Goal: Transaction & Acquisition: Purchase product/service

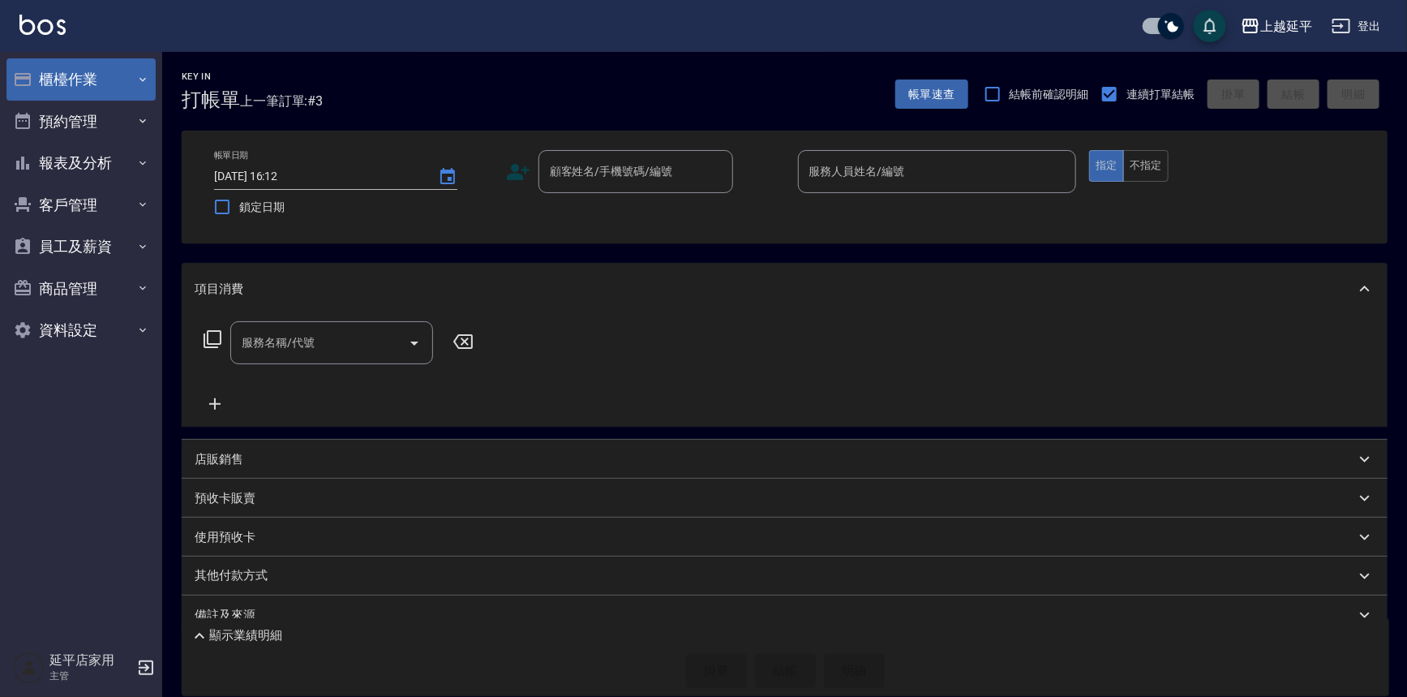
click at [84, 91] on button "櫃檯作業" at bounding box center [80, 79] width 149 height 42
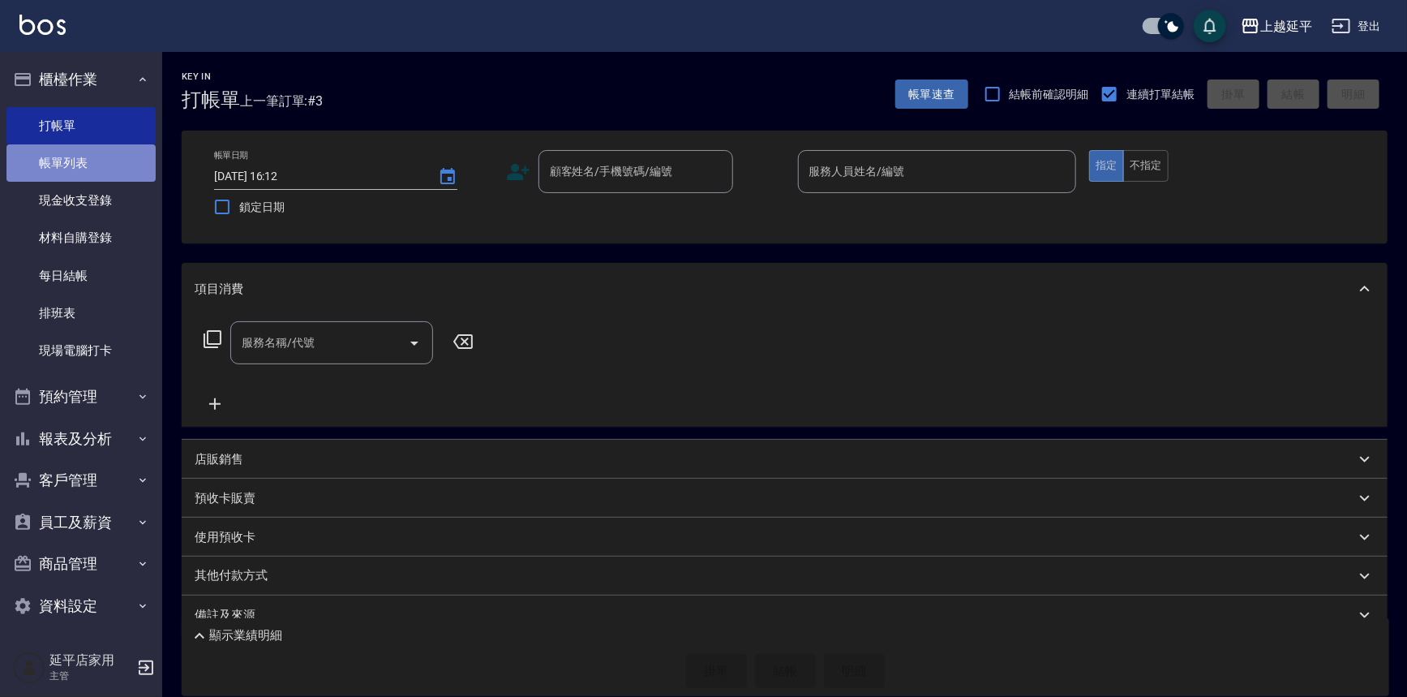
click at [84, 164] on link "帳單列表" at bounding box center [80, 162] width 149 height 37
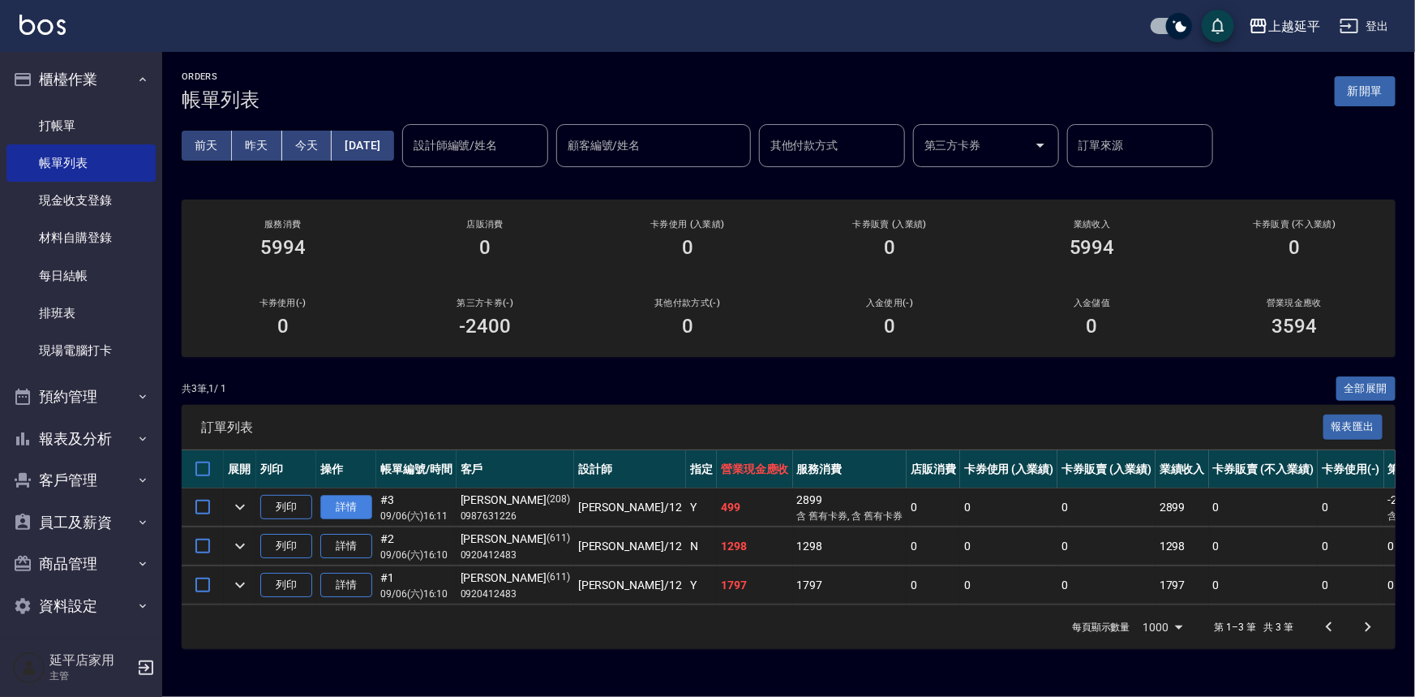
click at [358, 507] on link "詳情" at bounding box center [346, 507] width 52 height 25
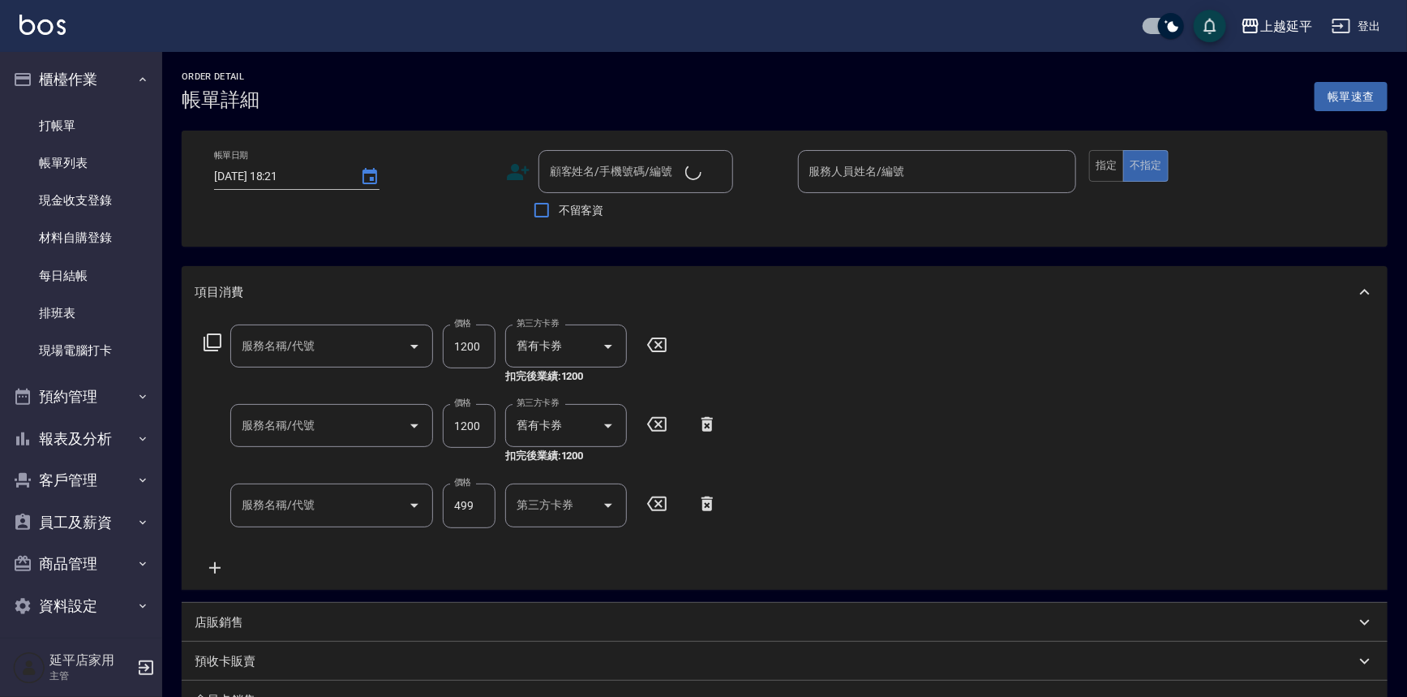
type input "2025/09/06 16:11"
type input "Karen-12"
type input "3600結構卡使用(509)"
type input "2400淨化卡使用(616)"
type input "B級單剪(201)"
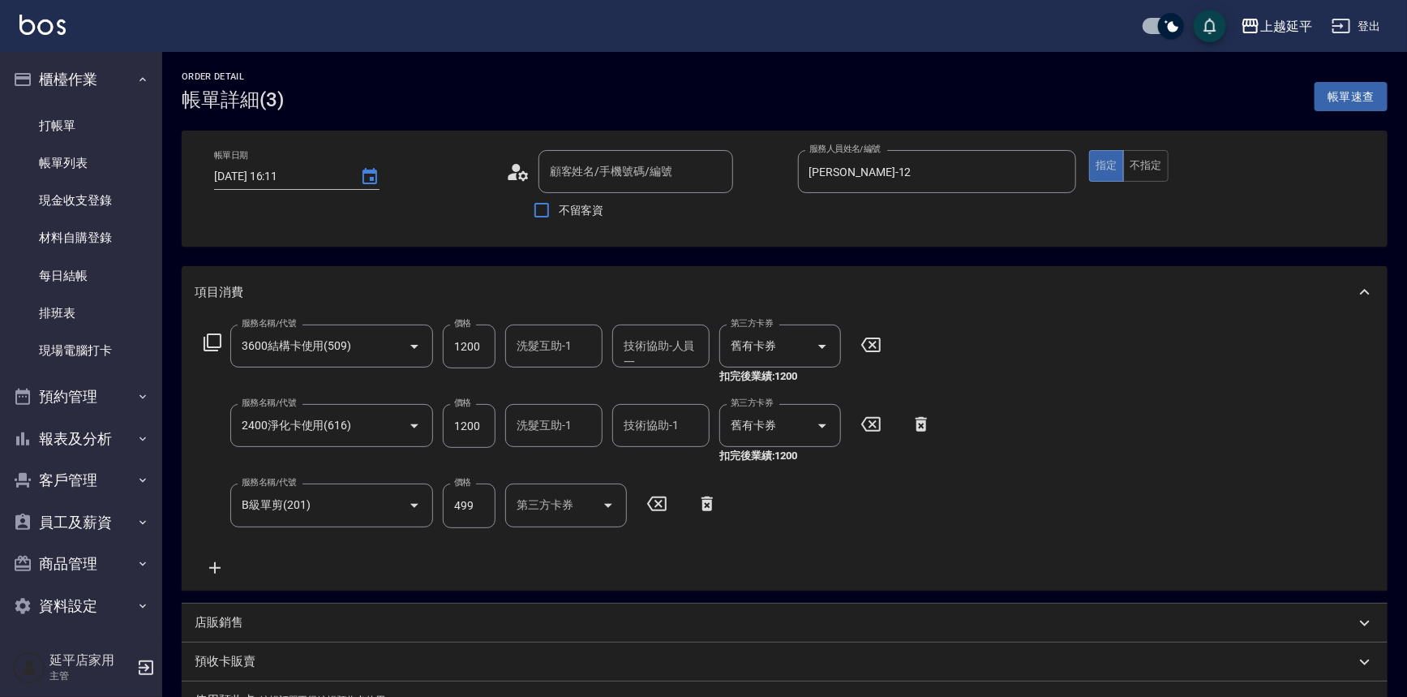
type input "李秀娟/0987631226/208"
click at [654, 343] on div "技術協助-人員一 技術協助-人員一" at bounding box center [660, 345] width 97 height 43
click at [667, 387] on span "方彩姿 -34" at bounding box center [650, 387] width 50 height 17
type input "方彩姿-34"
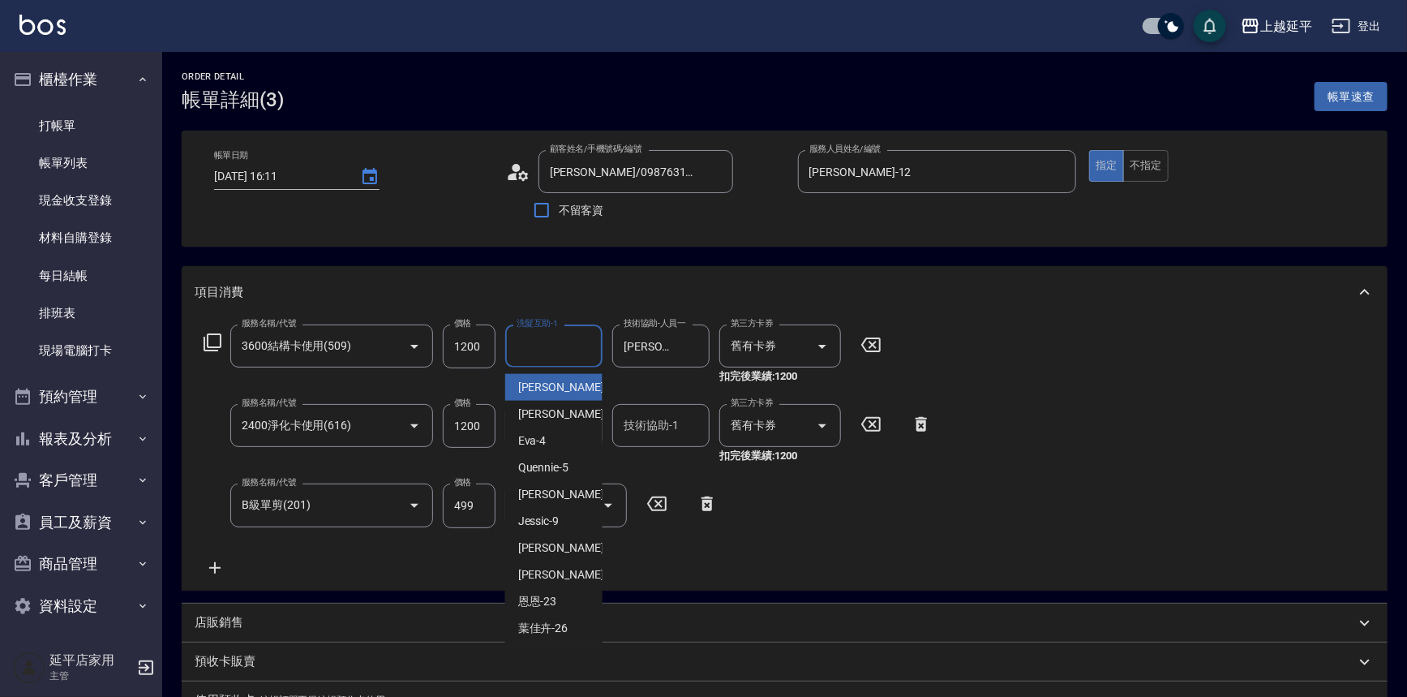
click at [555, 350] on input "洗髮互助-1" at bounding box center [553, 346] width 83 height 28
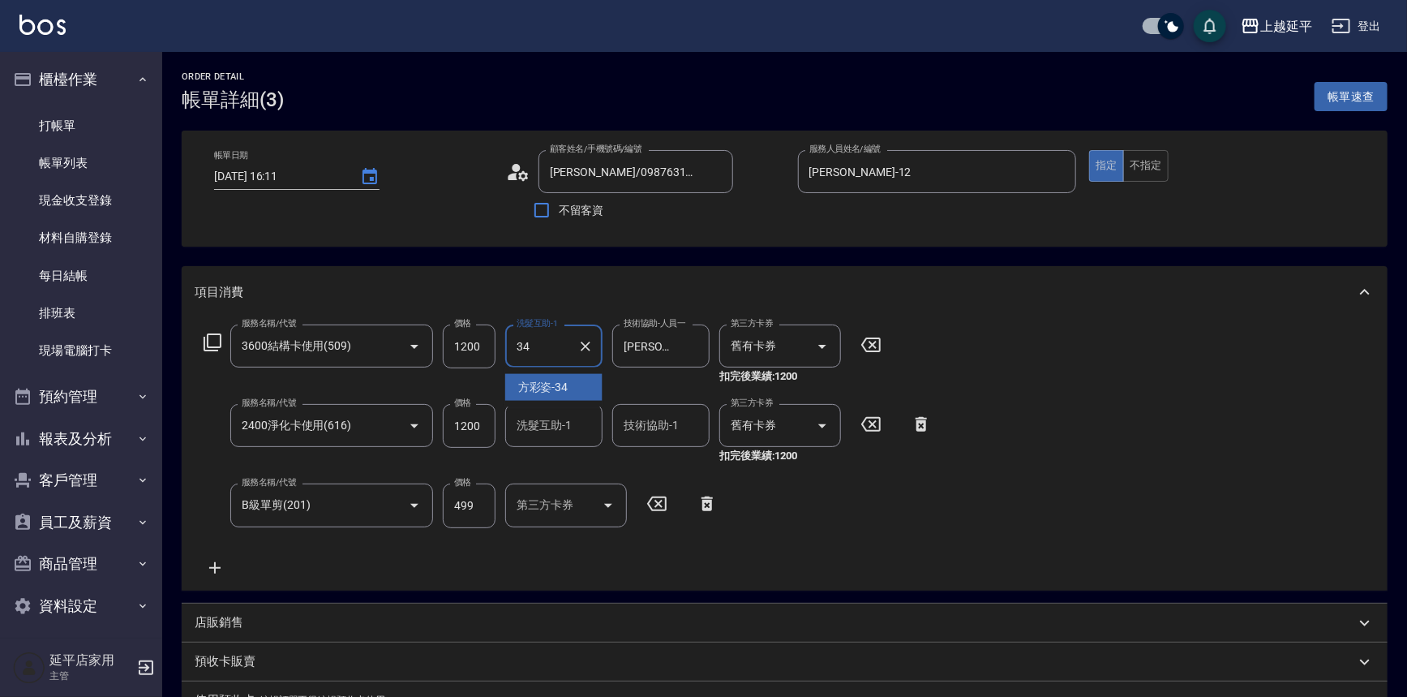
click at [551, 386] on span "方彩姿 -34" at bounding box center [543, 387] width 50 height 17
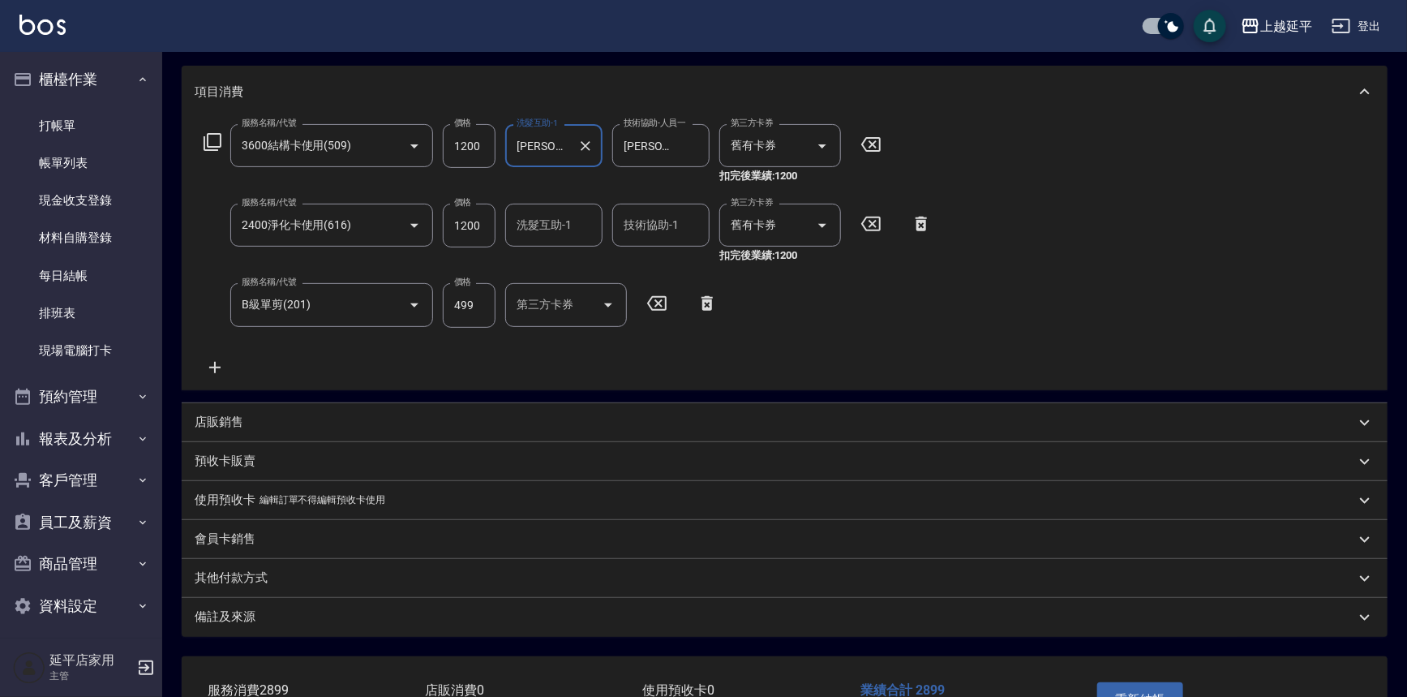
scroll to position [311, 0]
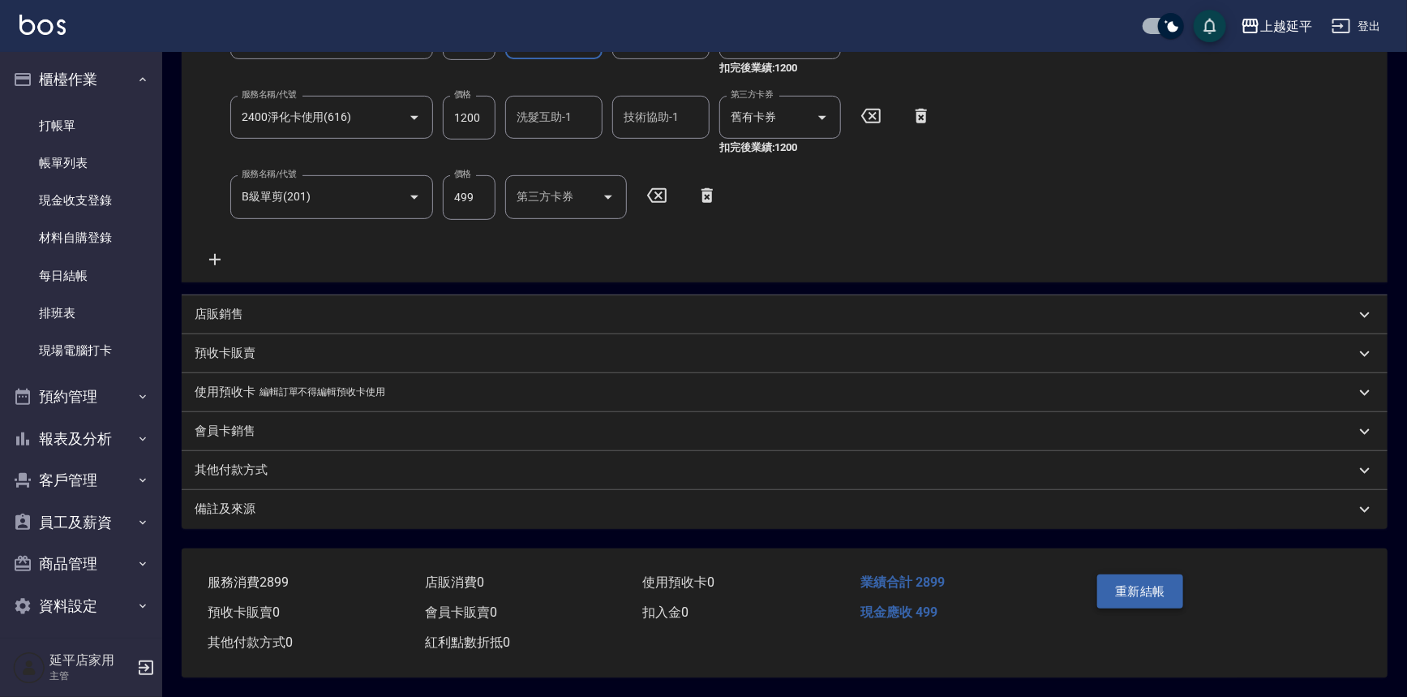
type input "方彩姿-34"
click at [1135, 584] on button "重新結帳" at bounding box center [1140, 591] width 86 height 34
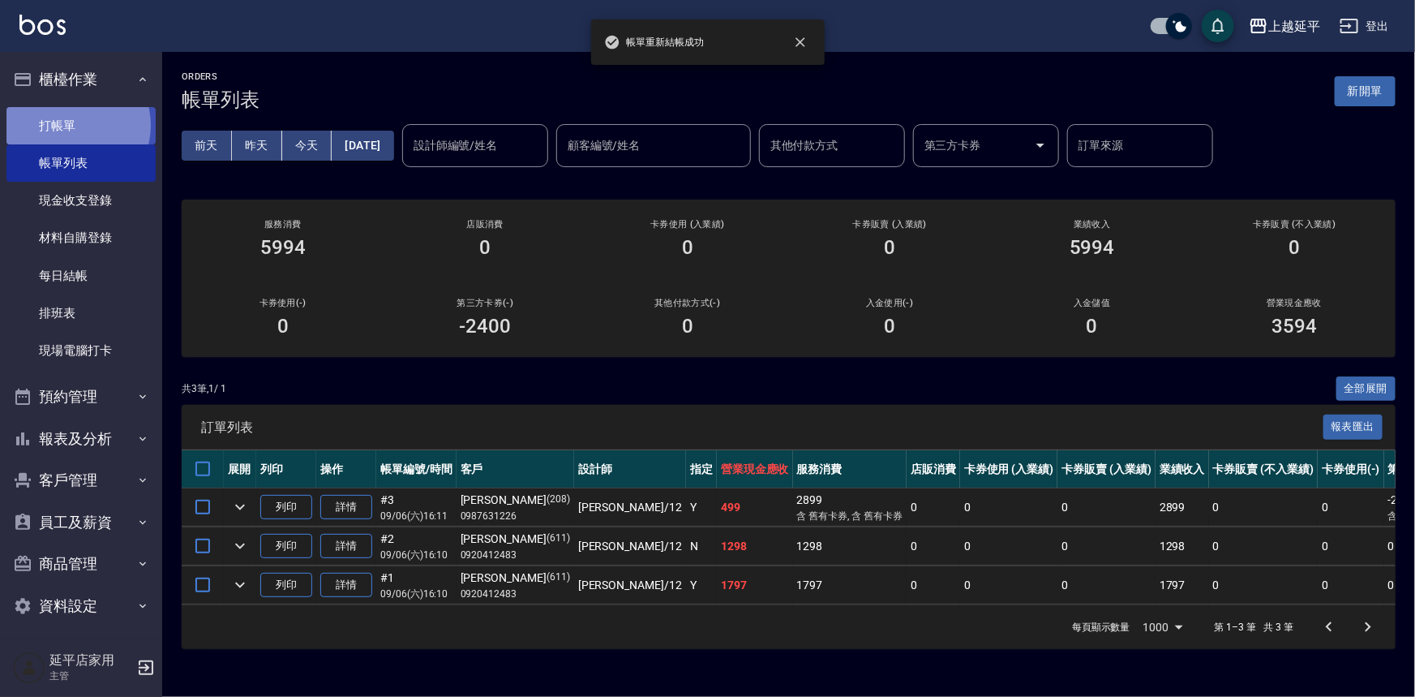
click at [73, 125] on link "打帳單" at bounding box center [80, 125] width 149 height 37
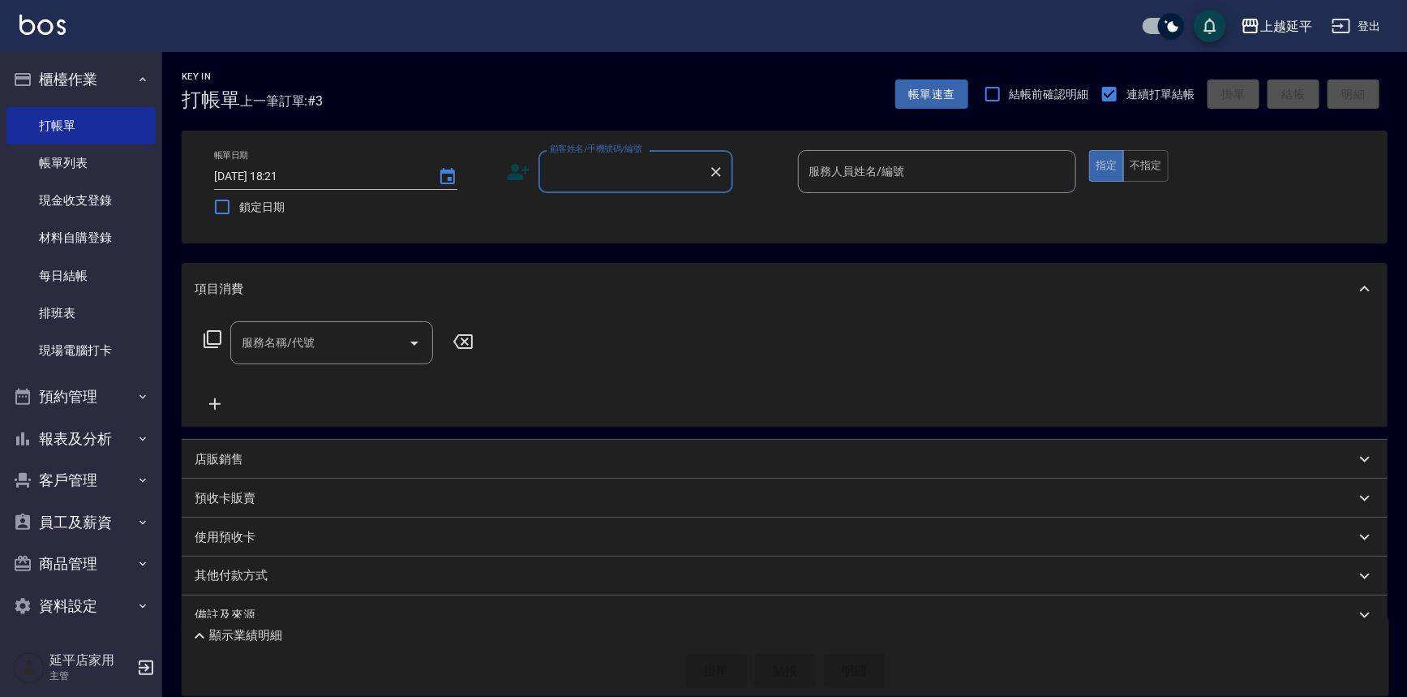
click at [668, 166] on input "顧客姓名/手機號碼/編號" at bounding box center [624, 171] width 156 height 28
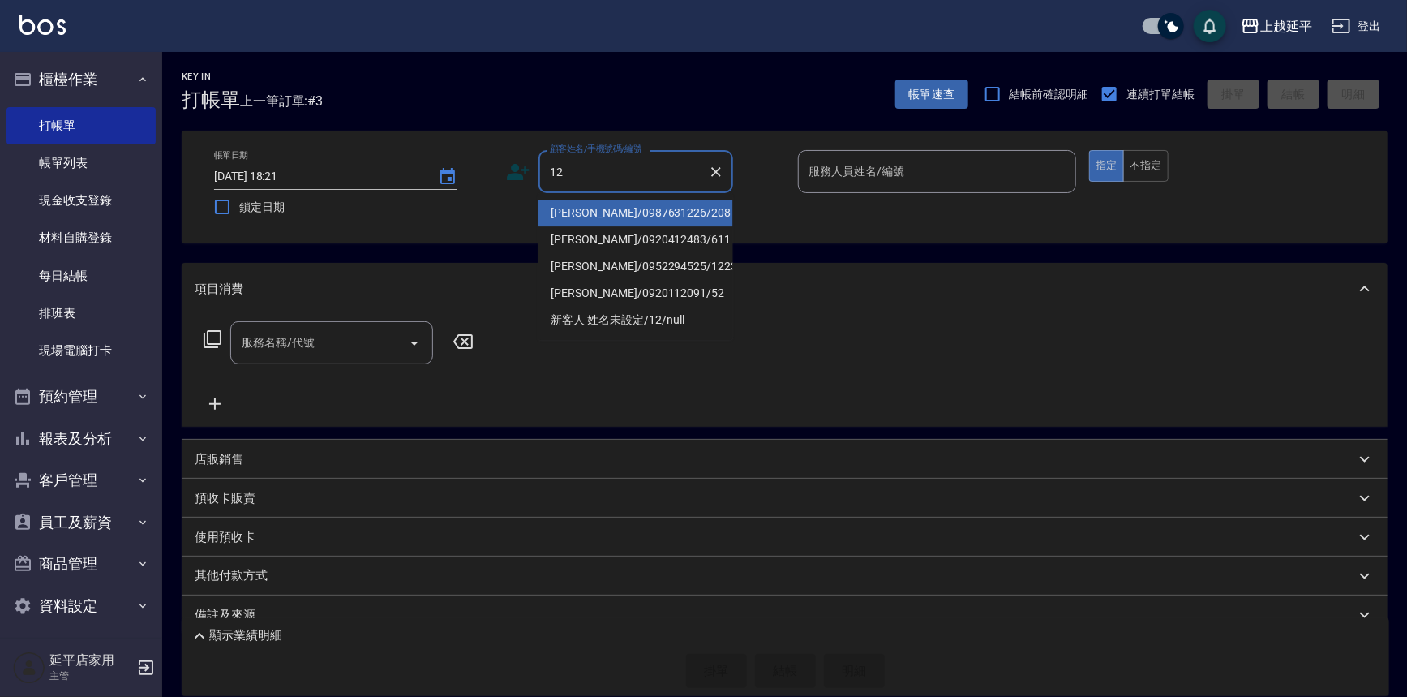
click at [654, 206] on li "李秀娟/0987631226/208" at bounding box center [635, 212] width 195 height 27
type input "李秀娟/0987631226/208"
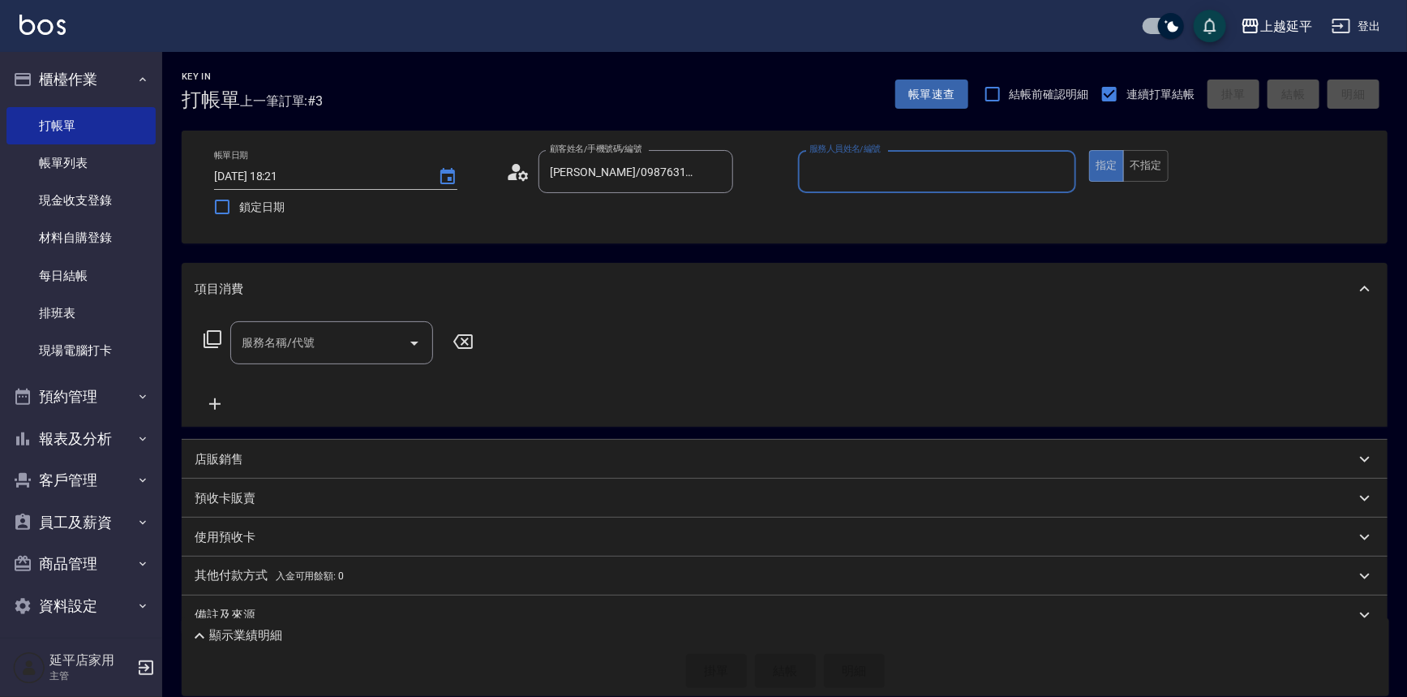
type input "Karen-12"
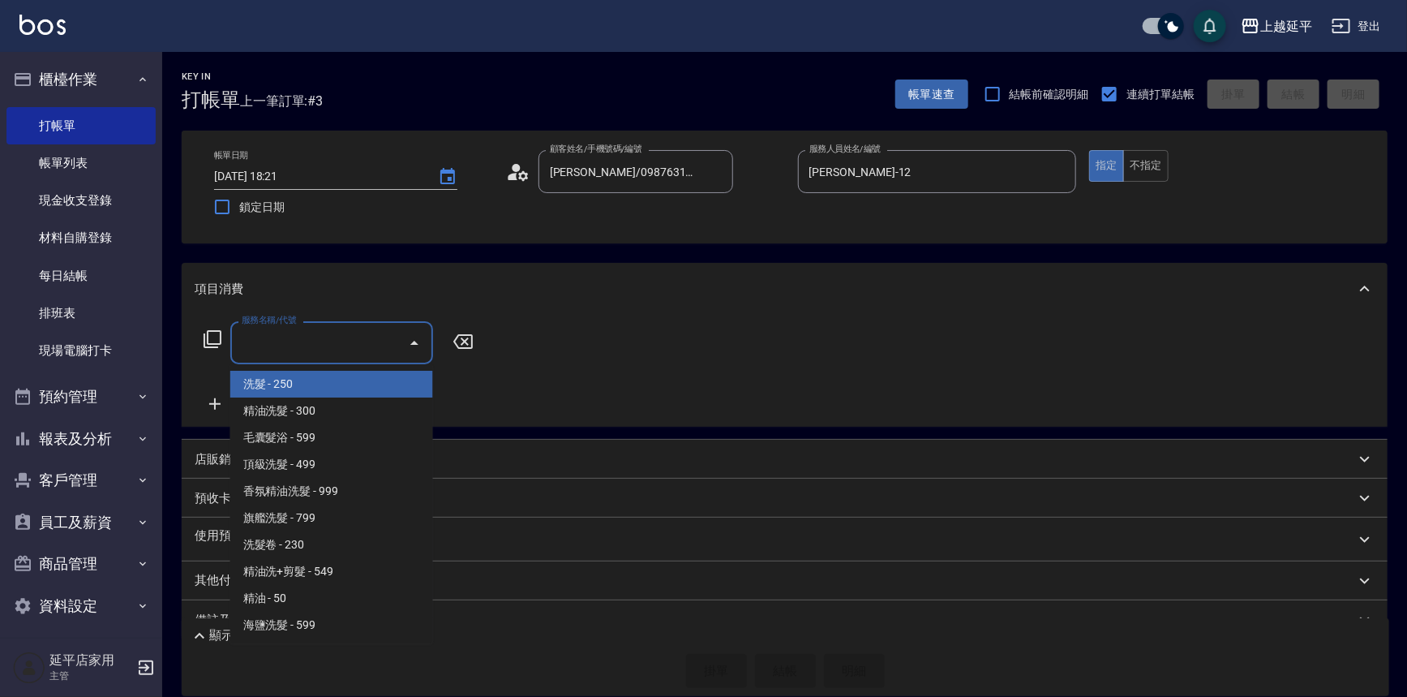
click at [296, 338] on input "服務名稱/代號" at bounding box center [320, 342] width 164 height 28
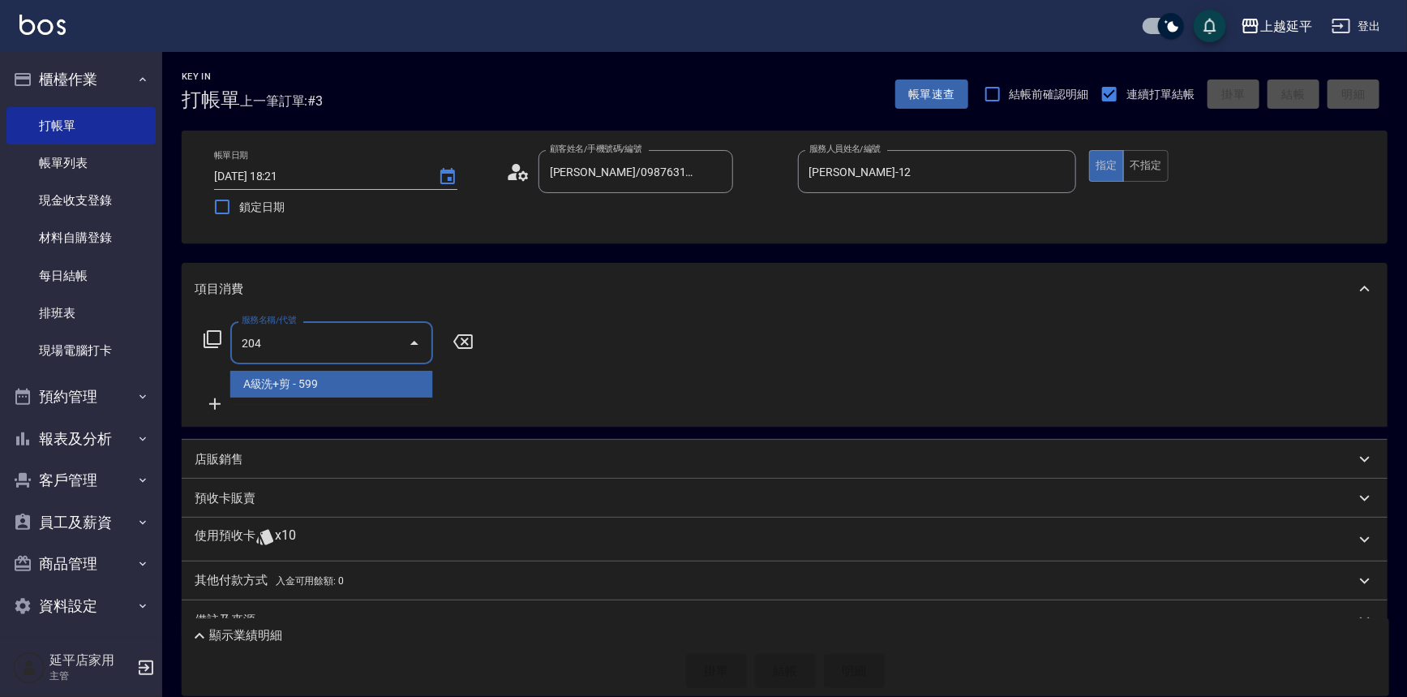
drag, startPoint x: 326, startPoint y: 377, endPoint x: 435, endPoint y: 366, distance: 110.0
click at [329, 377] on span "A級洗+剪 - 599" at bounding box center [331, 384] width 203 height 27
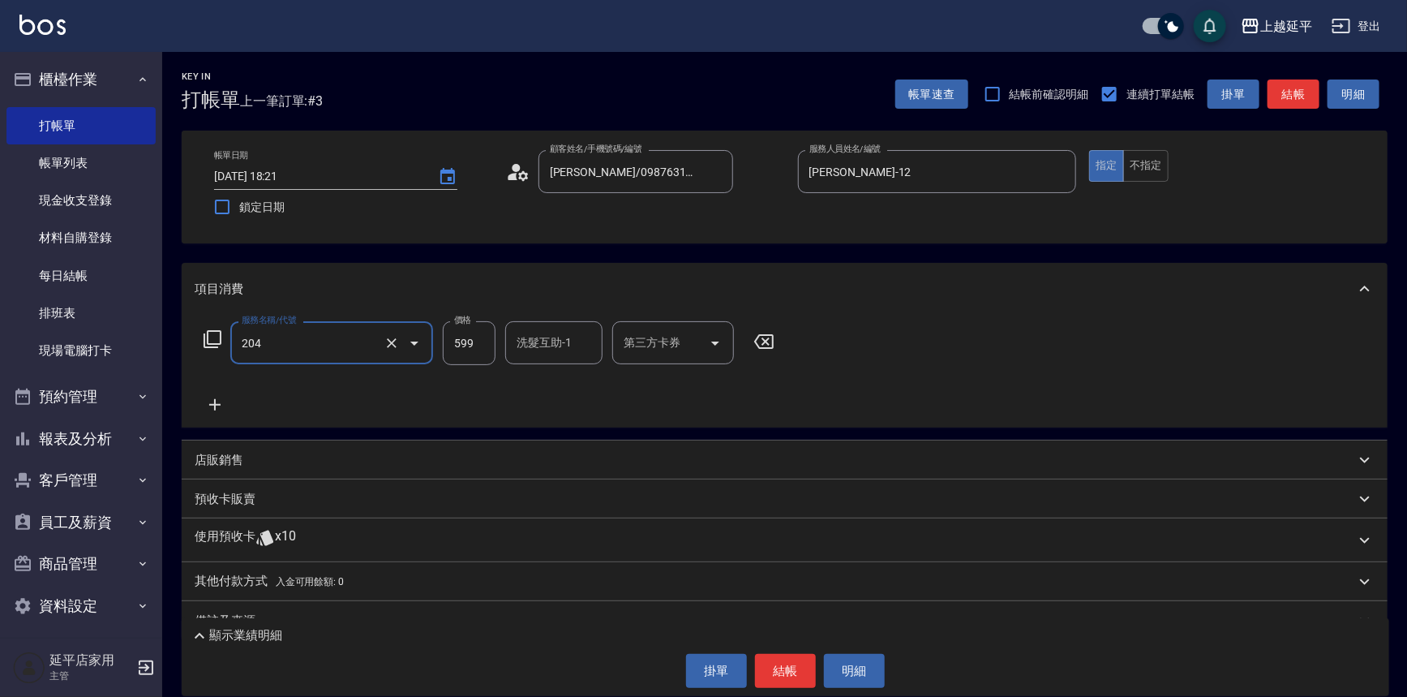
type input "A級洗+剪(204)"
click at [532, 345] on input "洗髮互助-1" at bounding box center [553, 342] width 83 height 28
click at [576, 383] on div "丞宗 -29" at bounding box center [553, 384] width 97 height 27
type input "丞宗-29"
click at [1298, 89] on button "結帳" at bounding box center [1293, 94] width 52 height 30
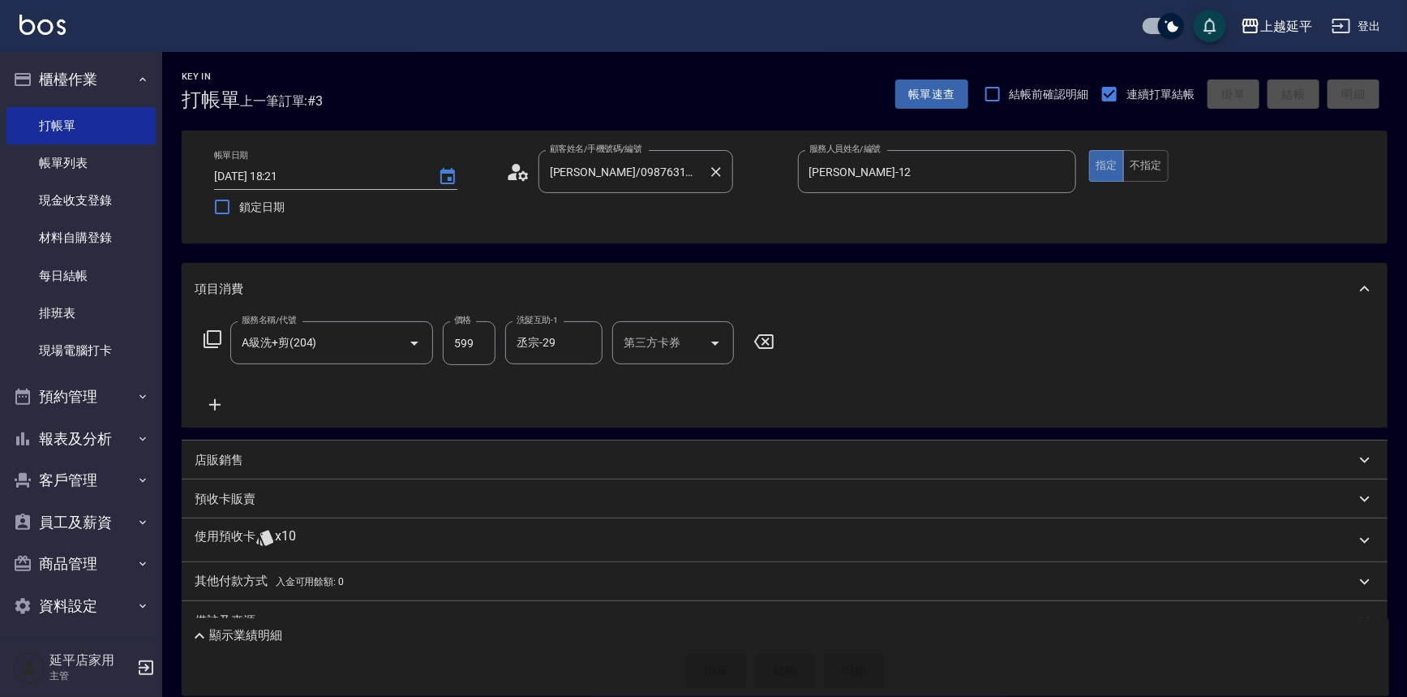
type input "2025/09/06 18:22"
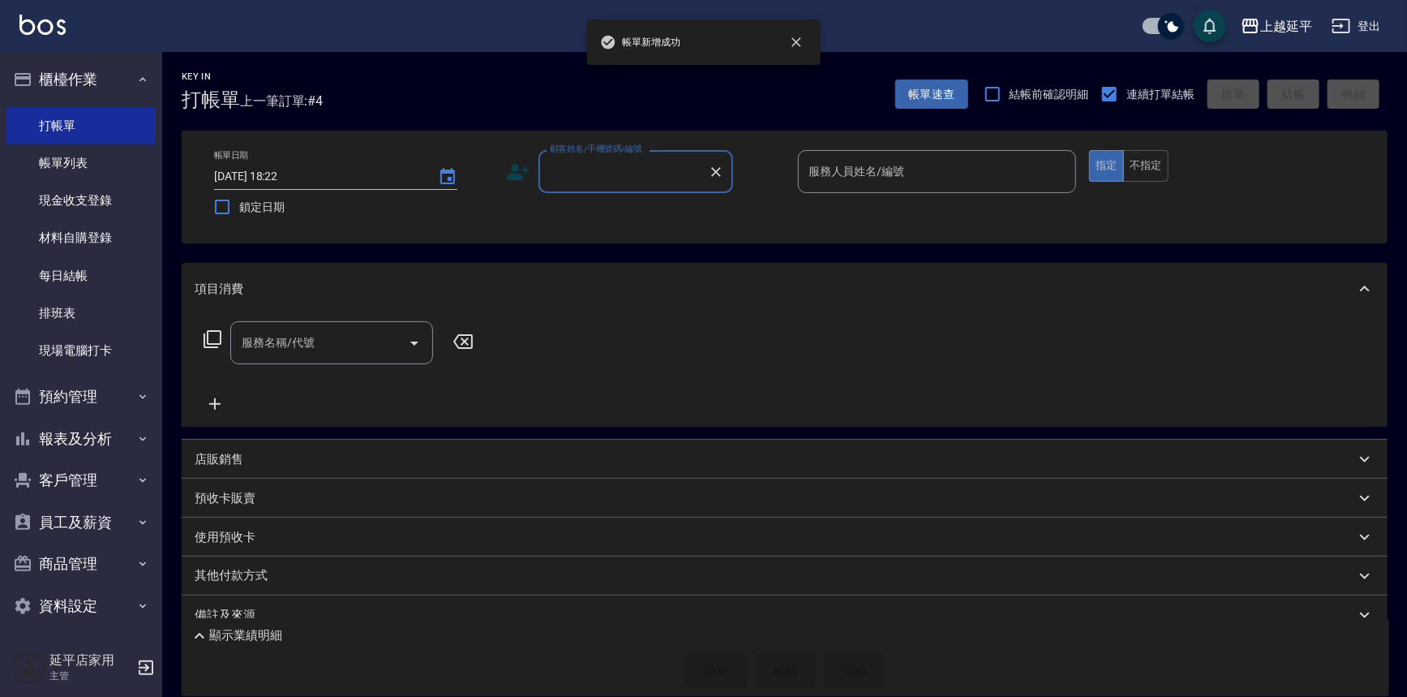
click at [636, 171] on input "顧客姓名/手機號碼/編號" at bounding box center [624, 171] width 156 height 28
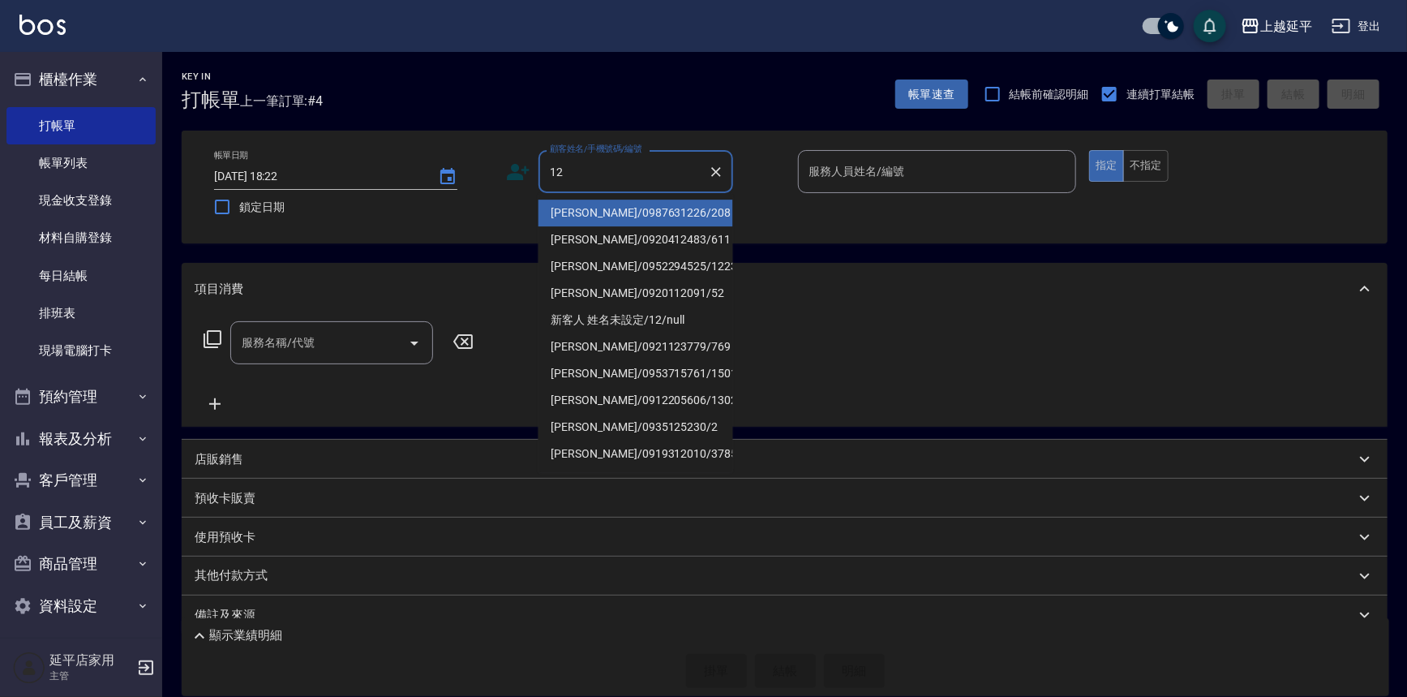
click at [637, 208] on li "李秀娟/0987631226/208" at bounding box center [635, 212] width 195 height 27
type input "李秀娟/0987631226/208"
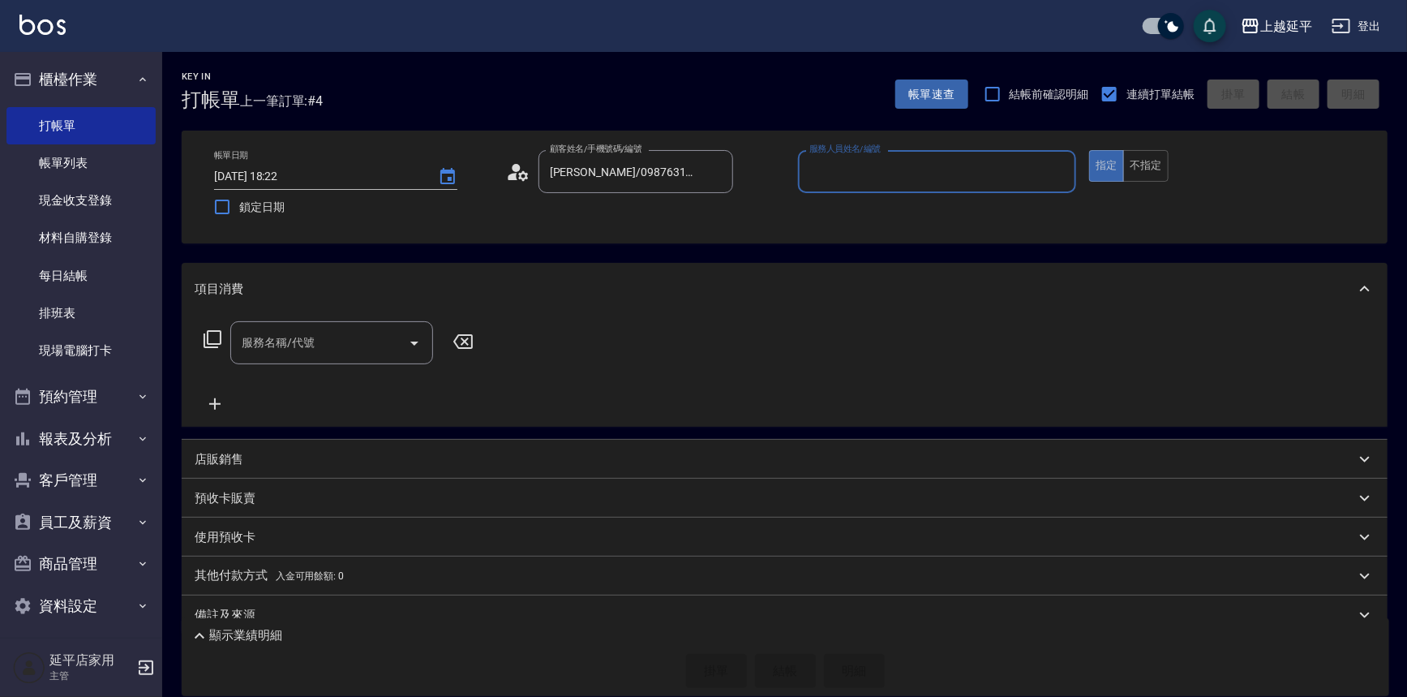
type input "Karen-12"
click at [354, 341] on input "服務名稱/代號" at bounding box center [320, 342] width 164 height 28
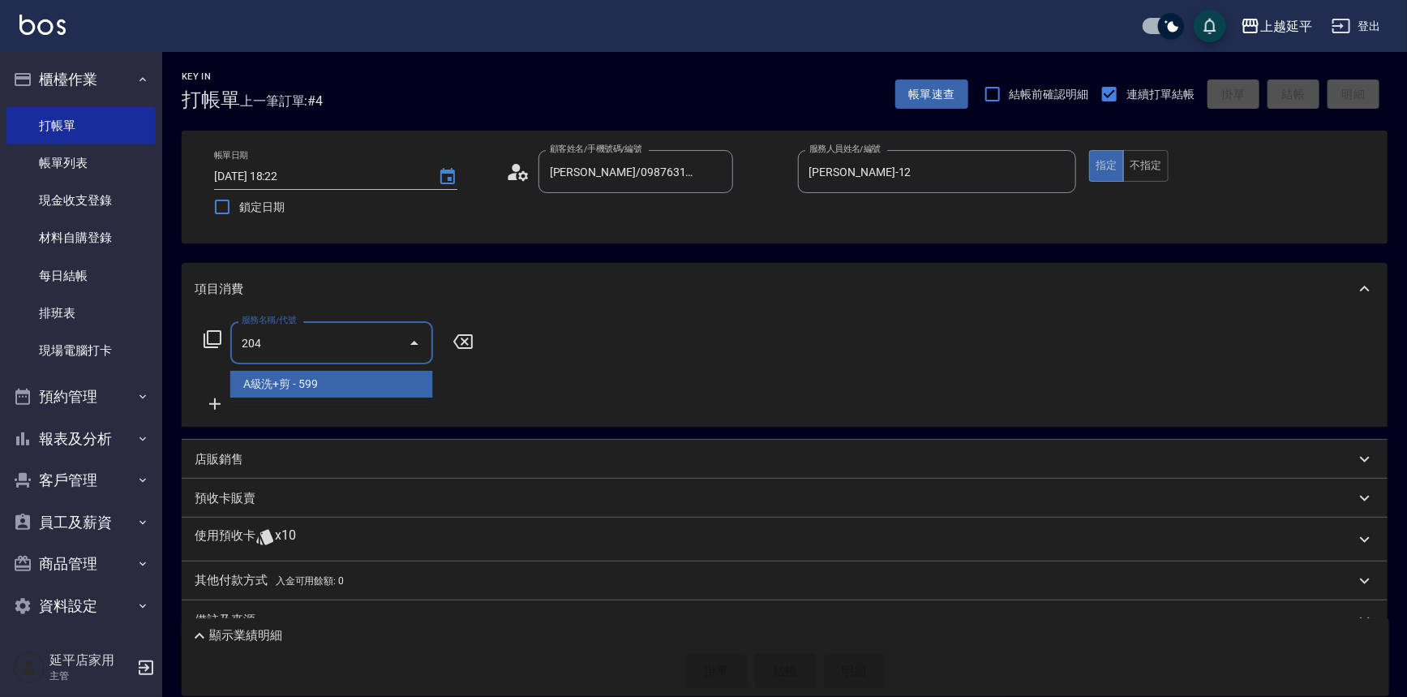
click at [353, 379] on span "A級洗+剪 - 599" at bounding box center [331, 384] width 203 height 27
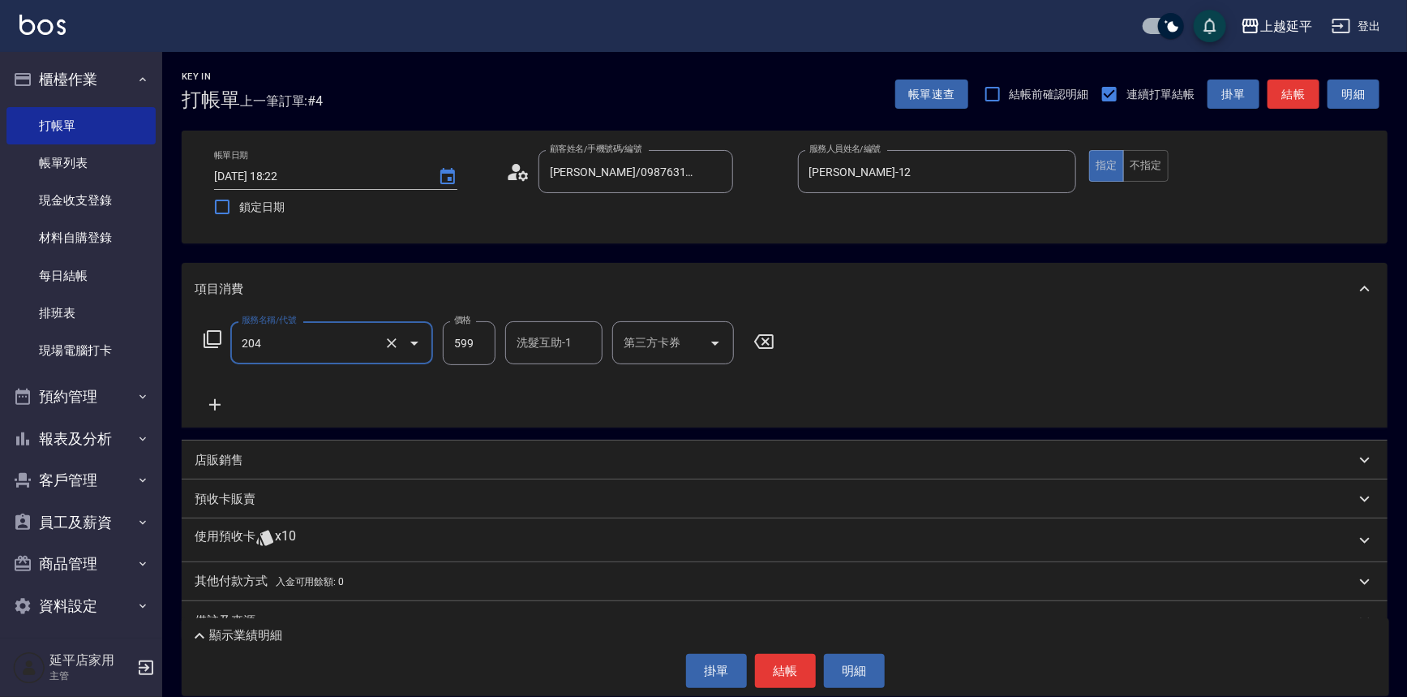
type input "A級洗+剪(204)"
click at [542, 345] on input "洗髮互助-1" at bounding box center [553, 342] width 83 height 28
click at [551, 379] on span "丞宗 -29" at bounding box center [537, 383] width 39 height 17
type input "丞宗-29"
click at [1291, 95] on button "結帳" at bounding box center [1293, 94] width 52 height 30
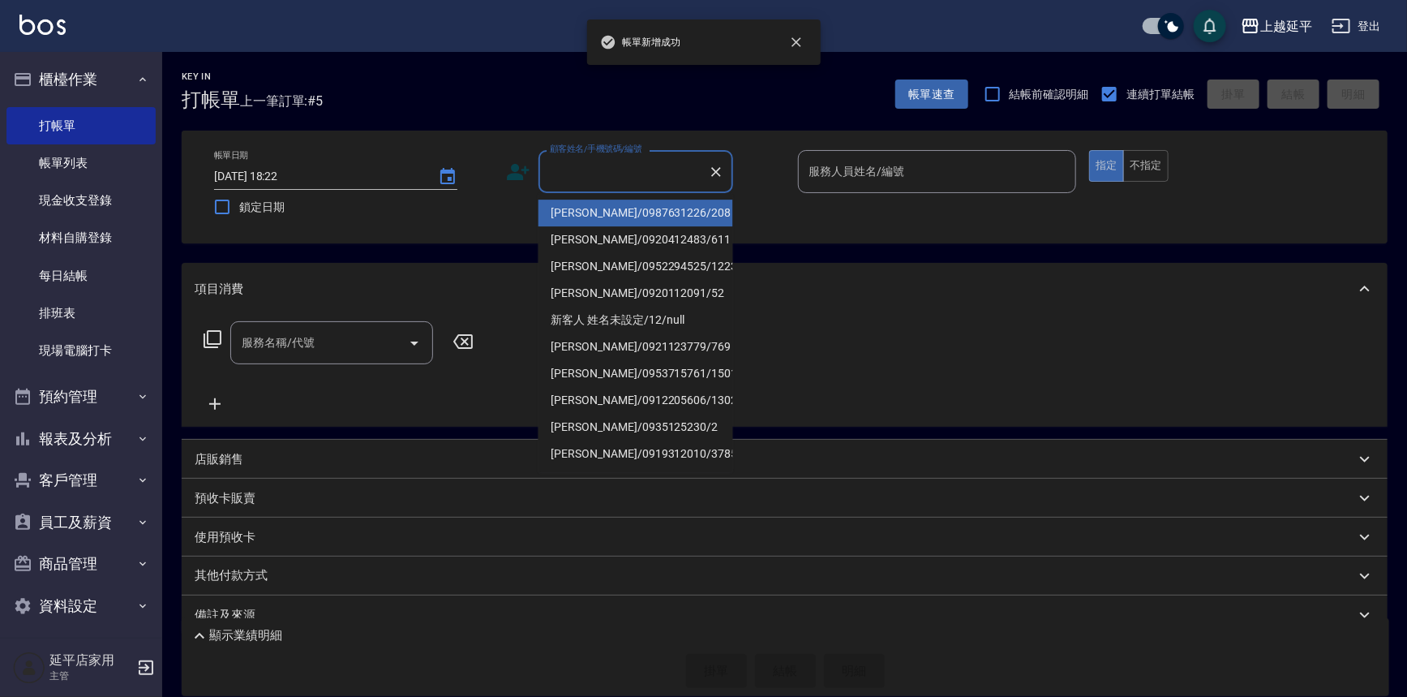
click at [624, 178] on input "顧客姓名/手機號碼/編號" at bounding box center [624, 171] width 156 height 28
click at [624, 211] on li "李秀娟/0987631226/208" at bounding box center [635, 212] width 195 height 27
type input "李秀娟/0987631226/208"
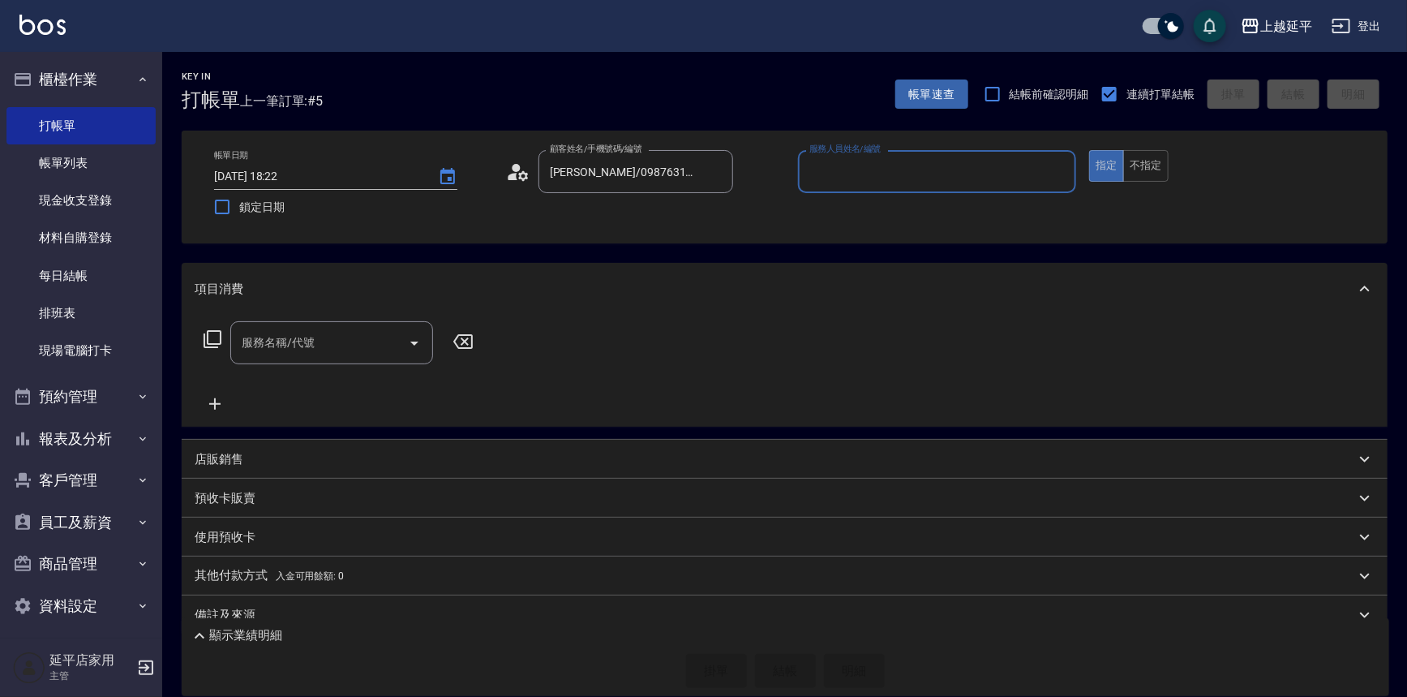
type input "Karen-12"
click at [362, 349] on input "服務名稱/代號" at bounding box center [320, 342] width 164 height 28
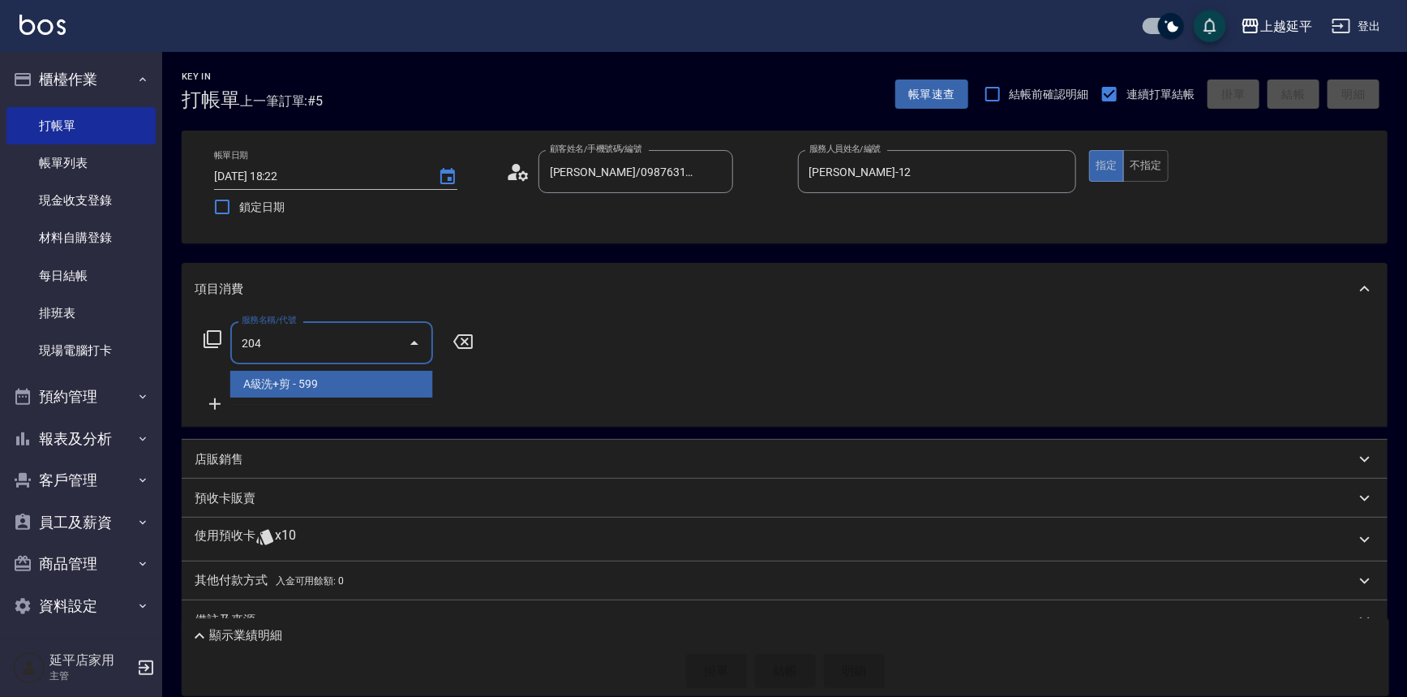
click at [364, 376] on span "A級洗+剪 - 599" at bounding box center [331, 384] width 203 height 27
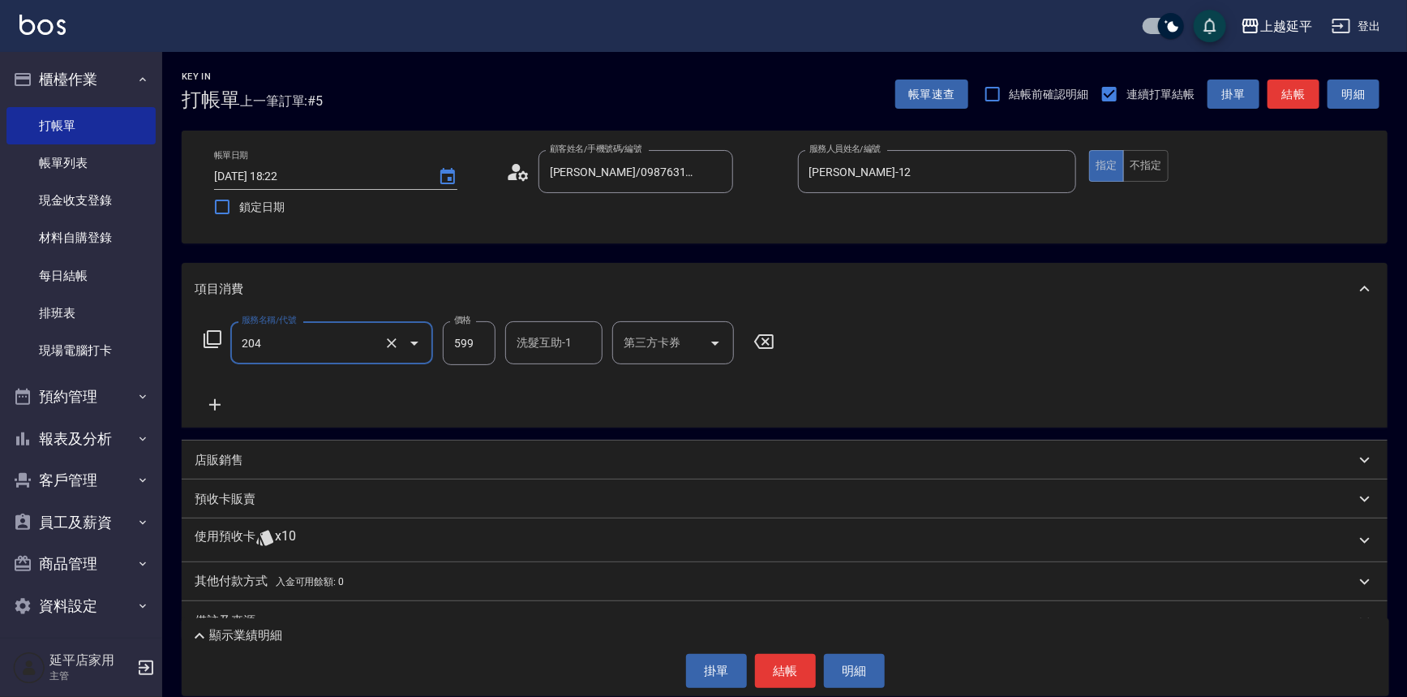
type input "A級洗+剪(204)"
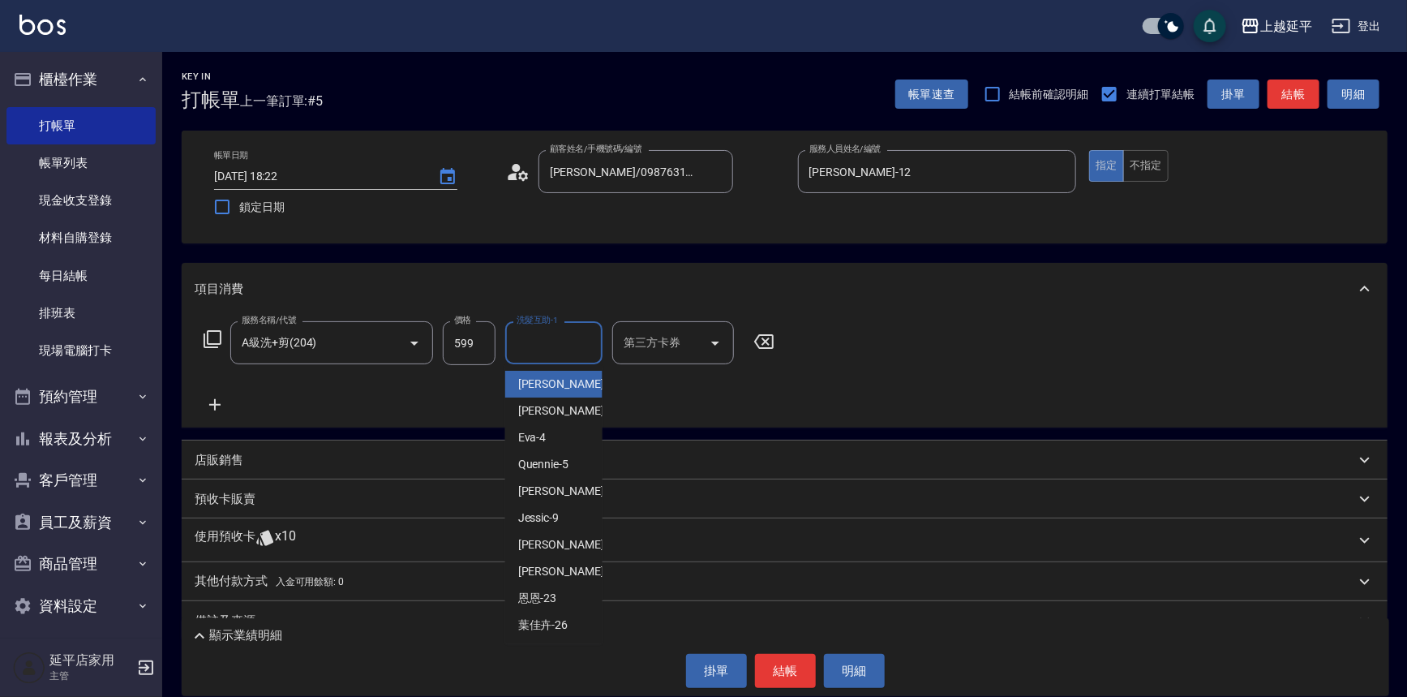
click at [526, 349] on input "洗髮互助-1" at bounding box center [553, 342] width 83 height 28
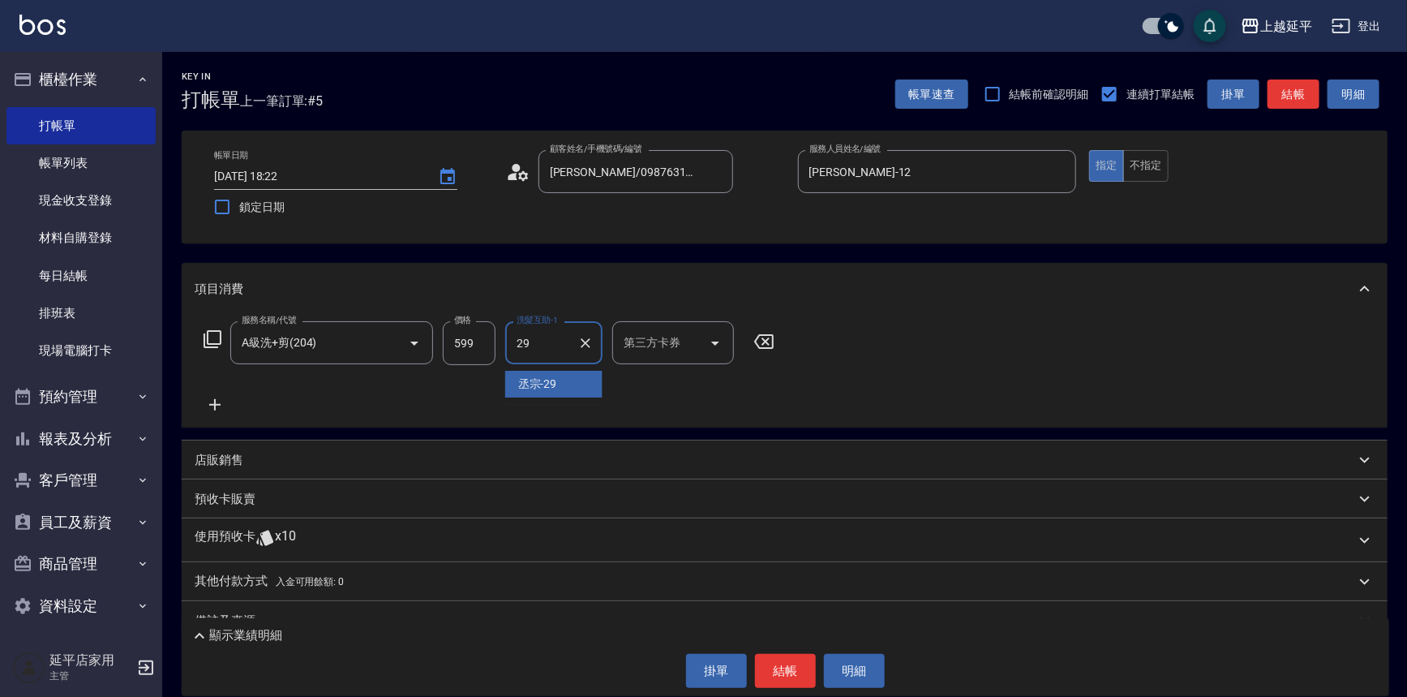
click at [563, 383] on div "丞宗 -29" at bounding box center [553, 384] width 97 height 27
type input "丞宗-29"
click at [793, 675] on button "結帳" at bounding box center [785, 671] width 61 height 34
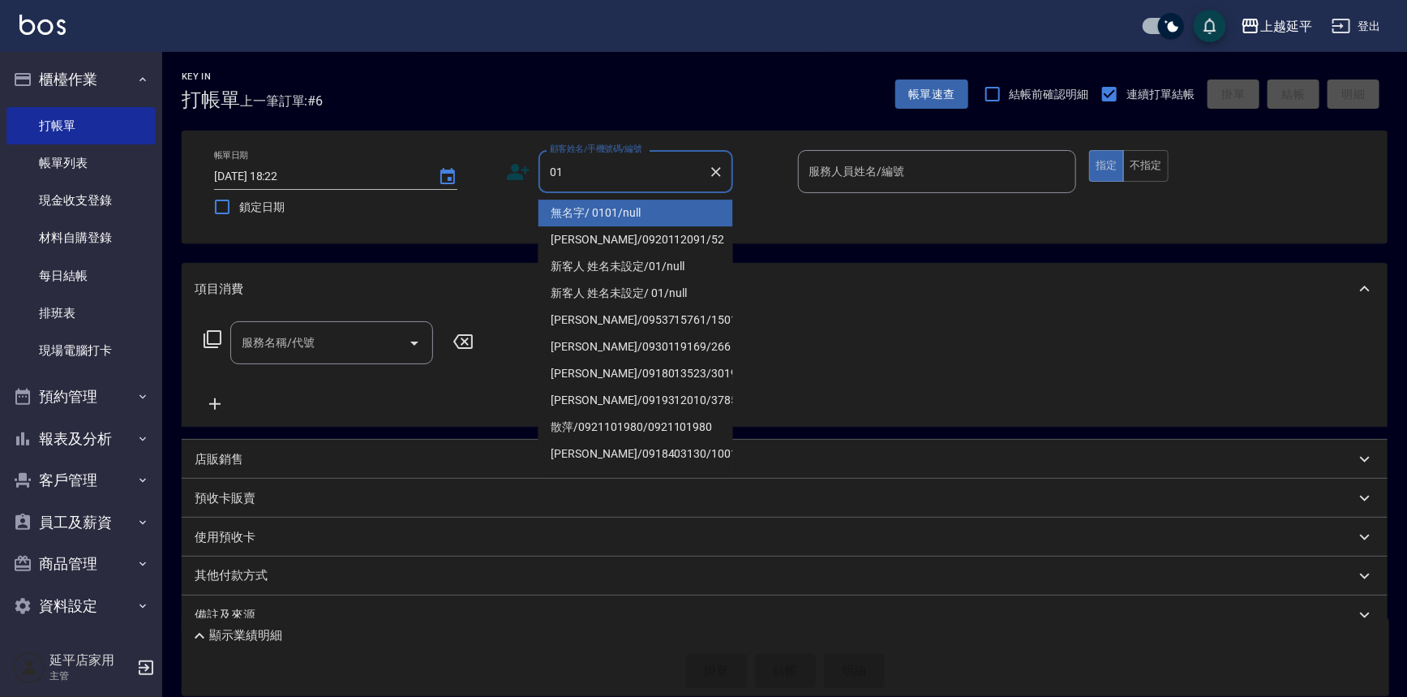
click at [653, 211] on li "無名字/ 0101/null" at bounding box center [635, 212] width 195 height 27
type input "無名字/ 0101/null"
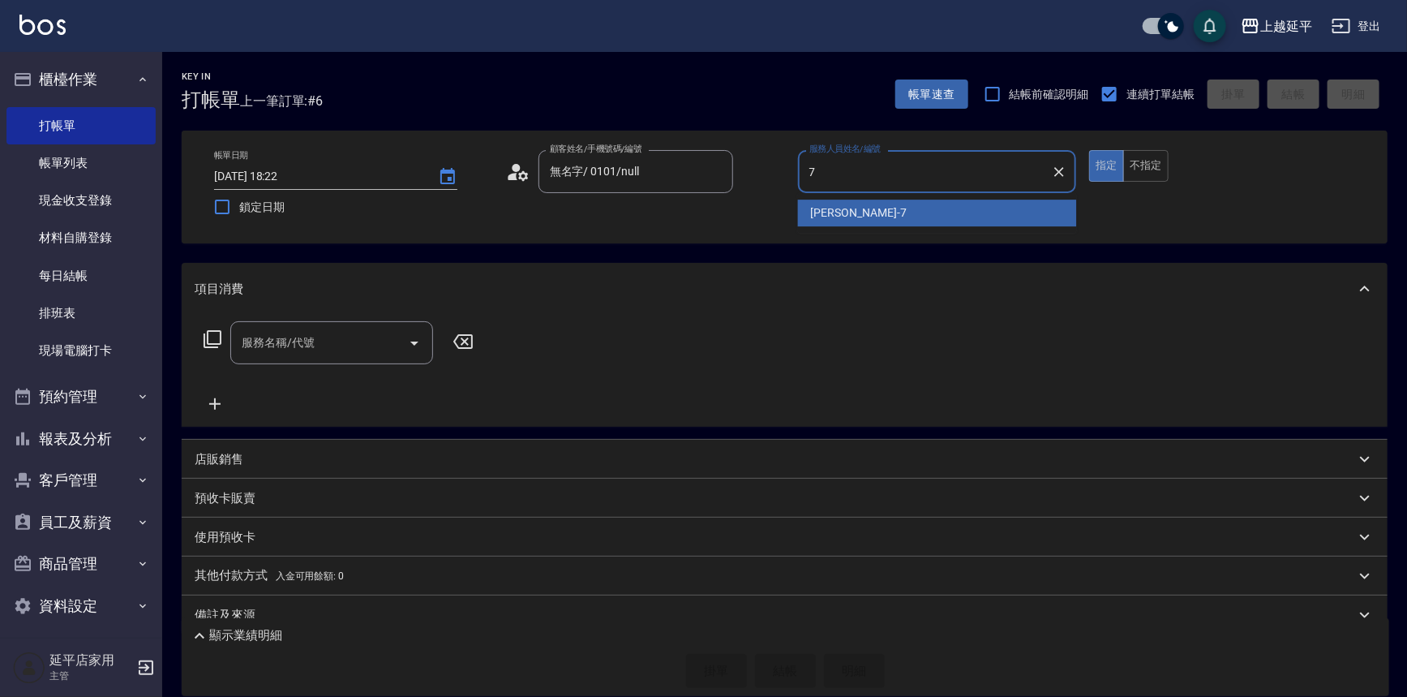
click at [927, 215] on div "許沁瑜 -7" at bounding box center [937, 212] width 279 height 27
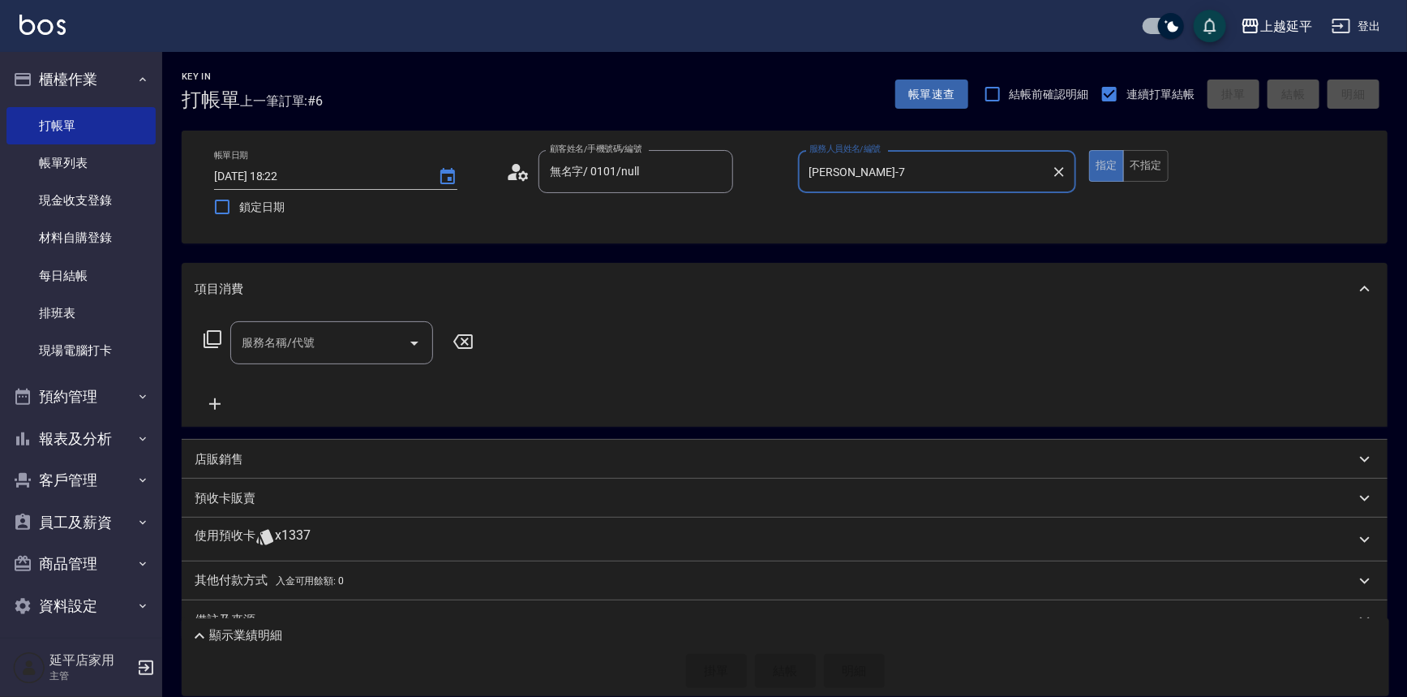
type input "許沁瑜-7"
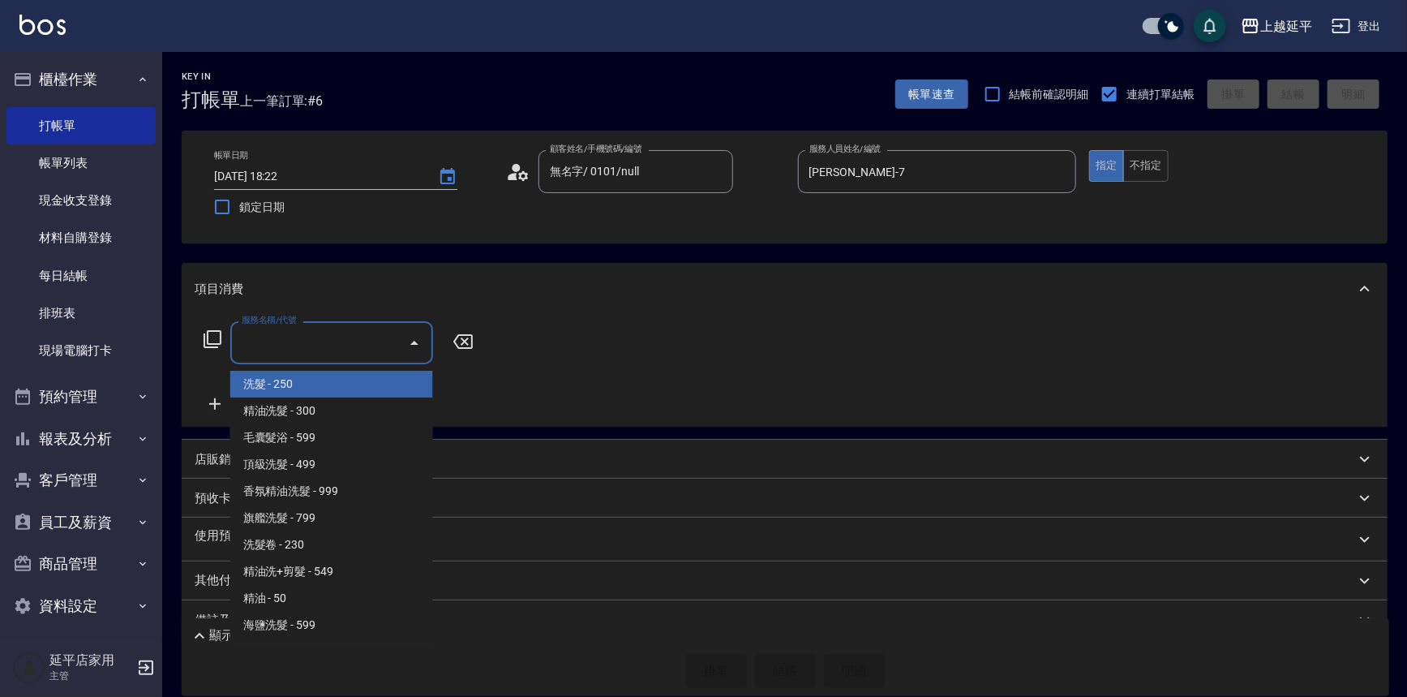
click at [298, 336] on div "服務名稱/代號 服務名稱/代號" at bounding box center [331, 342] width 203 height 43
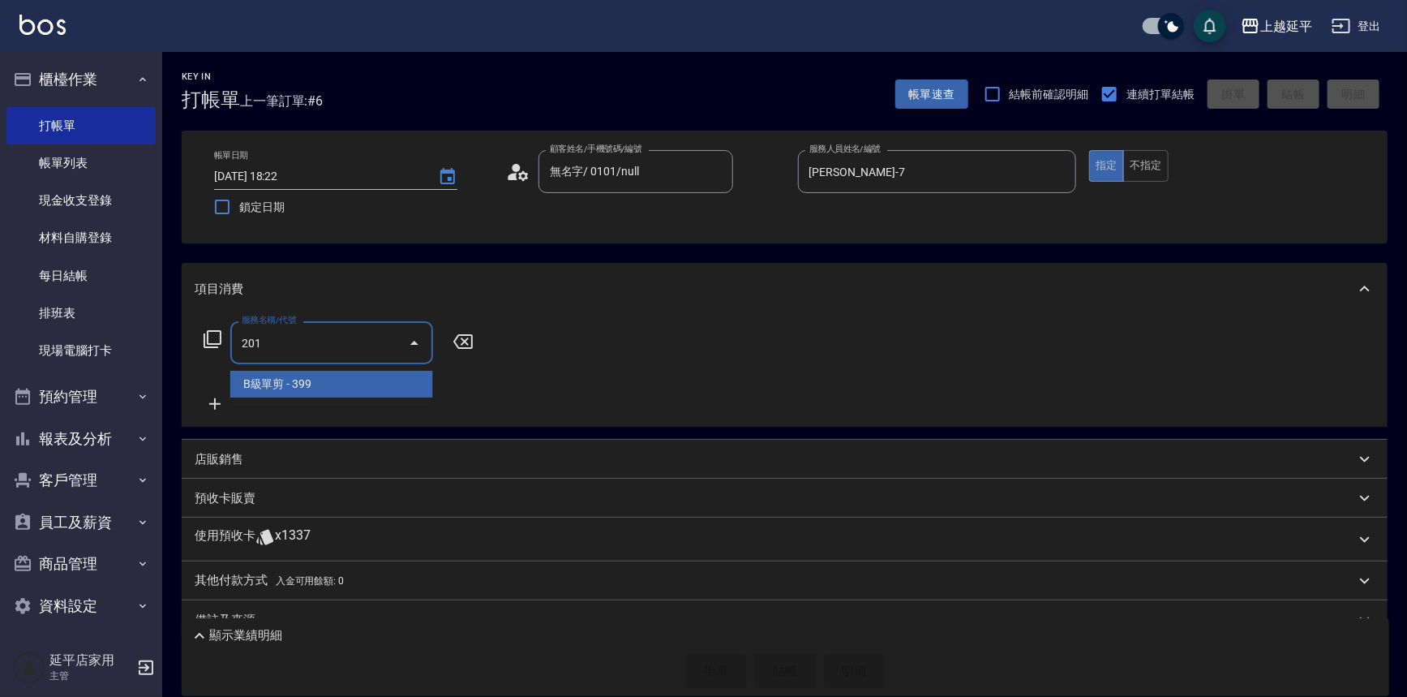
click at [308, 378] on span "B級單剪 - 399" at bounding box center [331, 384] width 203 height 27
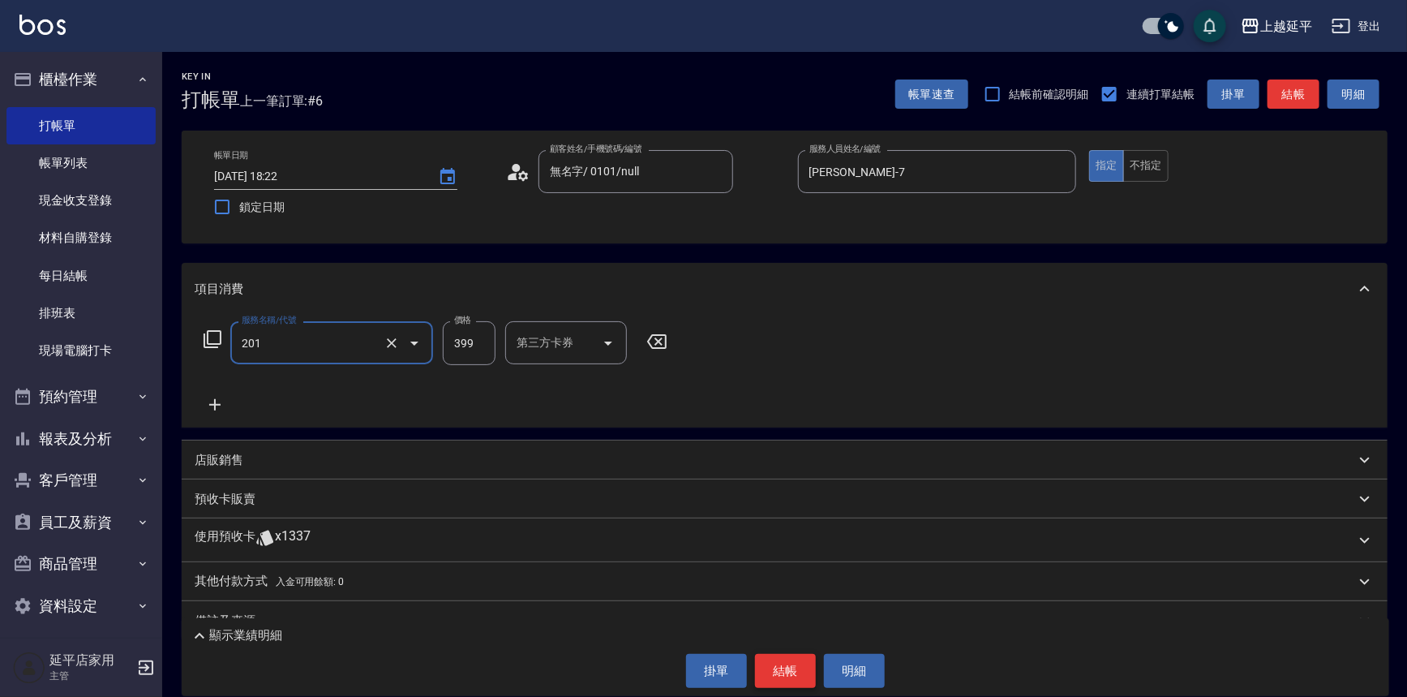
type input "B級單剪(201)"
click at [802, 681] on button "結帳" at bounding box center [785, 671] width 61 height 34
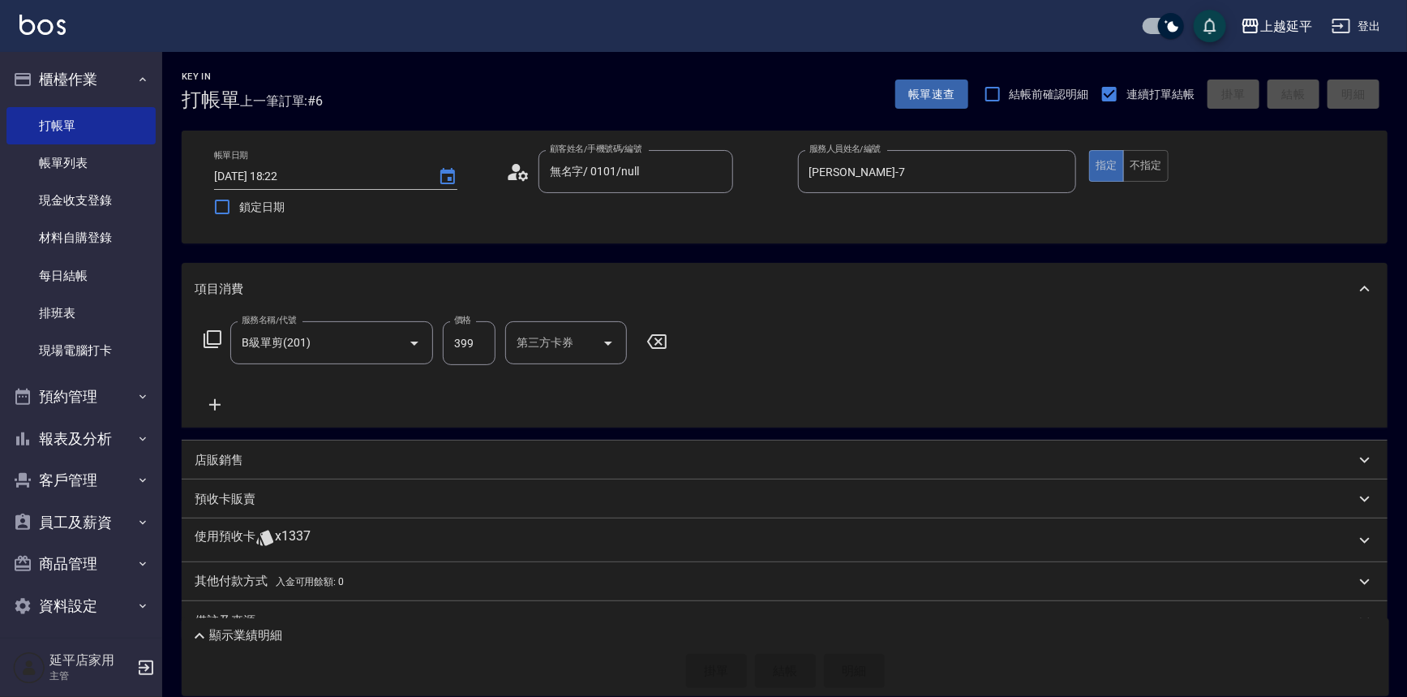
type input "2025/09/06 18:25"
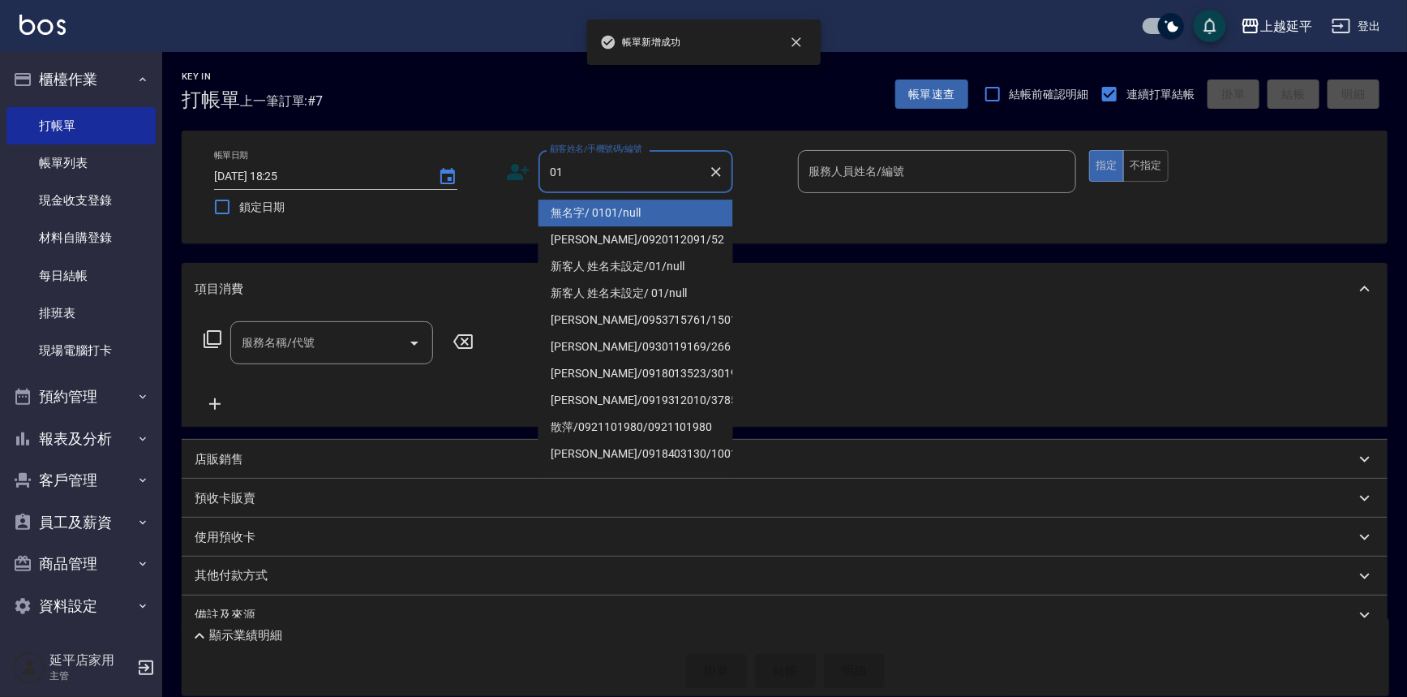
click at [642, 221] on li "無名字/ 0101/null" at bounding box center [635, 212] width 195 height 27
type input "無名字/ 0101/null"
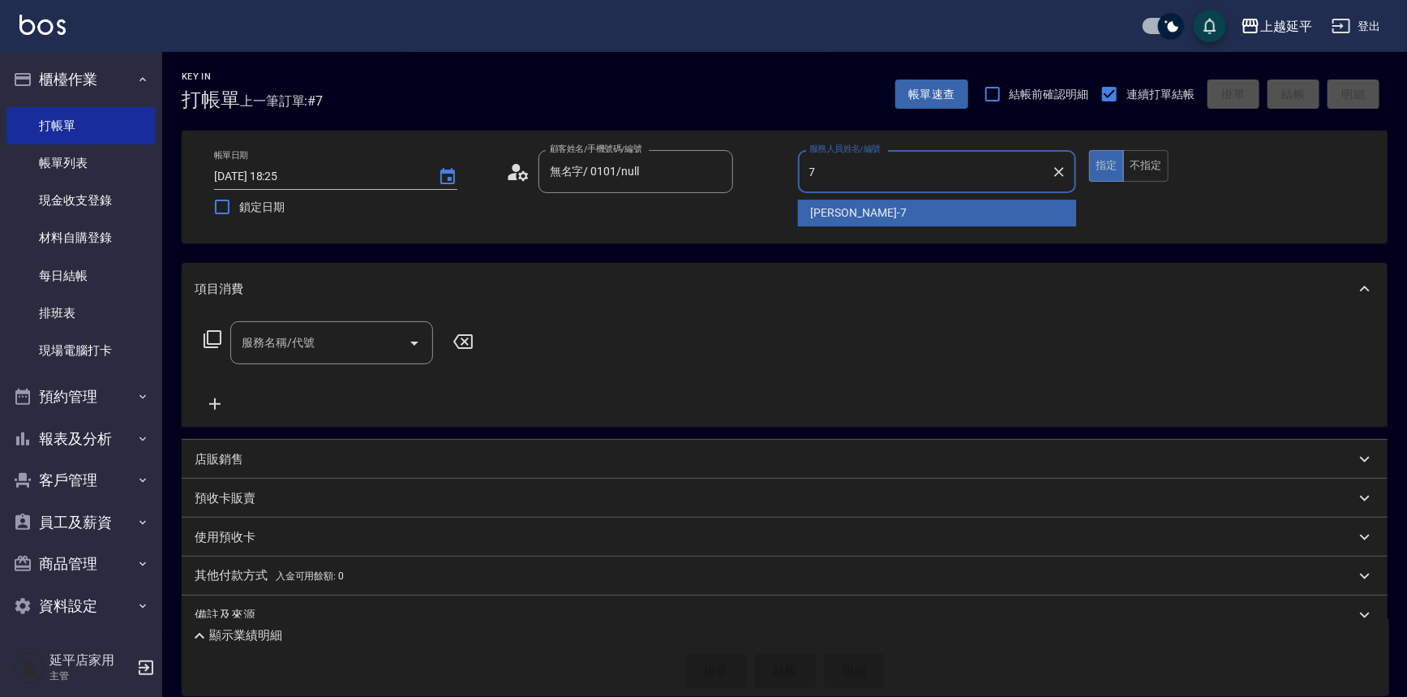
click at [898, 211] on div "許沁瑜 -7" at bounding box center [937, 212] width 279 height 27
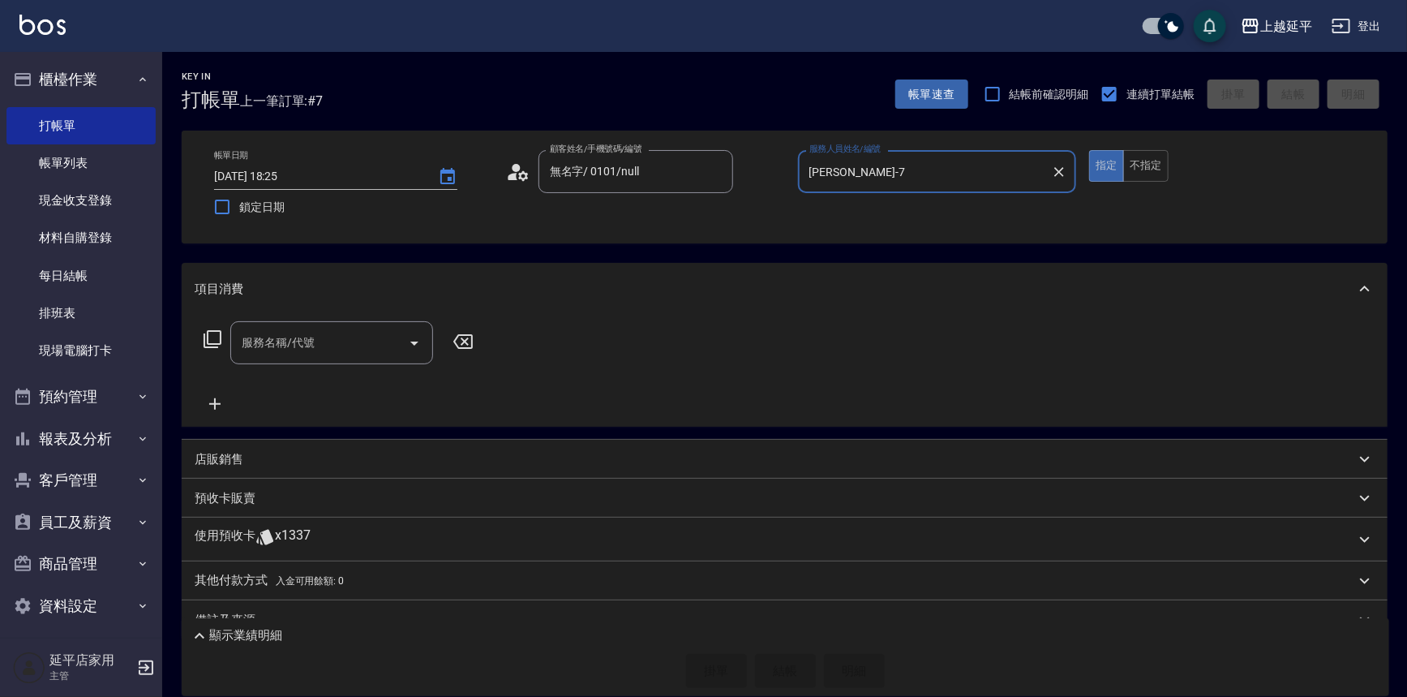
type input "許沁瑜-7"
click at [357, 336] on input "服務名稱/代號" at bounding box center [320, 342] width 164 height 28
click at [362, 384] on span "A級單剪 - 499" at bounding box center [331, 384] width 203 height 27
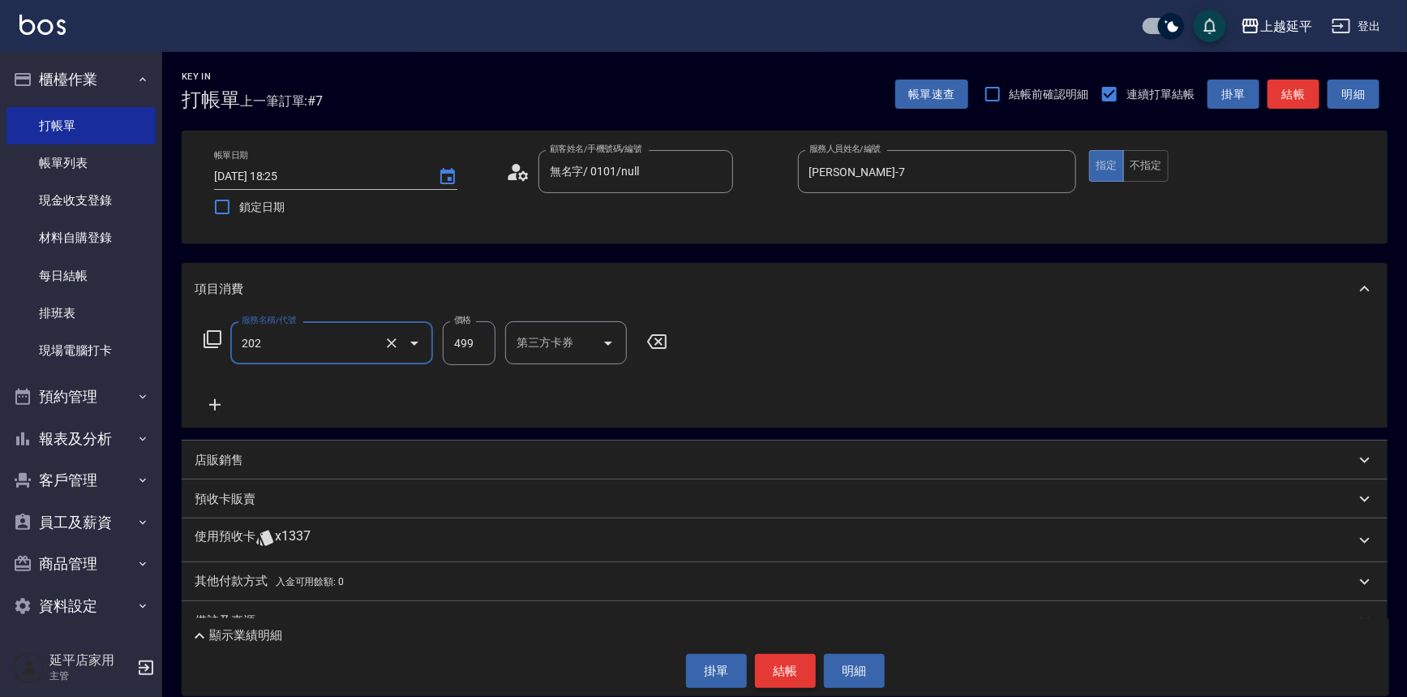
type input "A級單剪(202)"
click at [782, 672] on button "結帳" at bounding box center [785, 671] width 61 height 34
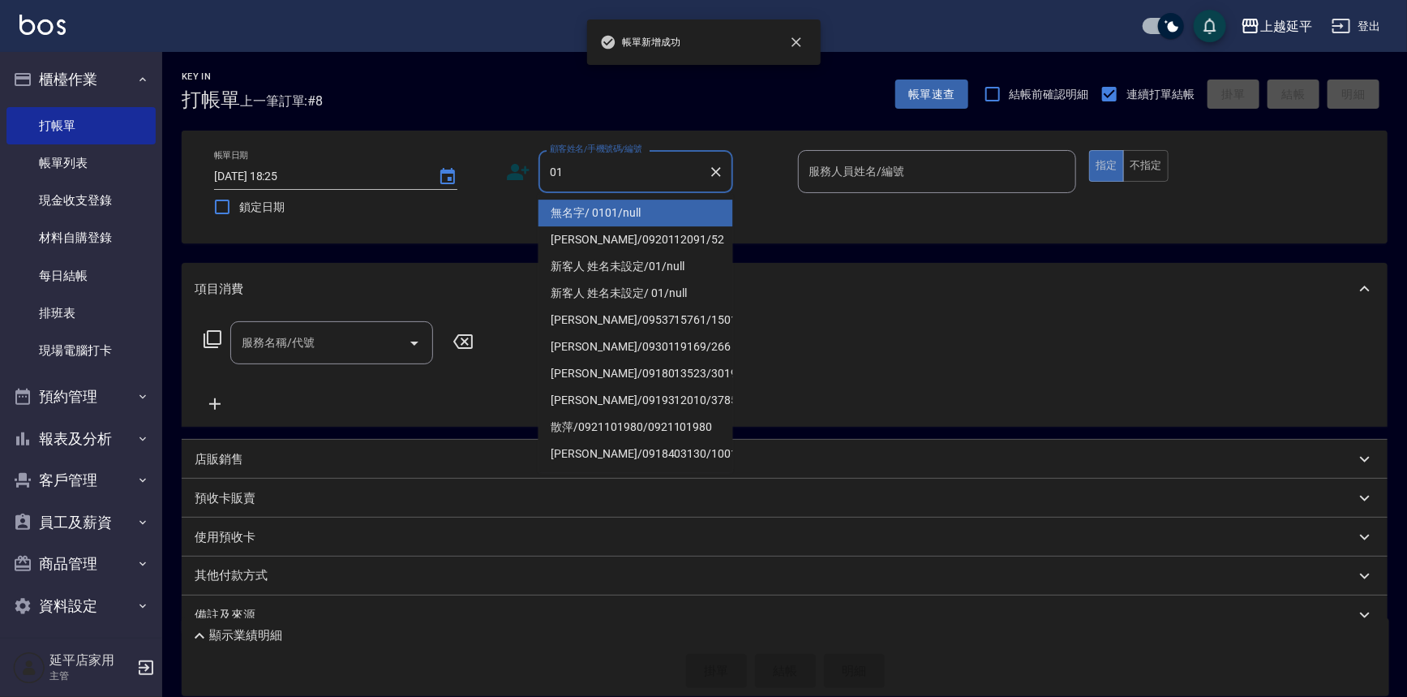
click at [675, 204] on li "無名字/ 0101/null" at bounding box center [635, 212] width 195 height 27
type input "無名字/ 0101/null"
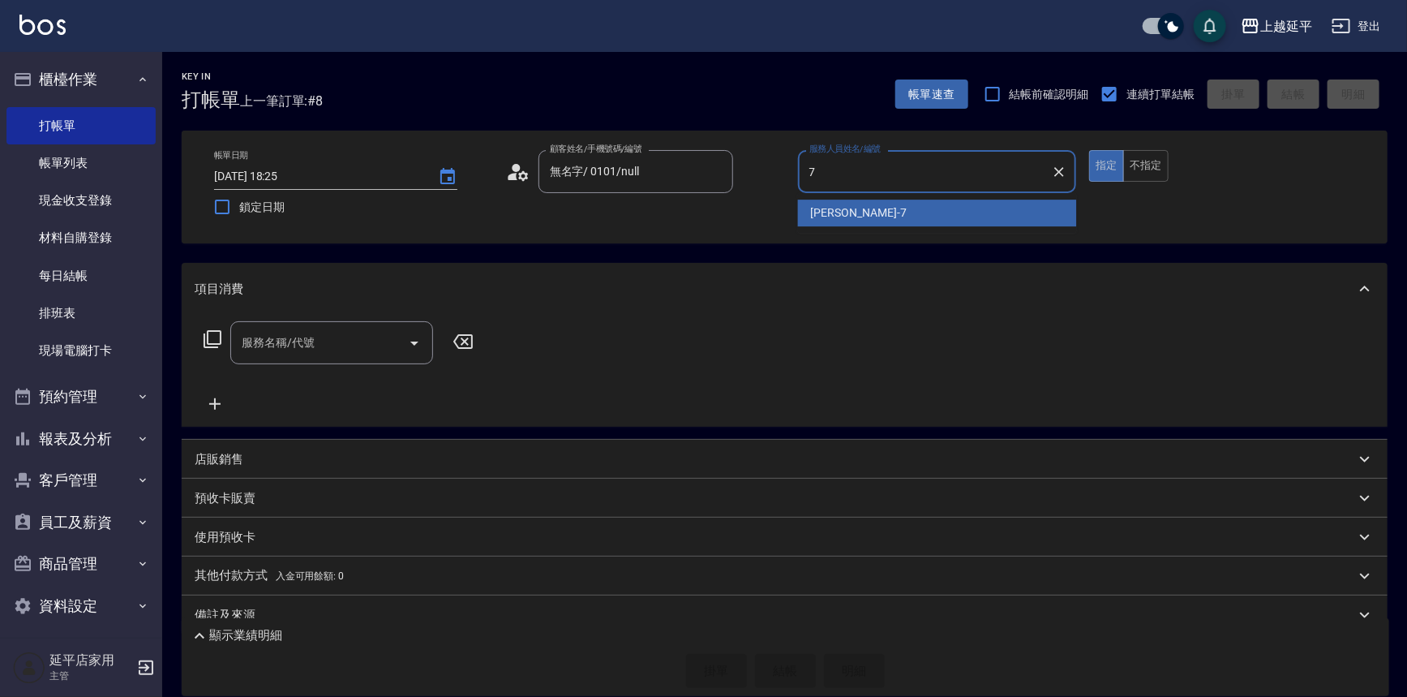
click at [877, 218] on div "許沁瑜 -7" at bounding box center [937, 212] width 279 height 27
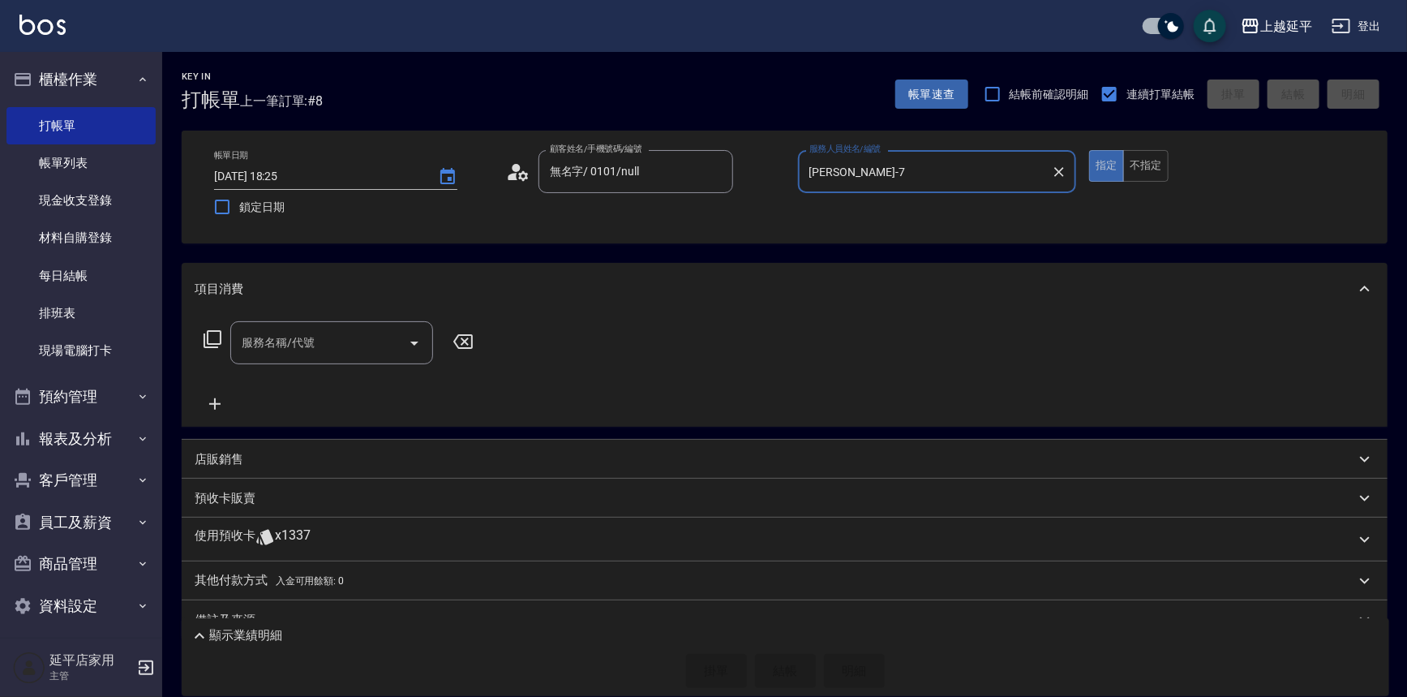
type input "許沁瑜-7"
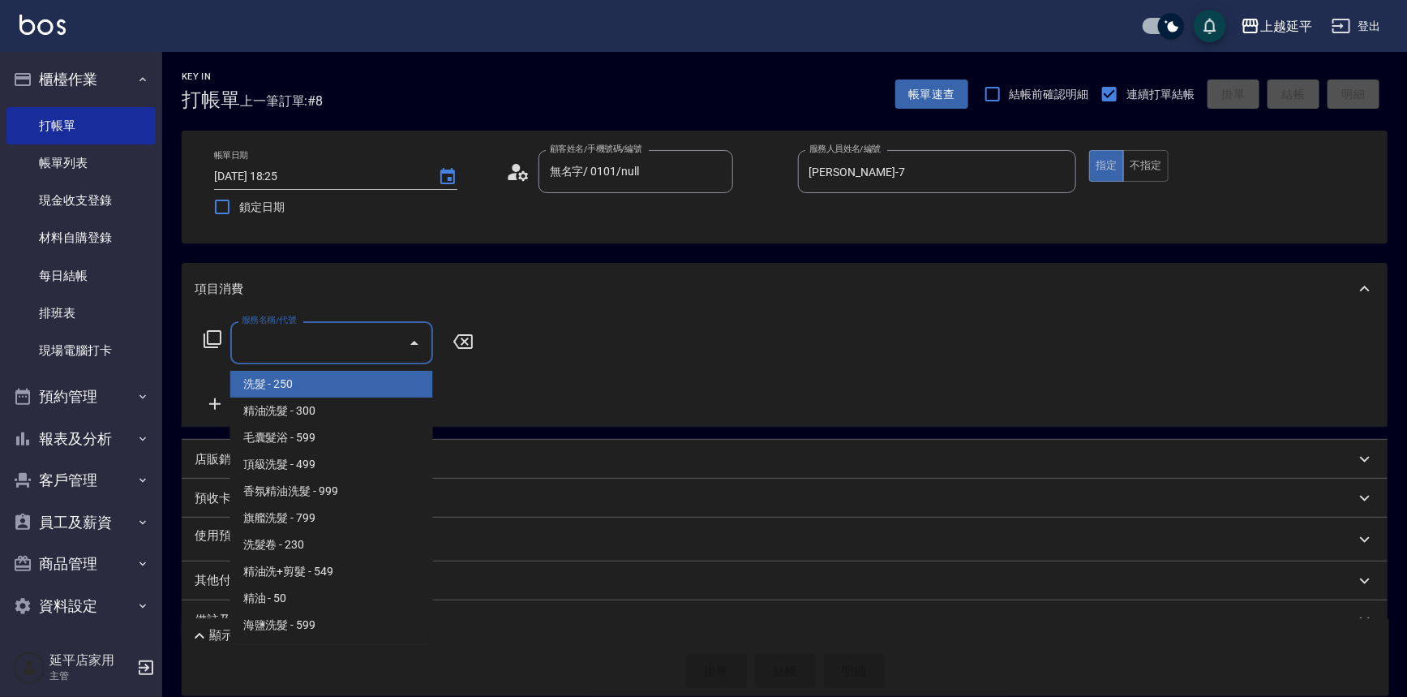
click at [337, 341] on input "服務名稱/代號" at bounding box center [320, 342] width 164 height 28
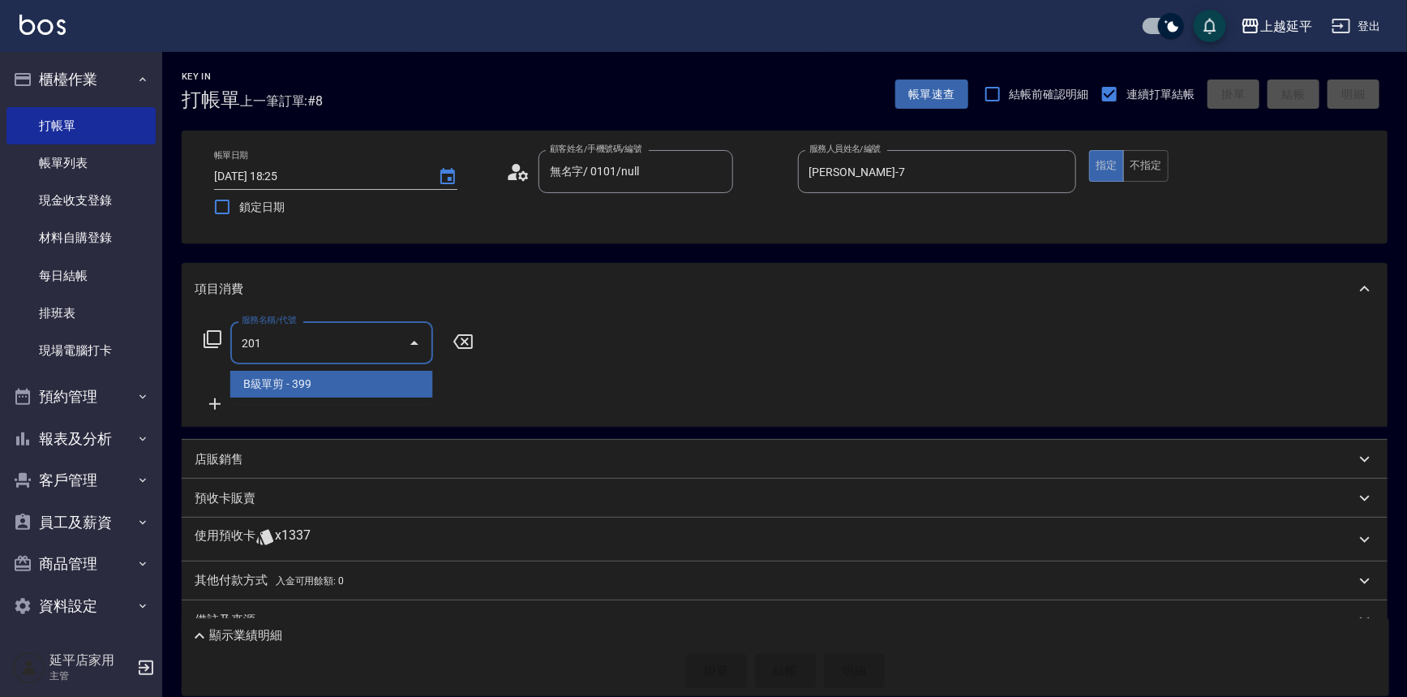
click at [363, 391] on span "B級單剪 - 399" at bounding box center [331, 384] width 203 height 27
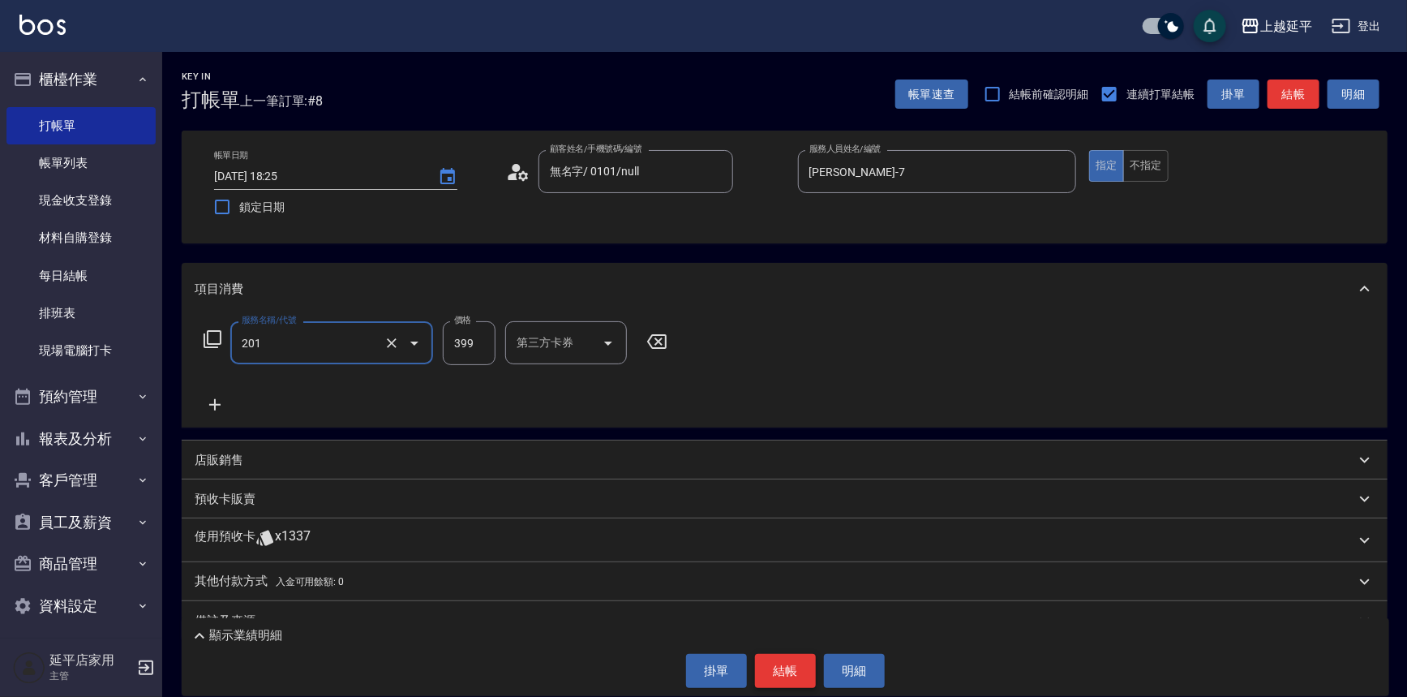
type input "B級單剪(201)"
drag, startPoint x: 794, startPoint y: 673, endPoint x: 806, endPoint y: 674, distance: 12.2
click at [799, 674] on button "結帳" at bounding box center [785, 671] width 61 height 34
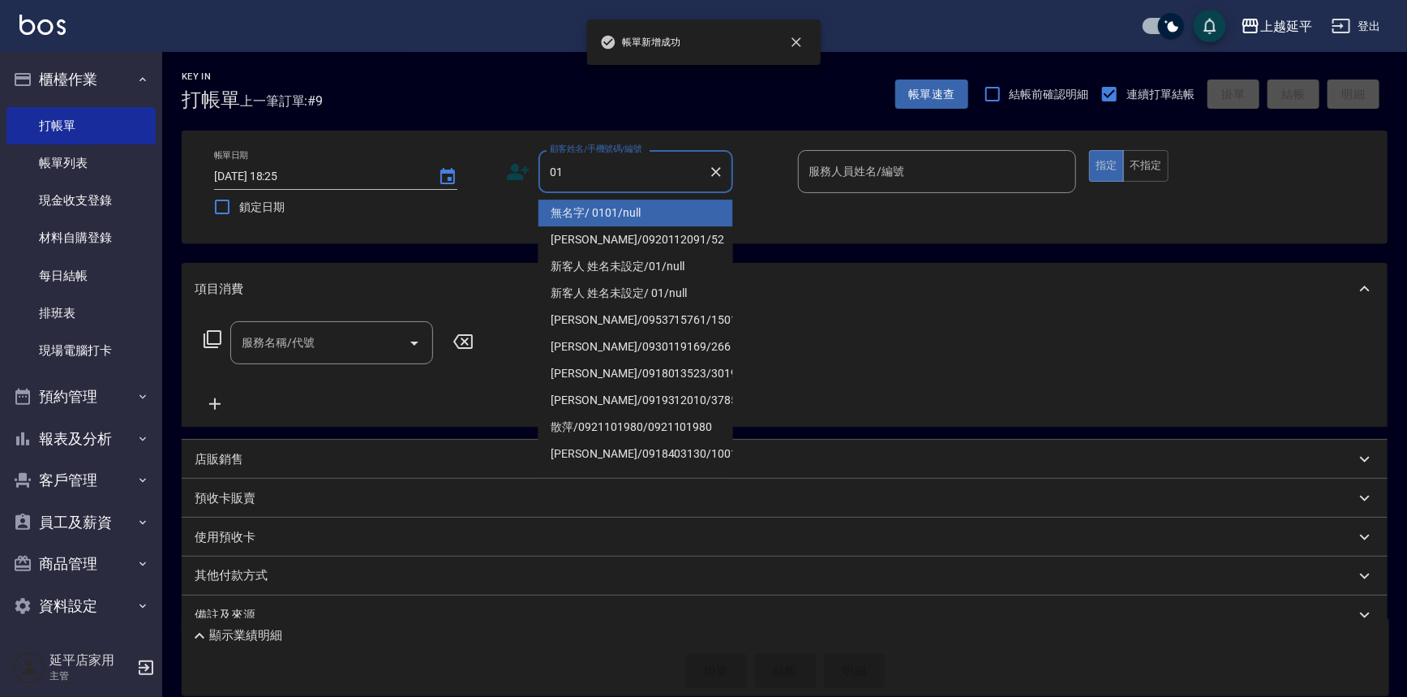
click at [642, 210] on li "無名字/ 0101/null" at bounding box center [635, 212] width 195 height 27
type input "無名字/ 0101/null"
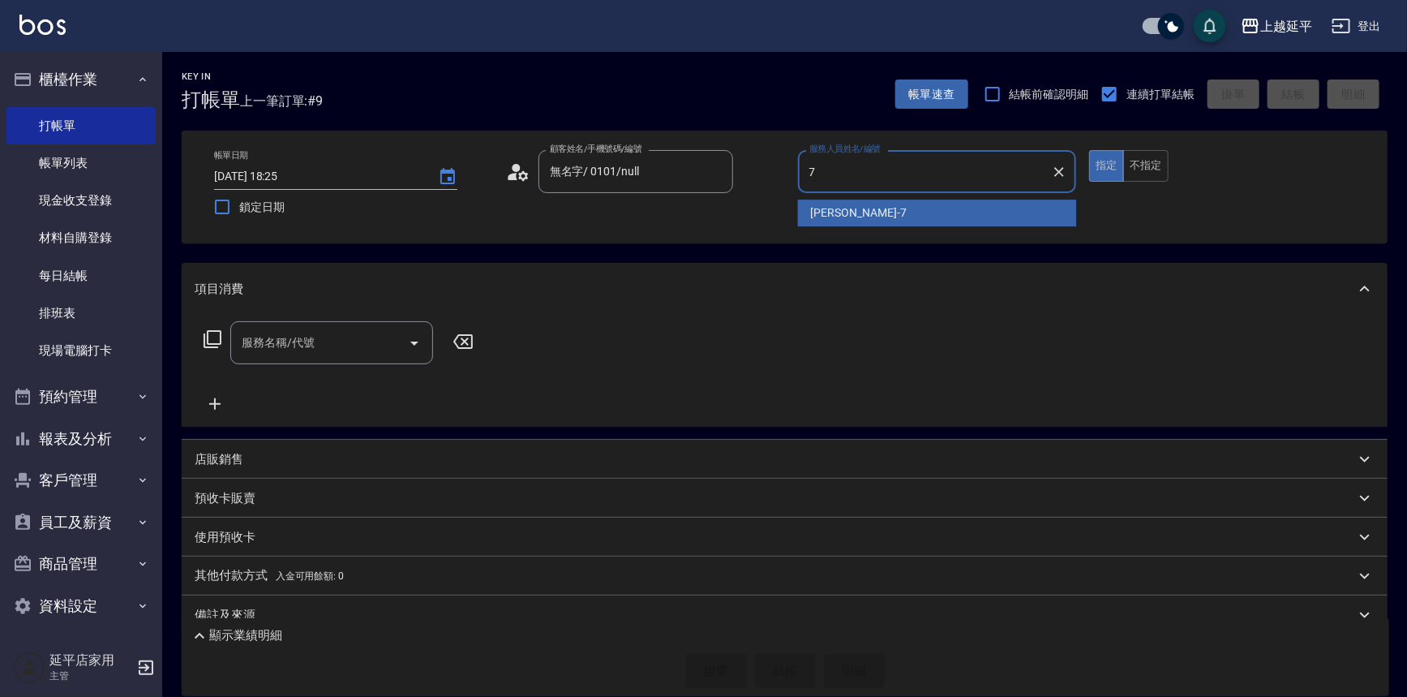
click at [833, 206] on span "許沁瑜 -7" at bounding box center [859, 212] width 96 height 17
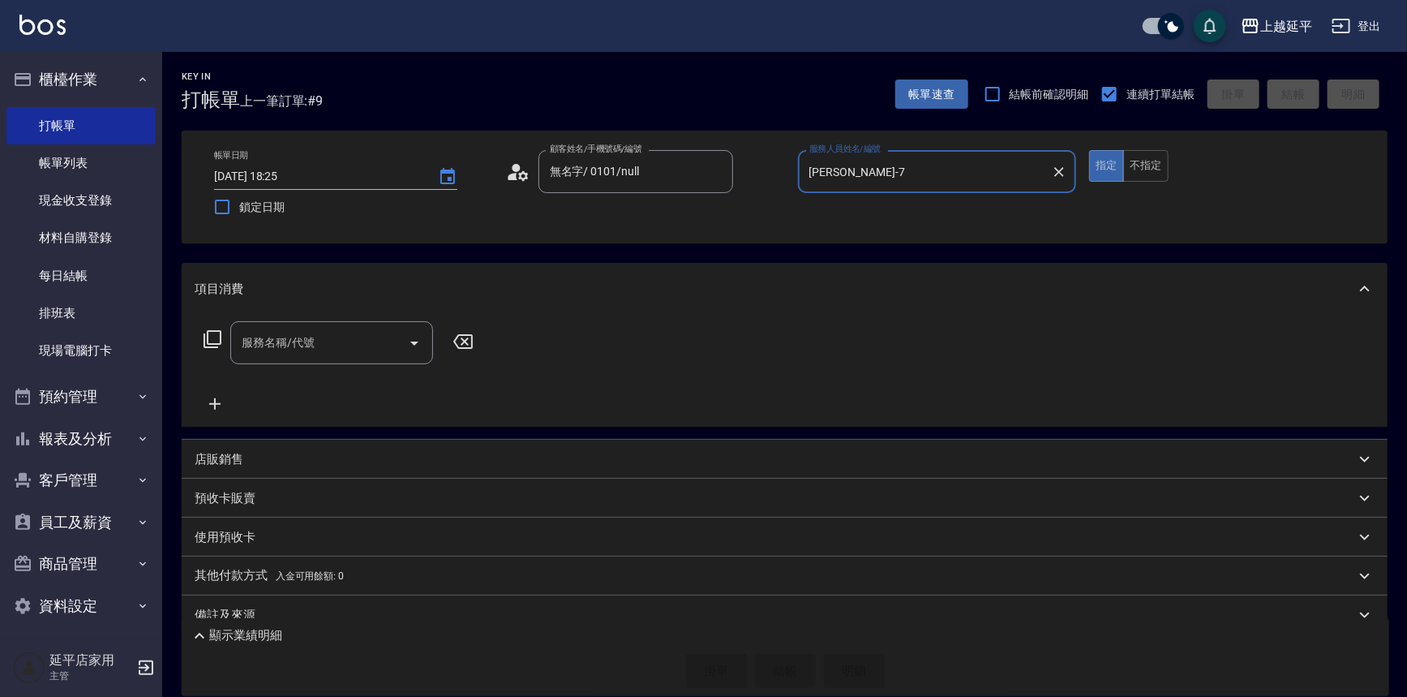
click at [371, 323] on div "服務名稱/代號" at bounding box center [331, 342] width 203 height 43
type input "許沁瑜-7"
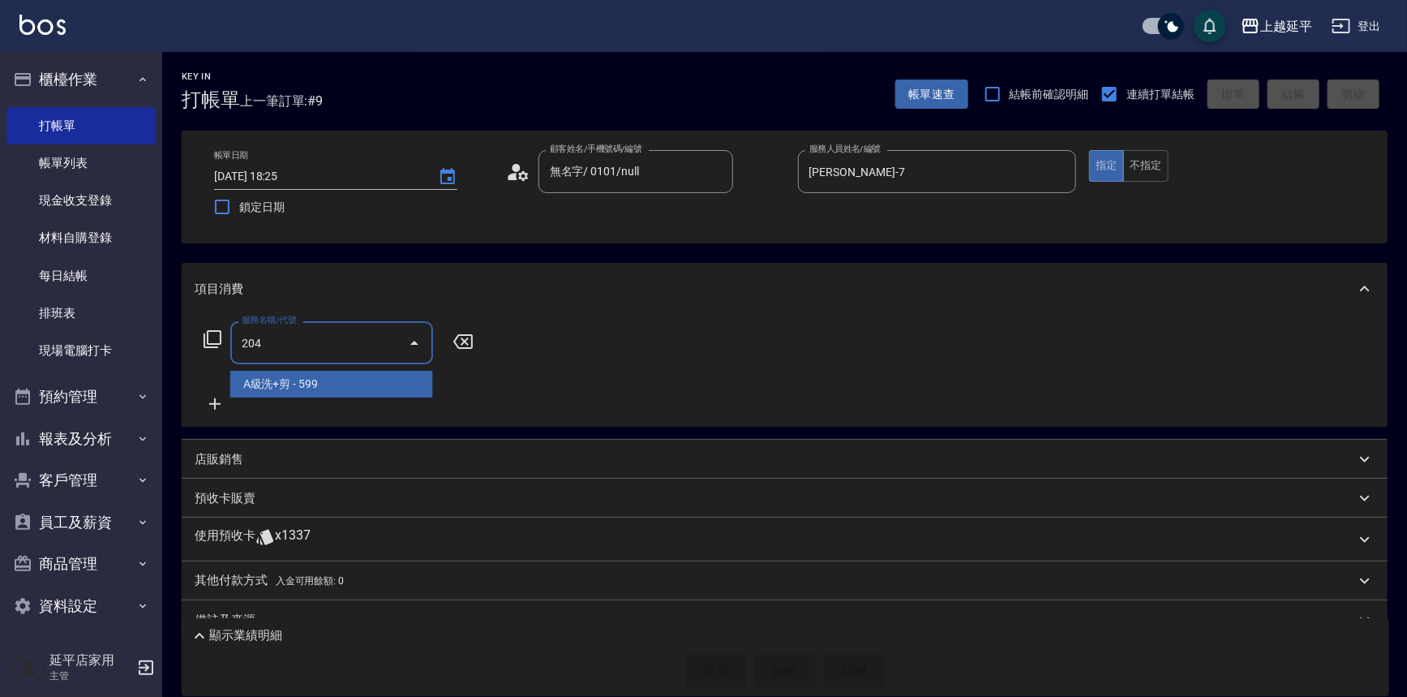
click at [384, 380] on span "A級洗+剪 - 599" at bounding box center [331, 384] width 203 height 27
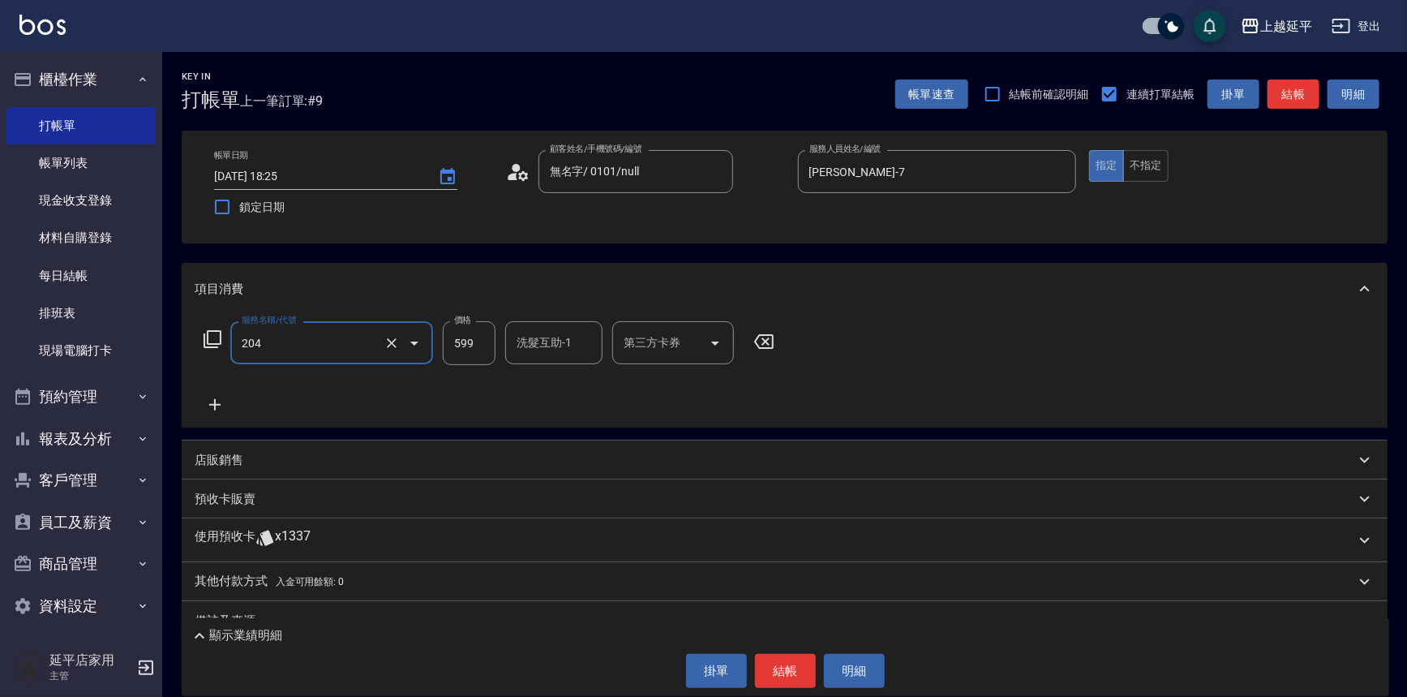
type input "A級洗+剪(204)"
click at [528, 349] on div "洗髮互助-1 洗髮互助-1" at bounding box center [553, 342] width 97 height 43
click at [516, 380] on div "丞宗 -29" at bounding box center [553, 384] width 97 height 27
type input "丞宗-29"
click at [802, 670] on button "結帳" at bounding box center [785, 671] width 61 height 34
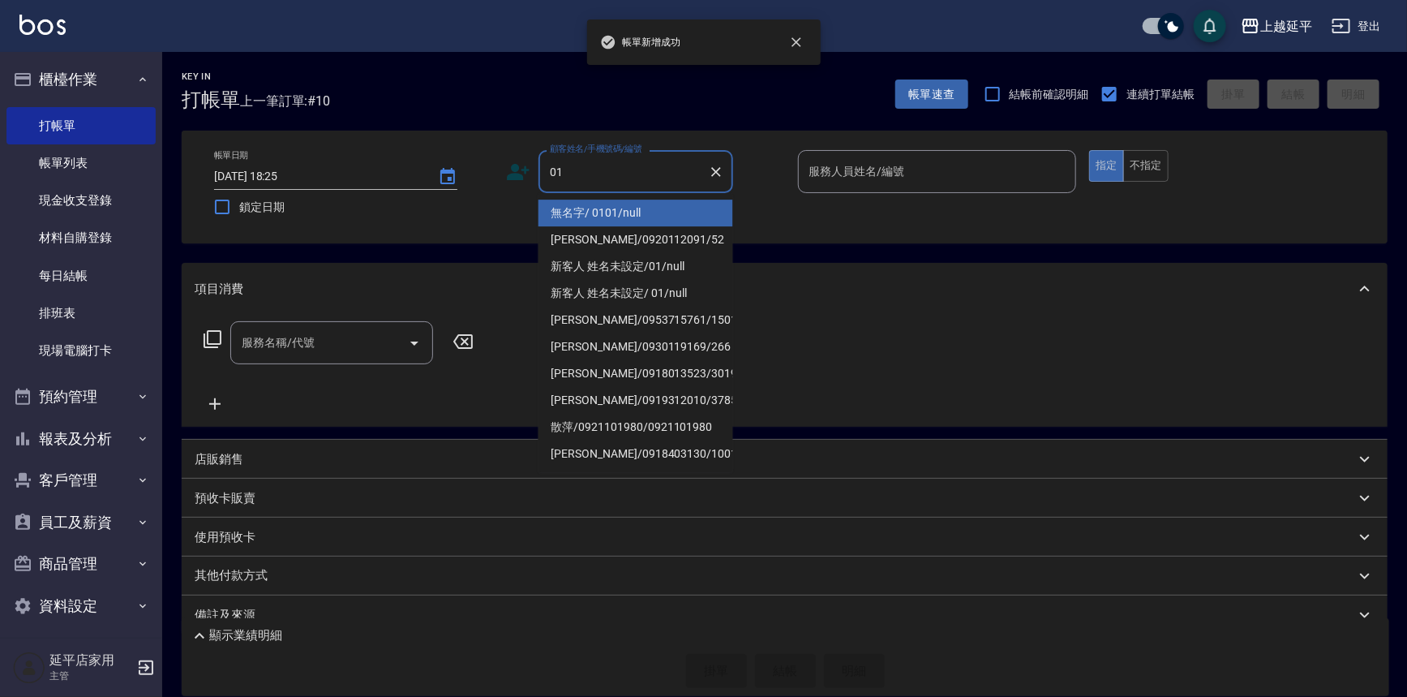
drag, startPoint x: 642, startPoint y: 212, endPoint x: 829, endPoint y: 205, distance: 186.6
click at [643, 212] on li "無名字/ 0101/null" at bounding box center [635, 212] width 195 height 27
type input "無名字/ 0101/null"
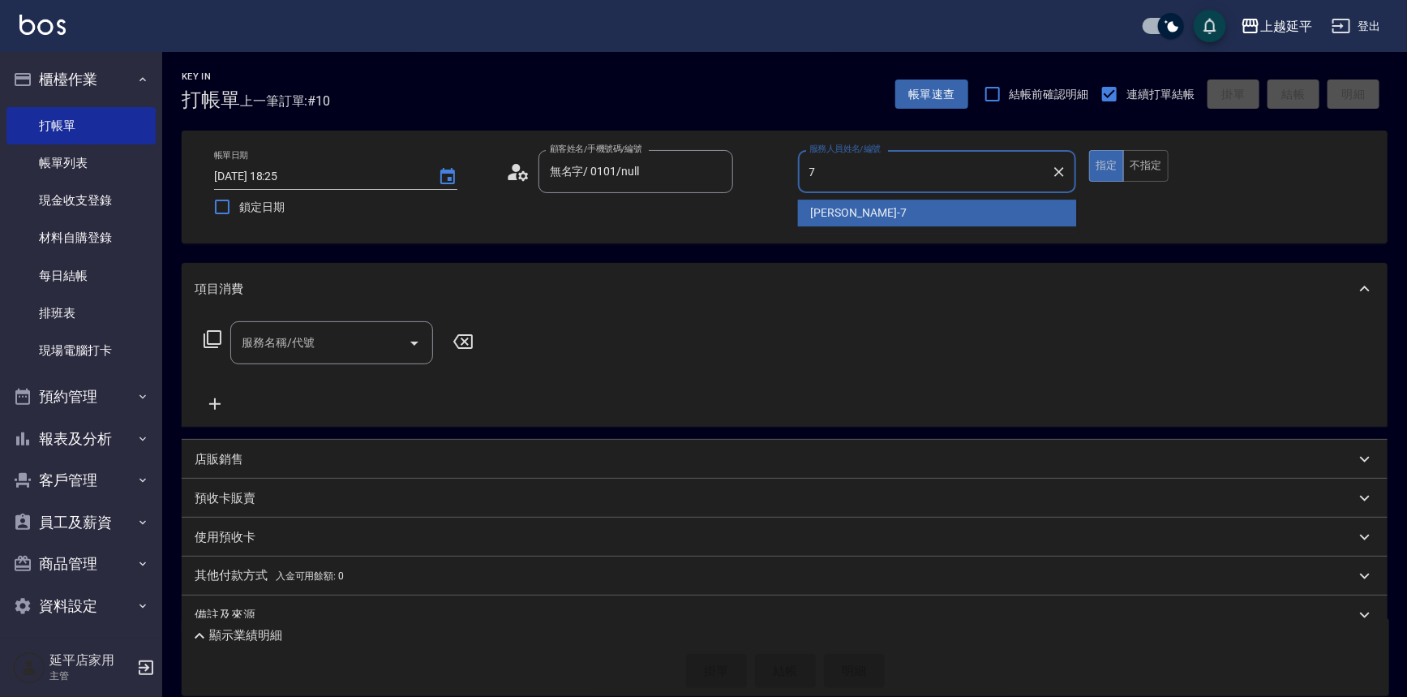
click at [820, 222] on div "許沁瑜 -7" at bounding box center [937, 212] width 279 height 27
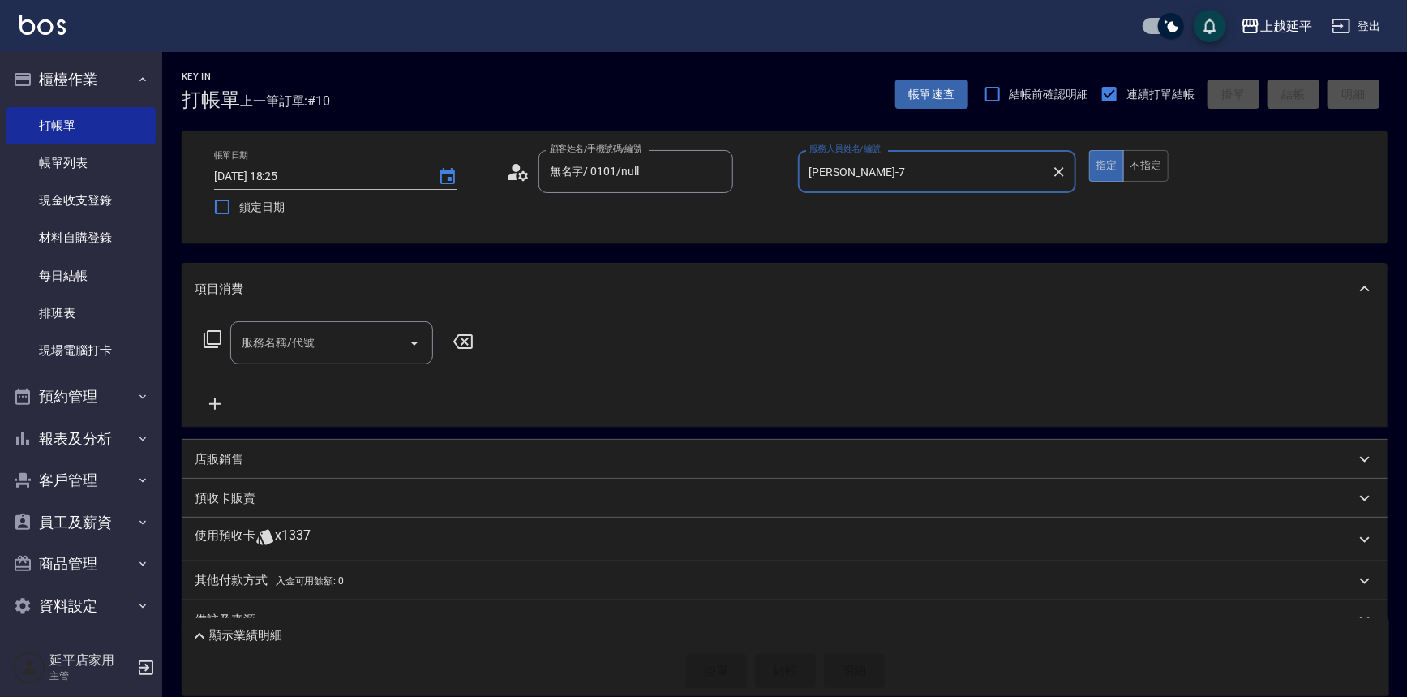
type input "許沁瑜-7"
click at [328, 346] on input "服務名稱/代號" at bounding box center [320, 342] width 164 height 28
click at [341, 385] on span "B級單剪 - 399" at bounding box center [331, 384] width 203 height 27
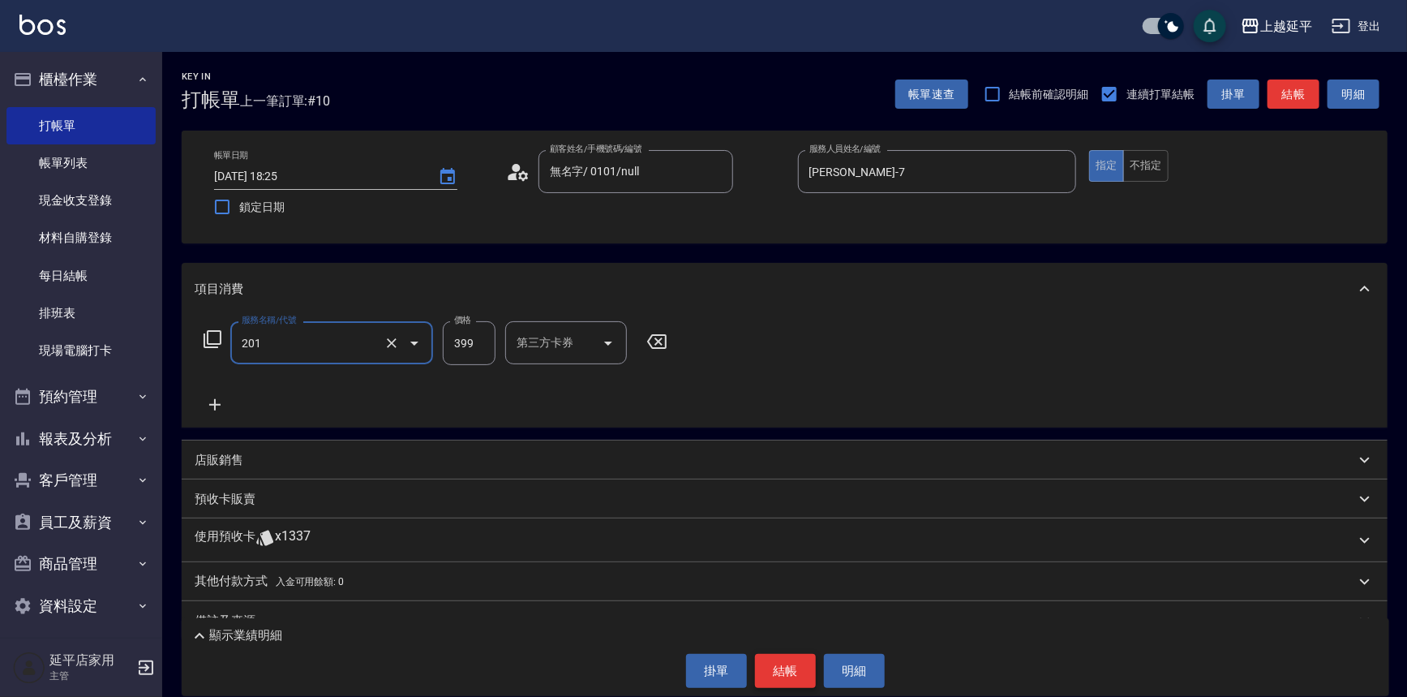
type input "B級單剪(201)"
click at [799, 672] on button "結帳" at bounding box center [785, 671] width 61 height 34
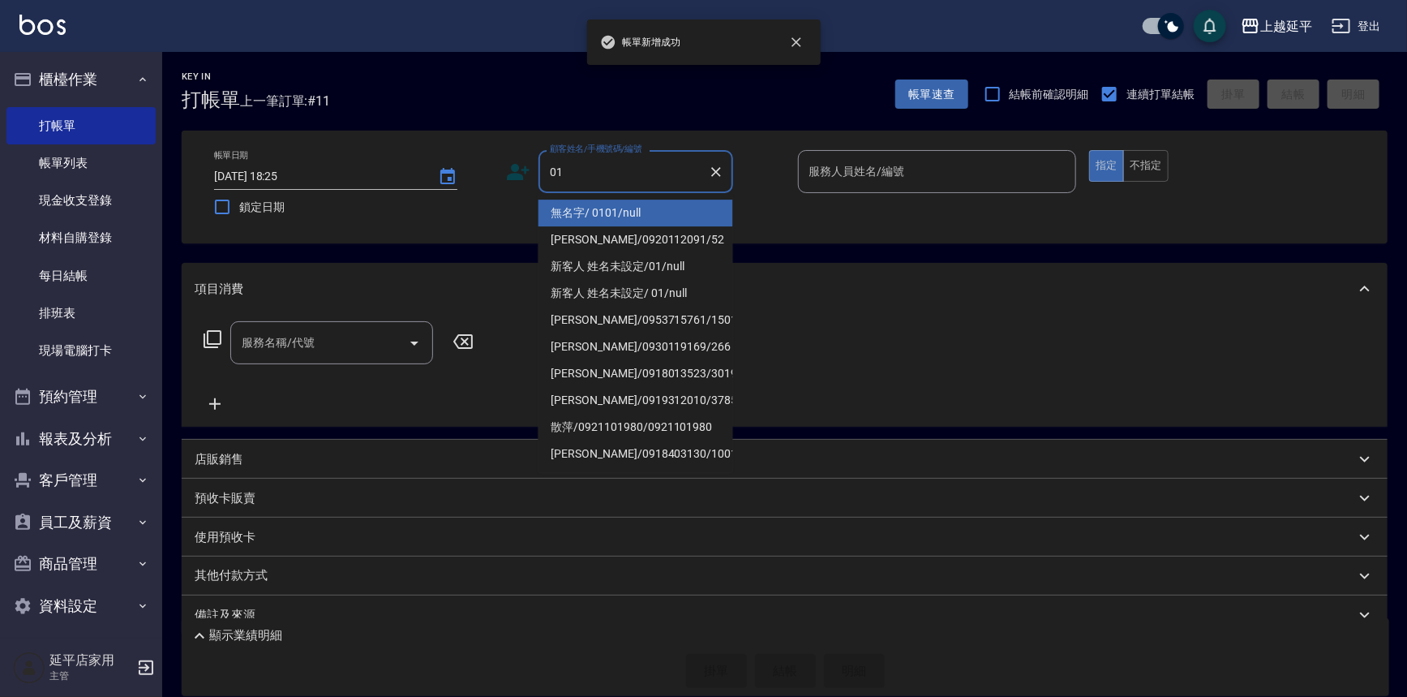
click at [610, 212] on li "無名字/ 0101/null" at bounding box center [635, 212] width 195 height 27
type input "無名字/ 0101/null"
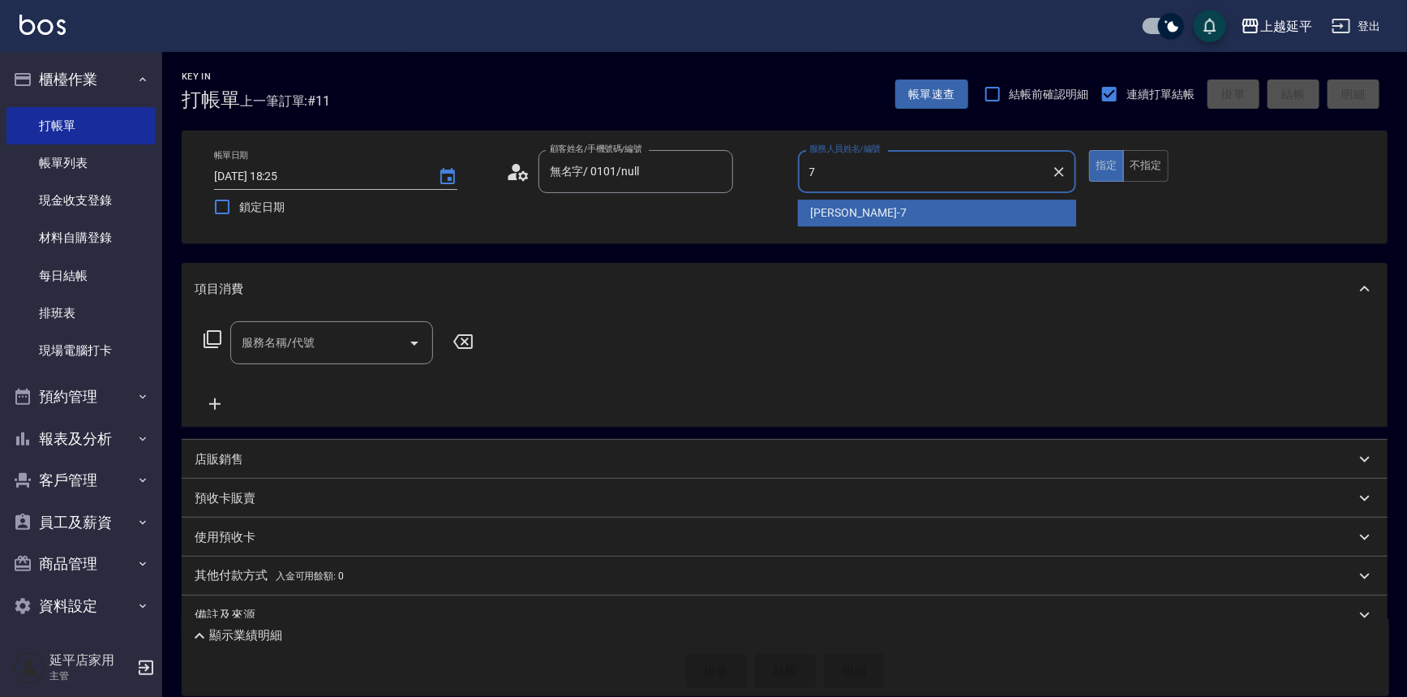
click at [850, 214] on span "許沁瑜 -7" at bounding box center [859, 212] width 96 height 17
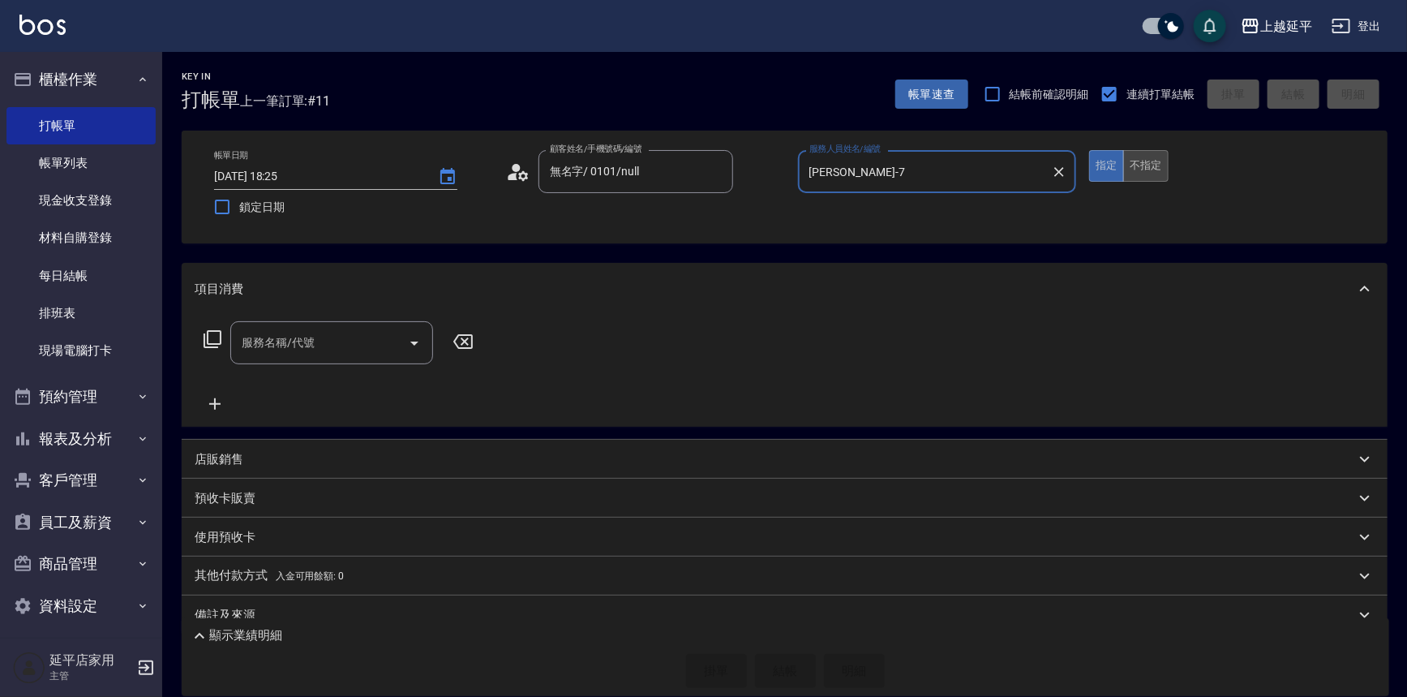
type input "許沁瑜-7"
click at [1147, 172] on button "不指定" at bounding box center [1145, 166] width 45 height 32
click at [215, 342] on icon at bounding box center [212, 338] width 19 height 19
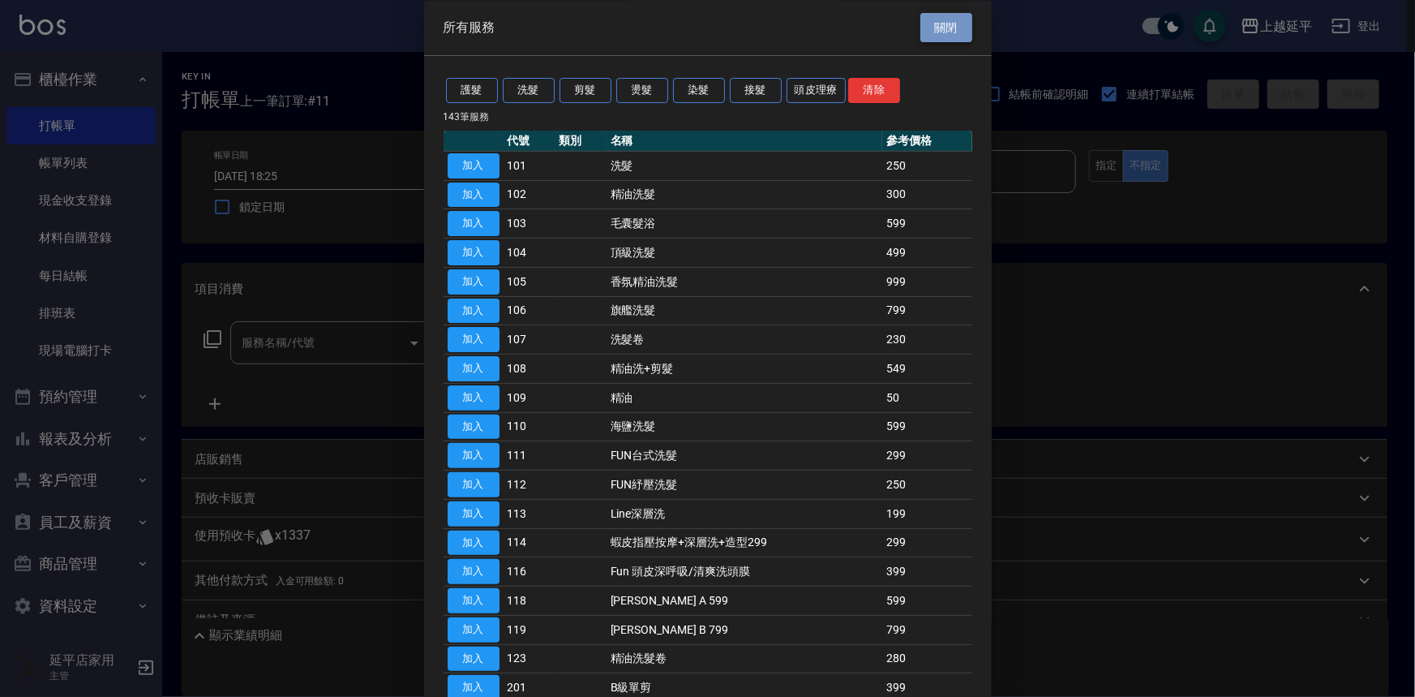
click at [948, 32] on button "關閉" at bounding box center [946, 28] width 52 height 30
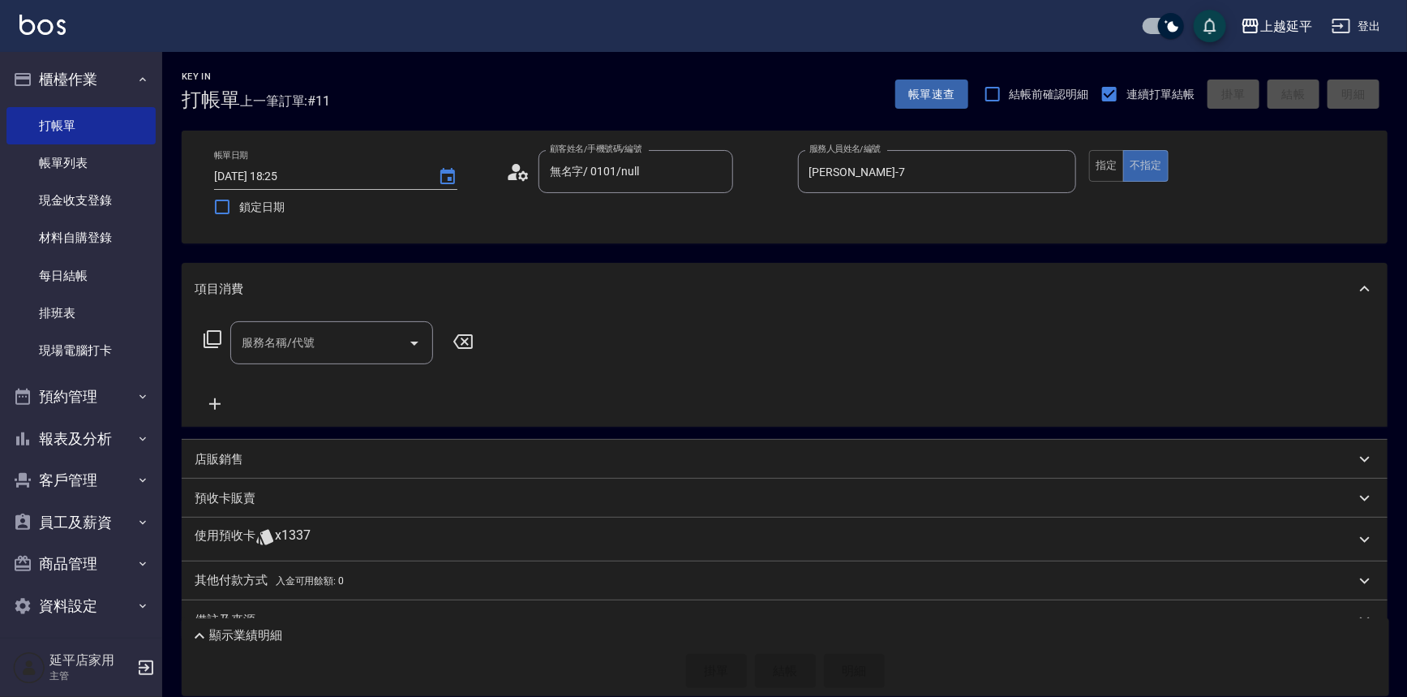
click at [409, 347] on icon "Open" at bounding box center [414, 342] width 19 height 19
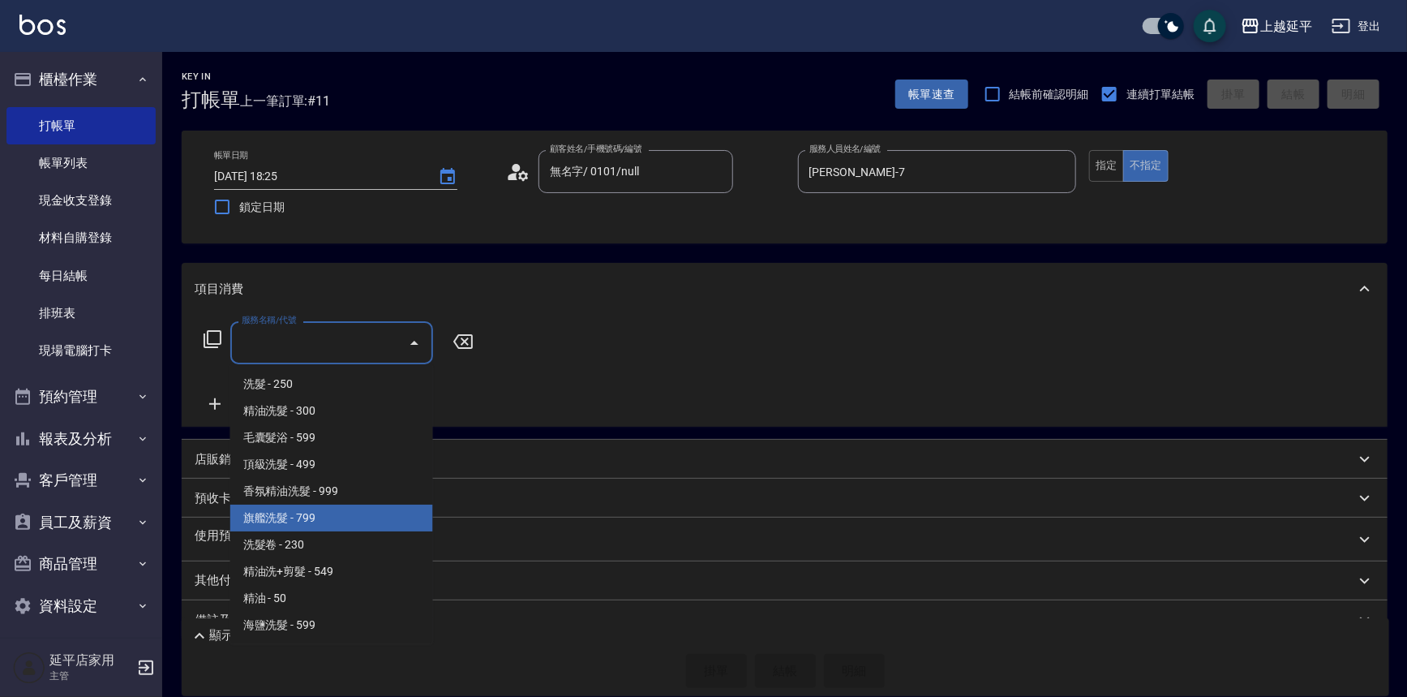
click at [358, 513] on span "旗艦洗髮 - 799" at bounding box center [331, 517] width 203 height 27
type input "旗艦洗髮(106)"
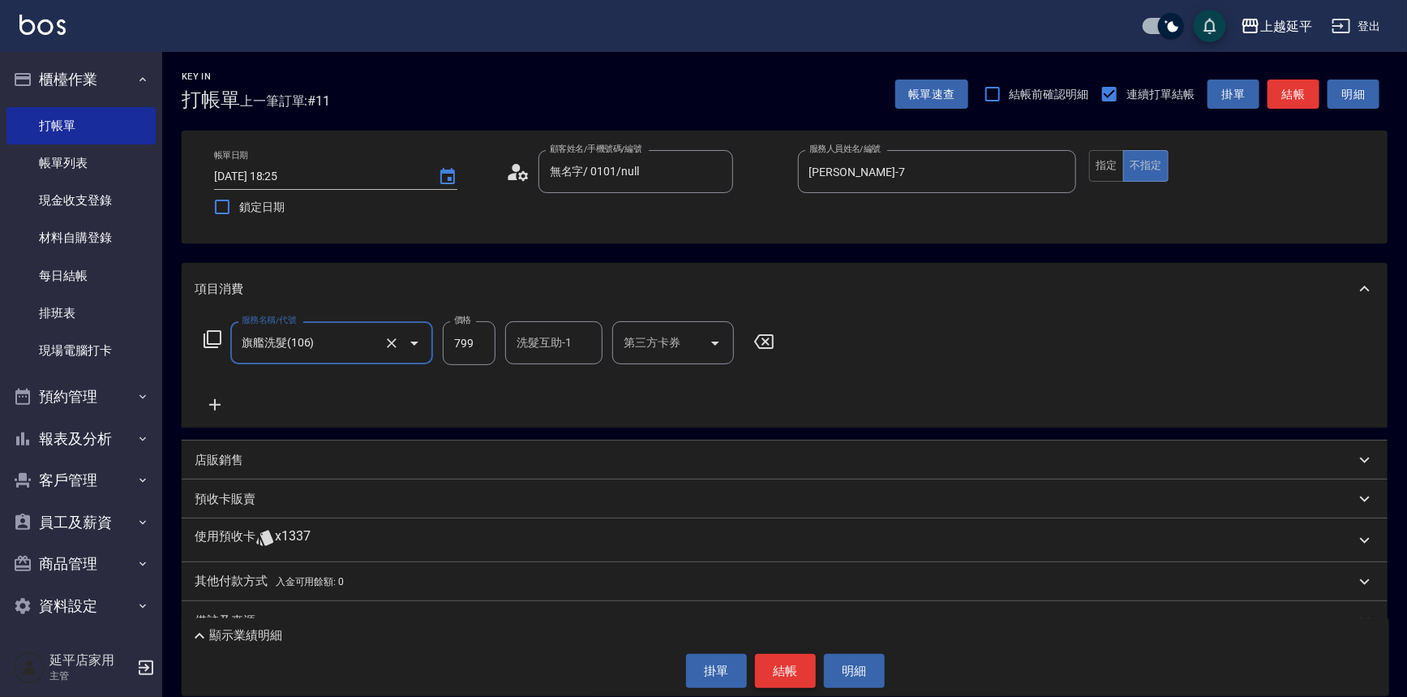
click at [788, 662] on button "結帳" at bounding box center [785, 671] width 61 height 34
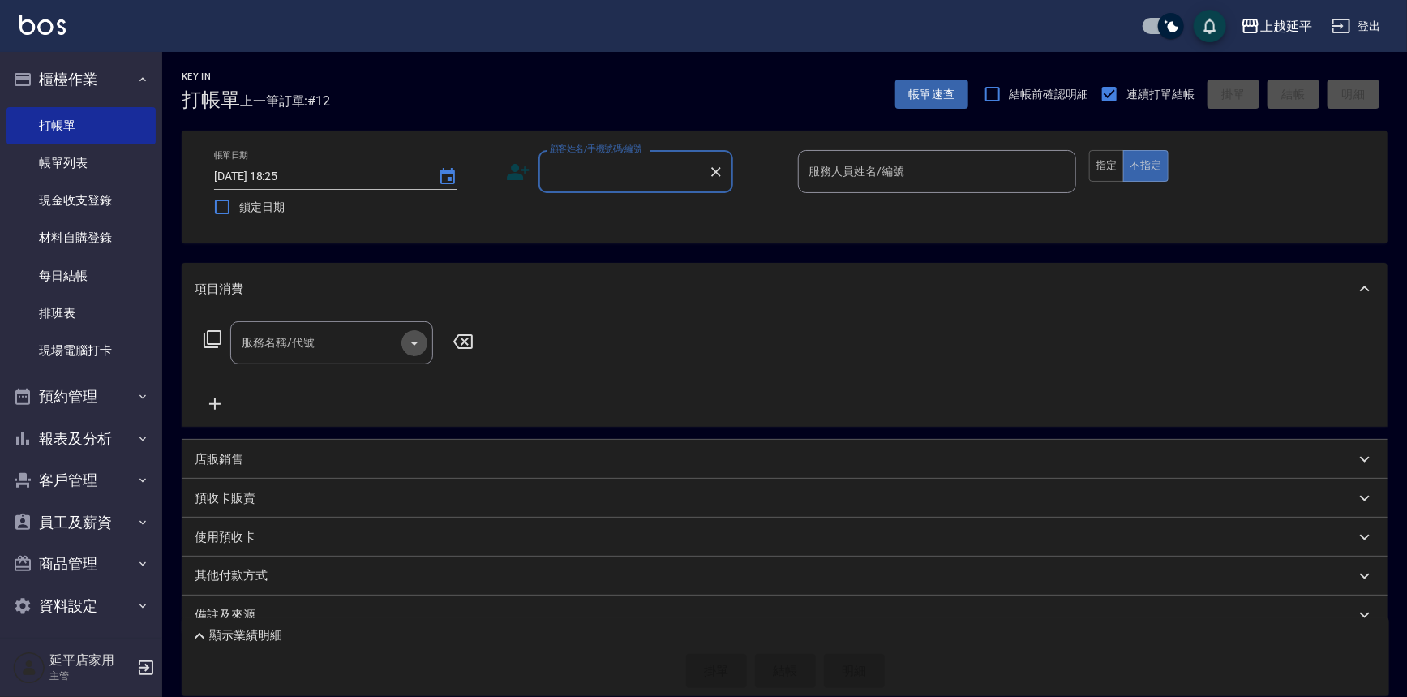
click at [414, 336] on icon "Open" at bounding box center [414, 342] width 19 height 19
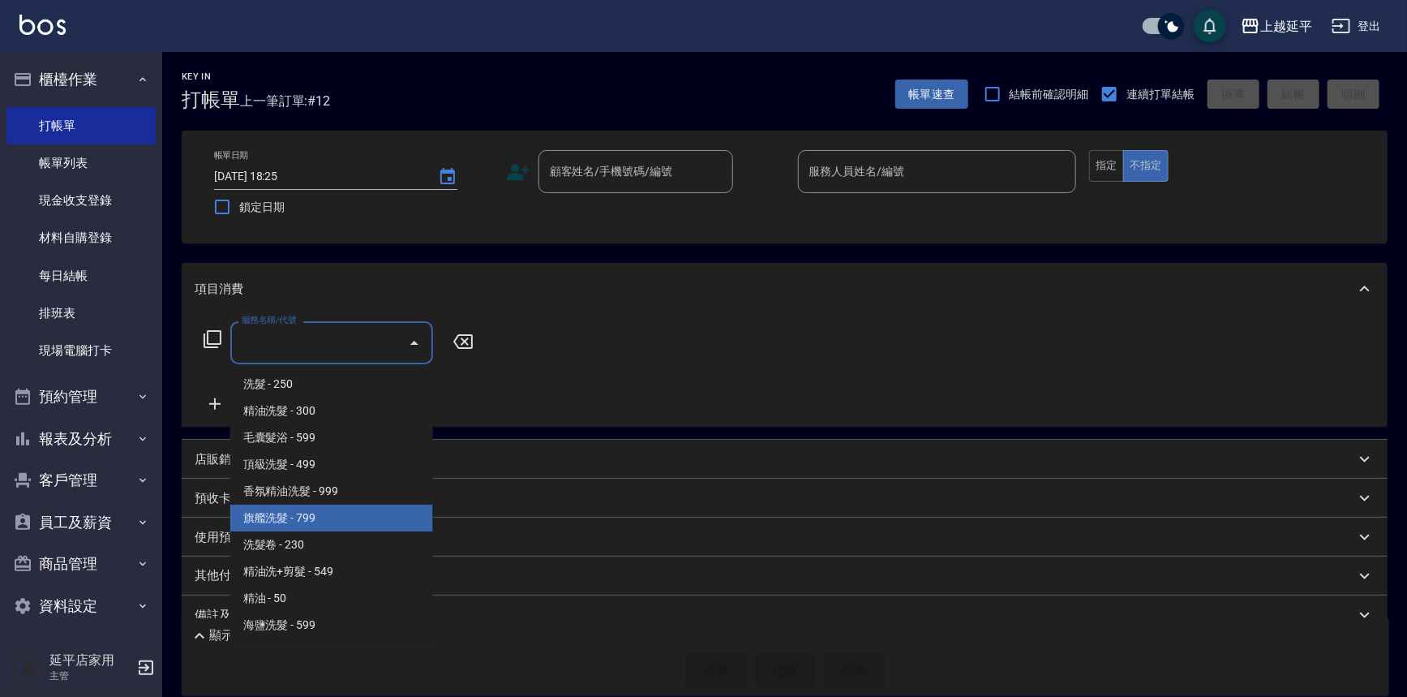
click at [364, 513] on span "旗艦洗髮 - 799" at bounding box center [331, 517] width 203 height 27
type input "旗艦洗髮(106)"
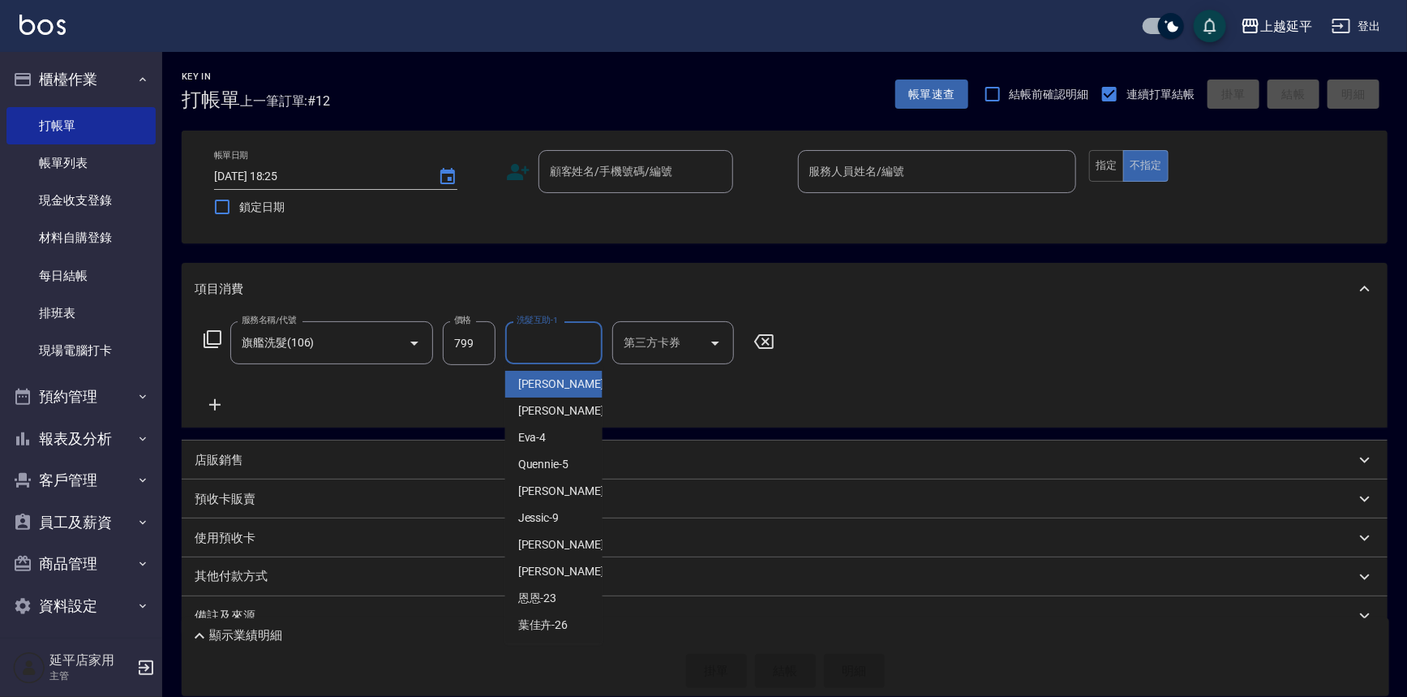
click at [558, 343] on div "洗髮互助-1 洗髮互助-1" at bounding box center [553, 342] width 97 height 43
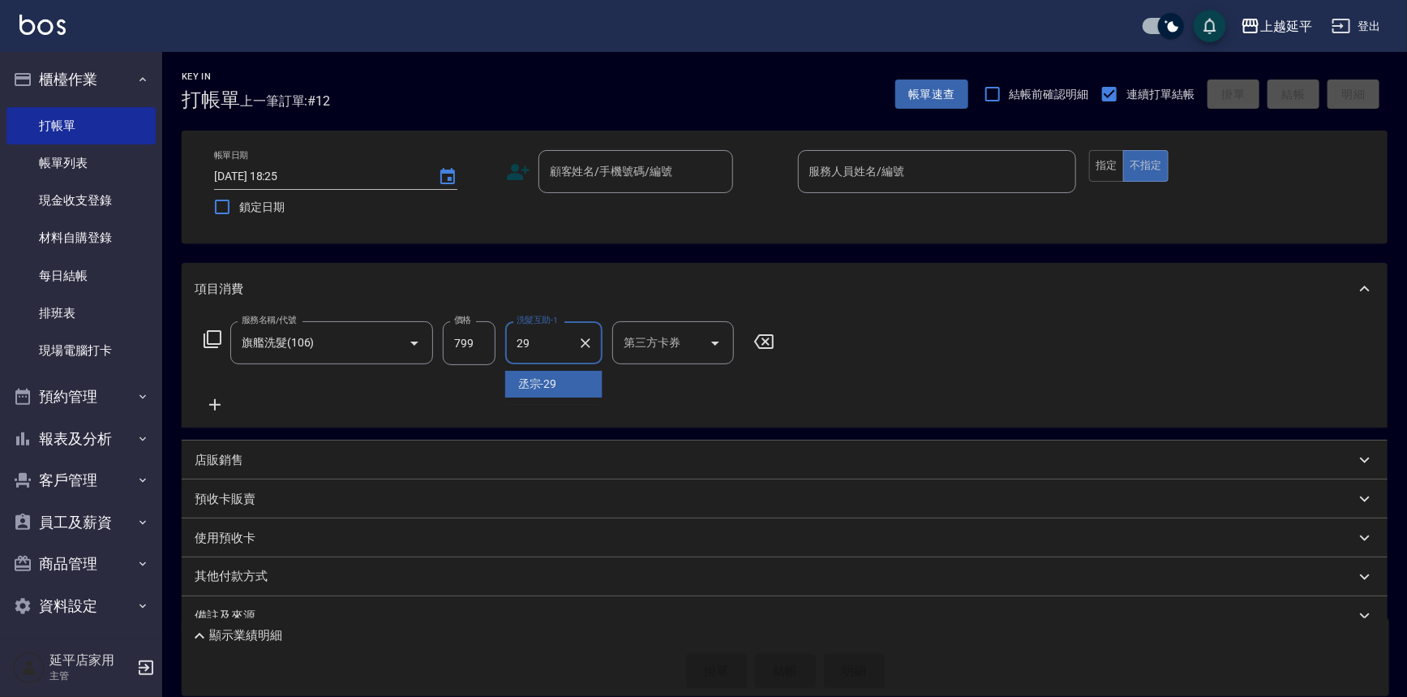
click at [557, 376] on div "丞宗 -29" at bounding box center [553, 384] width 97 height 27
type input "丞宗-29"
click at [1111, 161] on button "指定" at bounding box center [1106, 166] width 35 height 32
click at [216, 410] on icon at bounding box center [215, 404] width 41 height 19
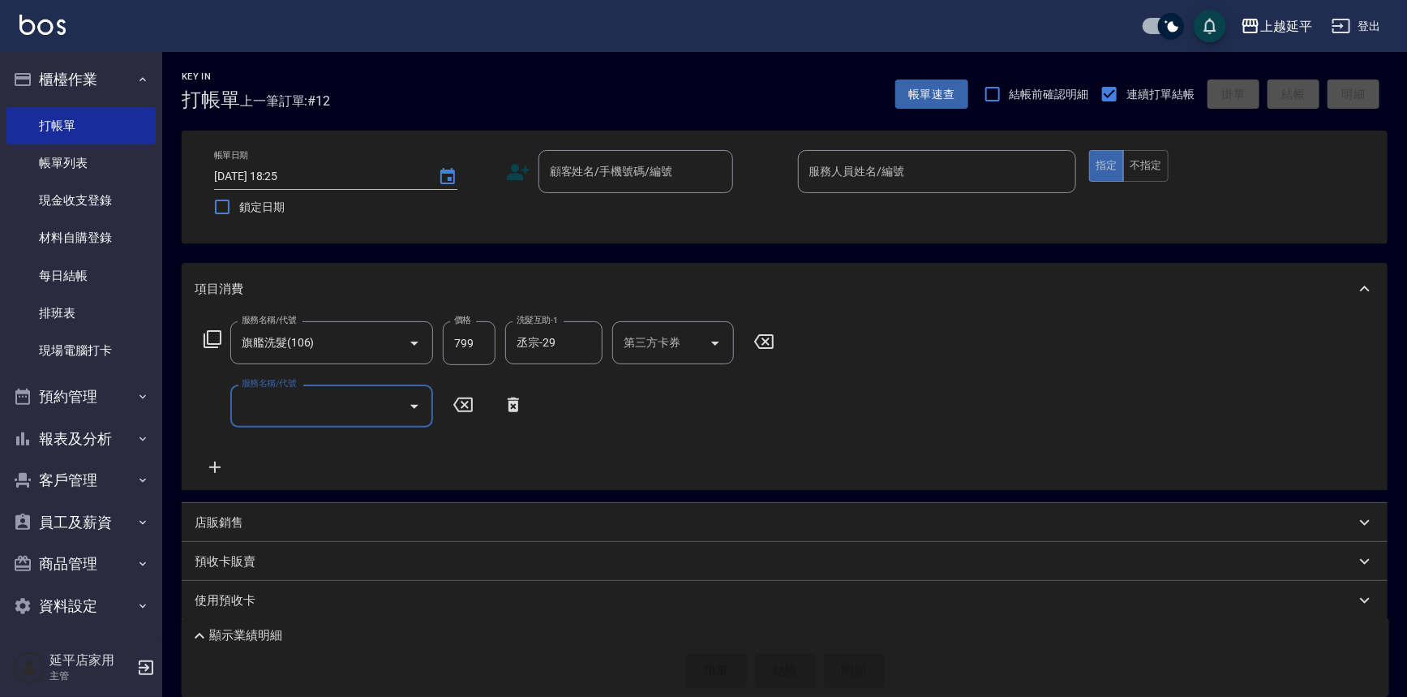
click at [319, 408] on input "服務名稱/代號" at bounding box center [320, 406] width 164 height 28
click at [318, 444] on span "B級單剪 - 399" at bounding box center [331, 447] width 203 height 27
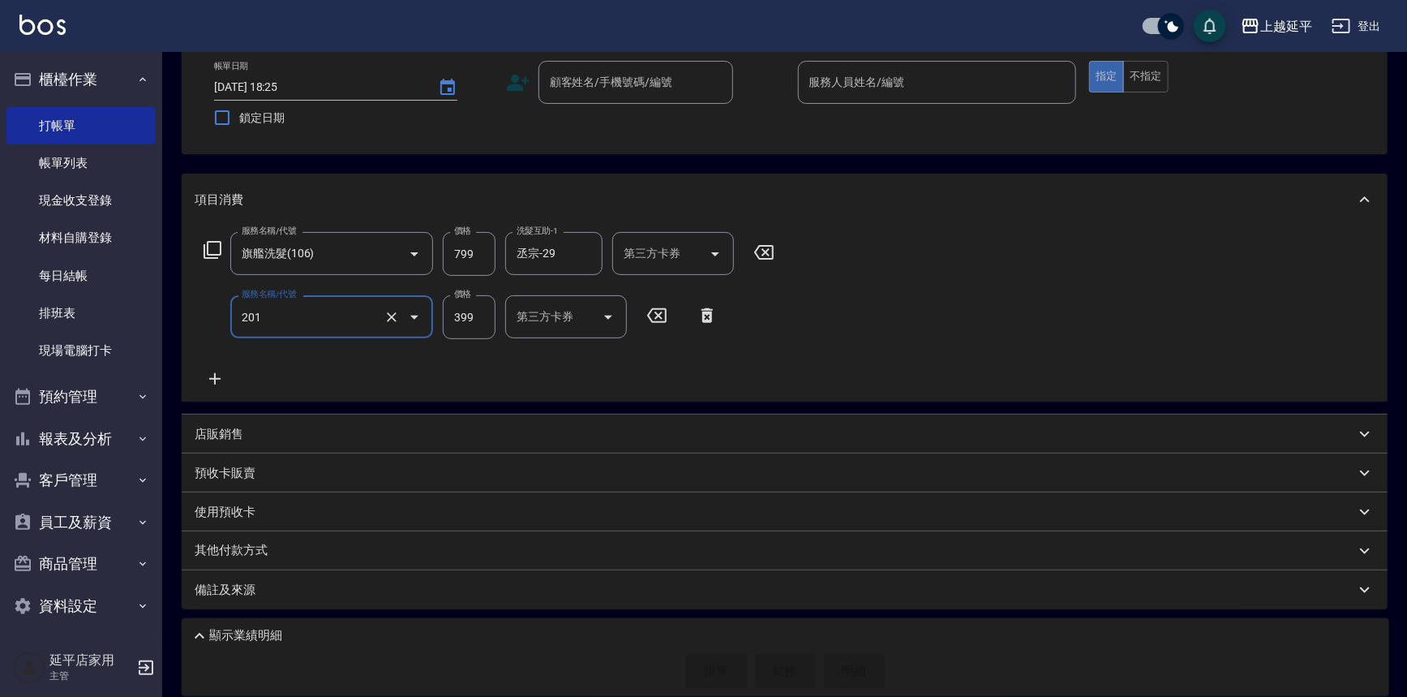
scroll to position [90, 0]
type input "B級單剪(201)"
click at [397, 421] on div "店販銷售" at bounding box center [785, 433] width 1206 height 39
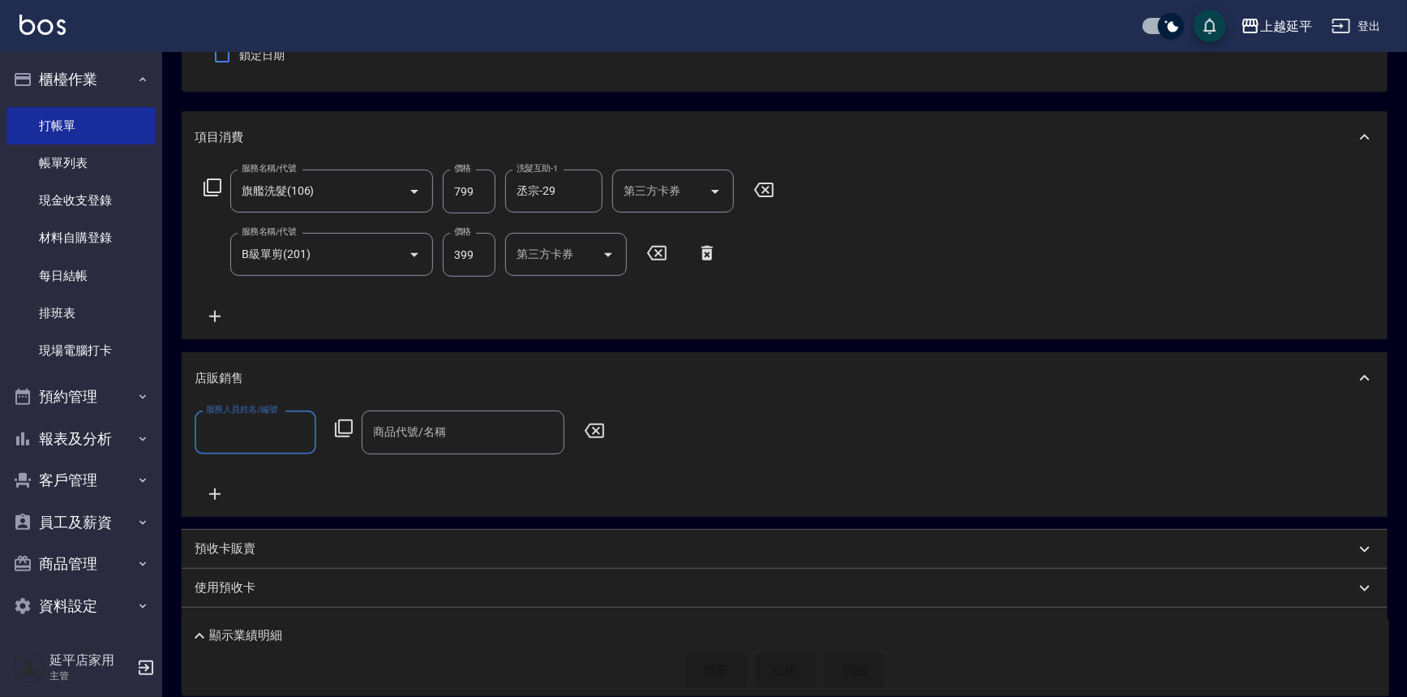
scroll to position [228, 0]
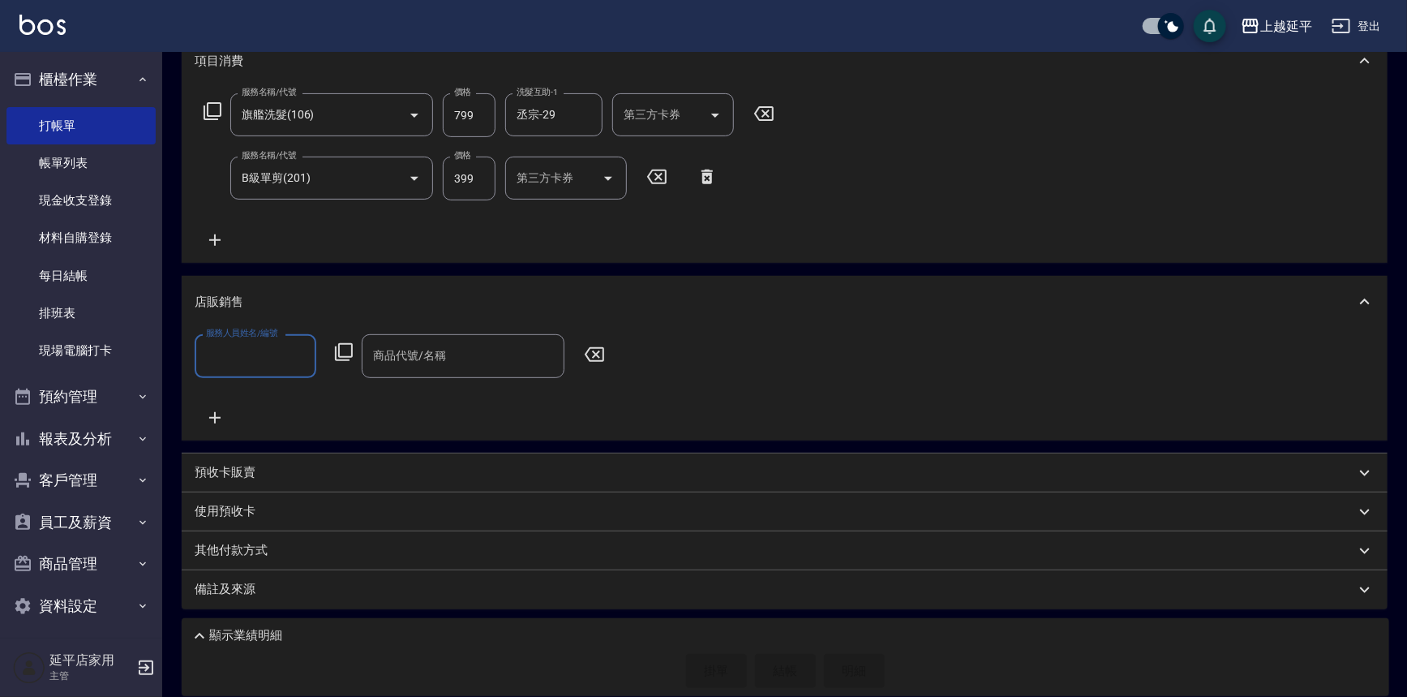
click at [598, 356] on icon at bounding box center [594, 354] width 19 height 15
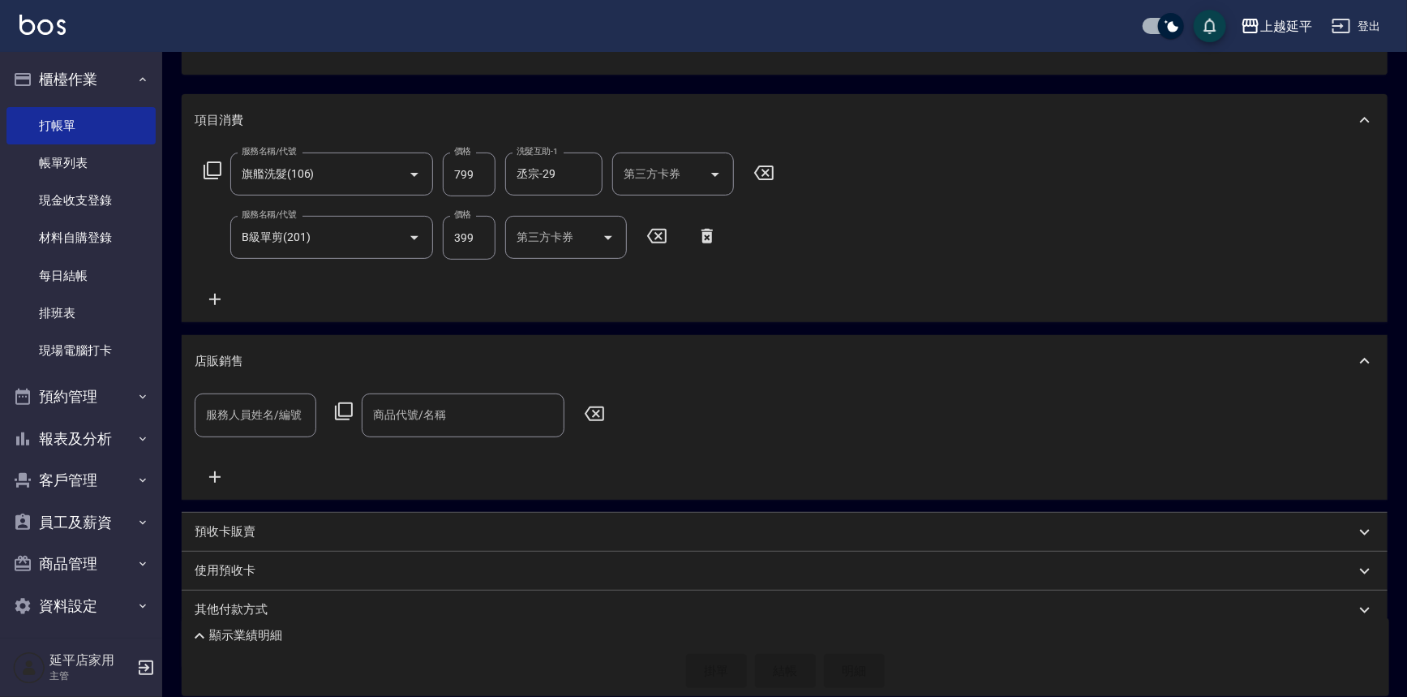
drag, startPoint x: 1039, startPoint y: 522, endPoint x: 1044, endPoint y: 499, distance: 24.0
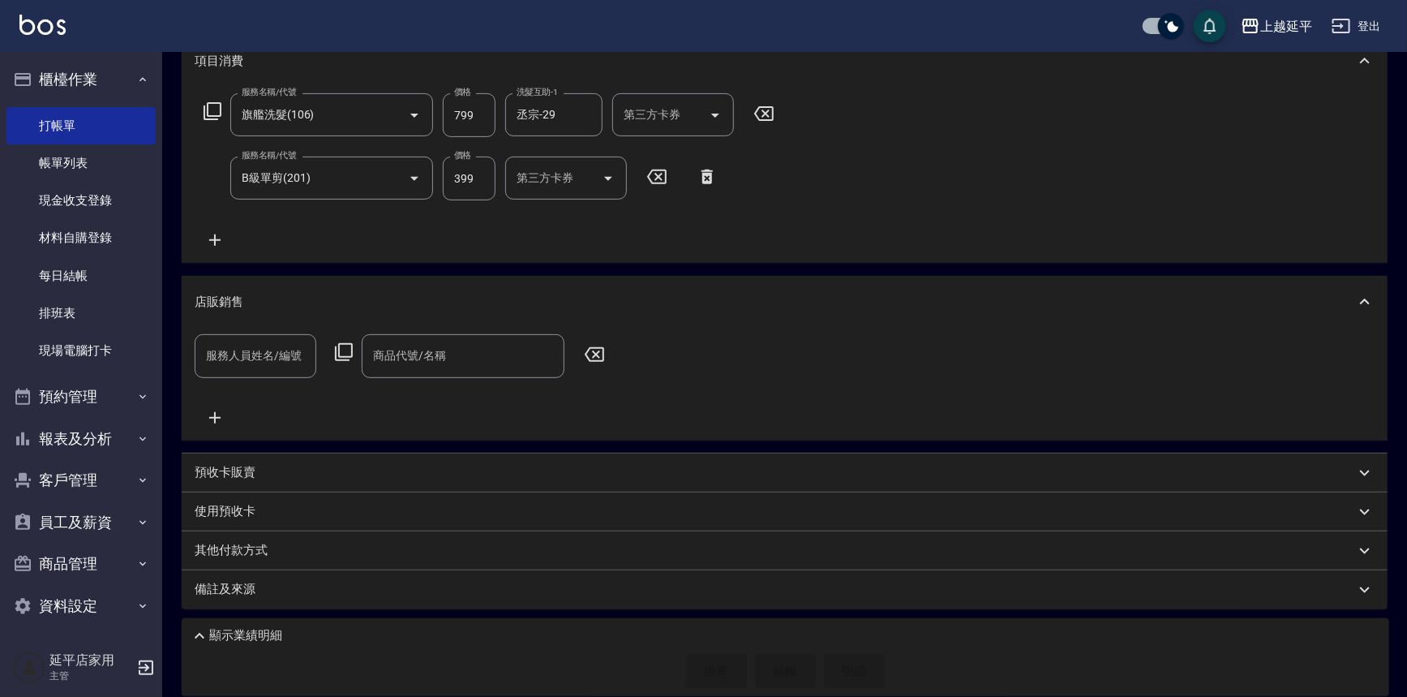
click at [276, 632] on p "顯示業績明細" at bounding box center [245, 635] width 73 height 17
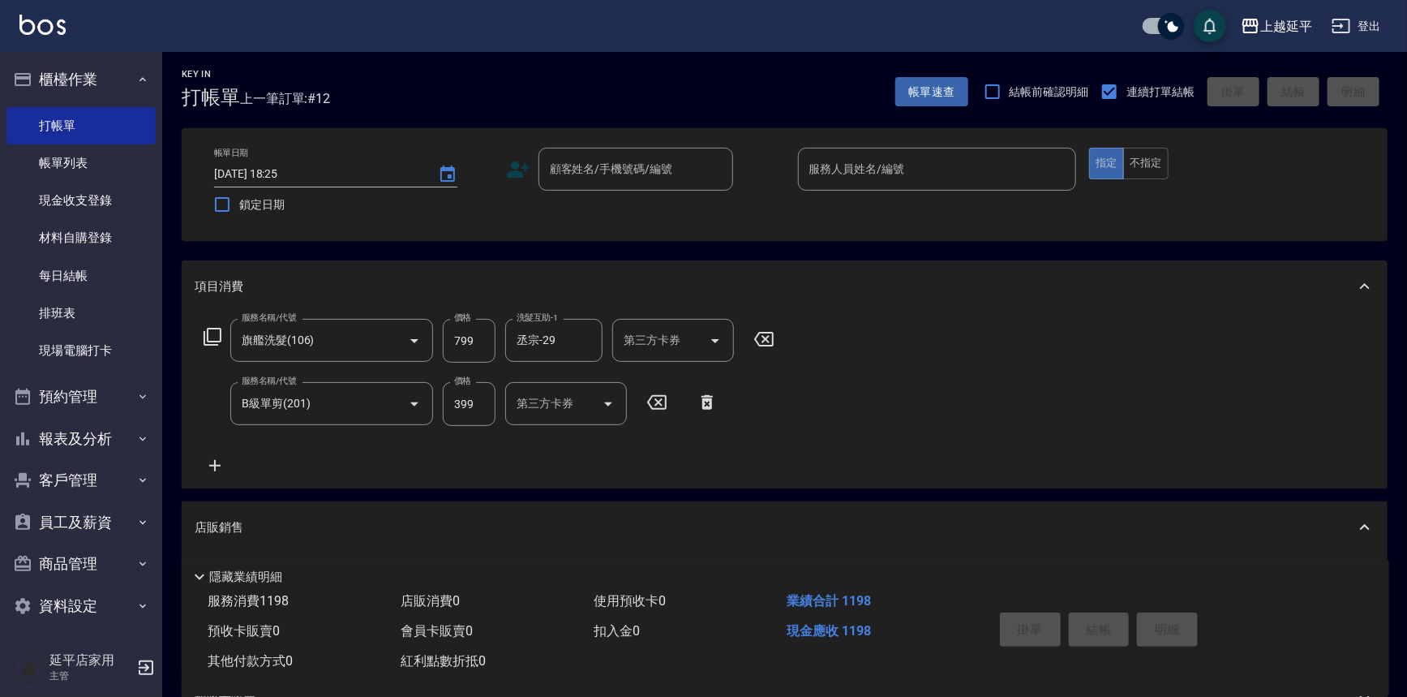
scroll to position [0, 0]
click at [681, 165] on input "顧客姓名/手機號碼/編號" at bounding box center [624, 171] width 156 height 28
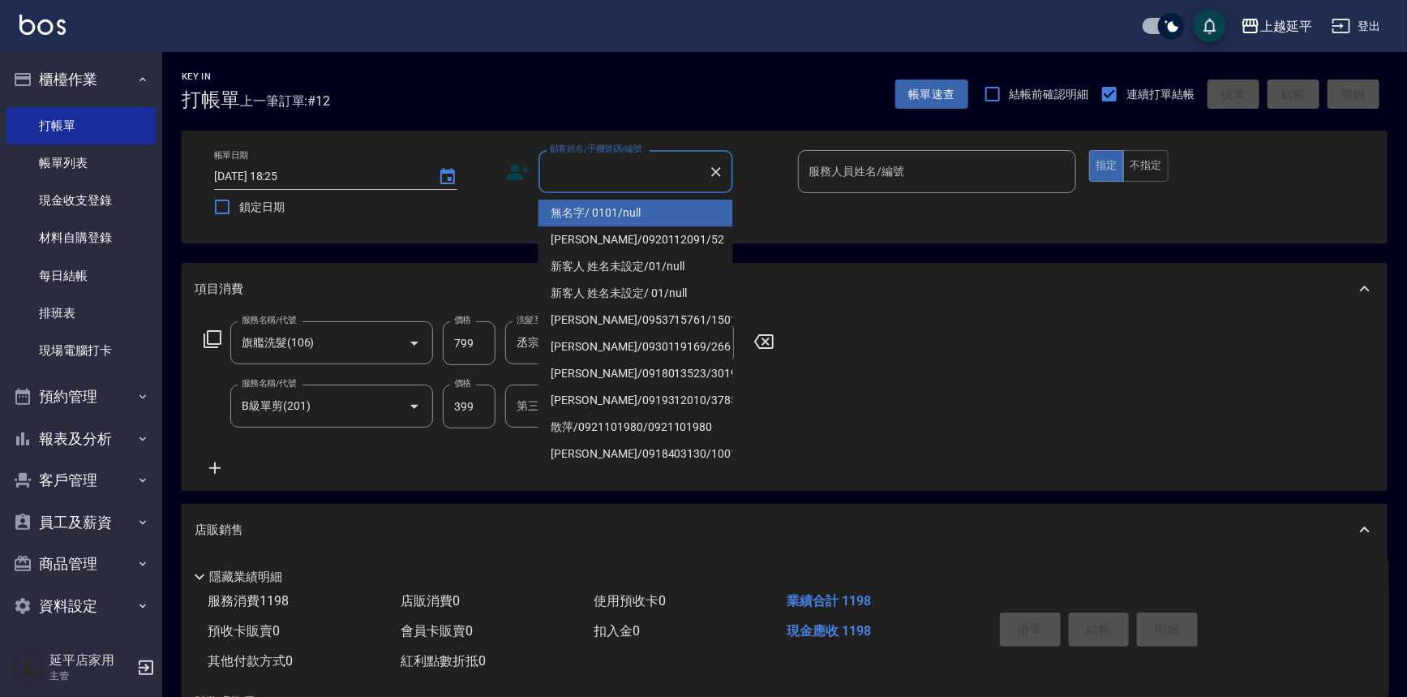
click at [679, 212] on li "無名字/ 0101/null" at bounding box center [635, 212] width 195 height 27
type input "無名字/ 0101/null"
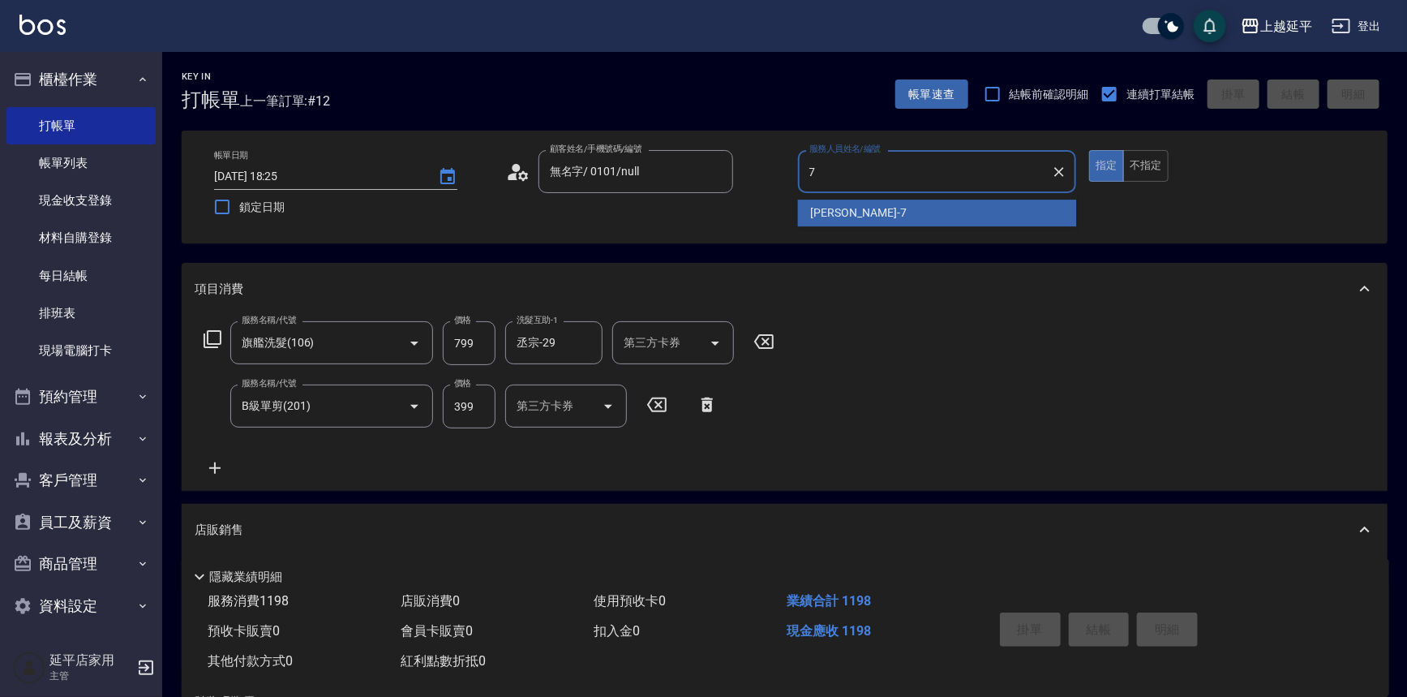
click at [861, 199] on div "許沁瑜 -7" at bounding box center [937, 212] width 279 height 27
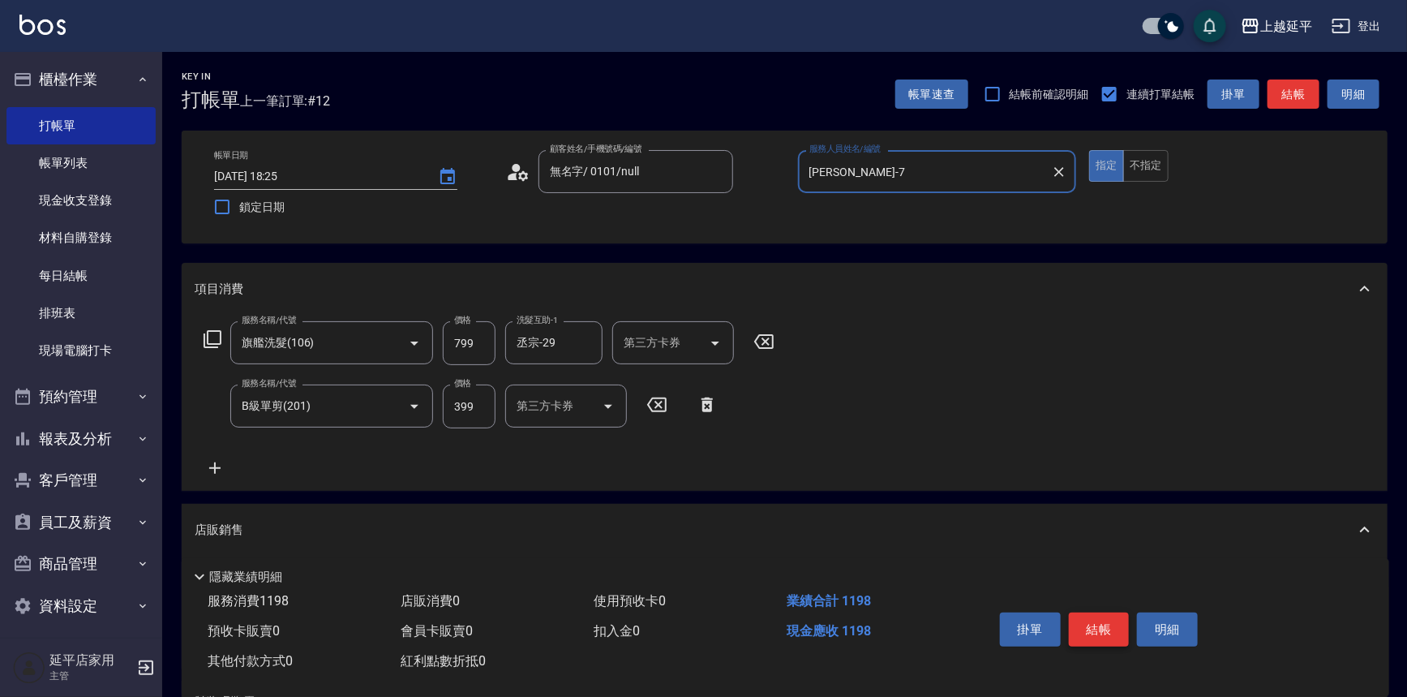
type input "許沁瑜-7"
click at [1099, 624] on button "結帳" at bounding box center [1099, 629] width 61 height 34
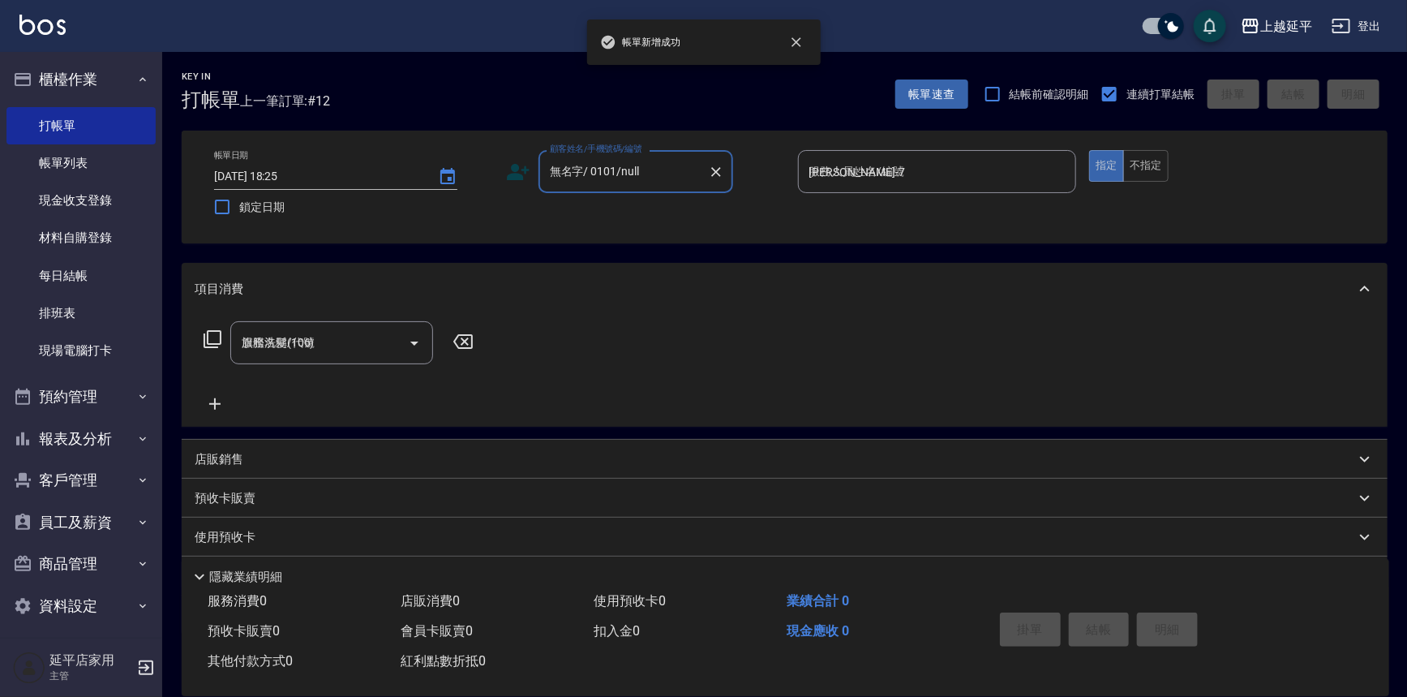
type input "2025/09/06 18:27"
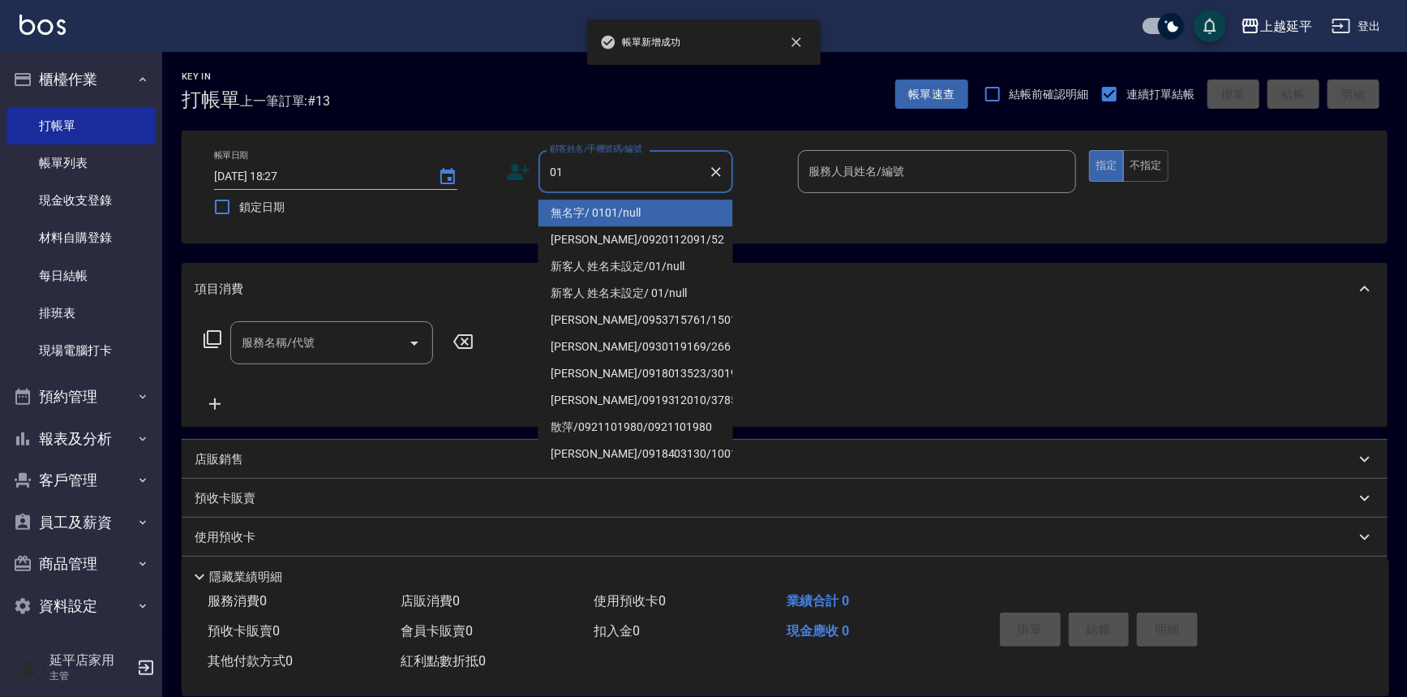
drag, startPoint x: 584, startPoint y: 208, endPoint x: 831, endPoint y: 264, distance: 253.6
click at [585, 208] on li "無名字/ 0101/null" at bounding box center [635, 212] width 195 height 27
type input "無名字/ 0101/null"
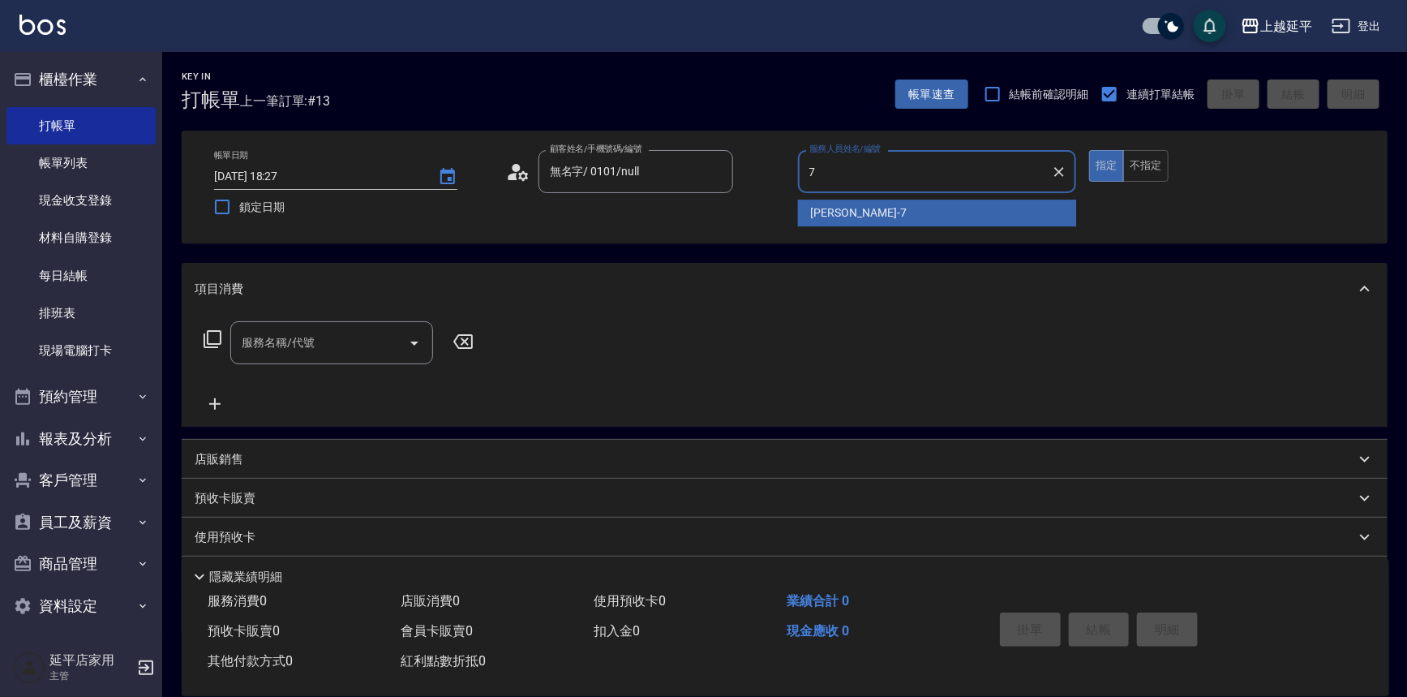
click at [824, 219] on span "許沁瑜 -7" at bounding box center [859, 212] width 96 height 17
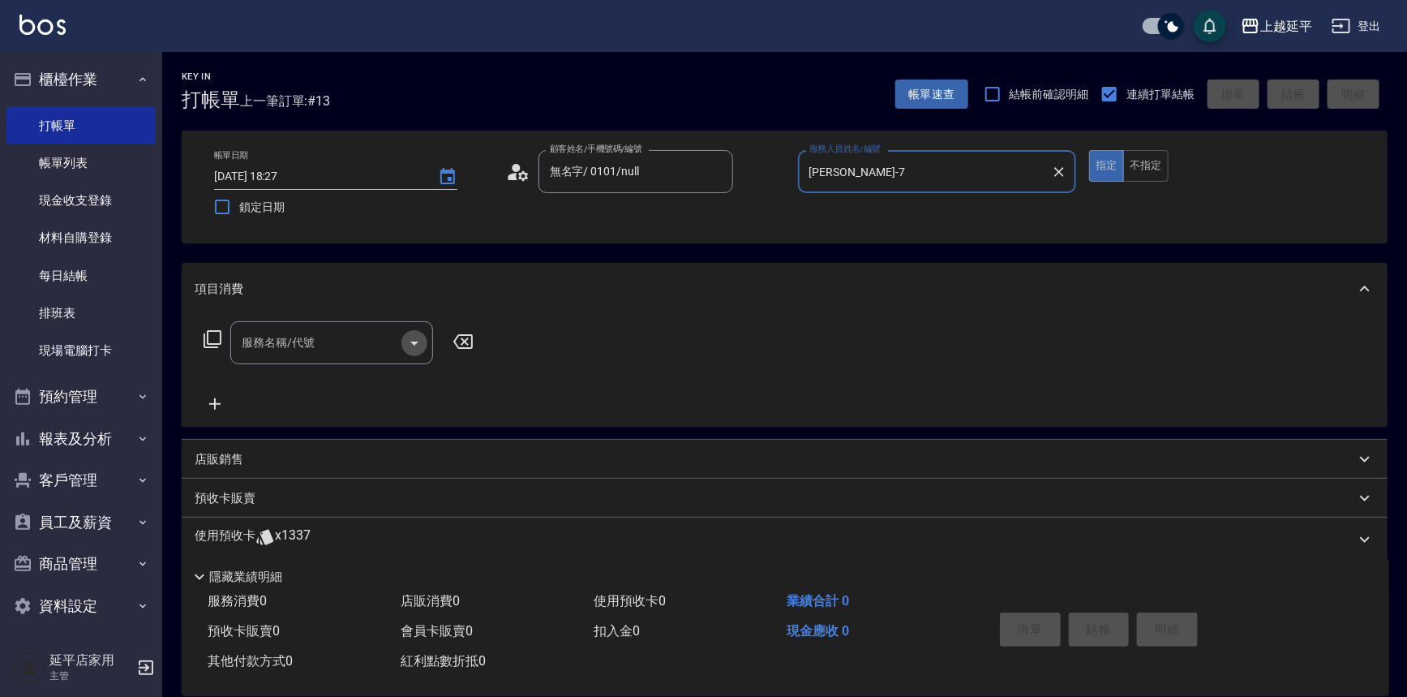
click at [410, 345] on icon "Open" at bounding box center [414, 342] width 19 height 19
type input "許沁瑜-7"
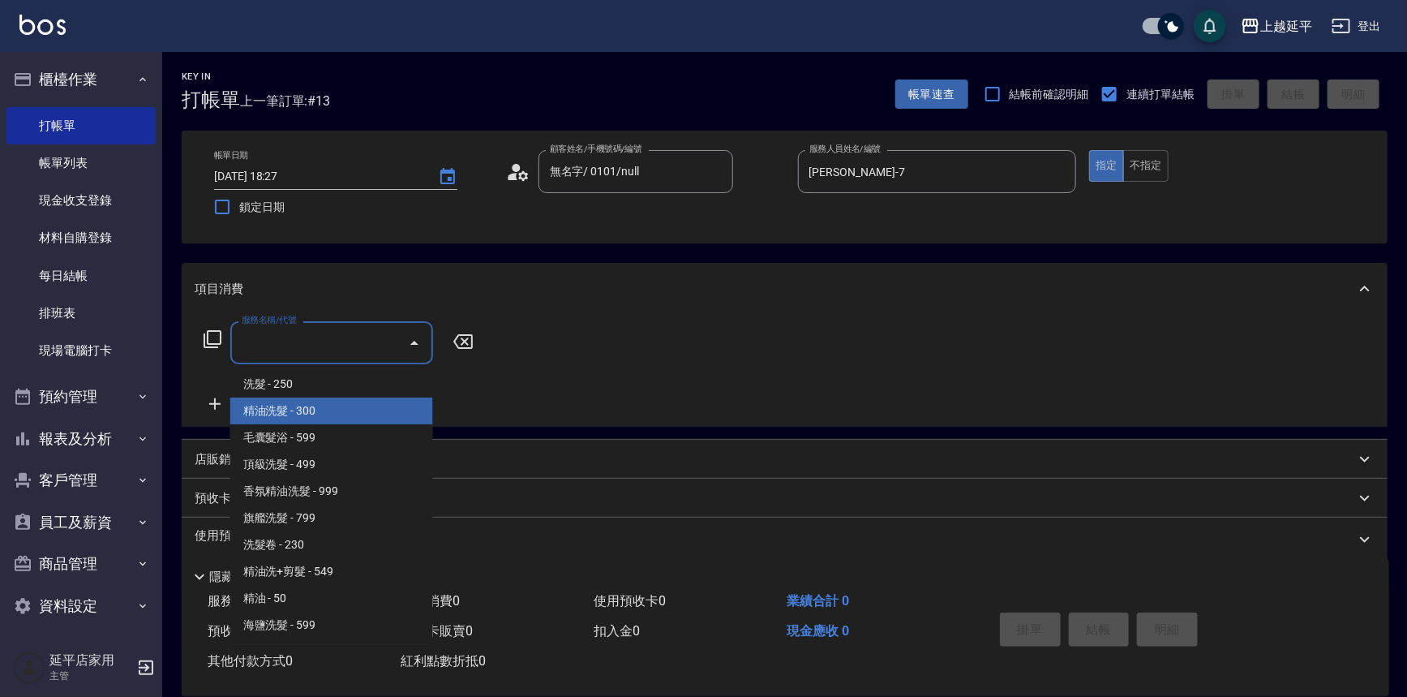
click at [376, 411] on span "精油洗髮 - 300" at bounding box center [331, 410] width 203 height 27
type input "精油洗髮(102)"
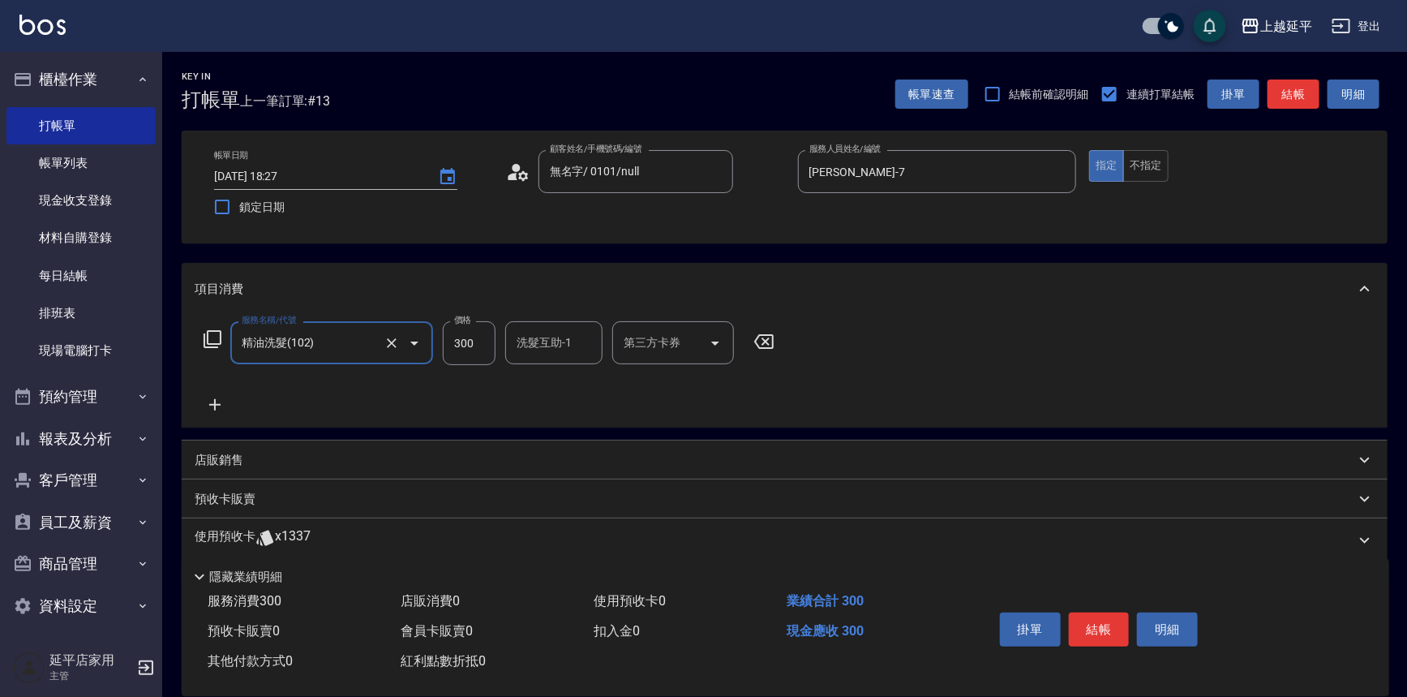
click at [473, 350] on input "300" at bounding box center [469, 343] width 53 height 44
type input "499"
click at [1096, 624] on button "結帳" at bounding box center [1099, 629] width 61 height 34
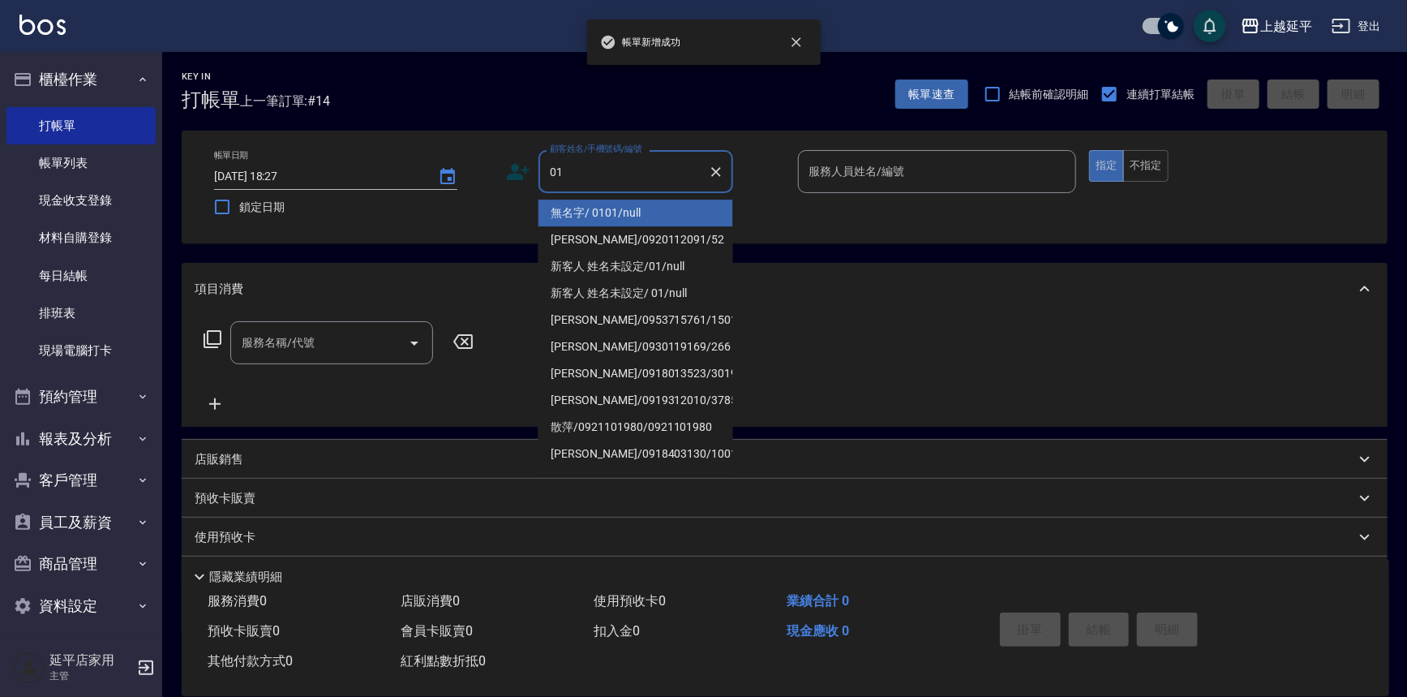
click at [684, 208] on li "無名字/ 0101/null" at bounding box center [635, 212] width 195 height 27
type input "無名字/ 0101/null"
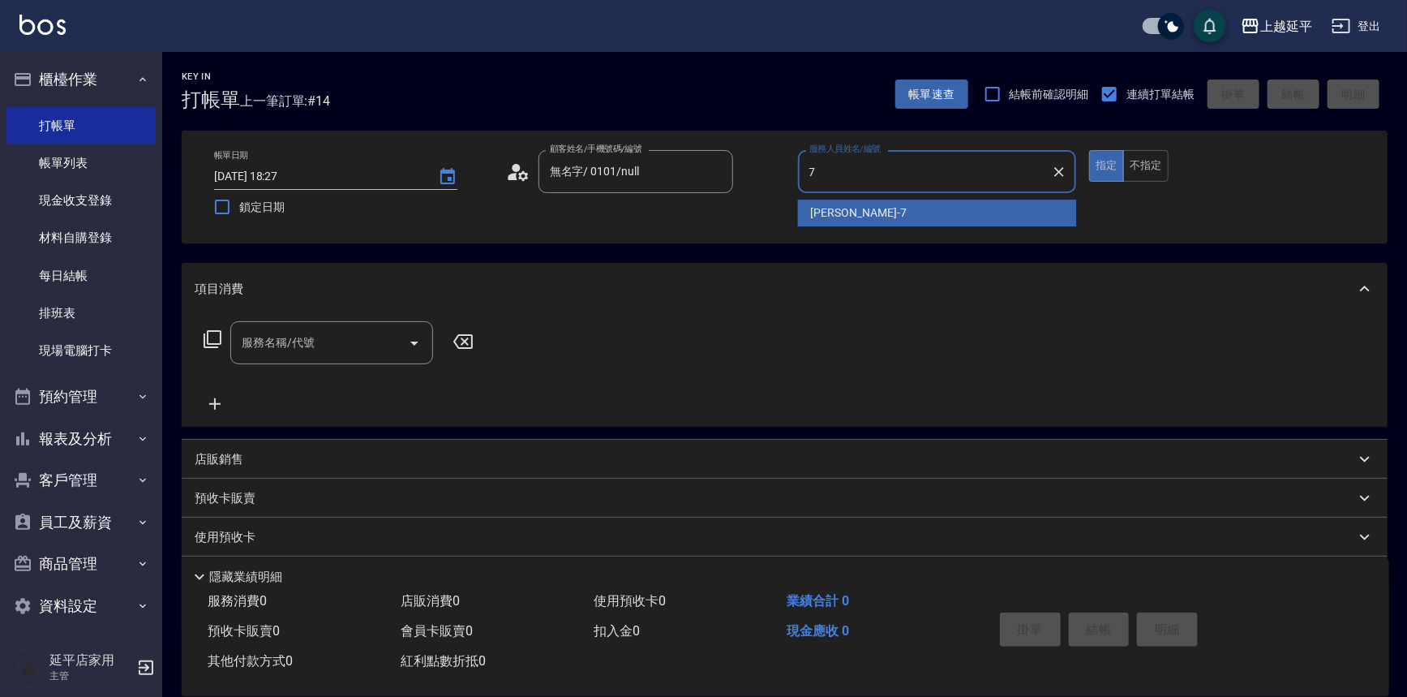
click at [857, 211] on div "許沁瑜 -7" at bounding box center [937, 212] width 279 height 27
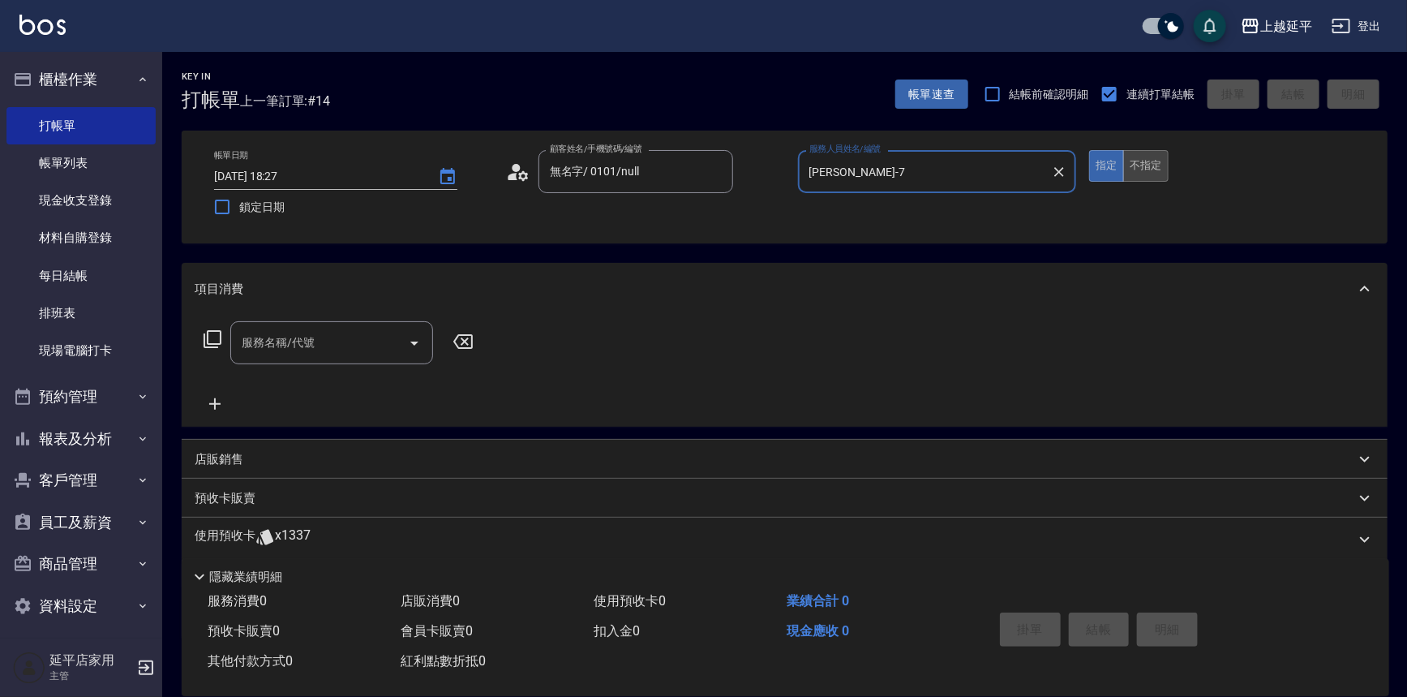
type input "許沁瑜-7"
click at [1157, 165] on button "不指定" at bounding box center [1145, 166] width 45 height 32
click at [422, 345] on icon "Open" at bounding box center [414, 342] width 19 height 19
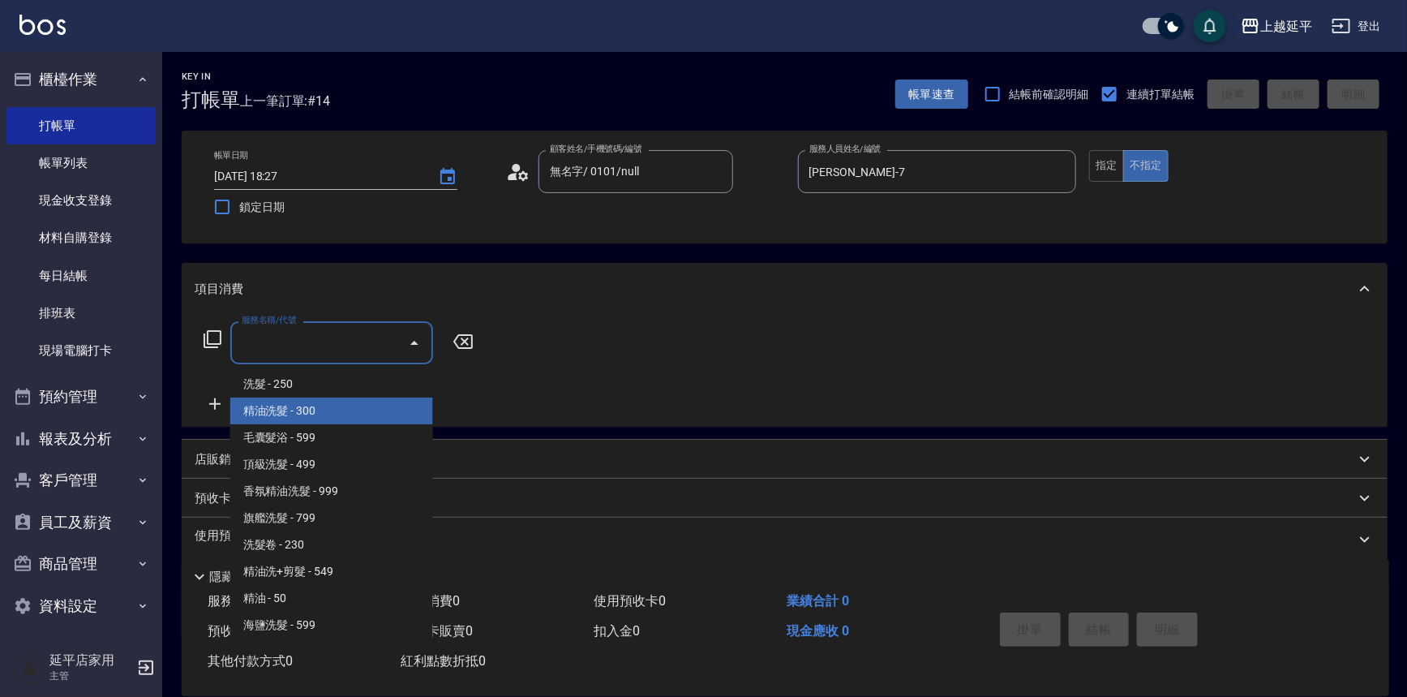
click at [383, 409] on span "精油洗髮 - 300" at bounding box center [331, 410] width 203 height 27
type input "精油洗髮(102)"
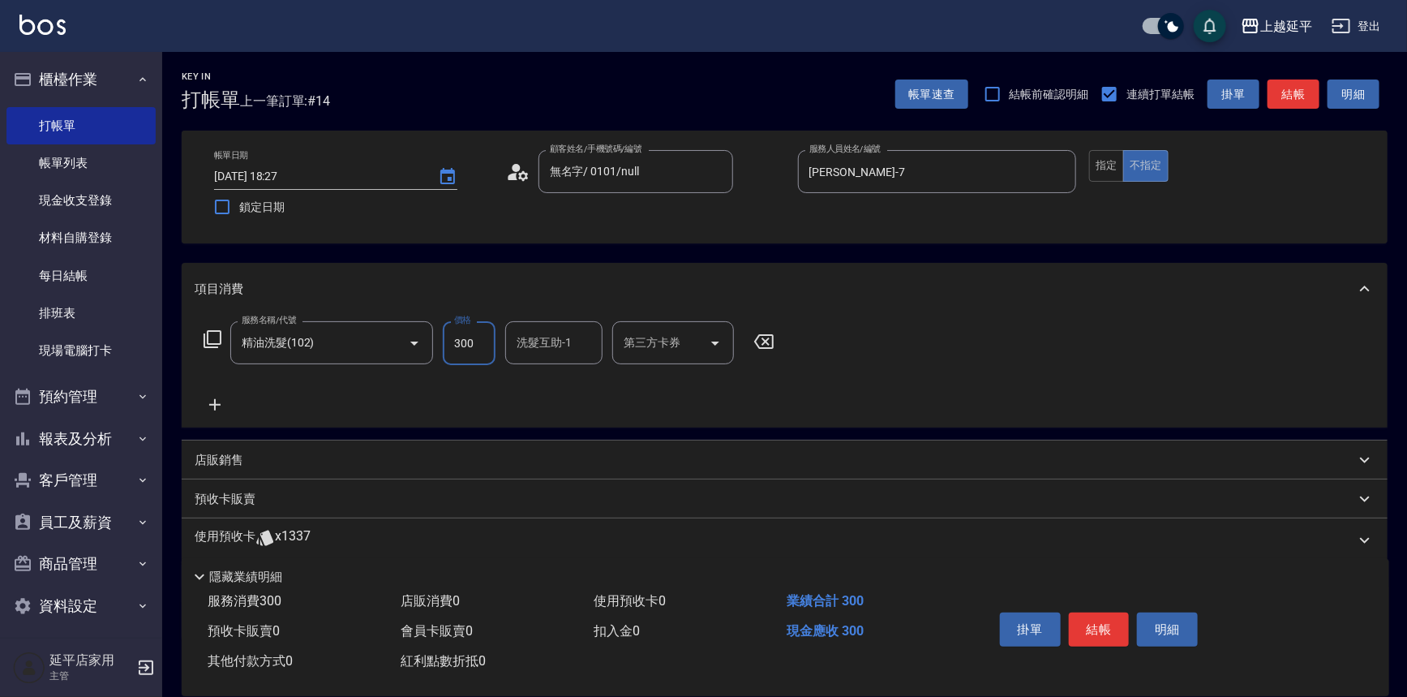
click at [469, 346] on input "300" at bounding box center [469, 343] width 53 height 44
type input "549"
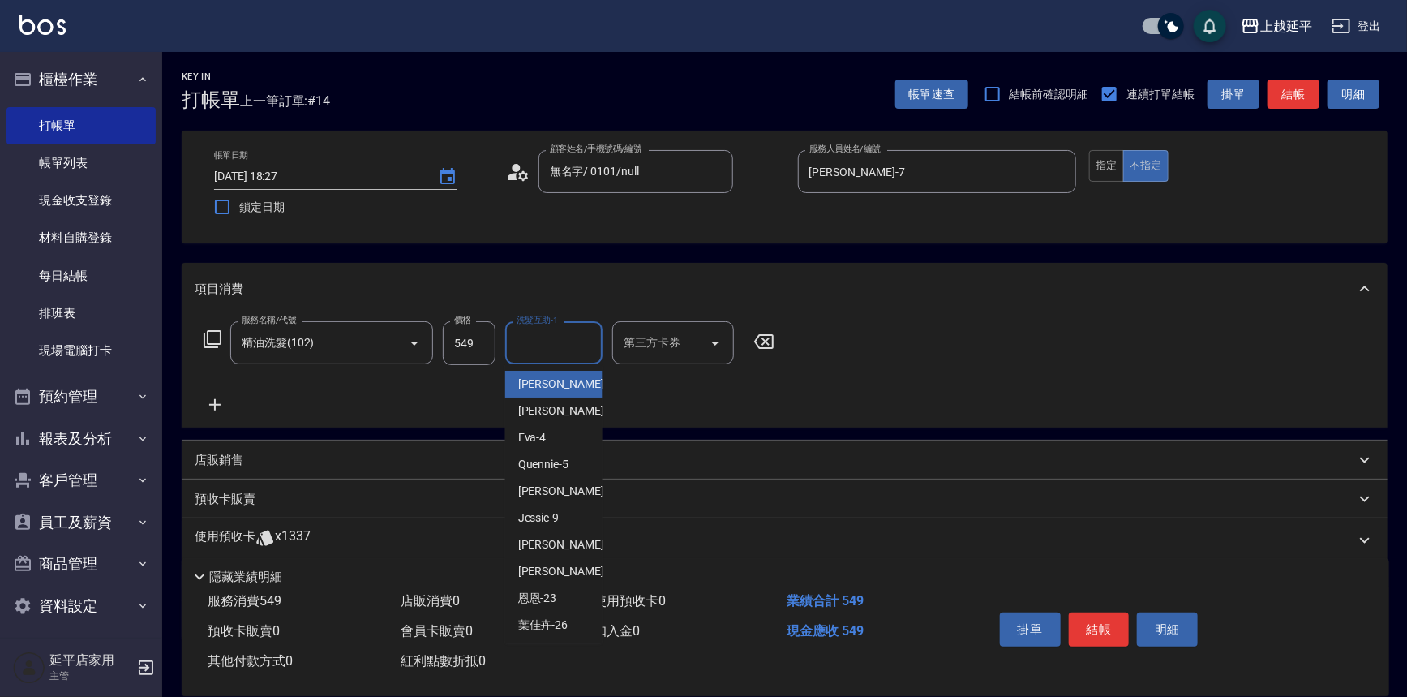
click at [532, 338] on div "洗髮互助-1 洗髮互助-1" at bounding box center [553, 342] width 97 height 43
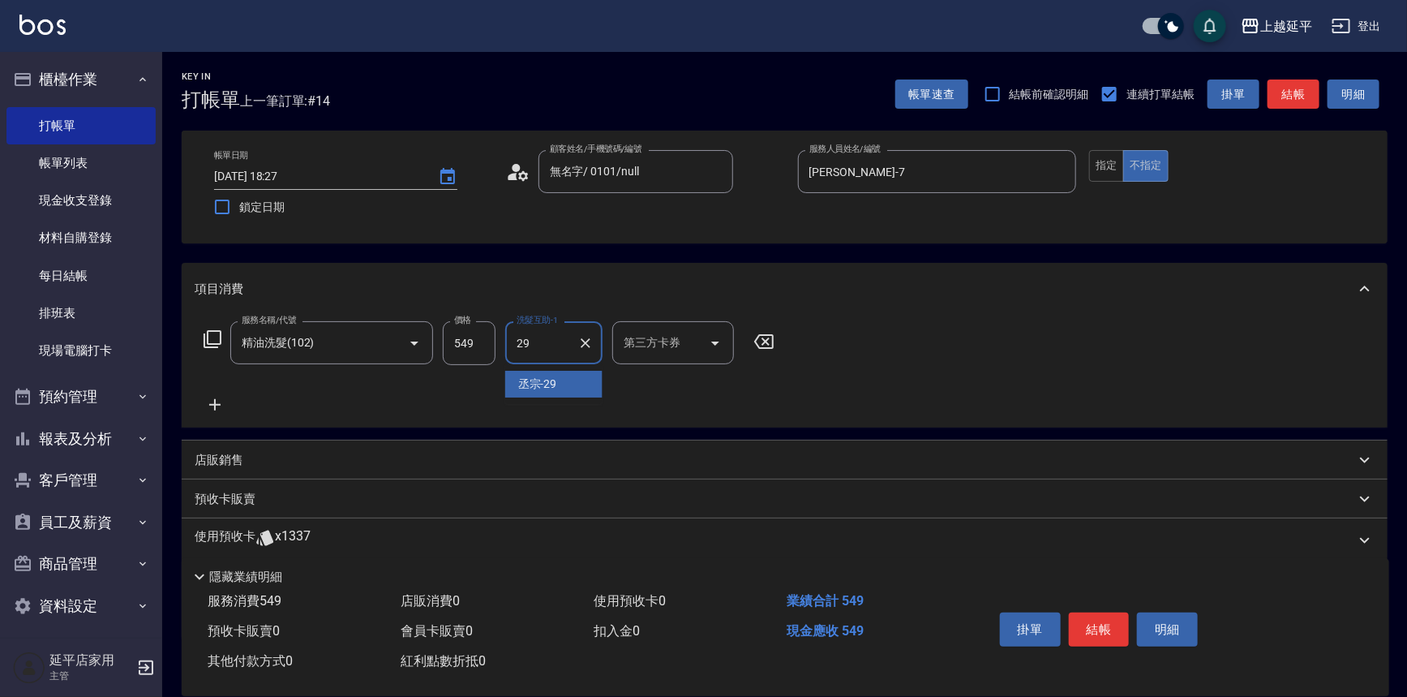
click at [546, 379] on span "丞宗 -29" at bounding box center [537, 383] width 39 height 17
type input "丞宗-29"
click at [1110, 632] on button "結帳" at bounding box center [1099, 629] width 61 height 34
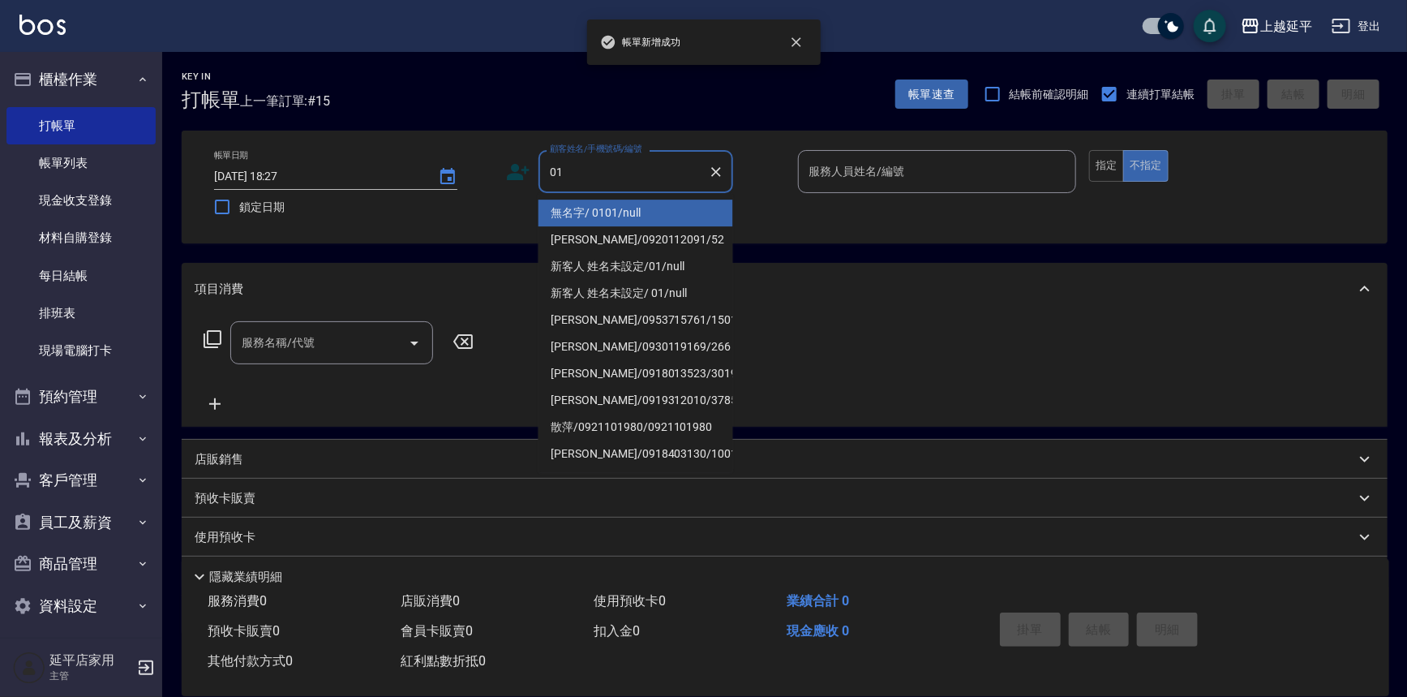
drag, startPoint x: 636, startPoint y: 220, endPoint x: 807, endPoint y: 227, distance: 170.4
click at [640, 218] on li "無名字/ 0101/null" at bounding box center [635, 212] width 195 height 27
type input "無名字/ 0101/null"
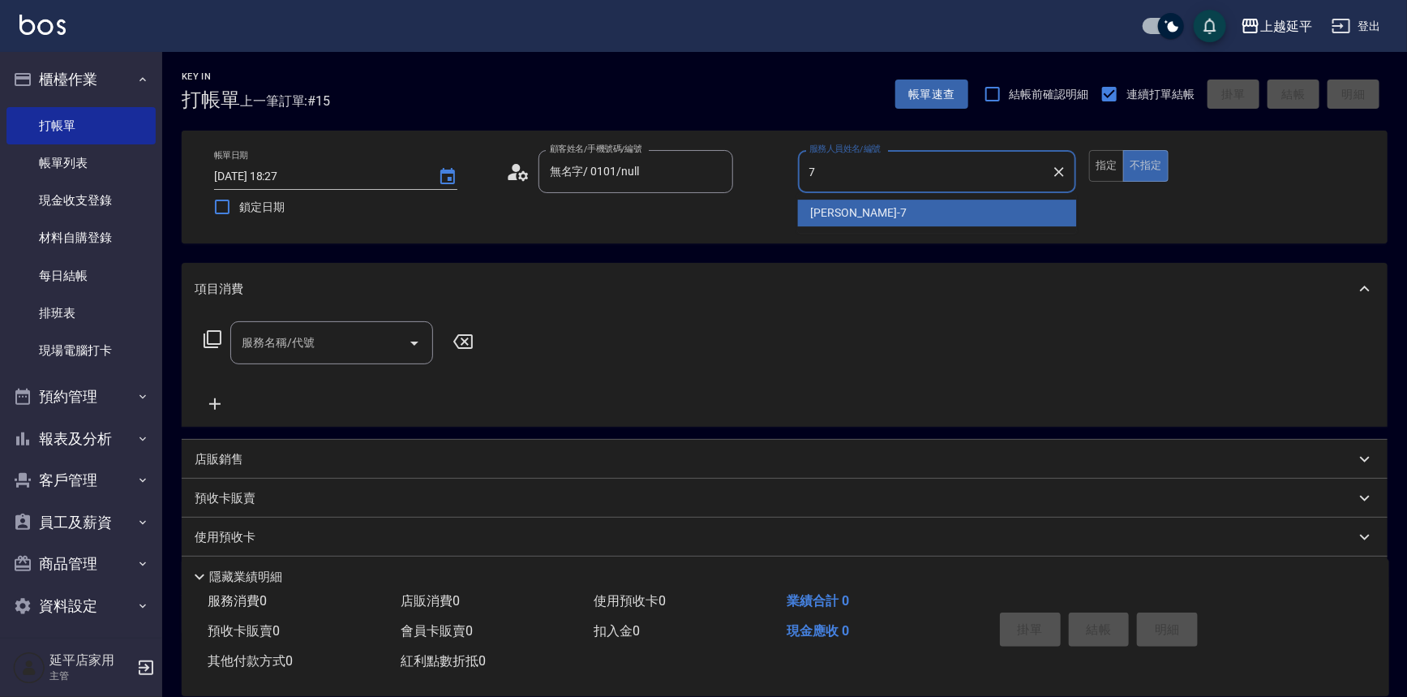
drag, startPoint x: 812, startPoint y: 220, endPoint x: 843, endPoint y: 206, distance: 34.5
click at [812, 219] on span "許沁瑜 -7" at bounding box center [859, 212] width 96 height 17
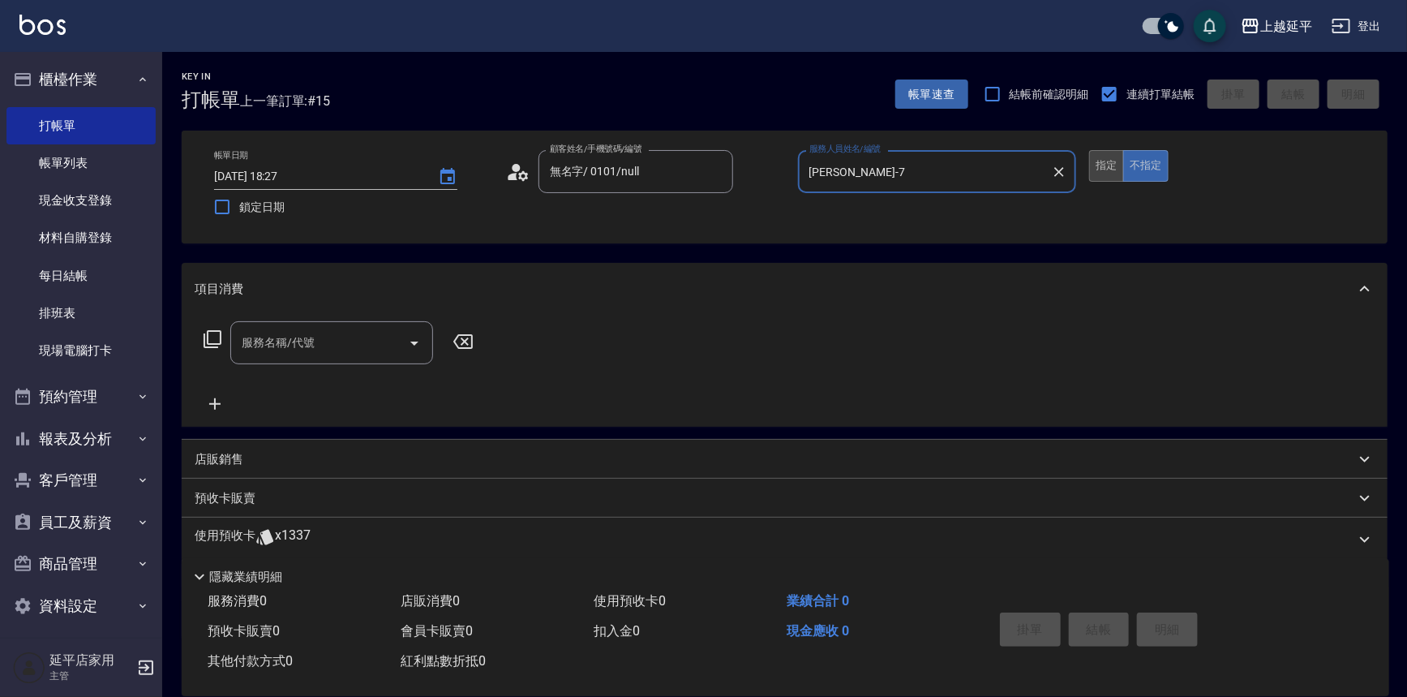
type input "許沁瑜-7"
click at [1095, 164] on button "指定" at bounding box center [1106, 166] width 35 height 32
click at [302, 335] on div "服務名稱/代號 服務名稱/代號" at bounding box center [331, 342] width 203 height 43
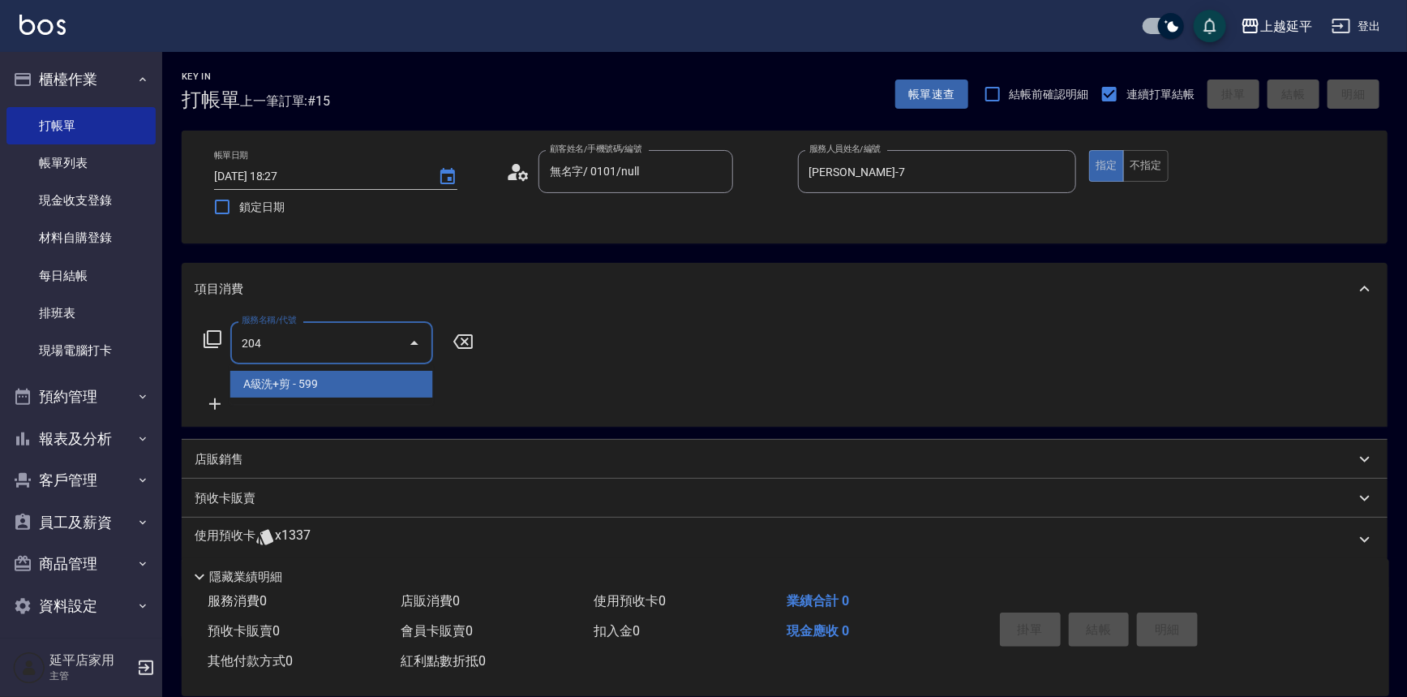
click at [319, 385] on span "A級洗+剪 - 599" at bounding box center [331, 384] width 203 height 27
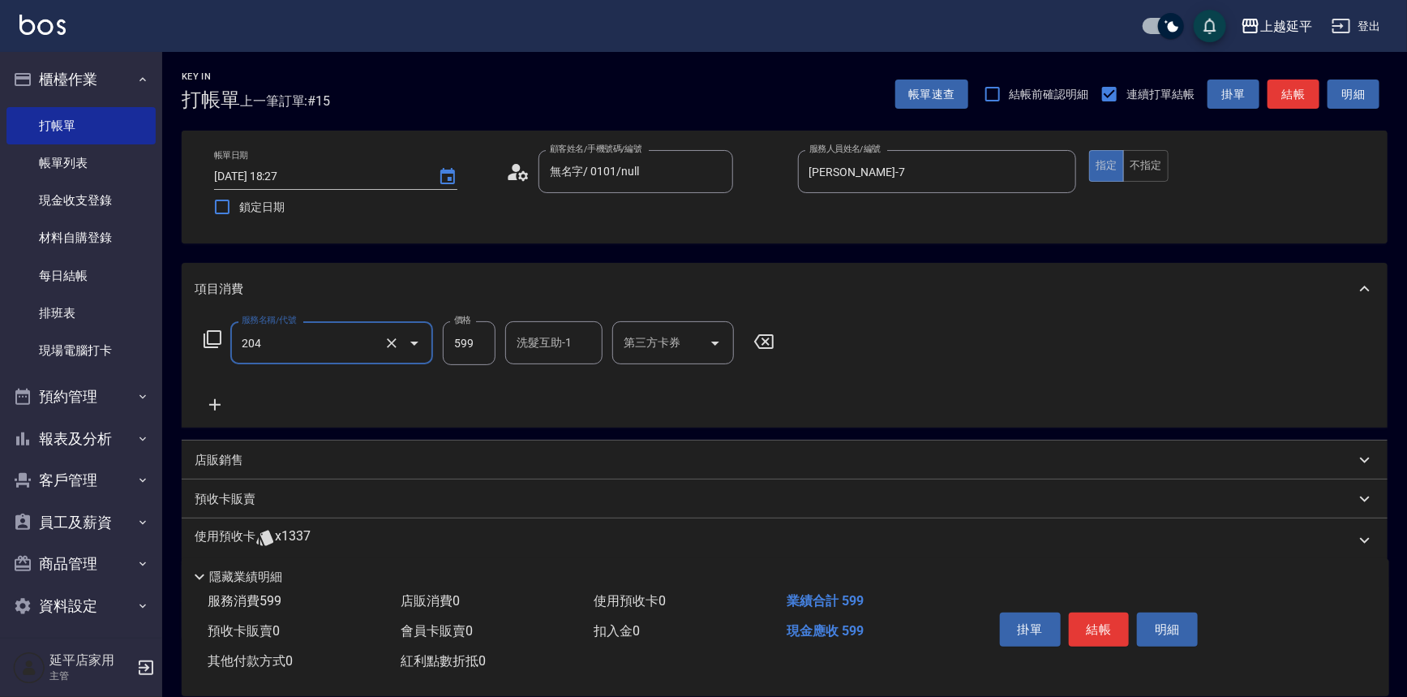
type input "A級洗+剪(204)"
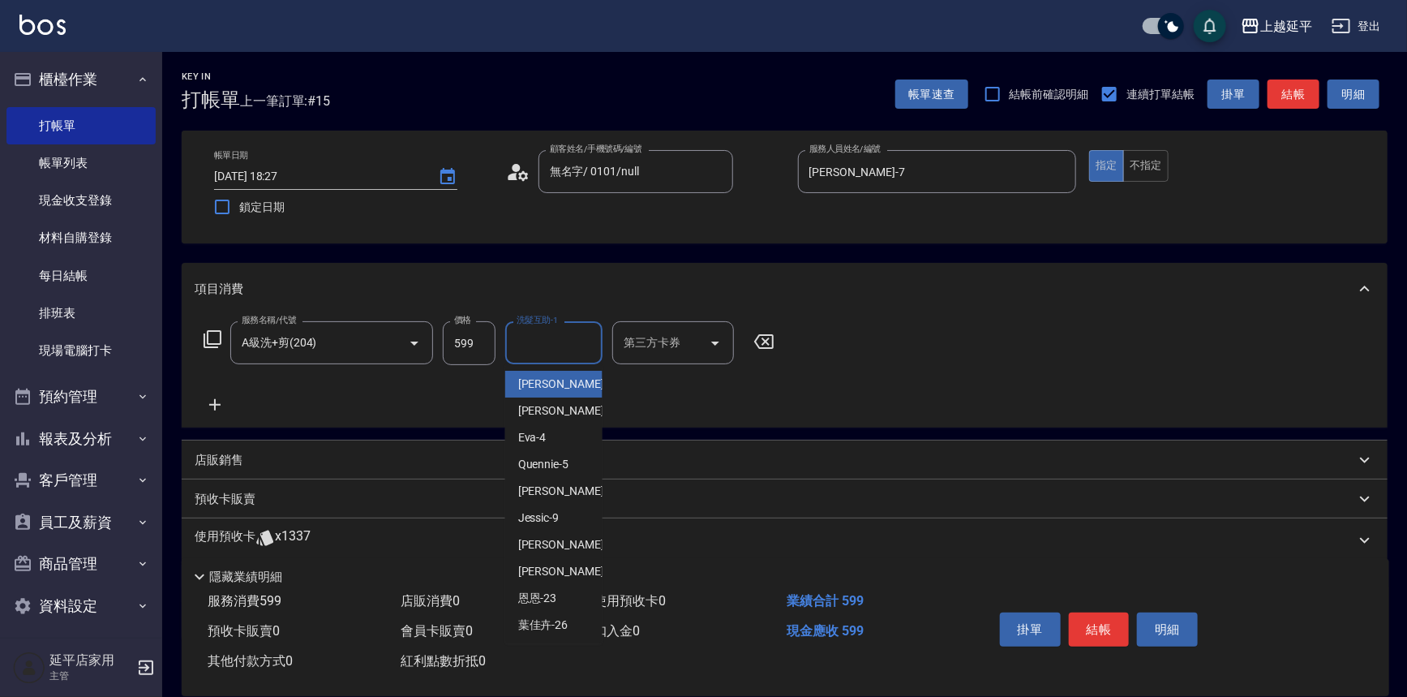
click at [535, 349] on input "洗髮互助-1" at bounding box center [553, 342] width 83 height 28
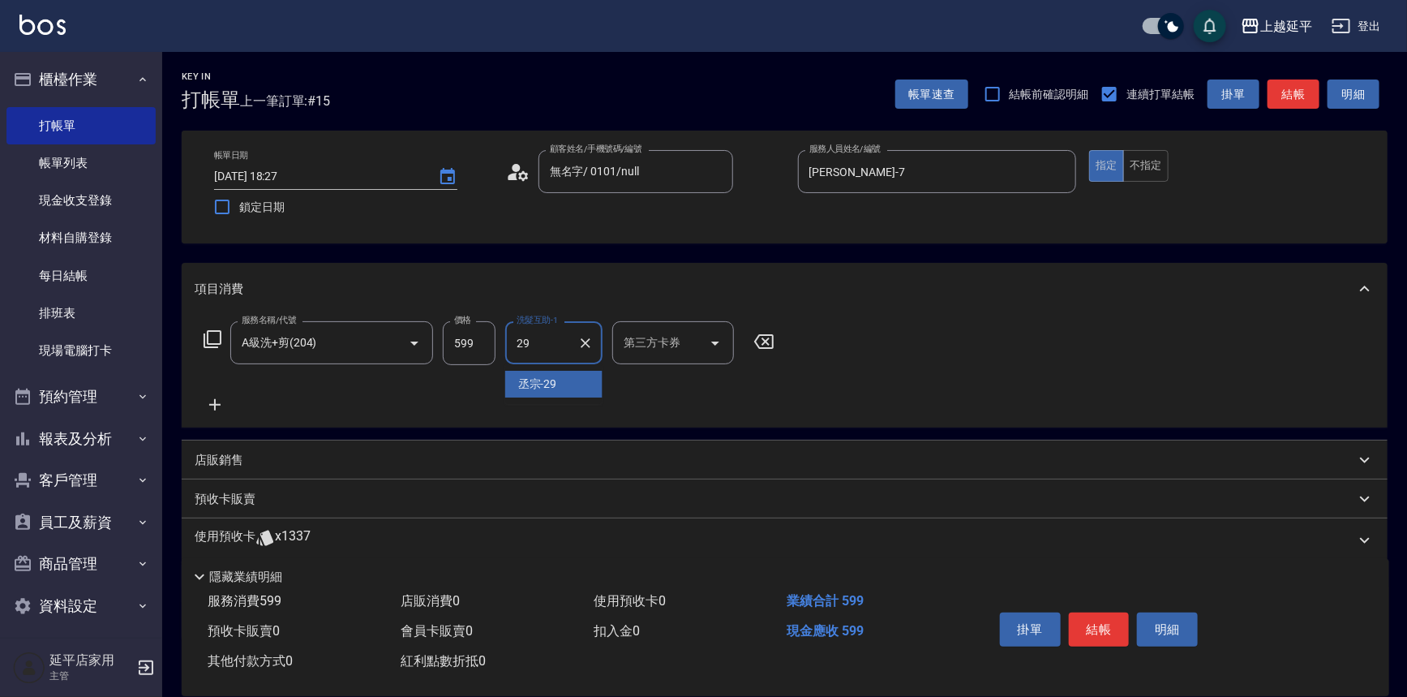
click at [542, 379] on span "丞宗 -29" at bounding box center [537, 383] width 39 height 17
type input "丞宗-29"
click at [1118, 624] on button "結帳" at bounding box center [1099, 629] width 61 height 34
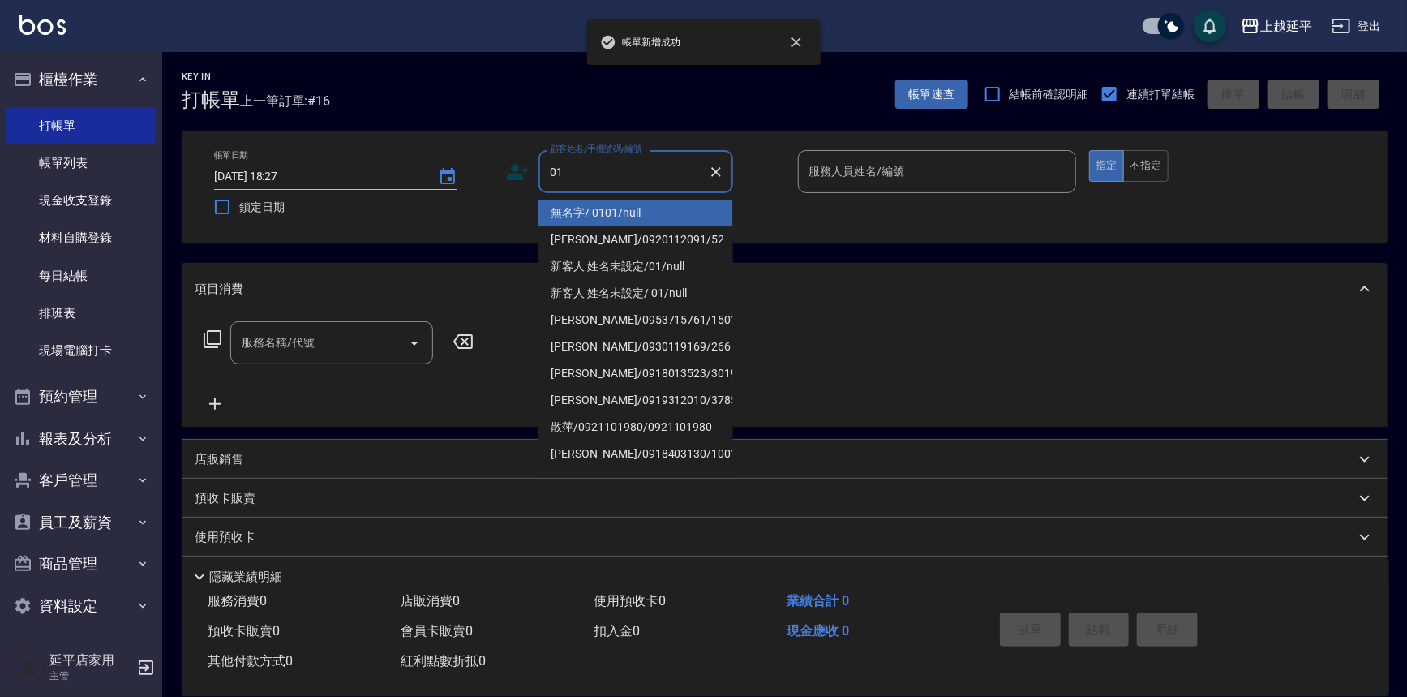
click at [659, 213] on li "無名字/ 0101/null" at bounding box center [635, 212] width 195 height 27
type input "無名字/ 0101/null"
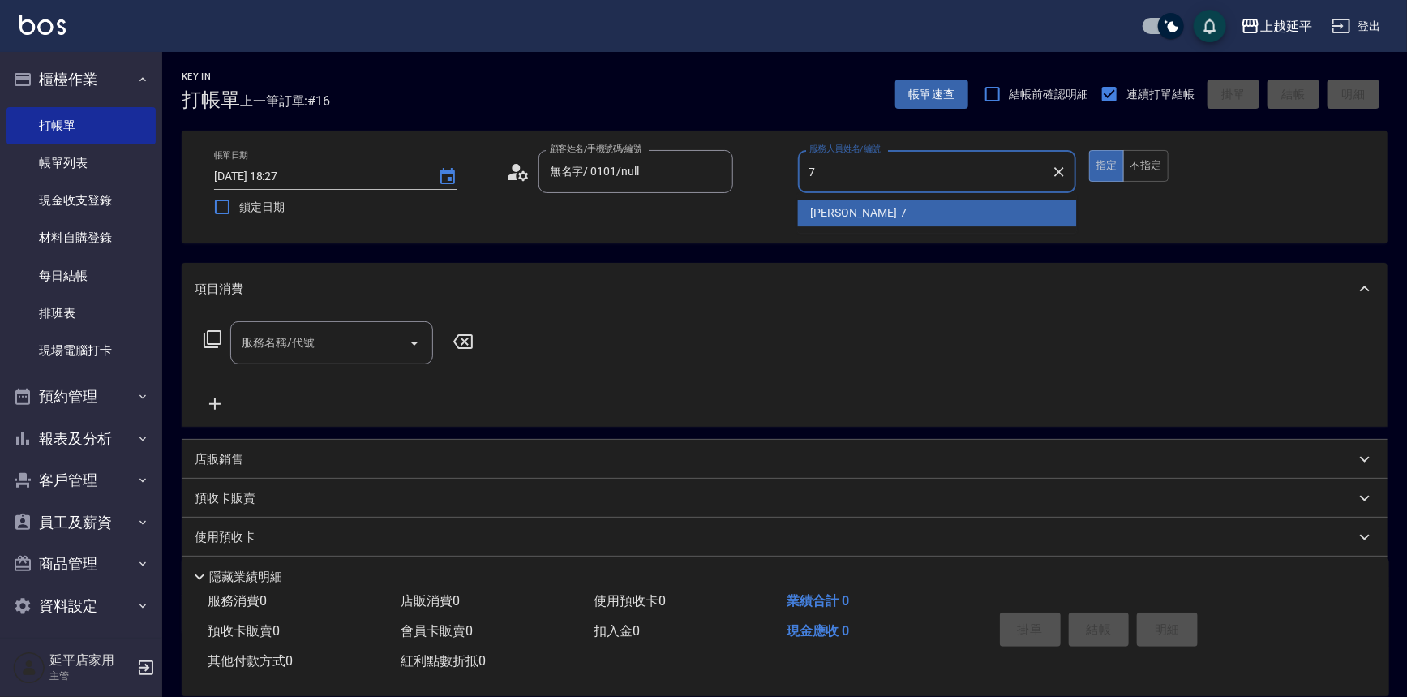
click at [838, 218] on span "許沁瑜 -7" at bounding box center [859, 212] width 96 height 17
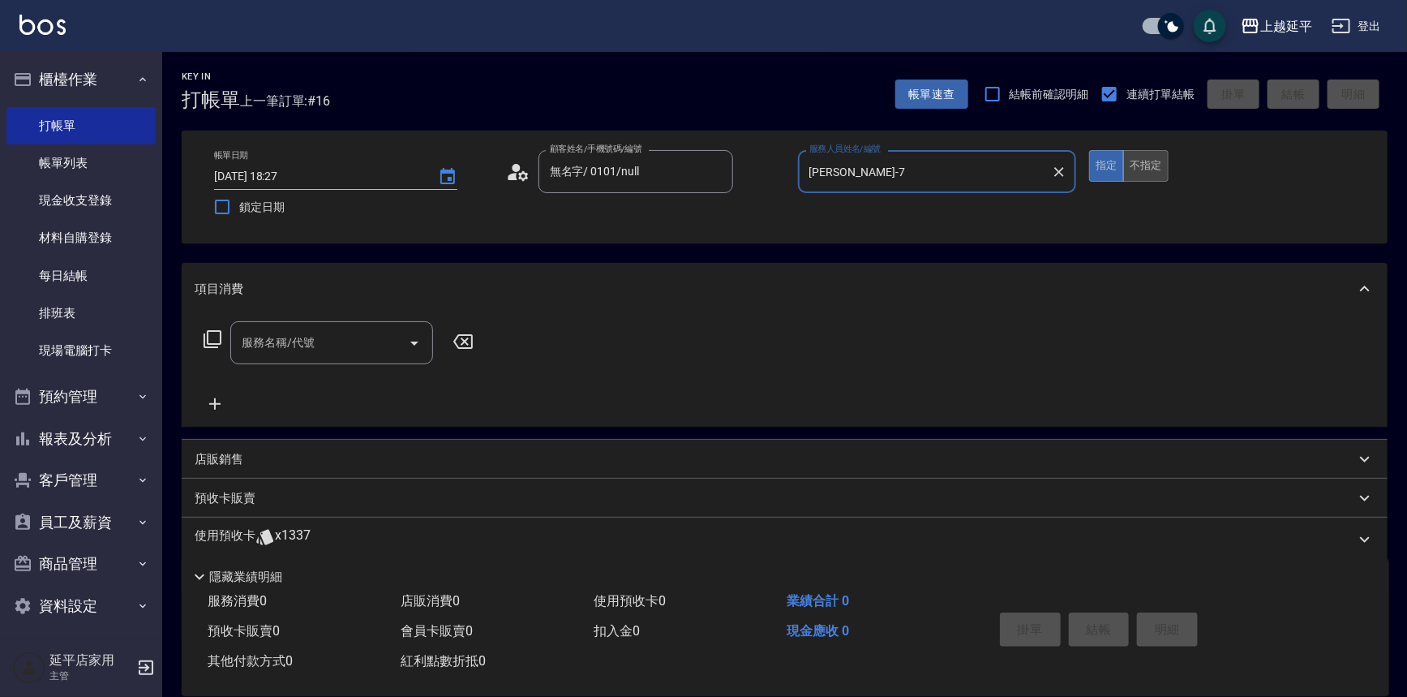
type input "許沁瑜-7"
click at [1142, 166] on button "不指定" at bounding box center [1145, 166] width 45 height 32
click at [412, 343] on icon "Open" at bounding box center [414, 342] width 19 height 19
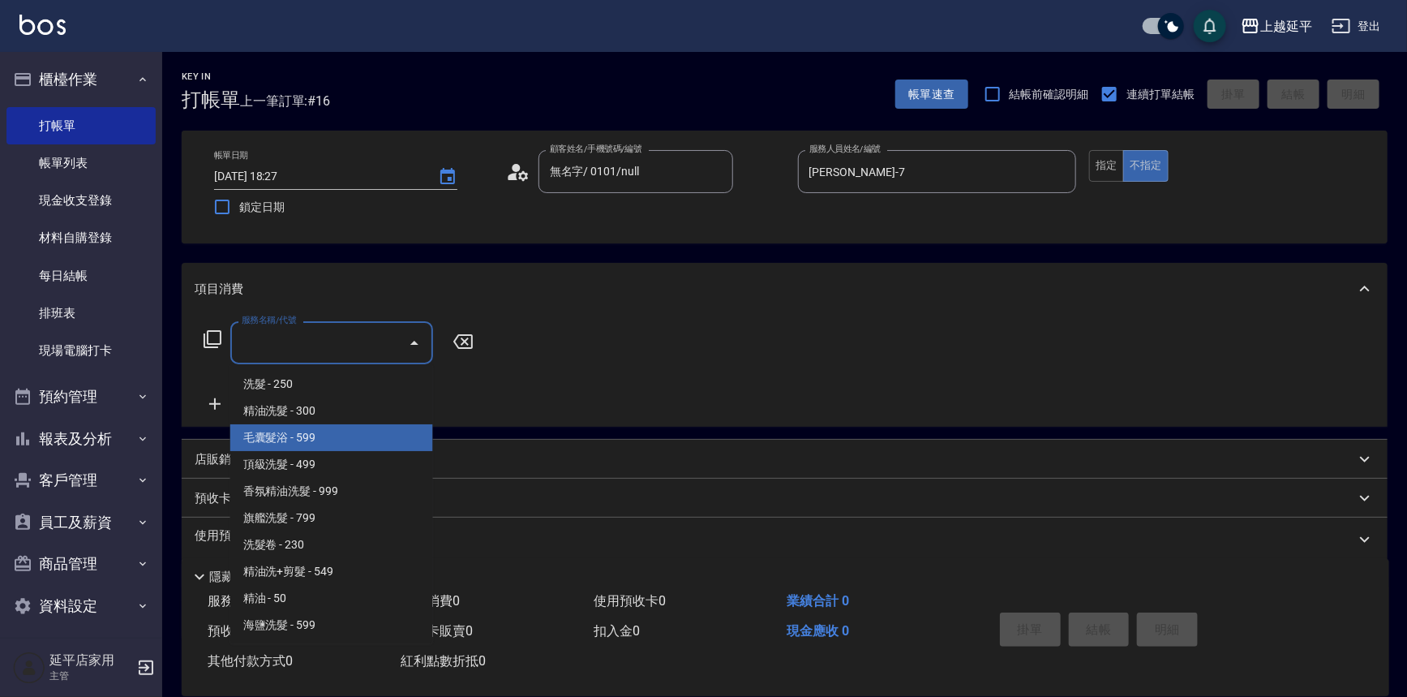
click at [372, 435] on span "毛囊髮浴 - 599" at bounding box center [331, 437] width 203 height 27
type input "毛囊髮浴(103)"
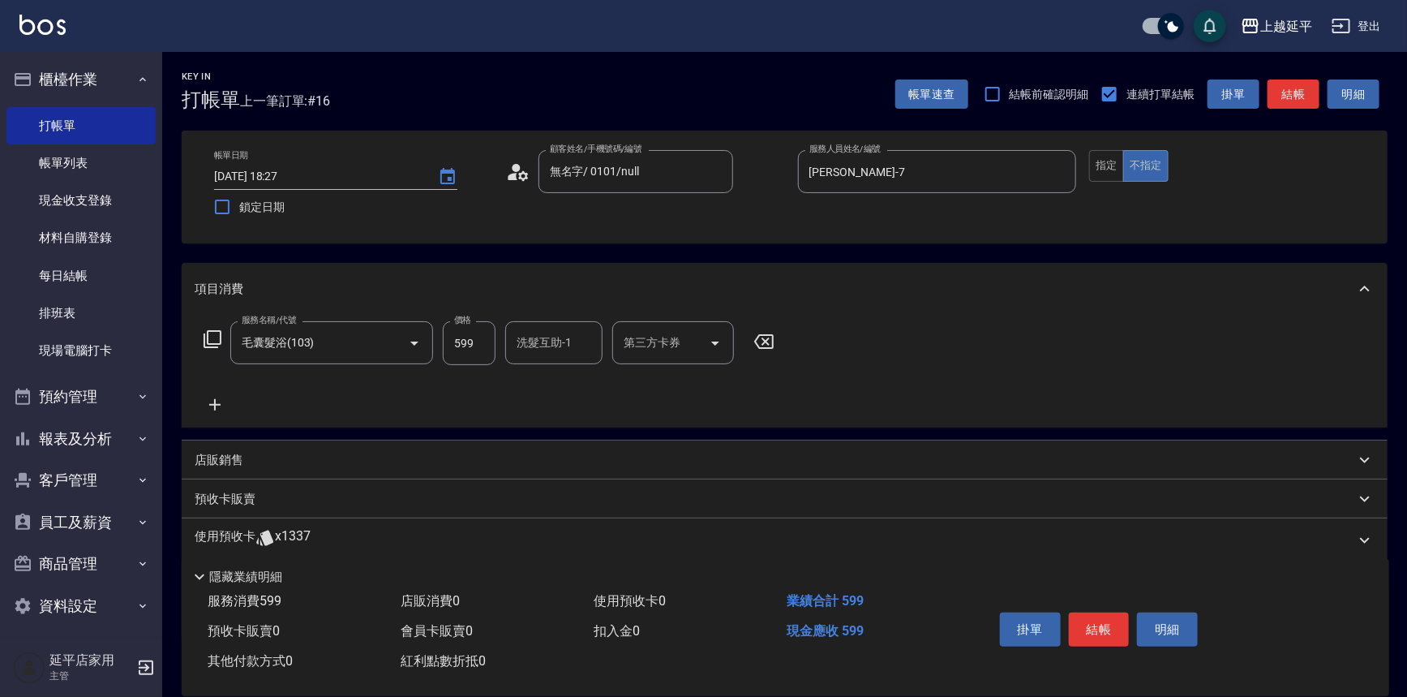
click at [218, 405] on icon at bounding box center [214, 404] width 11 height 11
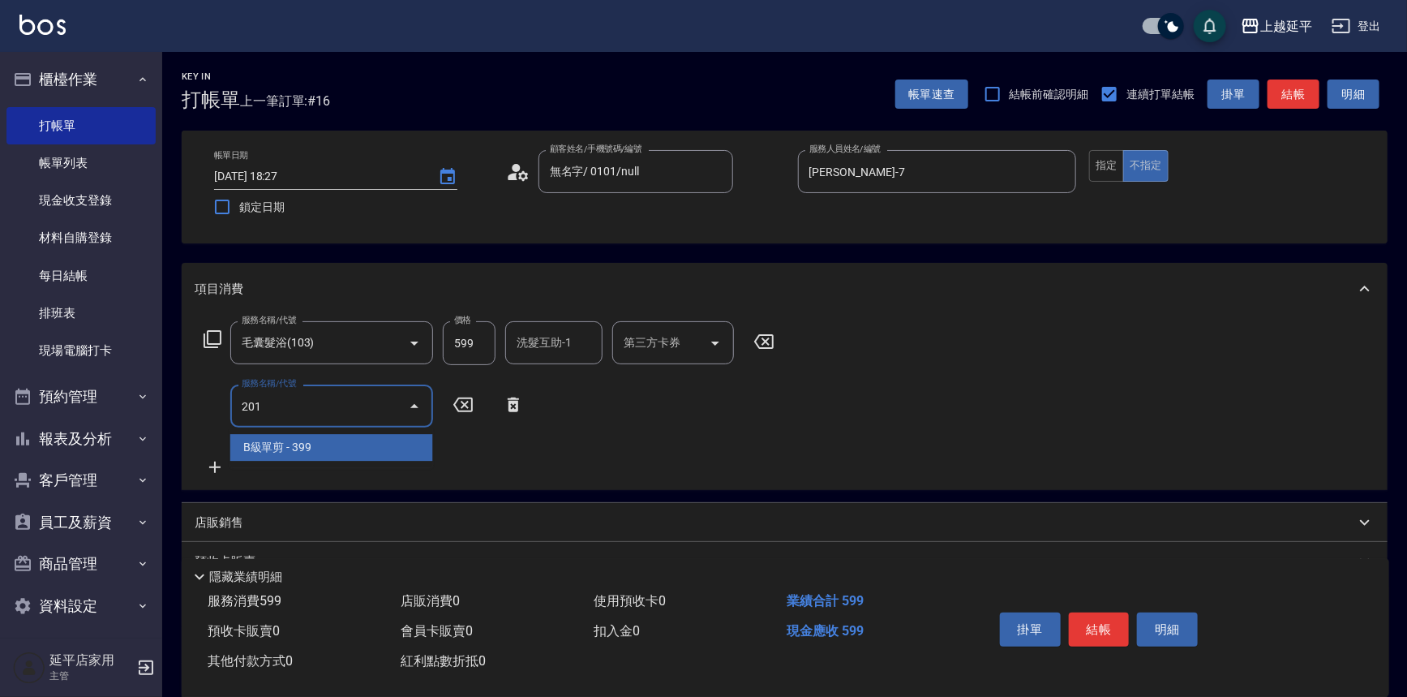
click at [396, 439] on span "B級單剪 - 399" at bounding box center [331, 447] width 203 height 27
type input "B級單剪(201)"
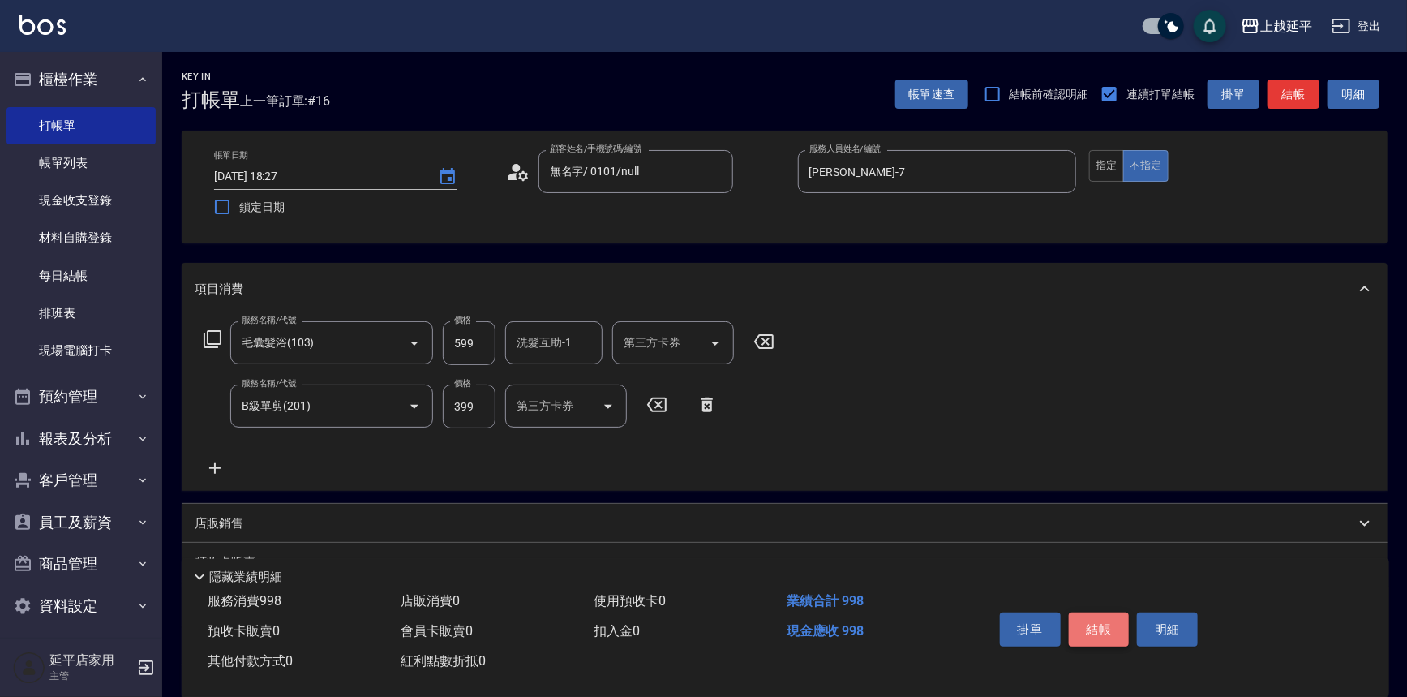
click at [1104, 622] on button "結帳" at bounding box center [1099, 629] width 61 height 34
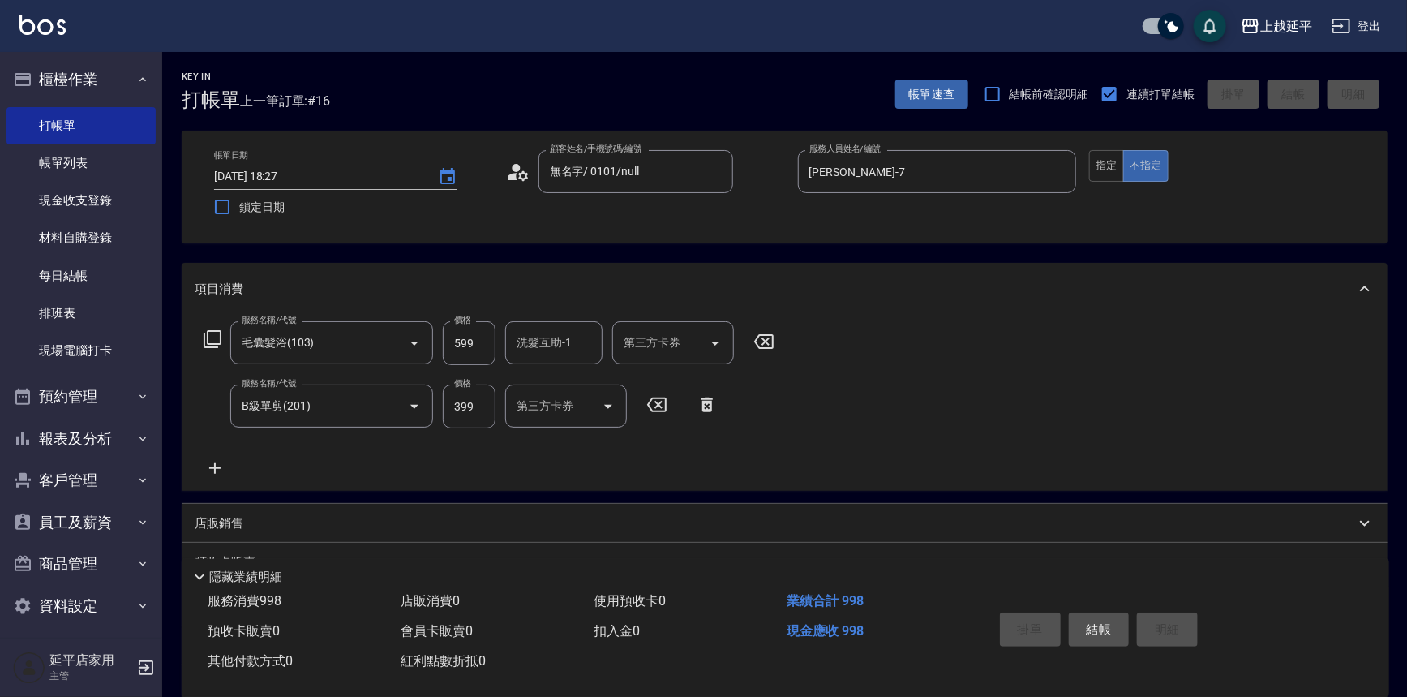
type input "2025/09/06 18:28"
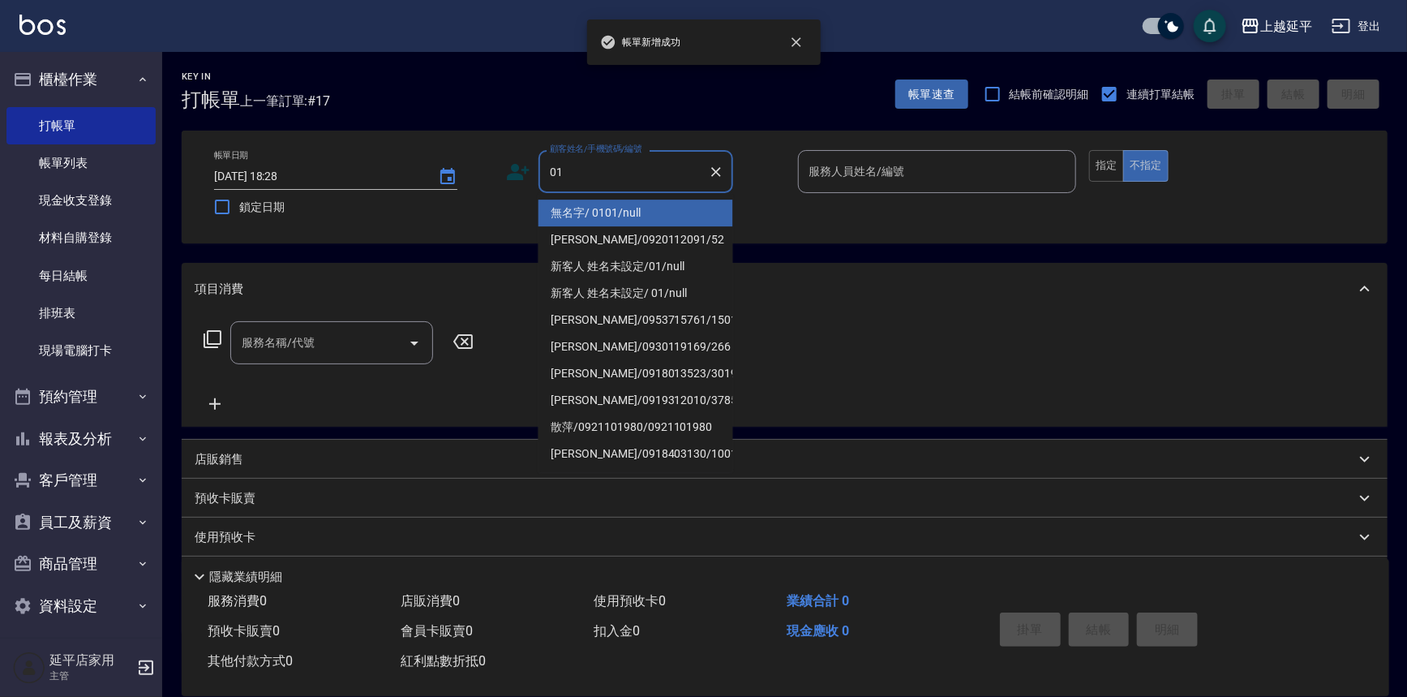
click at [684, 211] on li "無名字/ 0101/null" at bounding box center [635, 212] width 195 height 27
type input "無名字/ 0101/null"
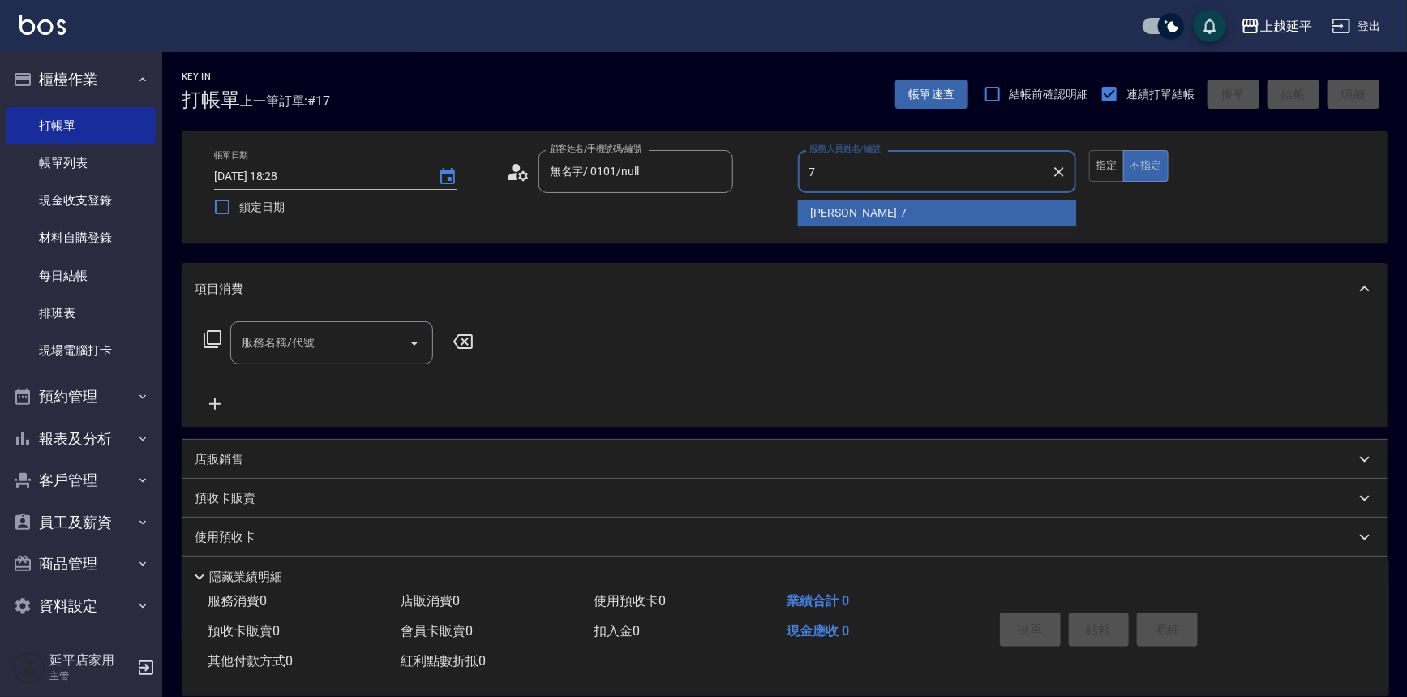
click at [871, 214] on div "許沁瑜 -7" at bounding box center [937, 212] width 279 height 27
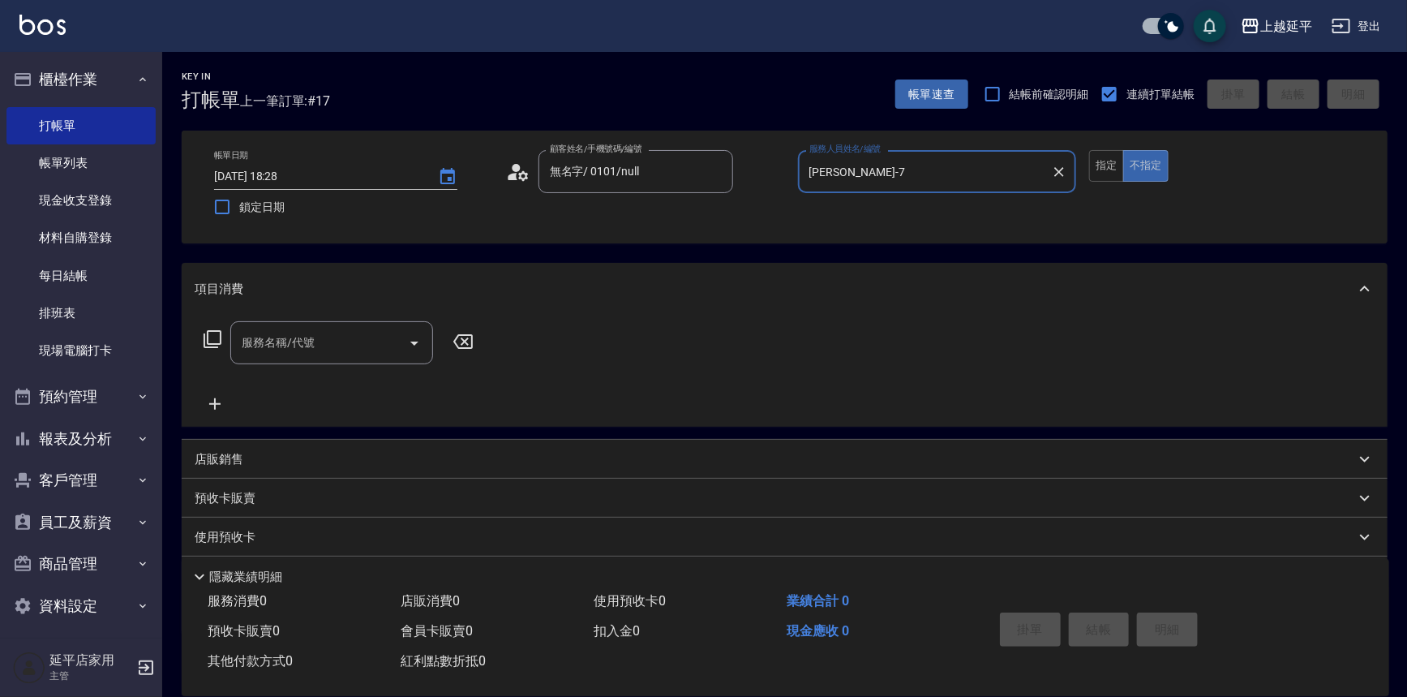
type input "許沁瑜-7"
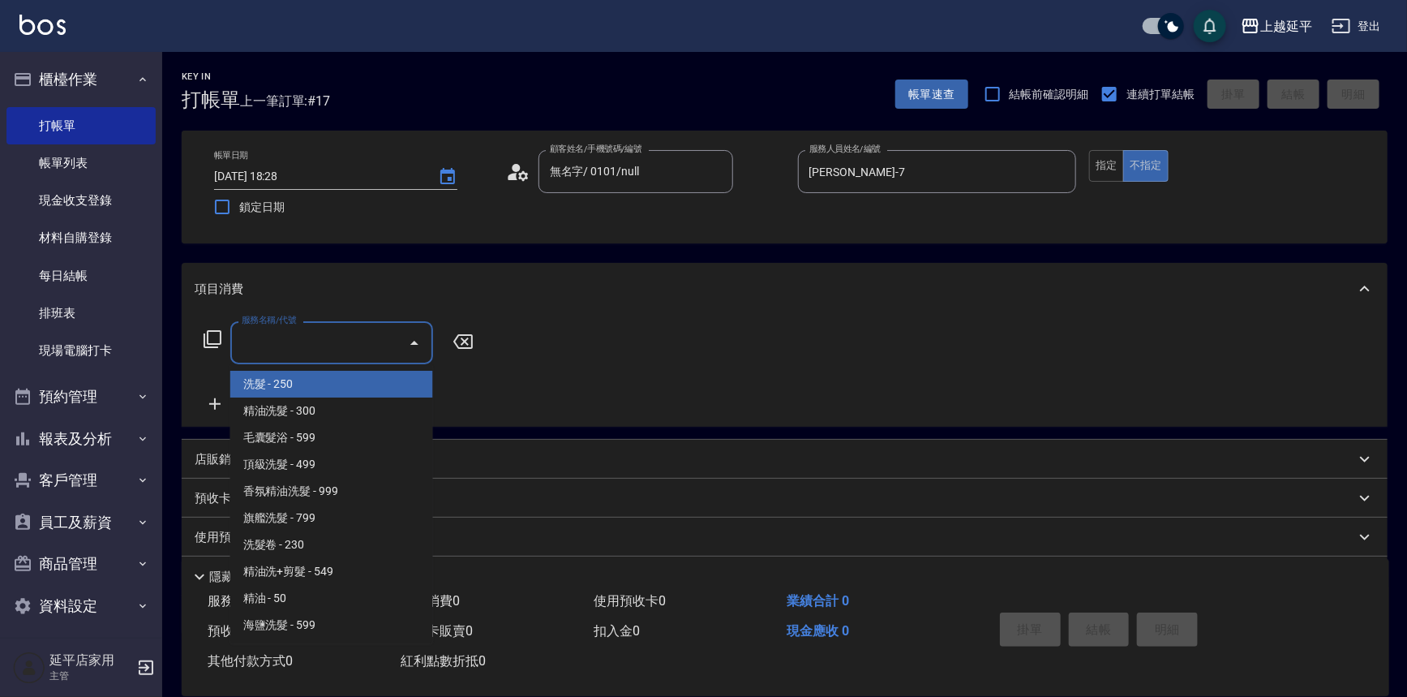
click at [380, 346] on input "服務名稱/代號" at bounding box center [320, 342] width 164 height 28
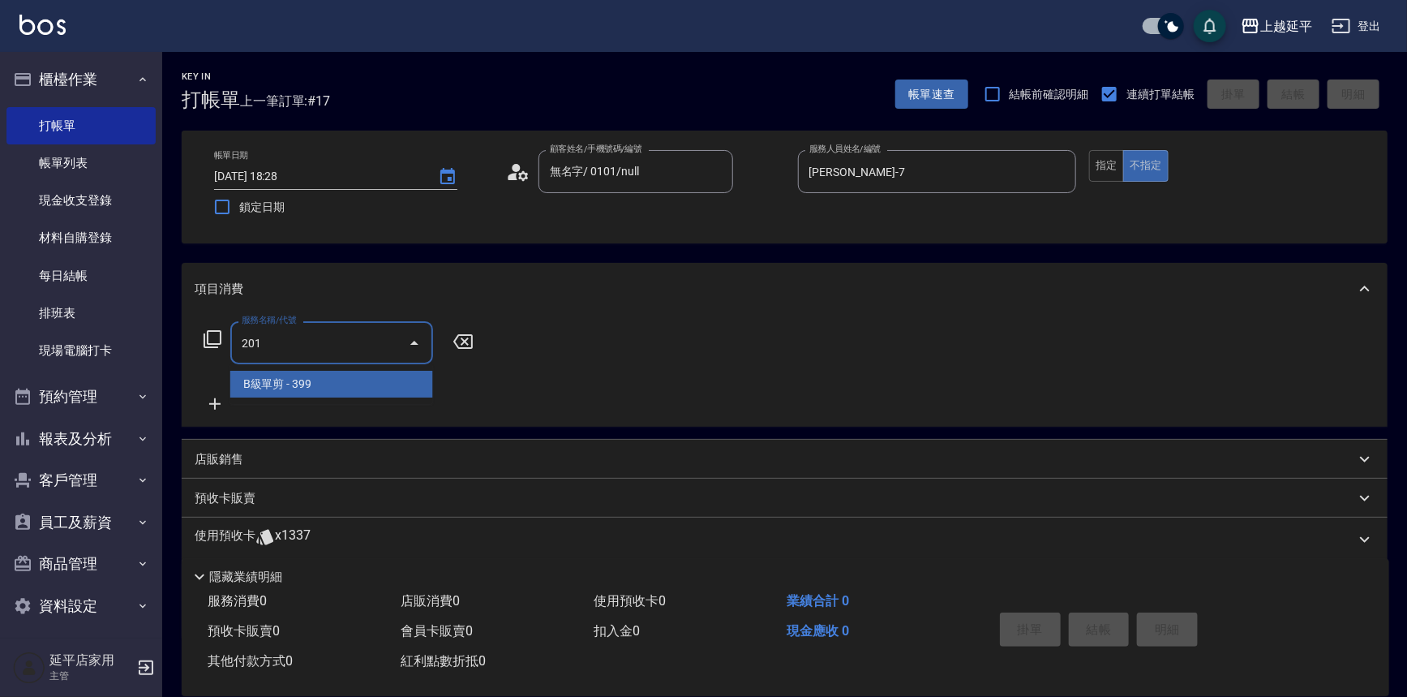
click at [387, 391] on span "B級單剪 - 399" at bounding box center [331, 384] width 203 height 27
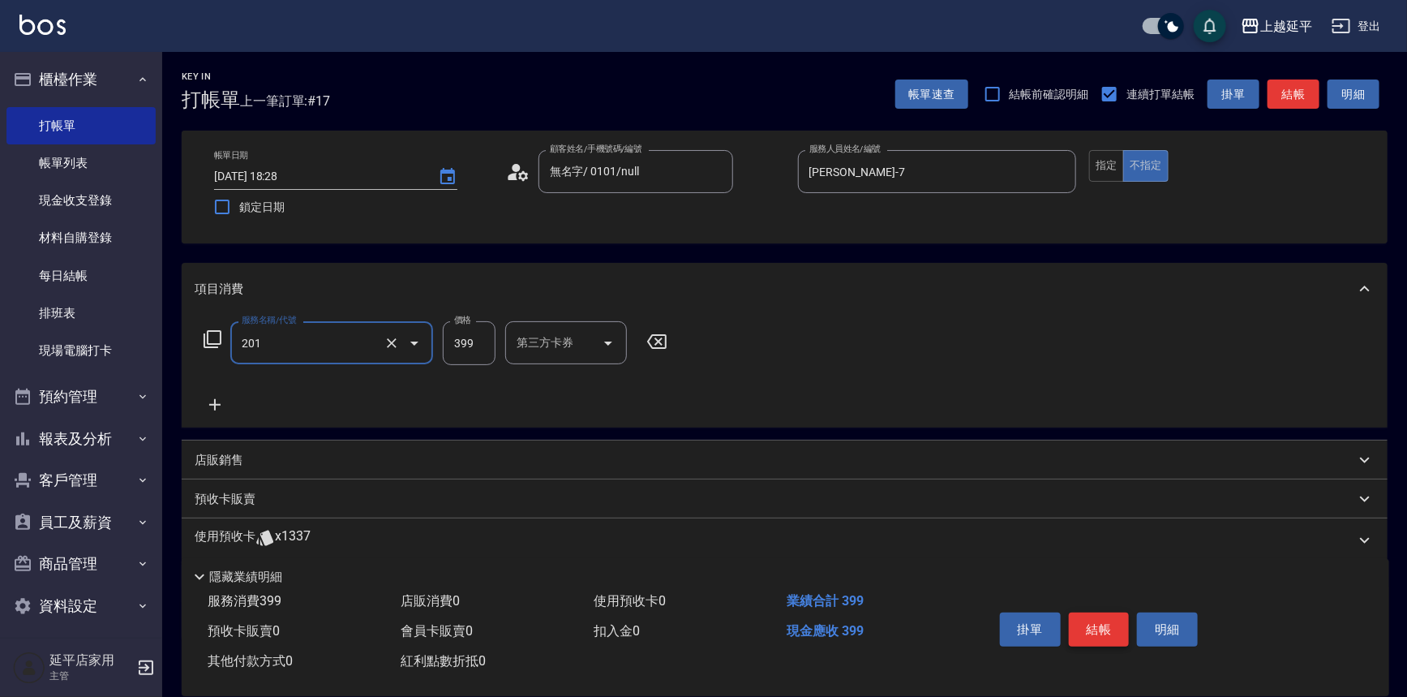
type input "B級單剪(201)"
click at [1091, 621] on button "結帳" at bounding box center [1099, 629] width 61 height 34
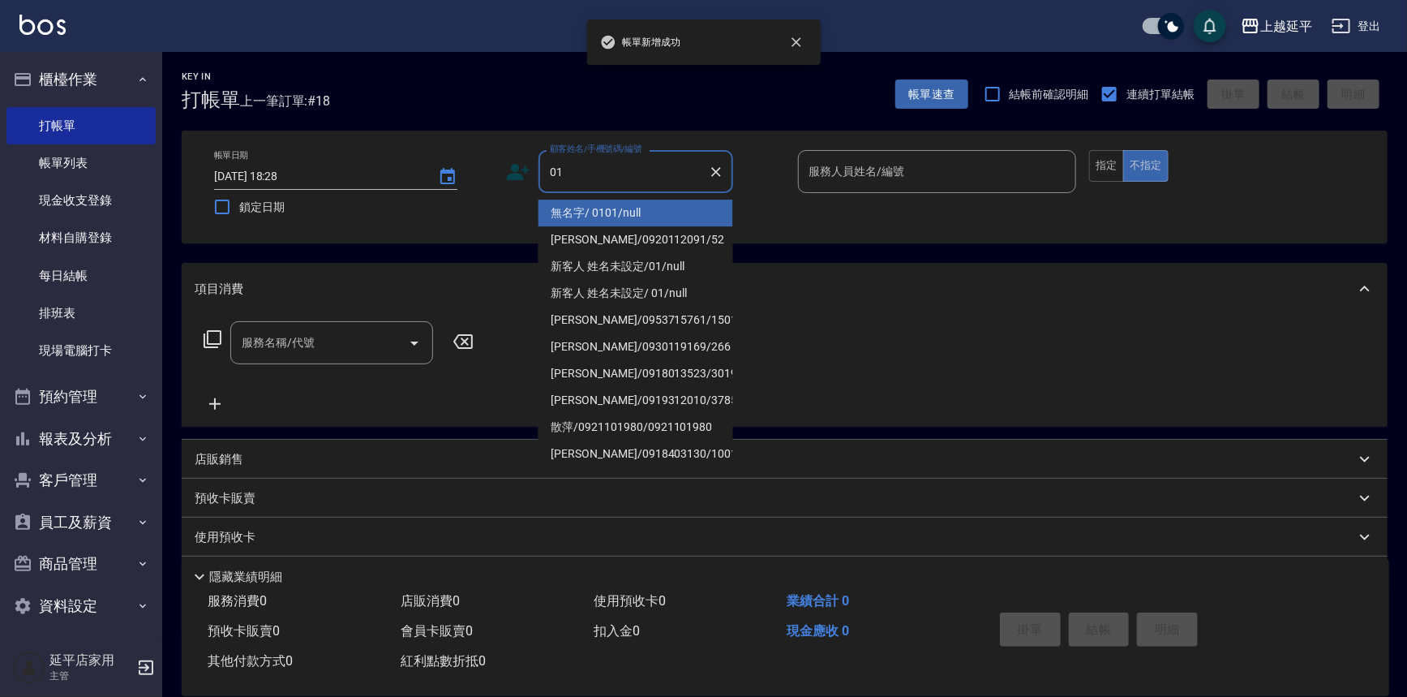
click at [696, 211] on li "無名字/ 0101/null" at bounding box center [635, 212] width 195 height 27
type input "無名字/ 0101/null"
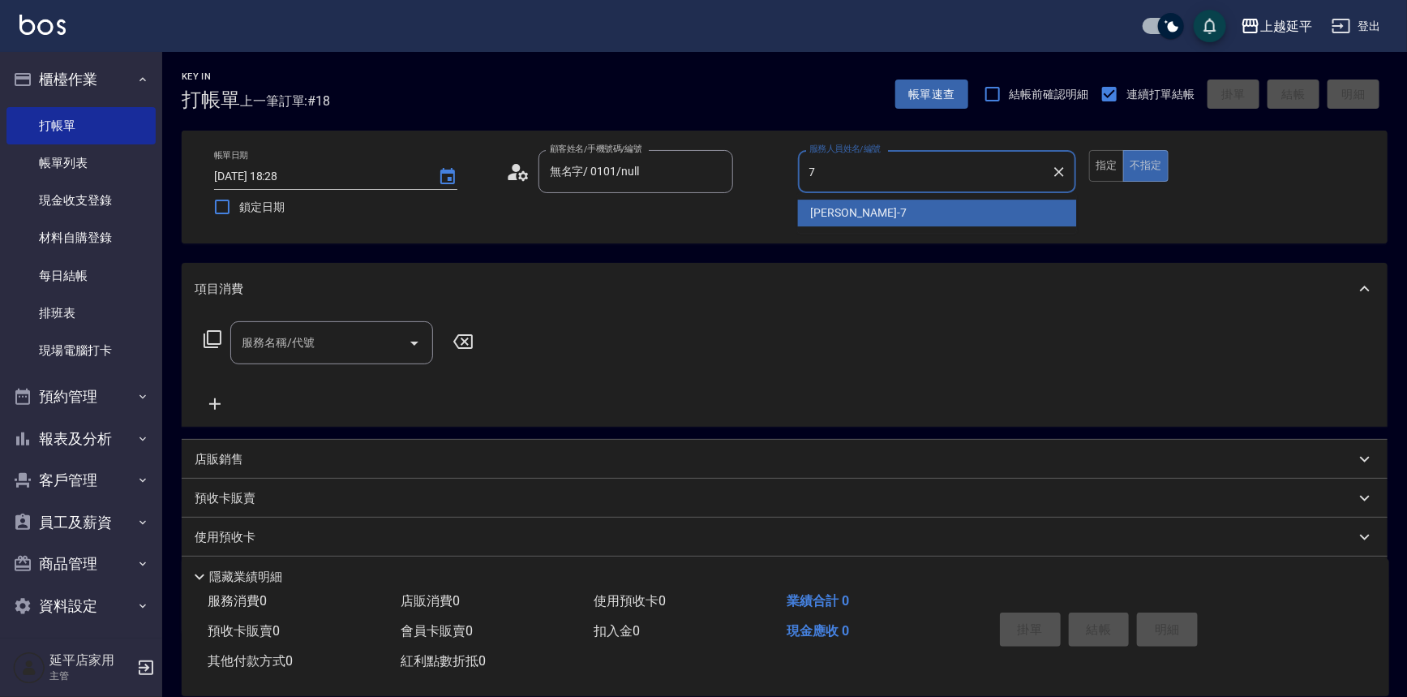
click at [824, 213] on span "許沁瑜 -7" at bounding box center [859, 212] width 96 height 17
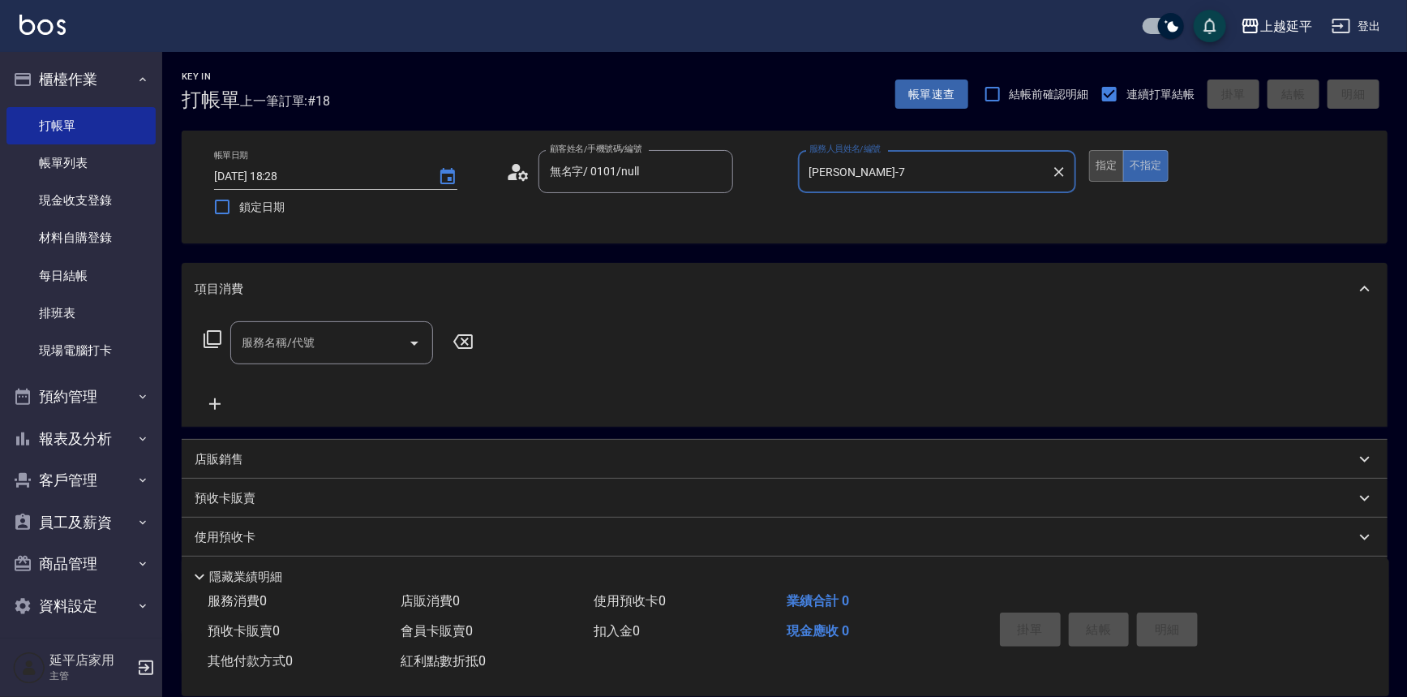
type input "許沁瑜-7"
click at [1095, 161] on button "指定" at bounding box center [1106, 166] width 35 height 32
click at [420, 348] on icon "Open" at bounding box center [414, 342] width 19 height 19
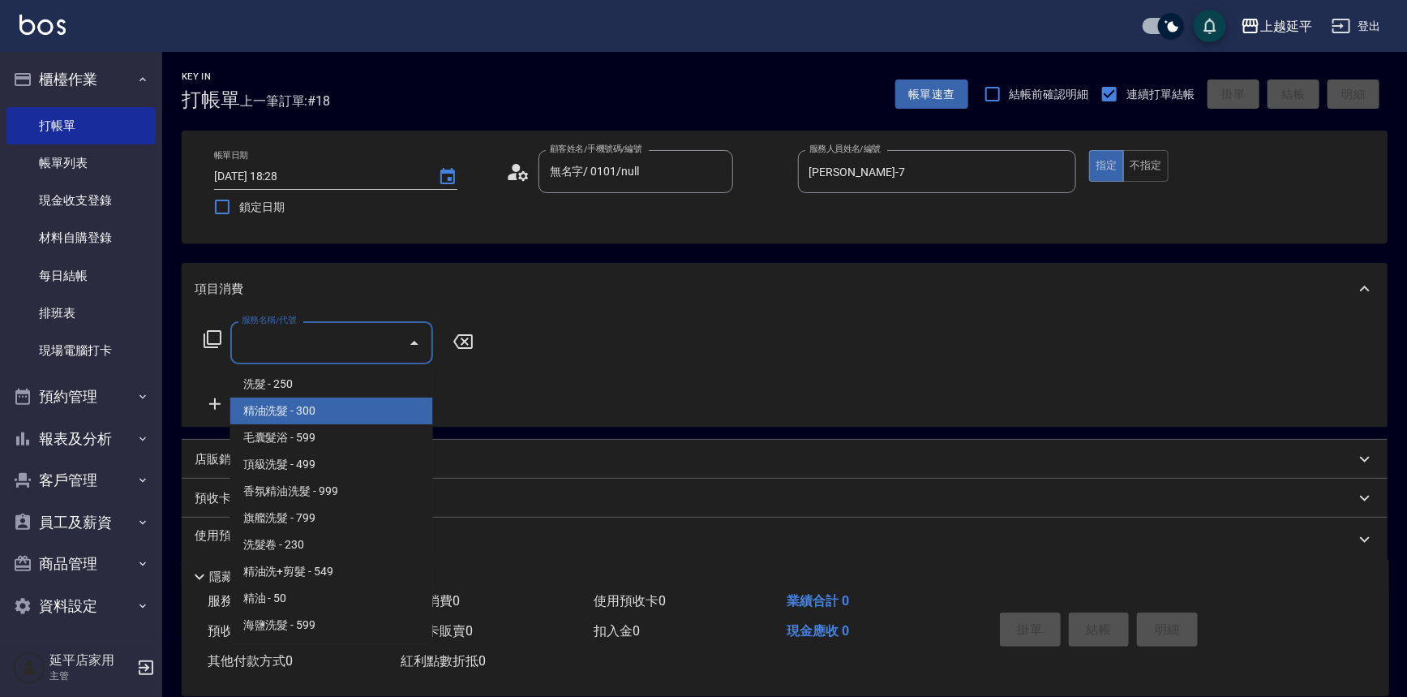
click at [375, 409] on span "精油洗髮 - 300" at bounding box center [331, 410] width 203 height 27
type input "精油洗髮(102)"
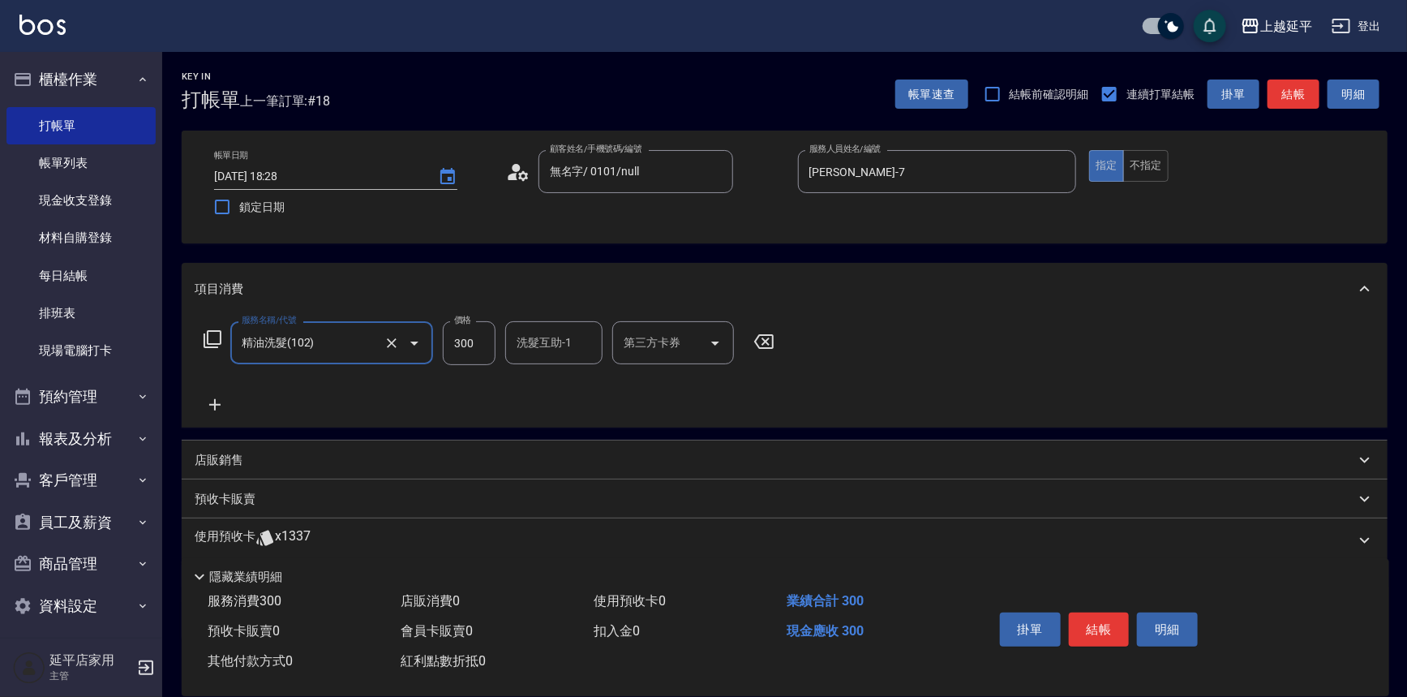
click at [556, 343] on div "洗髮互助-1 洗髮互助-1" at bounding box center [553, 342] width 97 height 43
click at [531, 375] on span "方彩姿 -34" at bounding box center [543, 383] width 50 height 17
type input "方彩姿-34"
click at [1088, 623] on button "結帳" at bounding box center [1099, 629] width 61 height 34
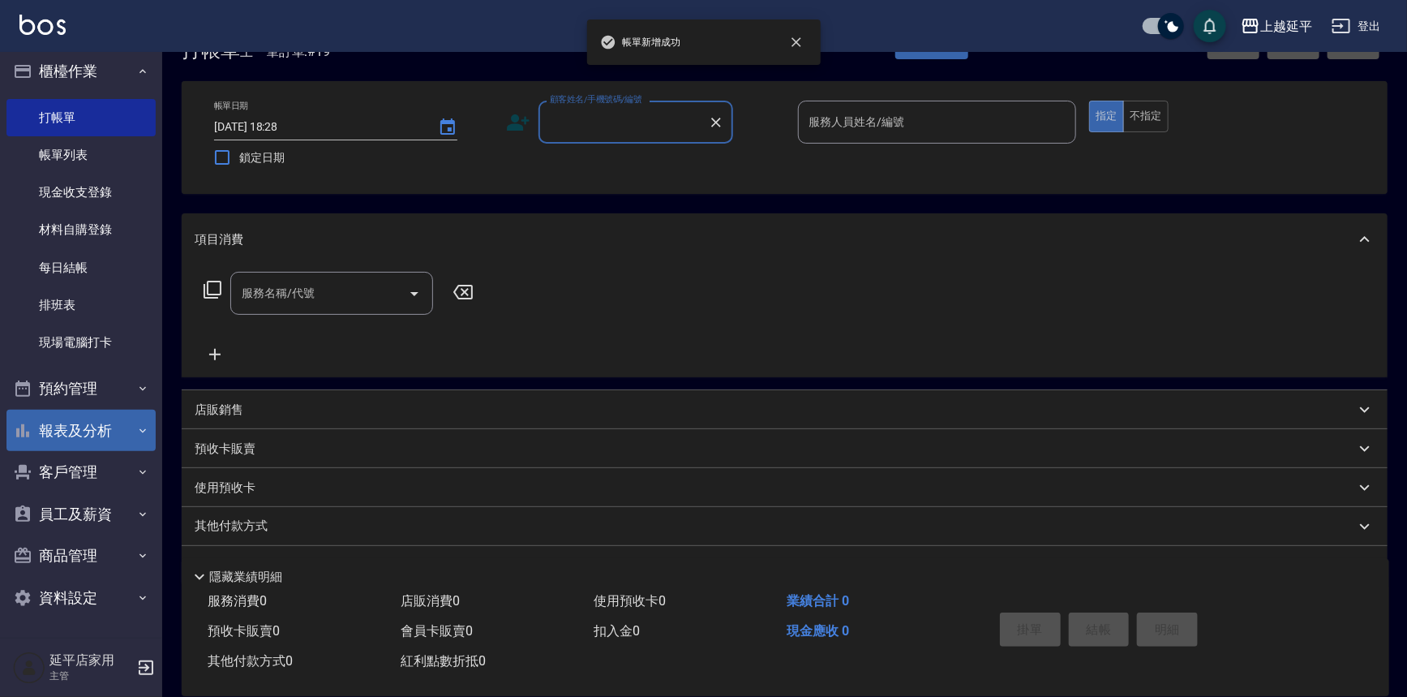
scroll to position [89, 0]
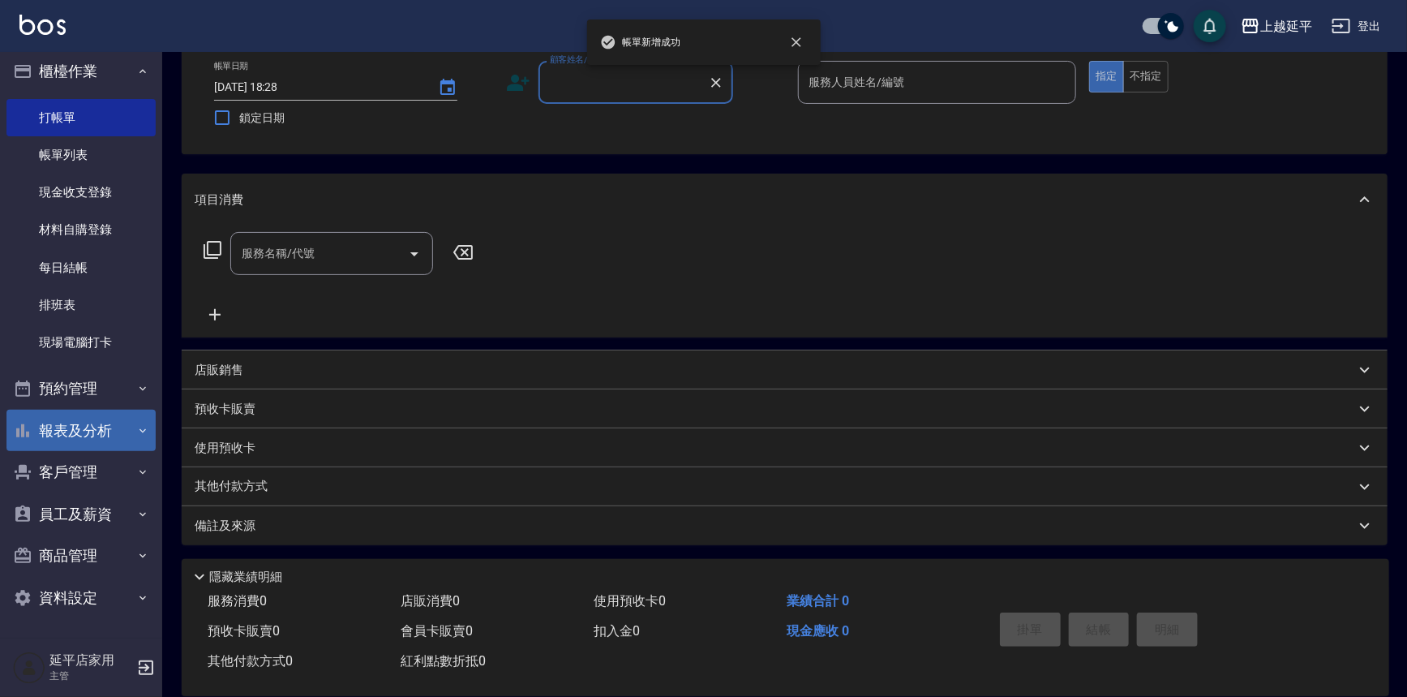
click at [95, 435] on button "報表及分析" at bounding box center [80, 430] width 149 height 42
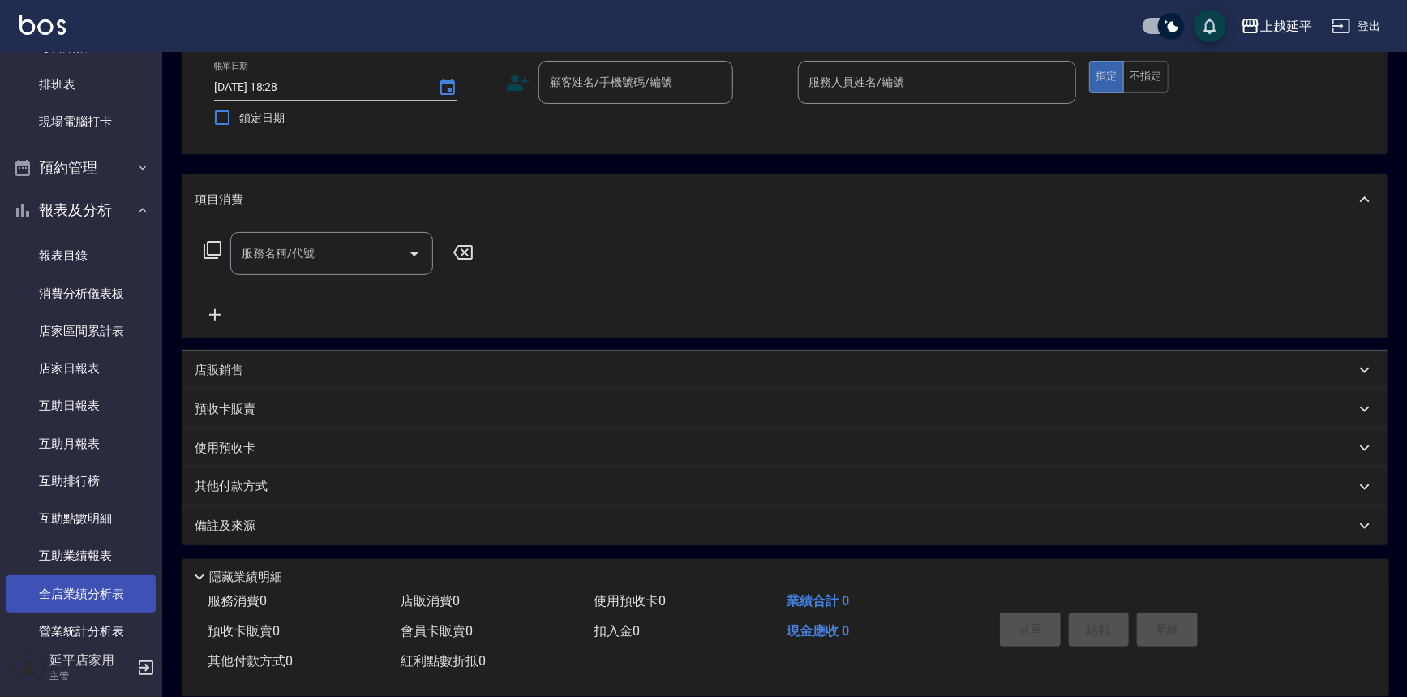
scroll to position [450, 0]
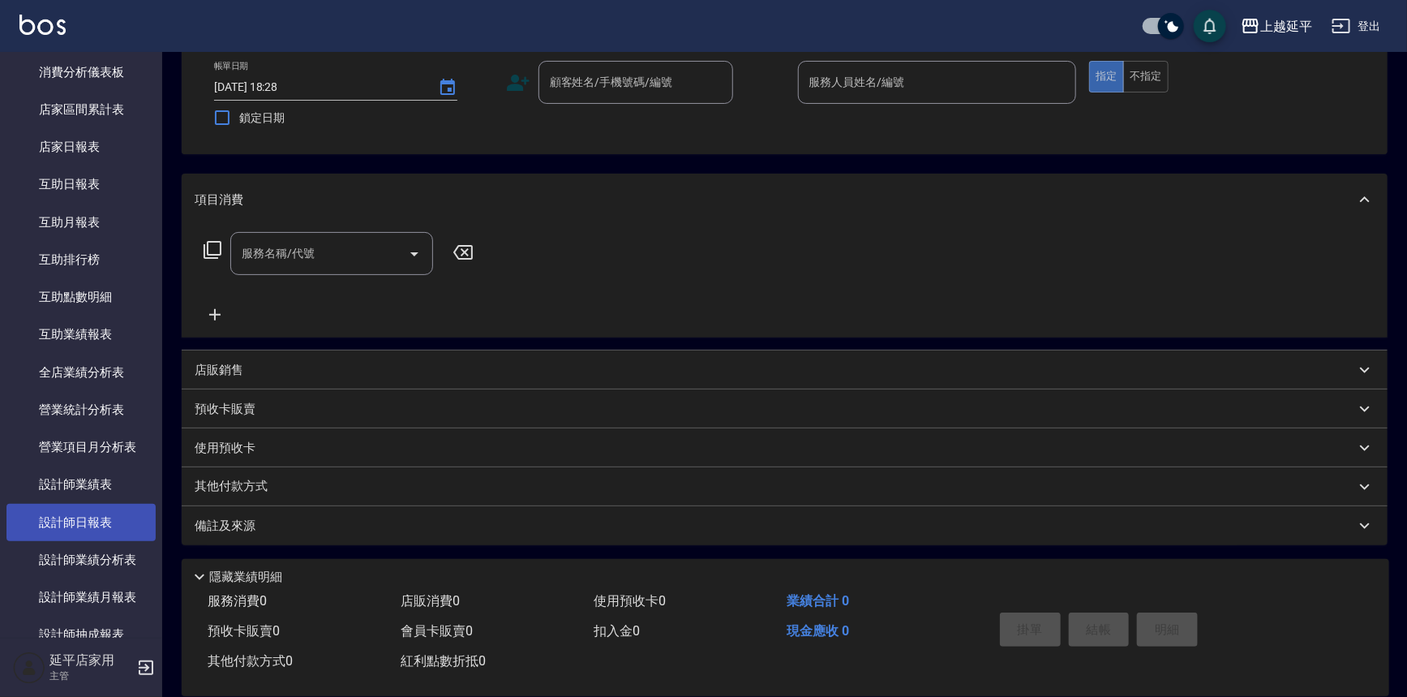
click at [94, 505] on link "設計師日報表" at bounding box center [80, 522] width 149 height 37
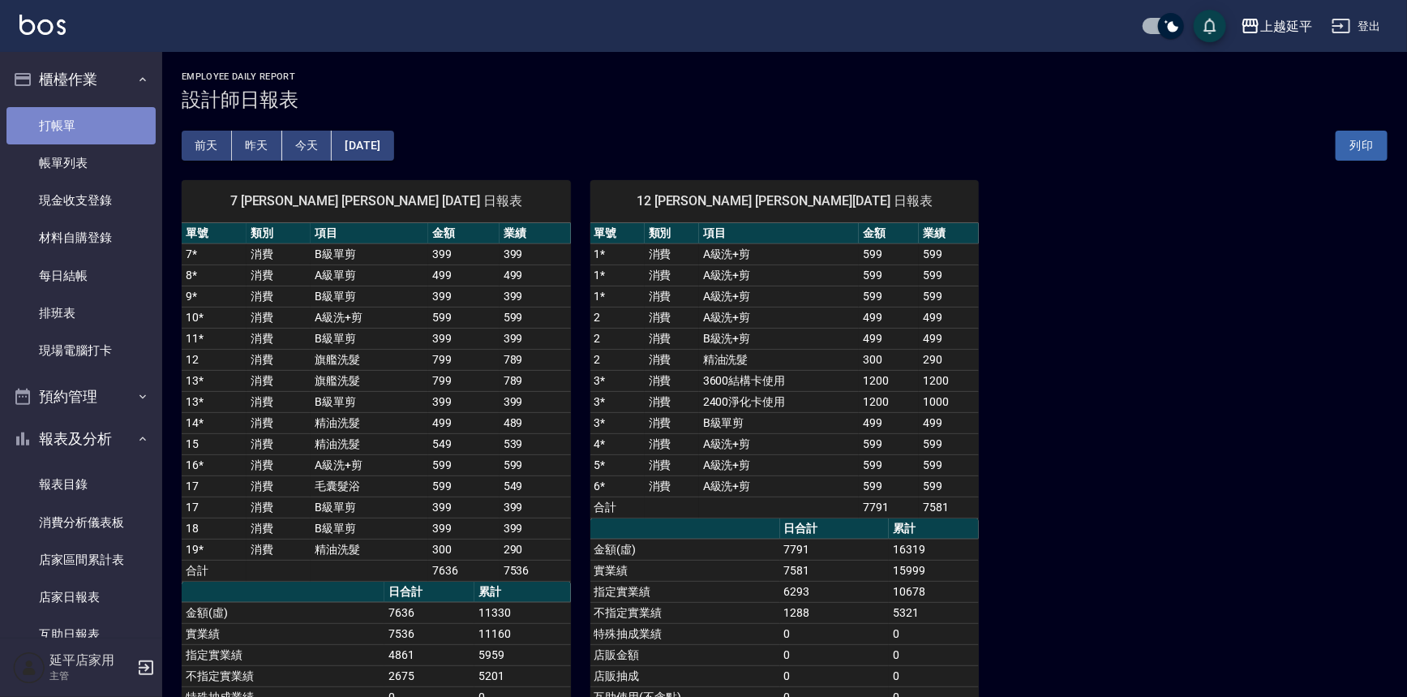
click at [100, 115] on link "打帳單" at bounding box center [80, 125] width 149 height 37
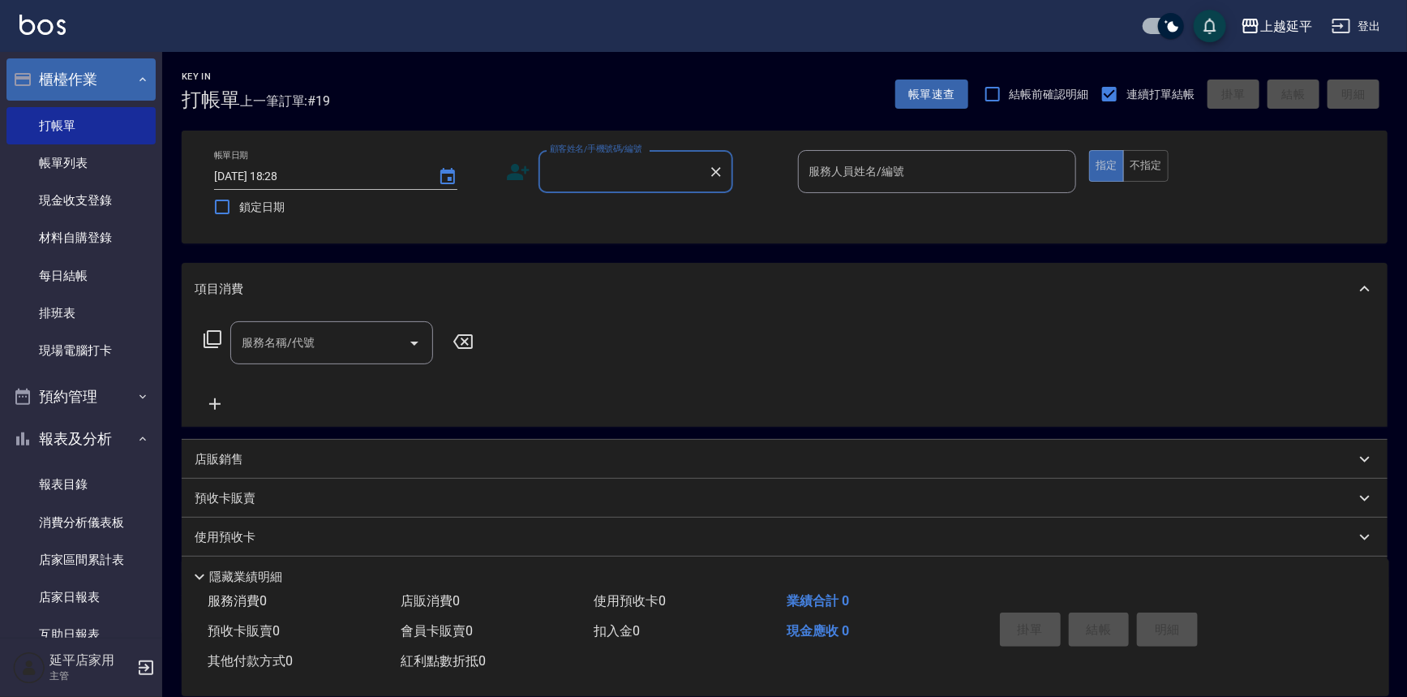
click at [139, 65] on button "櫃檯作業" at bounding box center [80, 79] width 149 height 42
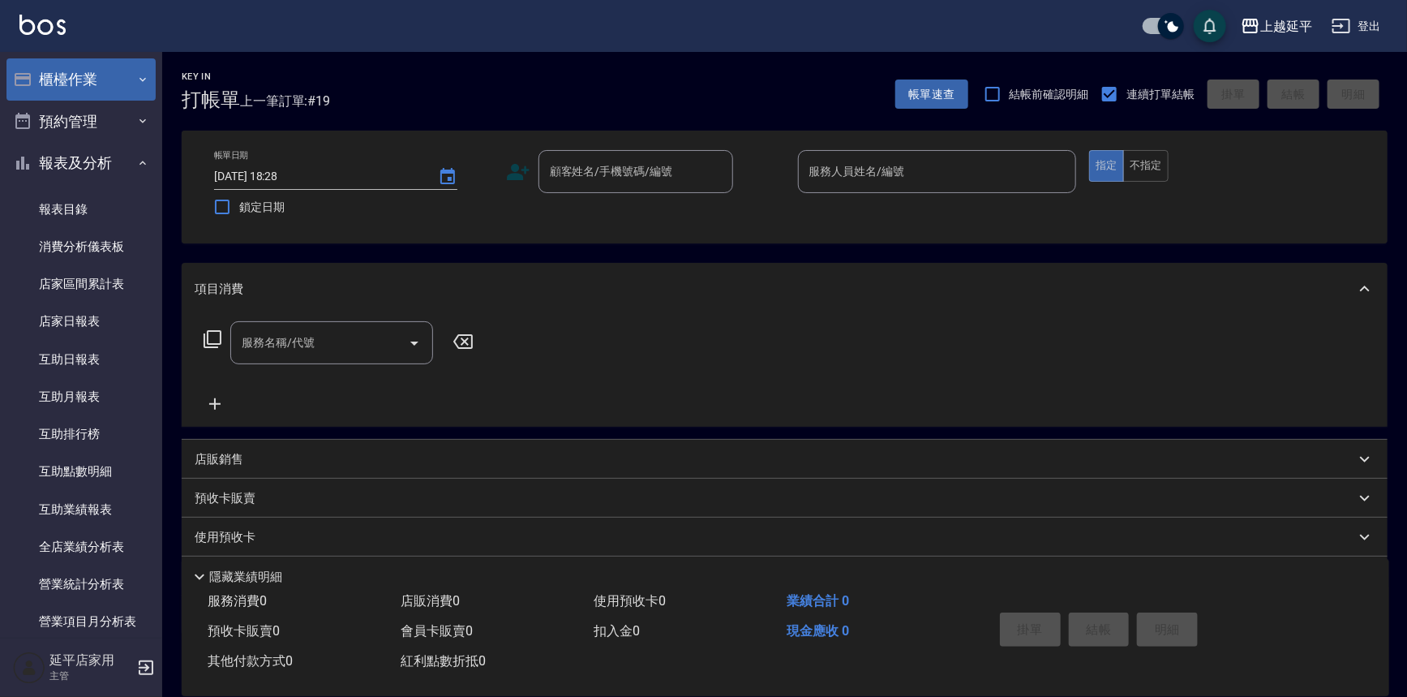
click at [145, 60] on button "櫃檯作業" at bounding box center [80, 79] width 149 height 42
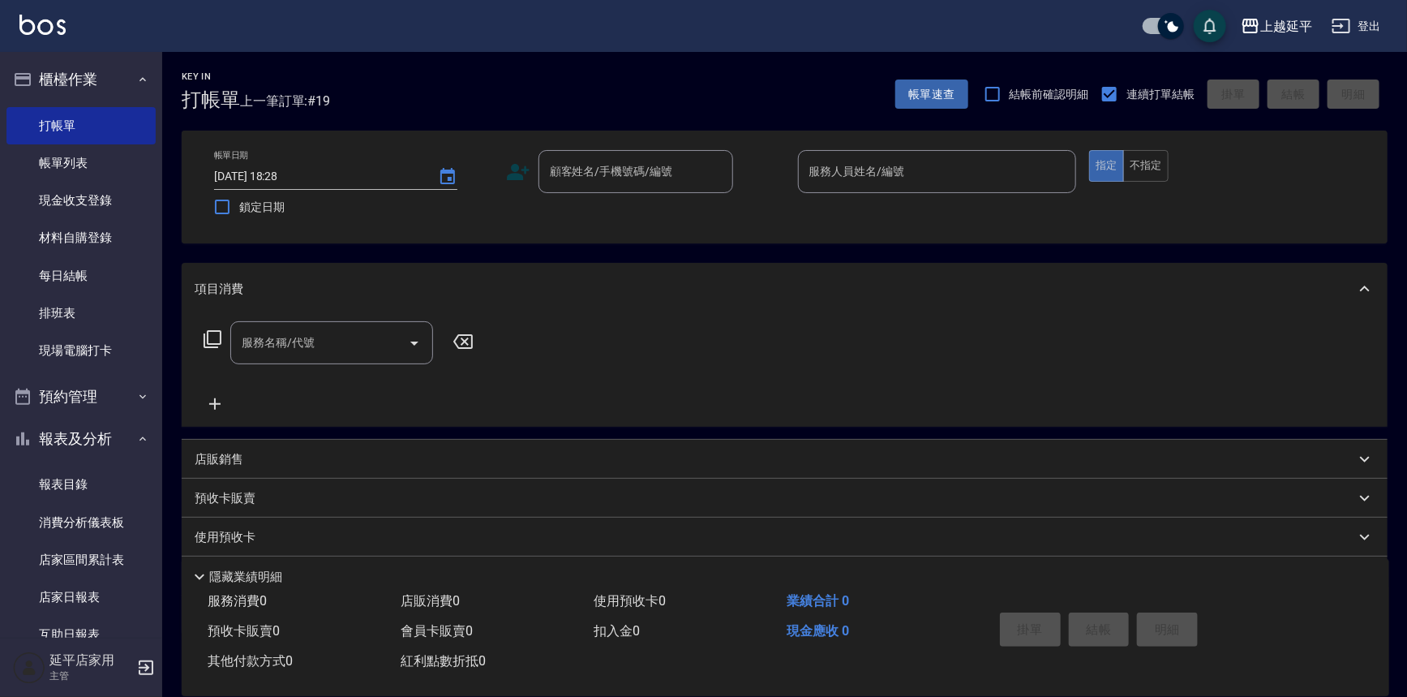
click at [6, 58] on button "櫃檯作業" at bounding box center [80, 79] width 149 height 42
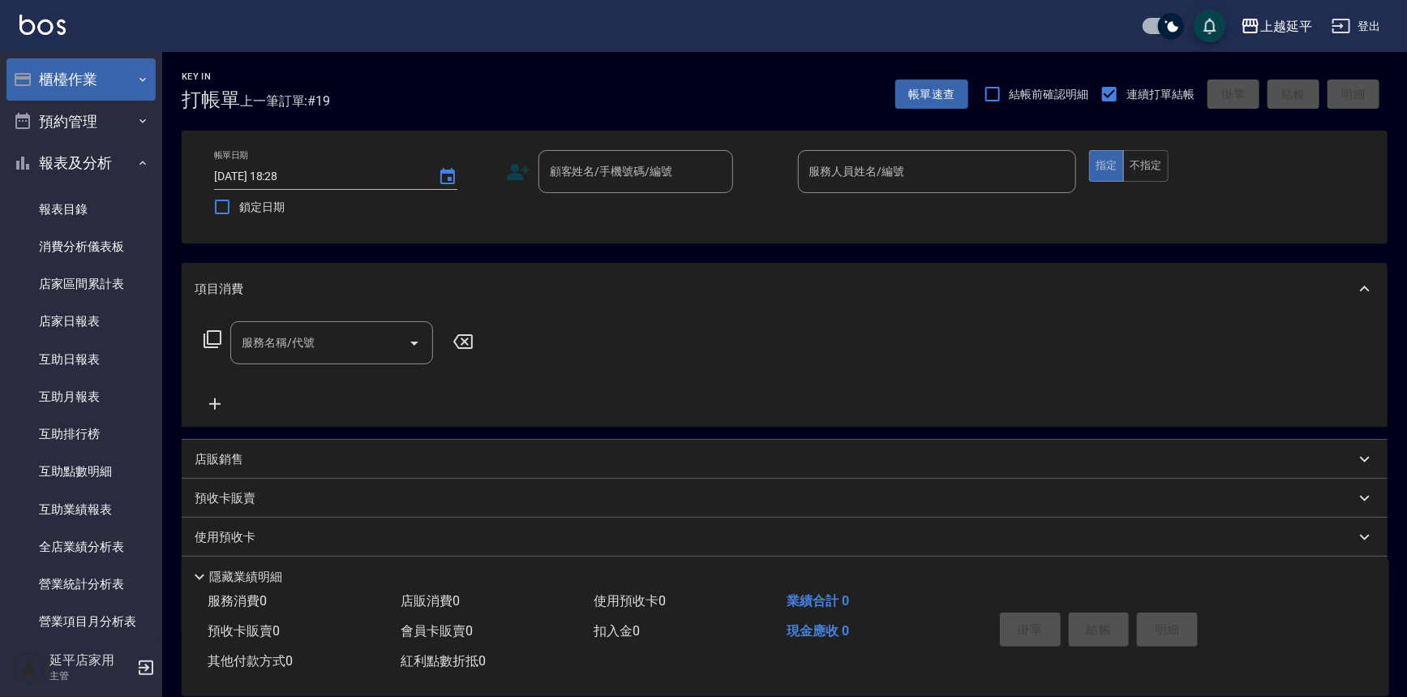
click at [87, 84] on button "櫃檯作業" at bounding box center [80, 79] width 149 height 42
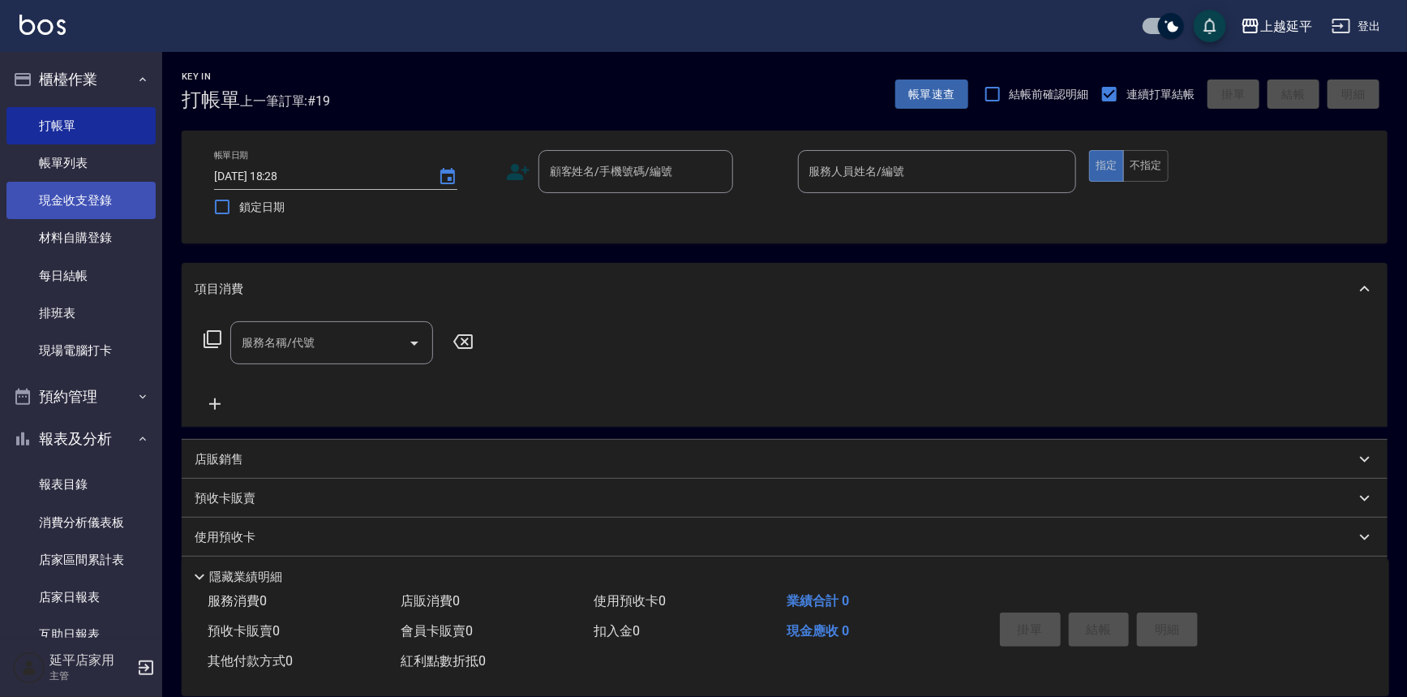
click at [62, 198] on link "現金收支登錄" at bounding box center [80, 200] width 149 height 37
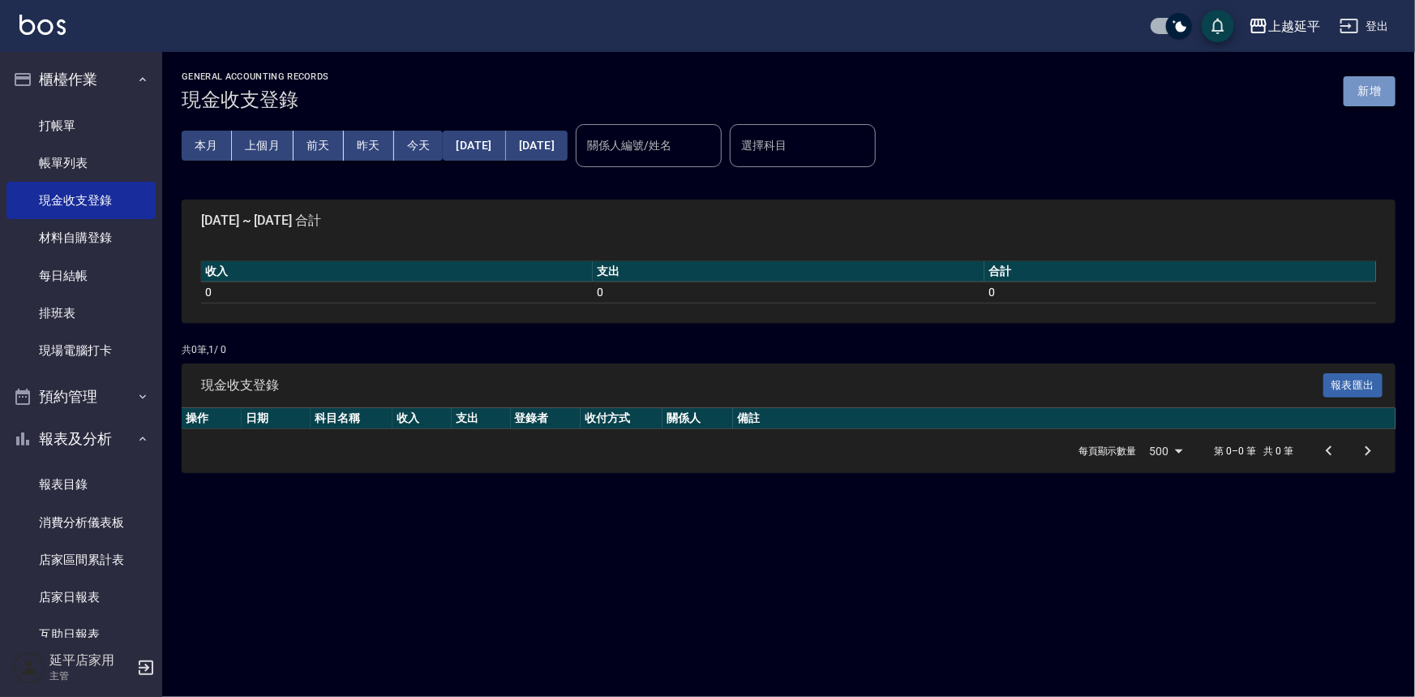
click at [1379, 92] on button "新增" at bounding box center [1370, 91] width 52 height 30
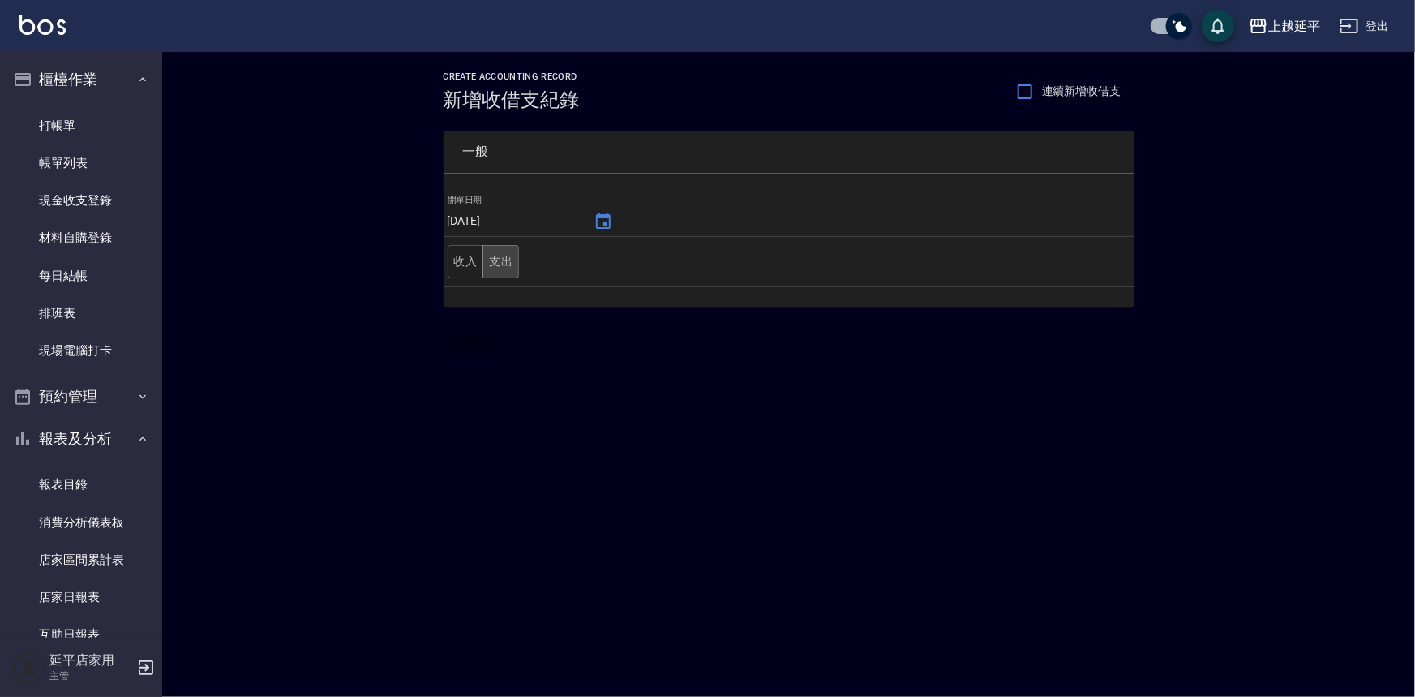
click at [508, 259] on button "支出" at bounding box center [500, 261] width 36 height 33
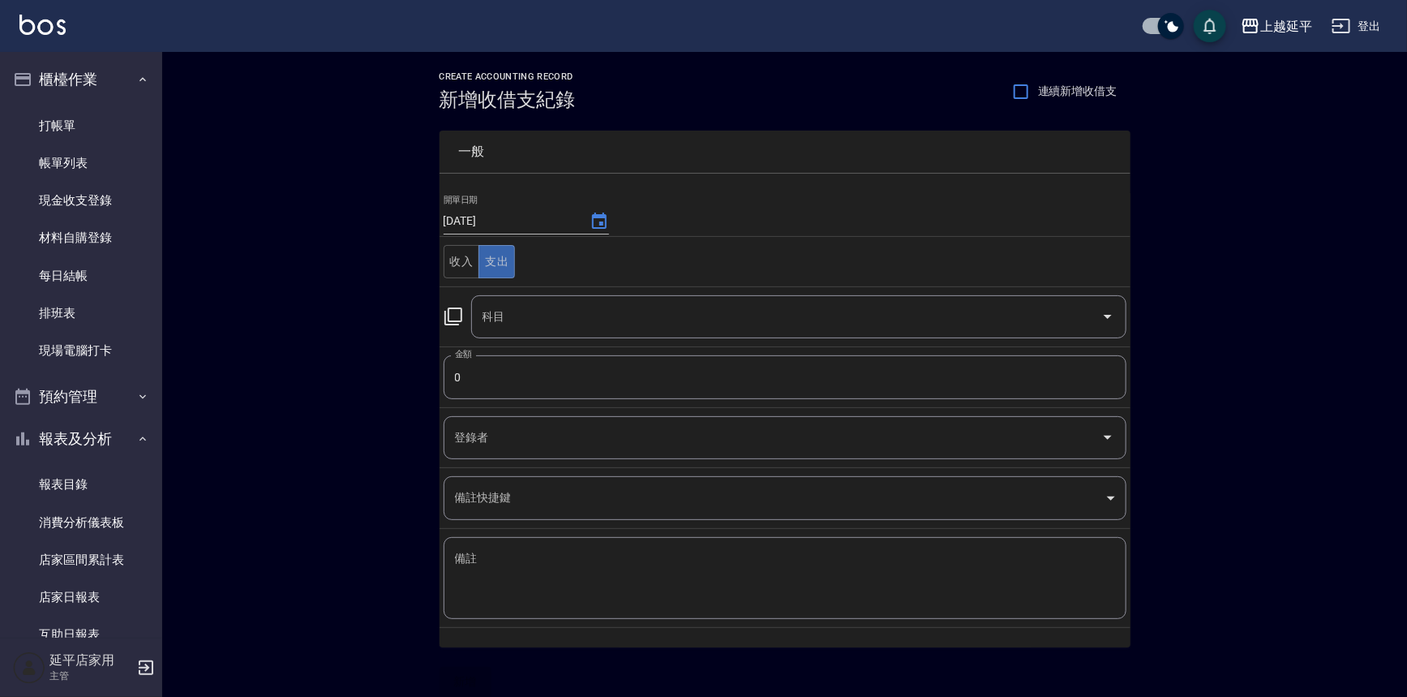
click at [458, 316] on icon at bounding box center [453, 315] width 19 height 19
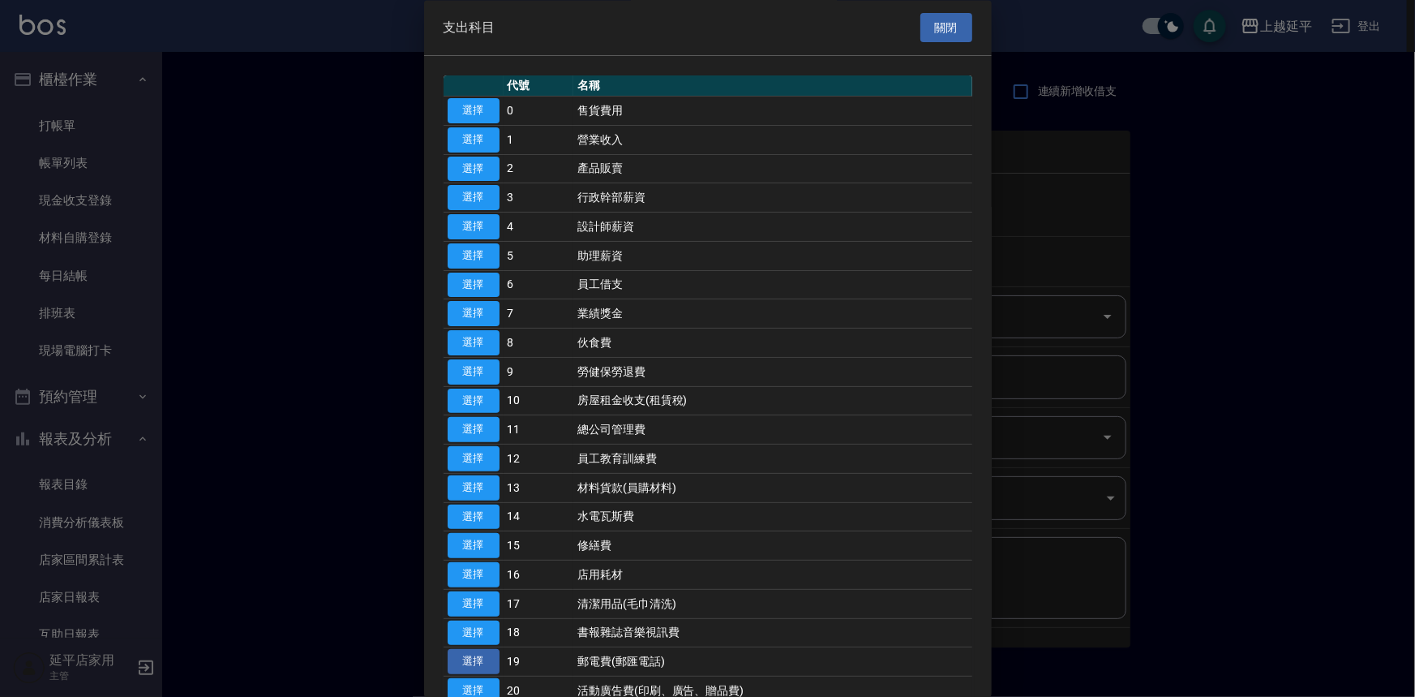
click at [473, 657] on button "選擇" at bounding box center [474, 661] width 52 height 25
type input "19 郵電費(郵匯電話)"
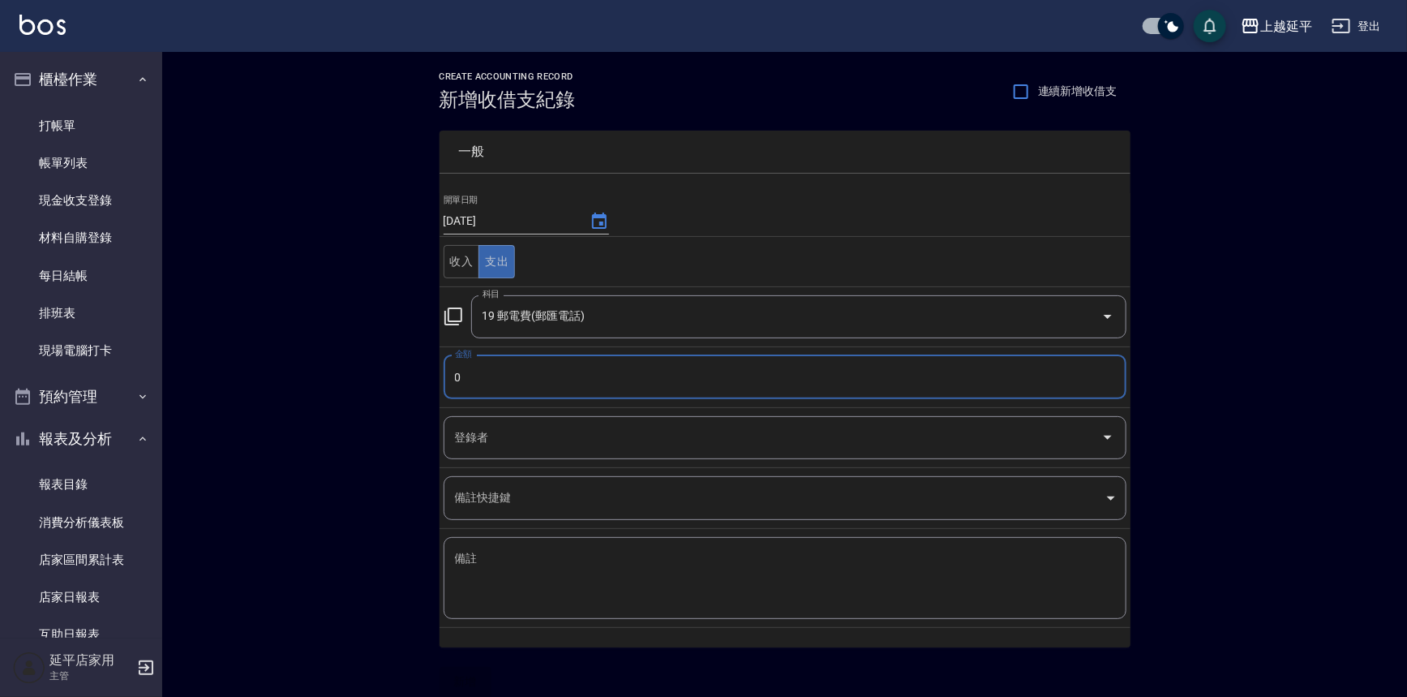
click at [491, 385] on input "0" at bounding box center [785, 377] width 683 height 44
type input "1073"
click at [471, 675] on button "新增" at bounding box center [465, 681] width 52 height 30
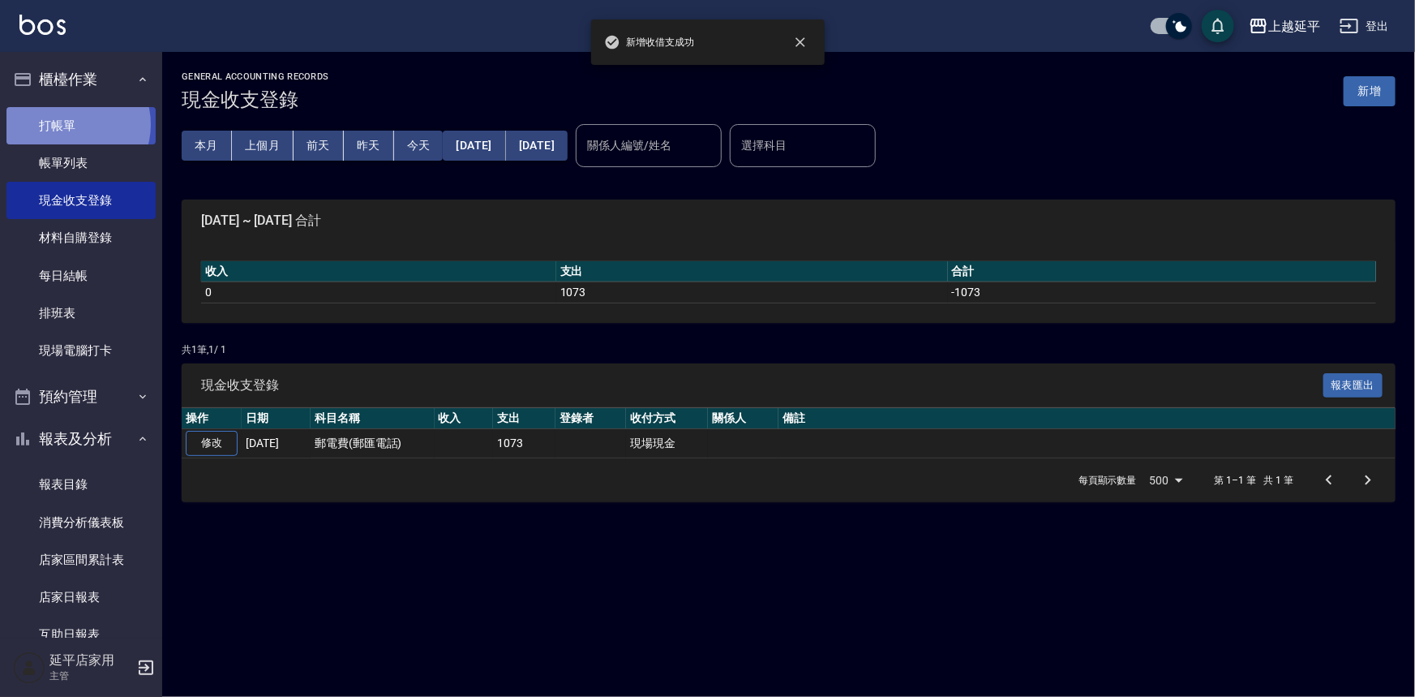
click at [73, 124] on link "打帳單" at bounding box center [80, 125] width 149 height 37
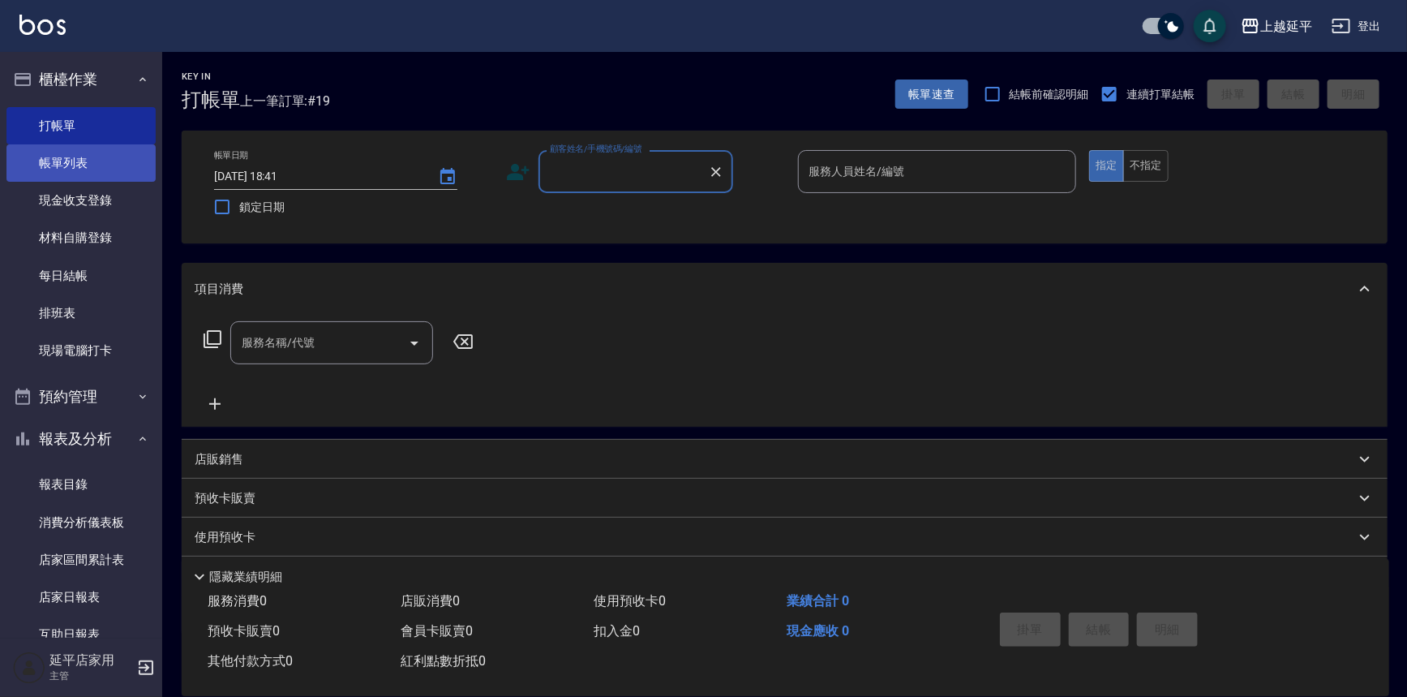
click at [74, 172] on link "帳單列表" at bounding box center [80, 162] width 149 height 37
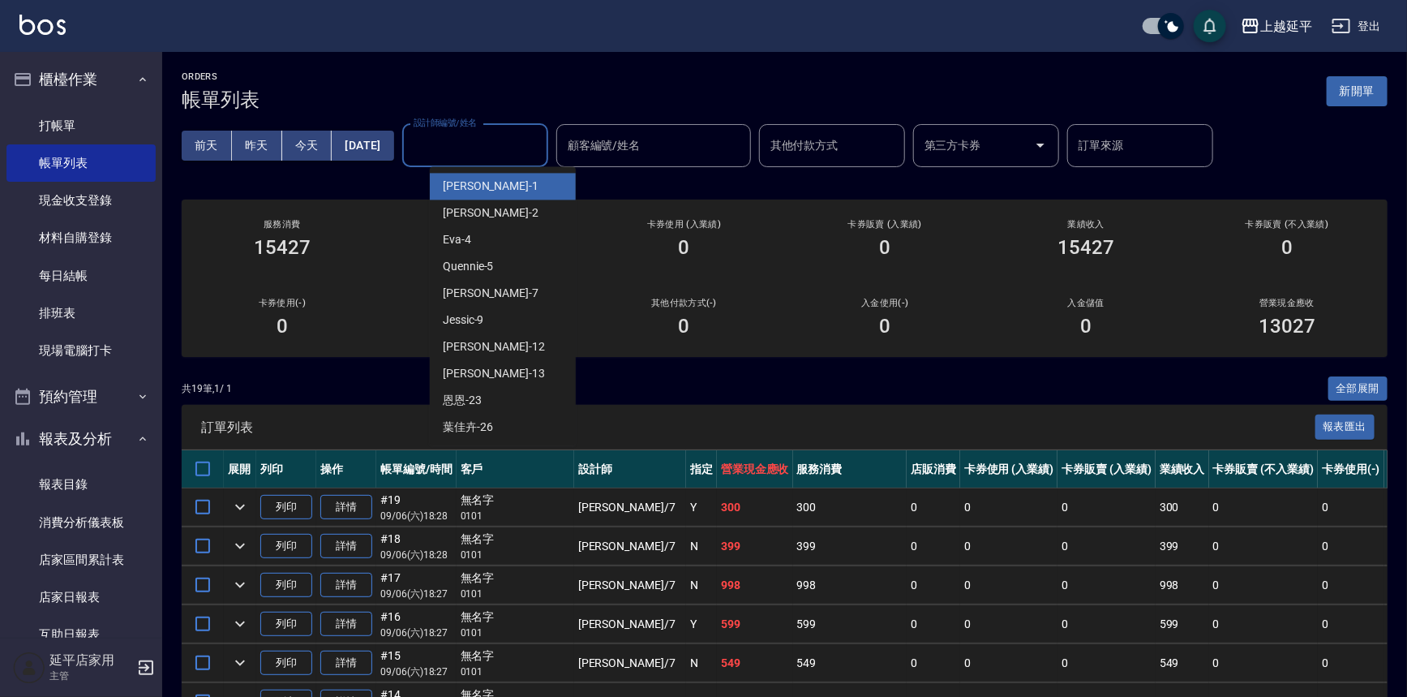
click at [474, 141] on input "設計師編號/姓名" at bounding box center [474, 145] width 131 height 28
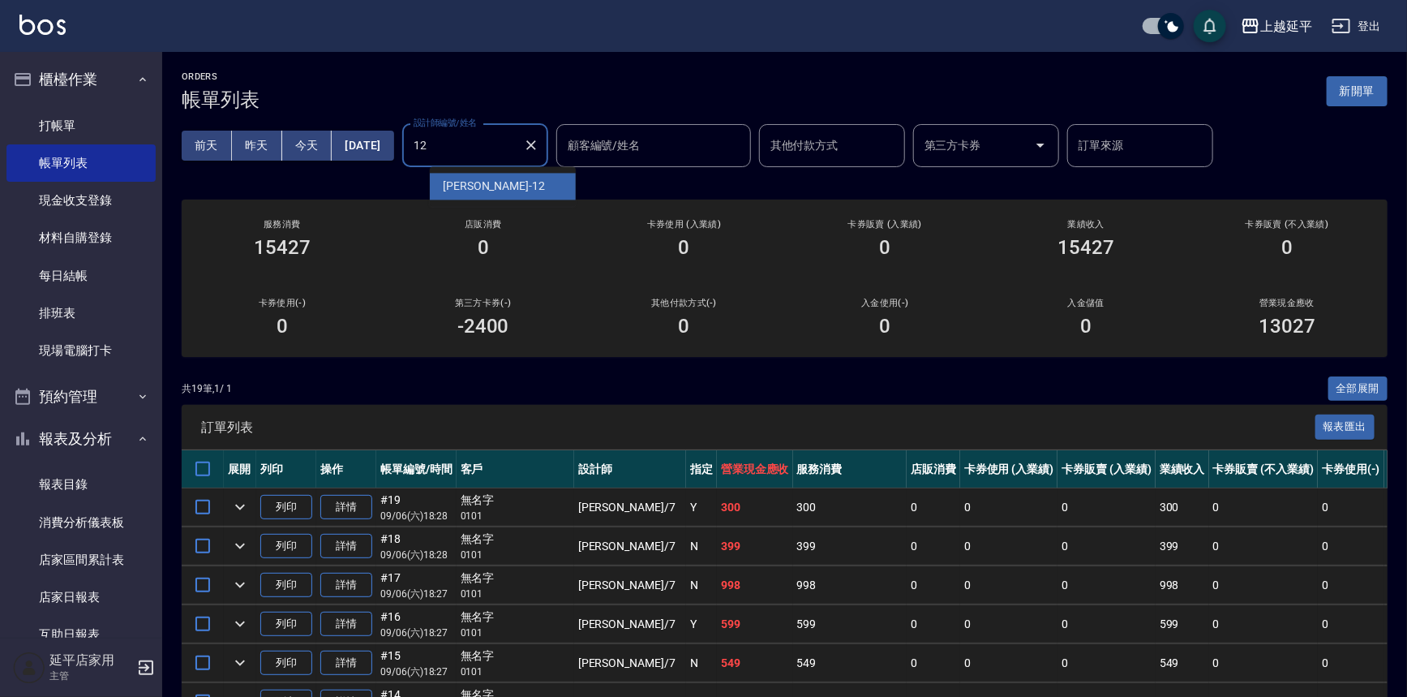
click at [477, 178] on span "Karen -12" at bounding box center [494, 186] width 102 height 17
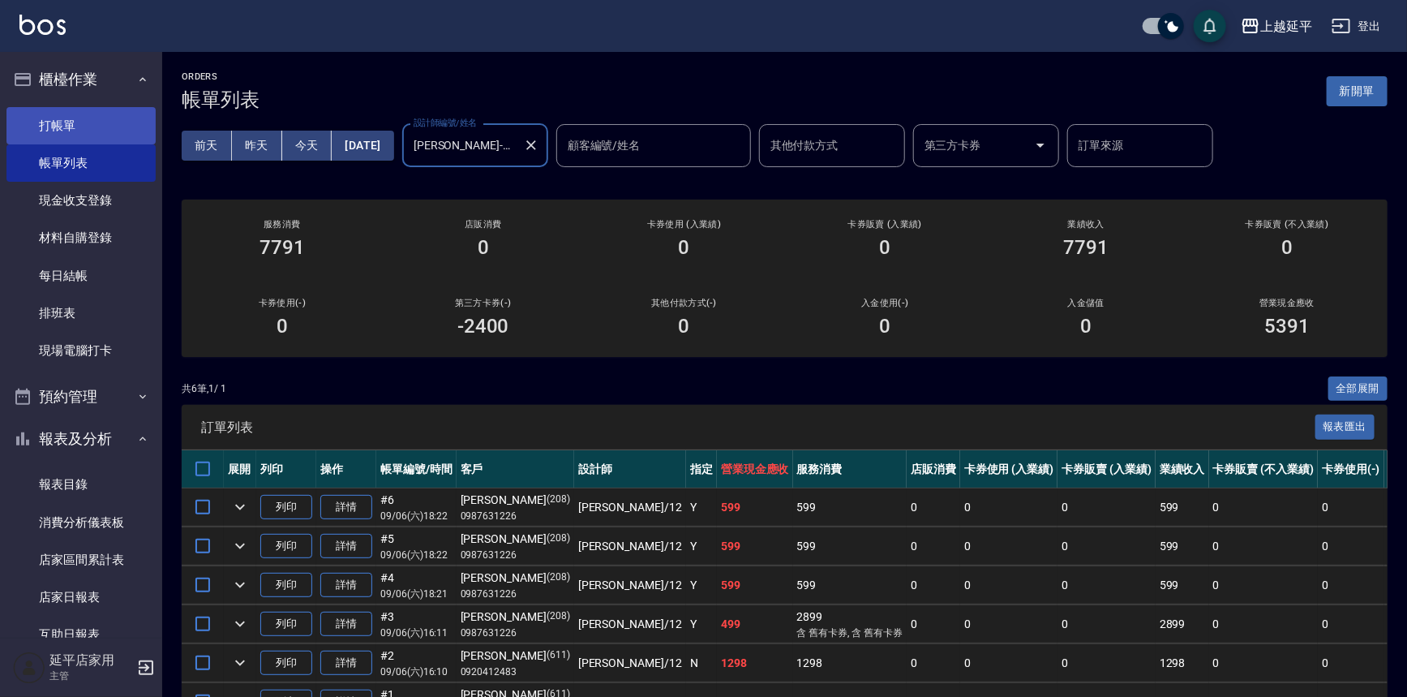
type input "Karen-12"
click at [55, 123] on link "打帳單" at bounding box center [80, 125] width 149 height 37
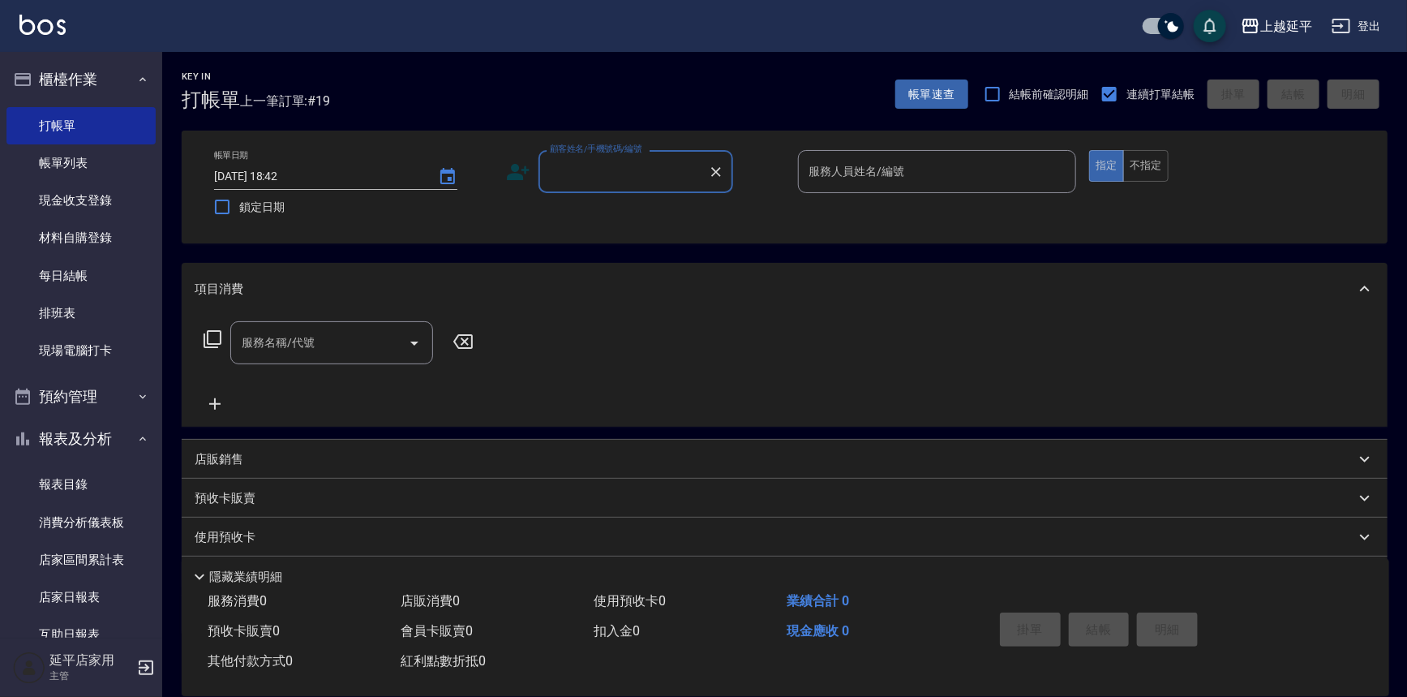
click at [675, 166] on input "顧客姓名/手機號碼/編號" at bounding box center [624, 171] width 156 height 28
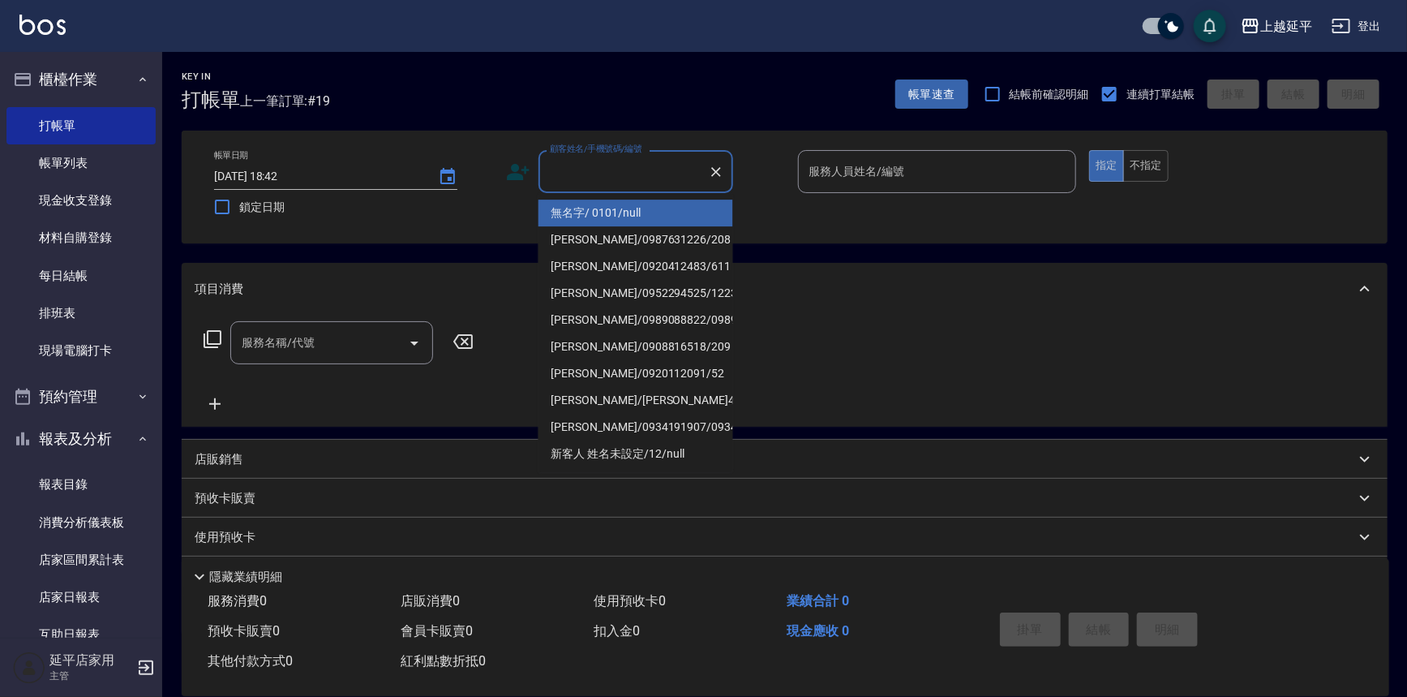
click at [632, 204] on li "無名字/ 0101/null" at bounding box center [635, 212] width 195 height 27
type input "無名字/ 0101/null"
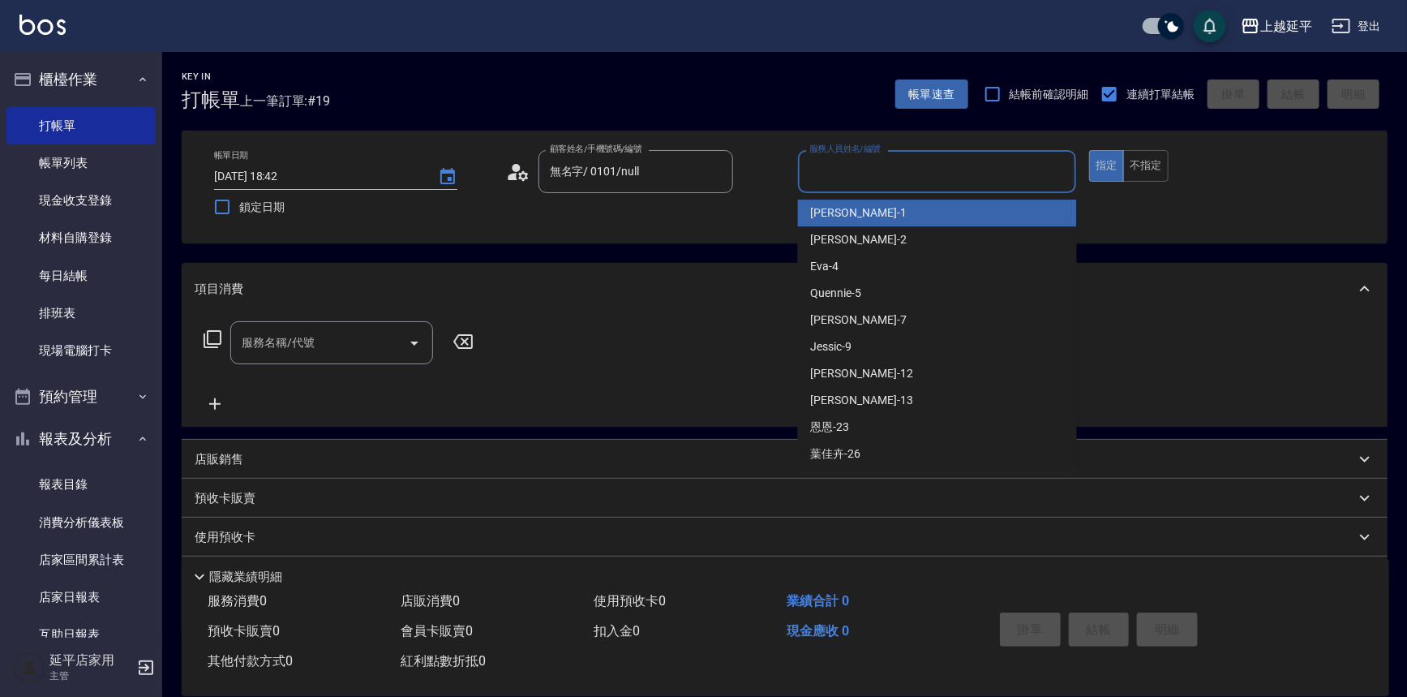
click at [870, 170] on input "服務人員姓名/編號" at bounding box center [937, 171] width 264 height 28
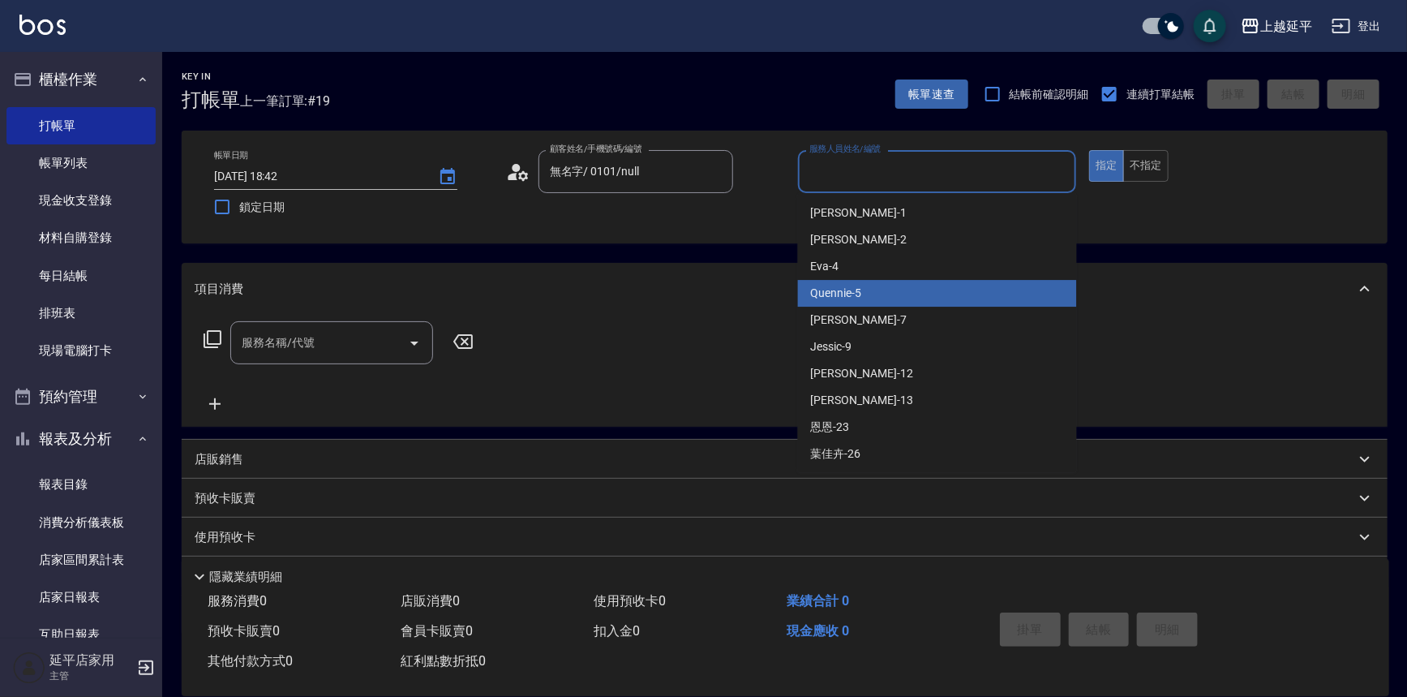
click at [854, 287] on span "Quennie -5" at bounding box center [836, 293] width 51 height 17
type input "Quennie-5"
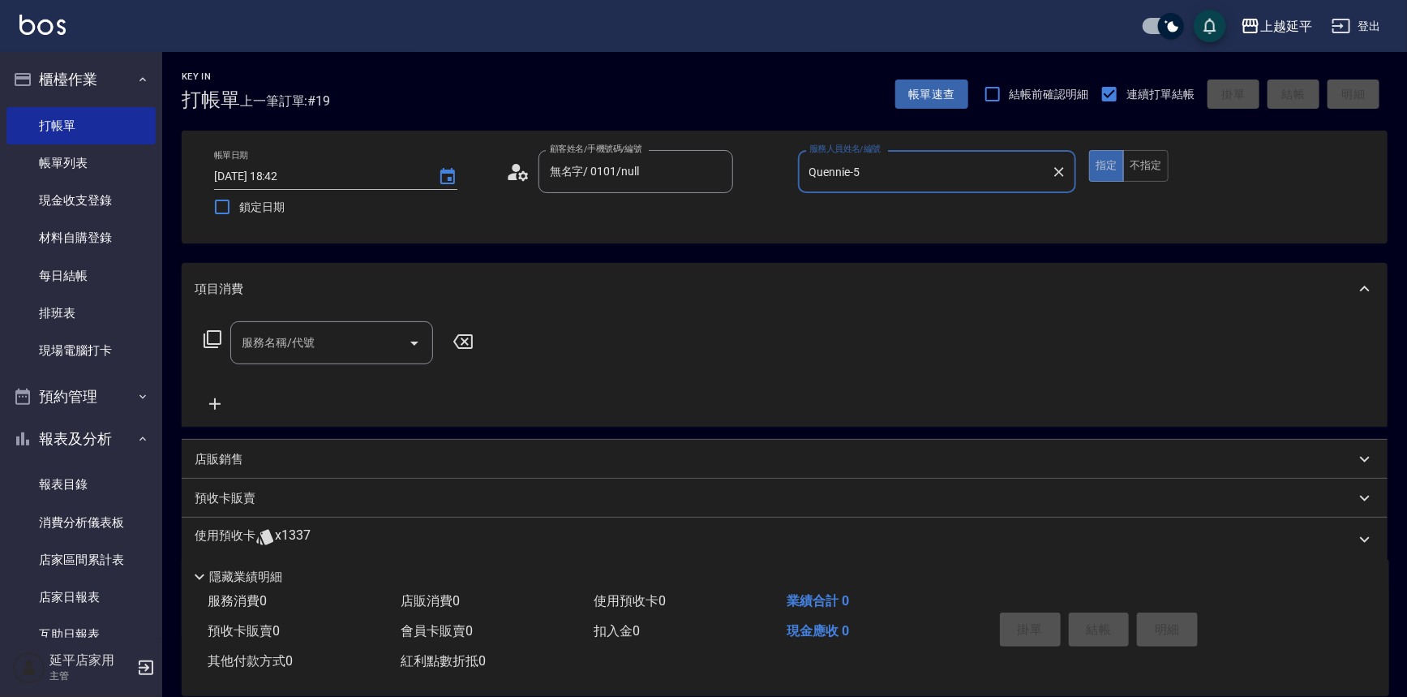
click at [204, 344] on icon at bounding box center [213, 339] width 18 height 18
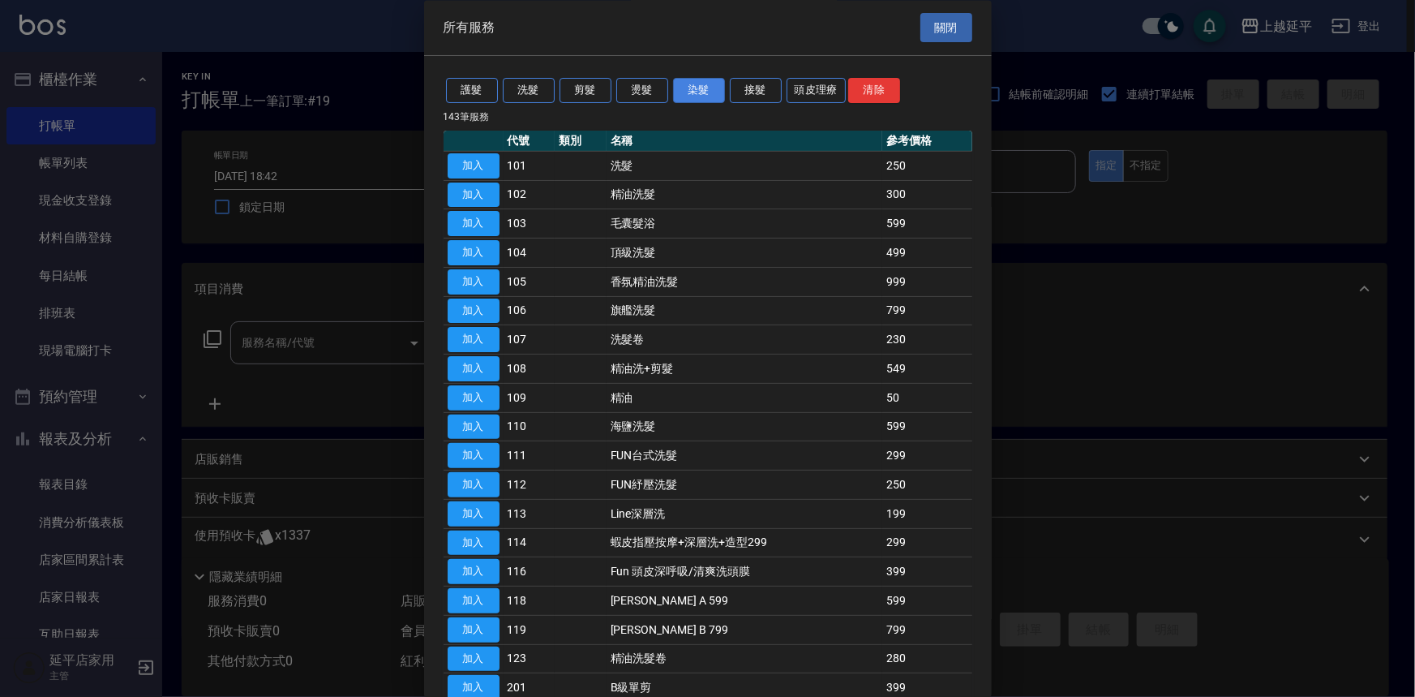
click at [696, 94] on button "染髮" at bounding box center [699, 91] width 52 height 25
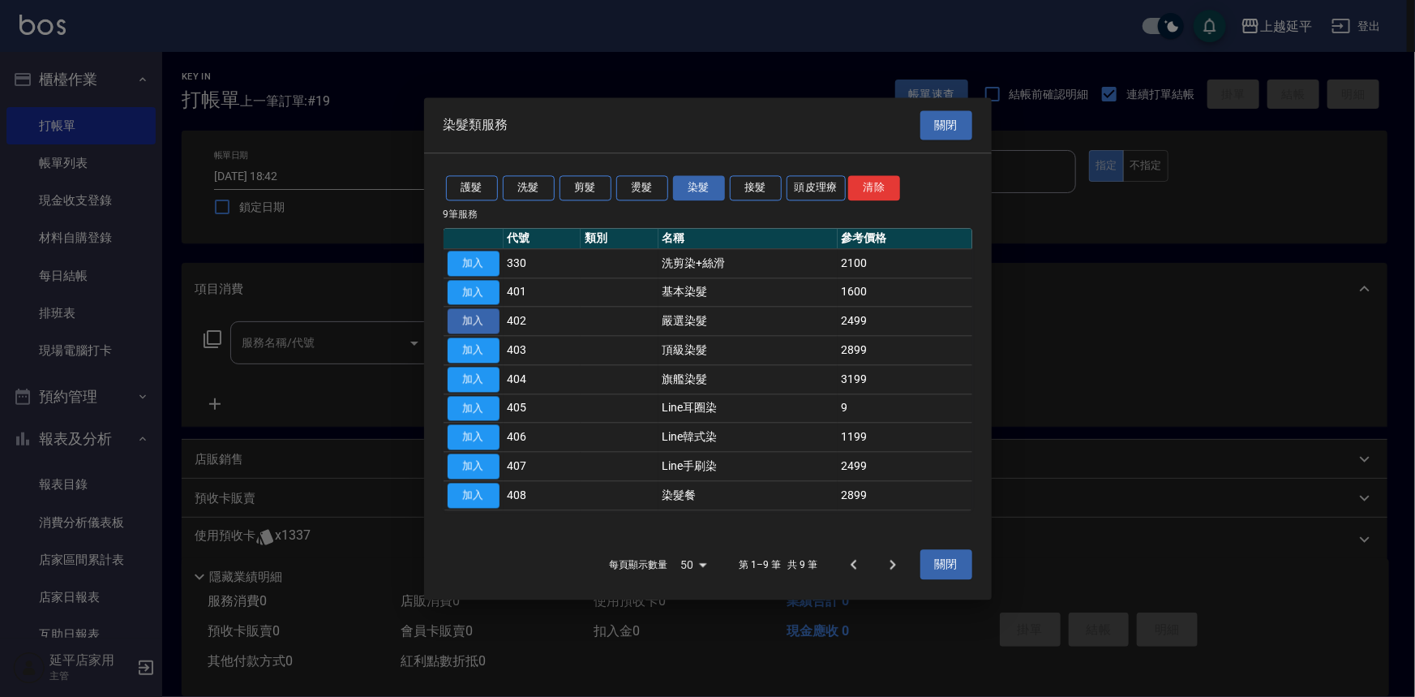
click at [479, 319] on button "加入" at bounding box center [474, 321] width 52 height 25
type input "嚴選染髮(402)"
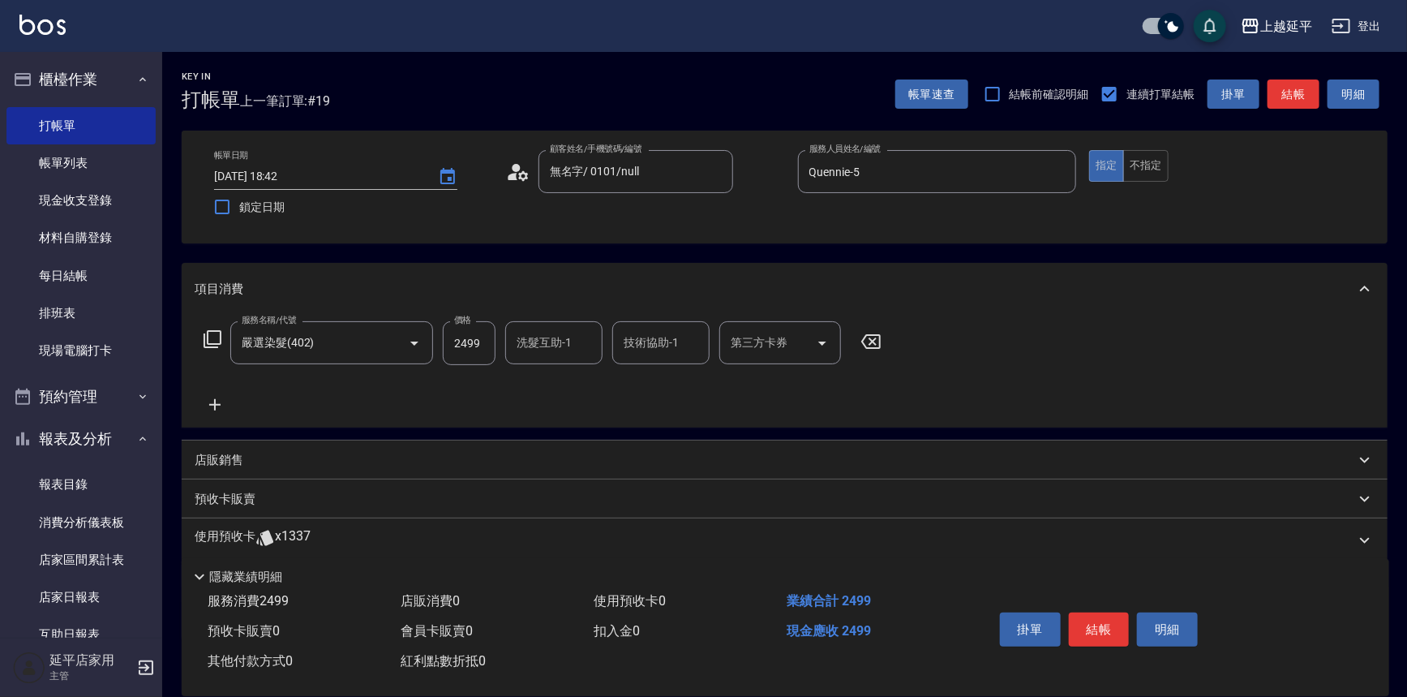
click at [635, 344] on input "技術協助-1" at bounding box center [660, 342] width 83 height 28
type input "丞宗-29"
click at [1111, 631] on button "結帳" at bounding box center [1099, 629] width 61 height 34
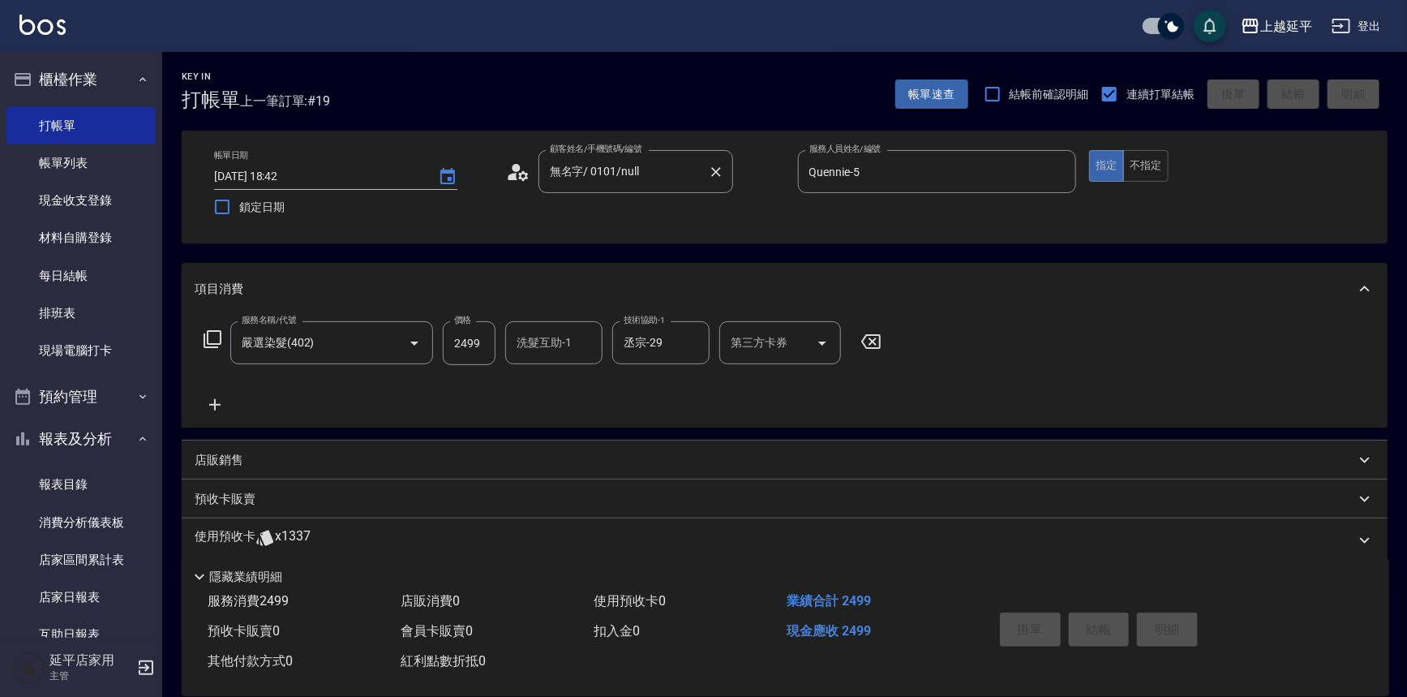
type input "2025/09/06 18:51"
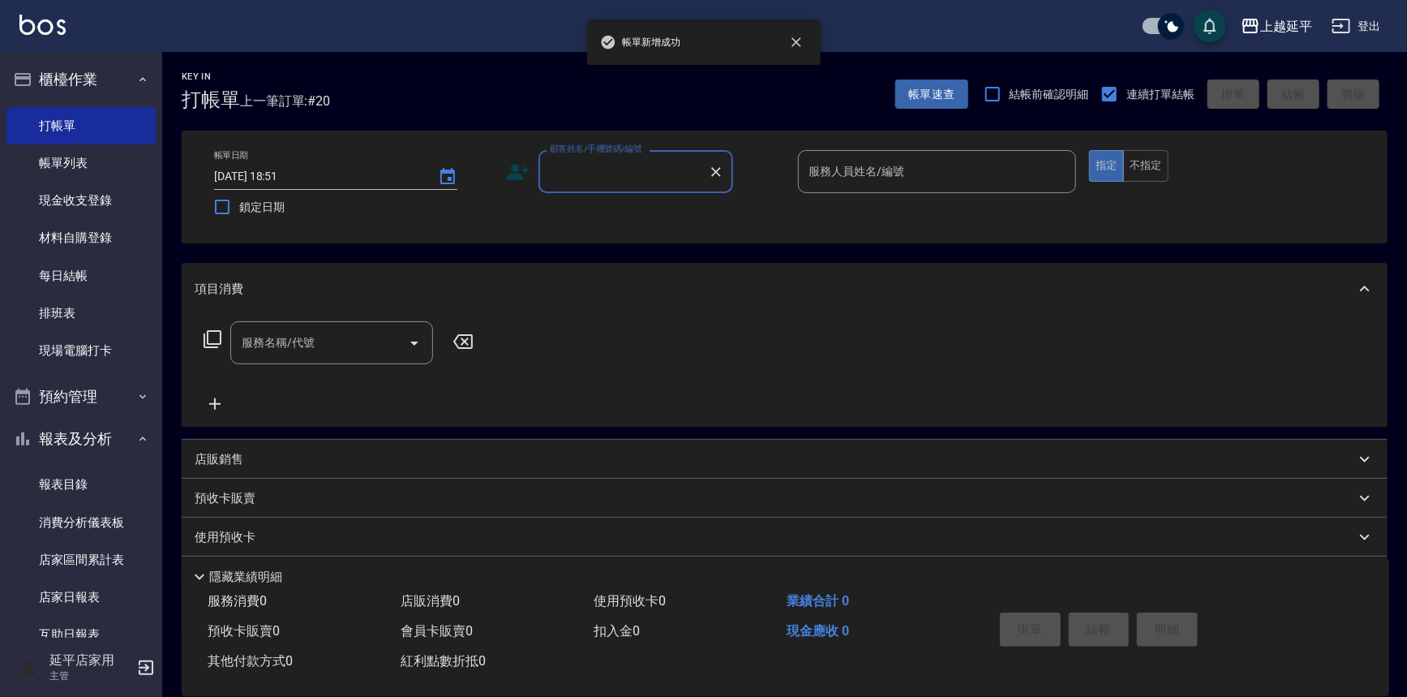
click at [646, 169] on input "顧客姓名/手機號碼/編號" at bounding box center [624, 171] width 156 height 28
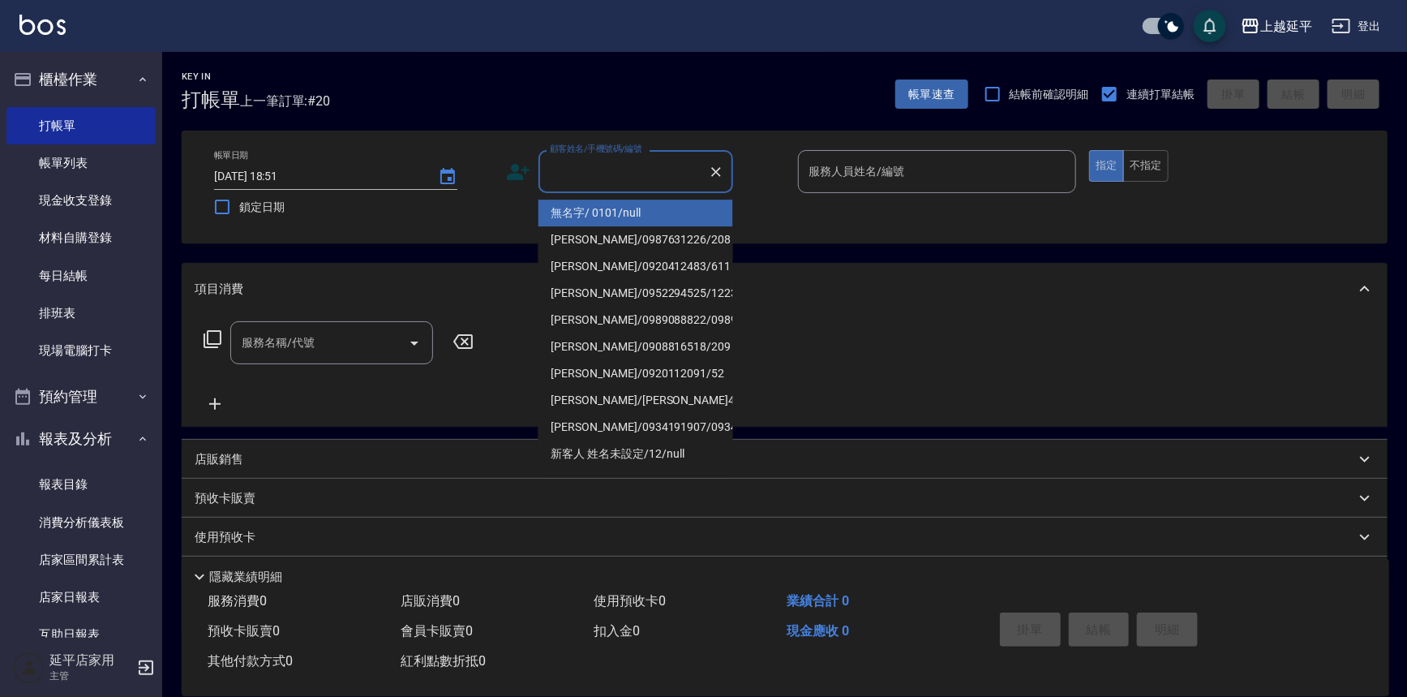
click at [643, 212] on li "無名字/ 0101/null" at bounding box center [635, 212] width 195 height 27
type input "無名字/ 0101/null"
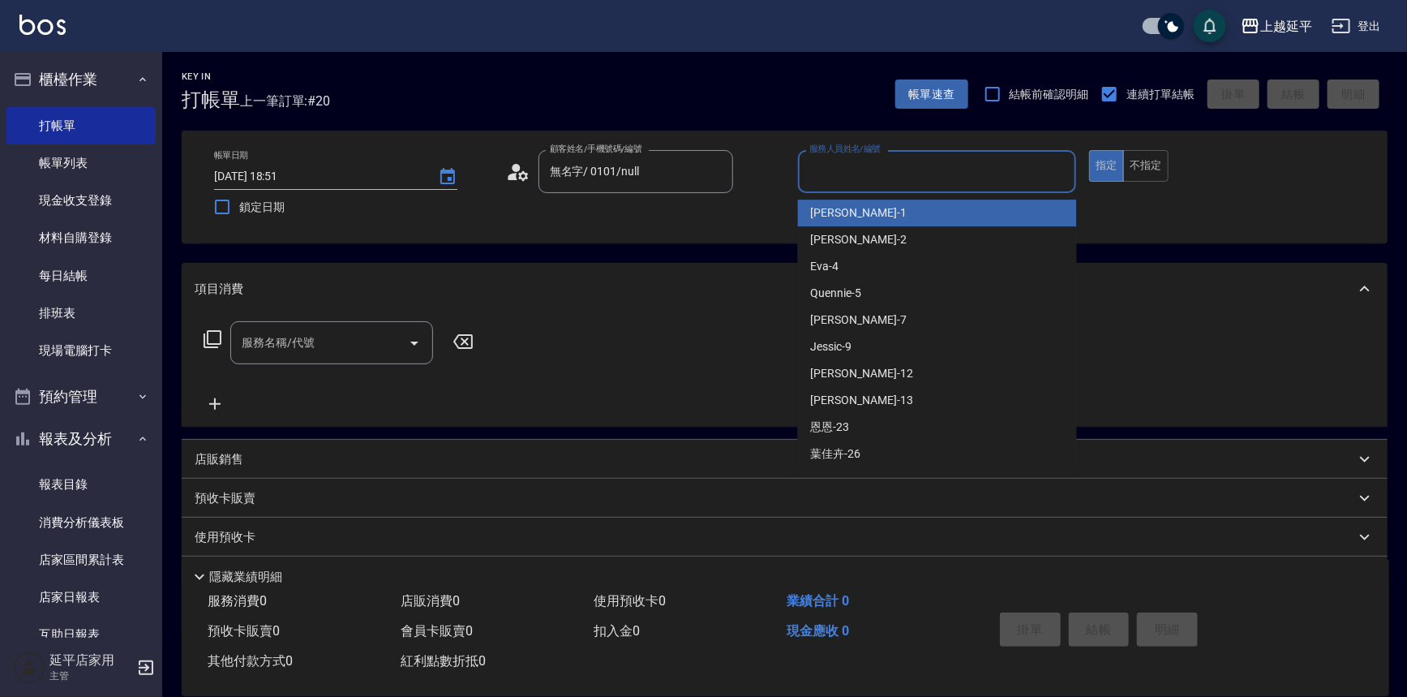
click at [969, 178] on input "服務人員姓名/編號" at bounding box center [937, 171] width 264 height 28
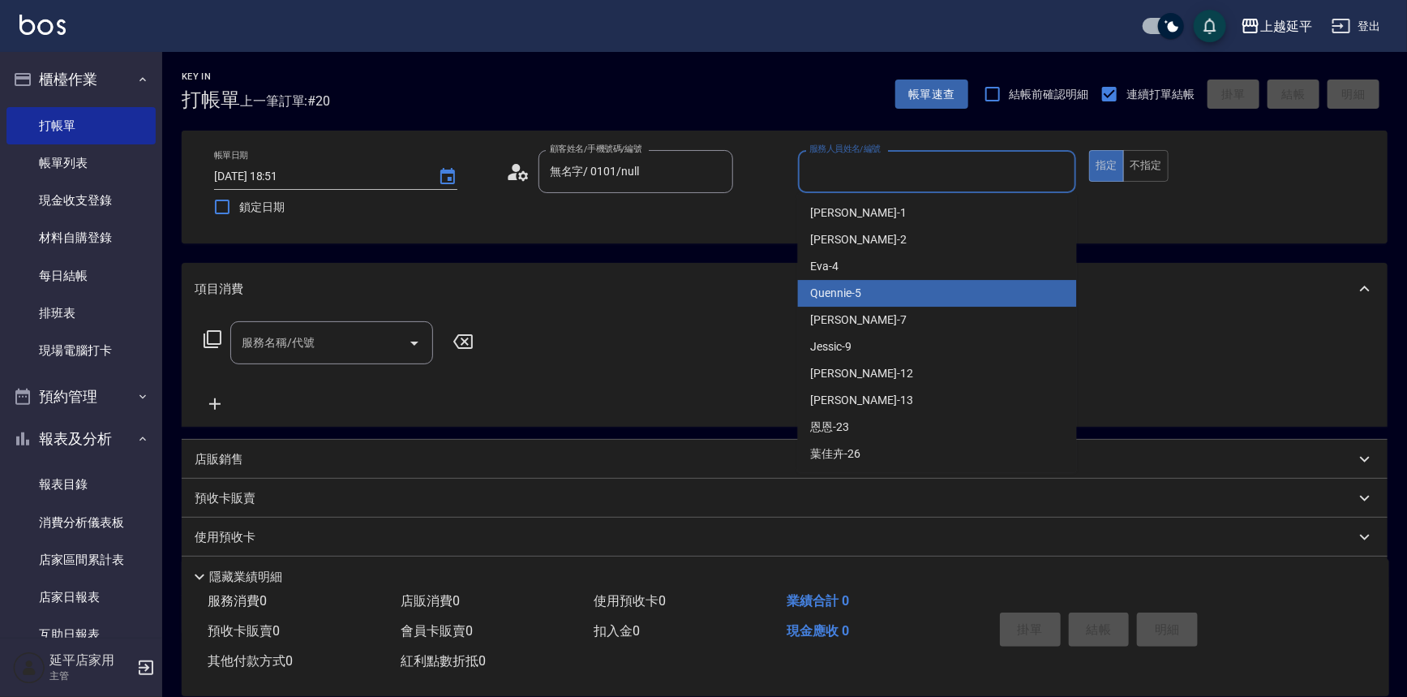
click at [907, 294] on div "Quennie -5" at bounding box center [937, 293] width 279 height 27
type input "Quennie-5"
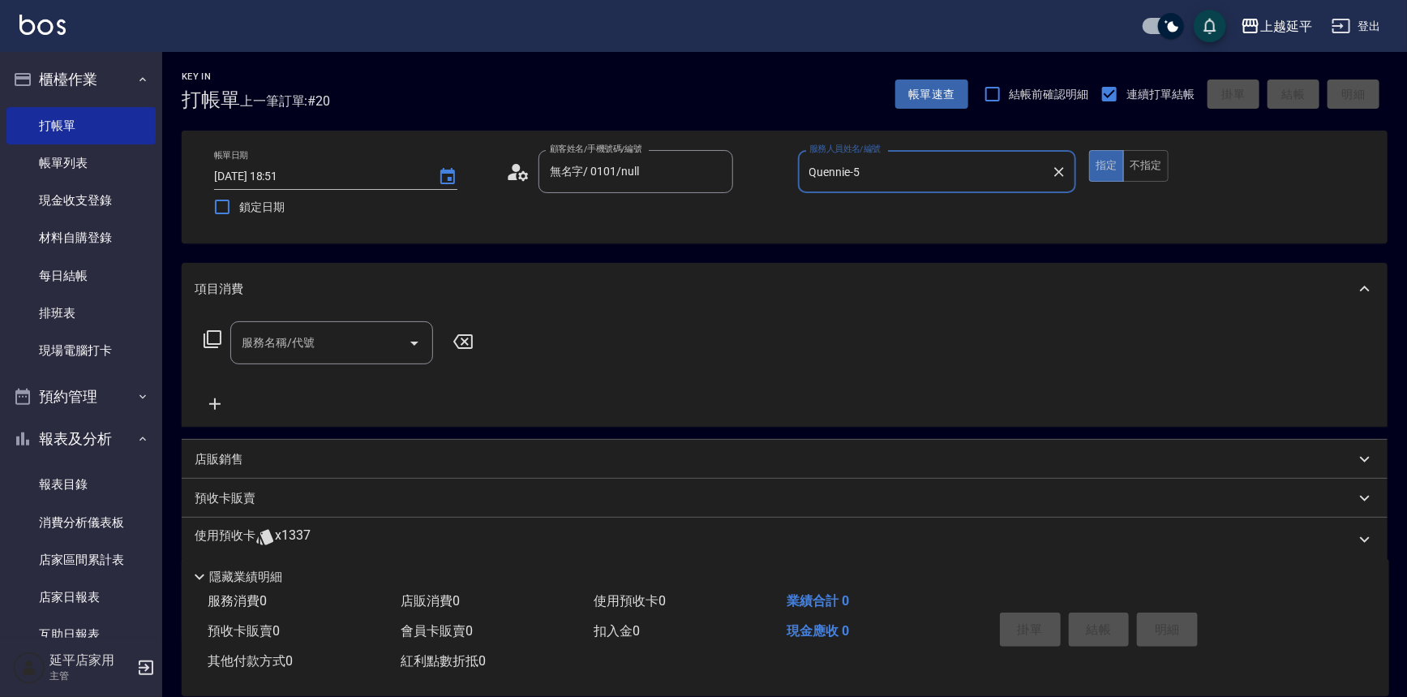
click at [203, 343] on icon at bounding box center [212, 338] width 19 height 19
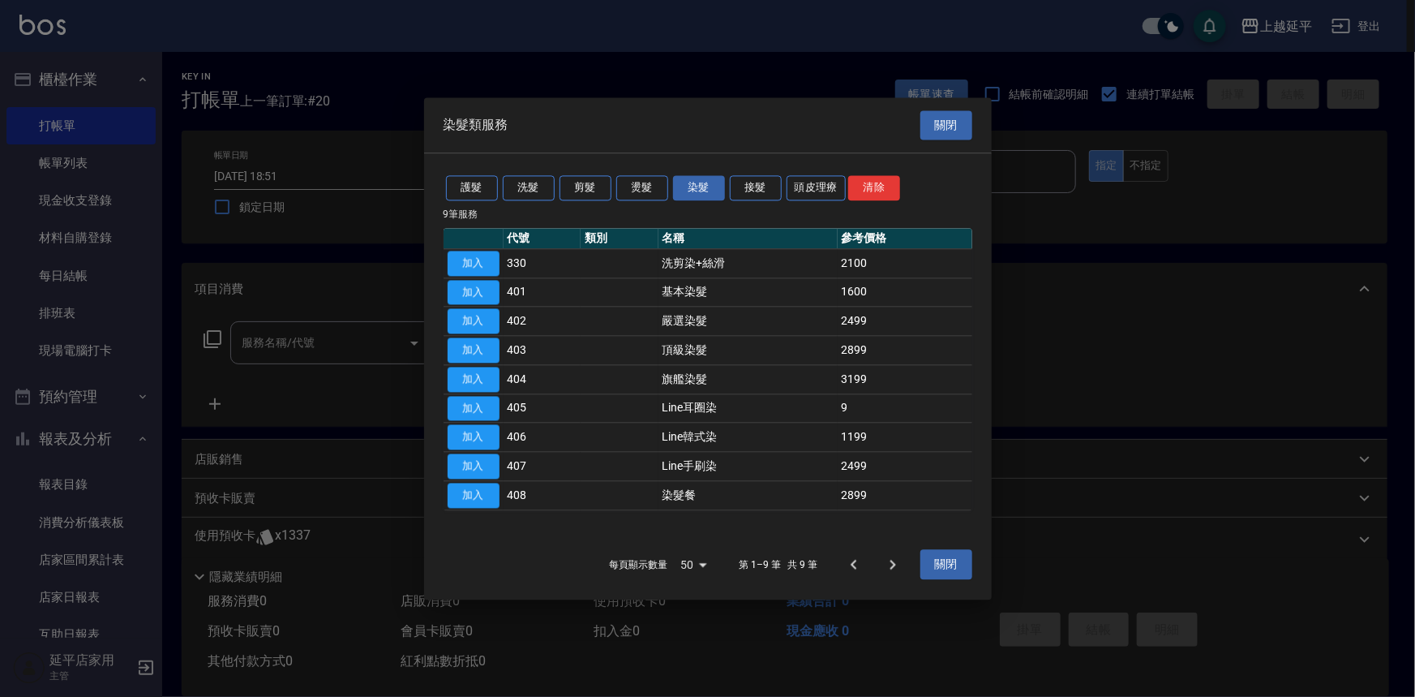
click at [499, 322] on td "加入" at bounding box center [474, 320] width 60 height 29
click at [481, 319] on button "加入" at bounding box center [474, 321] width 52 height 25
type input "嚴選染髮(402)"
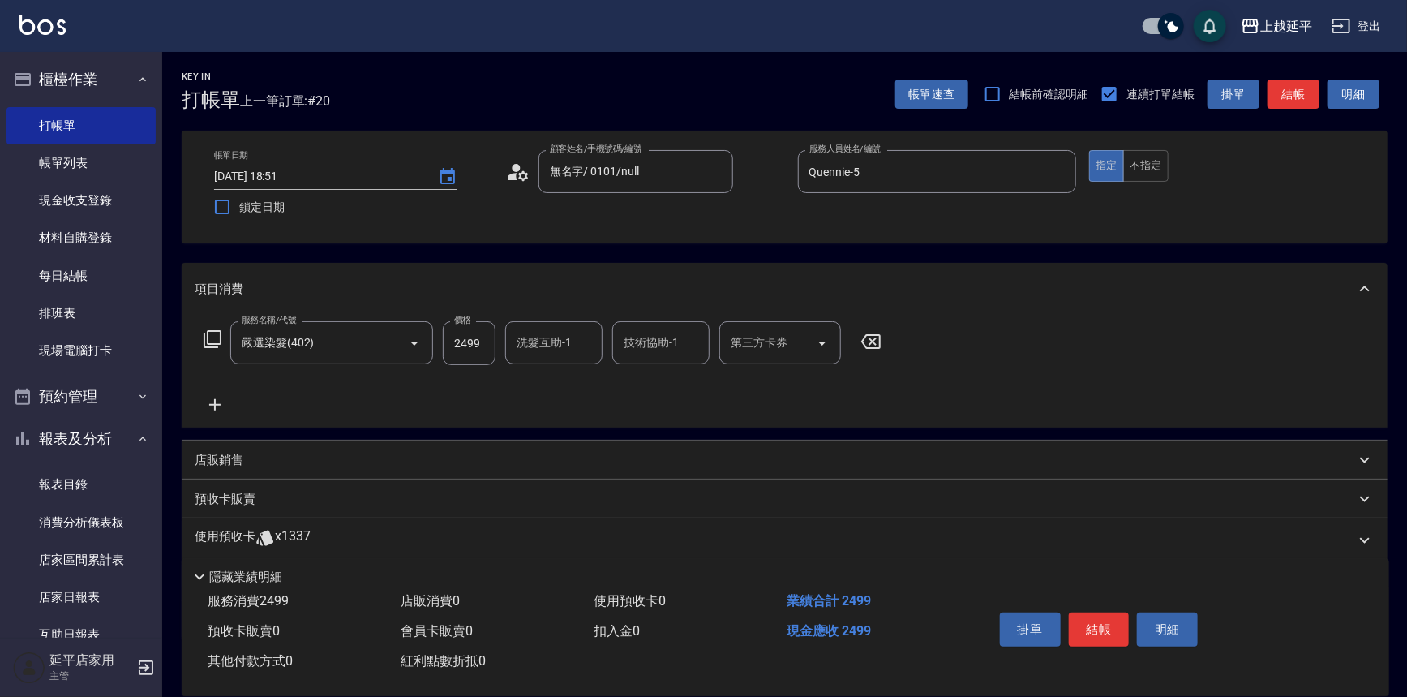
click at [640, 340] on div "技術協助-1 技術協助-1" at bounding box center [660, 342] width 97 height 43
type input "丞宗-29"
click at [1113, 624] on button "結帳" at bounding box center [1099, 629] width 61 height 34
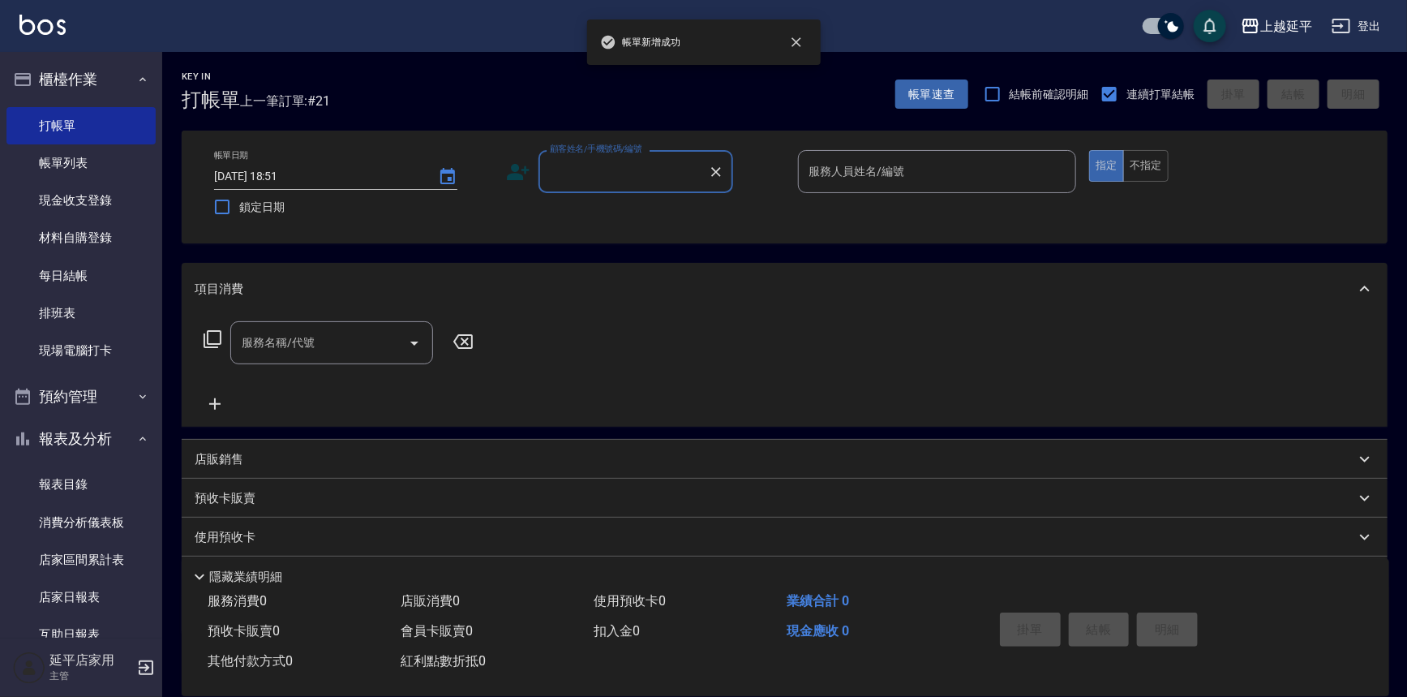
drag, startPoint x: 574, startPoint y: 169, endPoint x: 576, endPoint y: 178, distance: 8.5
click at [576, 176] on input "顧客姓名/手機號碼/編號" at bounding box center [624, 171] width 156 height 28
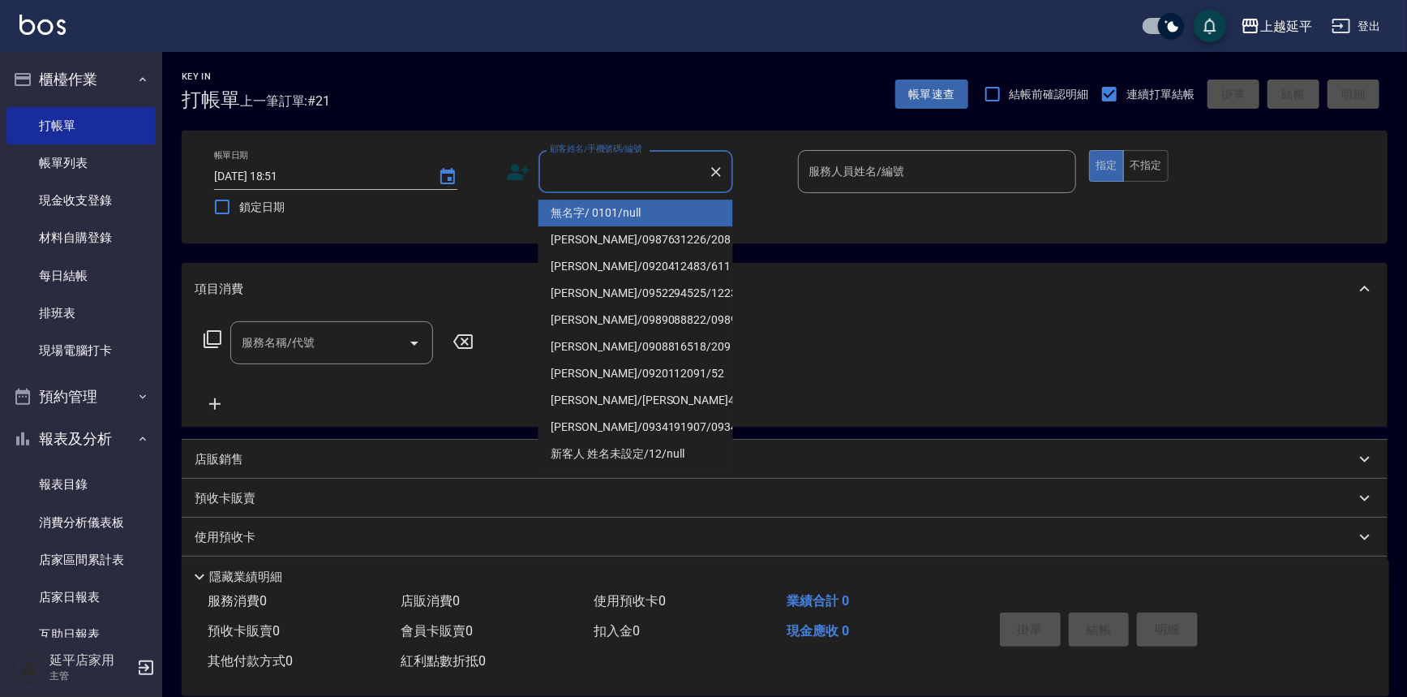
click at [589, 211] on li "無名字/ 0101/null" at bounding box center [635, 212] width 195 height 27
type input "無名字/ 0101/null"
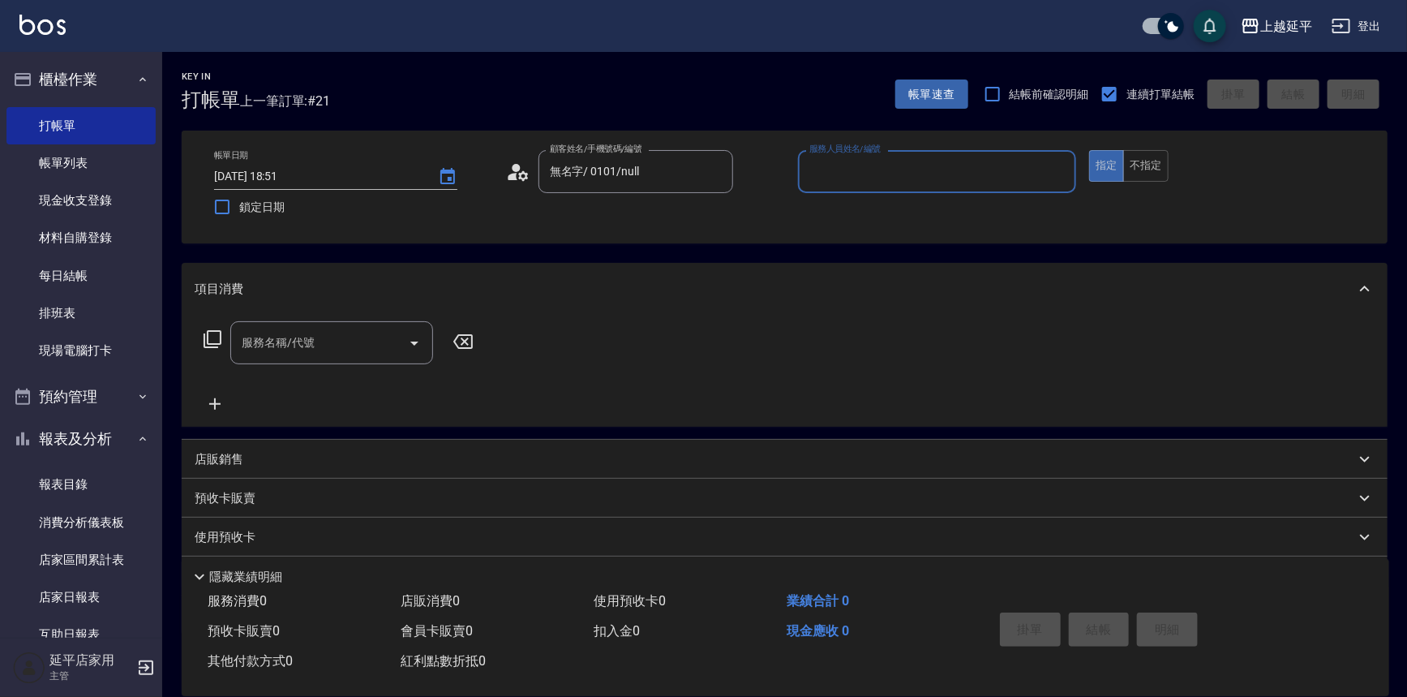
click at [821, 183] on input "服務人員姓名/編號" at bounding box center [937, 171] width 264 height 28
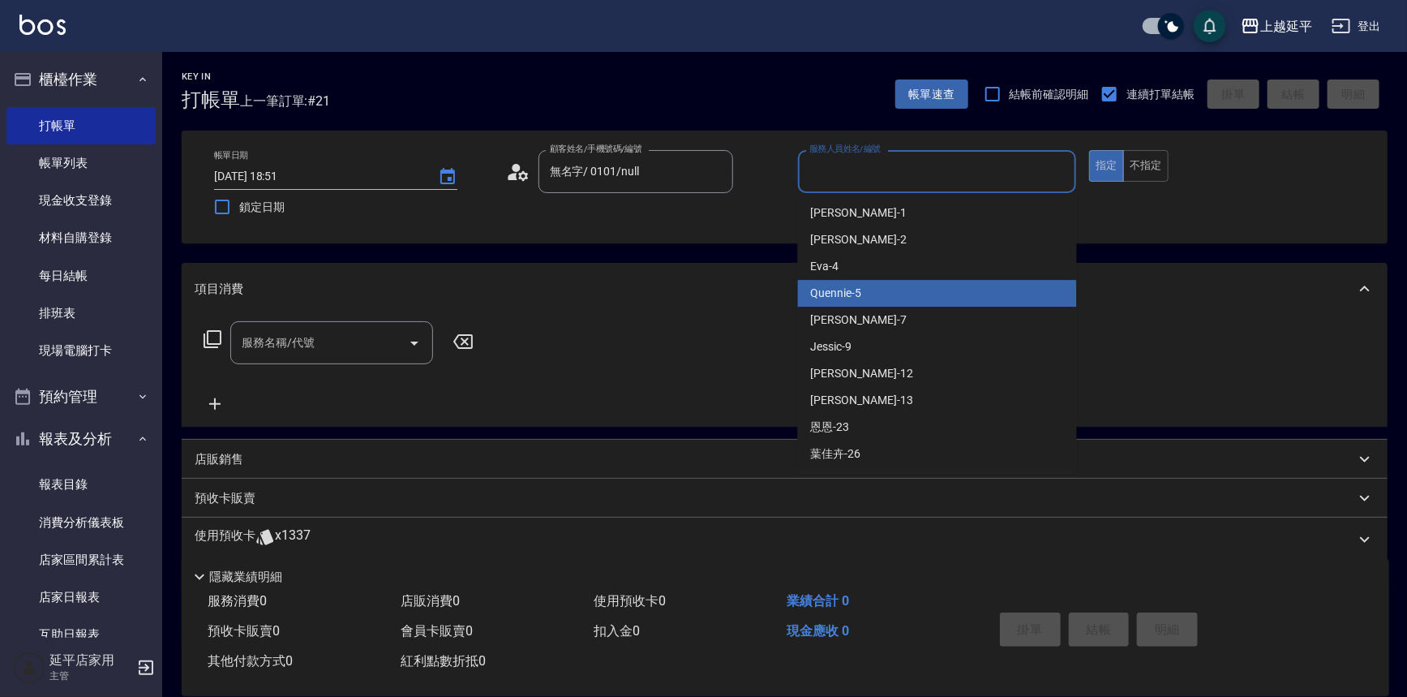
click at [937, 288] on div "Quennie -5" at bounding box center [937, 293] width 279 height 27
type input "Quennie-5"
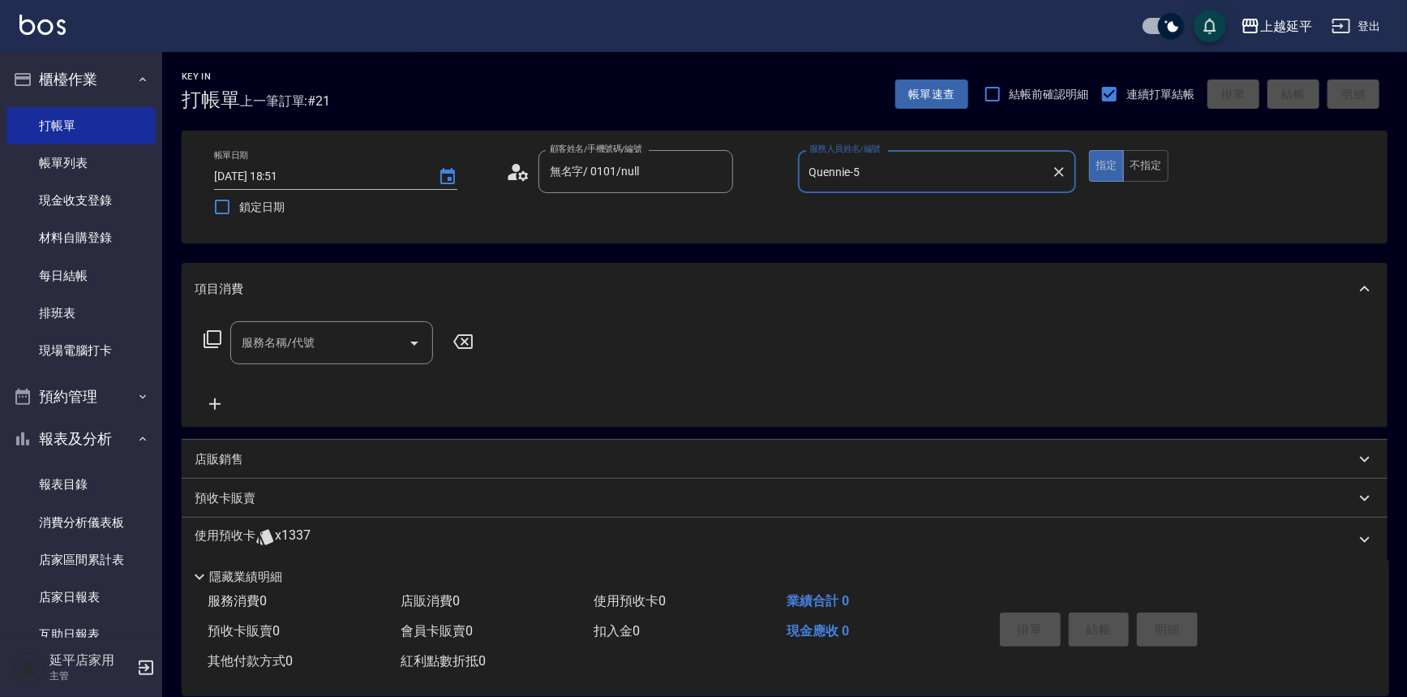
click at [219, 335] on icon at bounding box center [212, 338] width 19 height 19
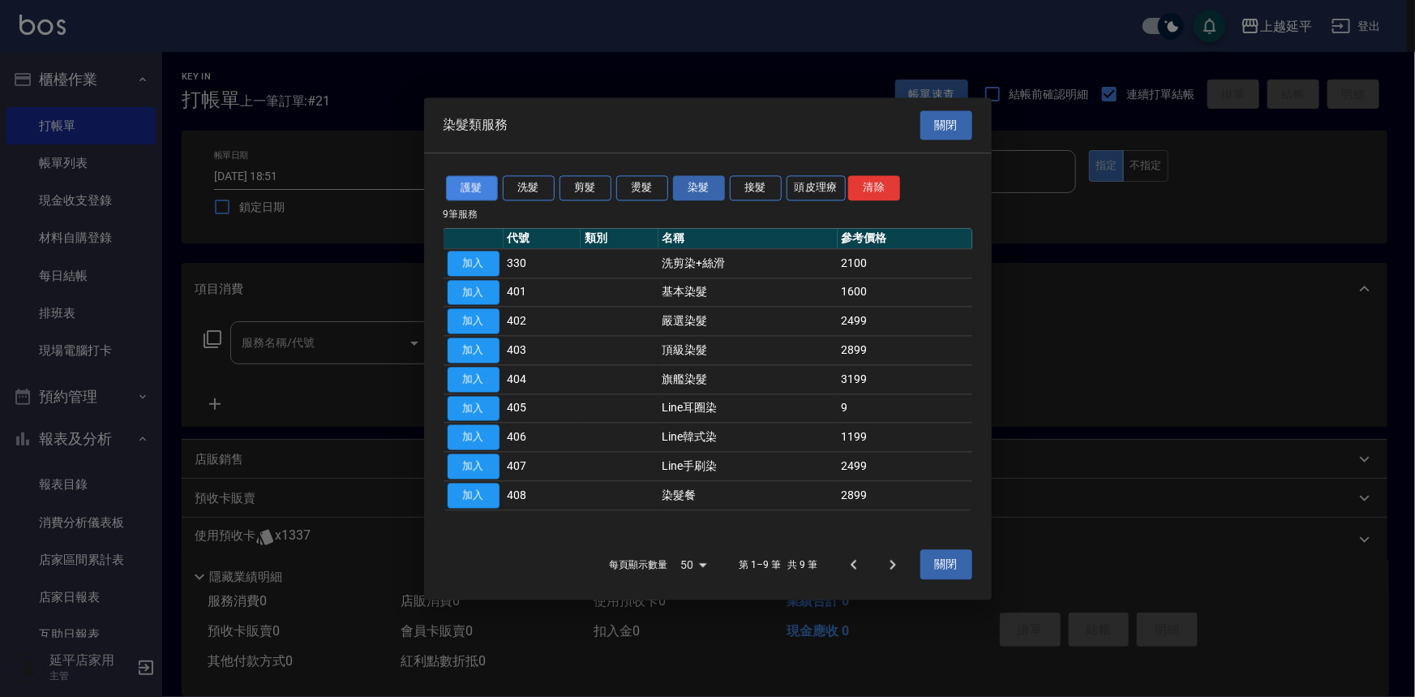
click at [474, 182] on button "護髮" at bounding box center [472, 187] width 52 height 25
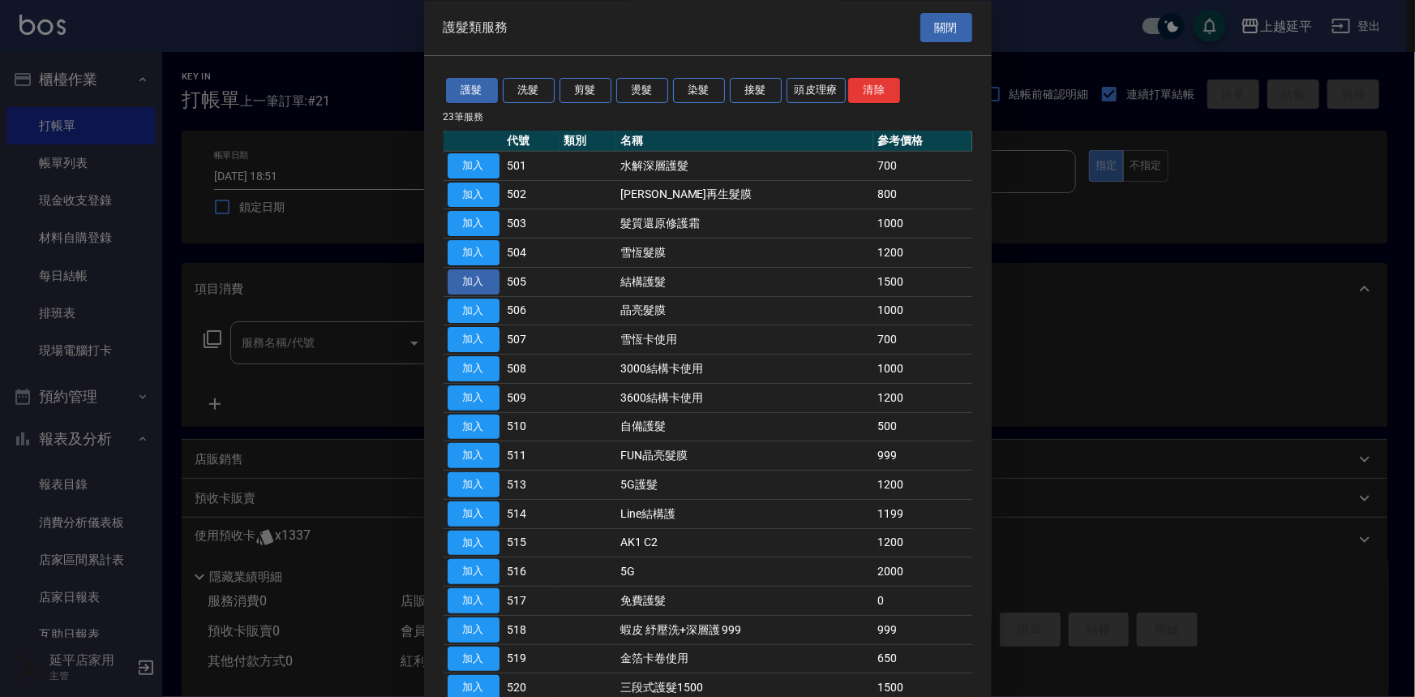
click at [482, 276] on button "加入" at bounding box center [474, 281] width 52 height 25
type input "結構護髮(505)"
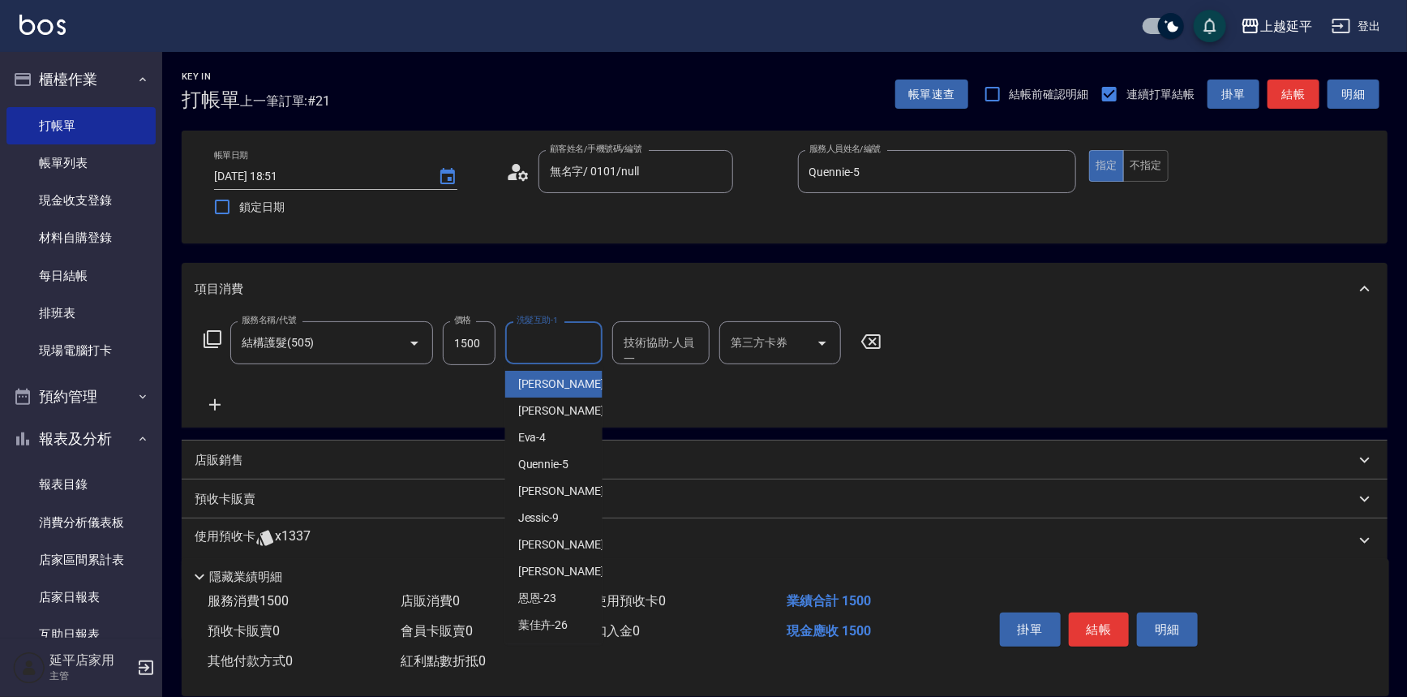
click at [542, 332] on div "洗髮互助-1 洗髮互助-1" at bounding box center [553, 342] width 97 height 43
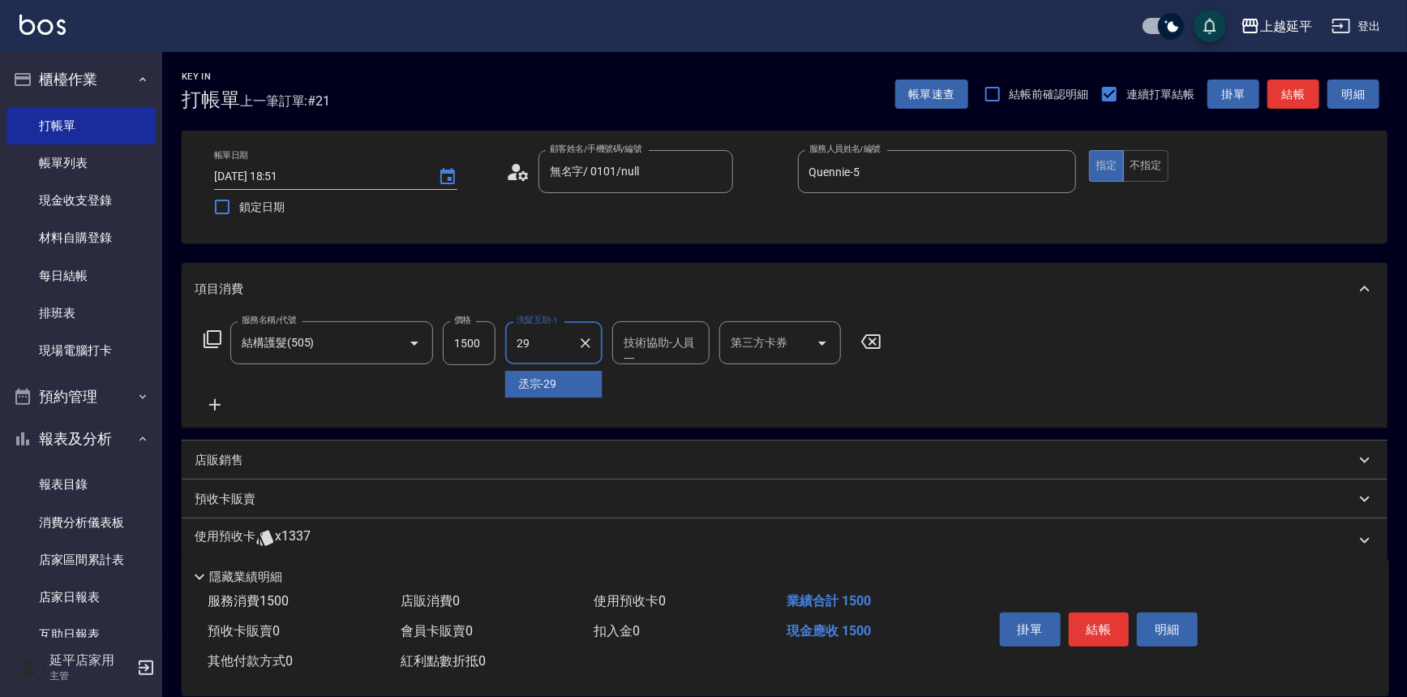
type input "丞宗-29"
click at [220, 347] on icon at bounding box center [212, 338] width 19 height 19
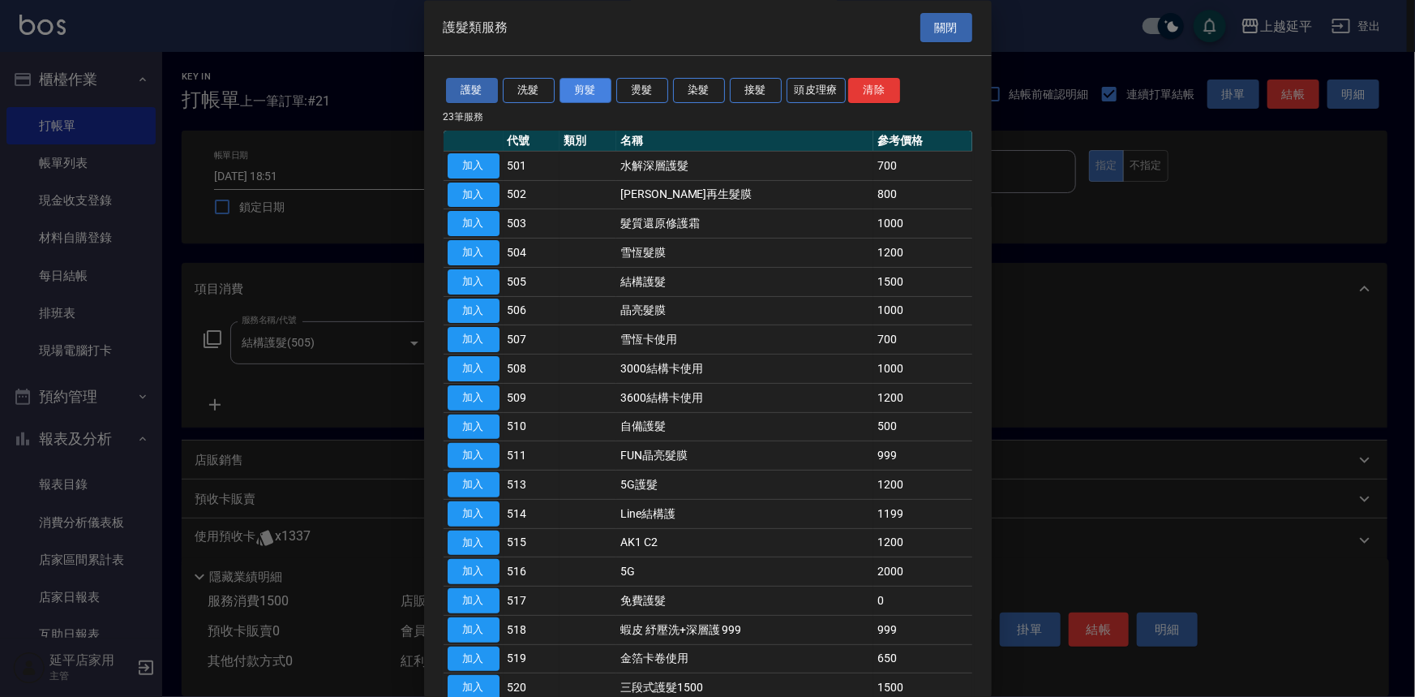
click at [581, 99] on button "剪髮" at bounding box center [585, 91] width 52 height 25
click at [578, 90] on button "剪髮" at bounding box center [585, 91] width 52 height 25
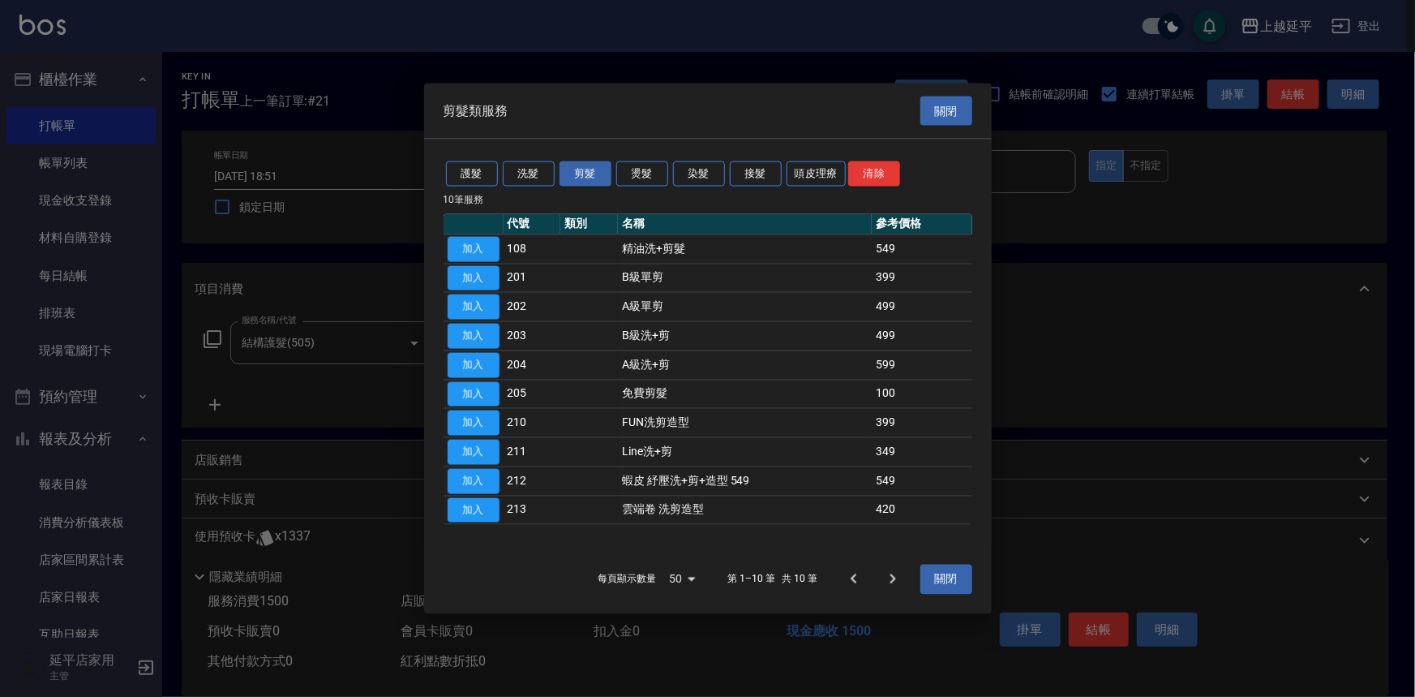
click at [486, 311] on button "加入" at bounding box center [474, 306] width 52 height 25
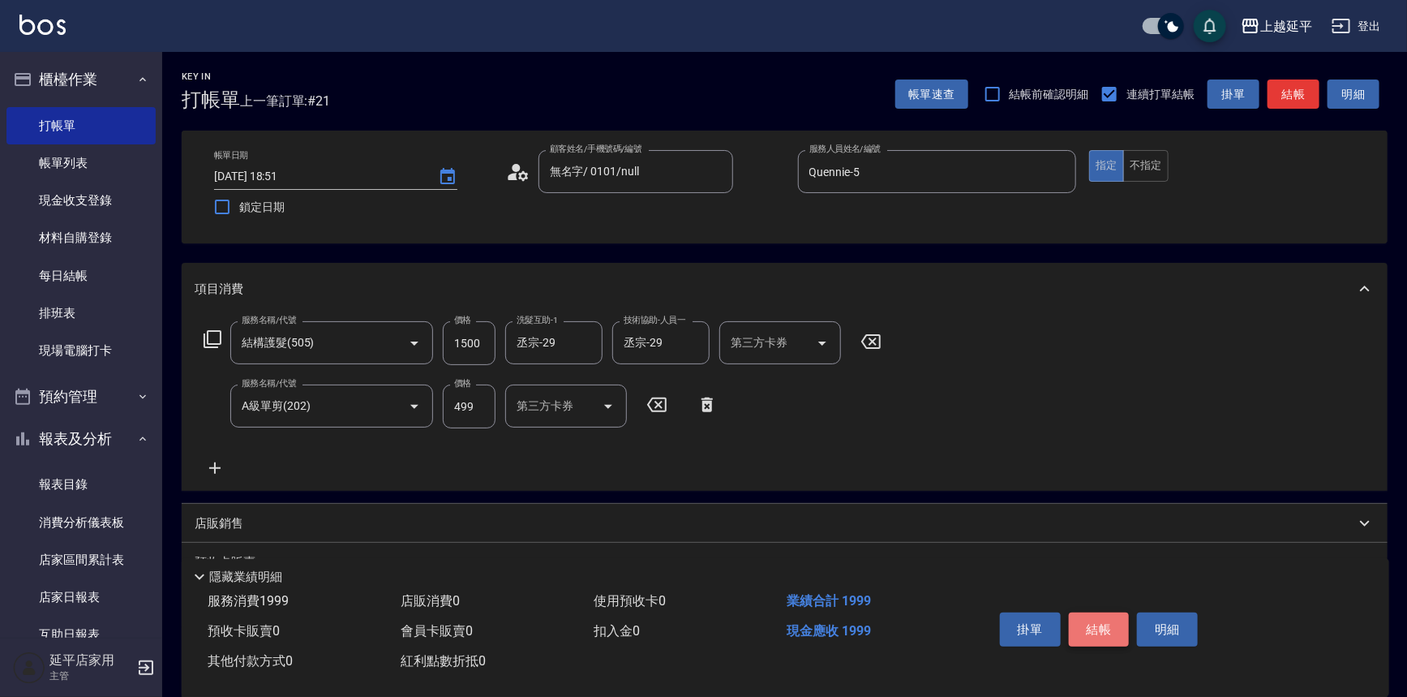
click at [1099, 622] on button "結帳" at bounding box center [1099, 629] width 61 height 34
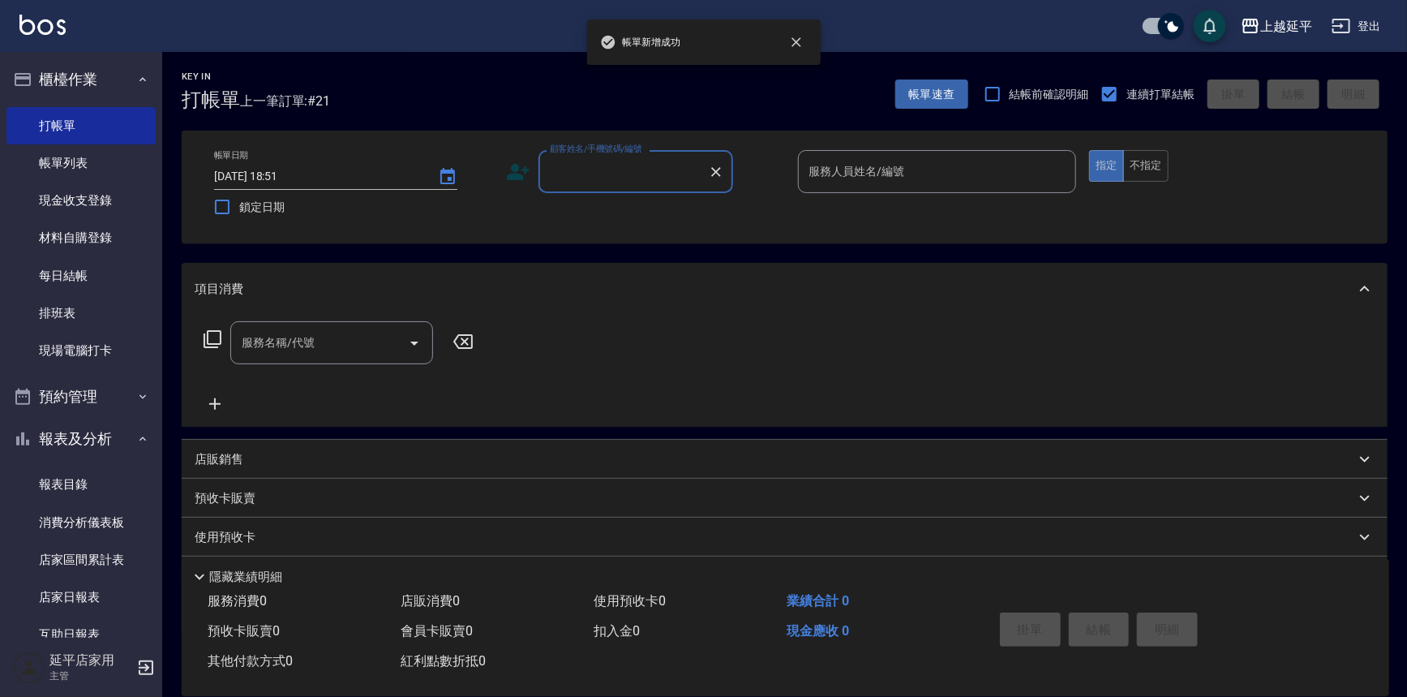
click at [620, 174] on input "顧客姓名/手機號碼/編號" at bounding box center [624, 171] width 156 height 28
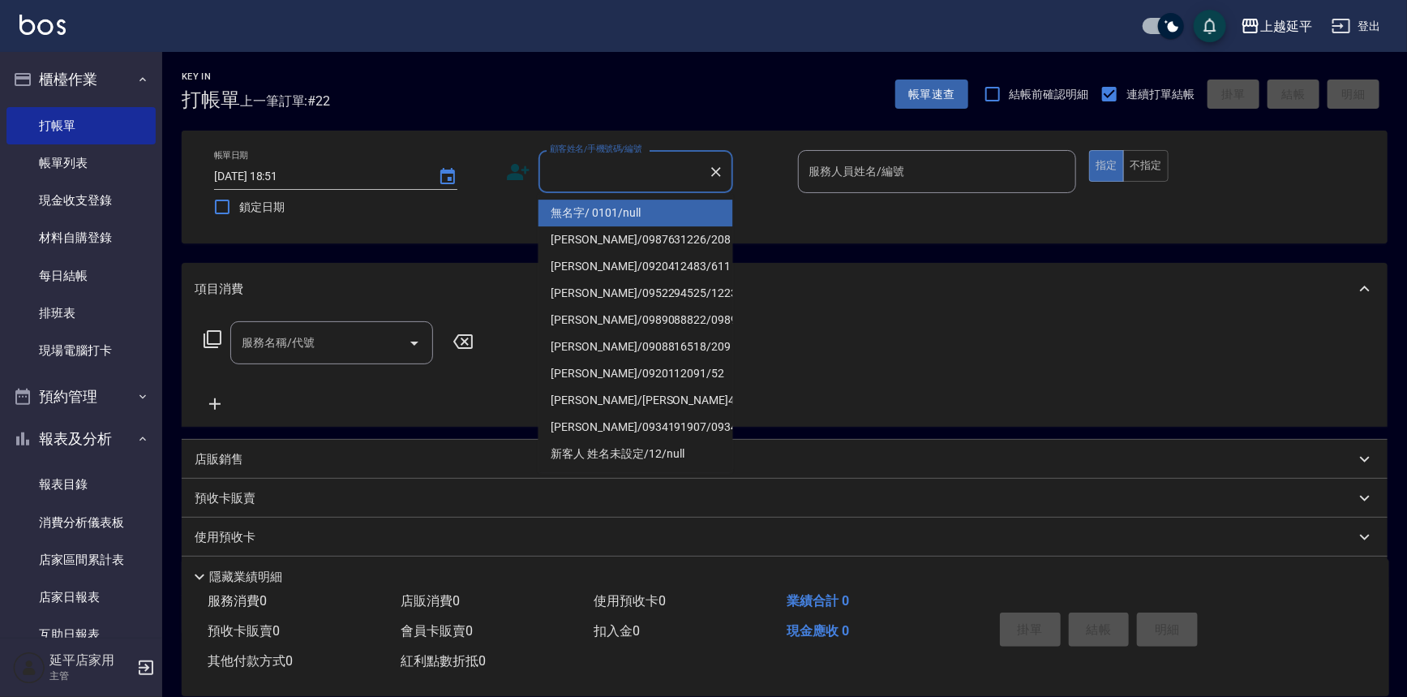
drag, startPoint x: 637, startPoint y: 205, endPoint x: 674, endPoint y: 208, distance: 36.6
click at [637, 207] on li "無名字/ 0101/null" at bounding box center [635, 212] width 195 height 27
type input "無名字/ 0101/null"
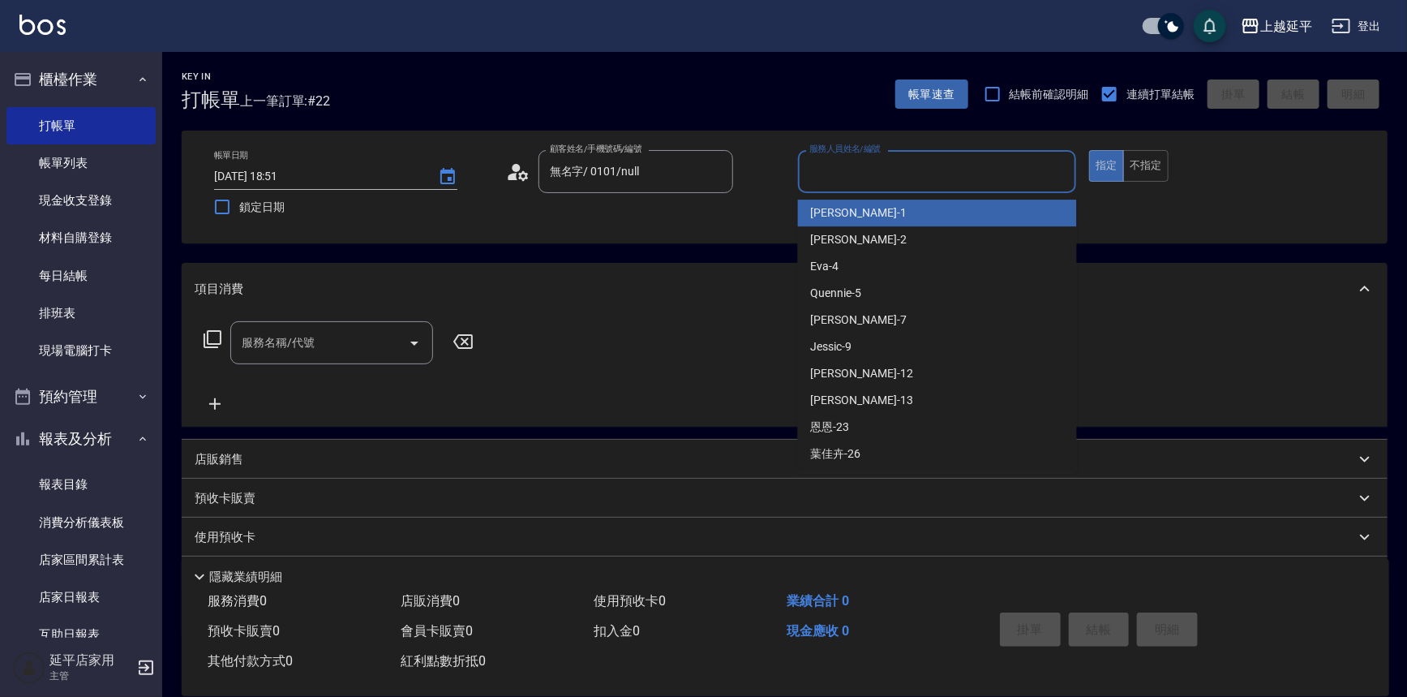
click at [856, 174] on input "服務人員姓名/編號" at bounding box center [937, 171] width 264 height 28
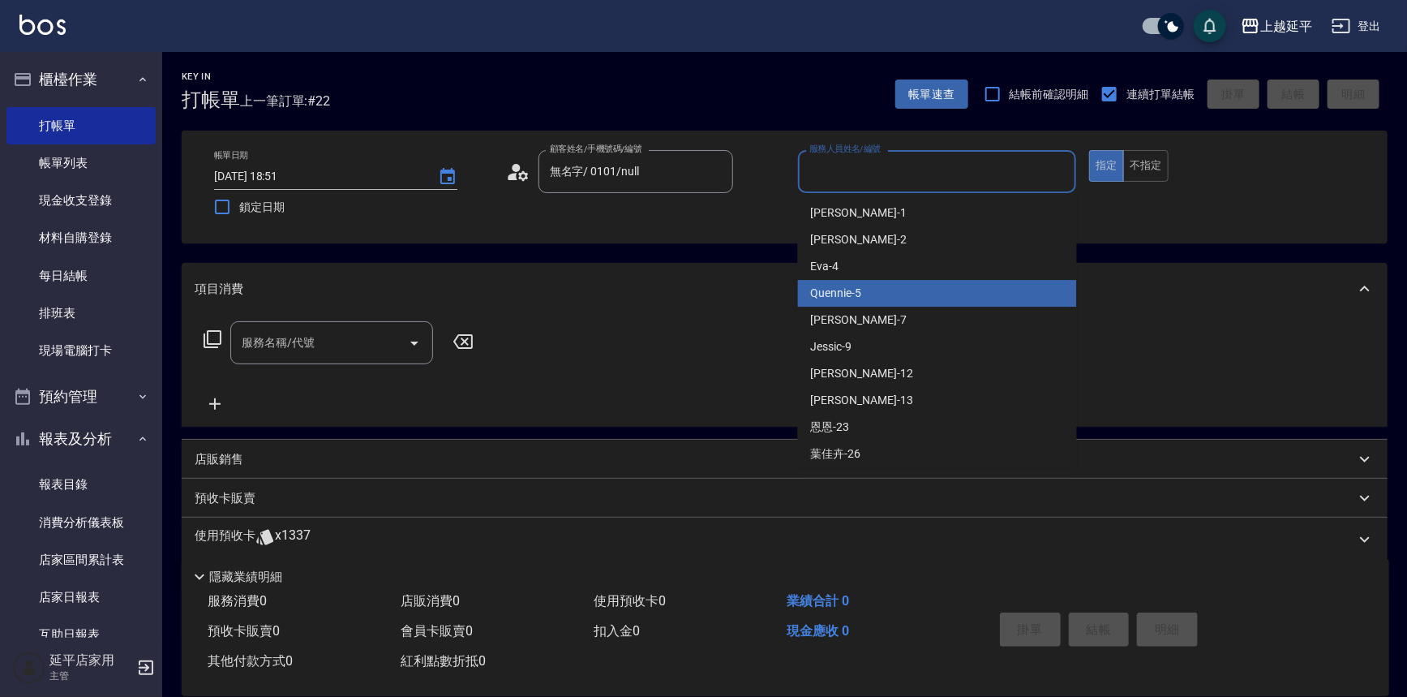
click at [877, 289] on div "Quennie -5" at bounding box center [937, 293] width 279 height 27
type input "Quennie-5"
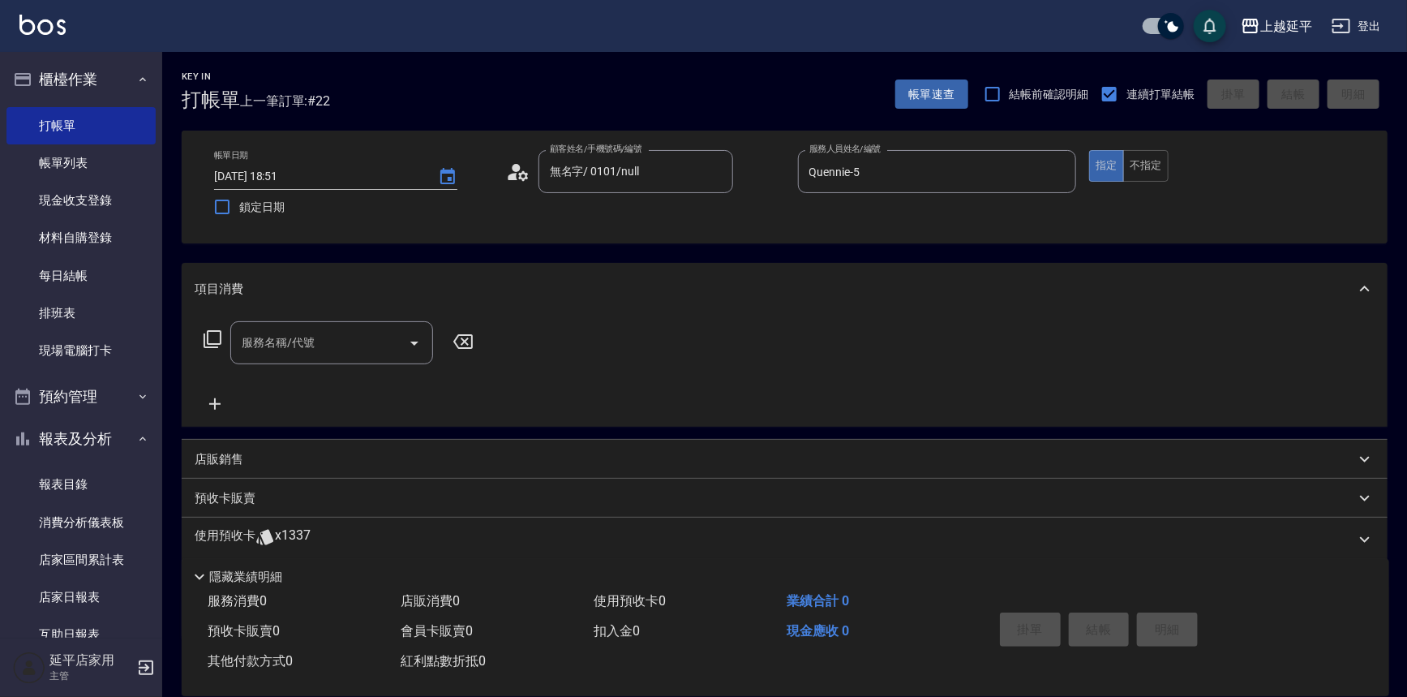
click at [211, 337] on icon at bounding box center [212, 338] width 19 height 19
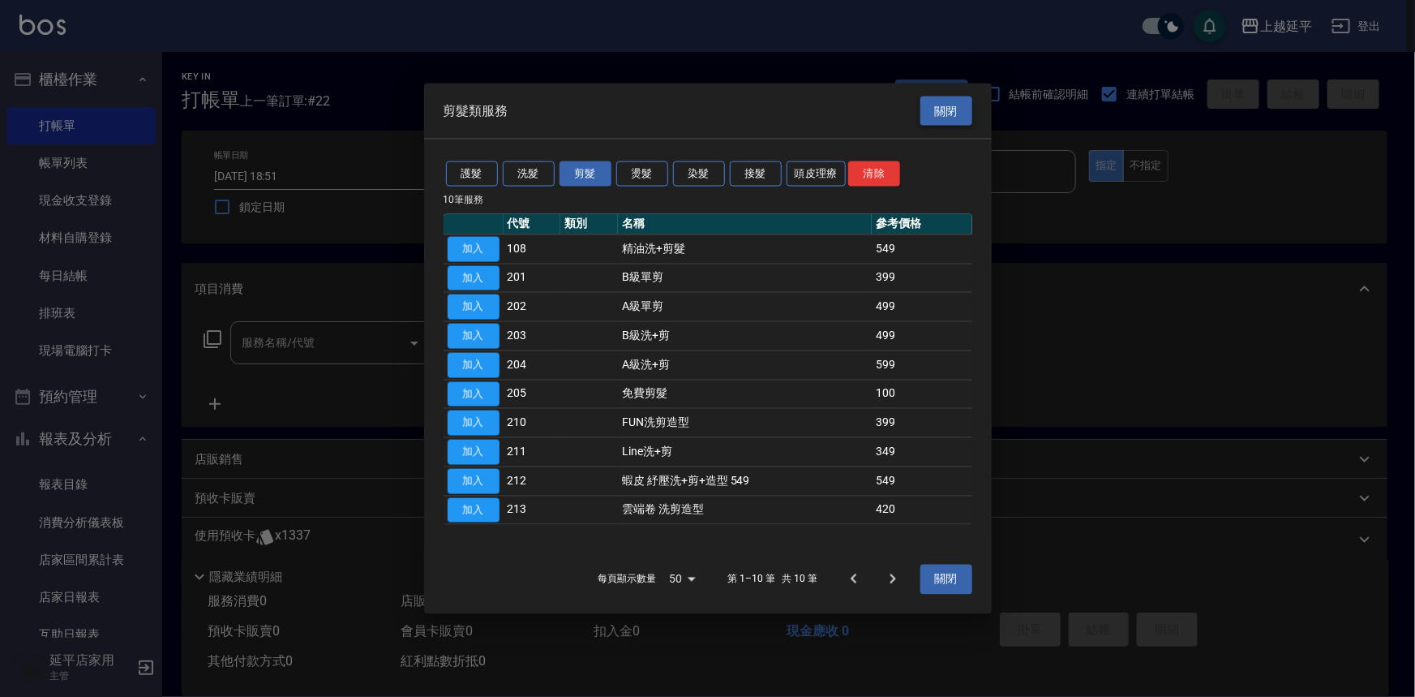
click at [956, 105] on button "關閉" at bounding box center [946, 111] width 52 height 30
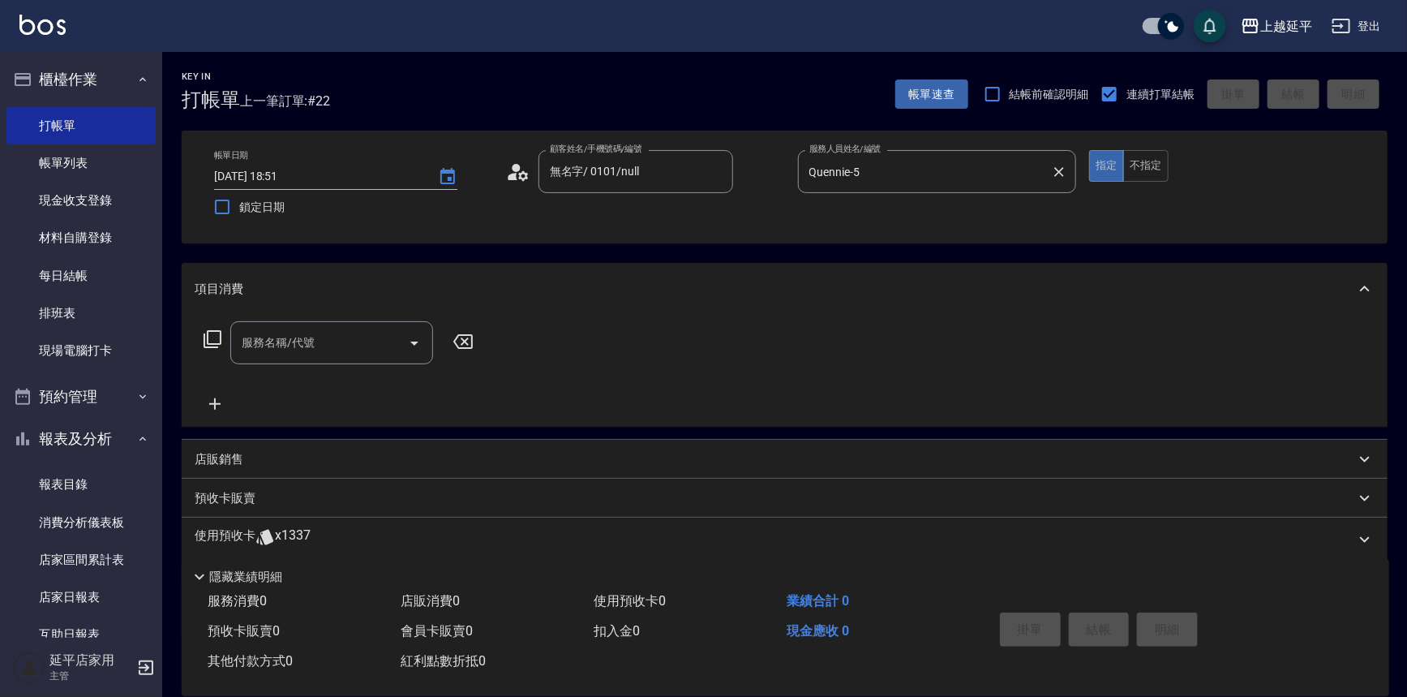
click at [1057, 169] on icon "Clear" at bounding box center [1059, 172] width 16 height 16
click at [718, 164] on icon "Clear" at bounding box center [716, 172] width 16 height 16
click at [661, 172] on input "顧客姓名/手機號碼/編號" at bounding box center [624, 171] width 156 height 28
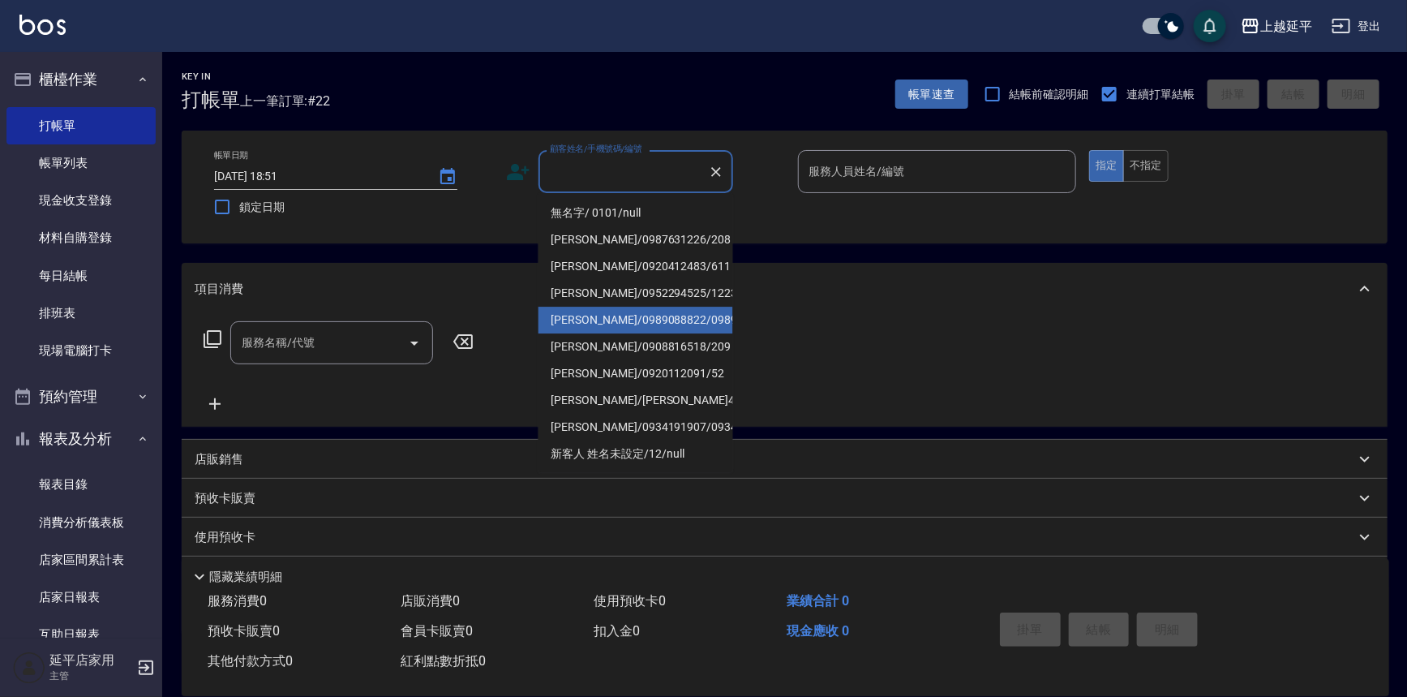
click at [651, 333] on li "李靜怡/0989088822/0989088822" at bounding box center [635, 319] width 195 height 27
type input "李靜怡/0989088822/0989088822"
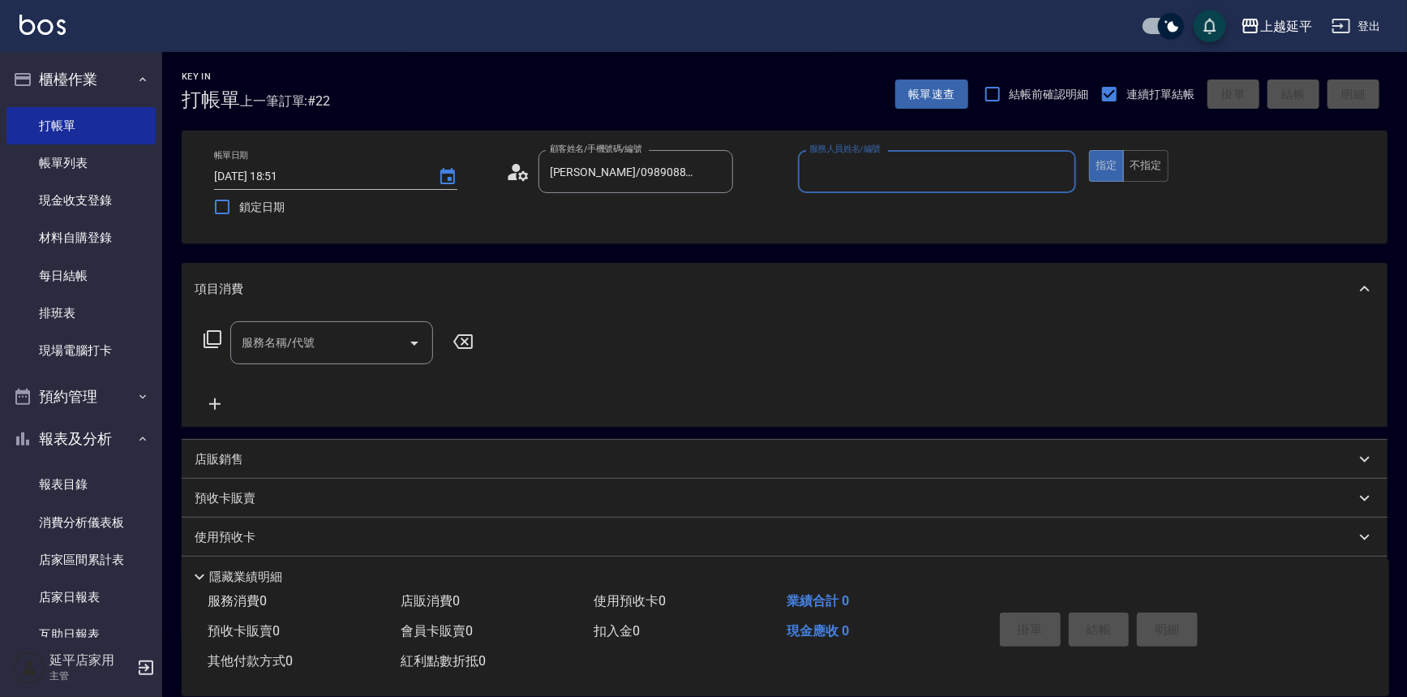
type input "Quennie-5"
click at [219, 343] on icon at bounding box center [213, 339] width 18 height 18
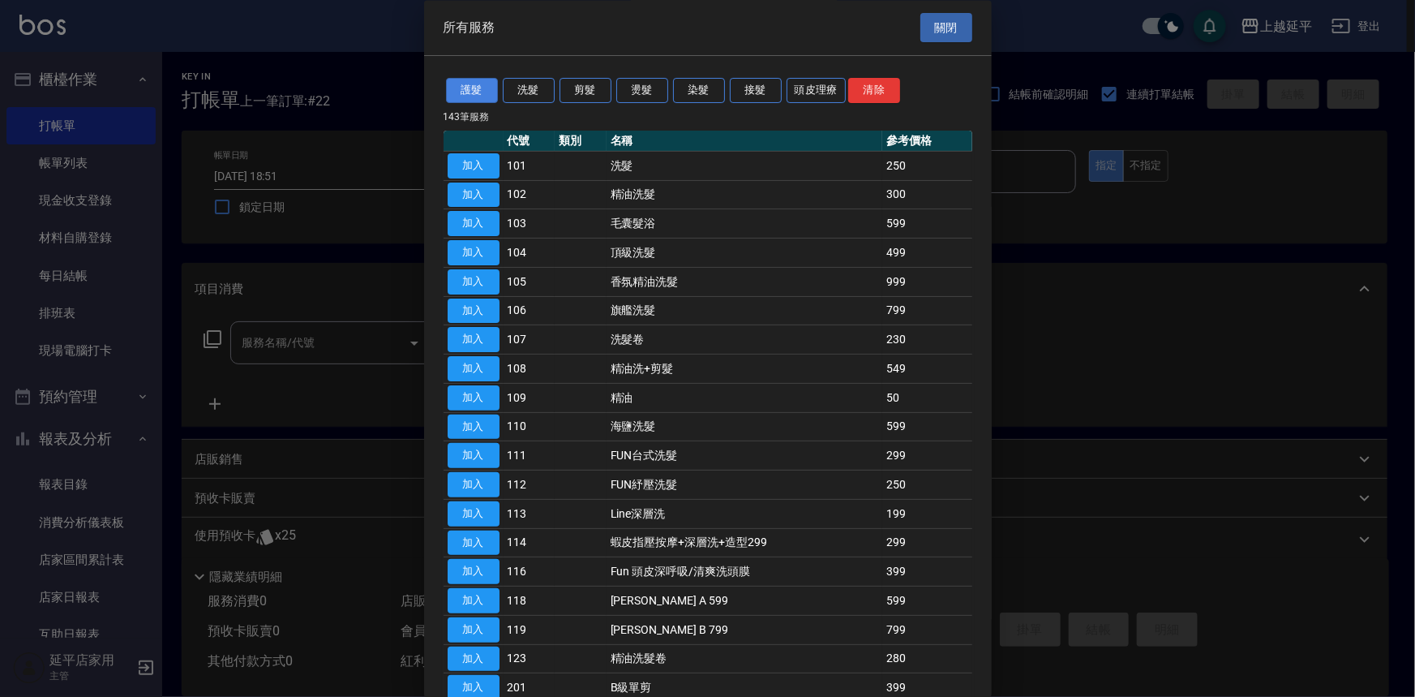
click at [474, 91] on button "護髮" at bounding box center [472, 91] width 52 height 25
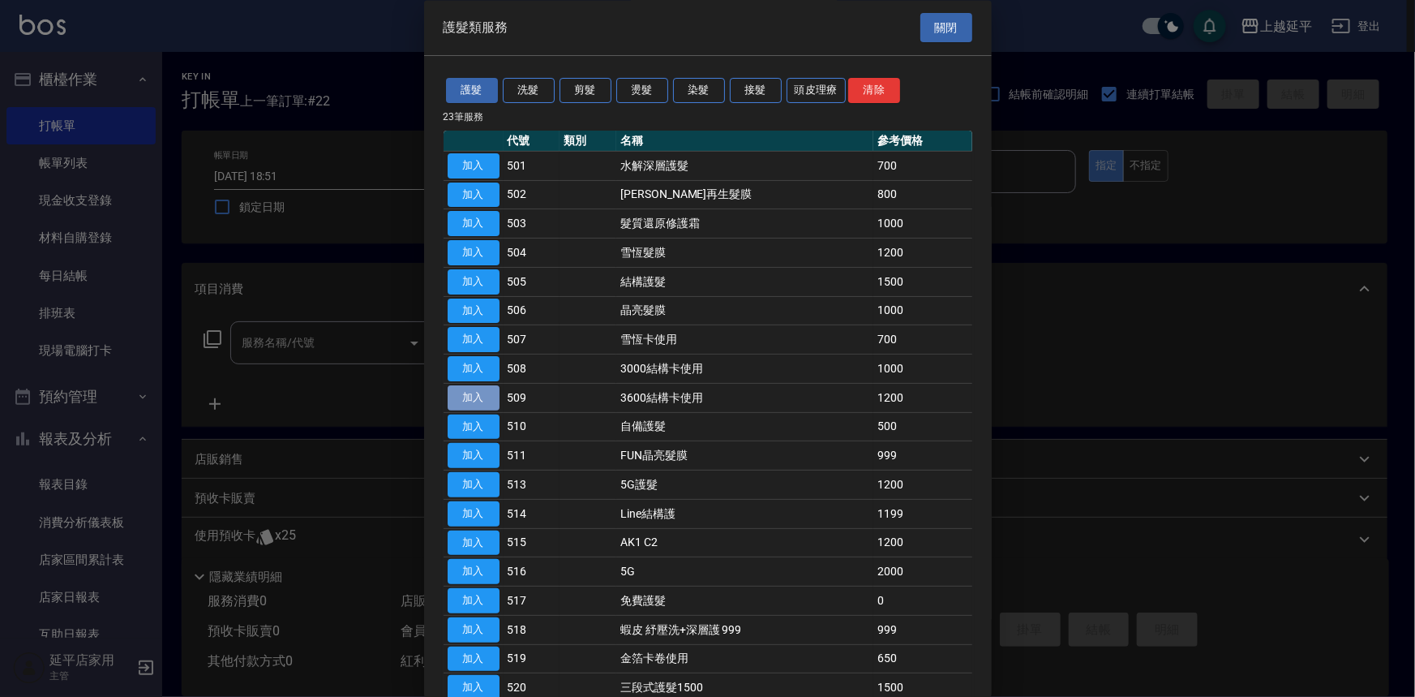
click at [483, 389] on button "加入" at bounding box center [474, 397] width 52 height 25
type input "3600結構卡使用(509)"
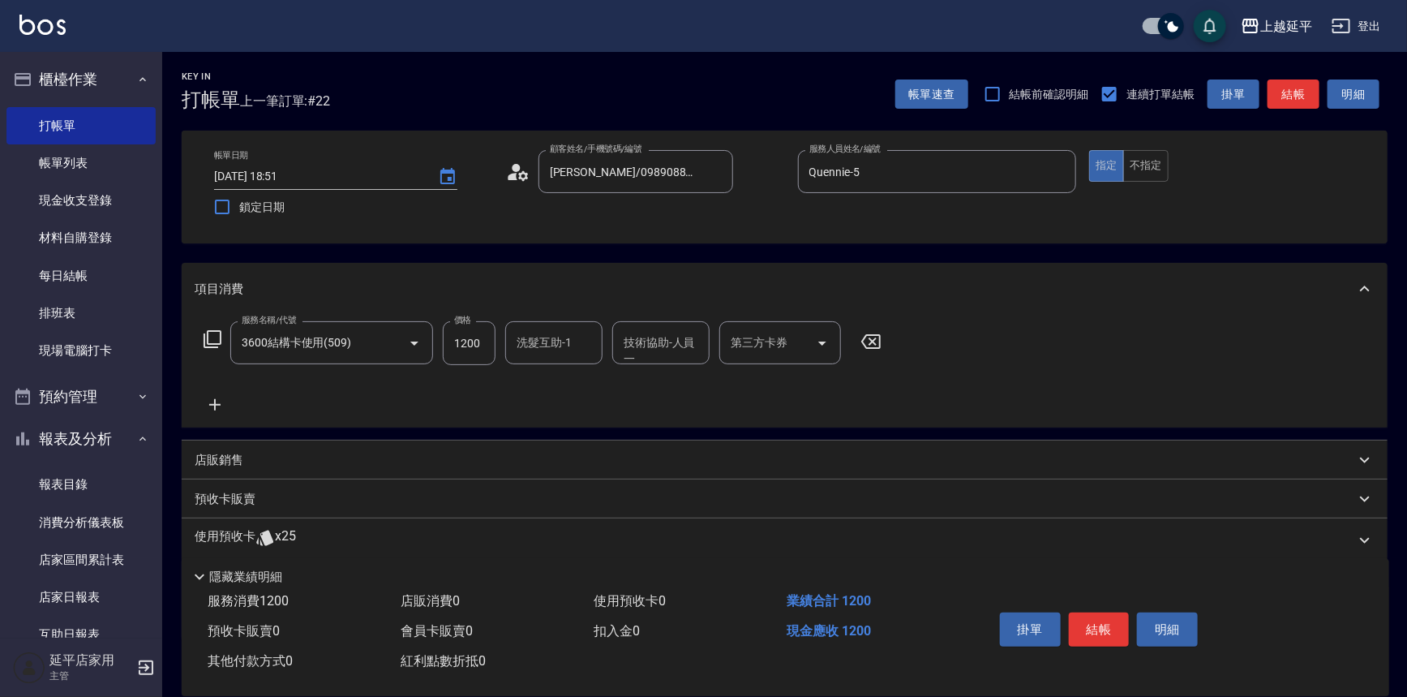
click at [447, 346] on input "1200" at bounding box center [469, 343] width 53 height 44
type input "1200"
type input "丞宗-29"
type input "28"
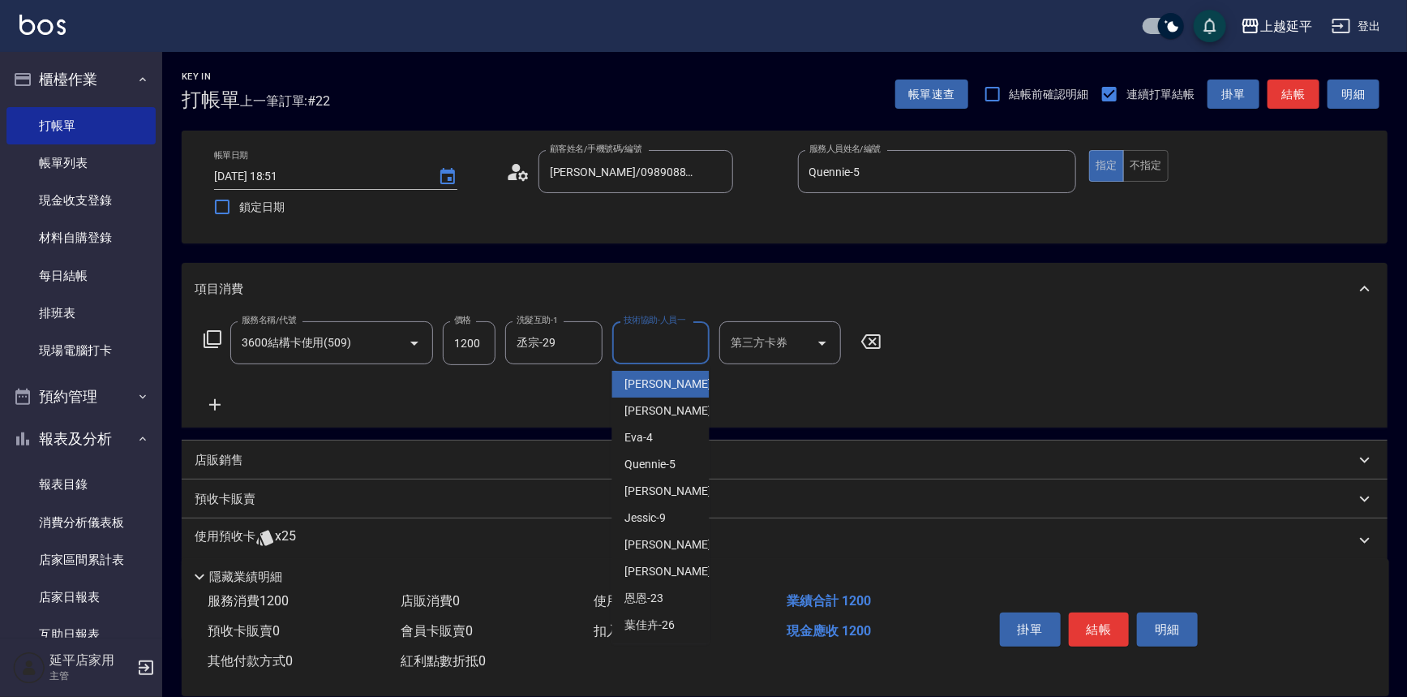
click at [655, 333] on div "技術協助-人員一 技術協助-人員一" at bounding box center [660, 342] width 97 height 43
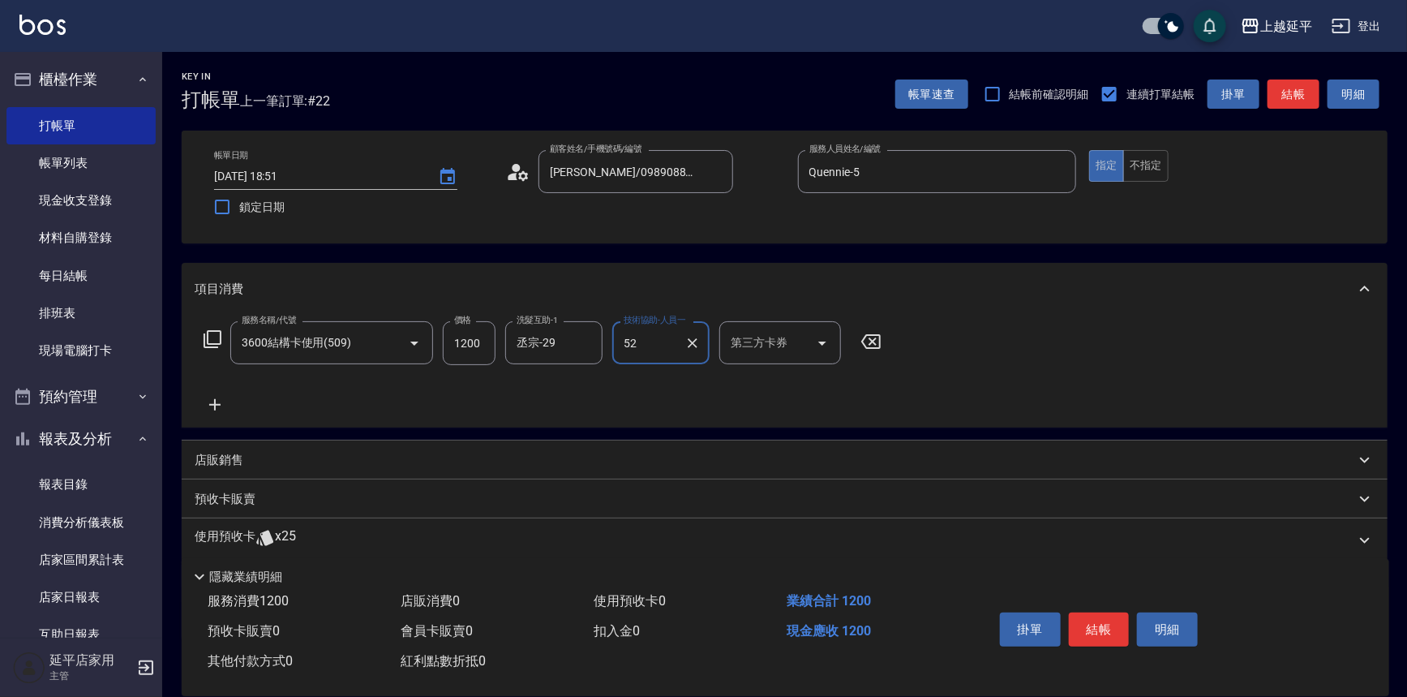
type input "5"
type input "2*9"
click at [816, 380] on span "舊有卡券" at bounding box center [780, 384] width 122 height 27
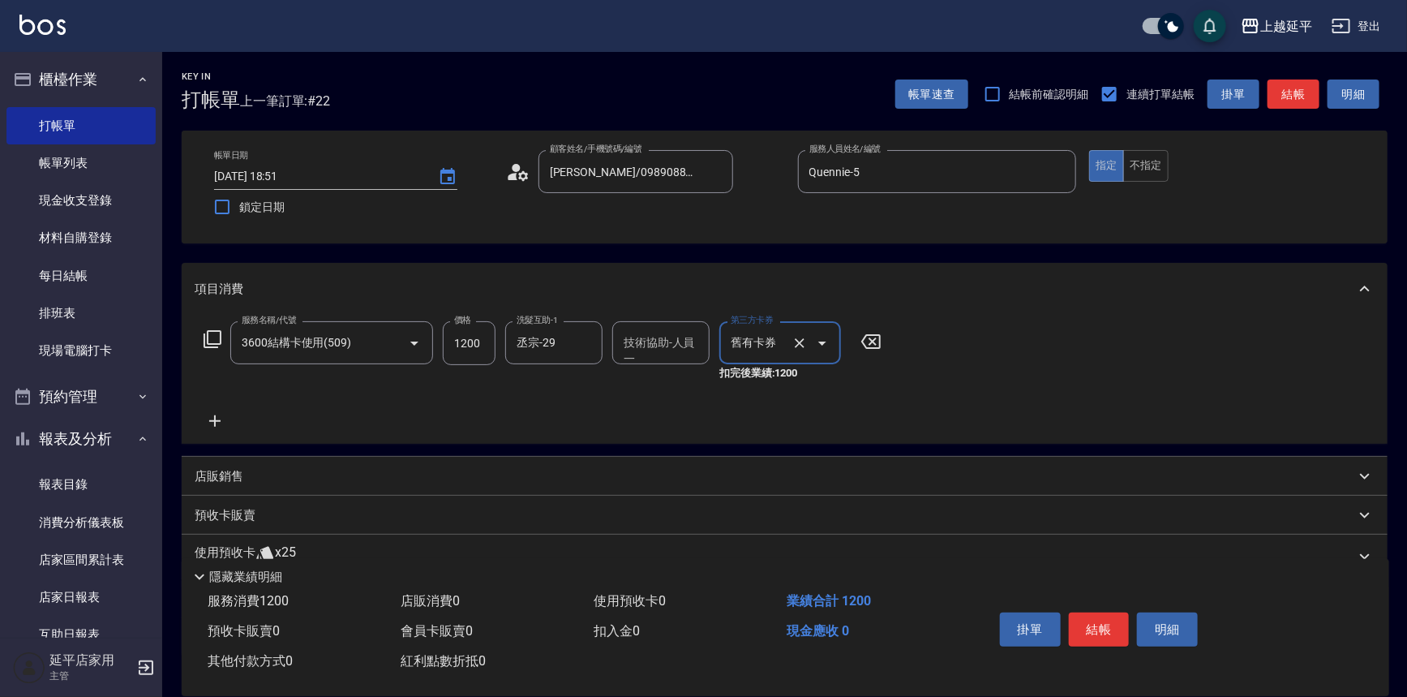
type input "舊有卡券"
click at [632, 334] on div "技術協助-人員一 技術協助-人員一" at bounding box center [660, 342] width 97 height 43
type input "丞宗-29"
click at [208, 423] on icon at bounding box center [215, 420] width 41 height 19
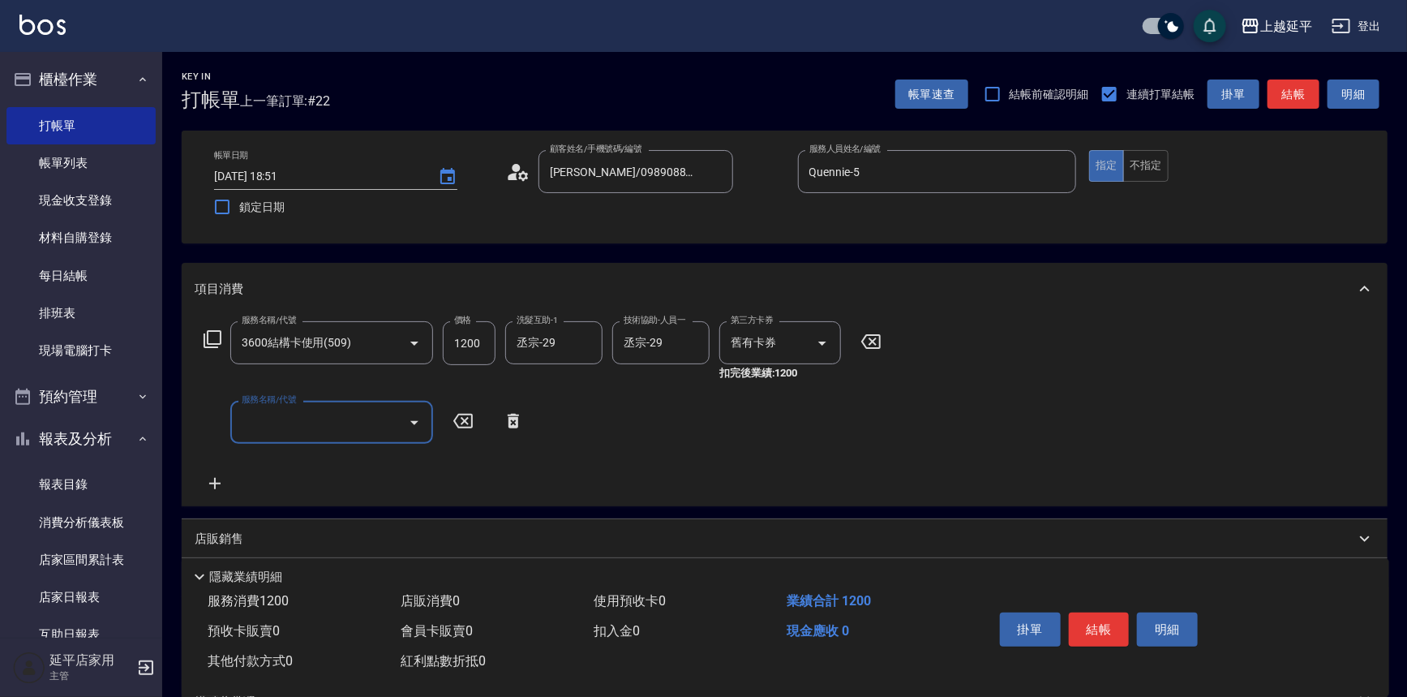
click at [509, 411] on icon at bounding box center [513, 420] width 41 height 19
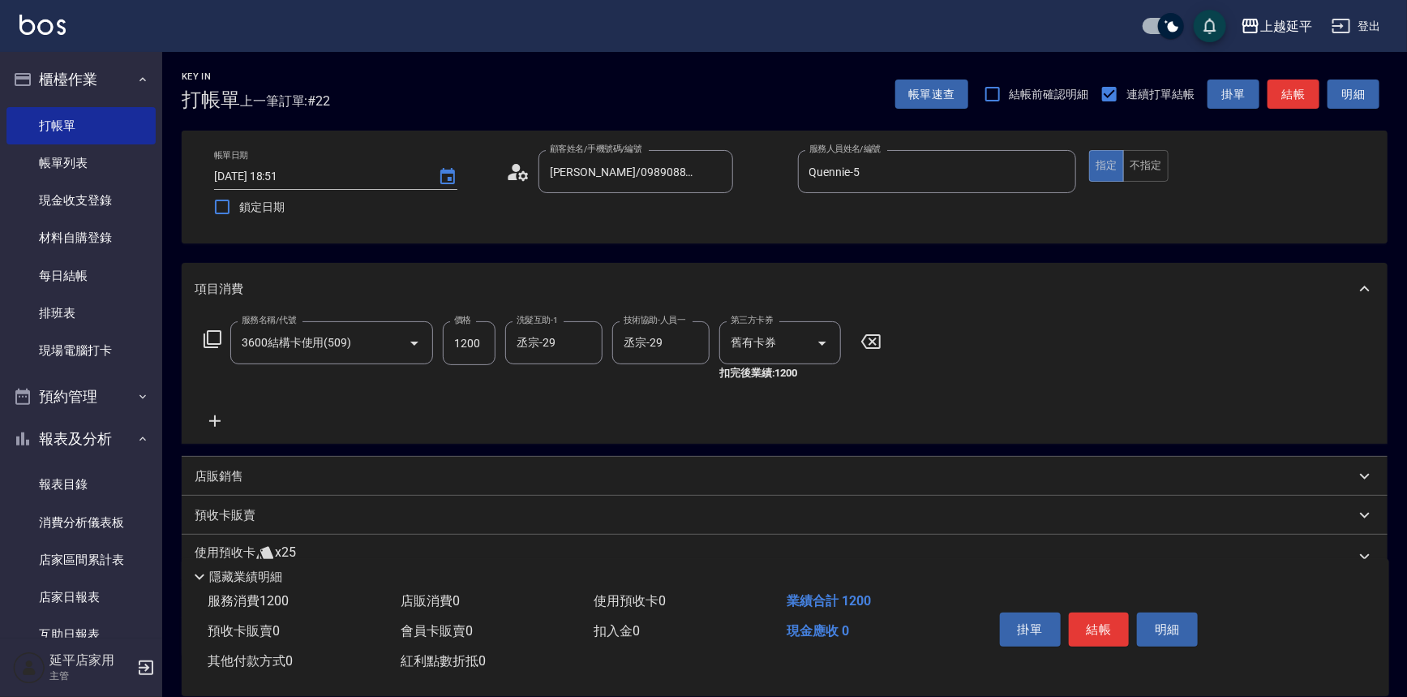
click at [212, 334] on icon at bounding box center [212, 338] width 19 height 19
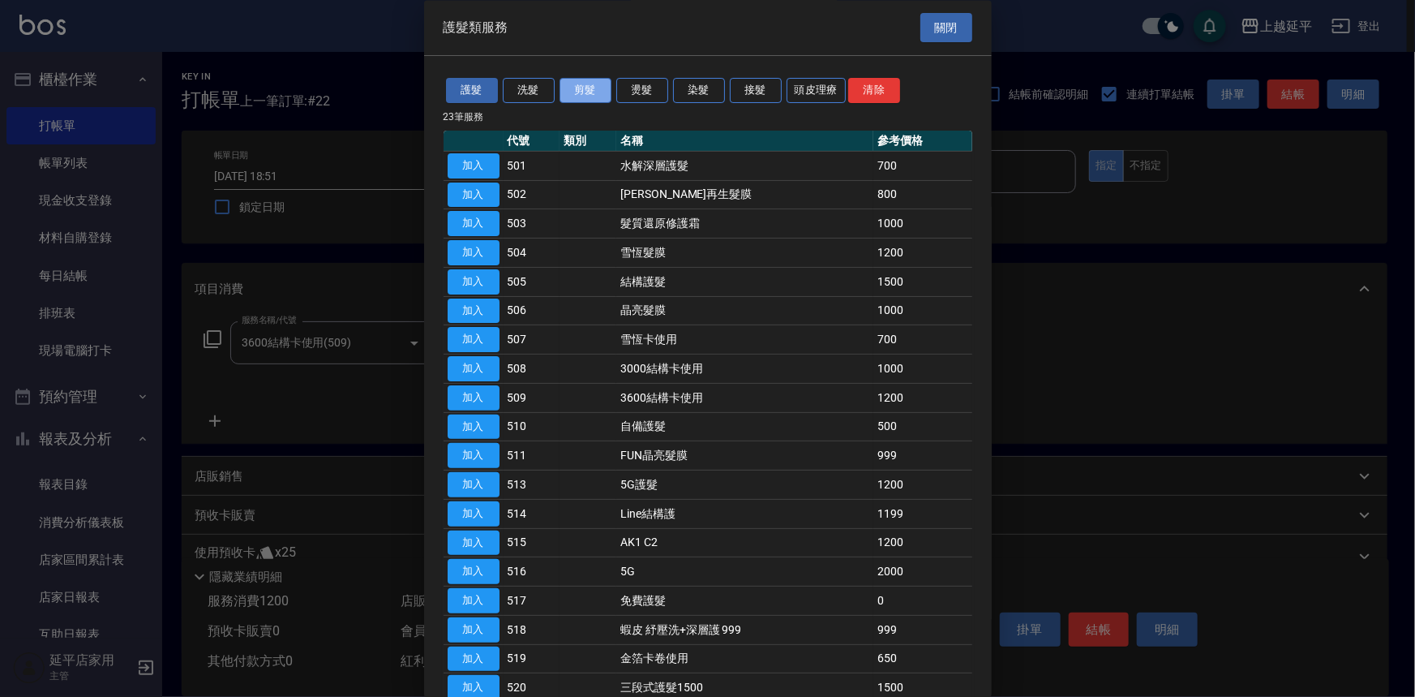
click at [595, 88] on button "剪髮" at bounding box center [585, 91] width 52 height 25
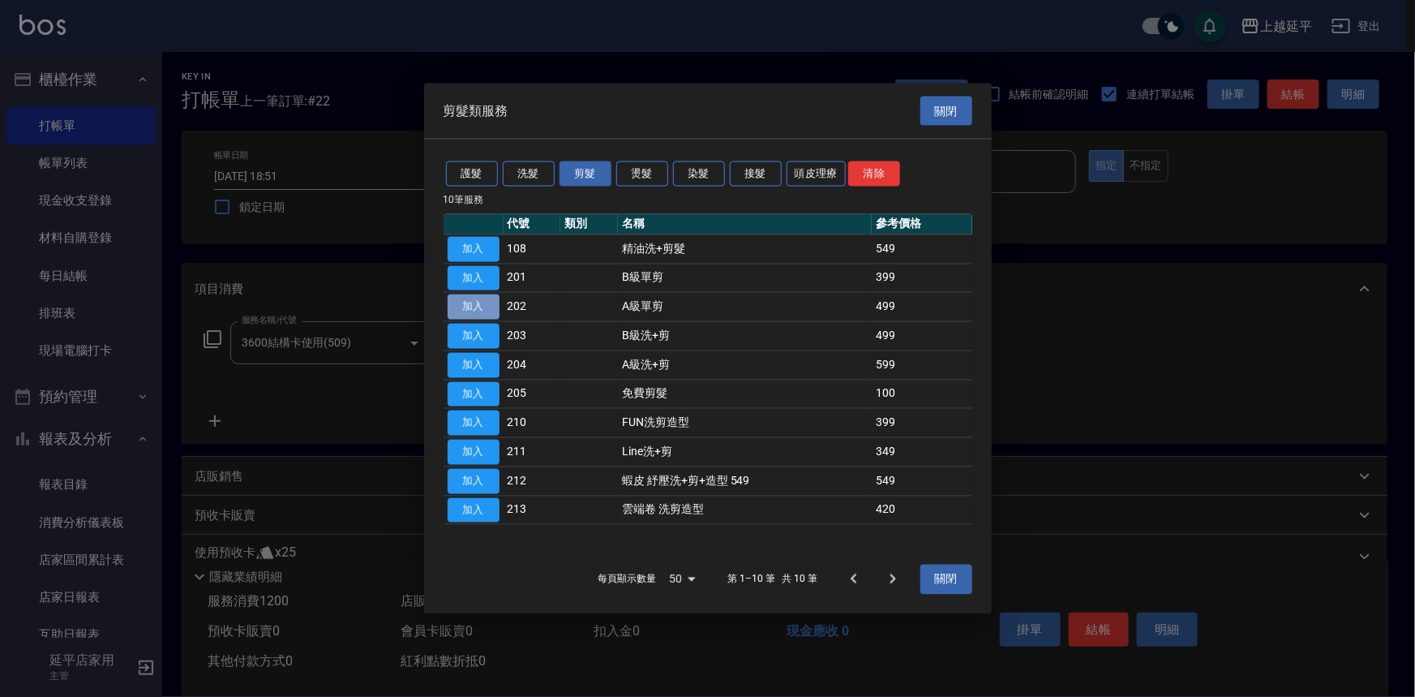
click at [475, 309] on button "加入" at bounding box center [474, 306] width 52 height 25
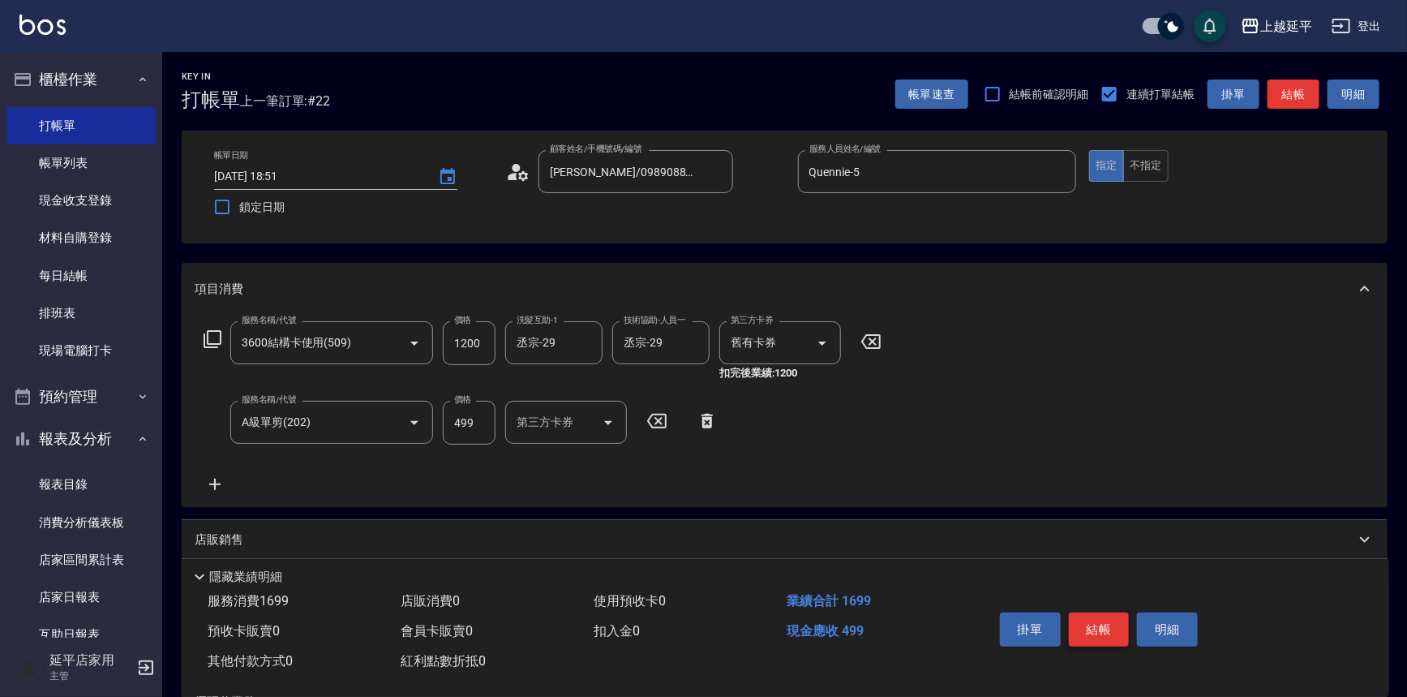
click at [1087, 624] on button "結帳" at bounding box center [1099, 629] width 61 height 34
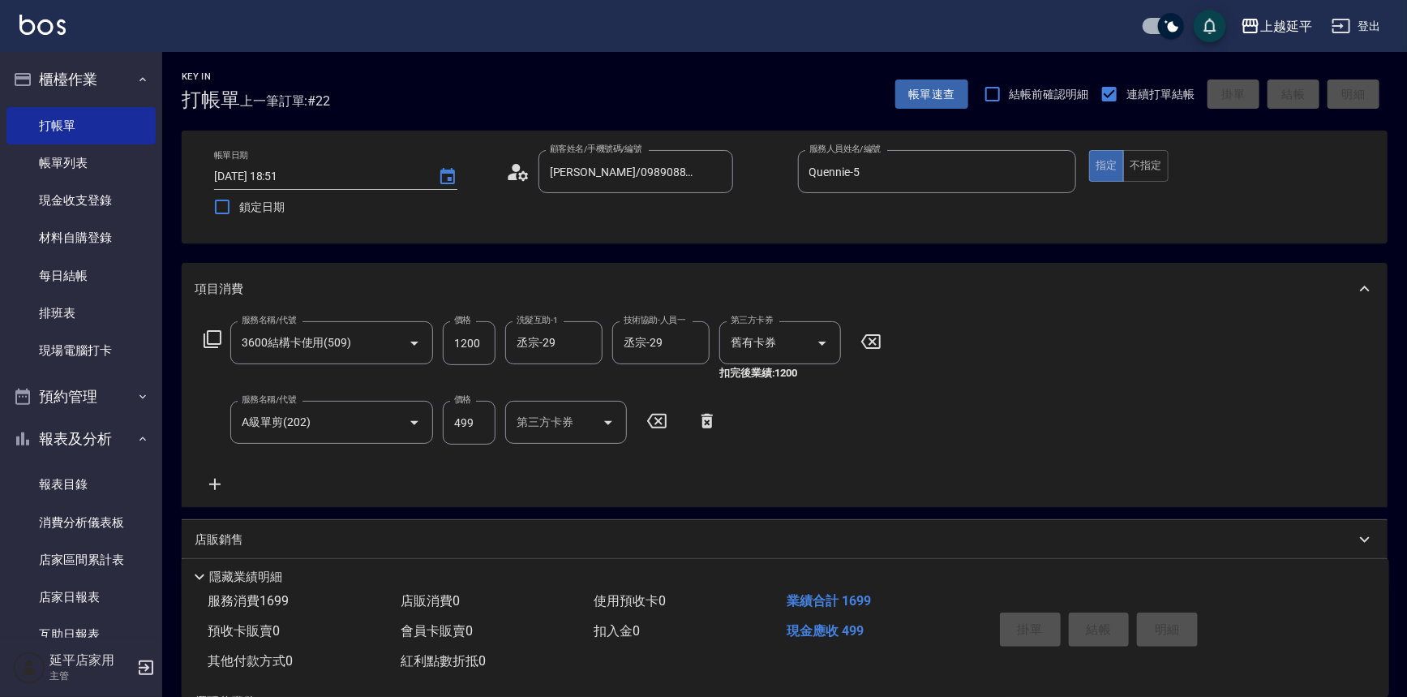
type input "2025/09/06 18:52"
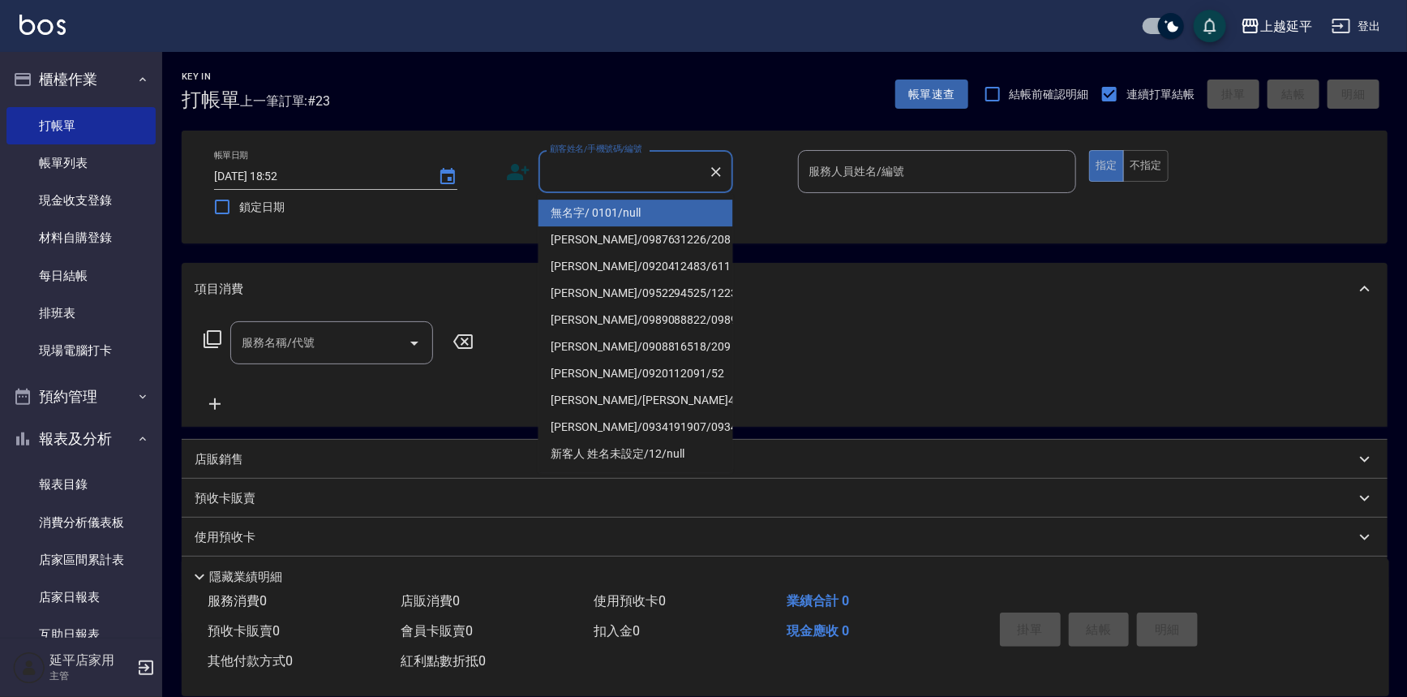
click at [657, 169] on input "顧客姓名/手機號碼/編號" at bounding box center [624, 171] width 156 height 28
click at [645, 215] on li "無名字/ 0101/null" at bounding box center [635, 212] width 195 height 27
type input "無名字/ 0101/null"
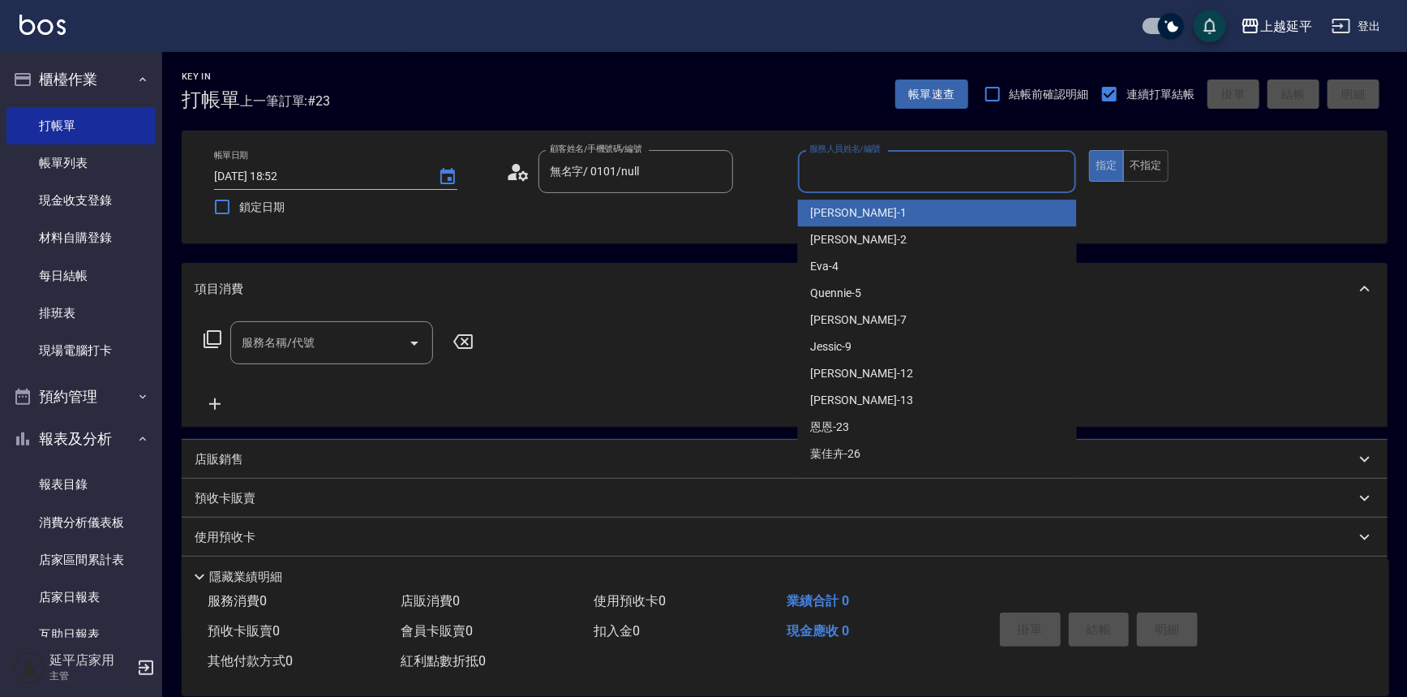
click at [917, 169] on input "服務人員姓名/編號" at bounding box center [937, 171] width 264 height 28
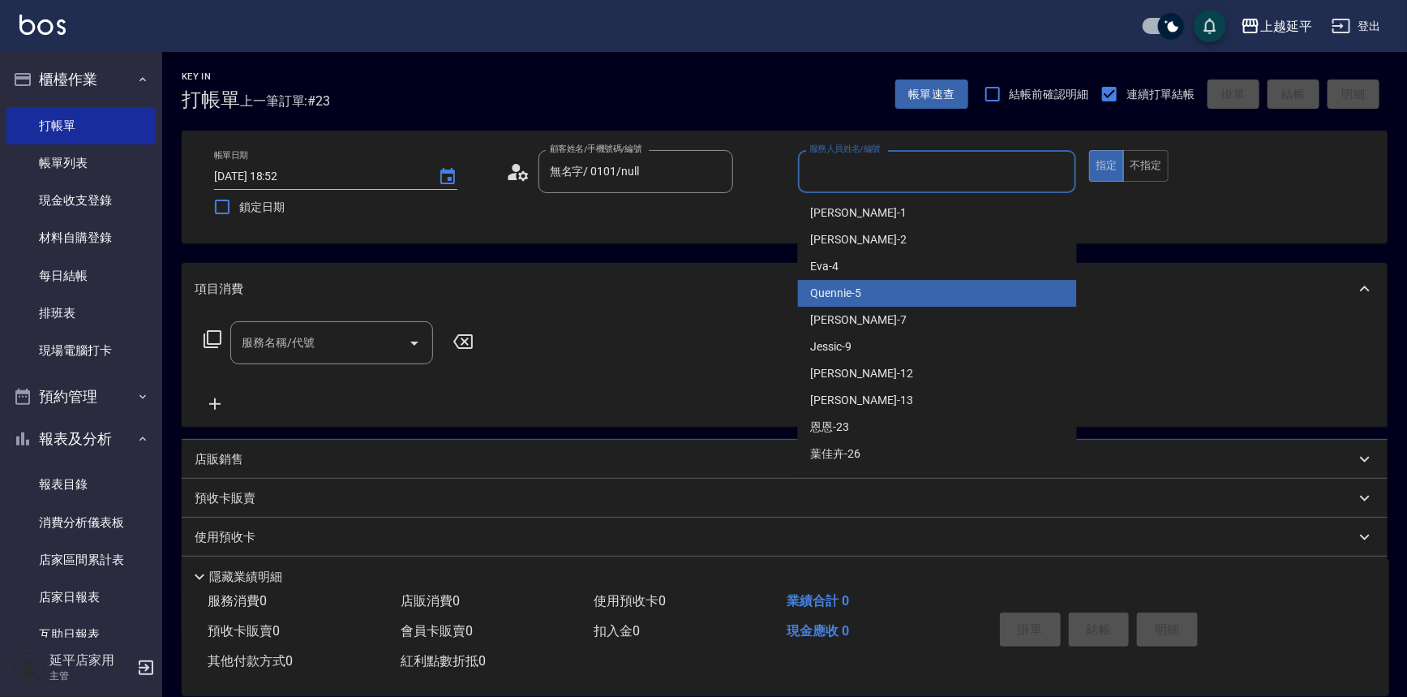
click at [941, 285] on div "Quennie -5" at bounding box center [937, 293] width 279 height 27
type input "Quennie-5"
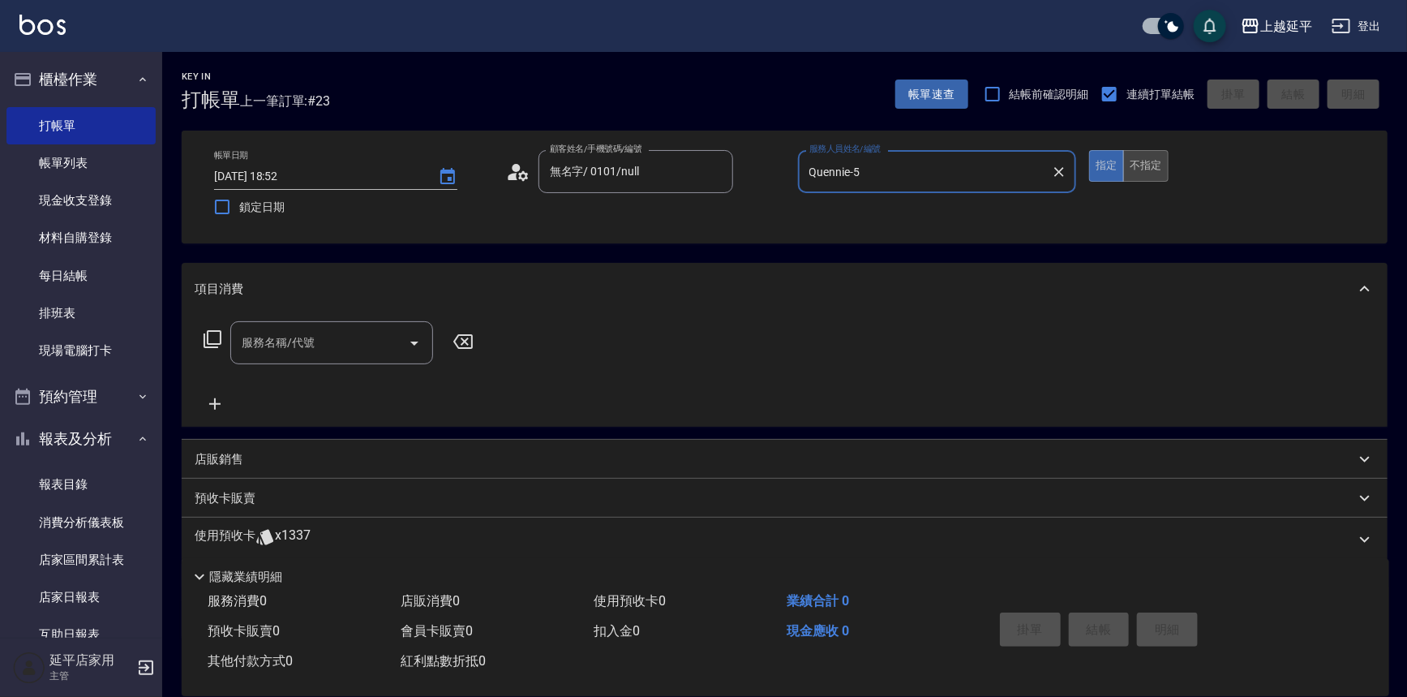
click at [1139, 160] on button "不指定" at bounding box center [1145, 166] width 45 height 32
click at [206, 340] on icon at bounding box center [212, 338] width 19 height 19
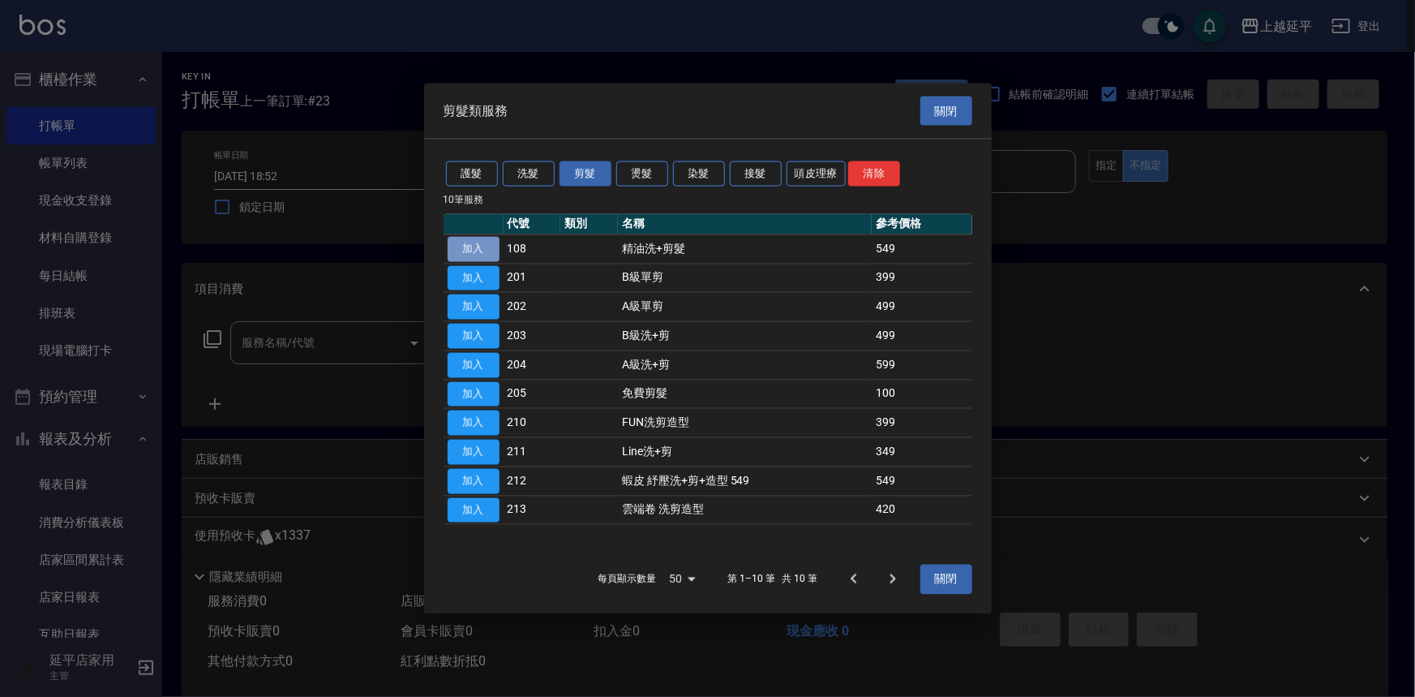
click at [458, 251] on button "加入" at bounding box center [474, 248] width 52 height 25
type input "精油洗+剪髮(108)"
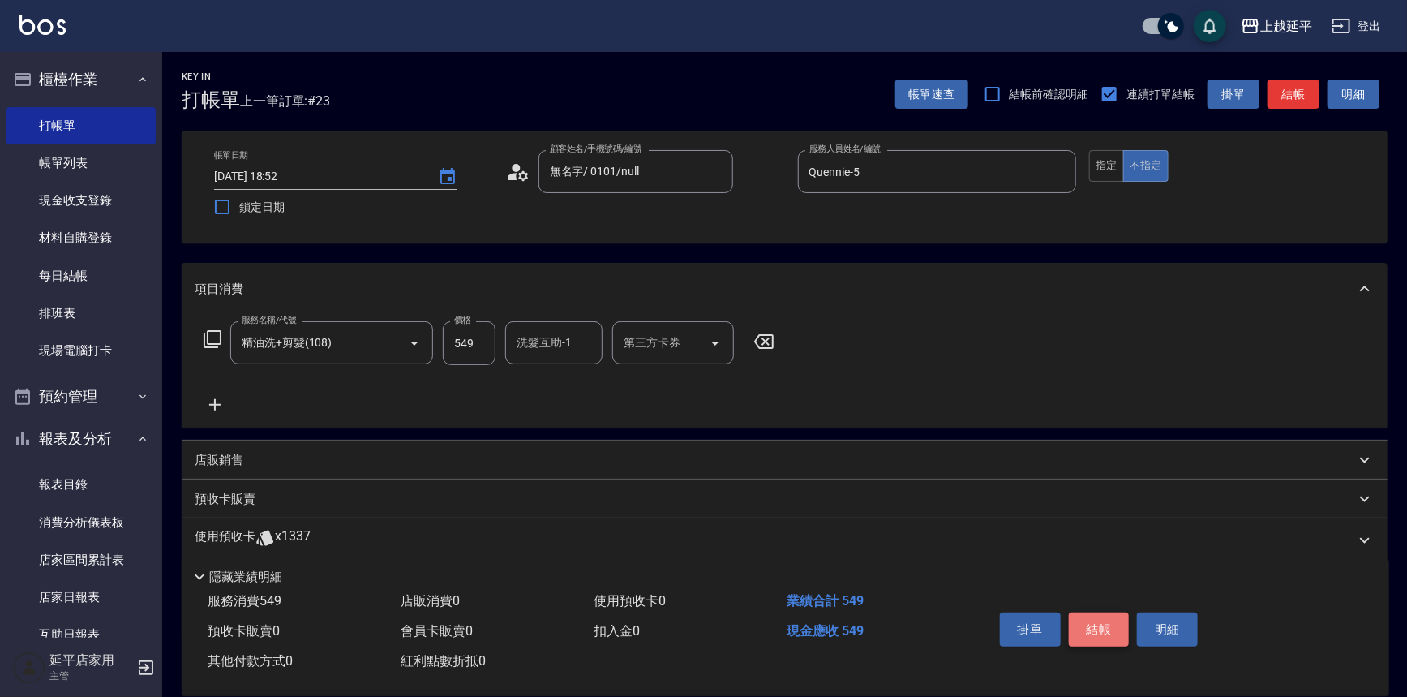
click at [1097, 613] on button "結帳" at bounding box center [1099, 629] width 61 height 34
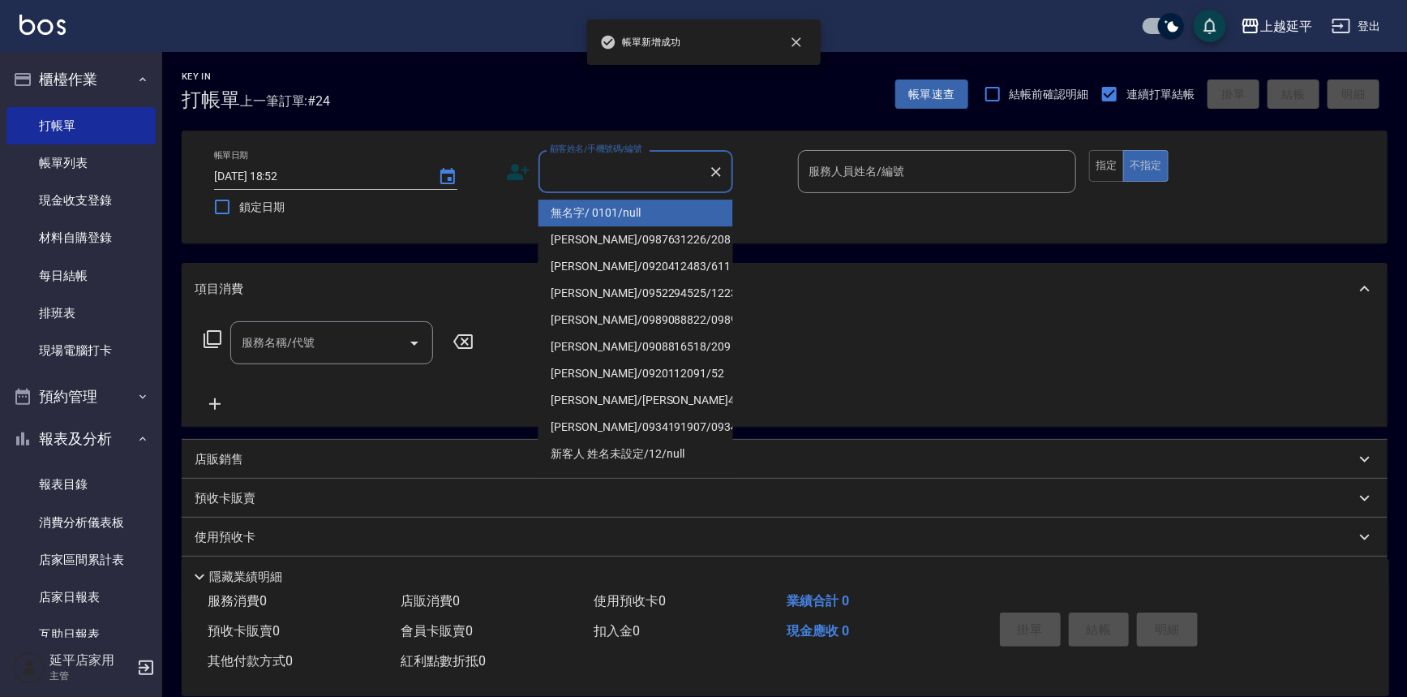
click at [581, 162] on input "顧客姓名/手機號碼/編號" at bounding box center [624, 171] width 156 height 28
click at [613, 219] on li "無名字/ 0101/null" at bounding box center [635, 212] width 195 height 27
type input "無名字/ 0101/null"
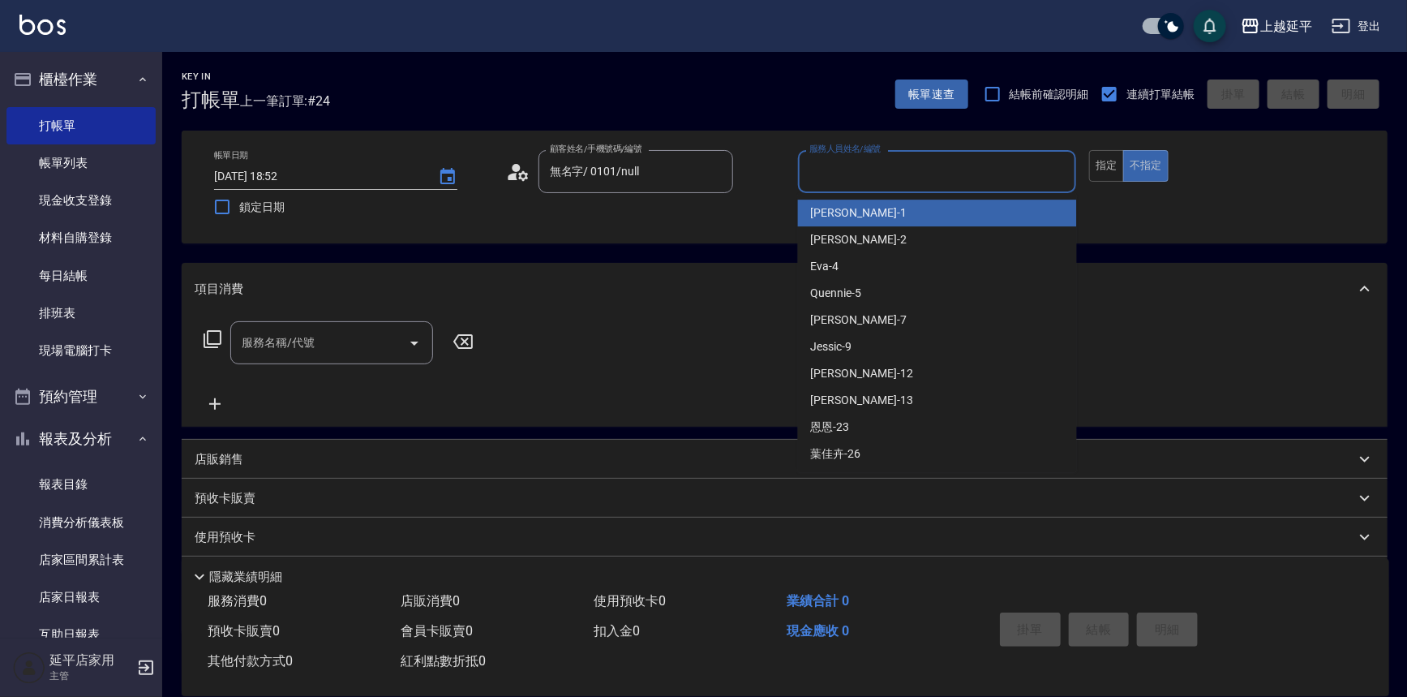
click at [873, 171] on input "服務人員姓名/編號" at bounding box center [937, 171] width 264 height 28
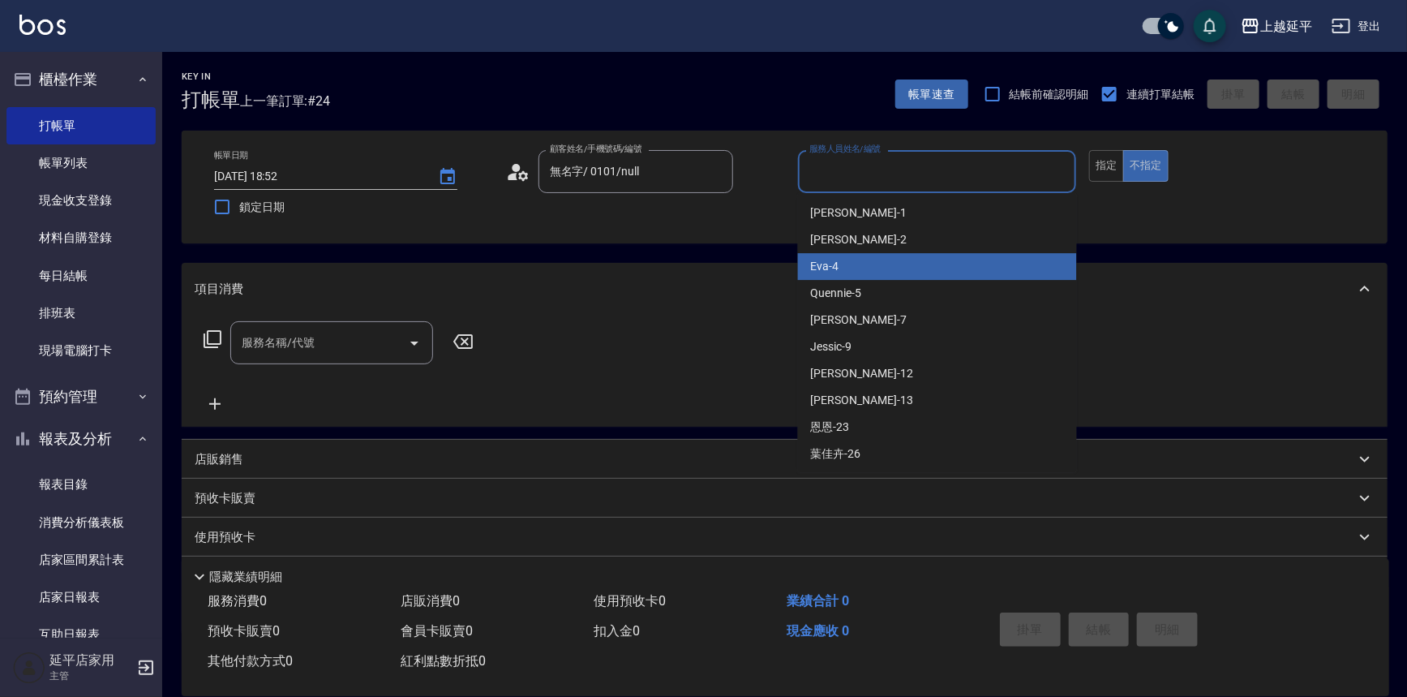
click at [887, 282] on div "Quennie -5" at bounding box center [937, 293] width 279 height 27
type input "Quennie-5"
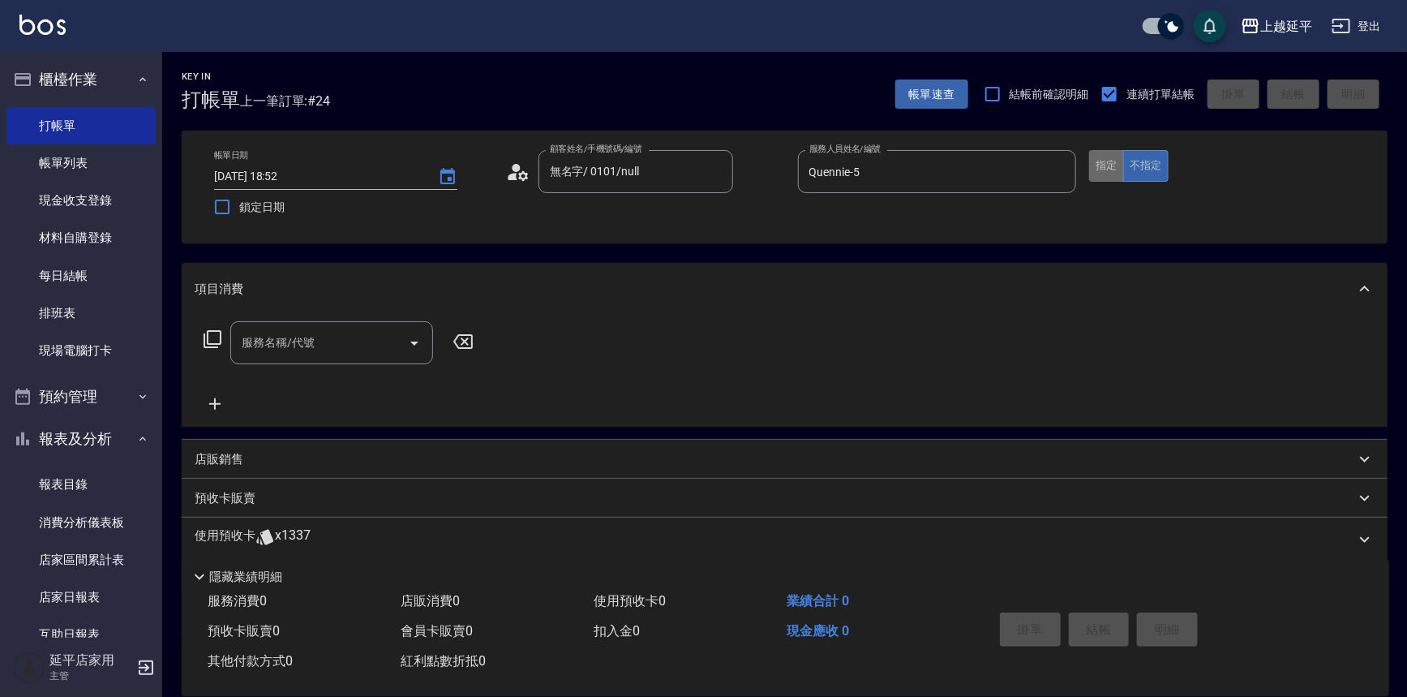
click at [1090, 154] on button "指定" at bounding box center [1106, 166] width 35 height 32
click at [208, 334] on icon at bounding box center [213, 339] width 18 height 18
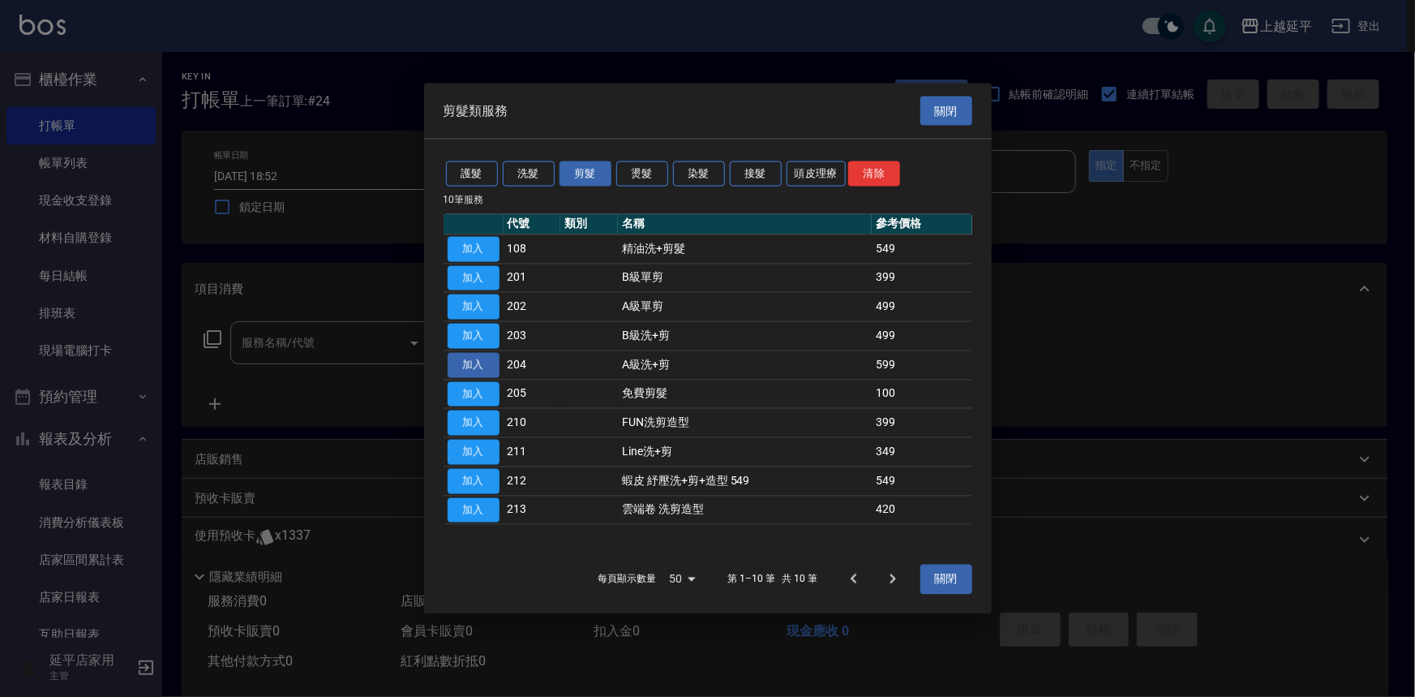
click at [482, 366] on button "加入" at bounding box center [474, 364] width 52 height 25
type input "A級洗+剪(204)"
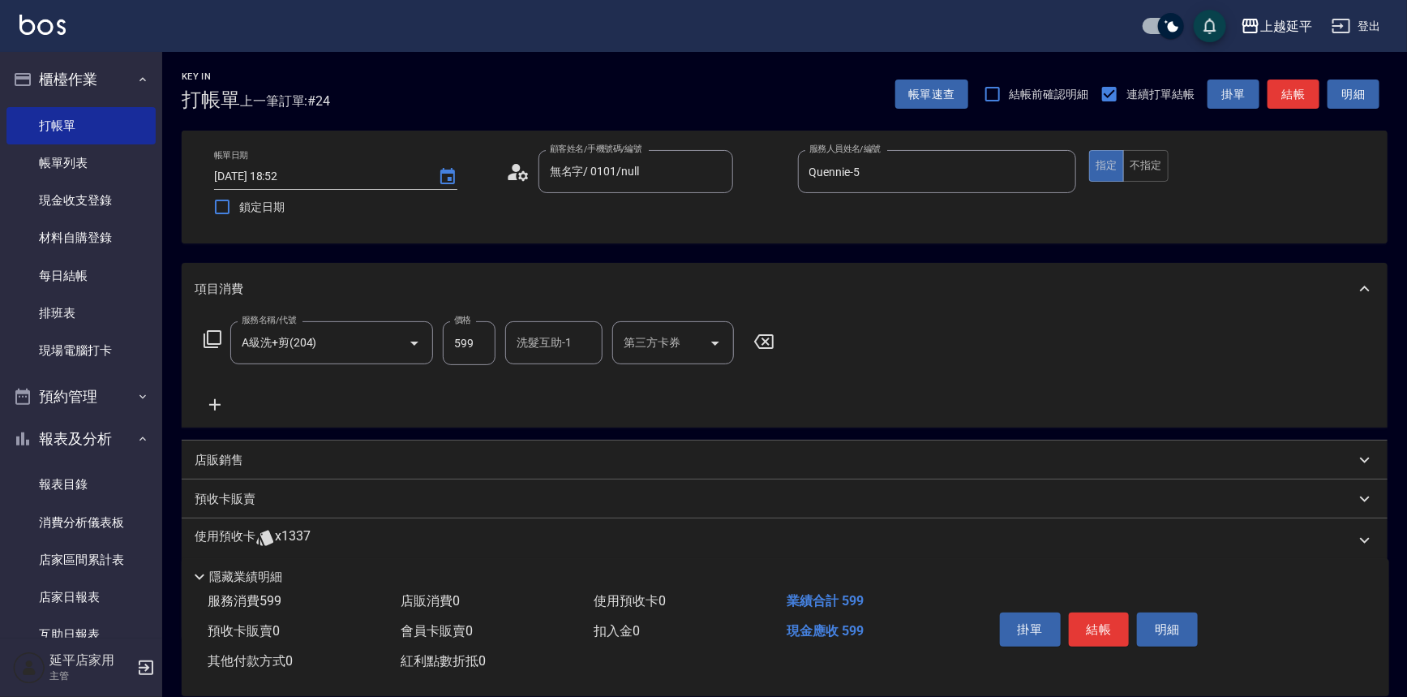
click at [565, 345] on input "洗髮互助-1" at bounding box center [553, 342] width 83 height 28
type input "方彩姿-34"
click at [219, 465] on p "店販銷售" at bounding box center [219, 460] width 49 height 17
click at [281, 521] on input "服務人員姓名/編號" at bounding box center [255, 520] width 107 height 28
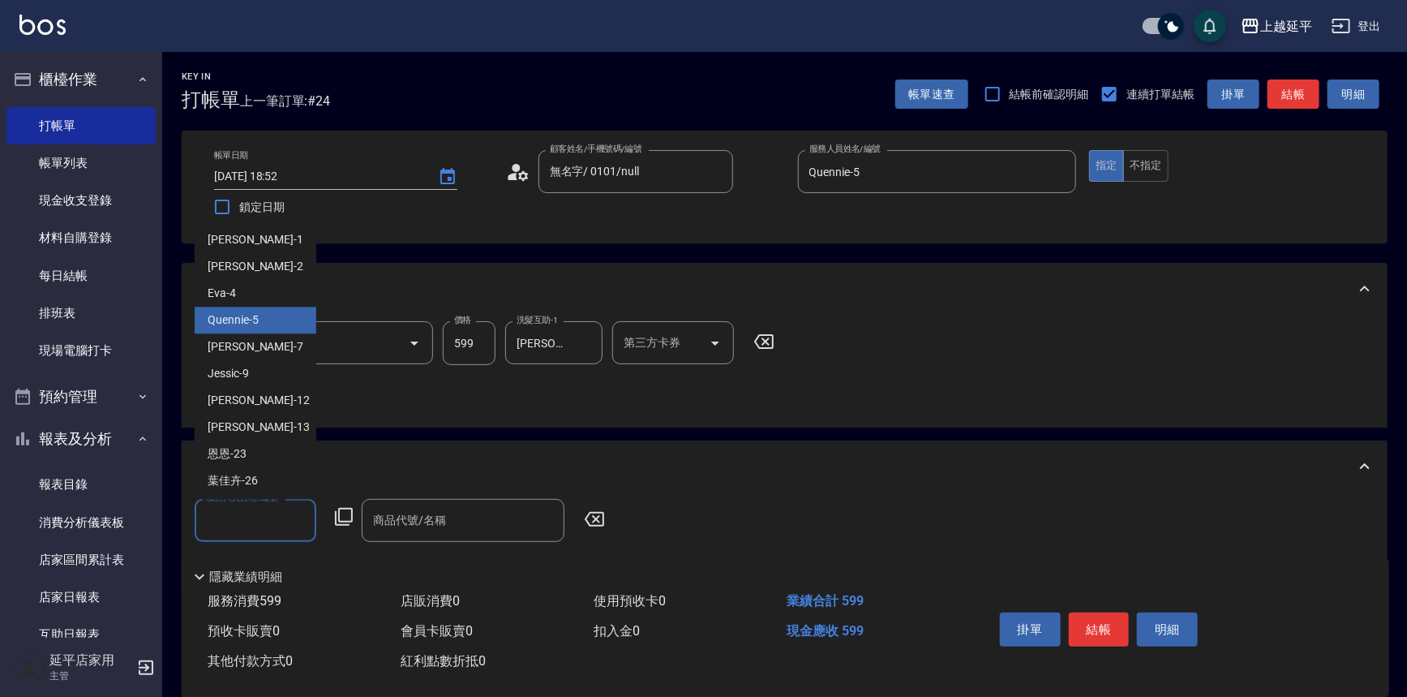
click at [268, 323] on div "Quennie -5" at bounding box center [256, 320] width 122 height 27
type input "Quennie-5"
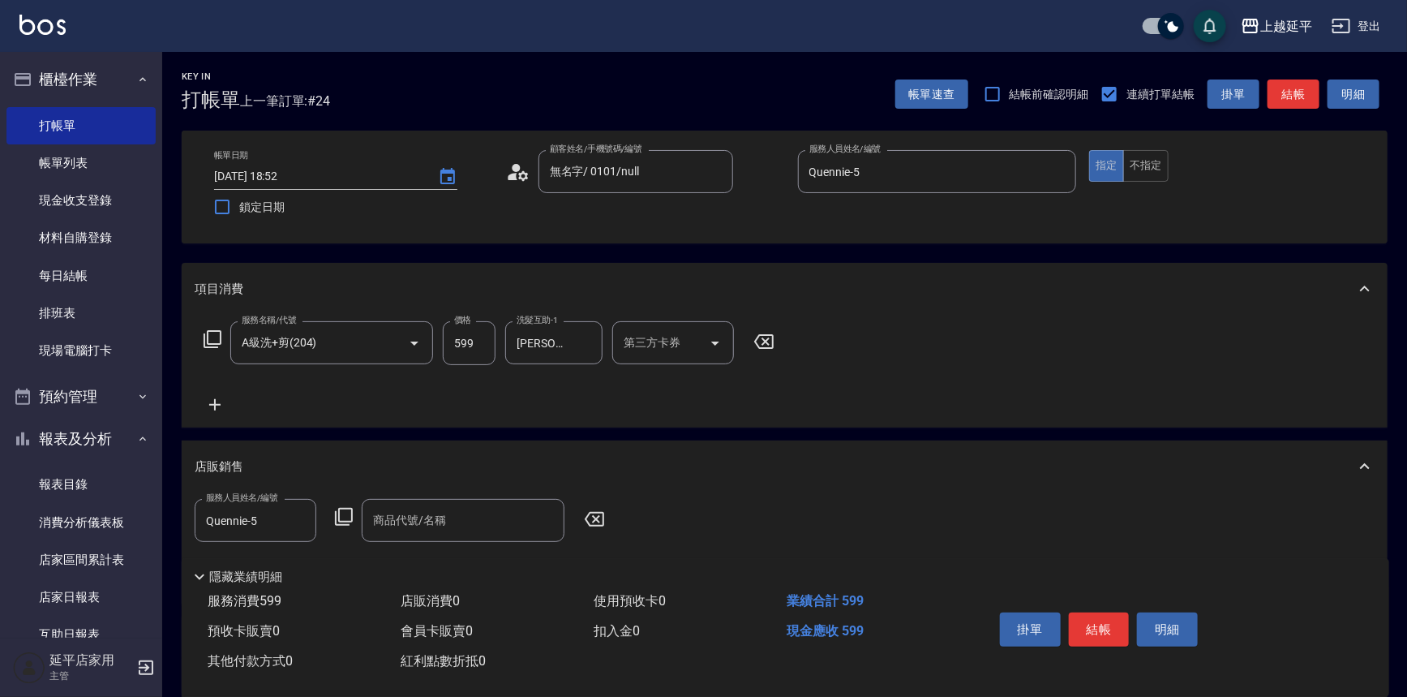
click at [348, 511] on icon at bounding box center [343, 516] width 19 height 19
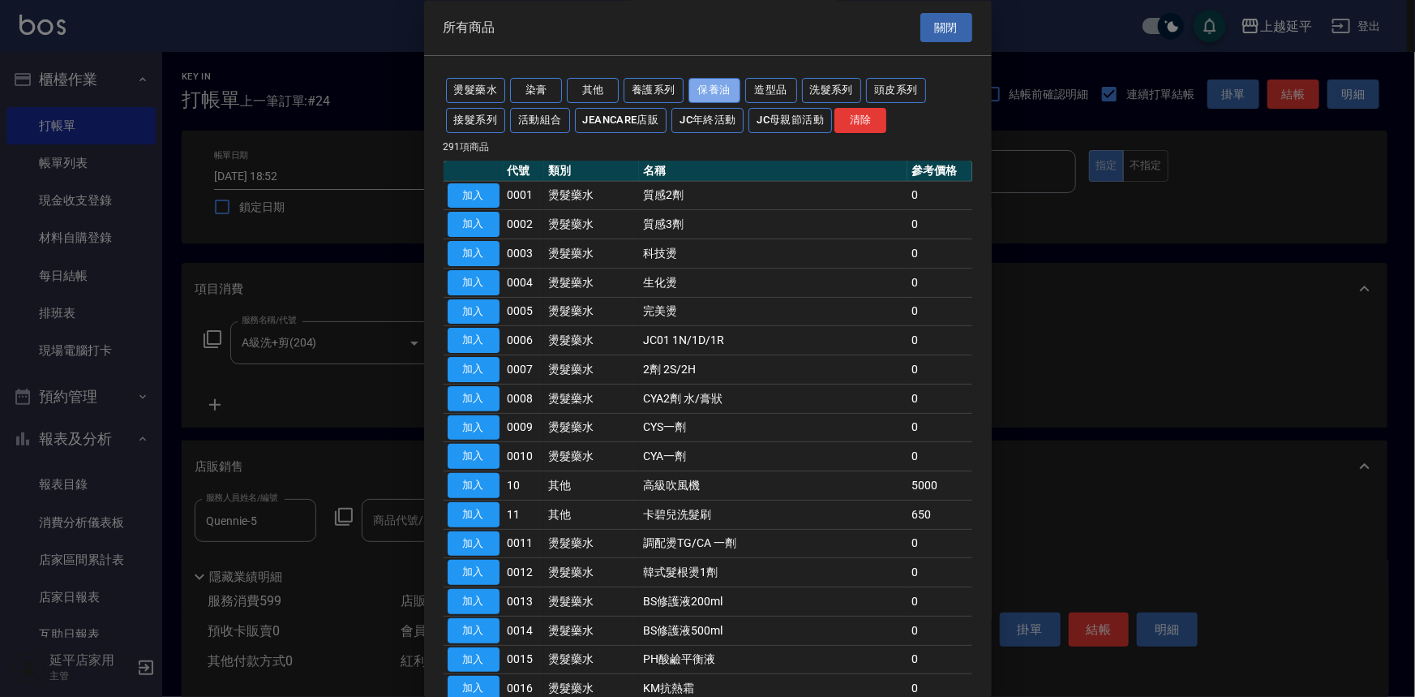
click at [712, 93] on button "保養油" at bounding box center [714, 91] width 52 height 25
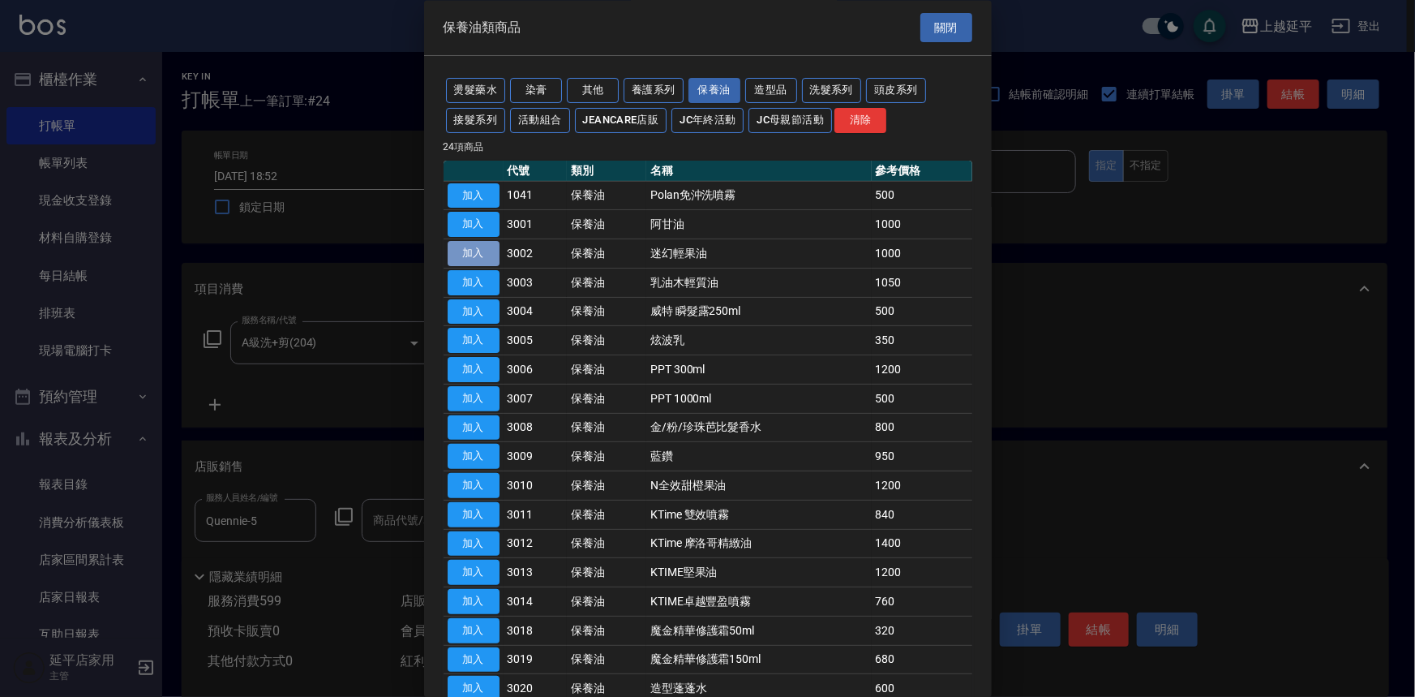
click at [467, 258] on button "加入" at bounding box center [474, 254] width 52 height 25
type input "迷幻輕果油"
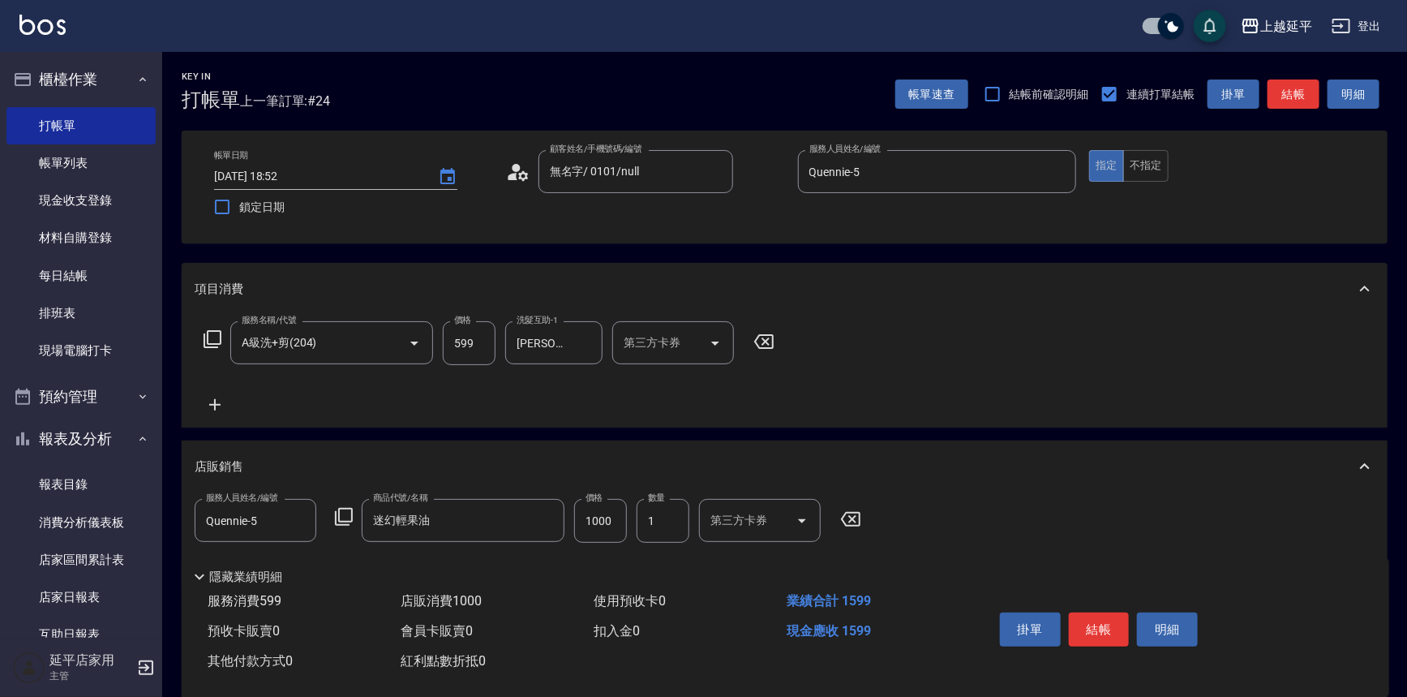
click at [576, 525] on input "1000" at bounding box center [600, 521] width 53 height 44
type input "800"
click at [1114, 620] on button "結帳" at bounding box center [1099, 629] width 61 height 34
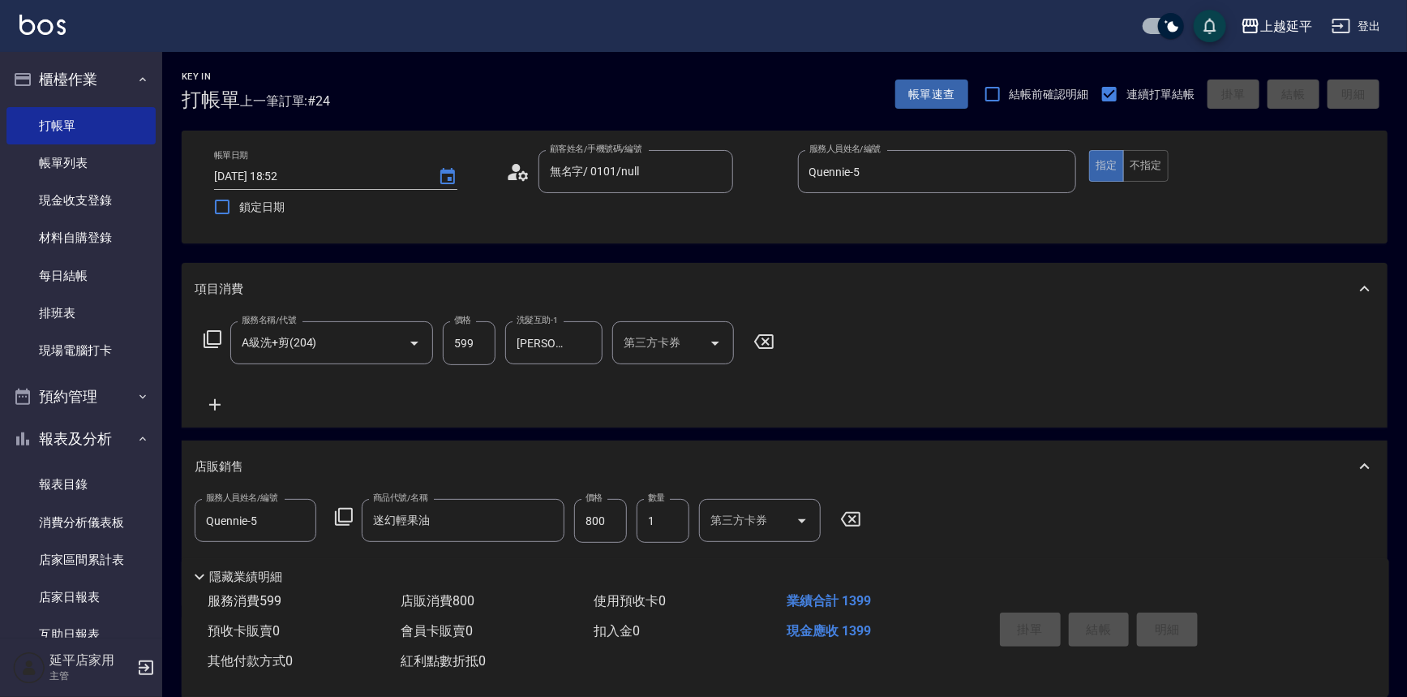
type input "2025/09/06 18:53"
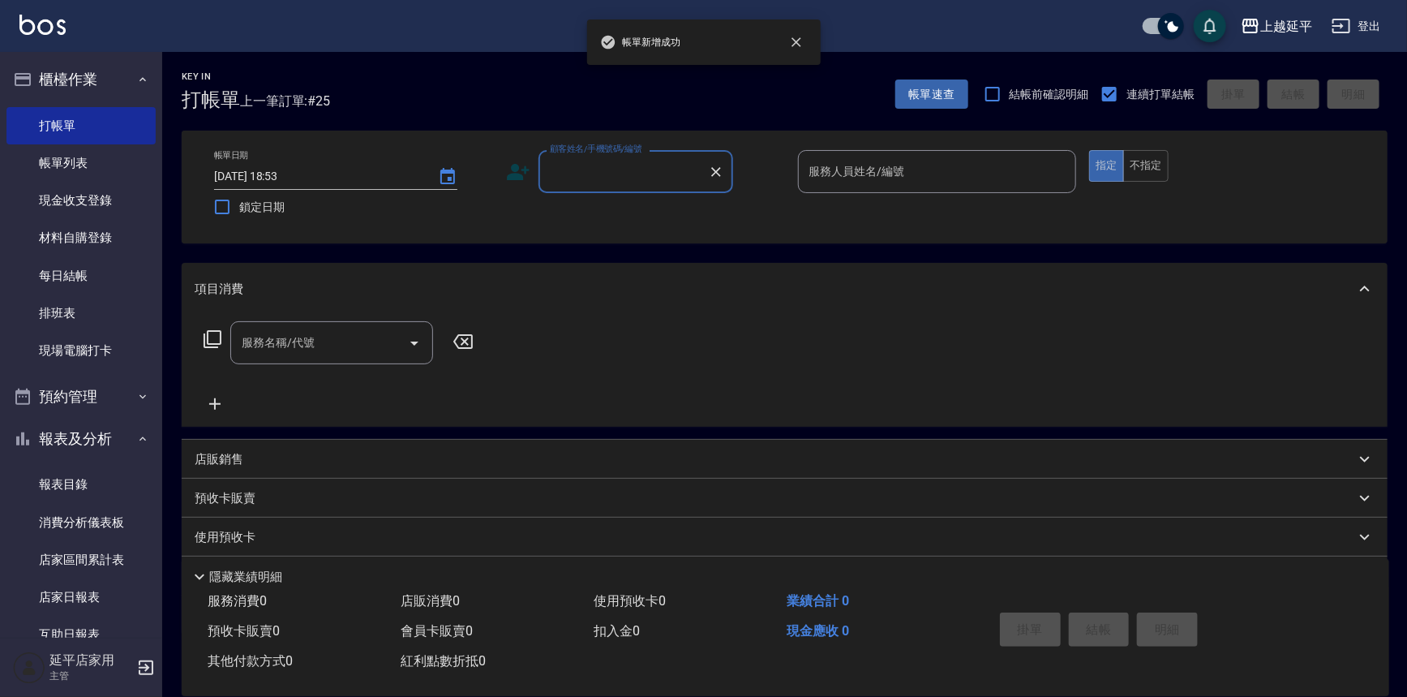
click at [612, 166] on input "顧客姓名/手機號碼/編號" at bounding box center [624, 171] width 156 height 28
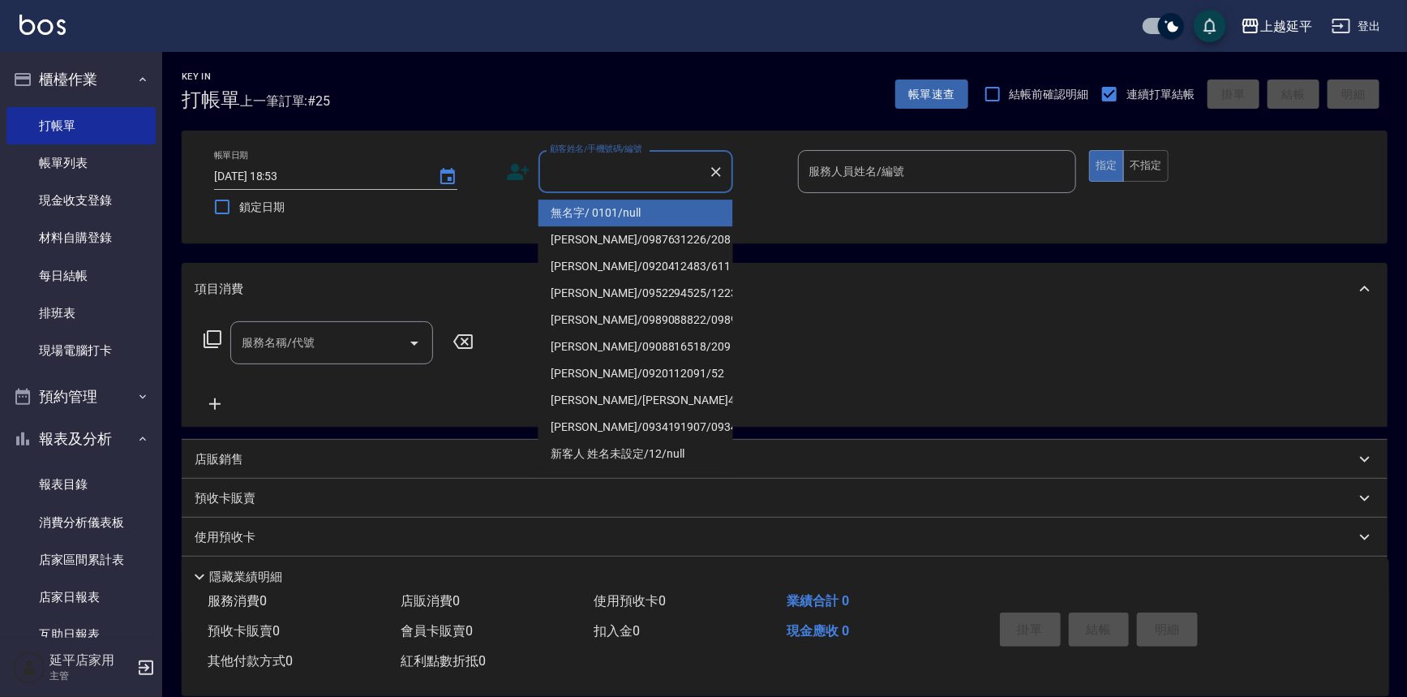
drag, startPoint x: 620, startPoint y: 202, endPoint x: 787, endPoint y: 170, distance: 169.2
click at [620, 199] on li "無名字/ 0101/null" at bounding box center [635, 212] width 195 height 27
type input "無名字/ 0101/null"
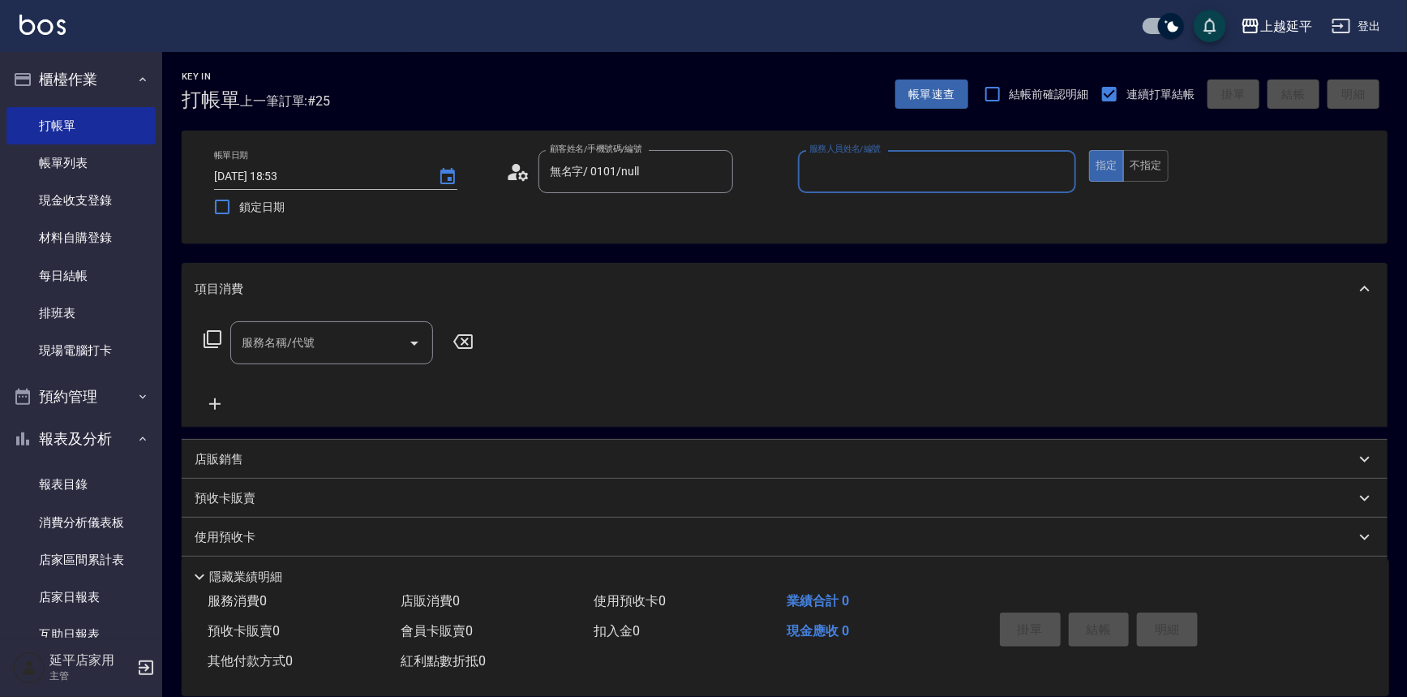
click at [851, 159] on input "服務人員姓名/編號" at bounding box center [937, 171] width 264 height 28
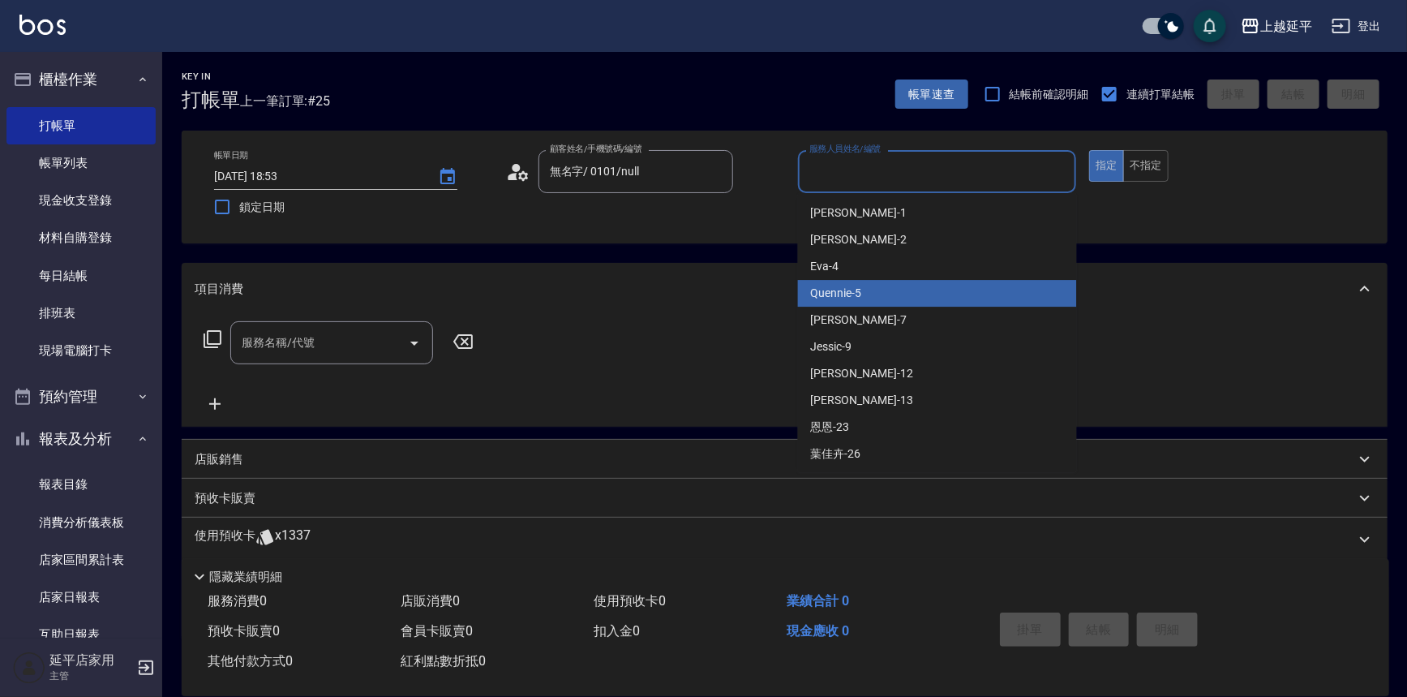
click at [872, 298] on div "Quennie -5" at bounding box center [937, 293] width 279 height 27
type input "Quennie-5"
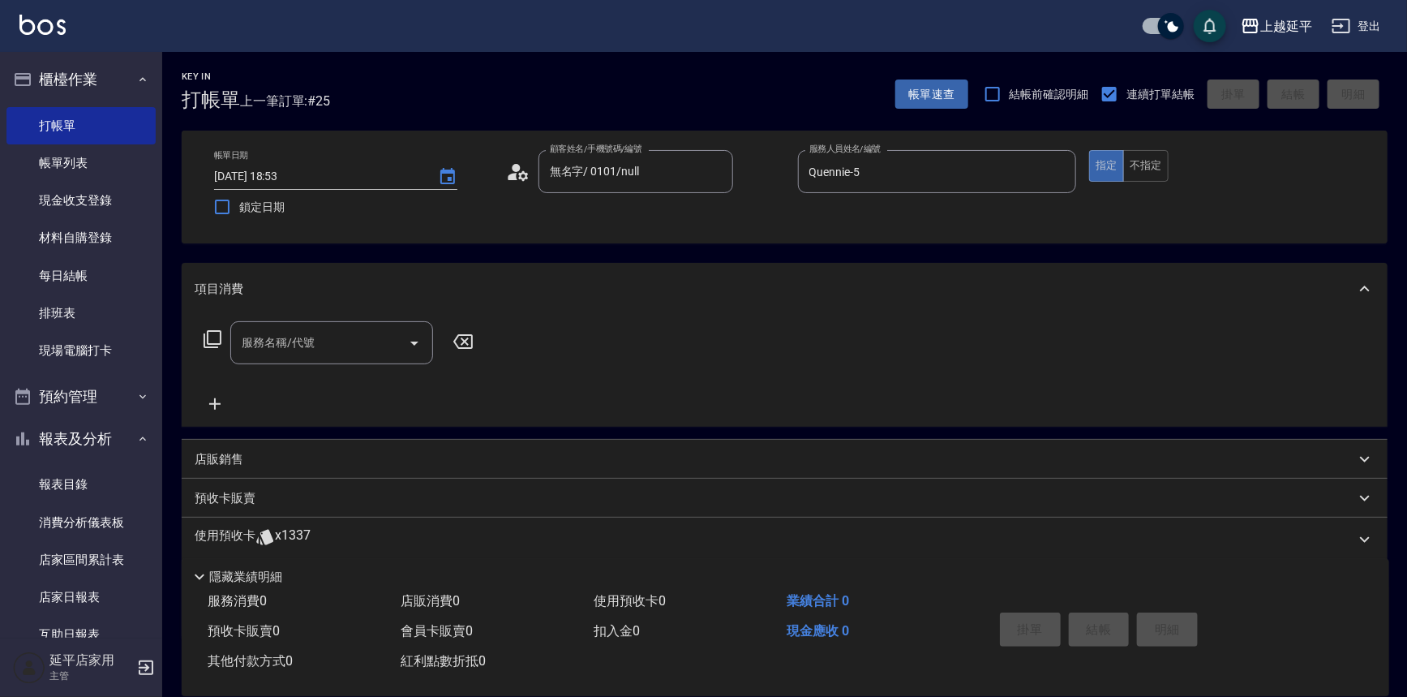
click at [211, 342] on icon at bounding box center [212, 338] width 19 height 19
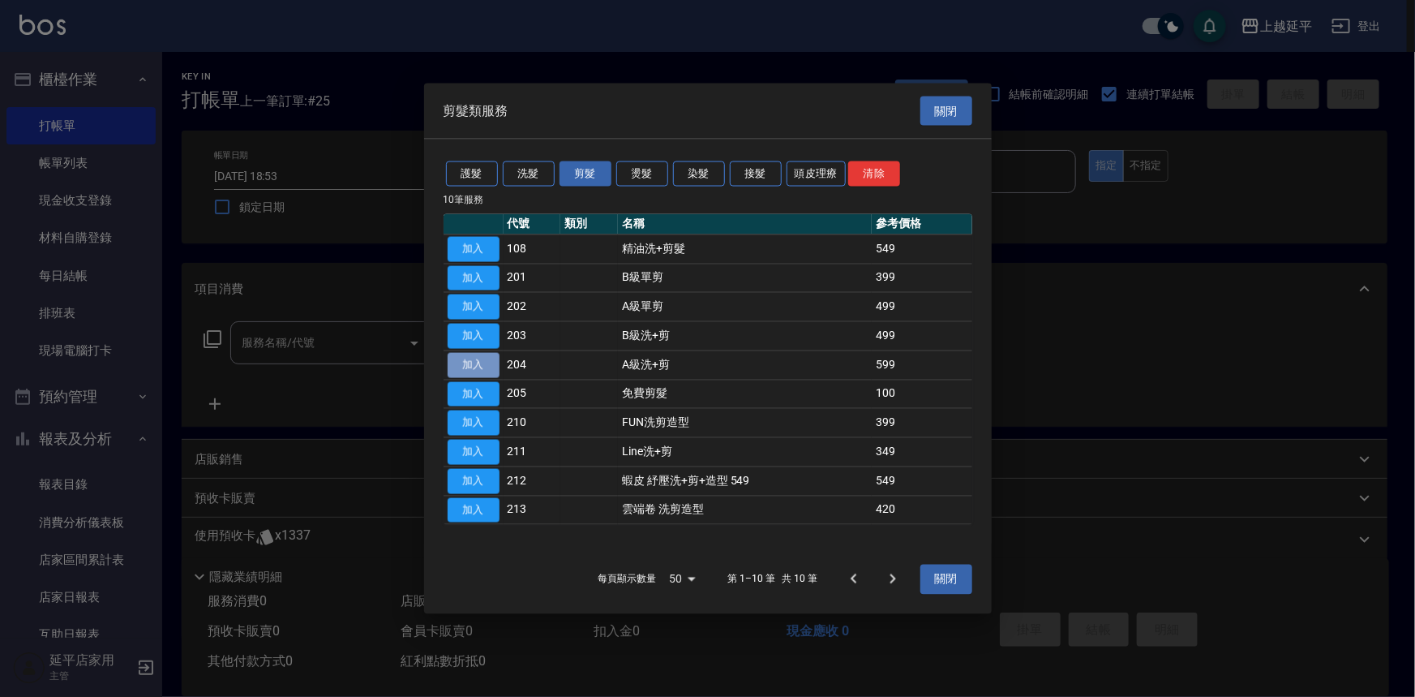
click at [476, 368] on button "加入" at bounding box center [474, 364] width 52 height 25
type input "A級洗+剪(204)"
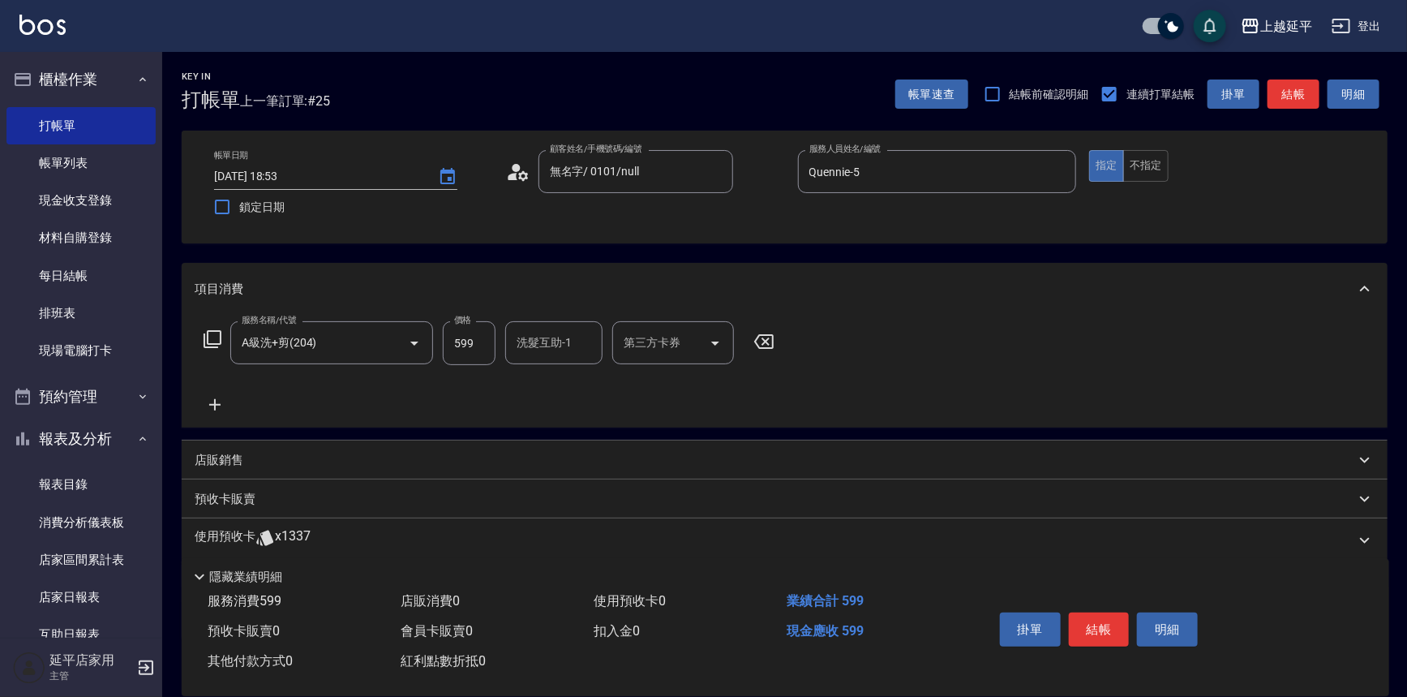
click at [563, 350] on input "洗髮互助-1" at bounding box center [553, 342] width 83 height 28
type input "方彩姿-34"
click at [1084, 632] on button "結帳" at bounding box center [1099, 629] width 61 height 34
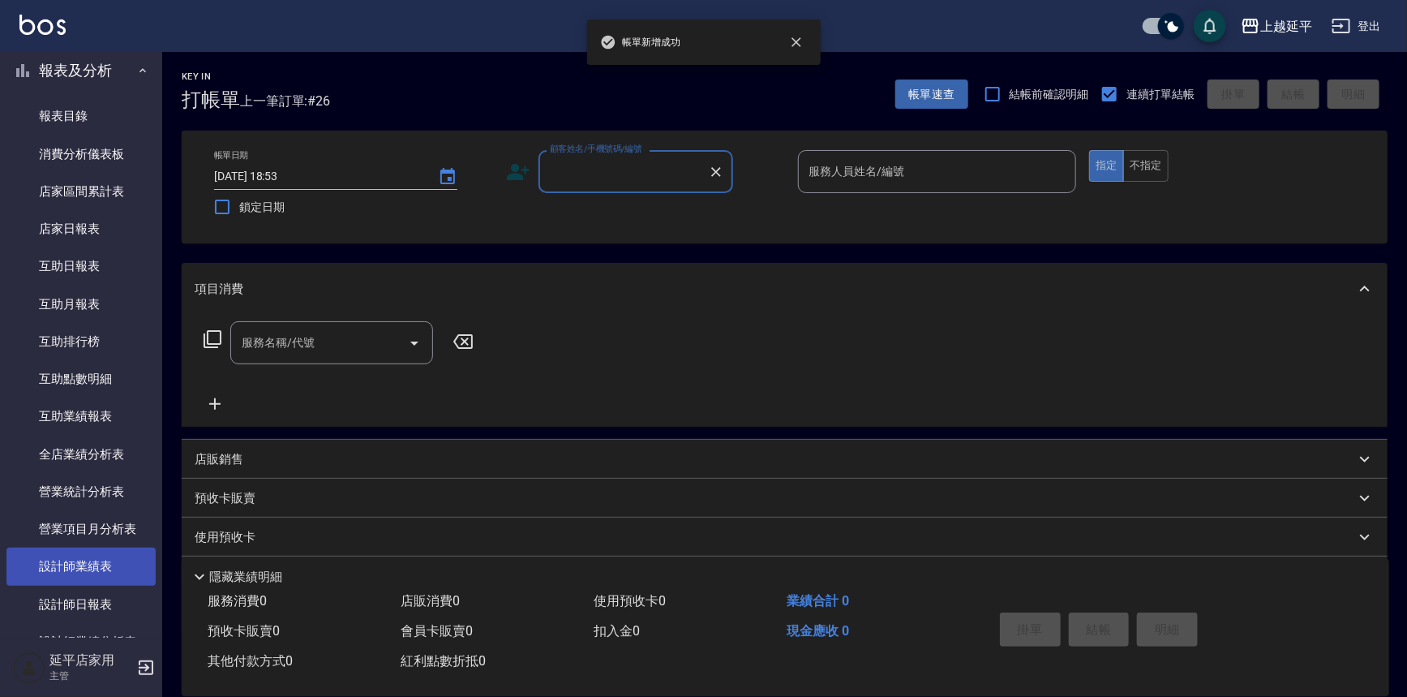
scroll to position [589, 0]
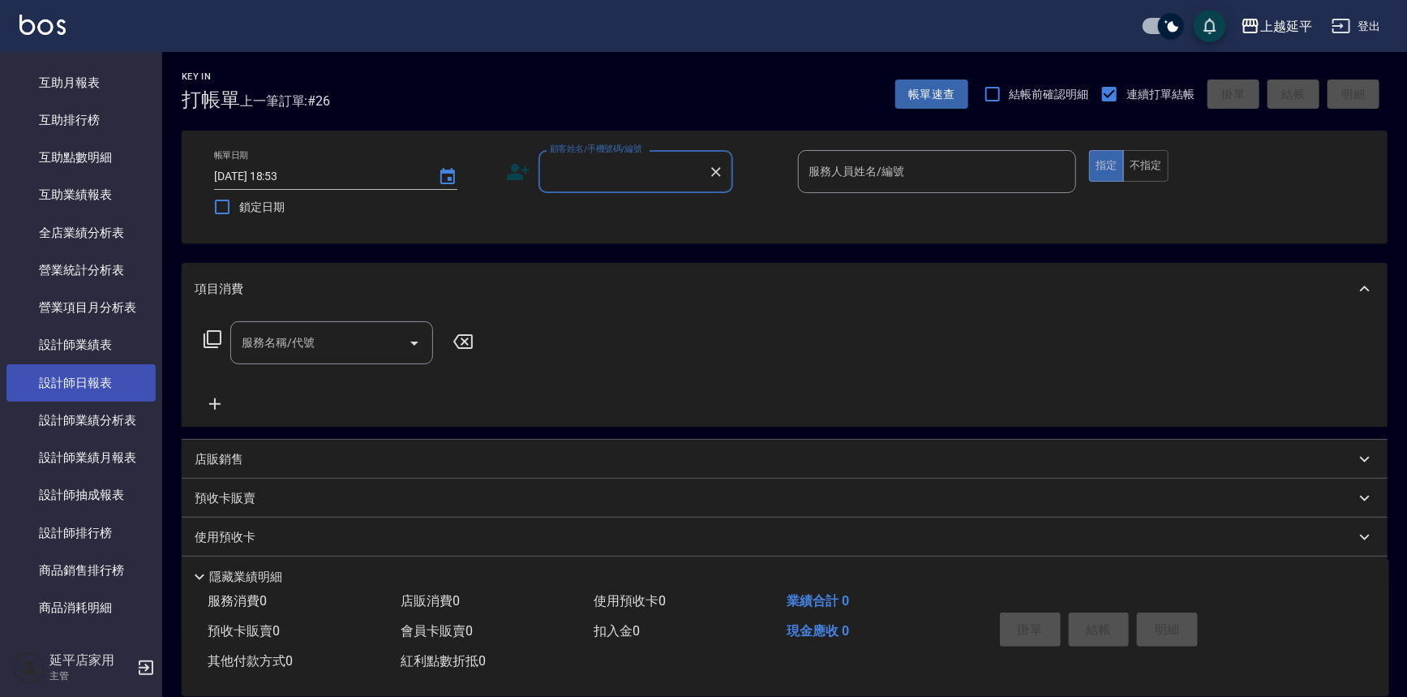
click at [121, 372] on link "設計師日報表" at bounding box center [80, 382] width 149 height 37
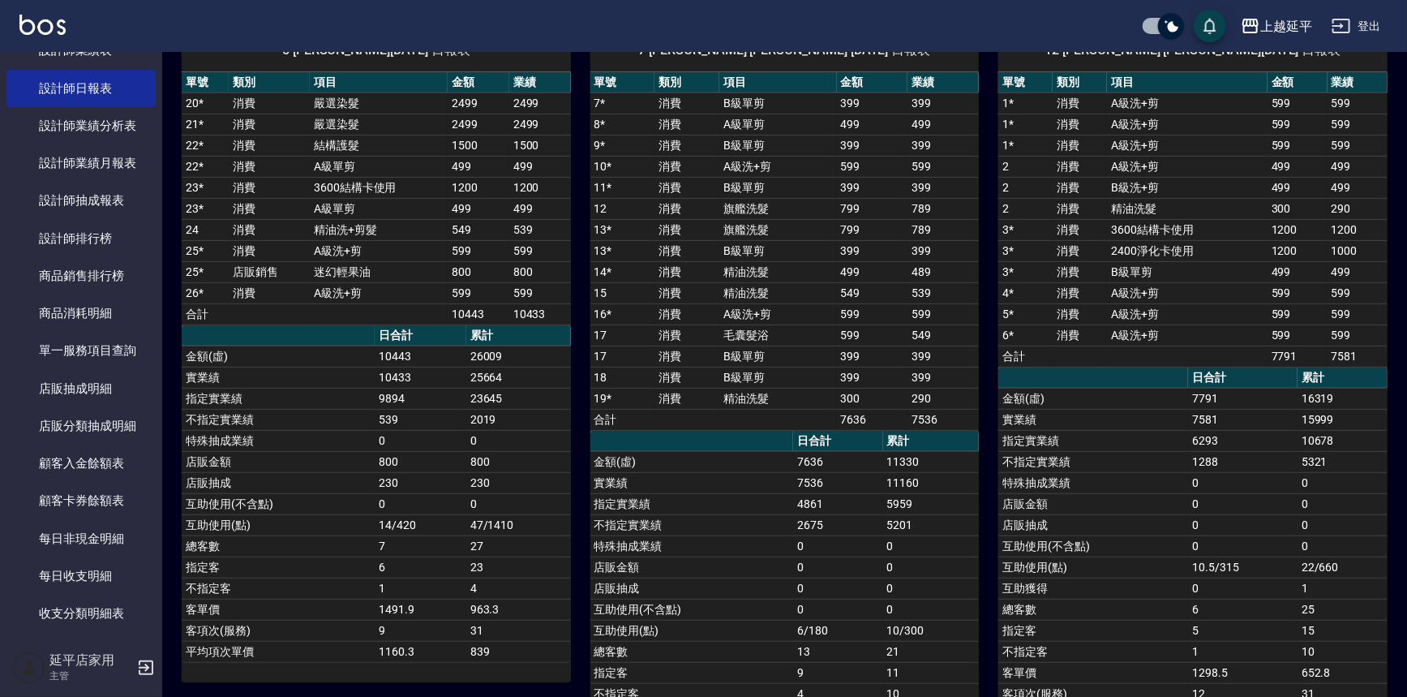
scroll to position [257, 0]
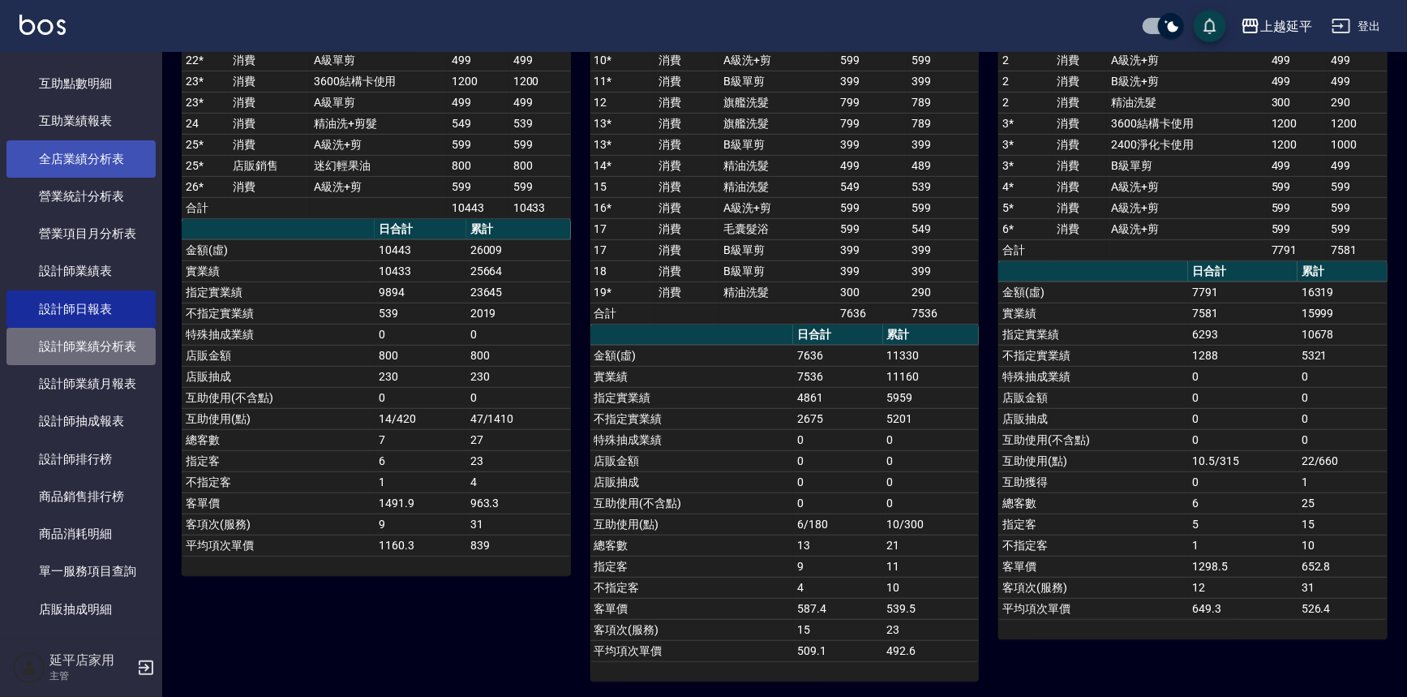
drag, startPoint x: 103, startPoint y: 358, endPoint x: 80, endPoint y: 334, distance: 32.7
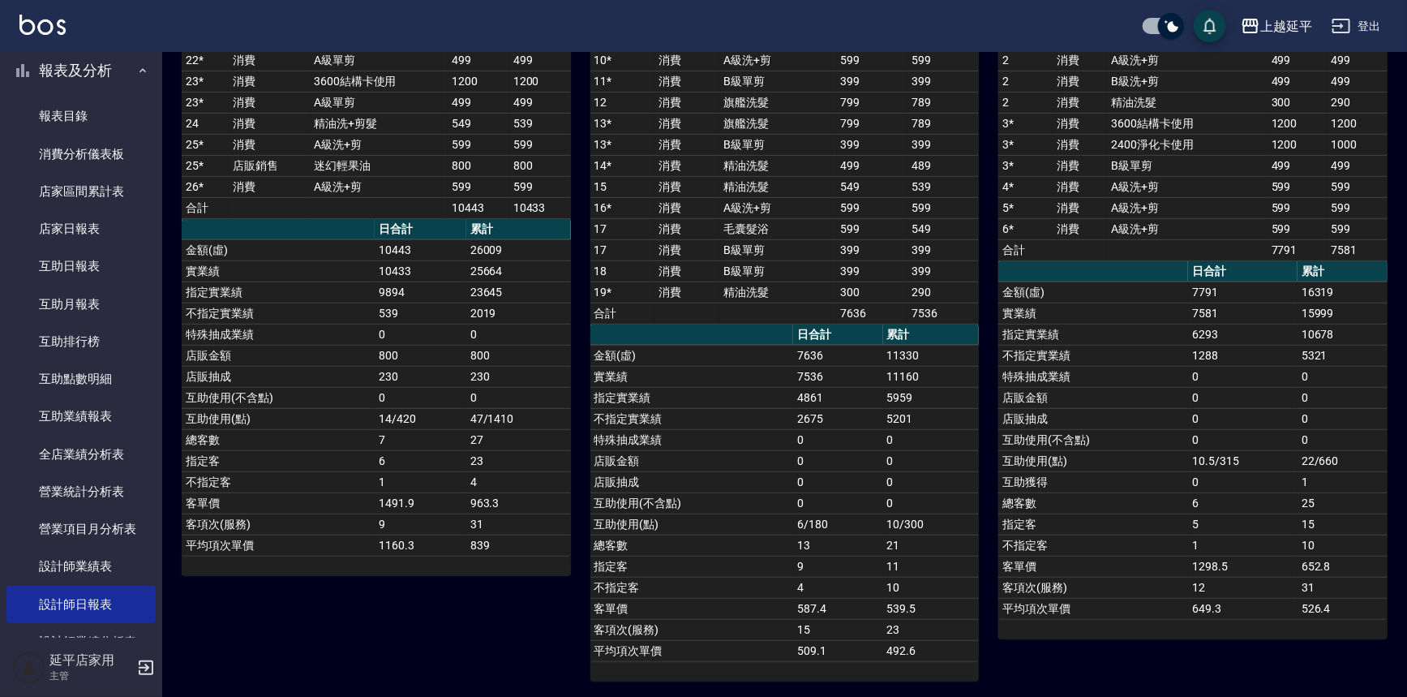
scroll to position [0, 0]
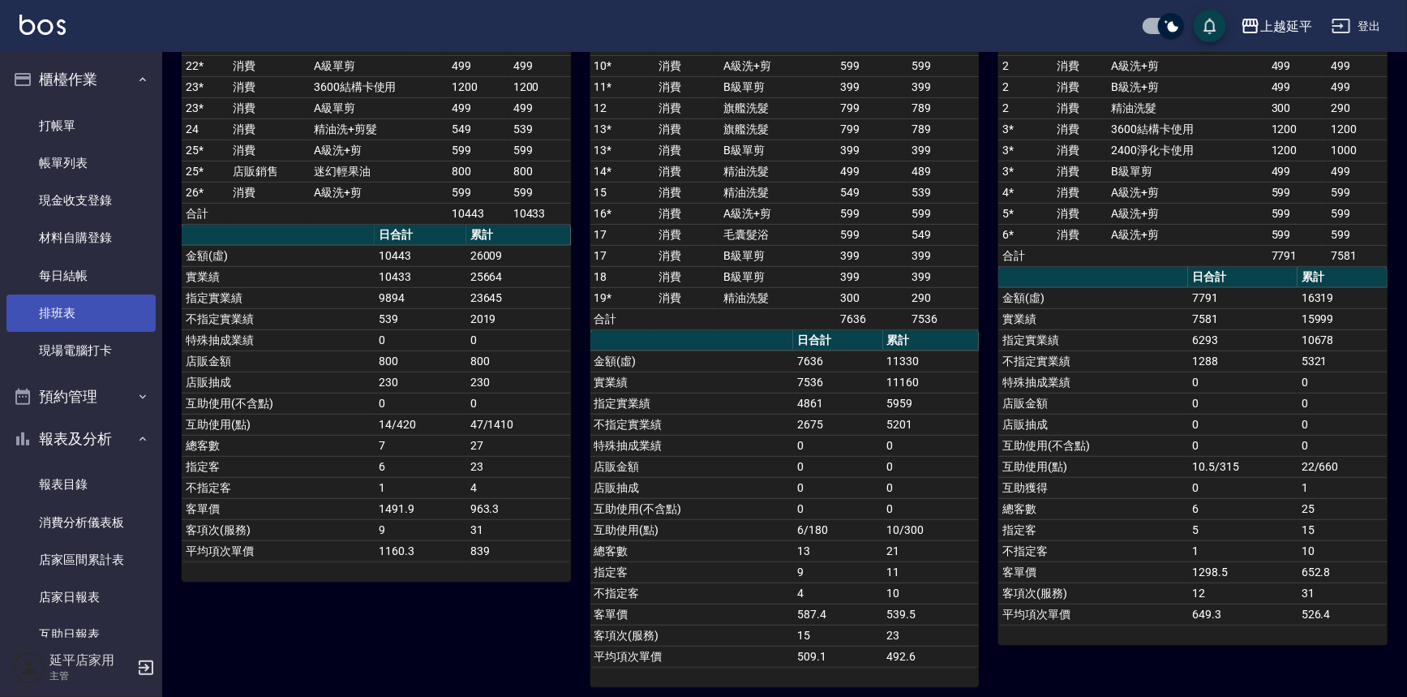
drag, startPoint x: 74, startPoint y: 361, endPoint x: 76, endPoint y: 306, distance: 54.4
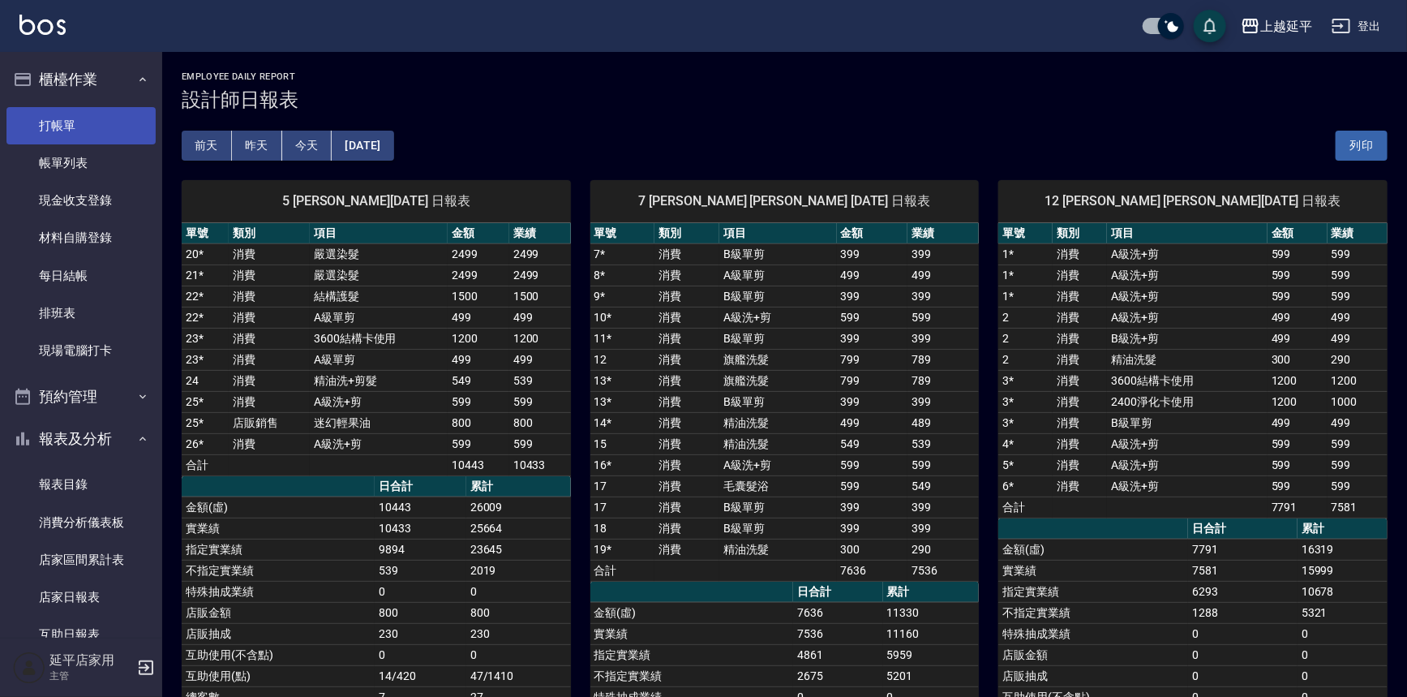
click at [77, 134] on link "打帳單" at bounding box center [80, 125] width 149 height 37
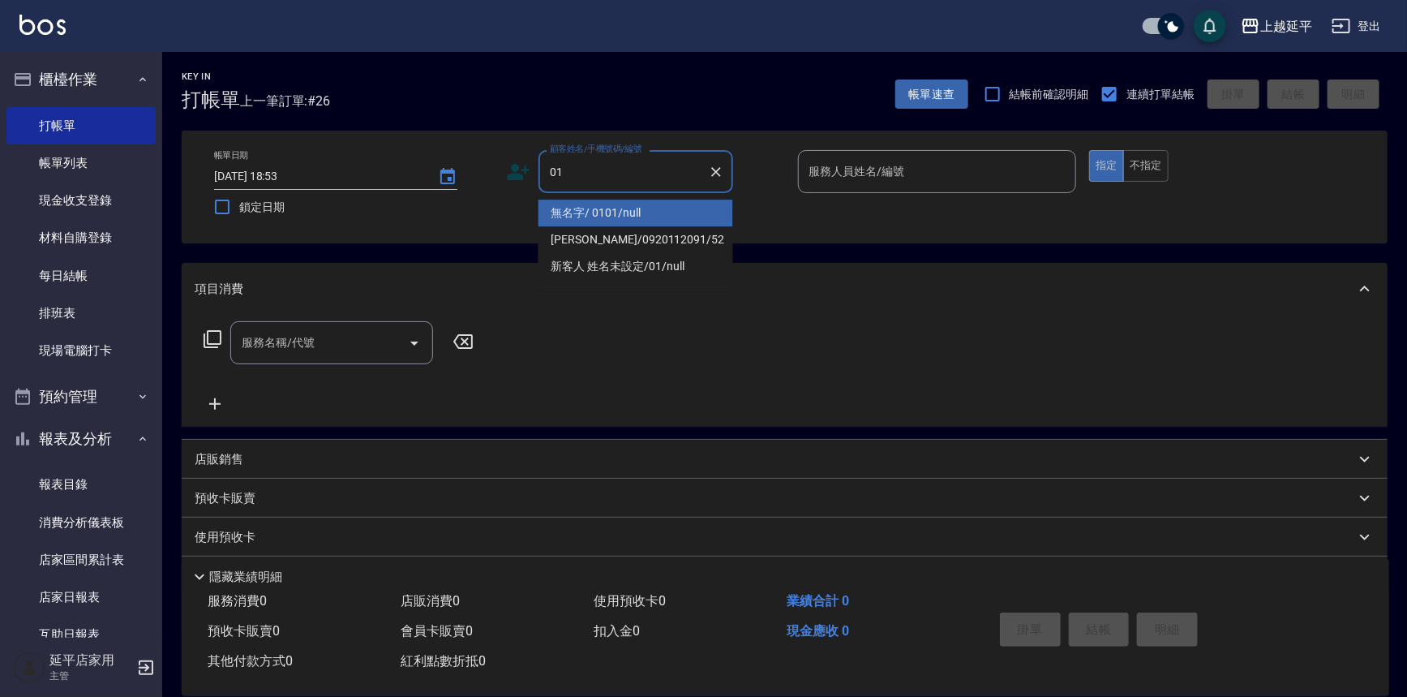
click at [650, 208] on li "無名字/ 0101/null" at bounding box center [635, 212] width 195 height 27
type input "無名字/ 0101/null"
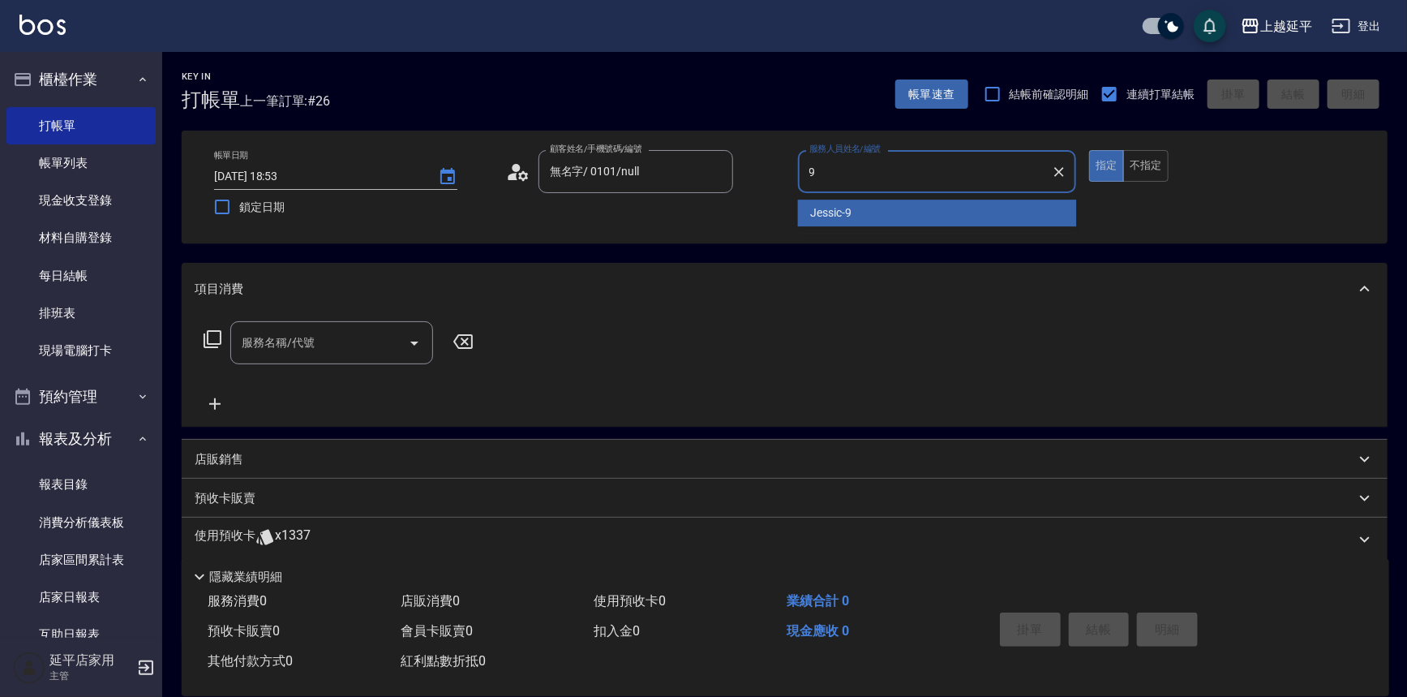
click at [834, 212] on span "Jessic -9" at bounding box center [831, 212] width 41 height 17
type input "Jessic-9"
click at [282, 353] on input "服務名稱/代號" at bounding box center [320, 342] width 164 height 28
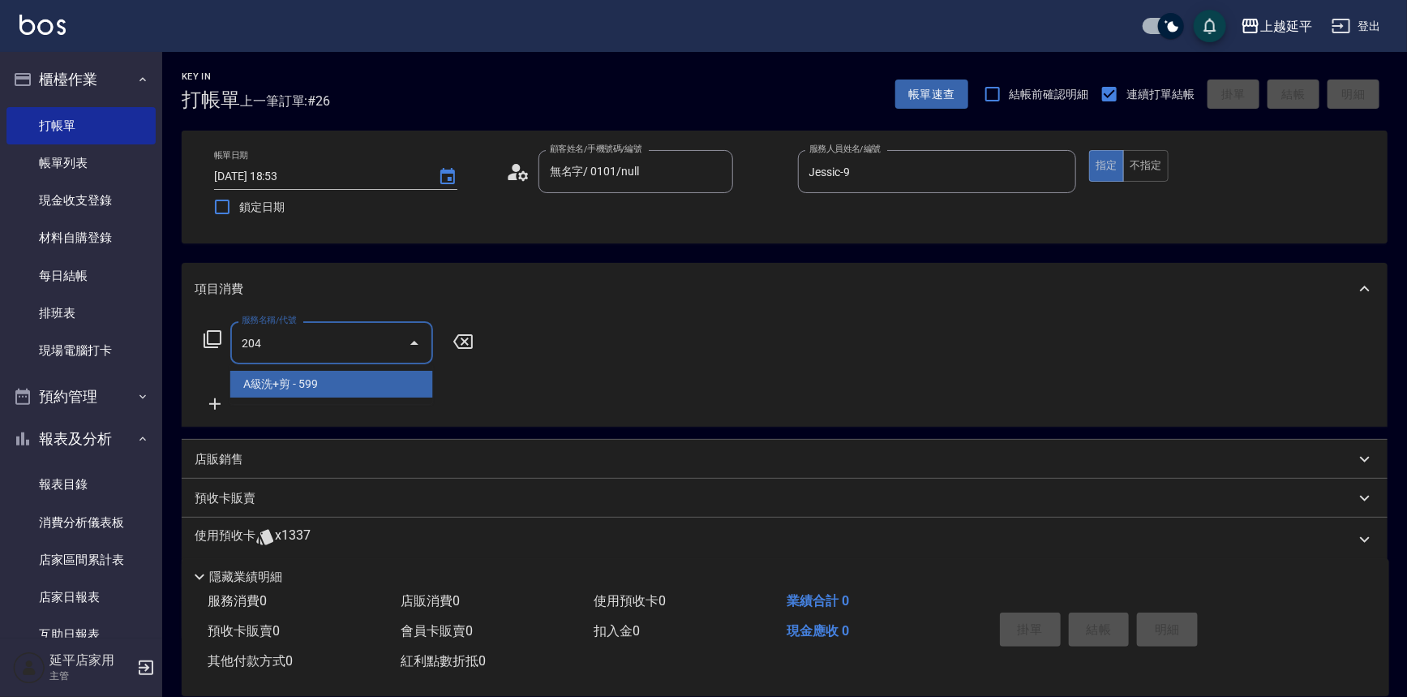
click at [300, 384] on span "A級洗+剪 - 599" at bounding box center [331, 384] width 203 height 27
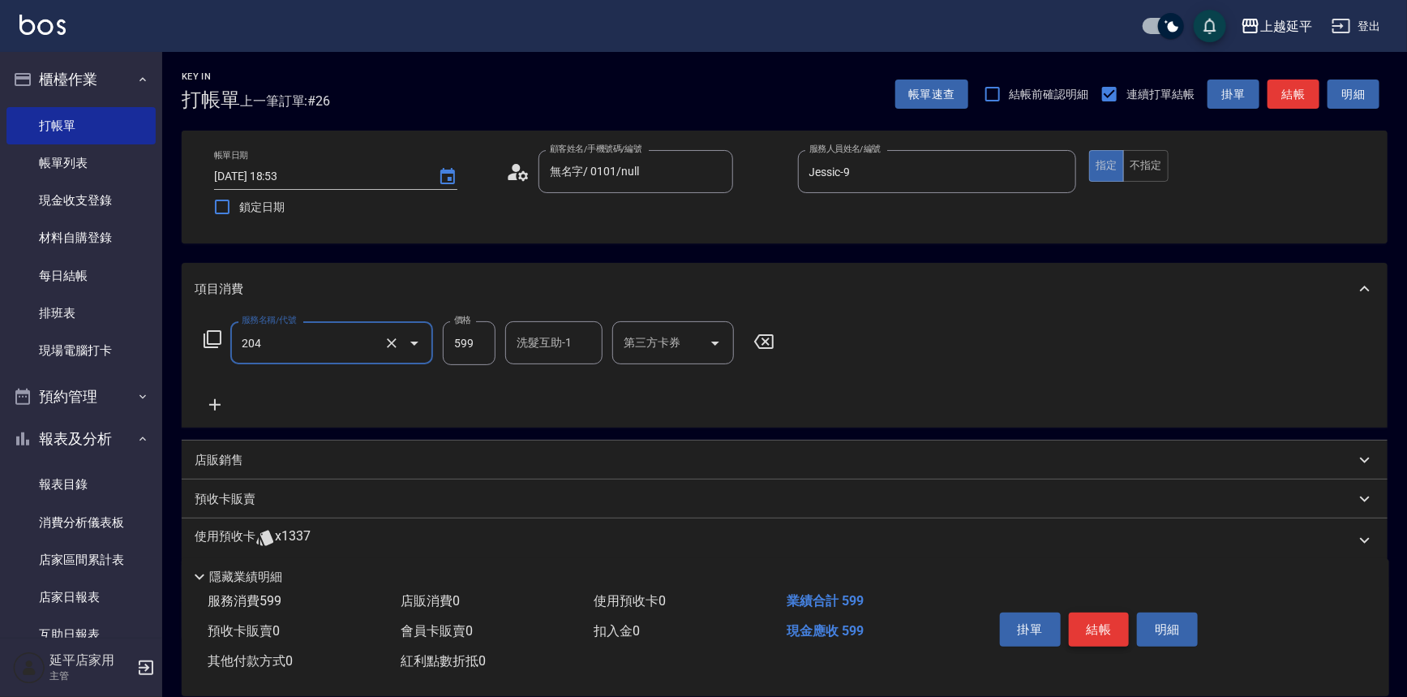
type input "A級洗+剪(204)"
click at [1111, 632] on button "結帳" at bounding box center [1099, 629] width 61 height 34
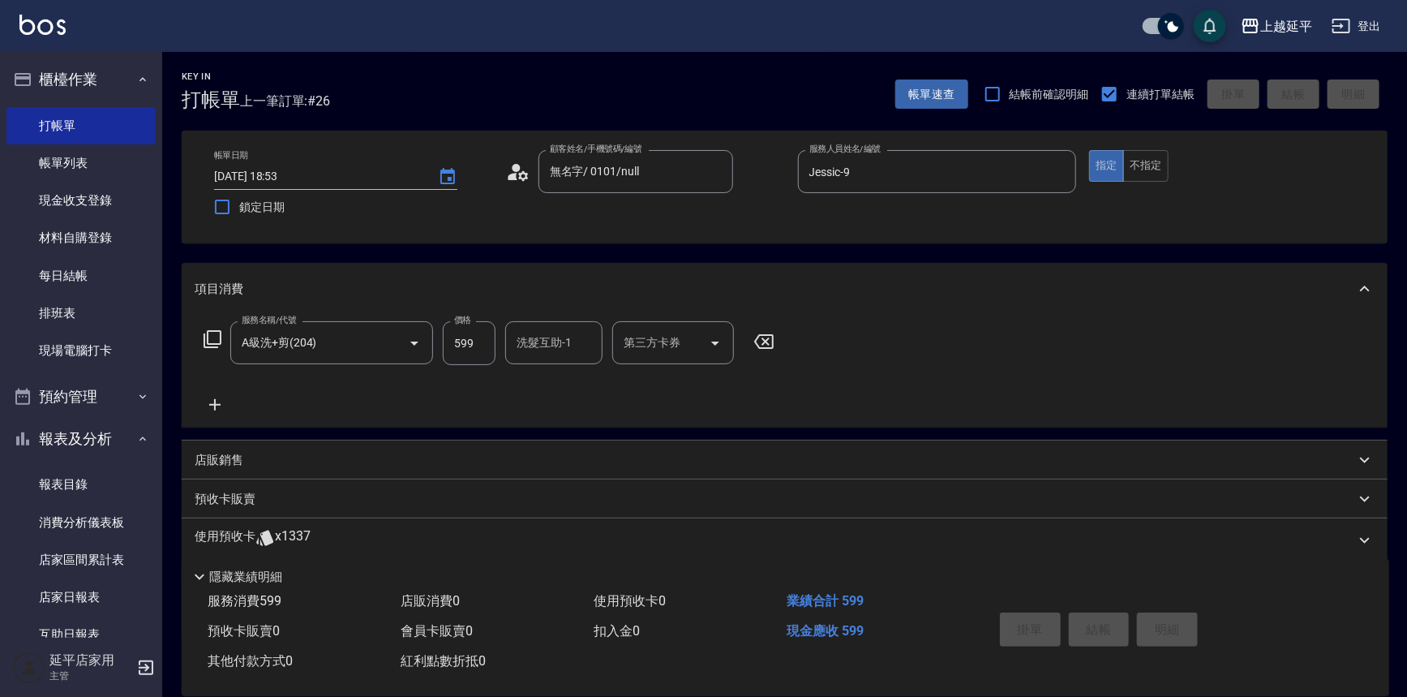
type input "2025/09/06 18:56"
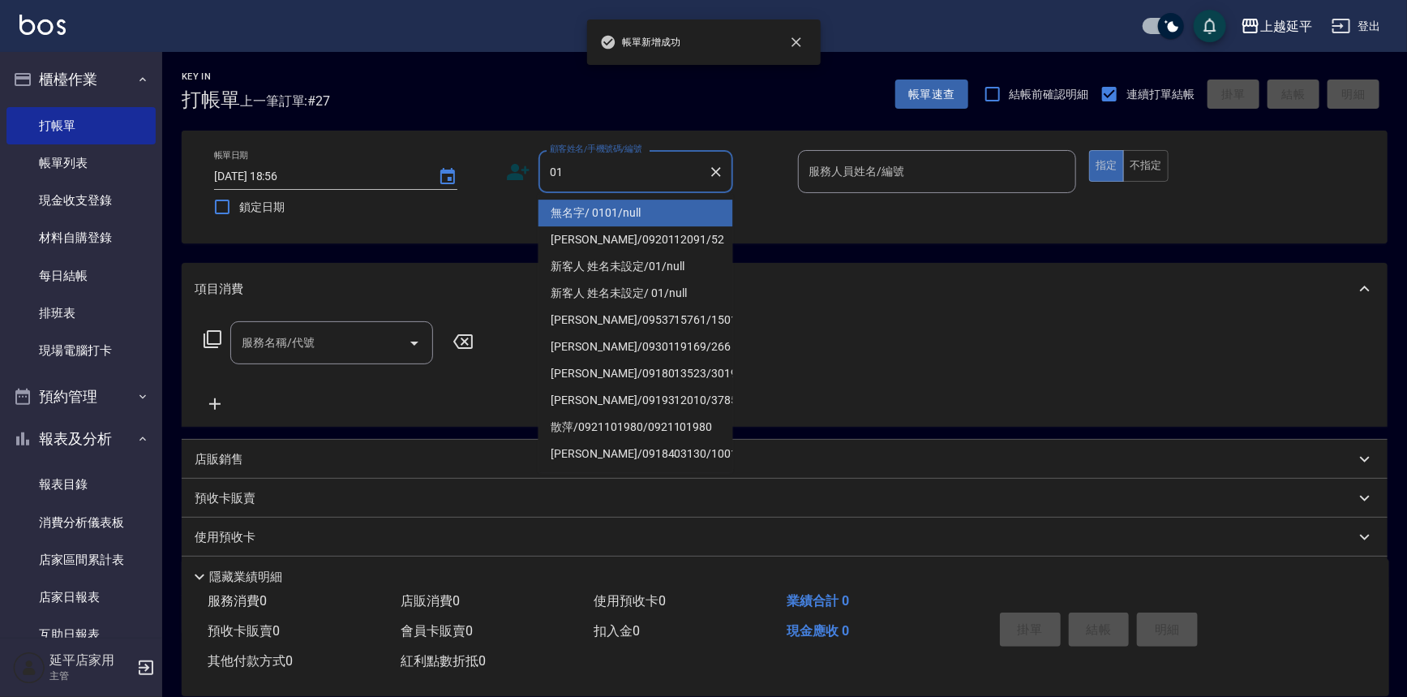
click at [645, 212] on li "無名字/ 0101/null" at bounding box center [635, 212] width 195 height 27
type input "無名字/ 0101/null"
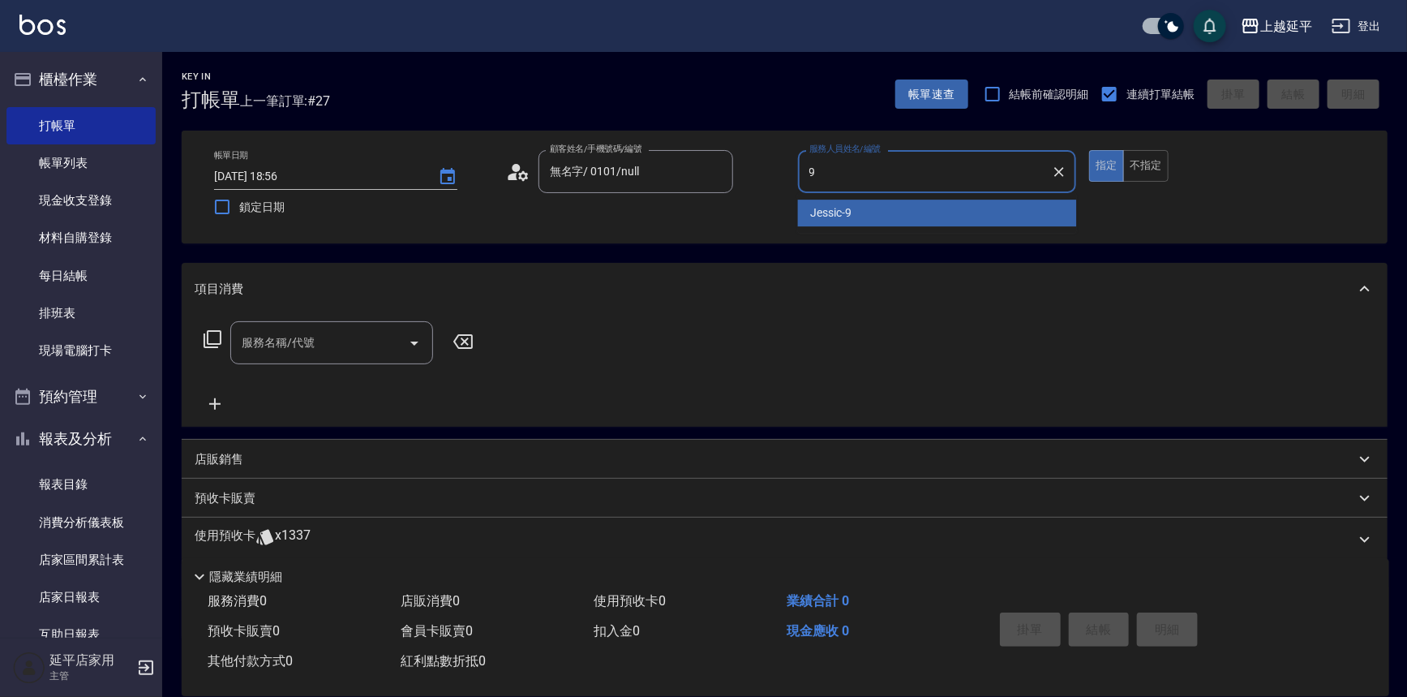
click at [818, 207] on span "Jessic -9" at bounding box center [831, 212] width 41 height 17
type input "Jessic-9"
click at [327, 341] on input "服務名稱/代號" at bounding box center [320, 342] width 164 height 28
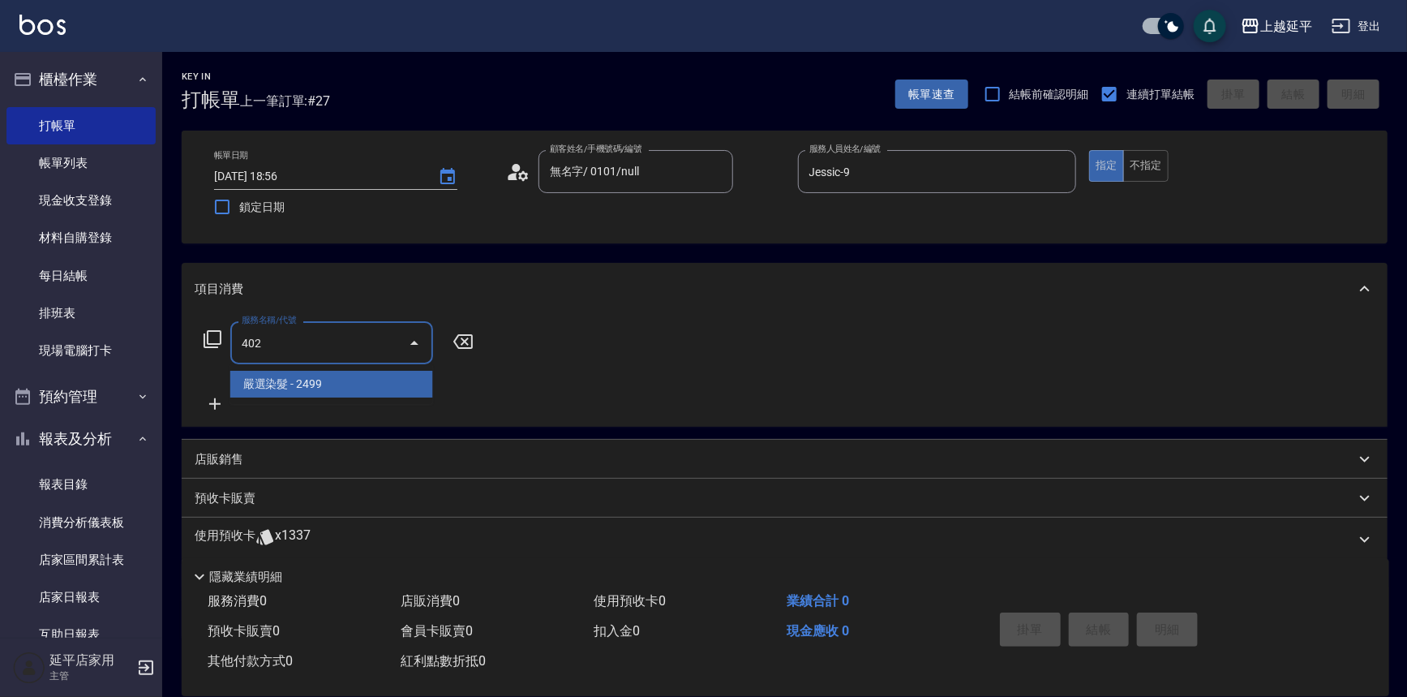
click at [334, 388] on span "嚴選染髮 - 2499" at bounding box center [331, 384] width 203 height 27
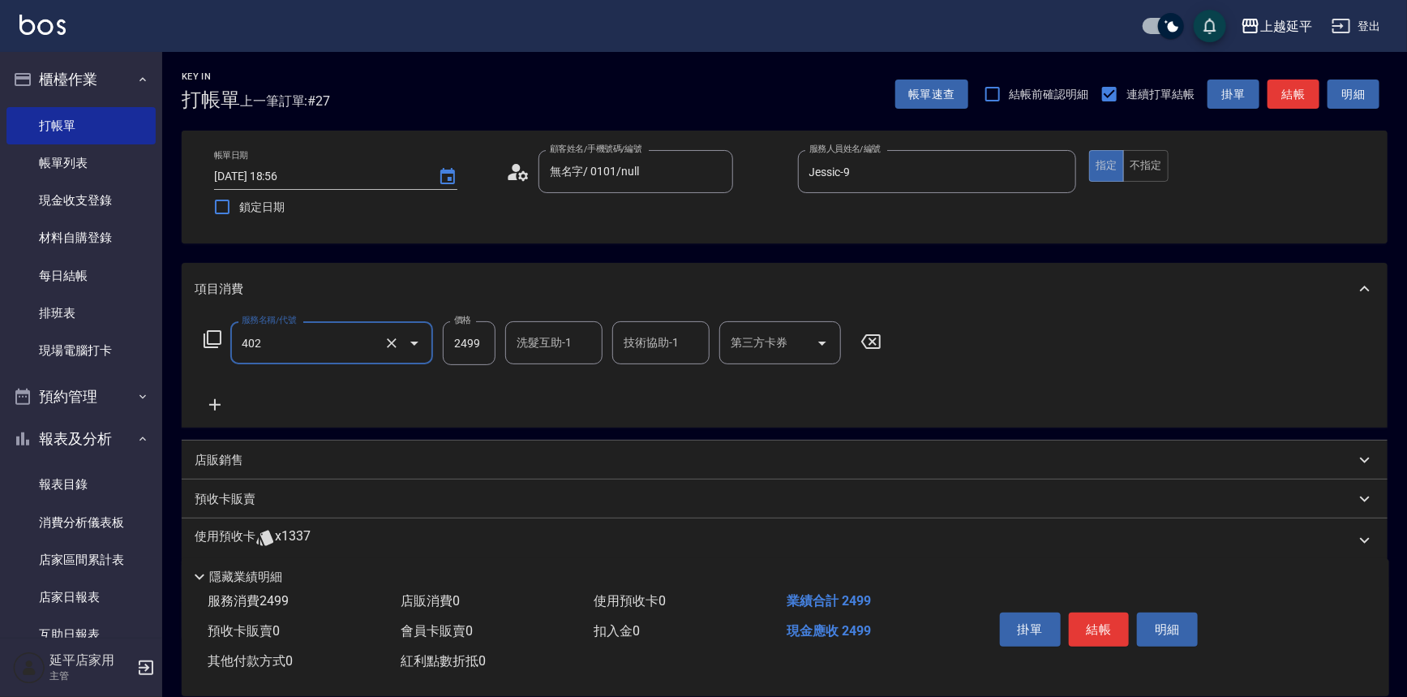
type input "嚴選染髮(402)"
click at [466, 337] on input "2499" at bounding box center [469, 343] width 53 height 44
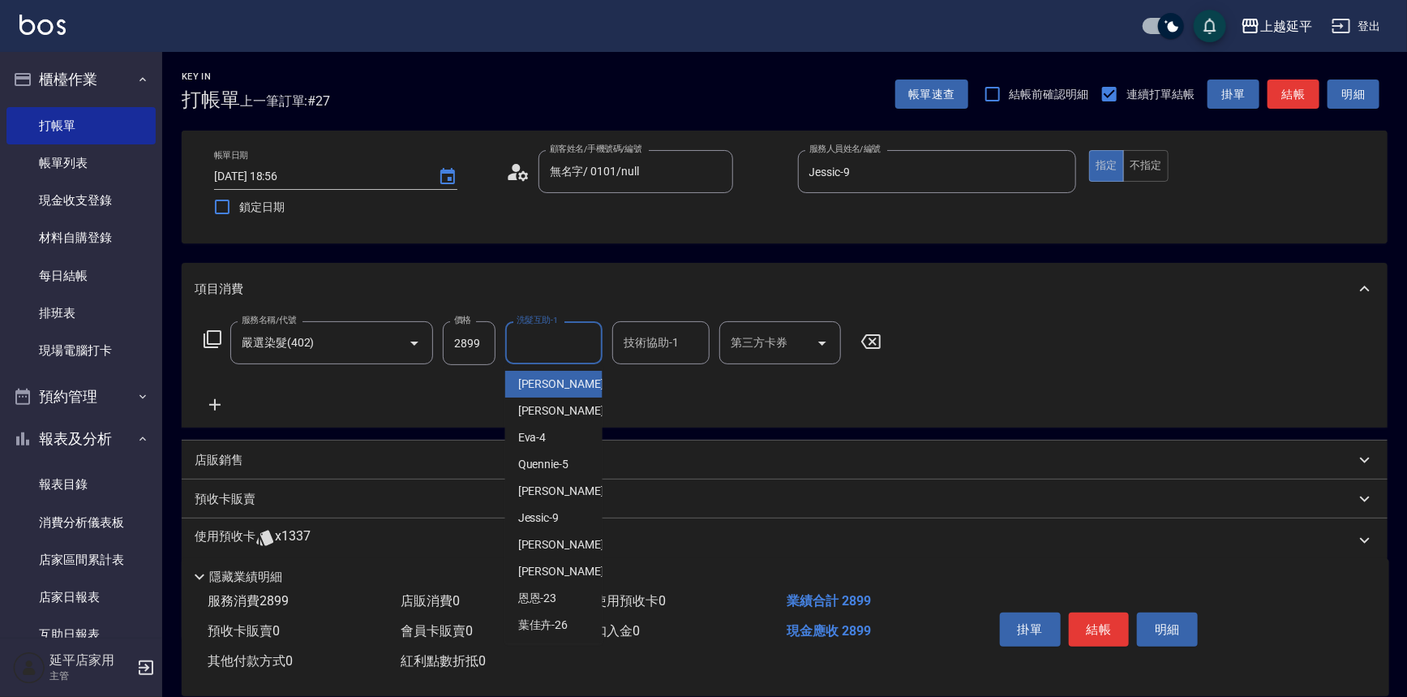
click at [543, 347] on div "洗髮互助-1 洗髮互助-1" at bounding box center [553, 342] width 97 height 43
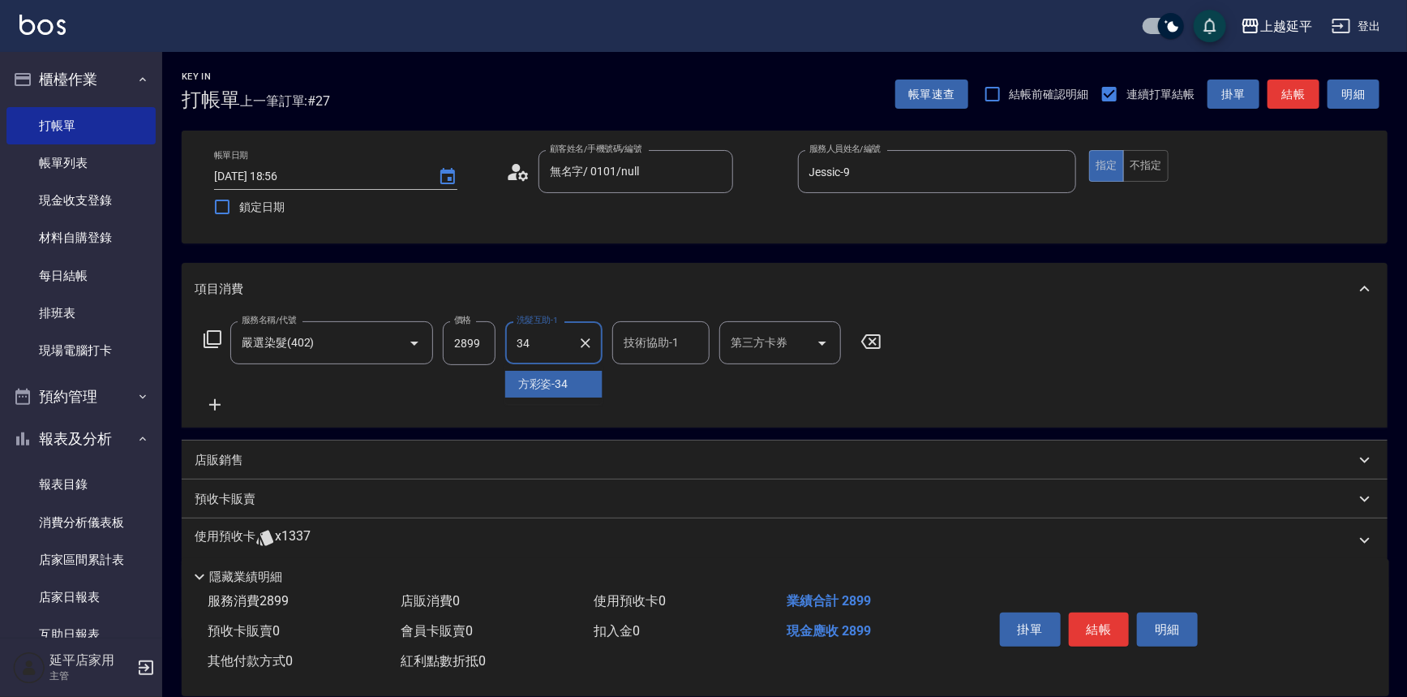
click at [553, 371] on div "方彩姿 -34" at bounding box center [553, 384] width 97 height 27
click at [645, 340] on div "技術協助-1 技術協助-1" at bounding box center [660, 342] width 97 height 43
click at [669, 384] on span "方彩姿 -34" at bounding box center [650, 383] width 50 height 17
click at [1091, 624] on button "結帳" at bounding box center [1099, 629] width 61 height 34
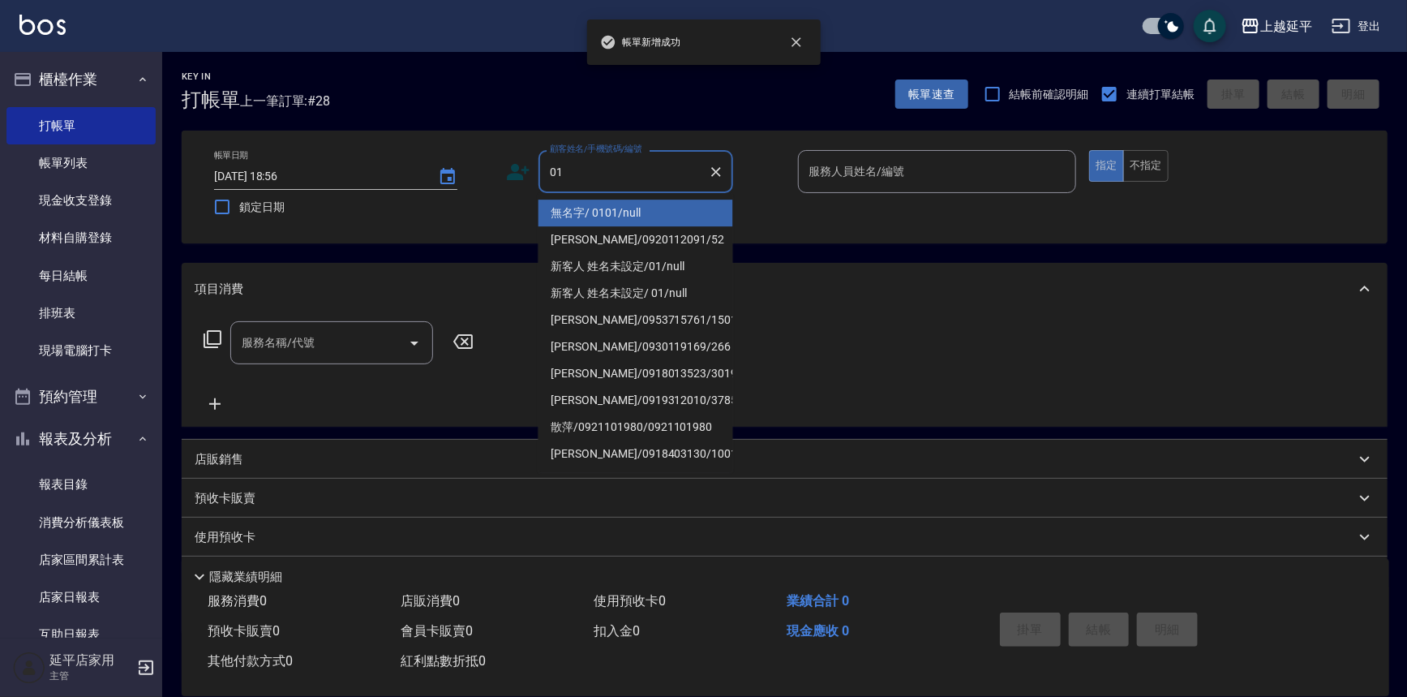
click at [609, 203] on li "無名字/ 0101/null" at bounding box center [635, 212] width 195 height 27
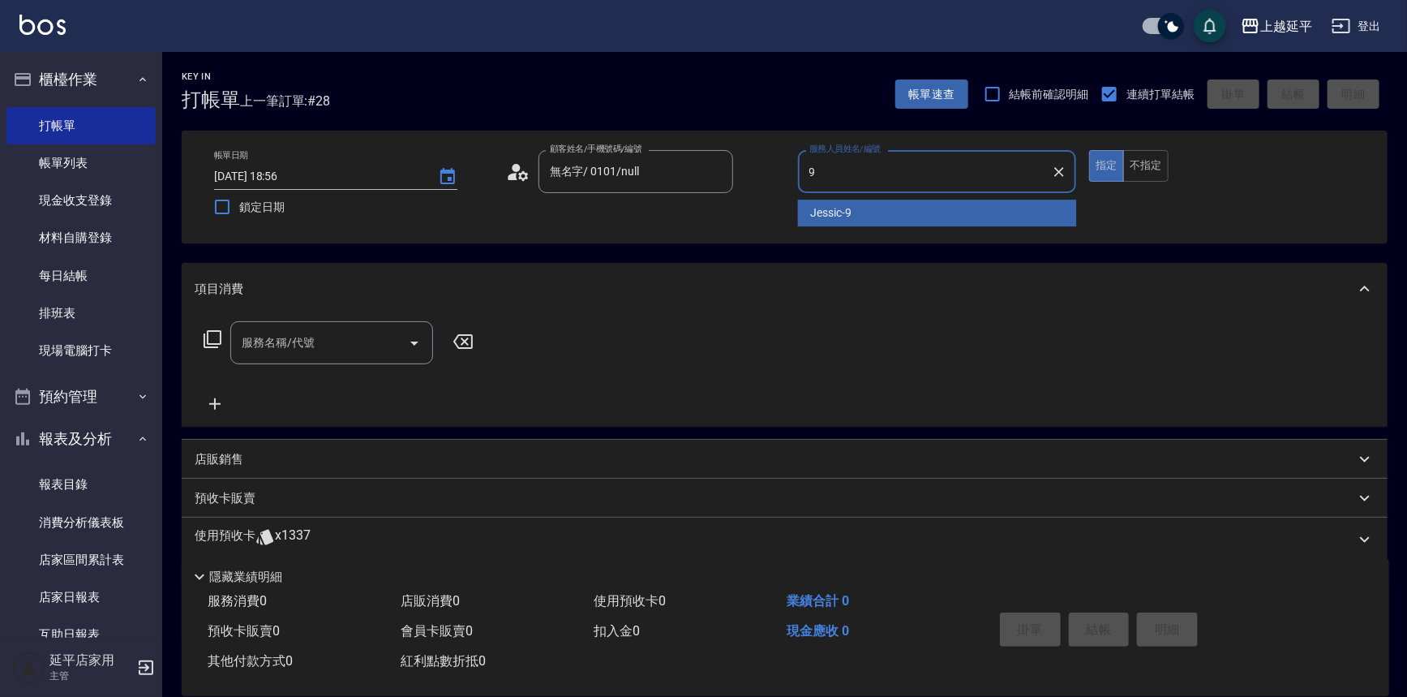
click at [819, 211] on span "Jessic -9" at bounding box center [831, 212] width 41 height 17
click at [358, 323] on div "服務名稱/代號" at bounding box center [331, 342] width 203 height 43
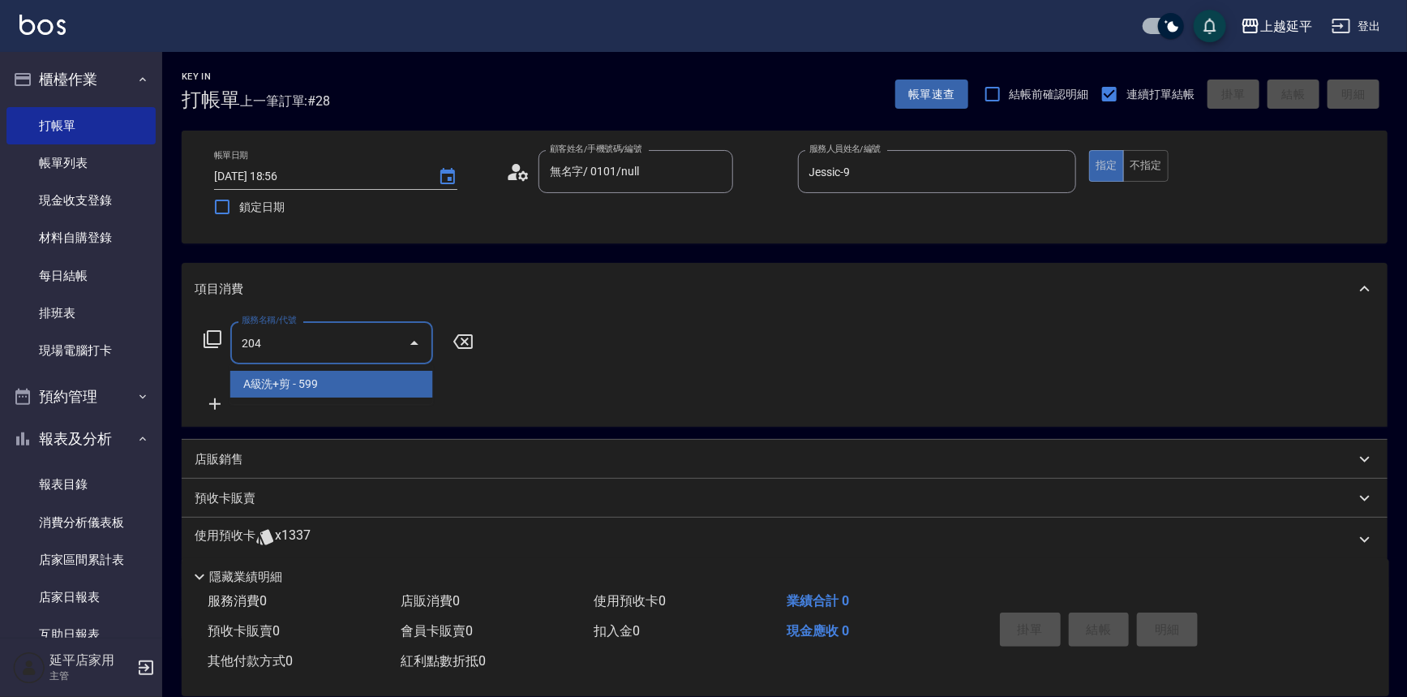
click at [381, 381] on span "A級洗+剪 - 599" at bounding box center [331, 384] width 203 height 27
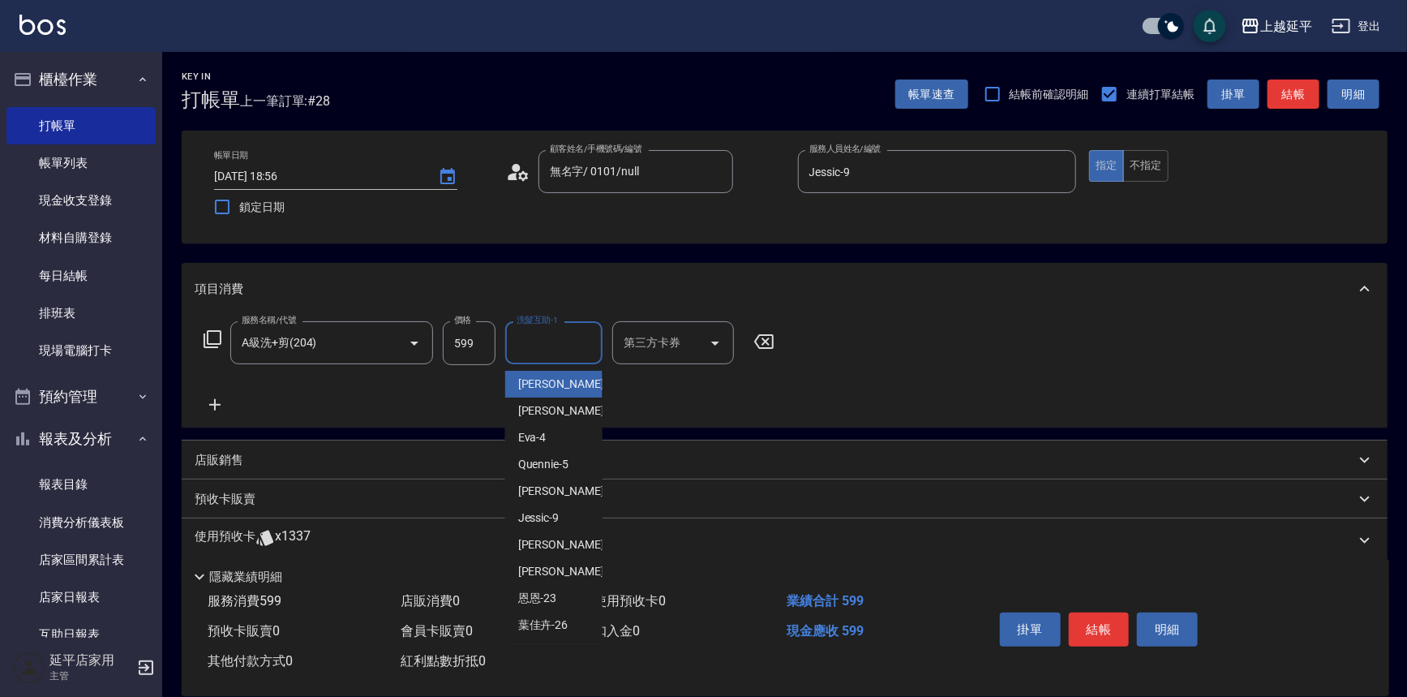
click at [544, 349] on div "洗髮互助-1 洗髮互助-1" at bounding box center [553, 342] width 97 height 43
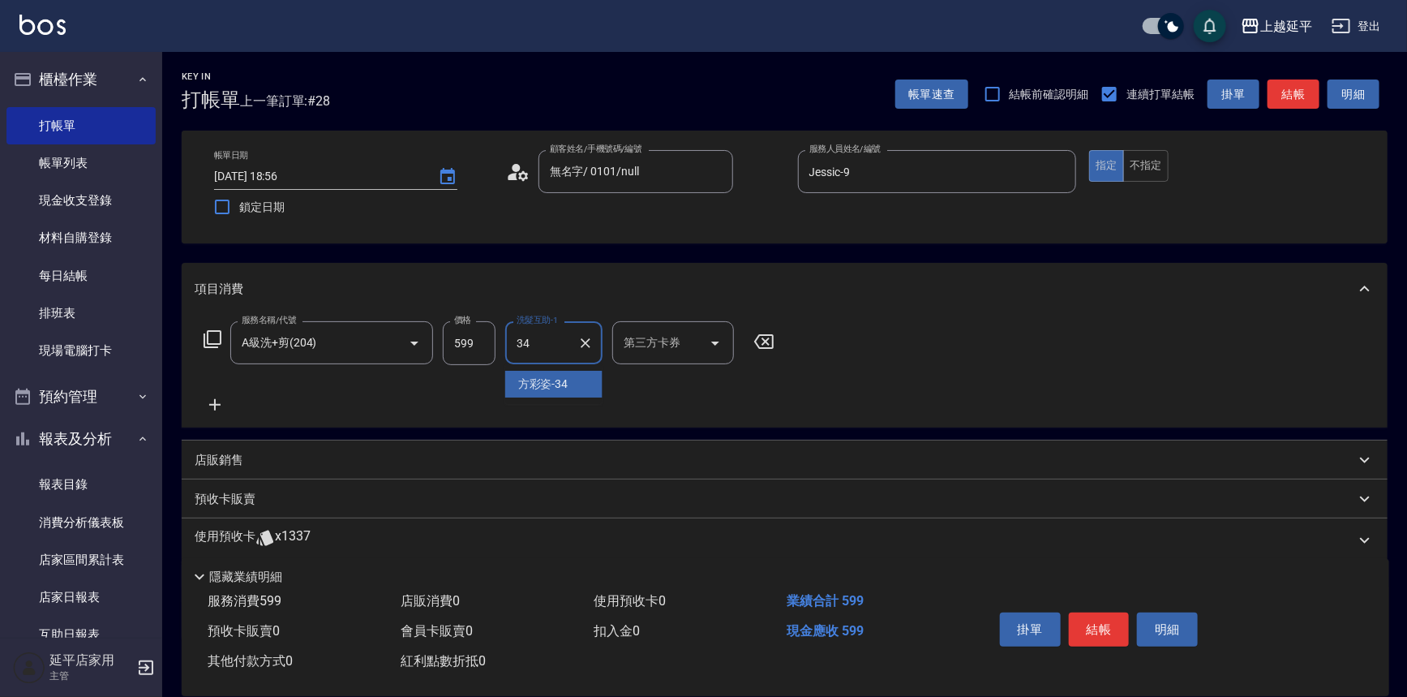
click at [584, 384] on div "方彩姿 -34" at bounding box center [553, 384] width 97 height 27
click at [1107, 624] on button "結帳" at bounding box center [1099, 629] width 61 height 34
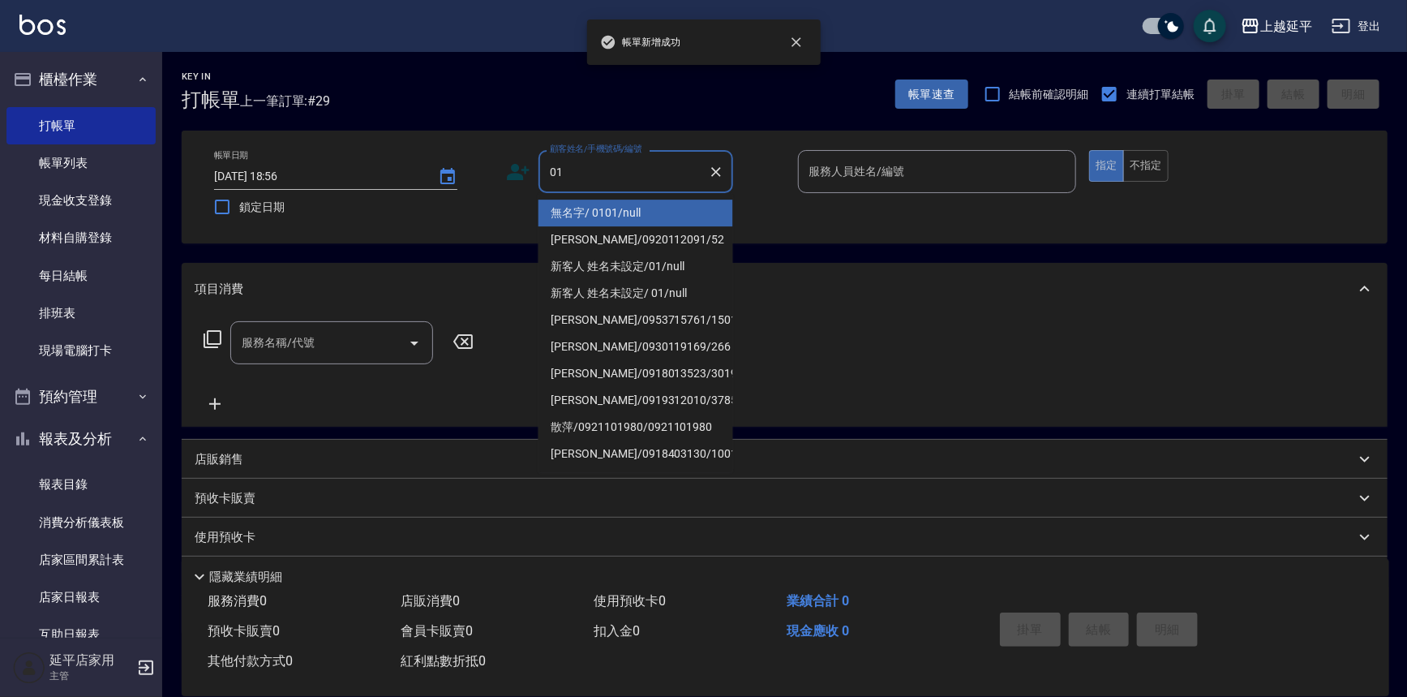
click at [586, 211] on li "無名字/ 0101/null" at bounding box center [635, 212] width 195 height 27
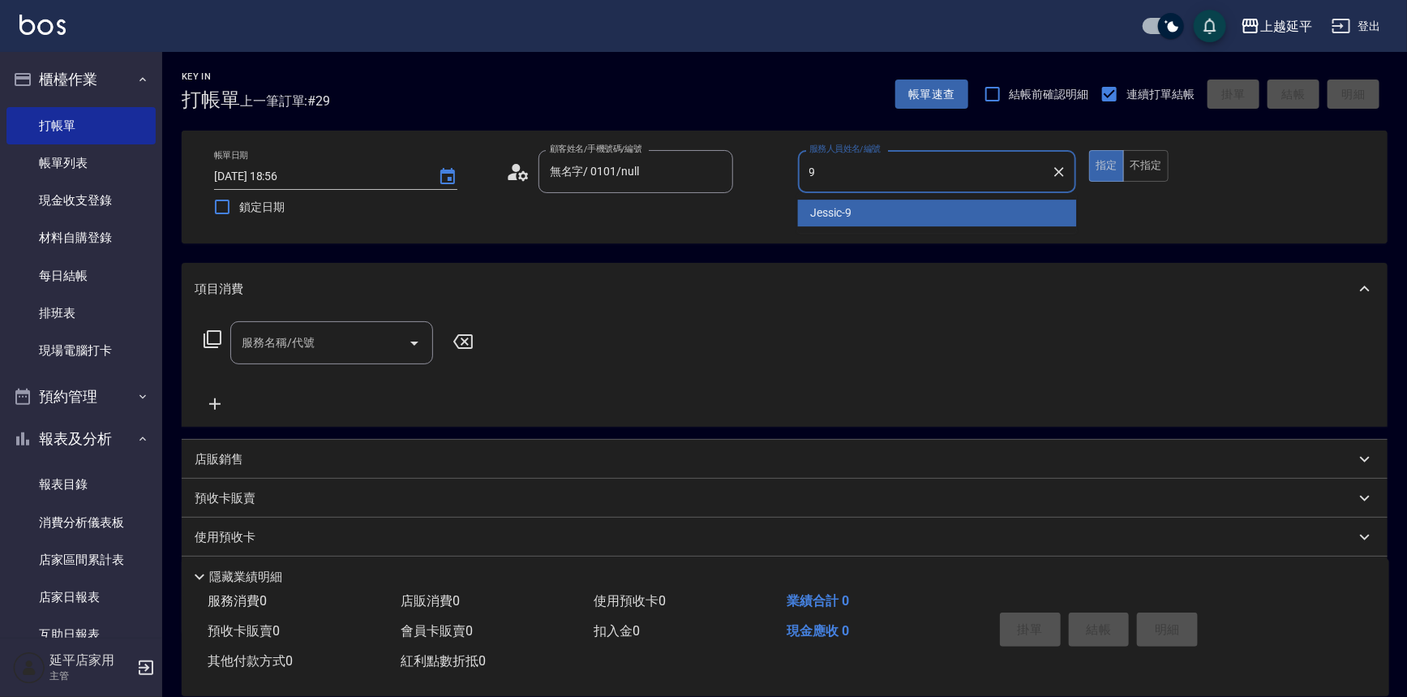
click at [802, 211] on div "Jessic -9" at bounding box center [937, 212] width 279 height 27
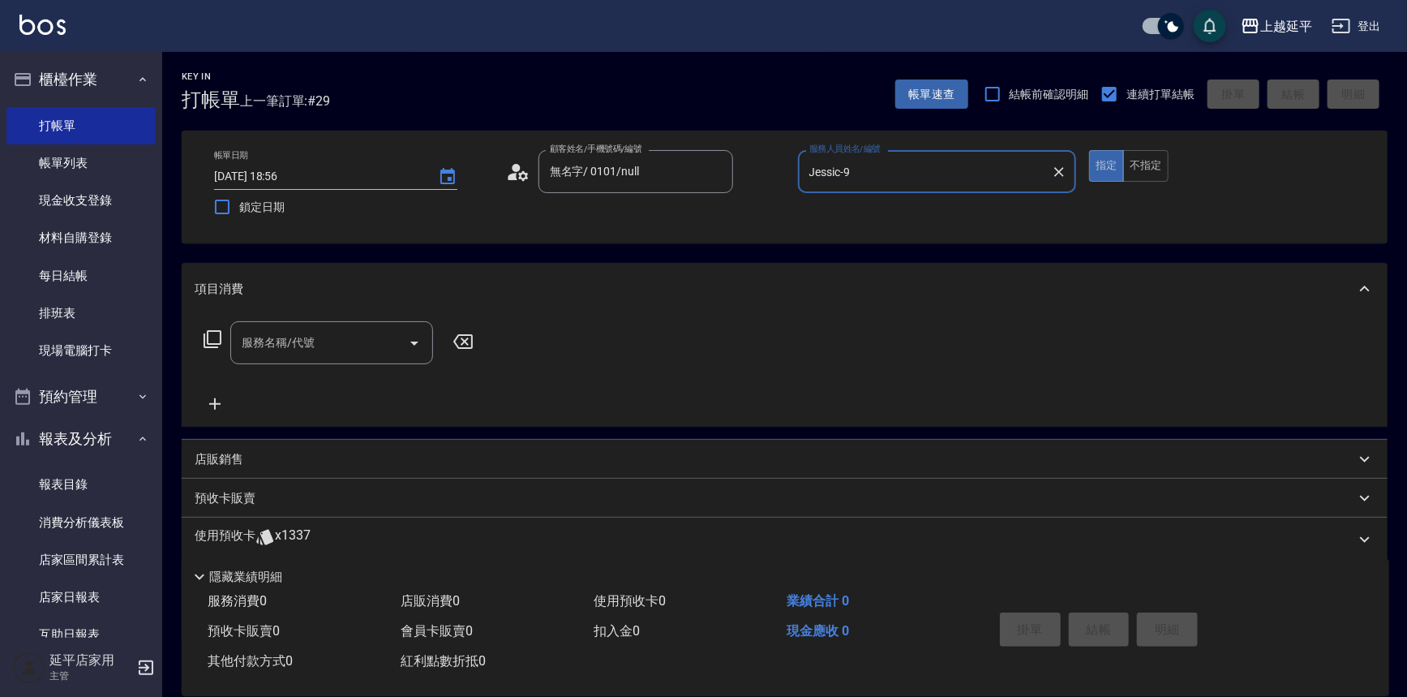
click at [311, 341] on div "服務名稱/代號 服務名稱/代號" at bounding box center [331, 342] width 203 height 43
click at [328, 387] on span "A級洗+剪 - 599" at bounding box center [331, 384] width 203 height 27
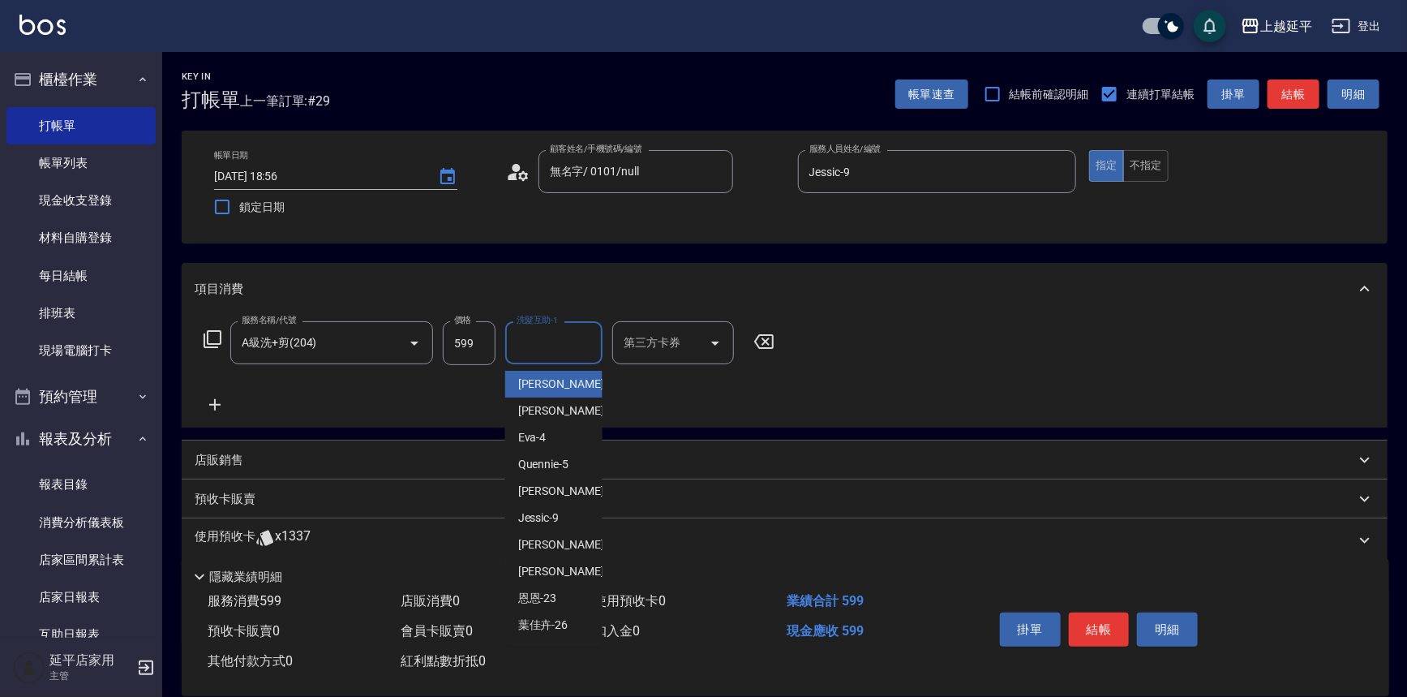
click at [534, 337] on div "洗髮互助-1 洗髮互助-1" at bounding box center [553, 342] width 97 height 43
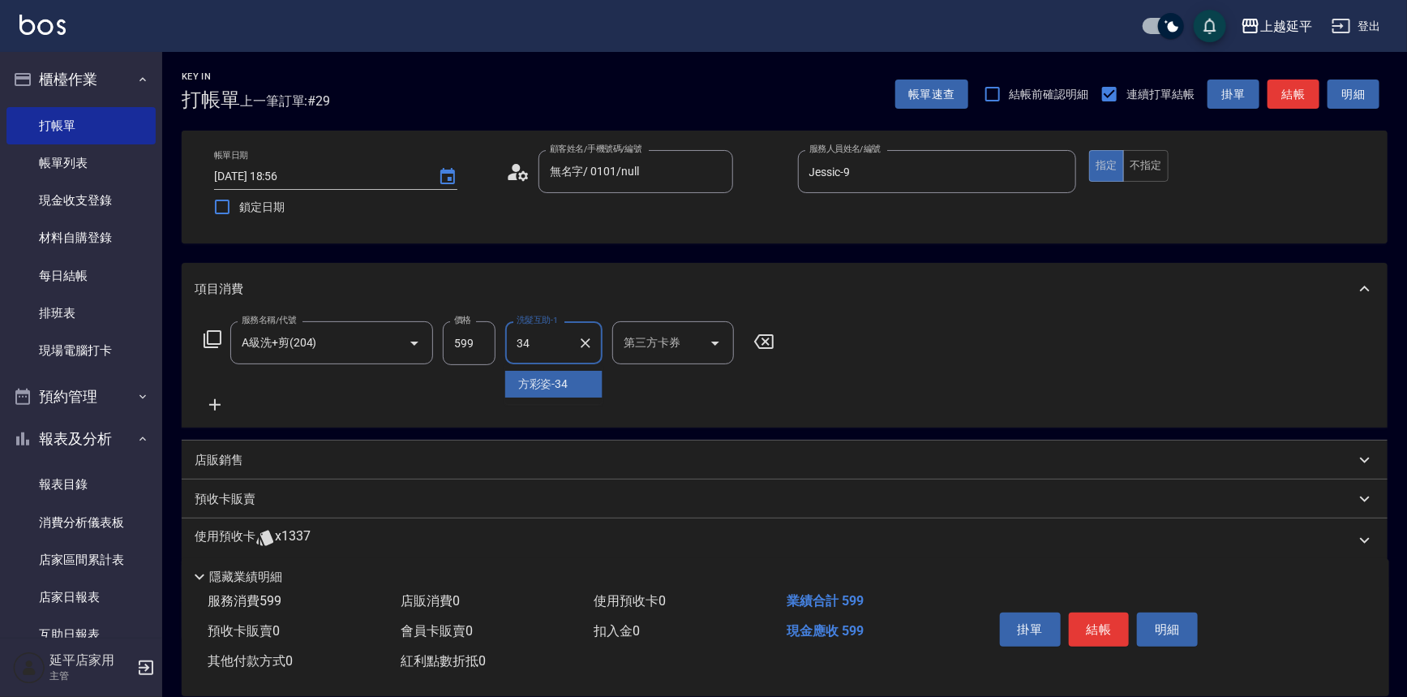
click at [556, 380] on span "方彩姿 -34" at bounding box center [543, 383] width 50 height 17
click at [591, 341] on icon "Clear" at bounding box center [585, 343] width 16 height 16
click at [1112, 616] on button "結帳" at bounding box center [1099, 629] width 61 height 34
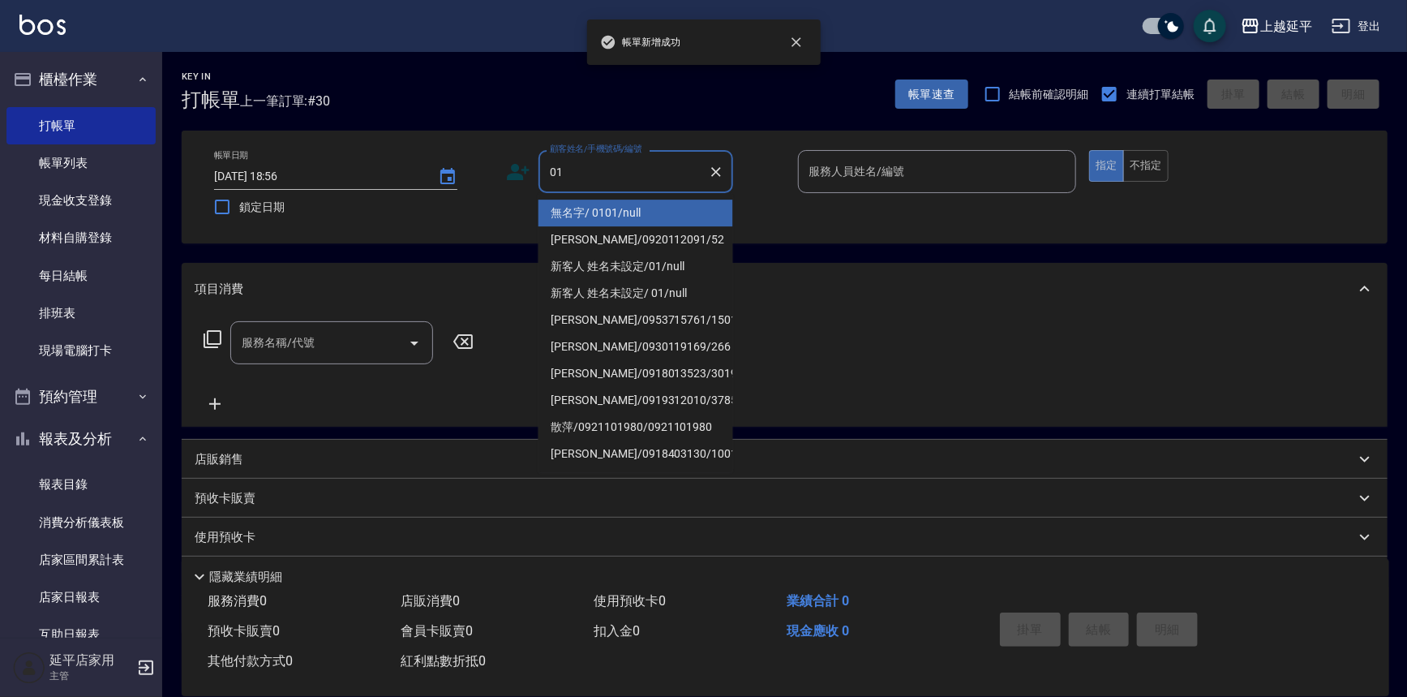
click at [609, 214] on li "無名字/ 0101/null" at bounding box center [635, 212] width 195 height 27
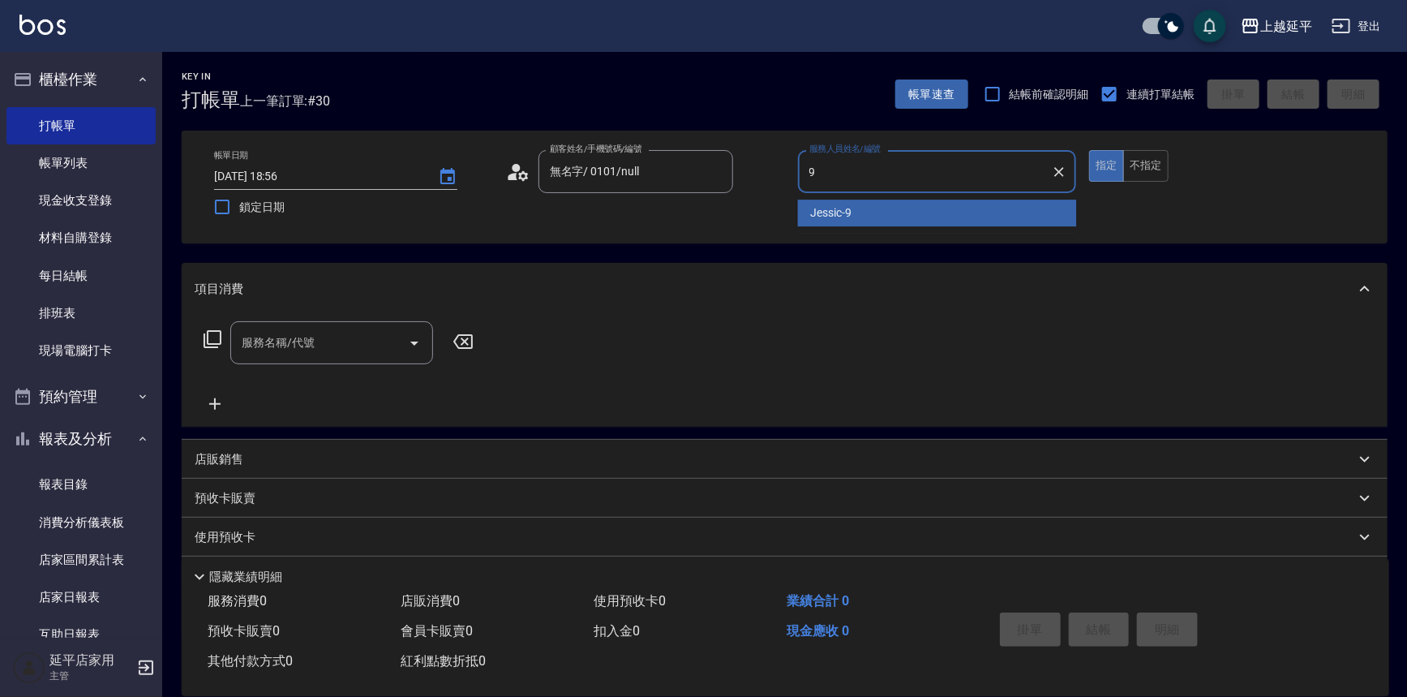
click at [809, 215] on div "Jessic -9" at bounding box center [937, 212] width 279 height 27
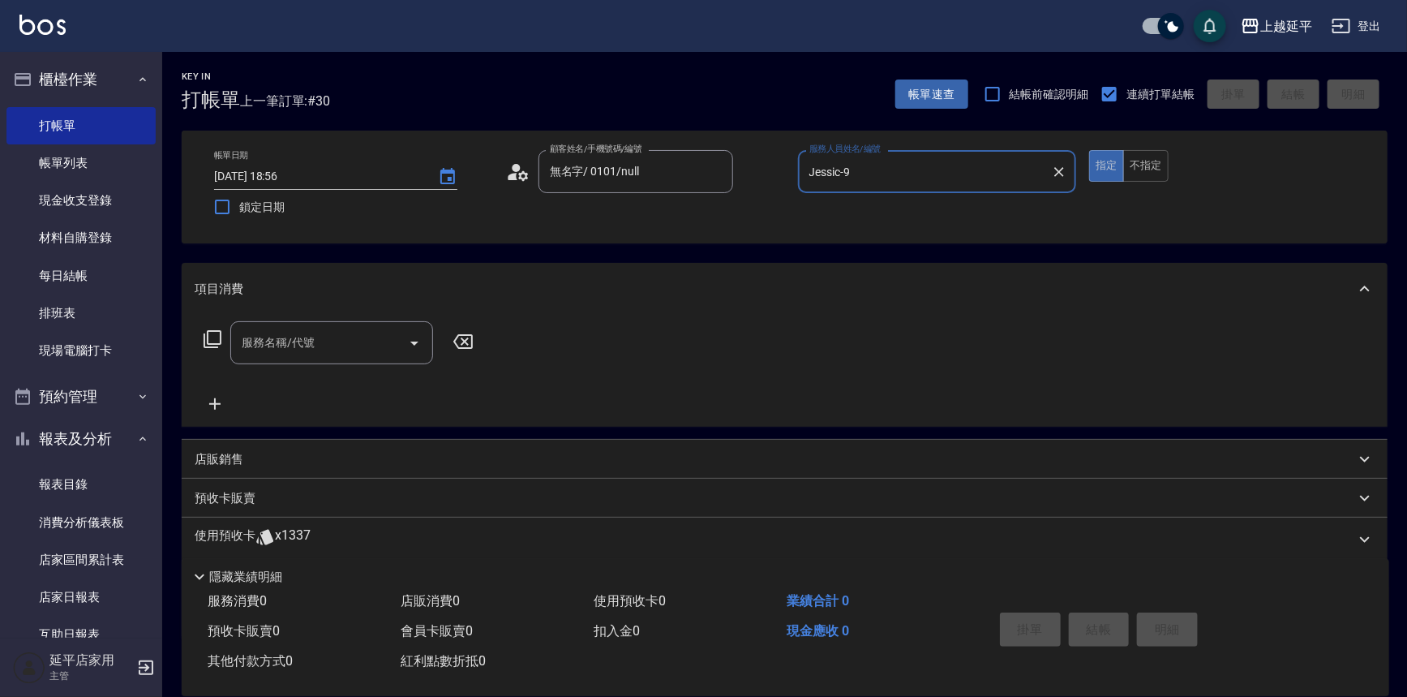
click at [342, 330] on input "服務名稱/代號" at bounding box center [320, 342] width 164 height 28
click at [364, 381] on span "A級洗+剪 - 599" at bounding box center [331, 384] width 203 height 27
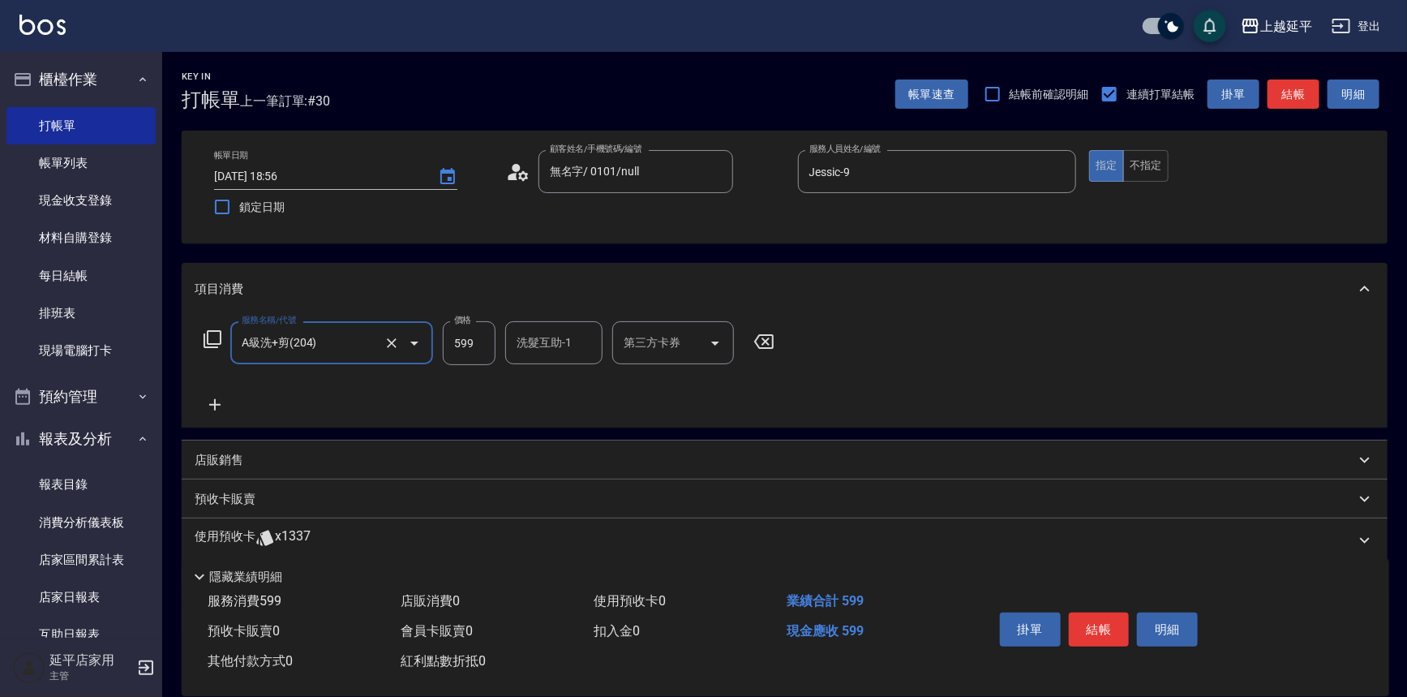
click at [559, 348] on input "洗髮互助-1" at bounding box center [553, 342] width 83 height 28
click at [564, 383] on span "方彩姿 -34" at bounding box center [543, 383] width 50 height 17
click at [1087, 621] on button "結帳" at bounding box center [1099, 629] width 61 height 34
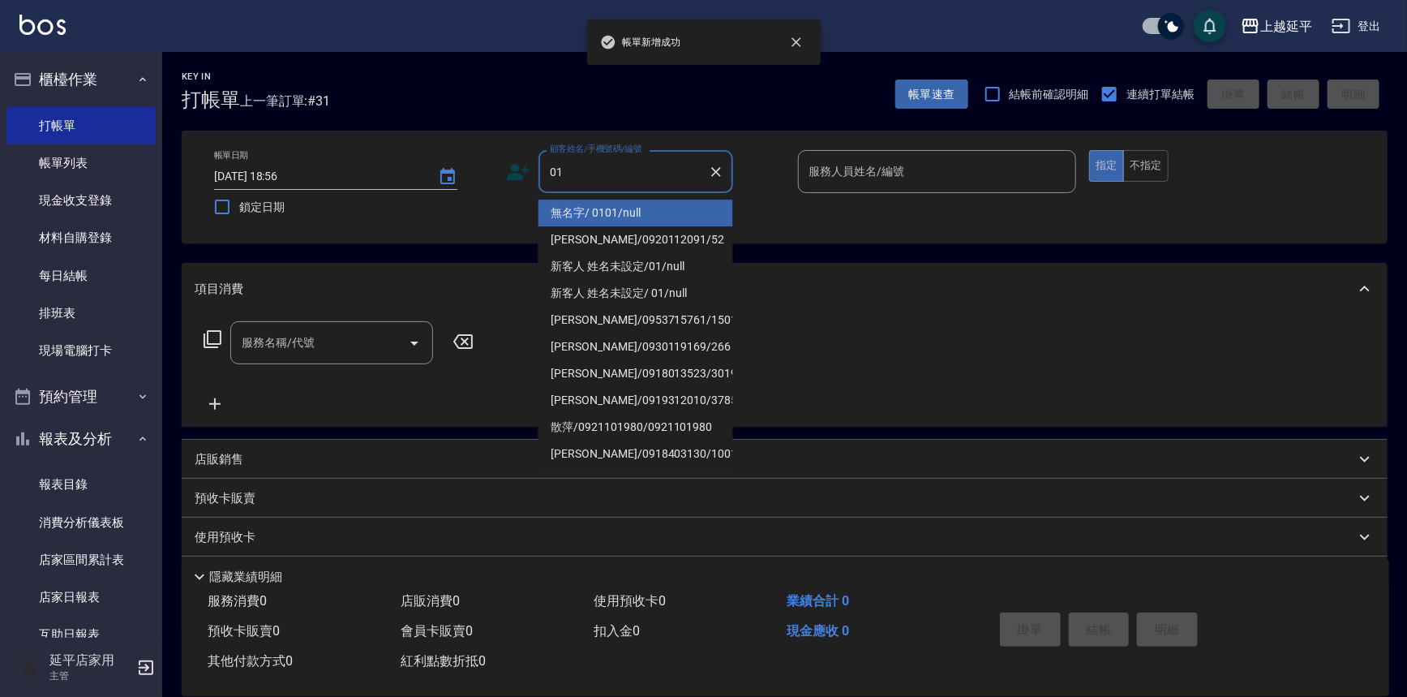
click at [597, 205] on li "無名字/ 0101/null" at bounding box center [635, 212] width 195 height 27
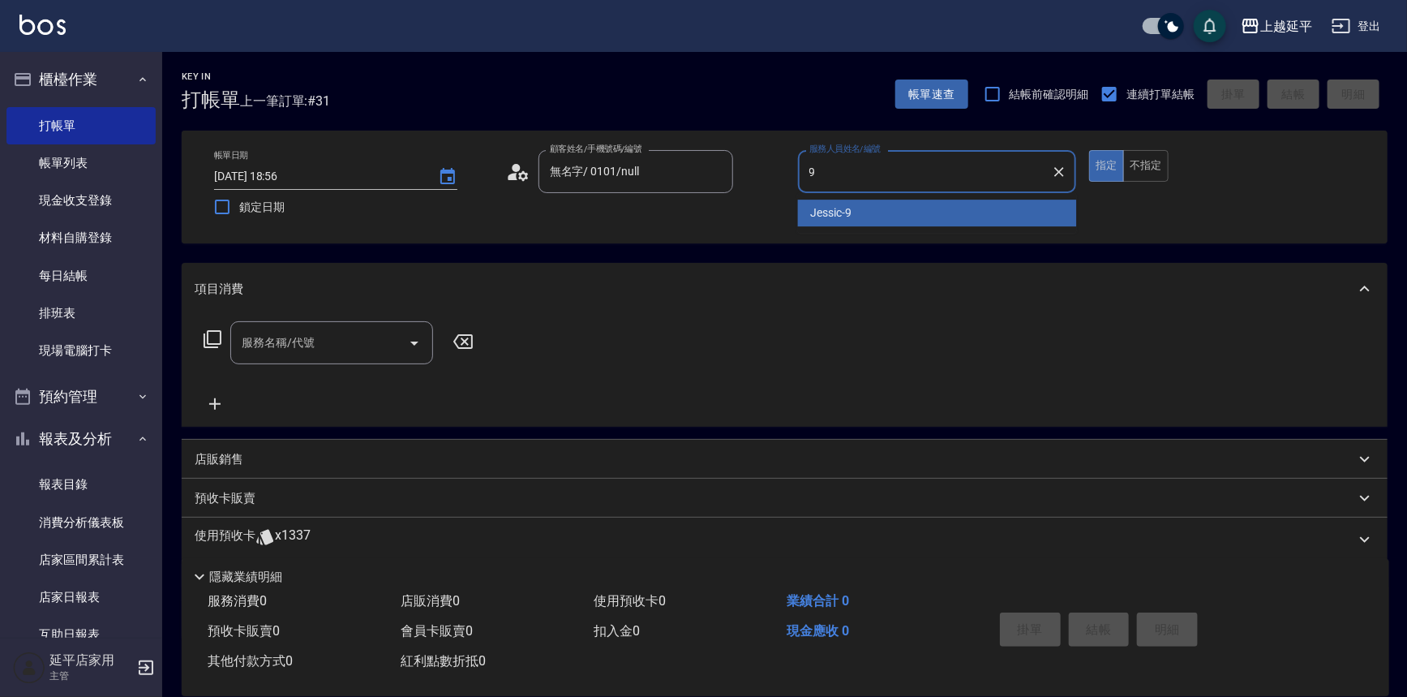
click at [841, 216] on span "Jessic -9" at bounding box center [831, 212] width 41 height 17
click at [364, 337] on input "服務名稱/代號" at bounding box center [320, 342] width 164 height 28
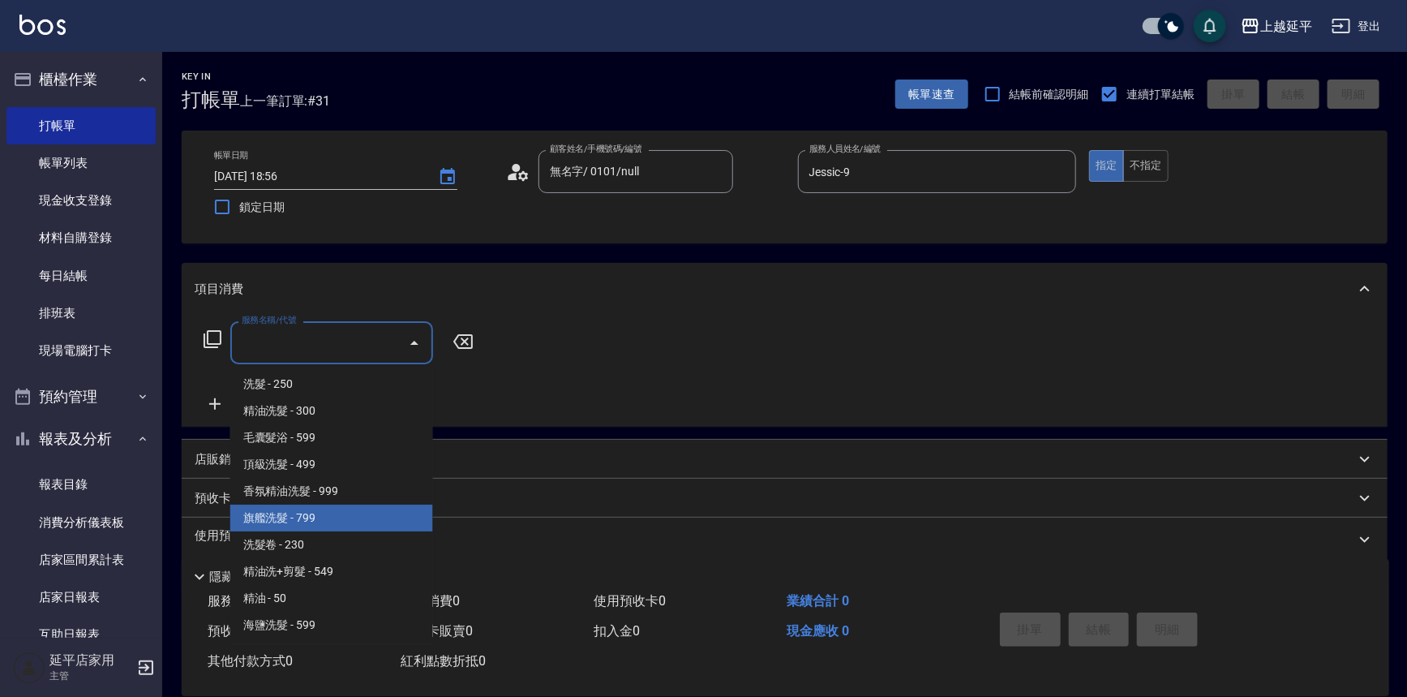
click at [345, 513] on span "旗艦洗髮 - 799" at bounding box center [331, 517] width 203 height 27
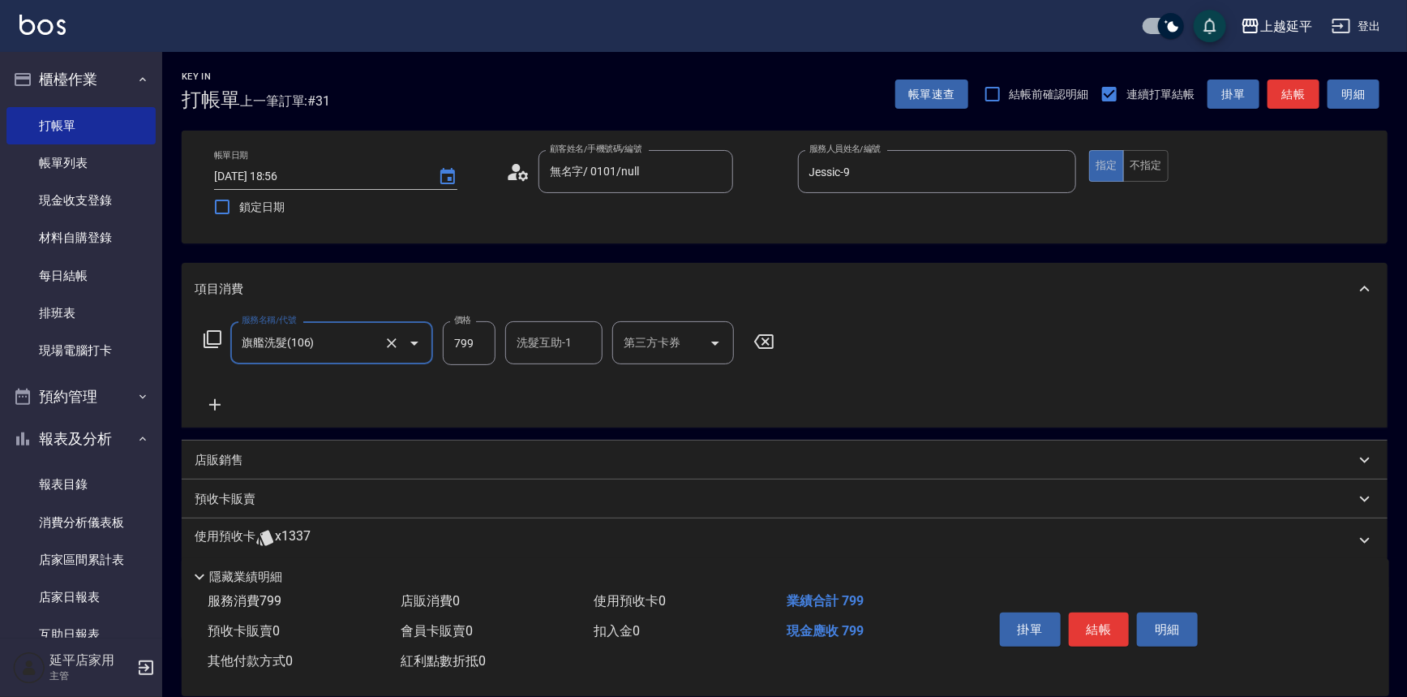
click at [474, 340] on input "799" at bounding box center [469, 343] width 53 height 44
click at [1096, 619] on button "結帳" at bounding box center [1099, 629] width 61 height 34
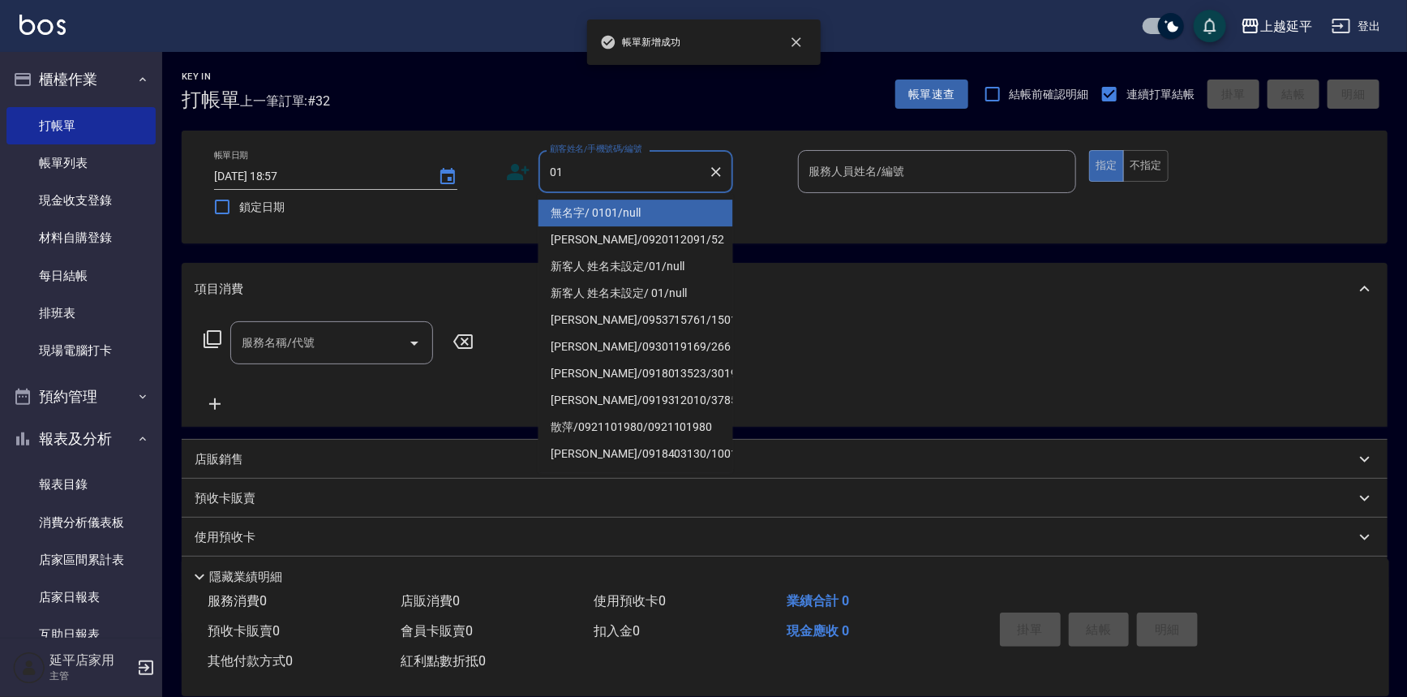
click at [638, 208] on li "無名字/ 0101/null" at bounding box center [635, 212] width 195 height 27
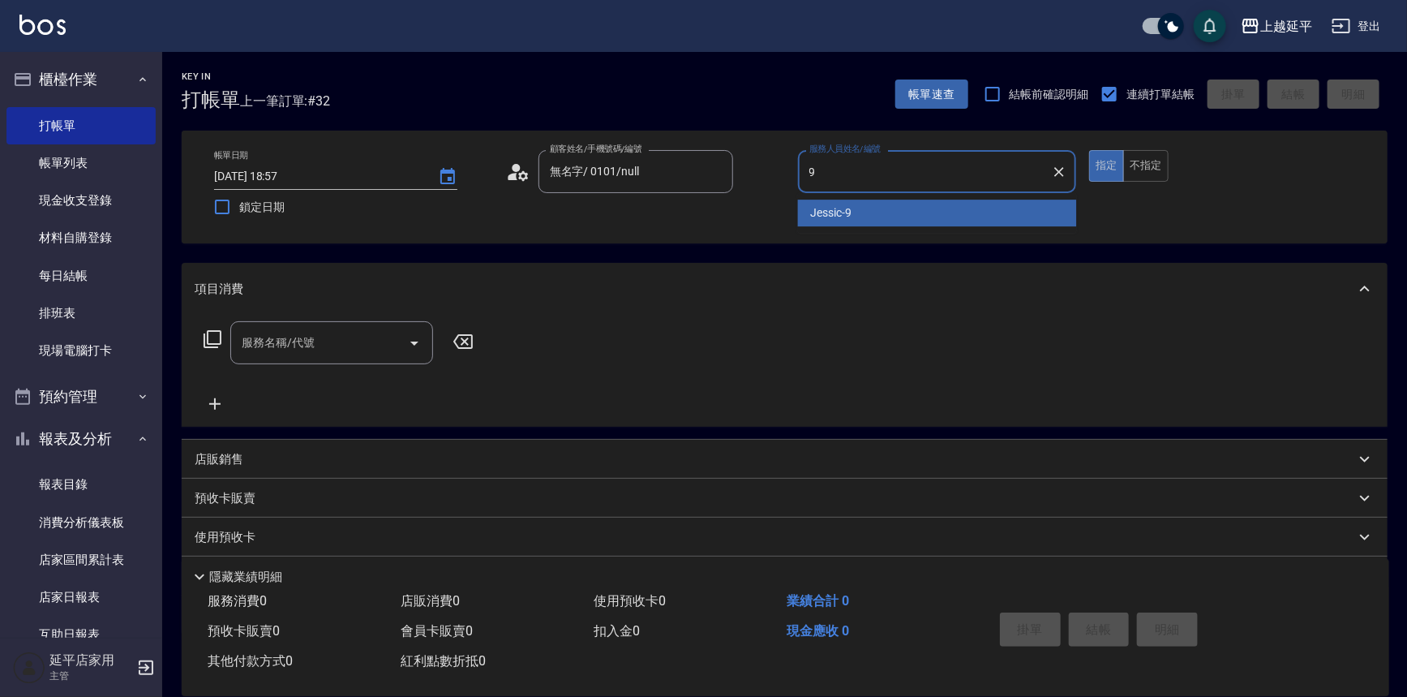
click at [872, 203] on div "Jessic -9" at bounding box center [937, 212] width 279 height 27
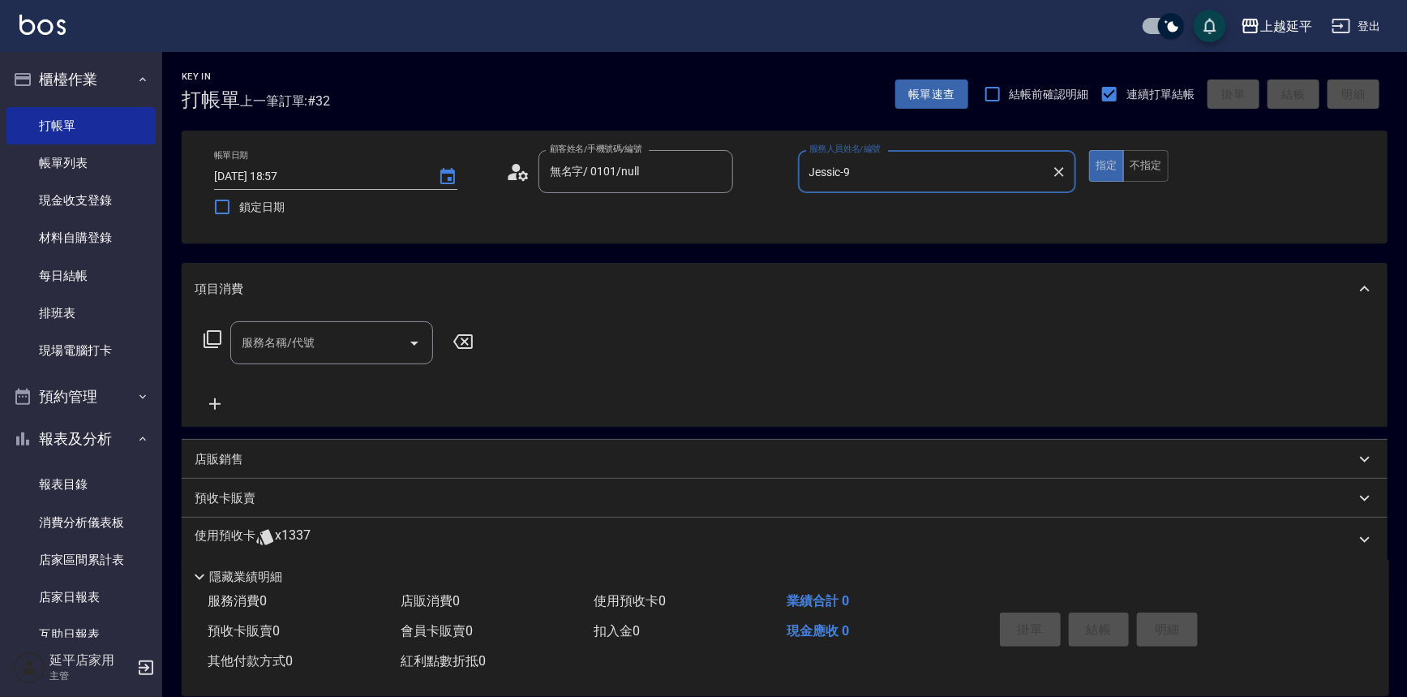
click at [332, 346] on input "服務名稱/代號" at bounding box center [320, 342] width 164 height 28
click at [332, 390] on span "嚴選染髮 - 2499" at bounding box center [331, 384] width 203 height 27
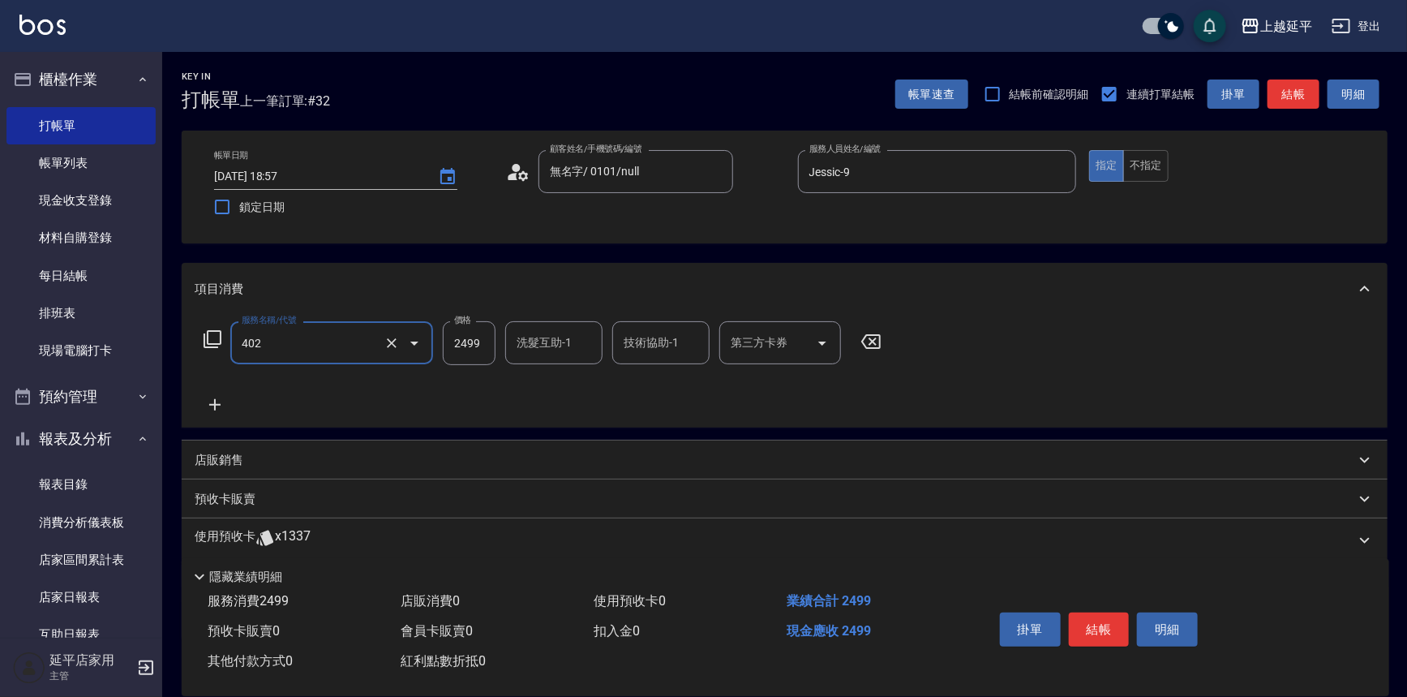
click at [456, 348] on input "2499" at bounding box center [469, 343] width 53 height 44
click at [527, 346] on div "洗髮互助-1 洗髮互助-1" at bounding box center [553, 342] width 97 height 43
click at [541, 384] on span "方彩姿 -34" at bounding box center [543, 383] width 50 height 17
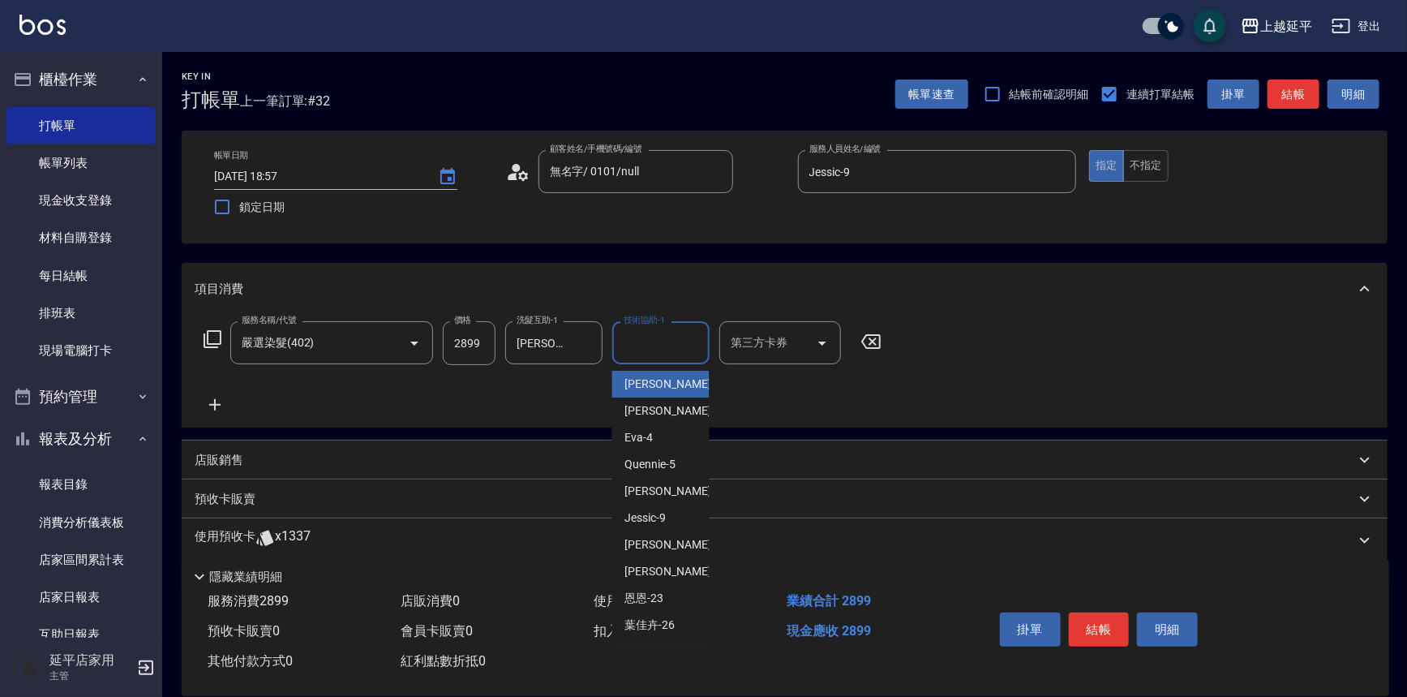
click at [628, 346] on input "技術協助-1" at bounding box center [660, 342] width 83 height 28
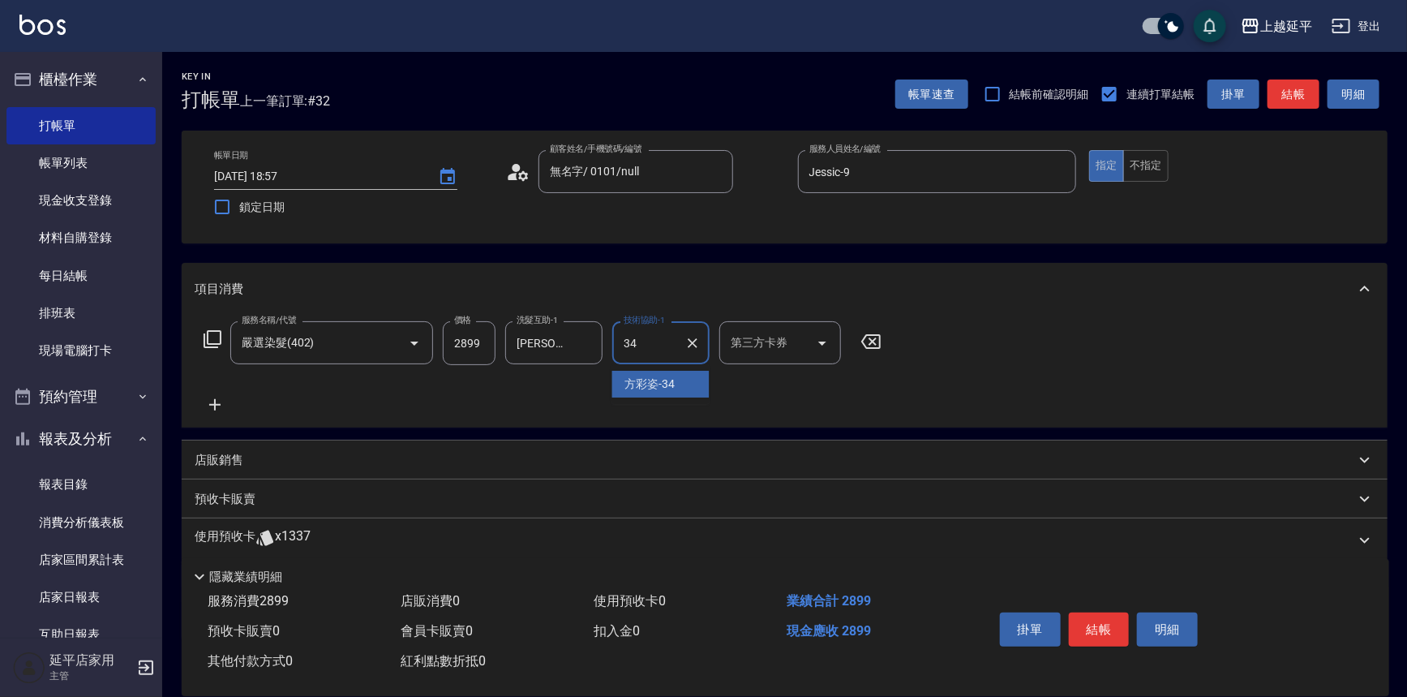
click at [657, 385] on span "方彩姿 -34" at bounding box center [650, 383] width 50 height 17
click at [1116, 628] on button "結帳" at bounding box center [1099, 629] width 61 height 34
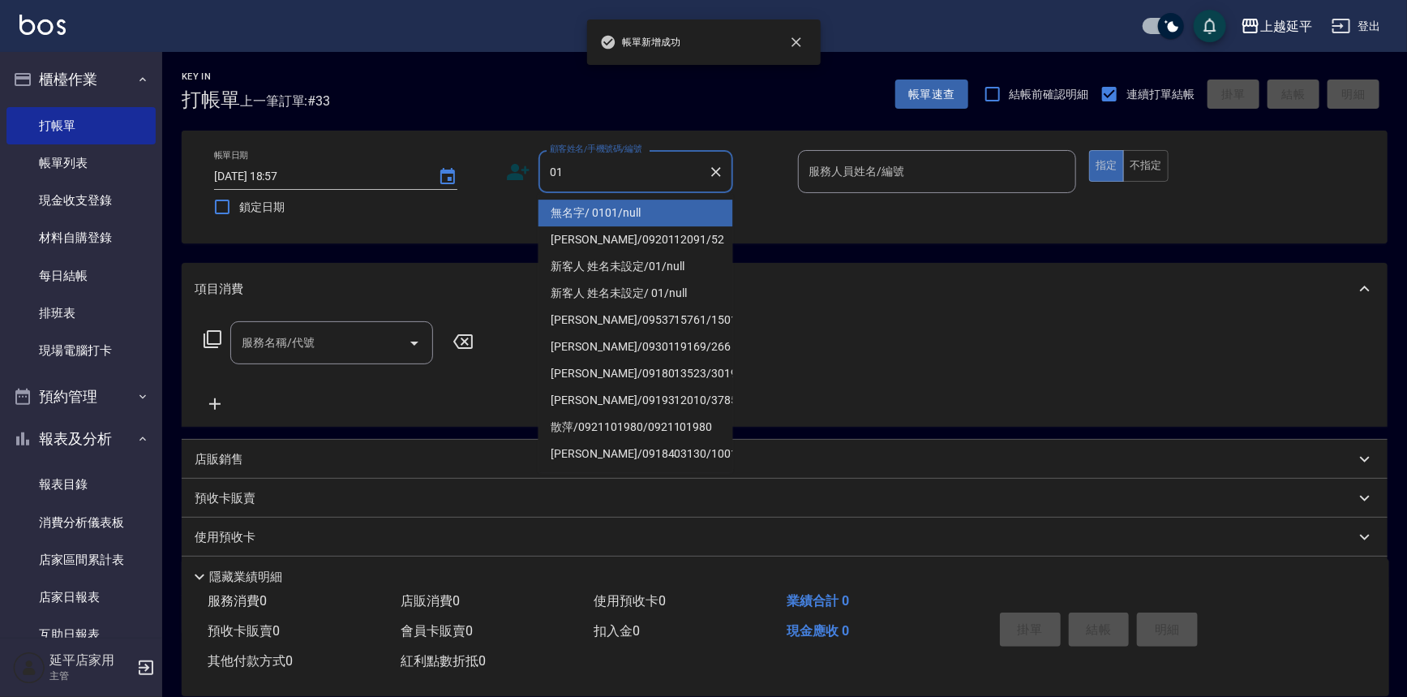
click at [655, 211] on li "無名字/ 0101/null" at bounding box center [635, 212] width 195 height 27
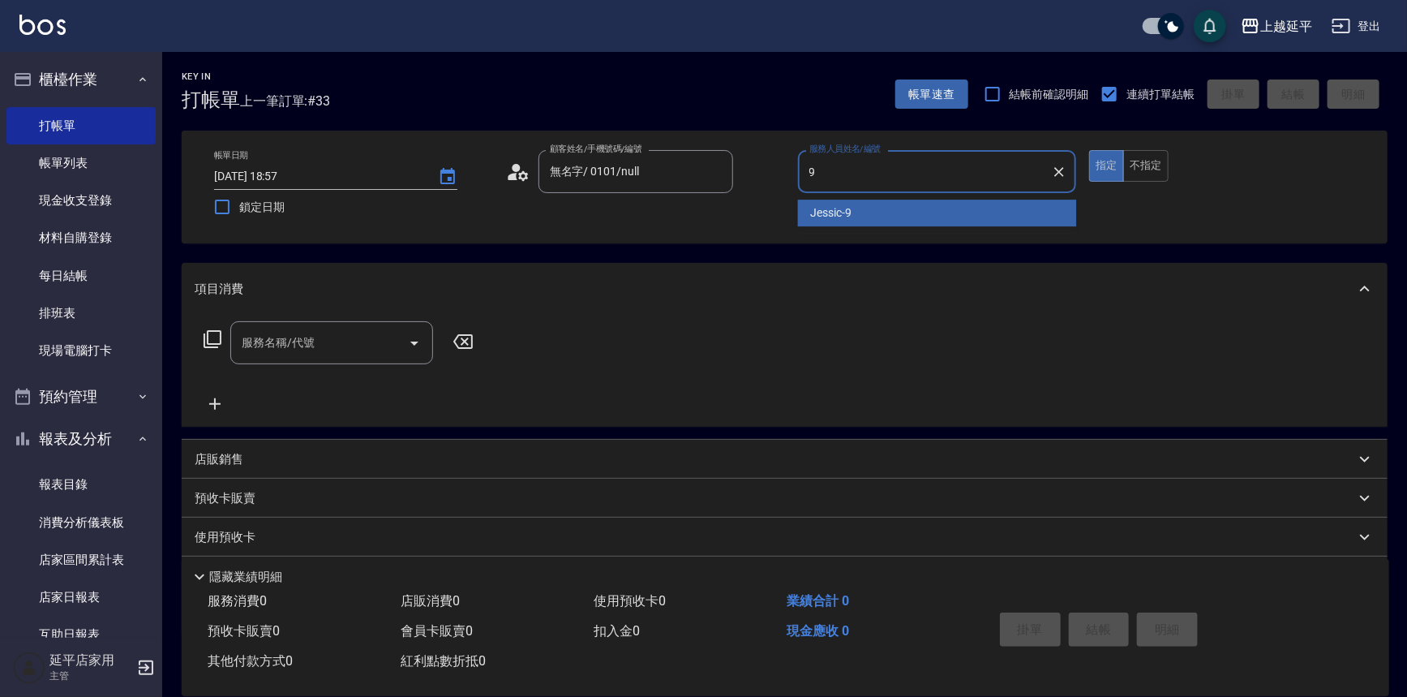
click at [829, 207] on span "Jessic -9" at bounding box center [831, 212] width 41 height 17
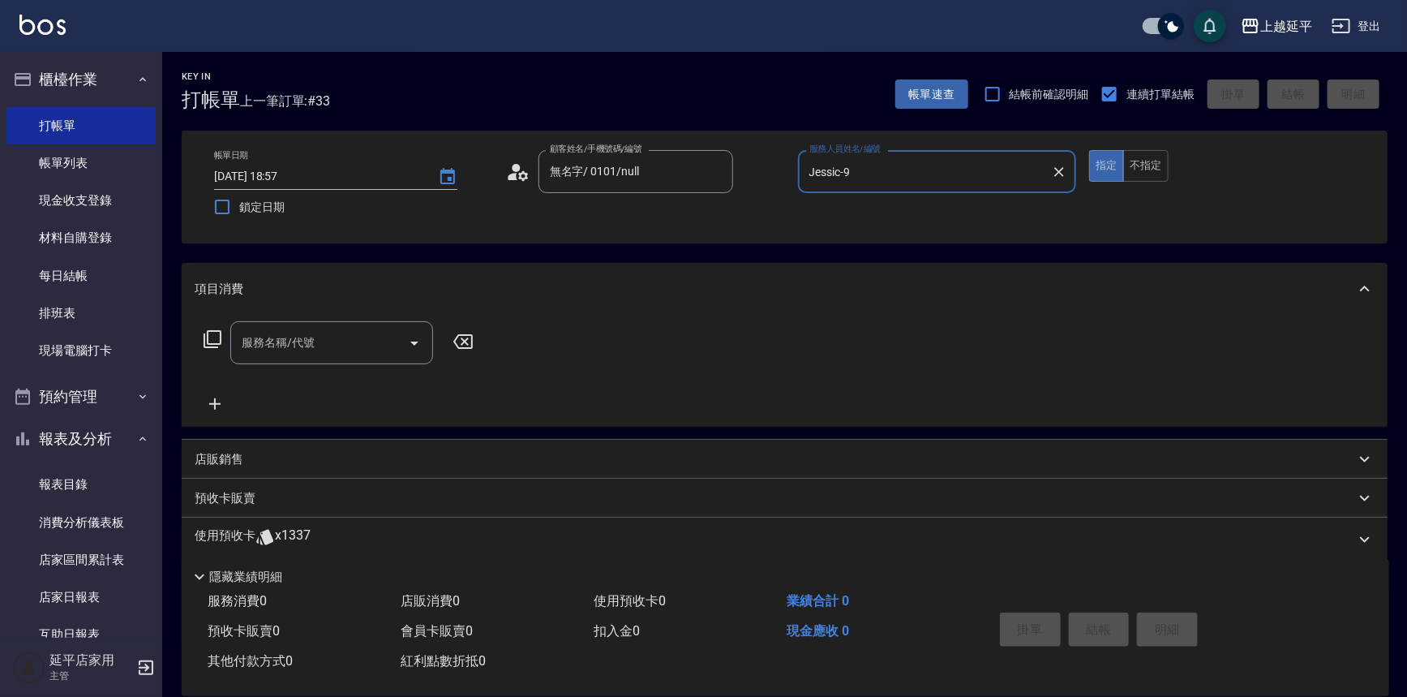
click at [351, 348] on input "服務名稱/代號" at bounding box center [320, 342] width 164 height 28
click at [364, 380] on span "A級洗+剪 - 599" at bounding box center [331, 384] width 203 height 27
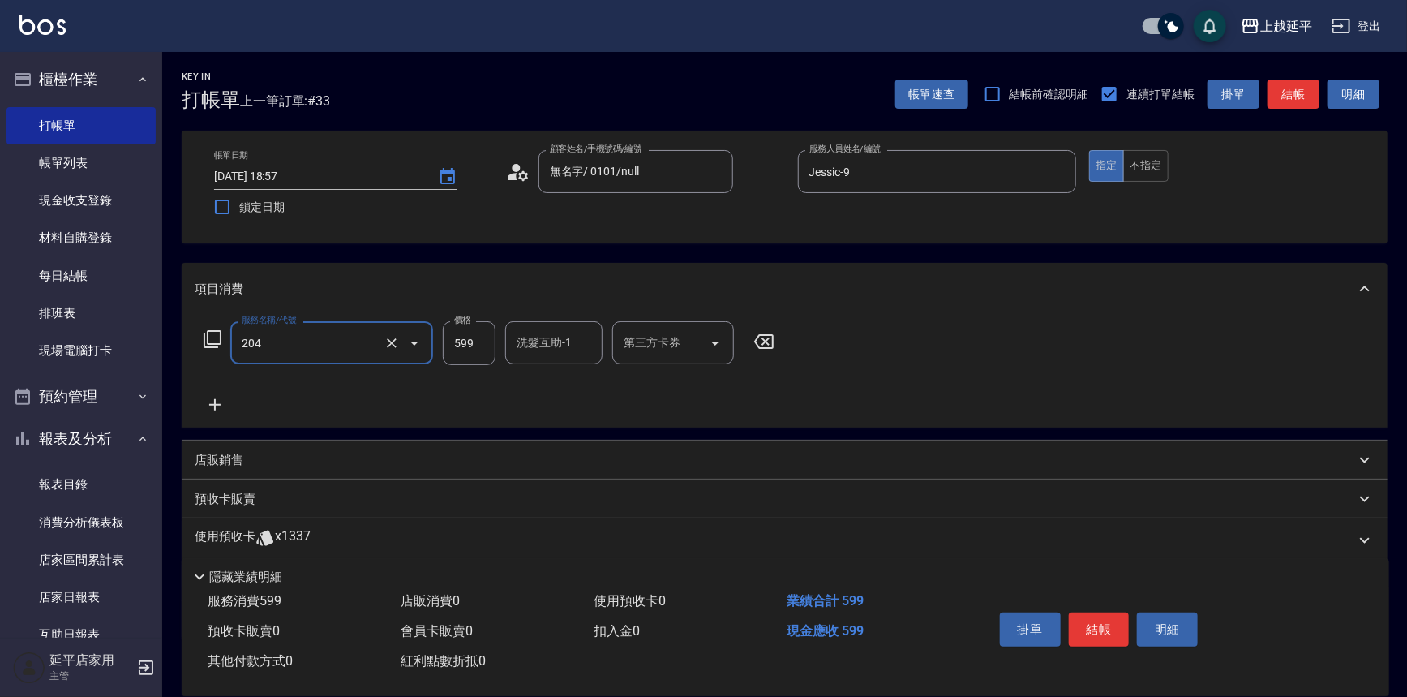
click at [541, 341] on div "洗髮互助-1 洗髮互助-1" at bounding box center [553, 342] width 97 height 43
click at [576, 374] on div "丞宗 -29" at bounding box center [553, 384] width 97 height 27
click at [1077, 616] on button "結帳" at bounding box center [1099, 629] width 61 height 34
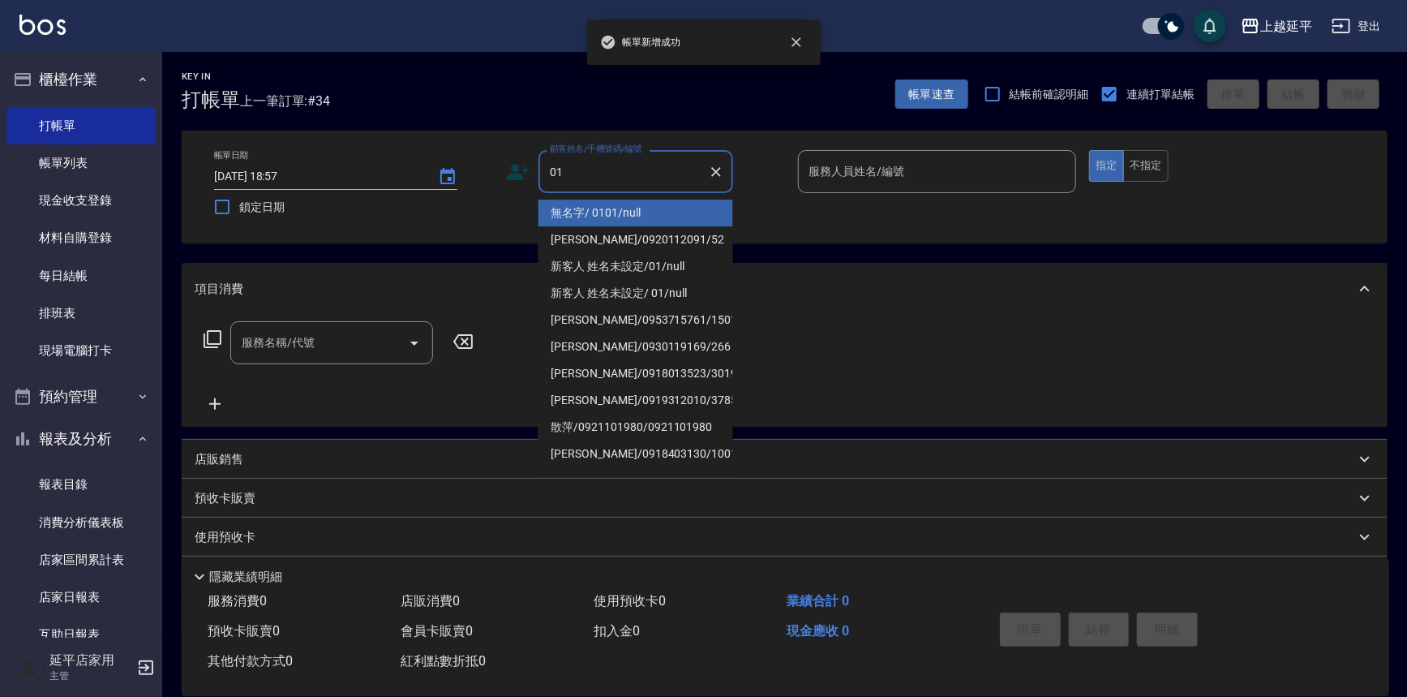
click at [624, 216] on li "無名字/ 0101/null" at bounding box center [635, 212] width 195 height 27
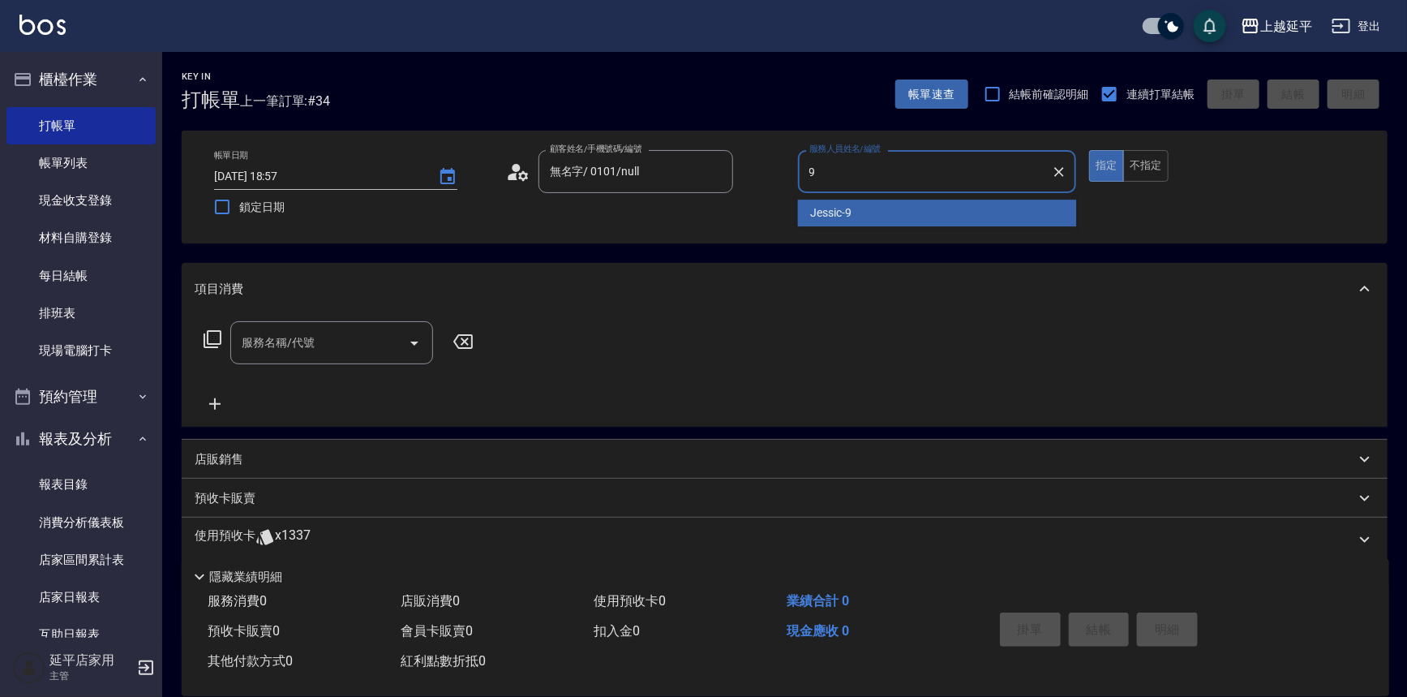
click at [836, 212] on span "Jessic -9" at bounding box center [831, 212] width 41 height 17
click at [302, 342] on div "服務名稱/代號 服務名稱/代號" at bounding box center [331, 342] width 203 height 43
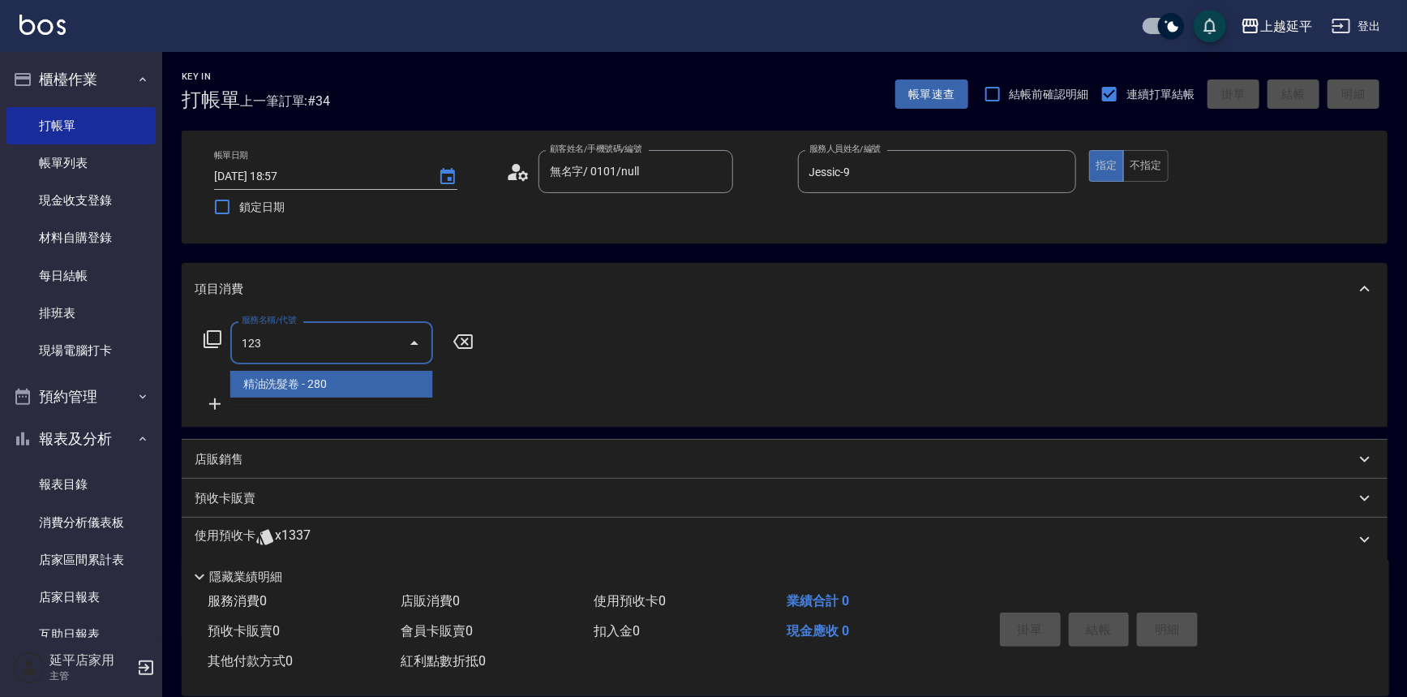
click at [337, 380] on span "精油洗髮卷 - 280" at bounding box center [331, 384] width 203 height 27
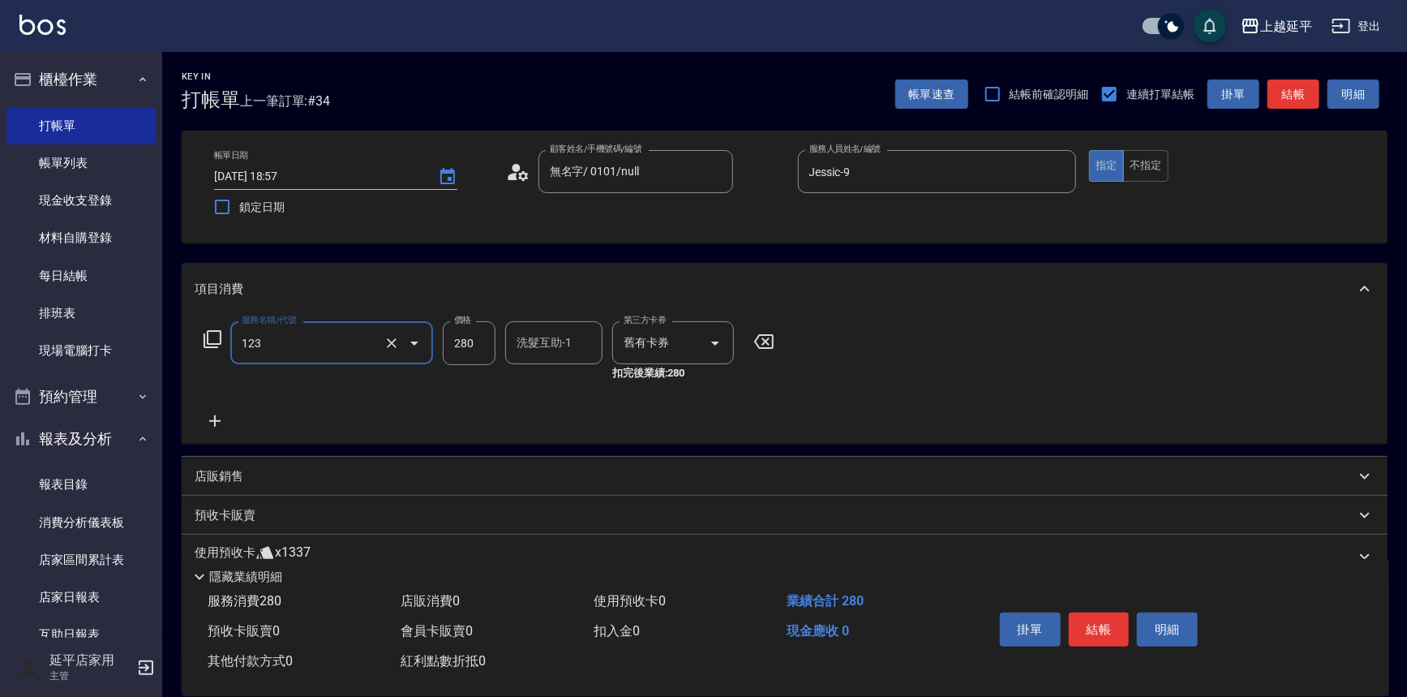
click at [561, 348] on div "洗髮互助-1 洗髮互助-1" at bounding box center [553, 342] width 97 height 43
click at [571, 383] on div "丞宗 -29" at bounding box center [553, 384] width 97 height 27
click at [1092, 618] on button "結帳" at bounding box center [1099, 629] width 61 height 34
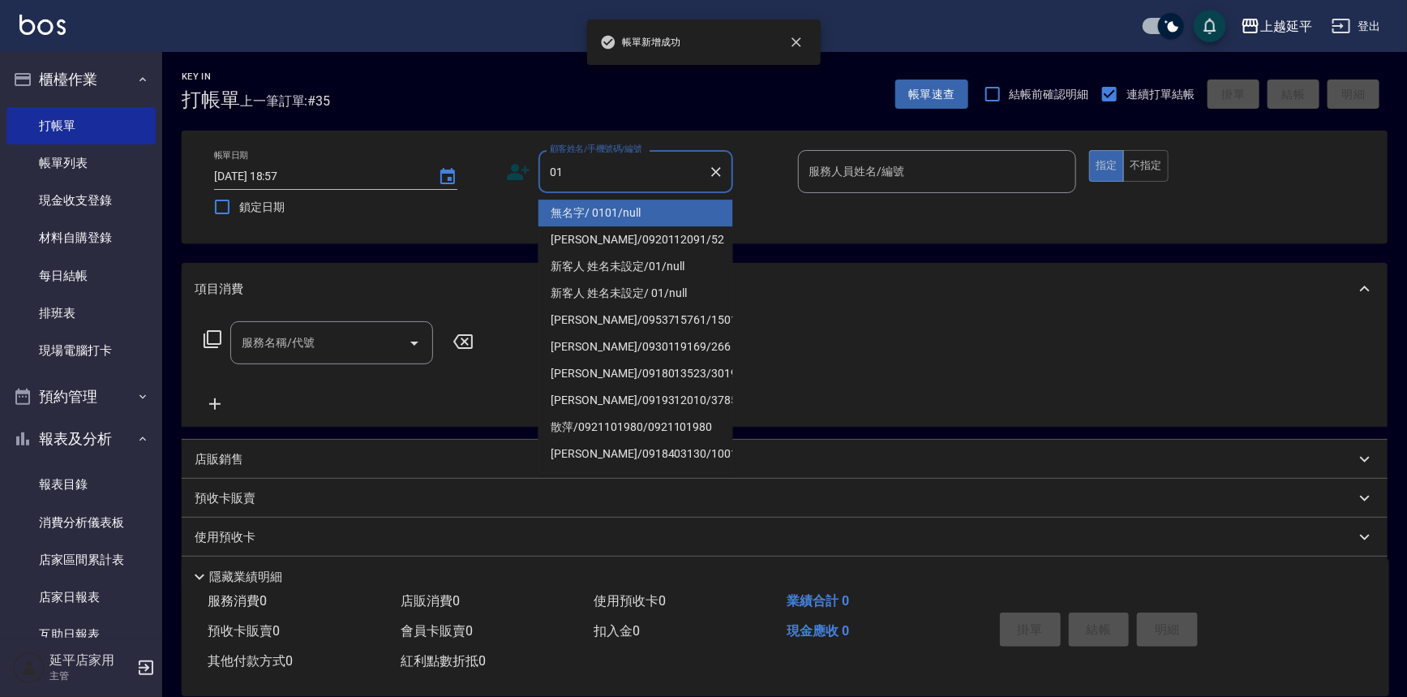
click at [599, 207] on li "無名字/ 0101/null" at bounding box center [635, 212] width 195 height 27
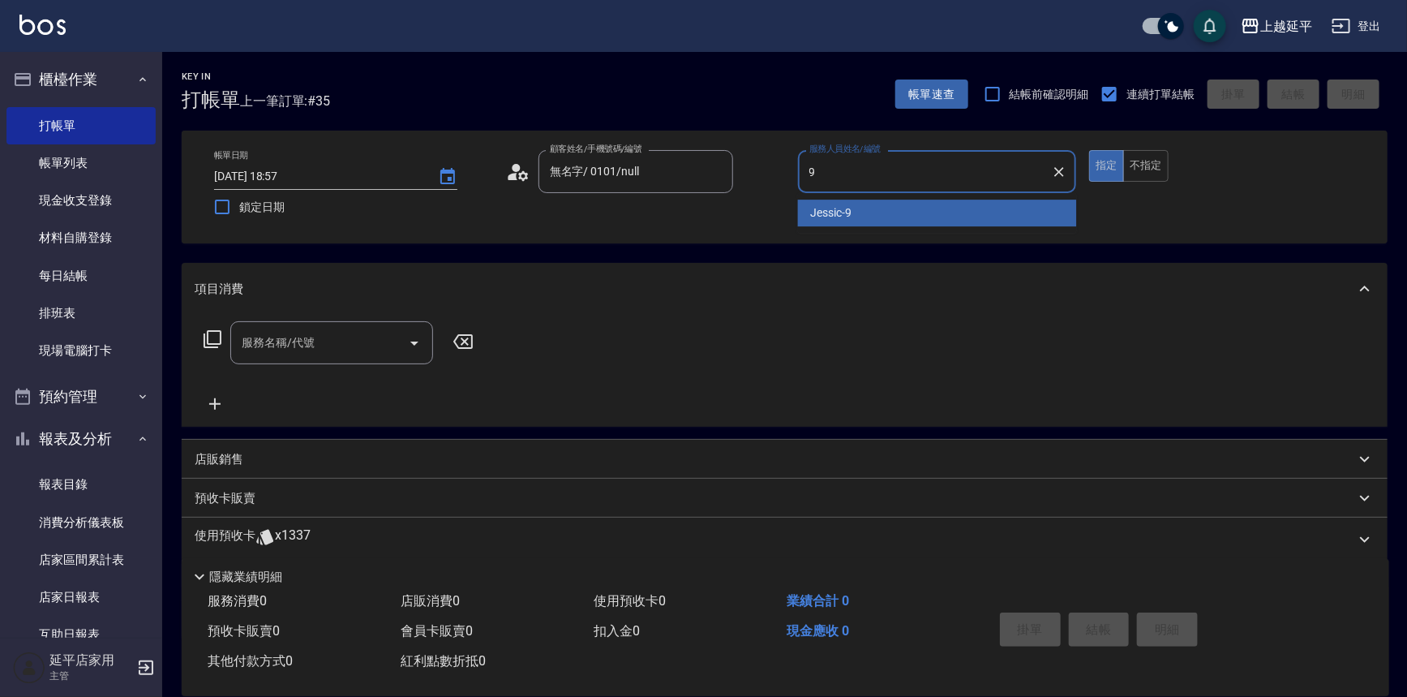
click at [825, 213] on span "Jessic -9" at bounding box center [831, 212] width 41 height 17
click at [343, 347] on input "服務名稱/代號" at bounding box center [320, 342] width 164 height 28
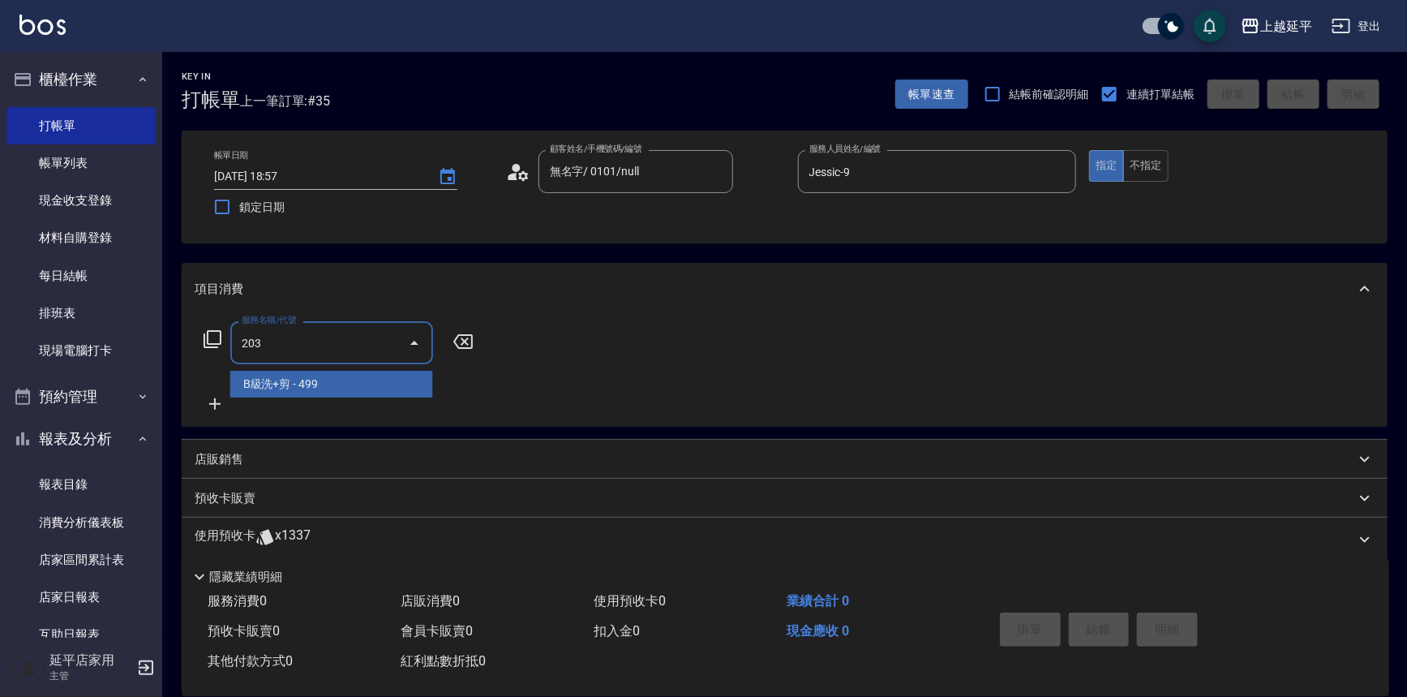
click at [366, 381] on span "B級洗+剪 - 499" at bounding box center [331, 384] width 203 height 27
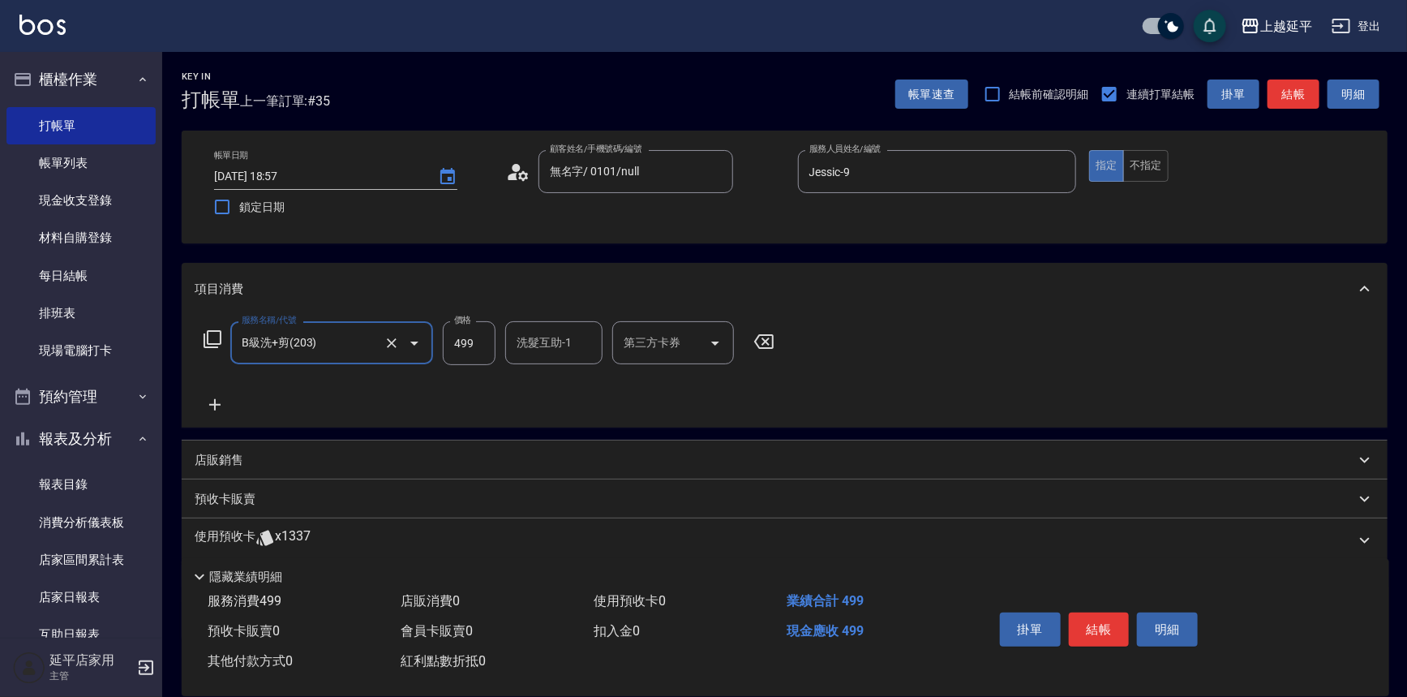
click at [212, 401] on icon at bounding box center [215, 404] width 41 height 19
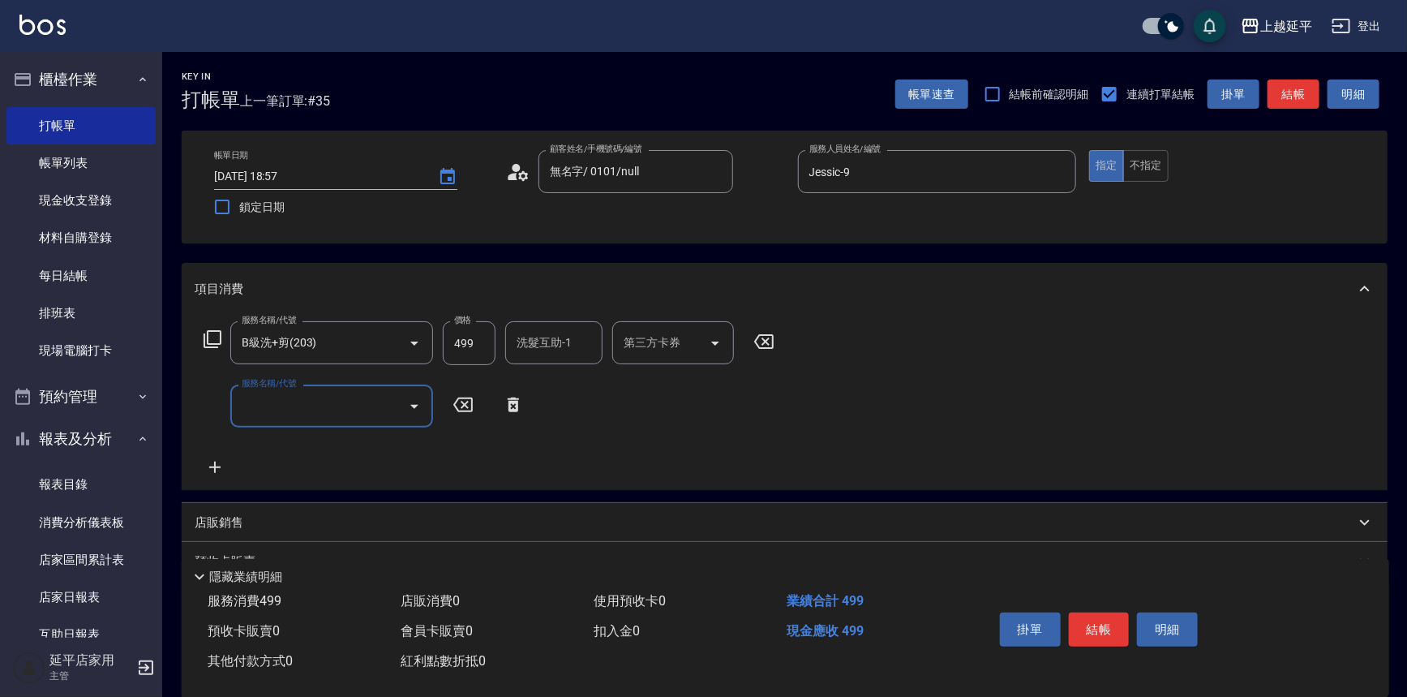
click at [264, 405] on input "服務名稱/代號" at bounding box center [320, 406] width 164 height 28
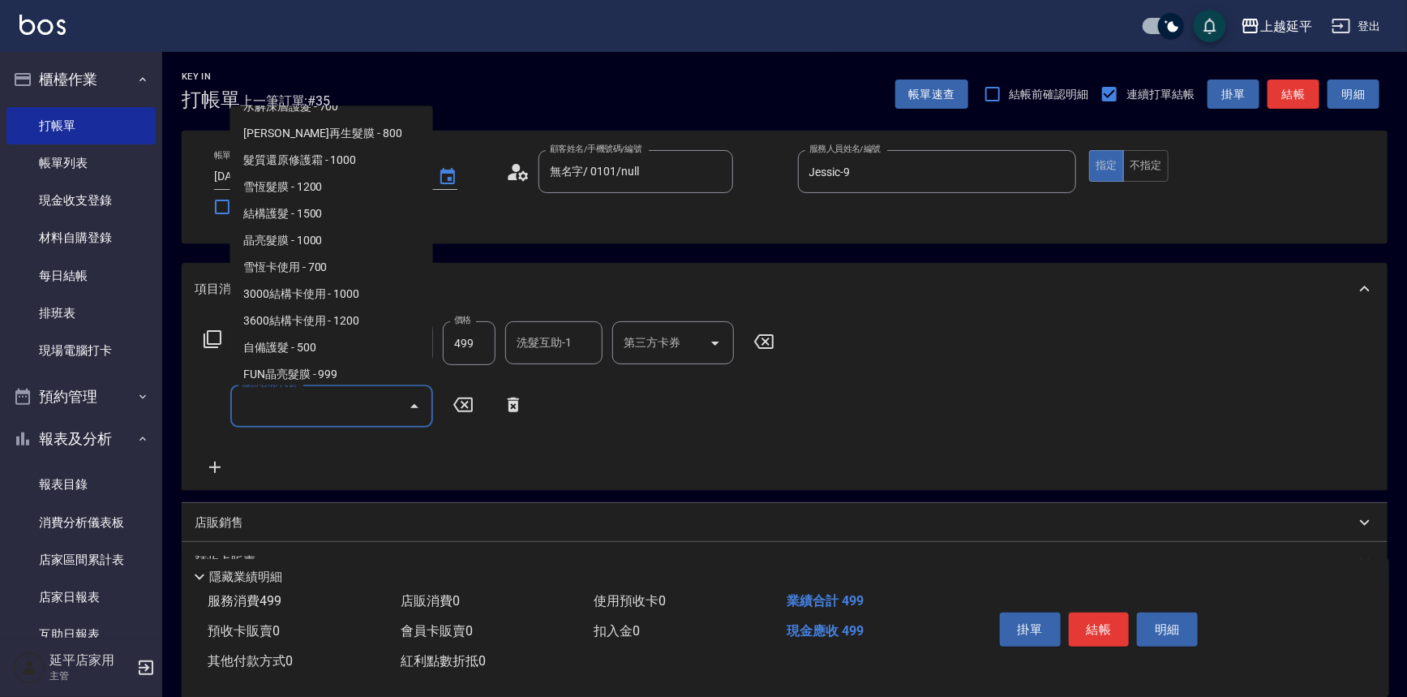
scroll to position [1695, 0]
click at [330, 315] on span "3600結構卡使用 - 1200" at bounding box center [331, 321] width 203 height 27
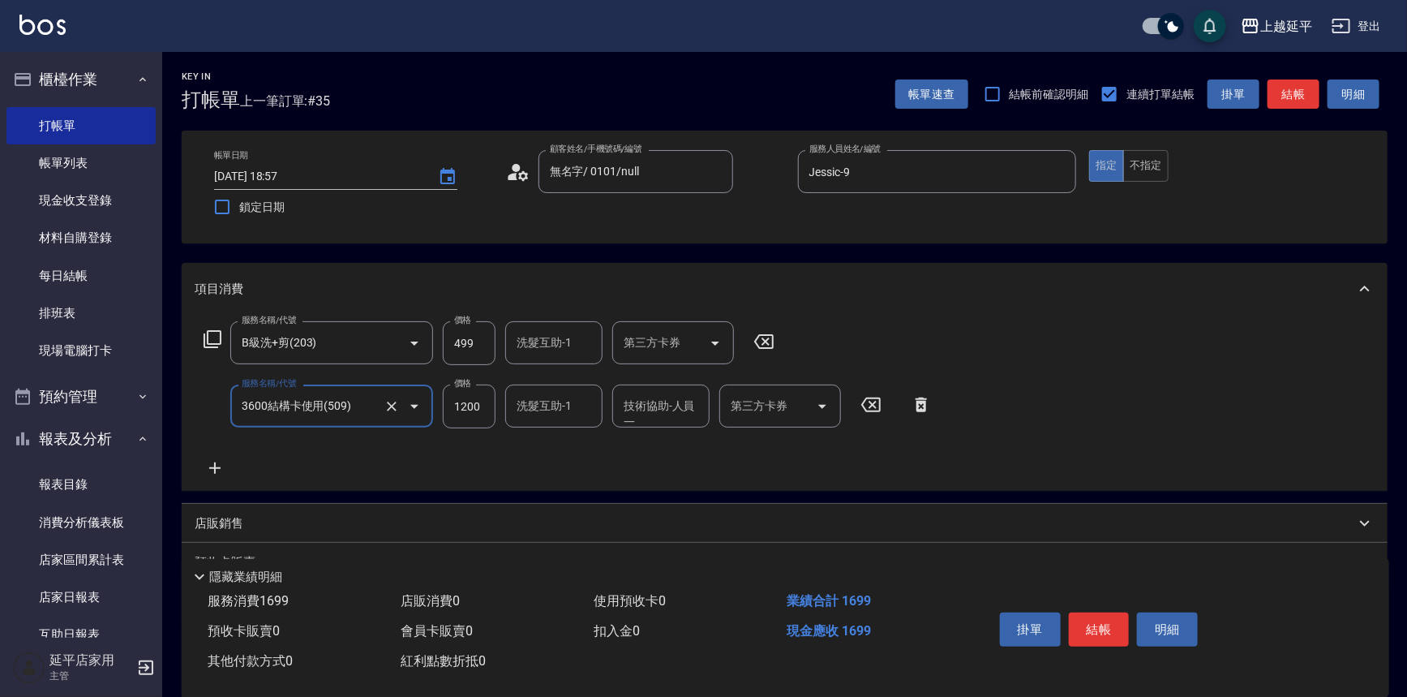
click at [559, 403] on div "洗髮互助-1 洗髮互助-1" at bounding box center [553, 405] width 97 height 43
click at [551, 445] on span "方彩姿 -34" at bounding box center [543, 447] width 50 height 17
click at [632, 413] on div "技術協助-人員一 技術協助-人員一" at bounding box center [660, 405] width 97 height 43
click at [657, 447] on span "方彩姿 -34" at bounding box center [650, 447] width 50 height 17
click at [752, 415] on input "第三方卡券" at bounding box center [768, 406] width 83 height 28
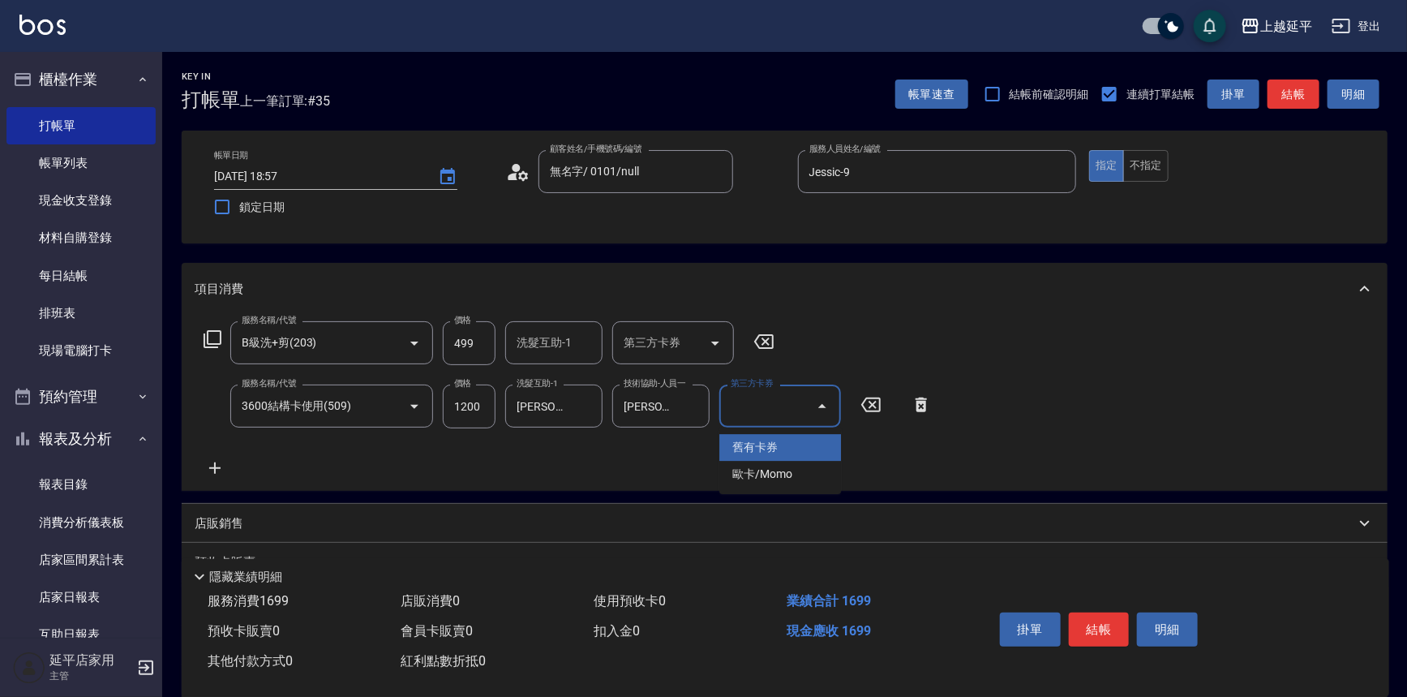
click at [751, 442] on span "舊有卡券" at bounding box center [780, 447] width 122 height 27
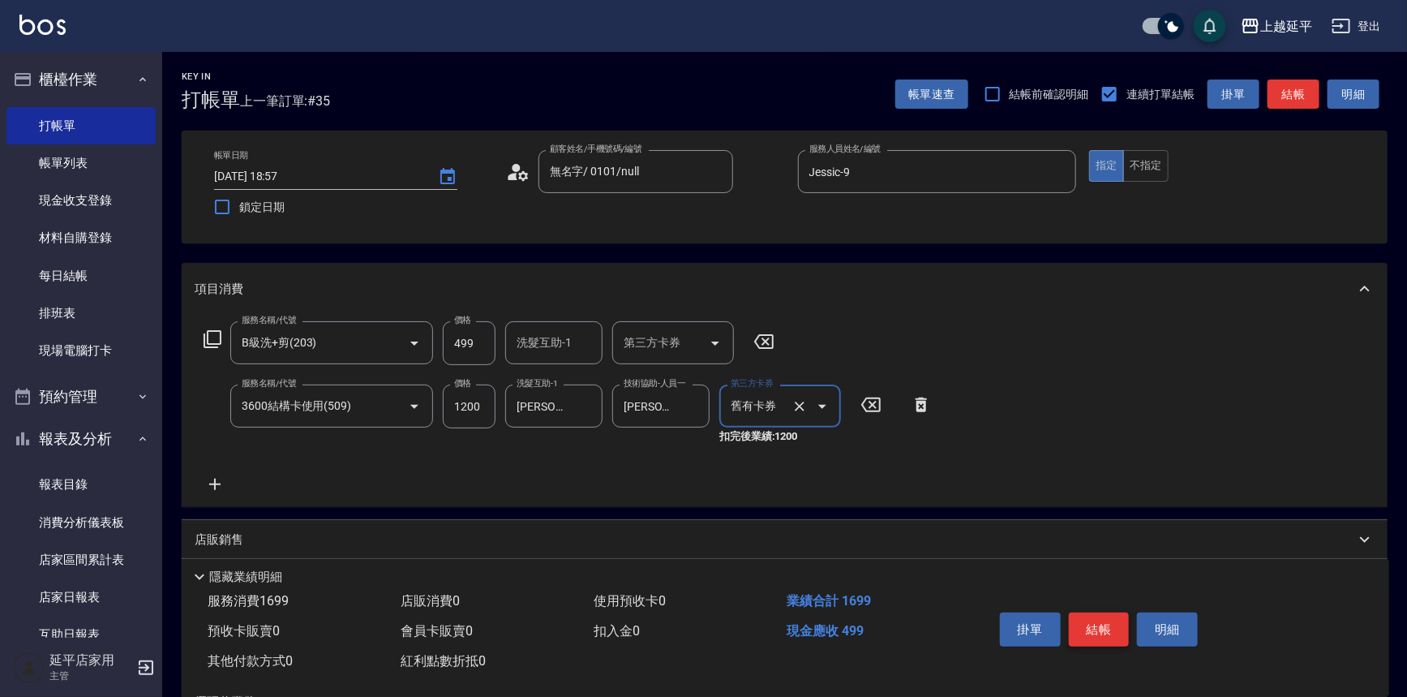
click at [1097, 626] on button "結帳" at bounding box center [1099, 629] width 61 height 34
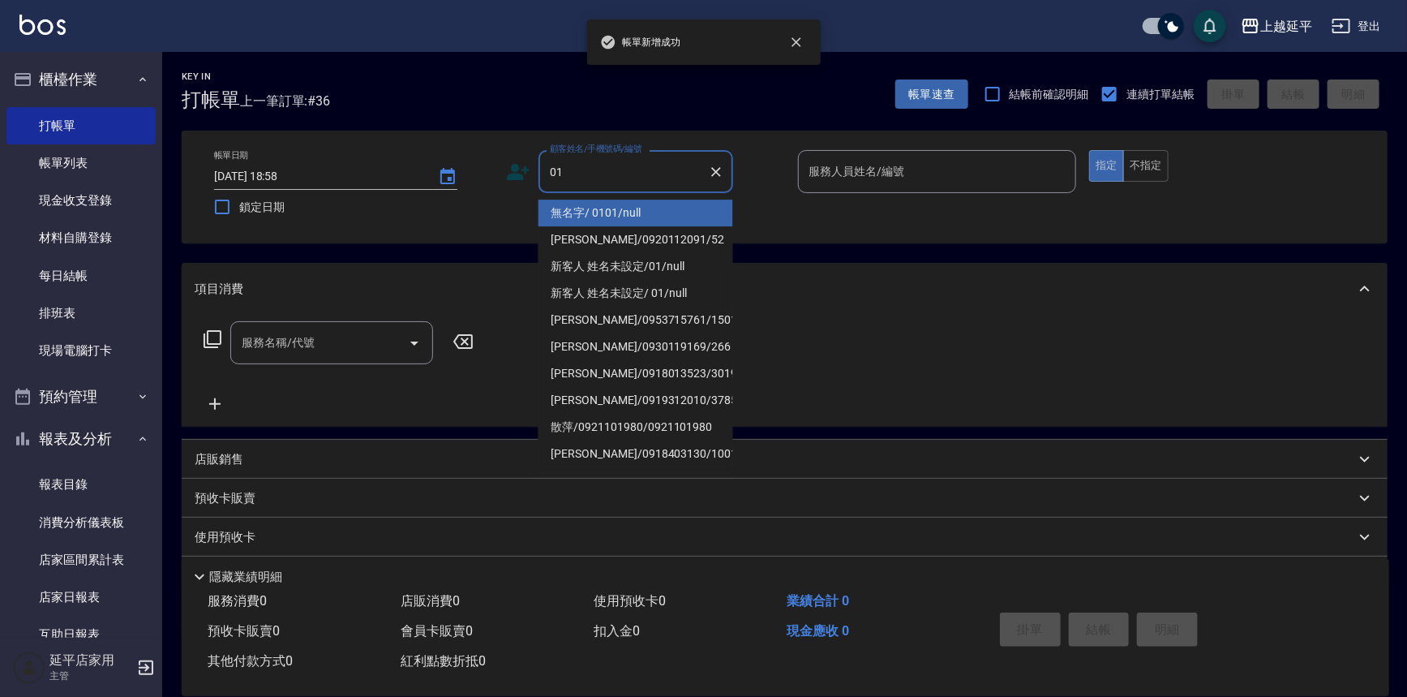
click at [589, 208] on li "無名字/ 0101/null" at bounding box center [635, 212] width 195 height 27
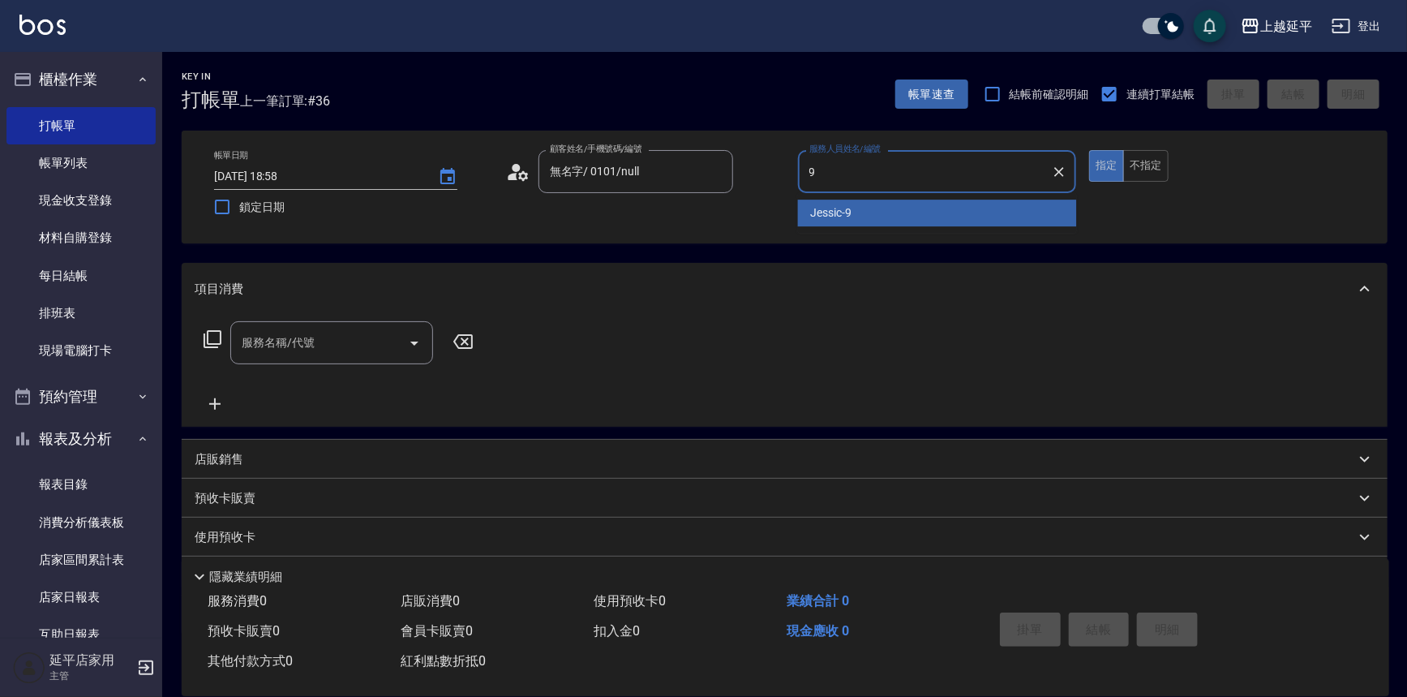
click at [819, 214] on span "Jessic -9" at bounding box center [831, 212] width 41 height 17
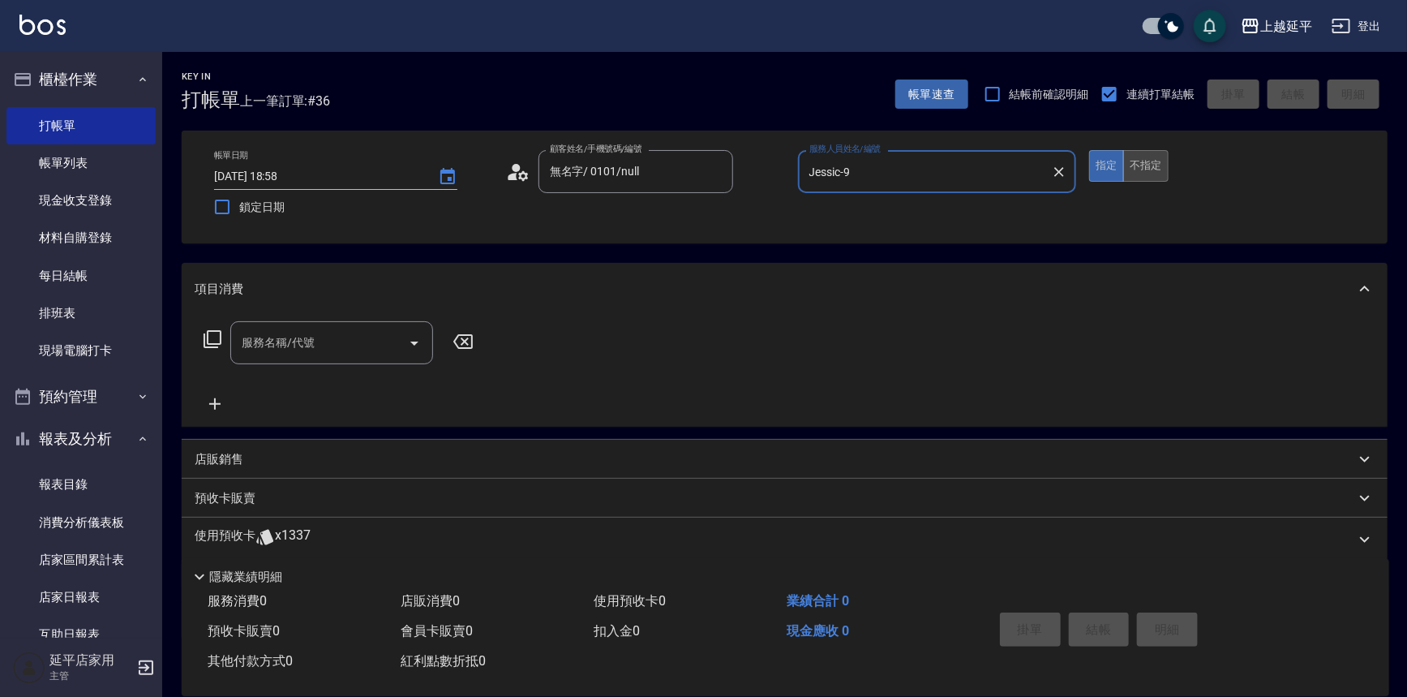
click at [1142, 162] on button "不指定" at bounding box center [1145, 166] width 45 height 32
click at [371, 332] on input "服務名稱/代號" at bounding box center [320, 342] width 164 height 28
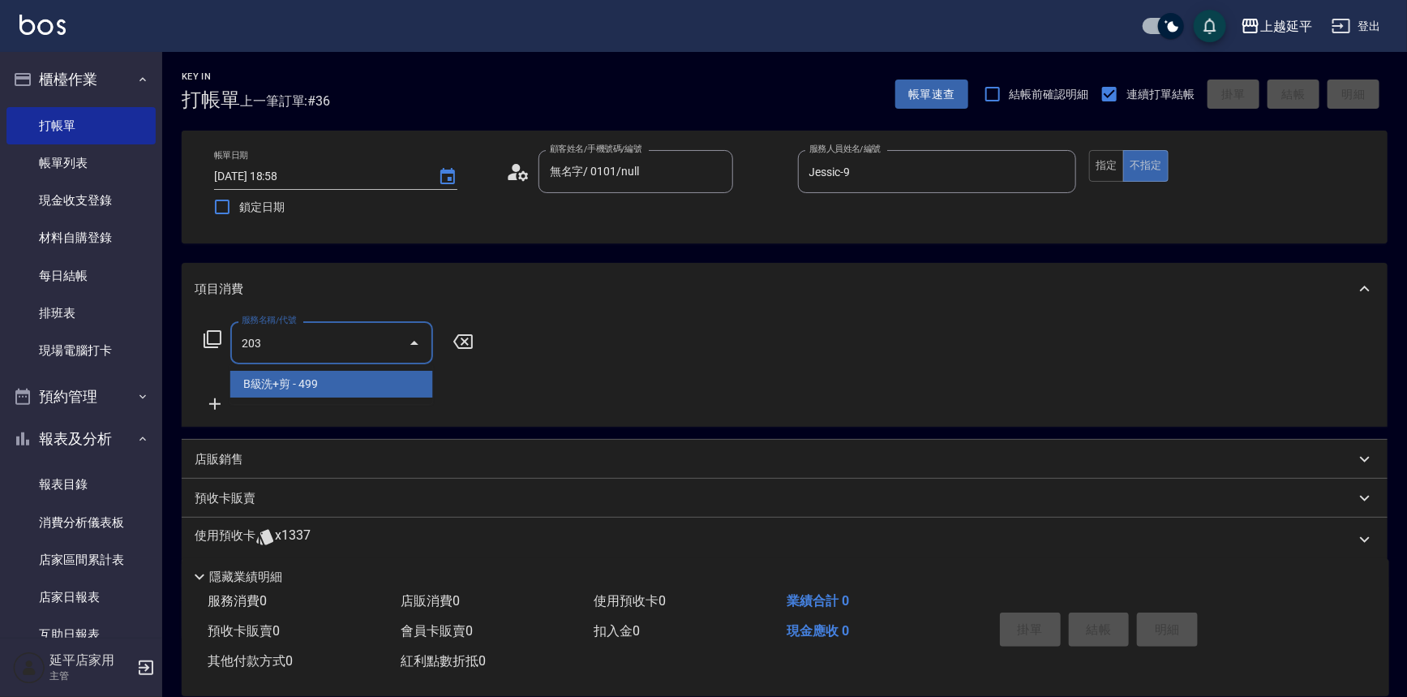
click at [380, 379] on span "B級洗+剪 - 499" at bounding box center [331, 384] width 203 height 27
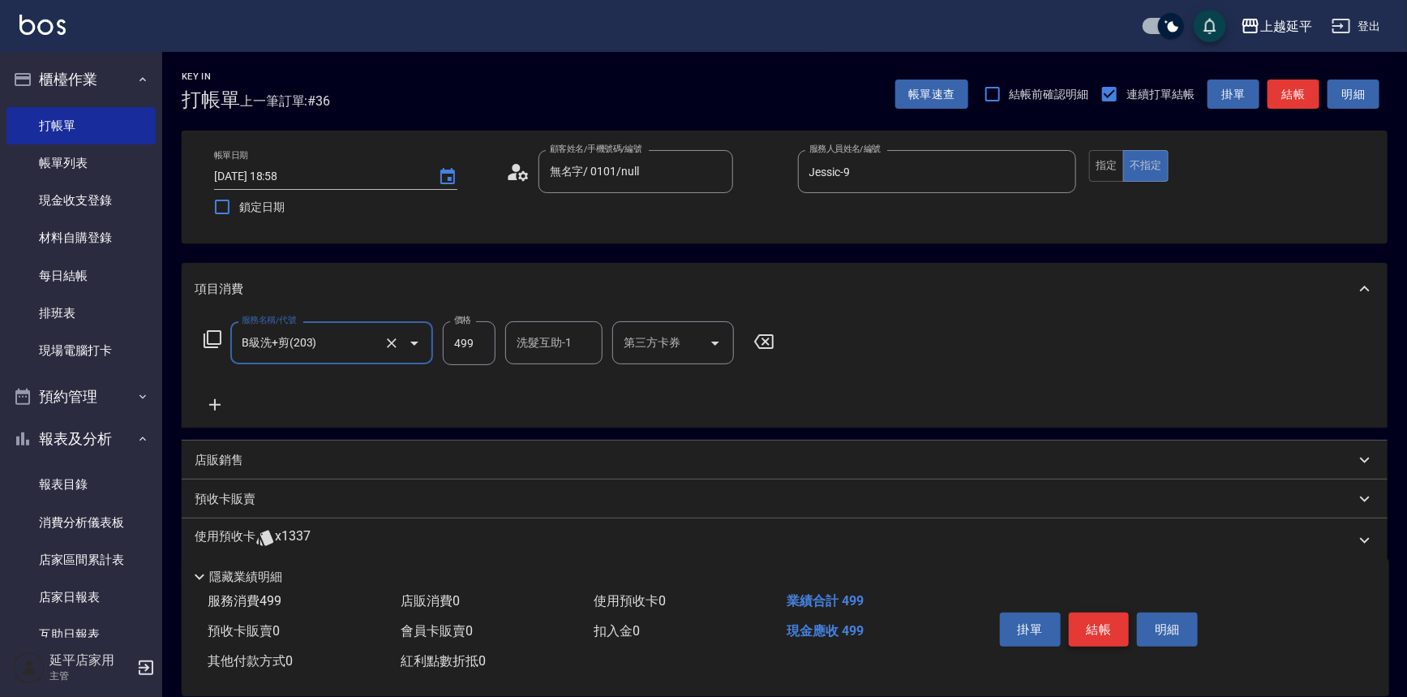
click at [1091, 616] on button "結帳" at bounding box center [1099, 629] width 61 height 34
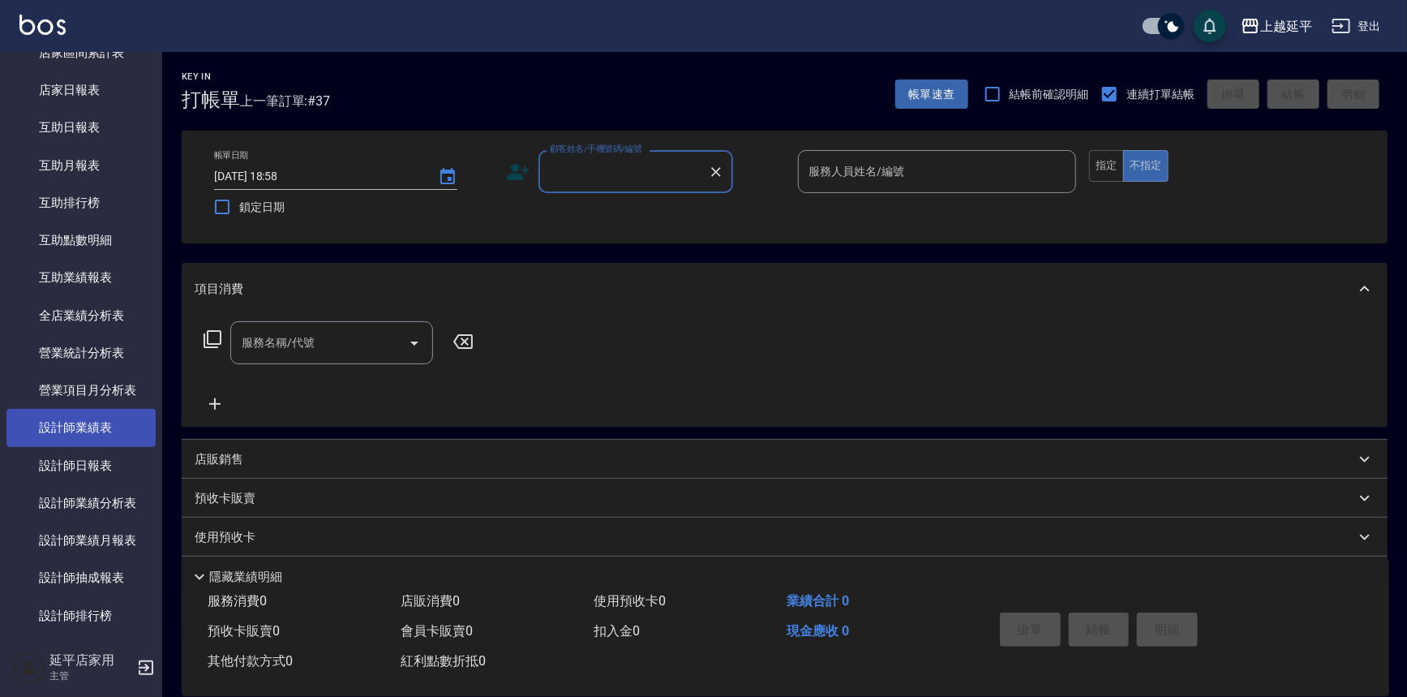
scroll to position [589, 0]
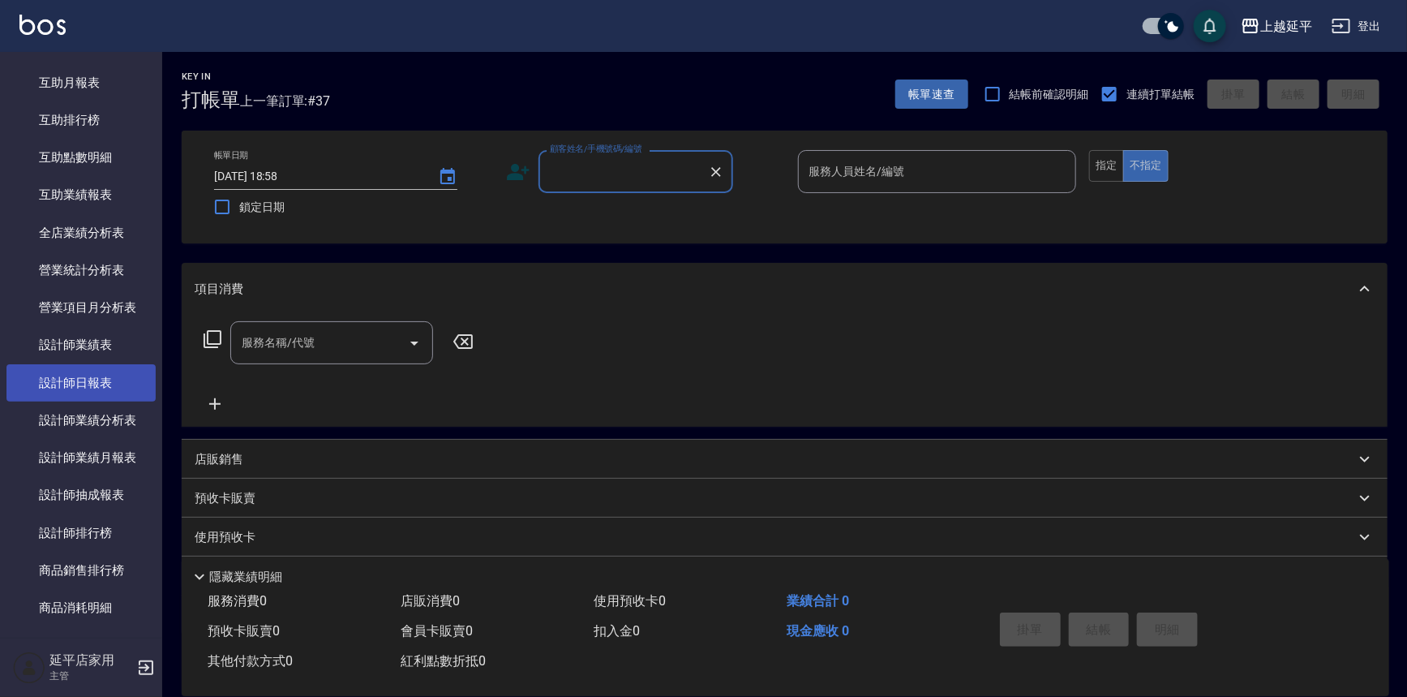
click at [78, 387] on link "設計師日報表" at bounding box center [80, 382] width 149 height 37
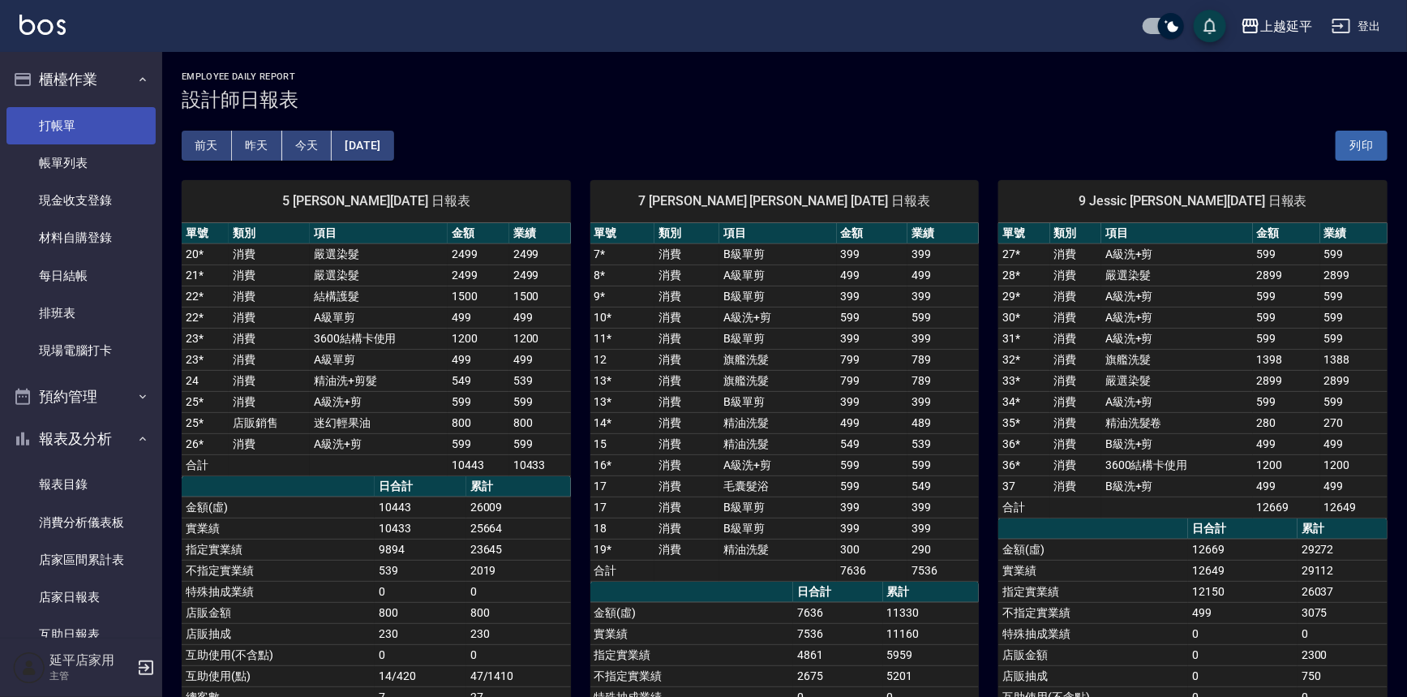
click at [66, 122] on link "打帳單" at bounding box center [80, 125] width 149 height 37
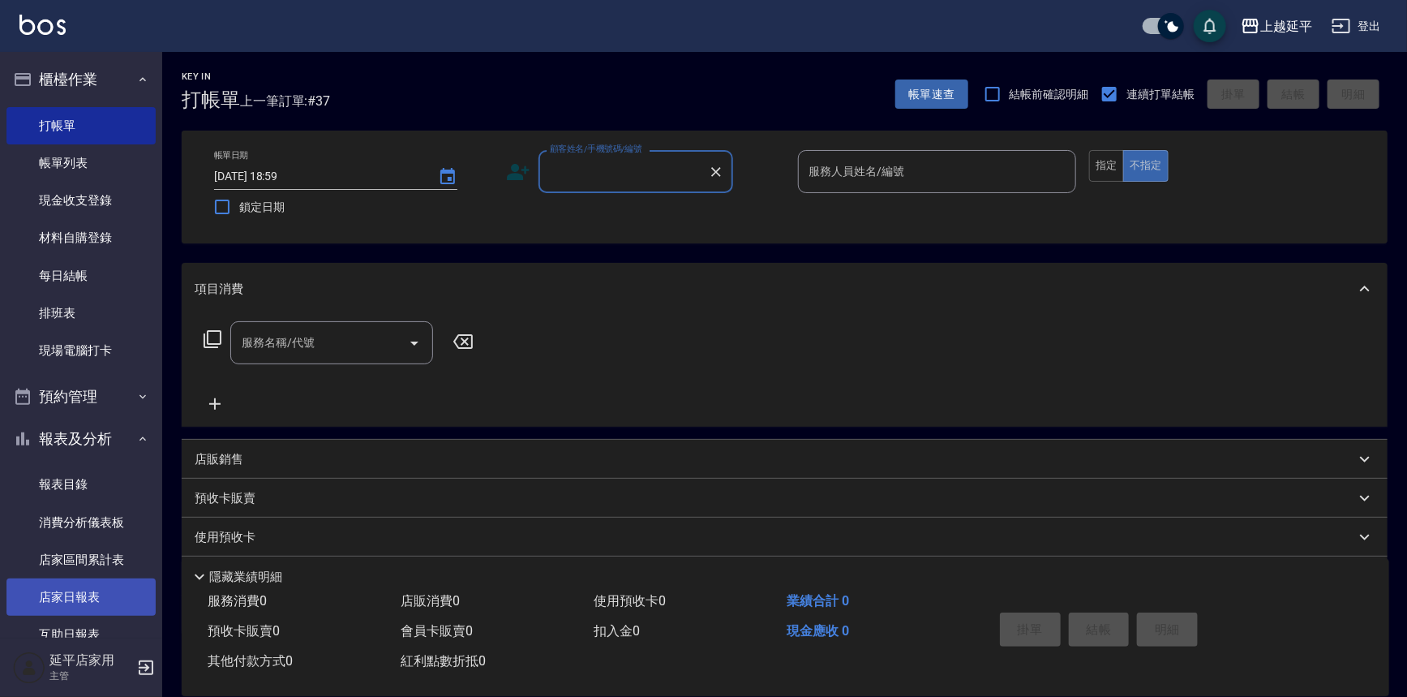
click at [82, 593] on link "店家日報表" at bounding box center [80, 596] width 149 height 37
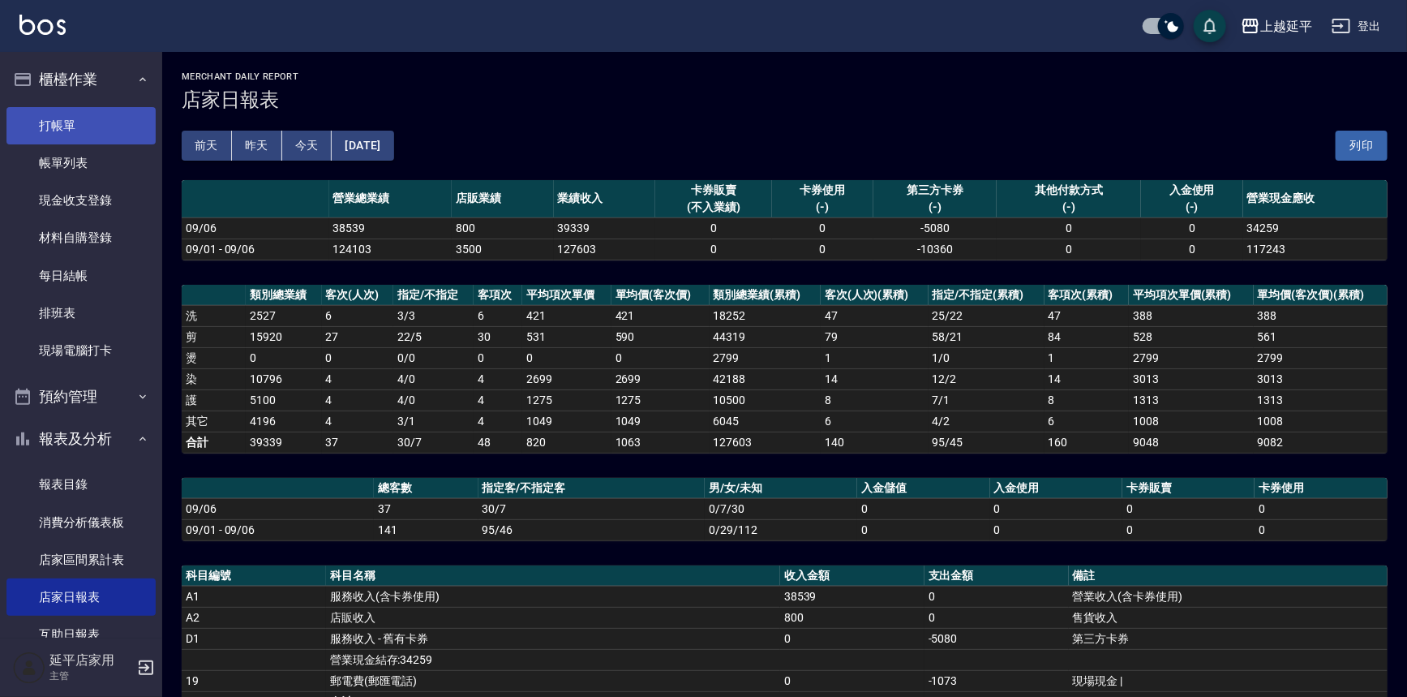
click at [79, 126] on link "打帳單" at bounding box center [80, 125] width 149 height 37
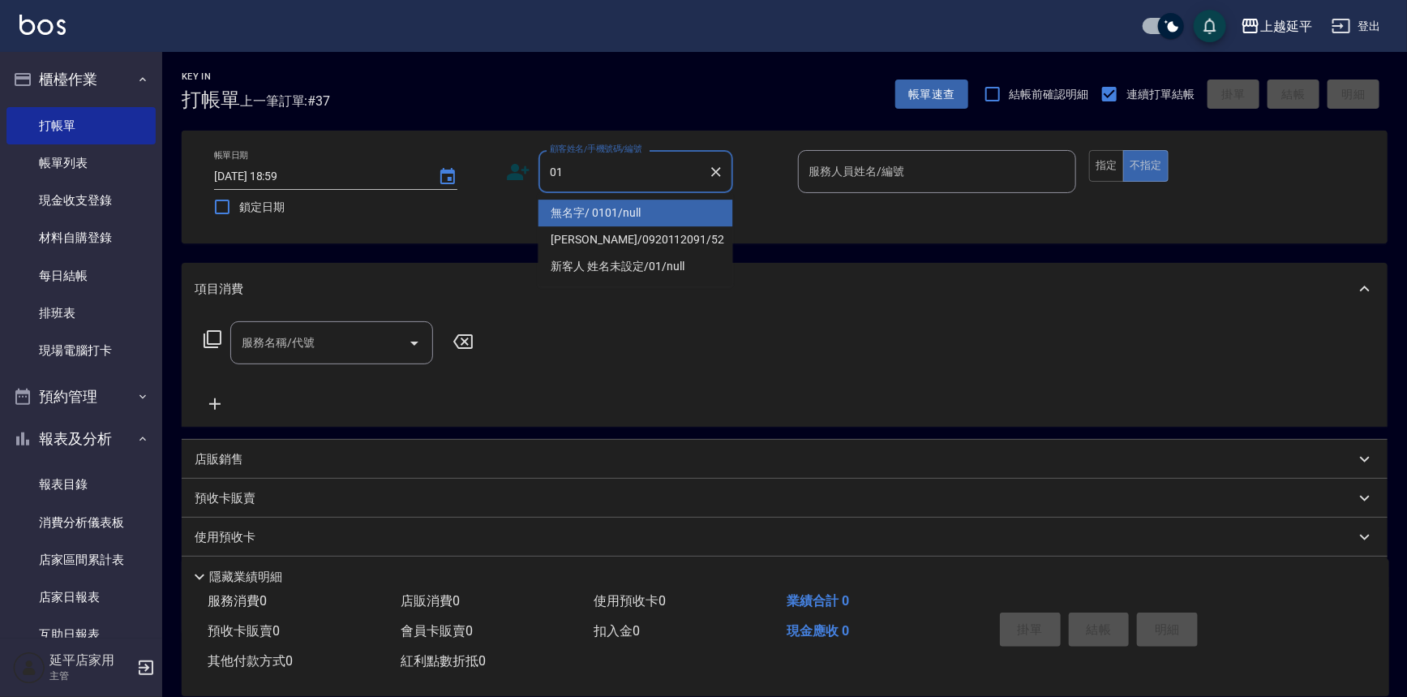
click at [641, 216] on li "無名字/ 0101/null" at bounding box center [635, 212] width 195 height 27
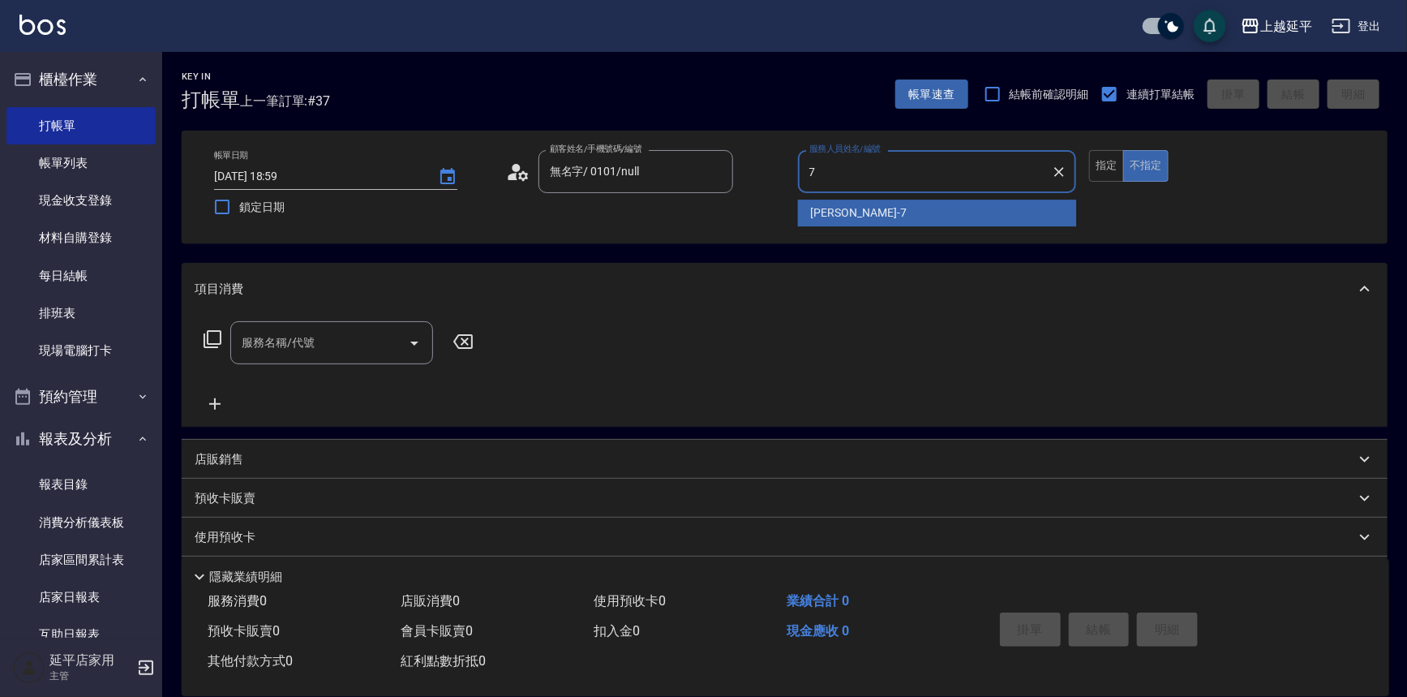
click at [822, 212] on span "許沁瑜 -7" at bounding box center [859, 212] width 96 height 17
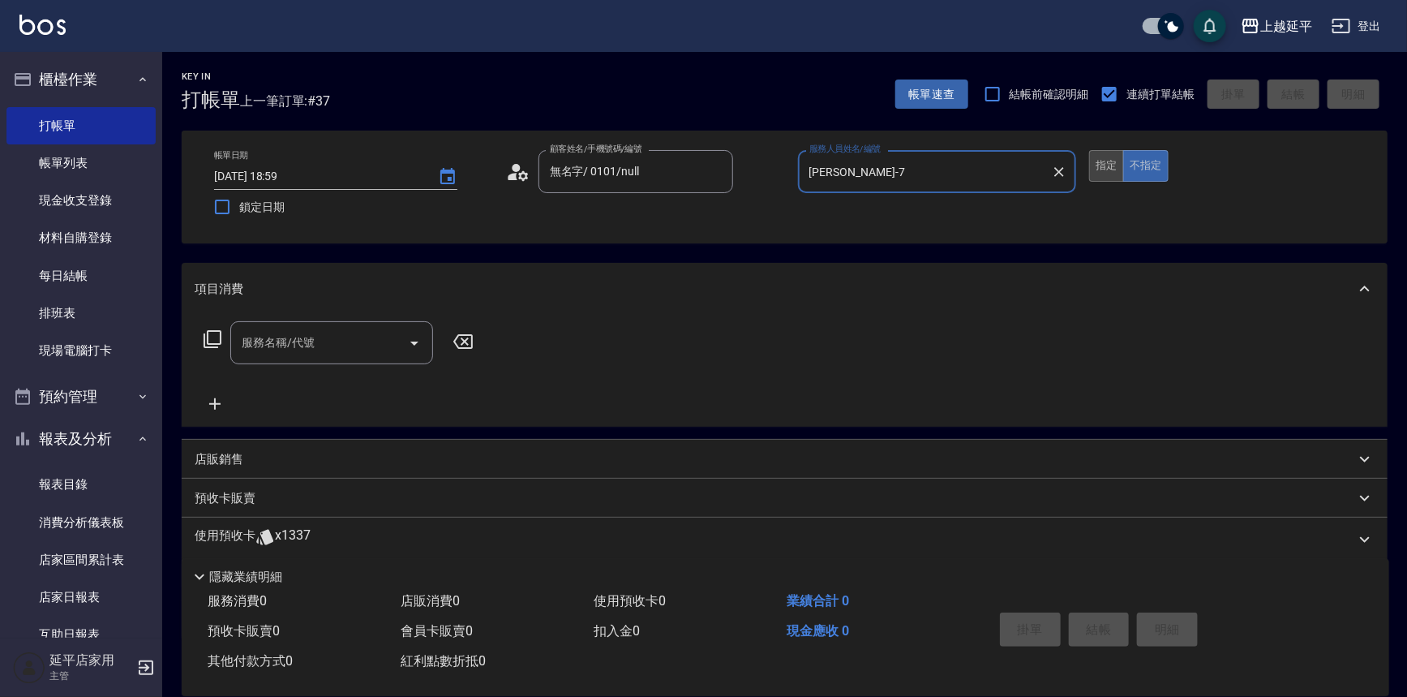
click at [1104, 169] on button "指定" at bounding box center [1106, 166] width 35 height 32
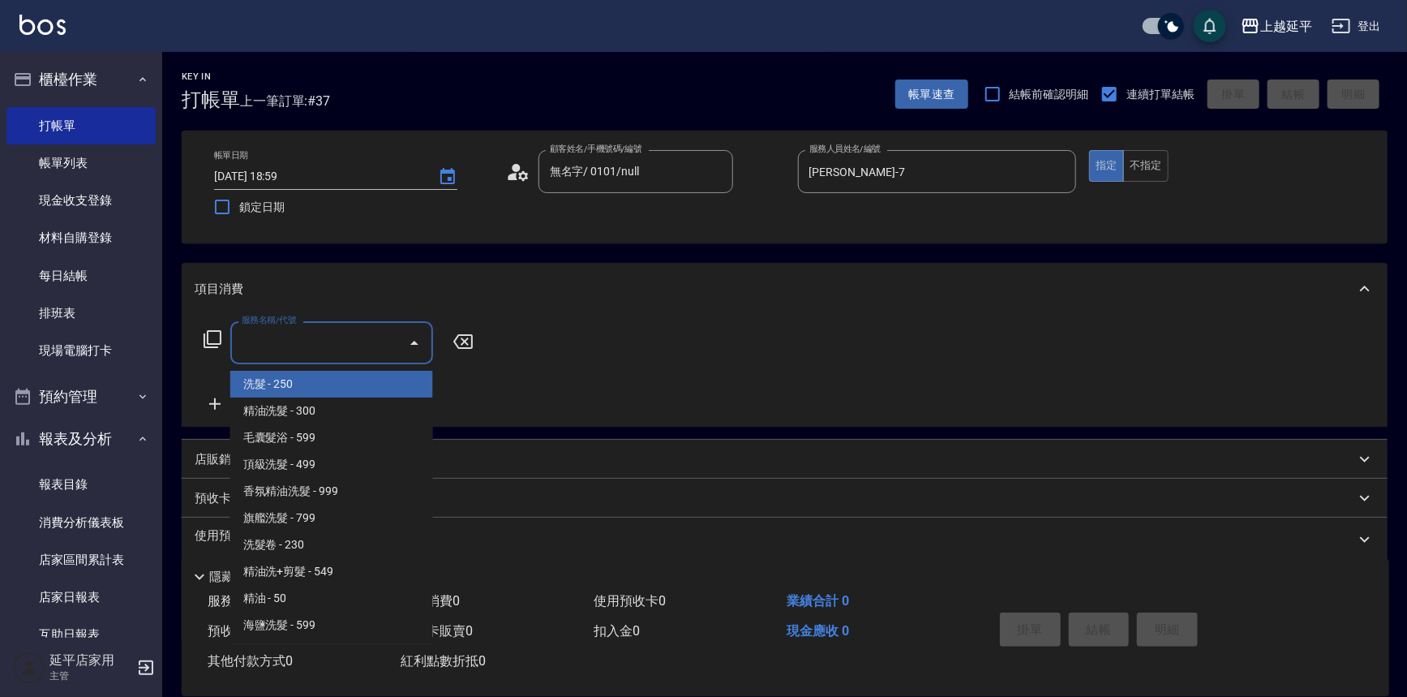
click at [358, 341] on input "服務名稱/代號" at bounding box center [320, 342] width 164 height 28
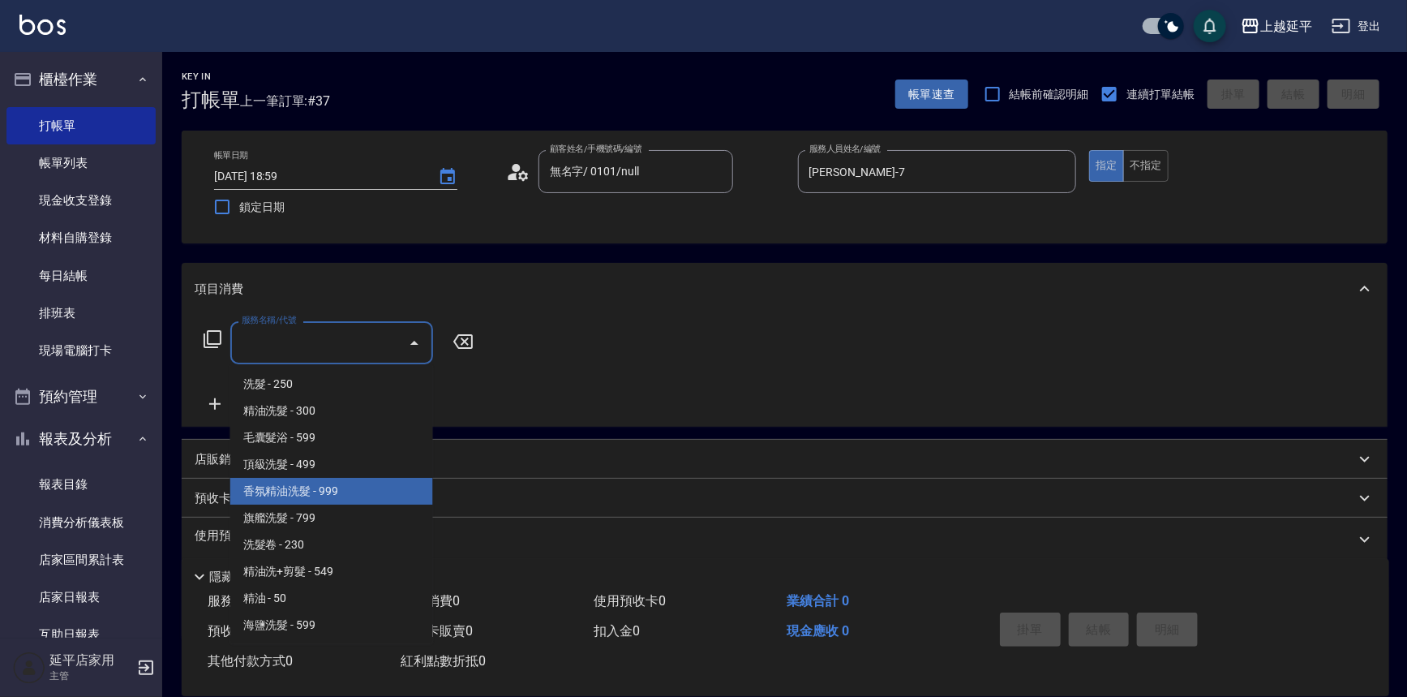
click at [358, 492] on span "香氛精油洗髮 - 999" at bounding box center [331, 491] width 203 height 27
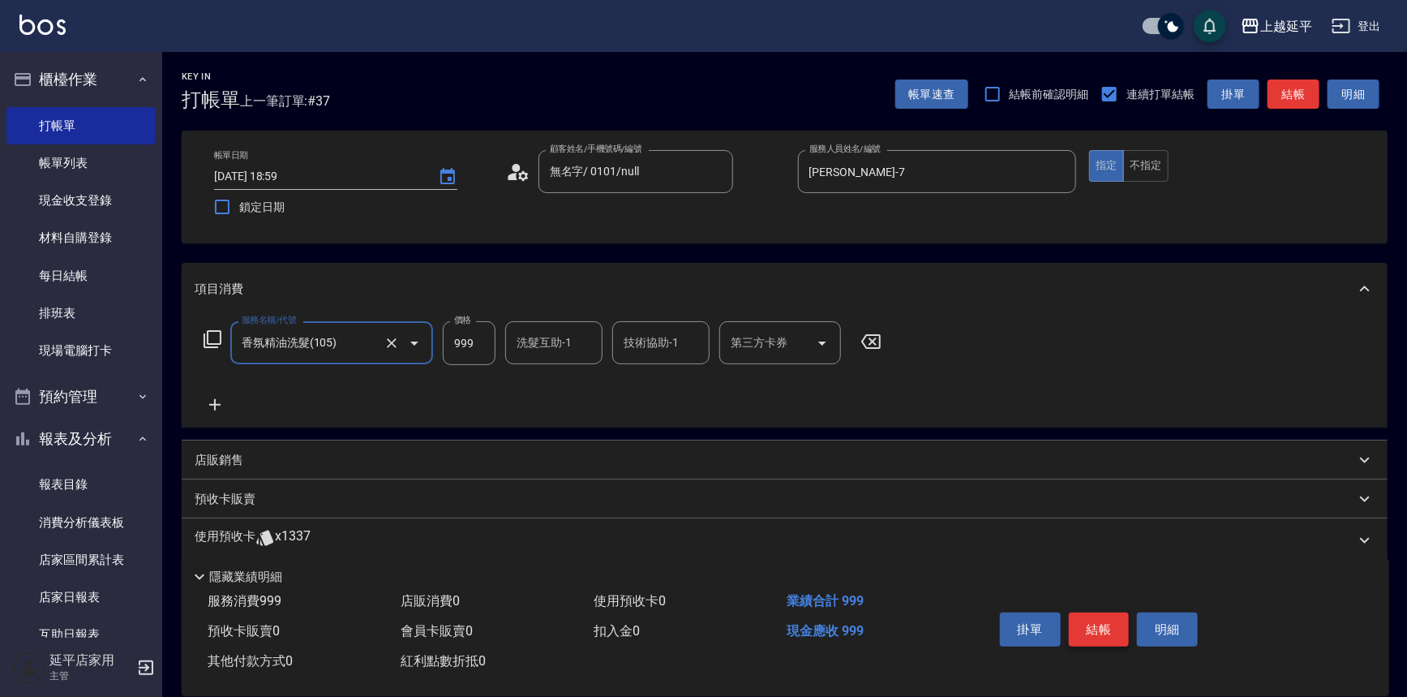
click at [1104, 616] on button "結帳" at bounding box center [1099, 629] width 61 height 34
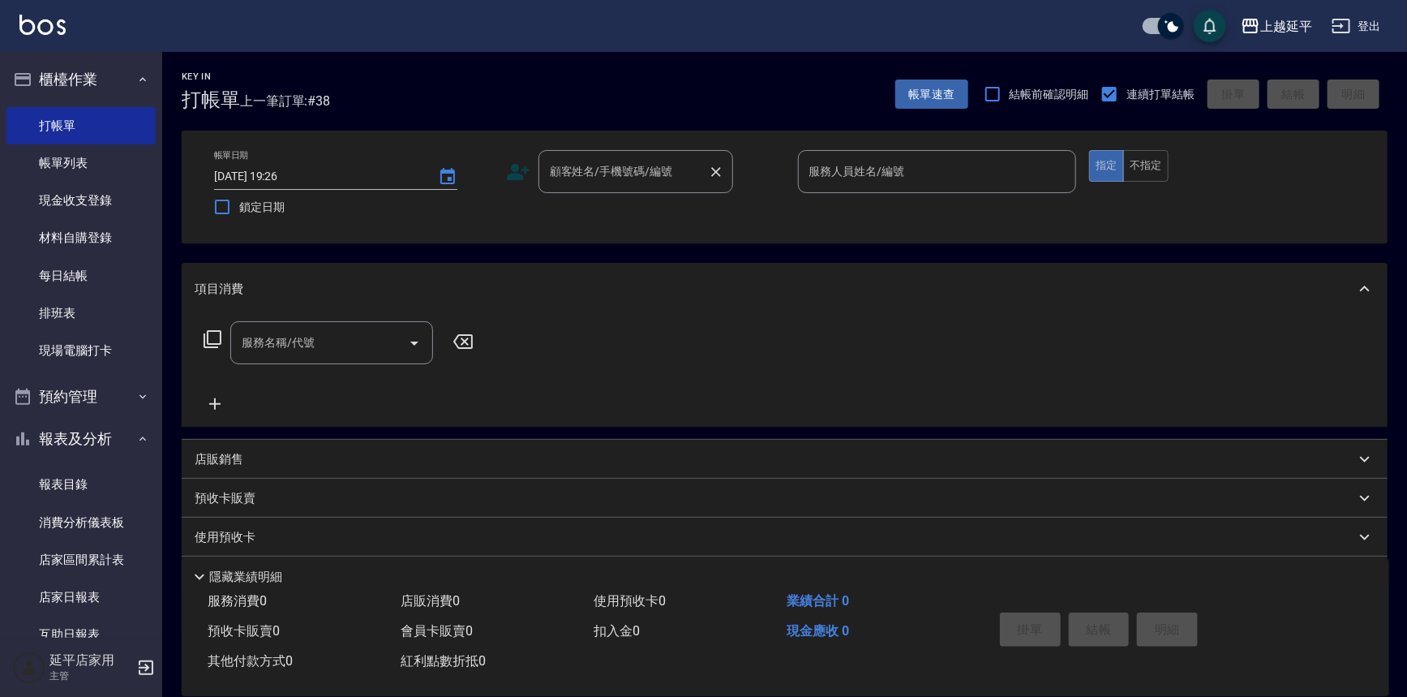
click at [651, 178] on div "顧客姓名/手機號碼/編號 顧客姓名/手機號碼/編號" at bounding box center [635, 171] width 195 height 43
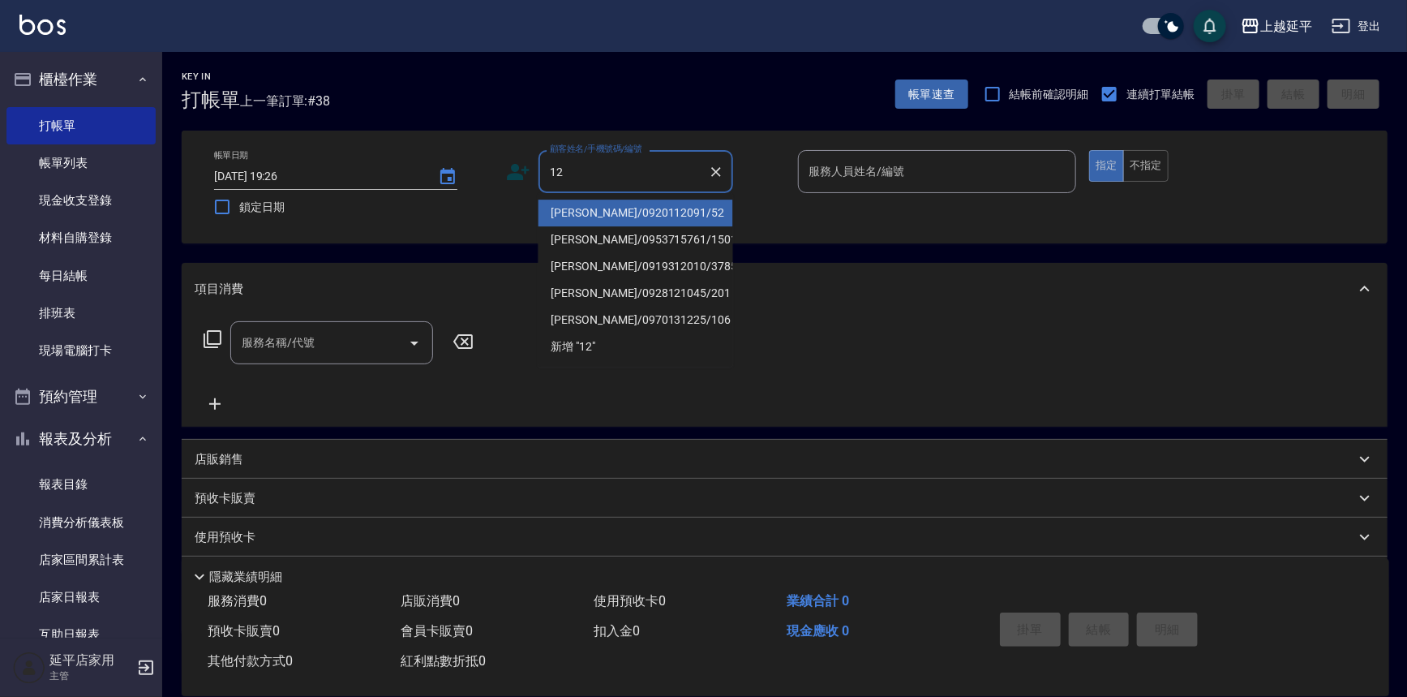
click at [656, 206] on li "楊瓊慧/0920112091/52" at bounding box center [635, 212] width 195 height 27
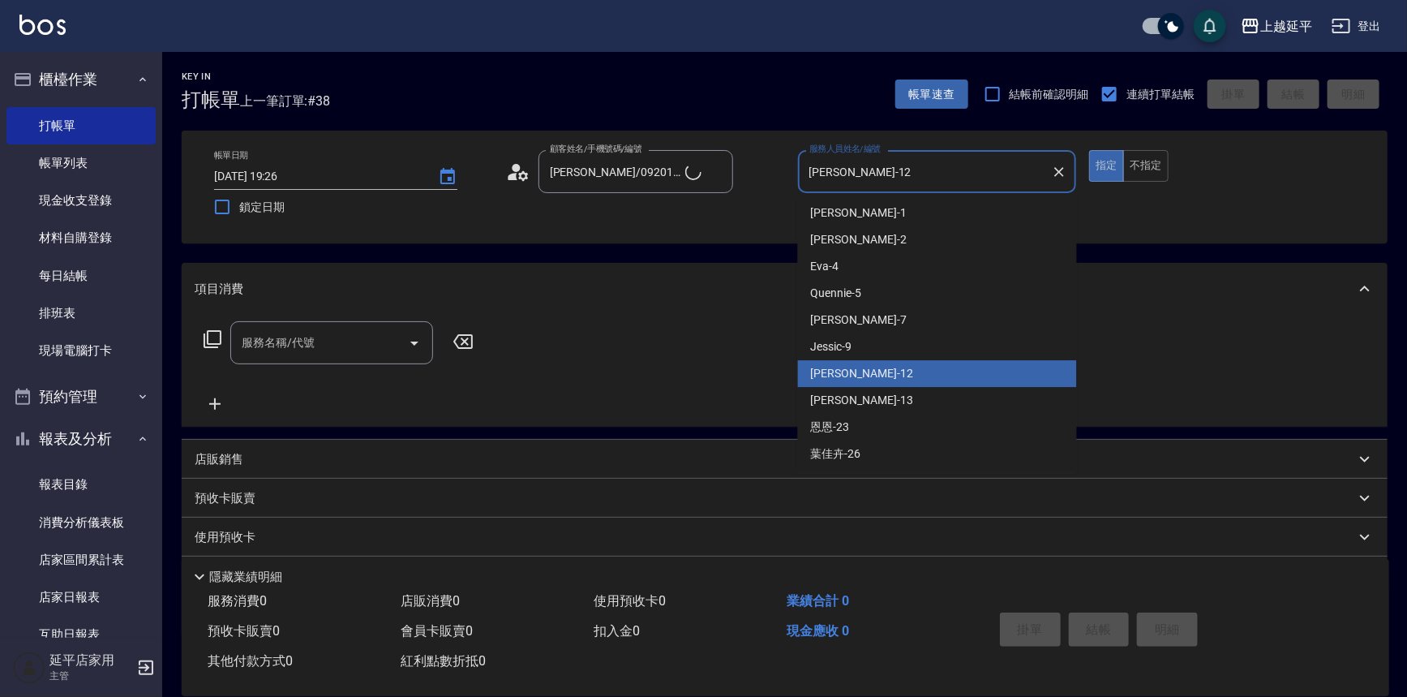
click at [894, 173] on input "Karen-12" at bounding box center [925, 171] width 240 height 28
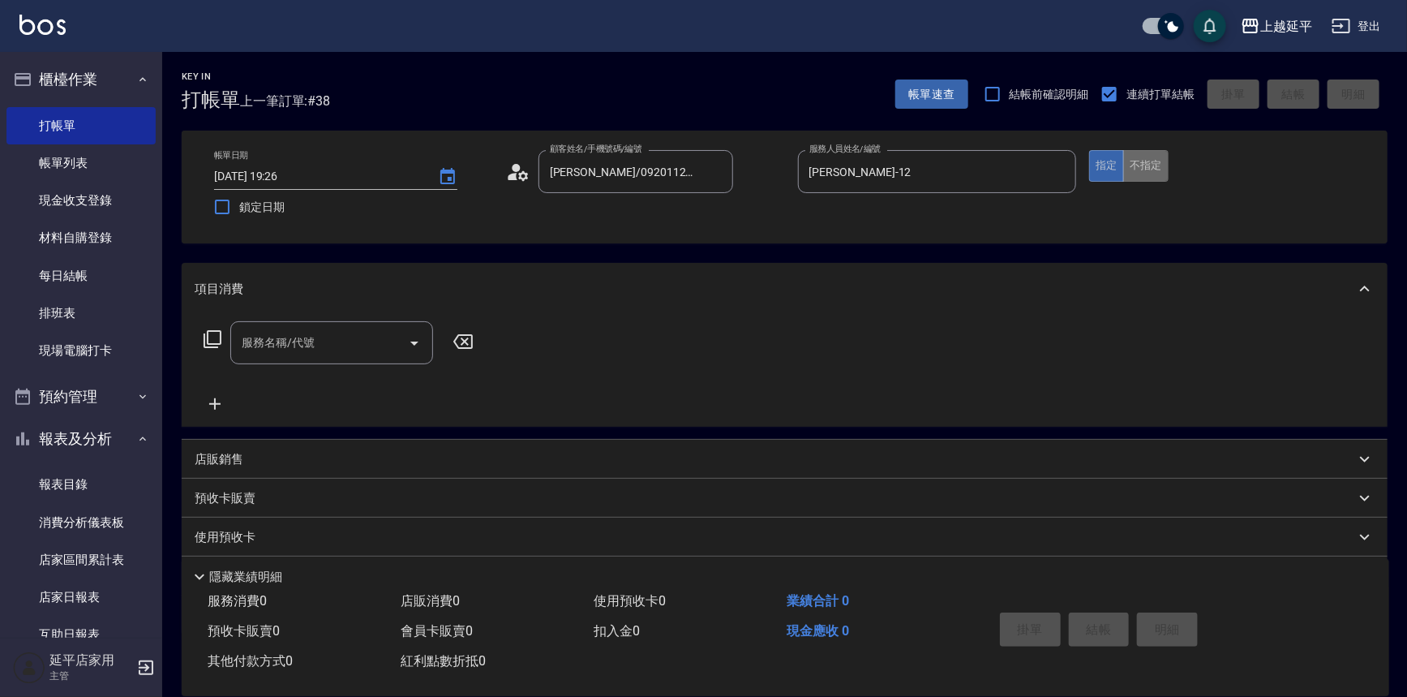
click at [1142, 169] on button "不指定" at bounding box center [1145, 166] width 45 height 32
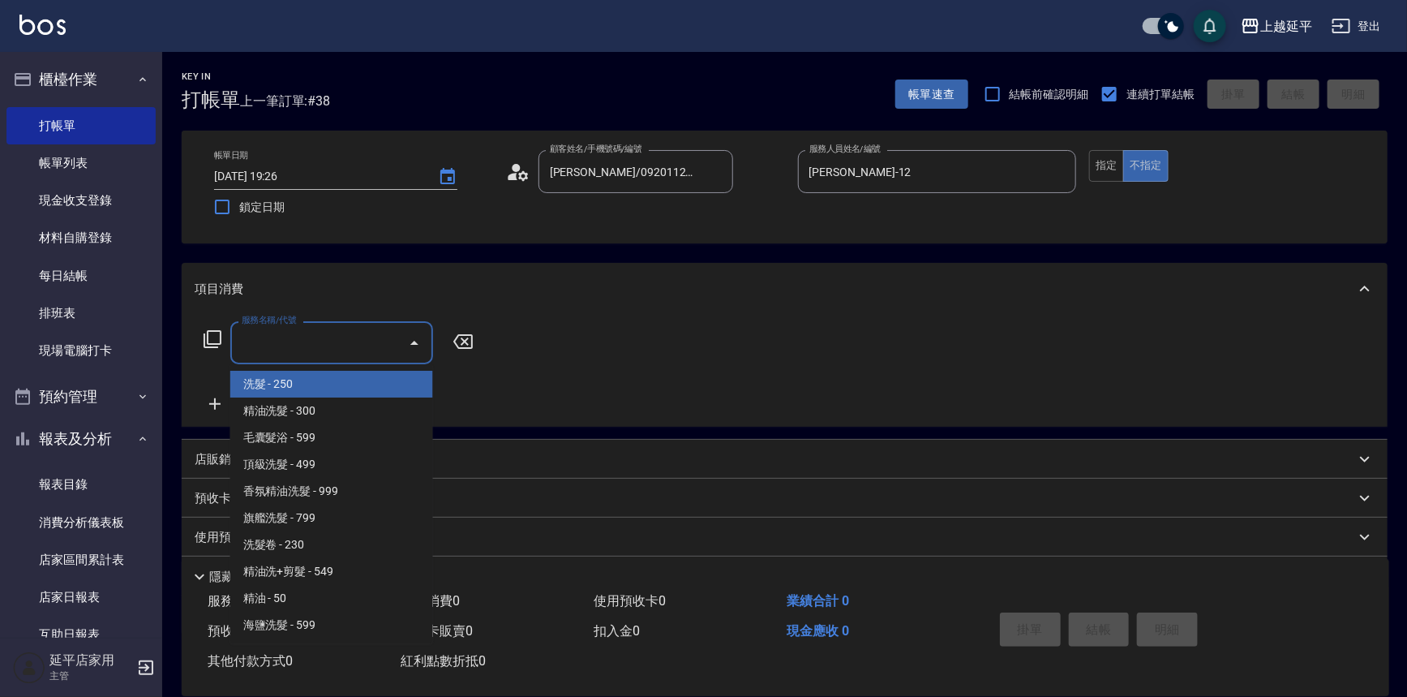
drag, startPoint x: 316, startPoint y: 340, endPoint x: 324, endPoint y: 346, distance: 10.4
click at [318, 345] on input "服務名稱/代號" at bounding box center [320, 342] width 164 height 28
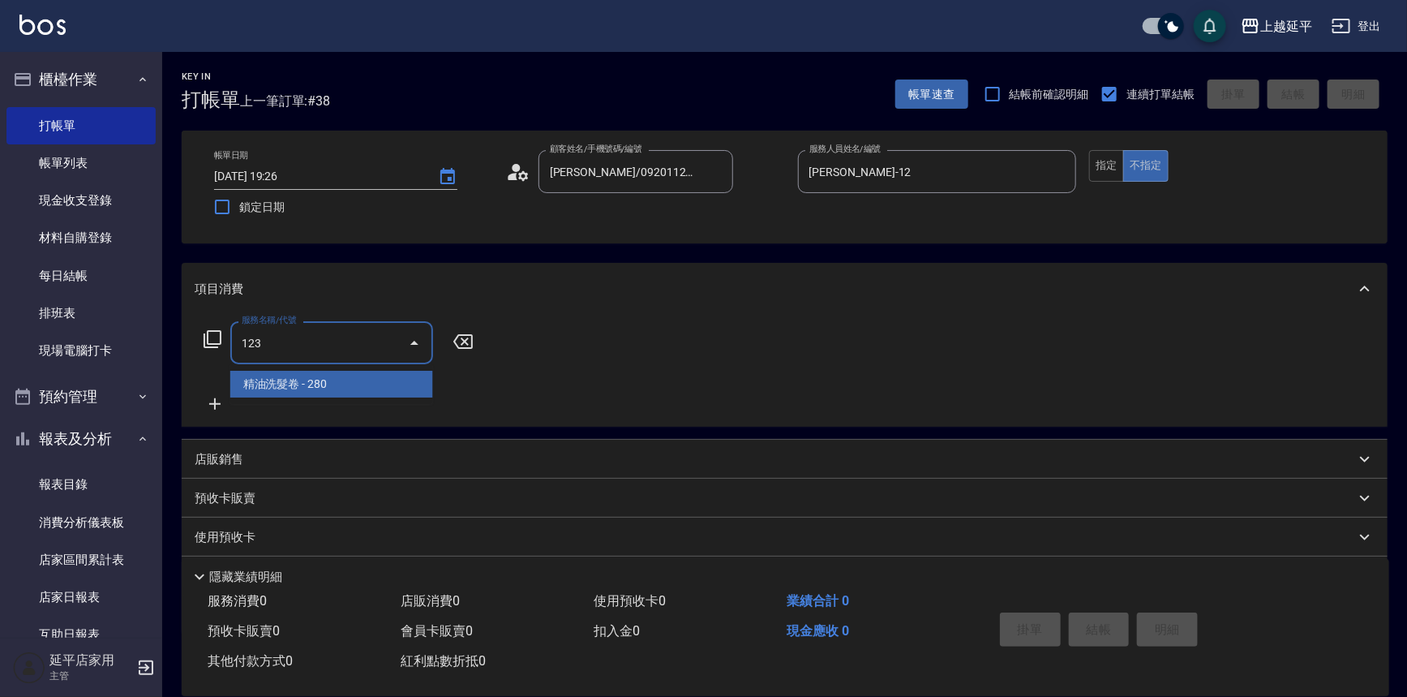
click at [349, 382] on span "精油洗髮卷 - 280" at bounding box center [331, 384] width 203 height 27
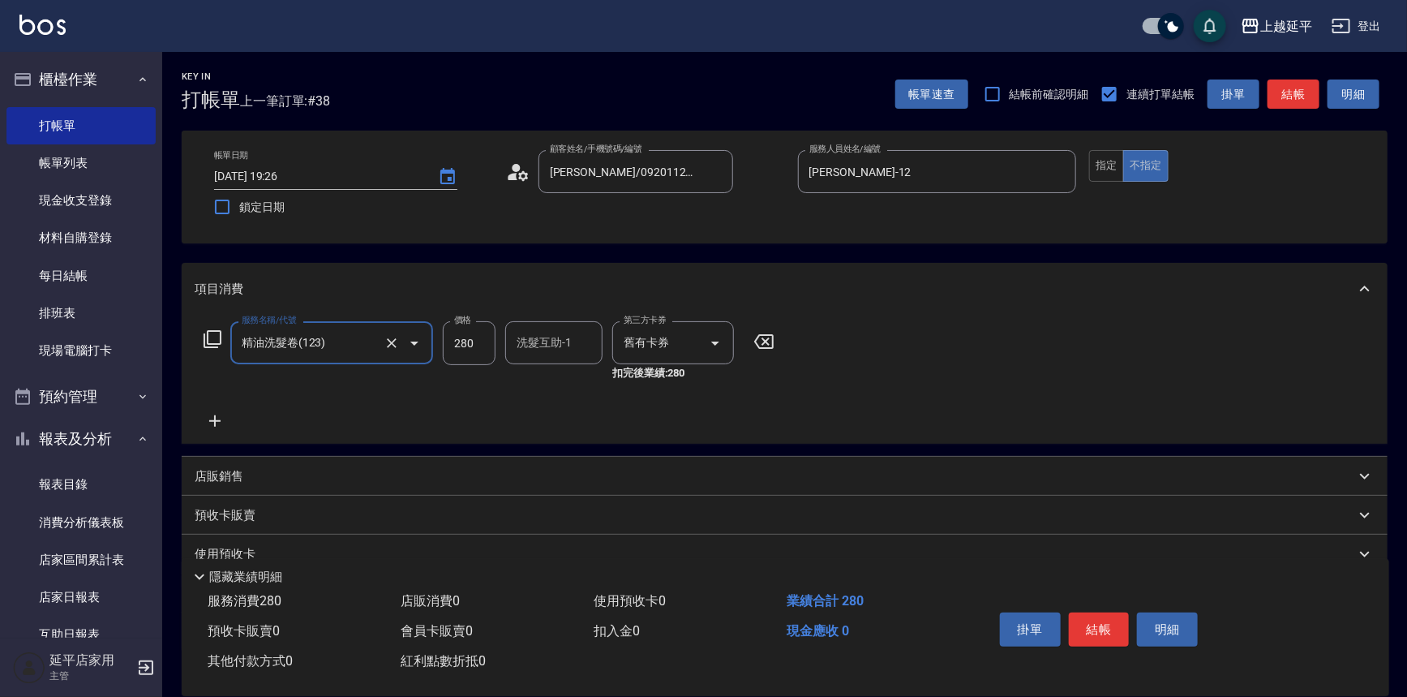
click at [209, 342] on icon at bounding box center [212, 338] width 19 height 19
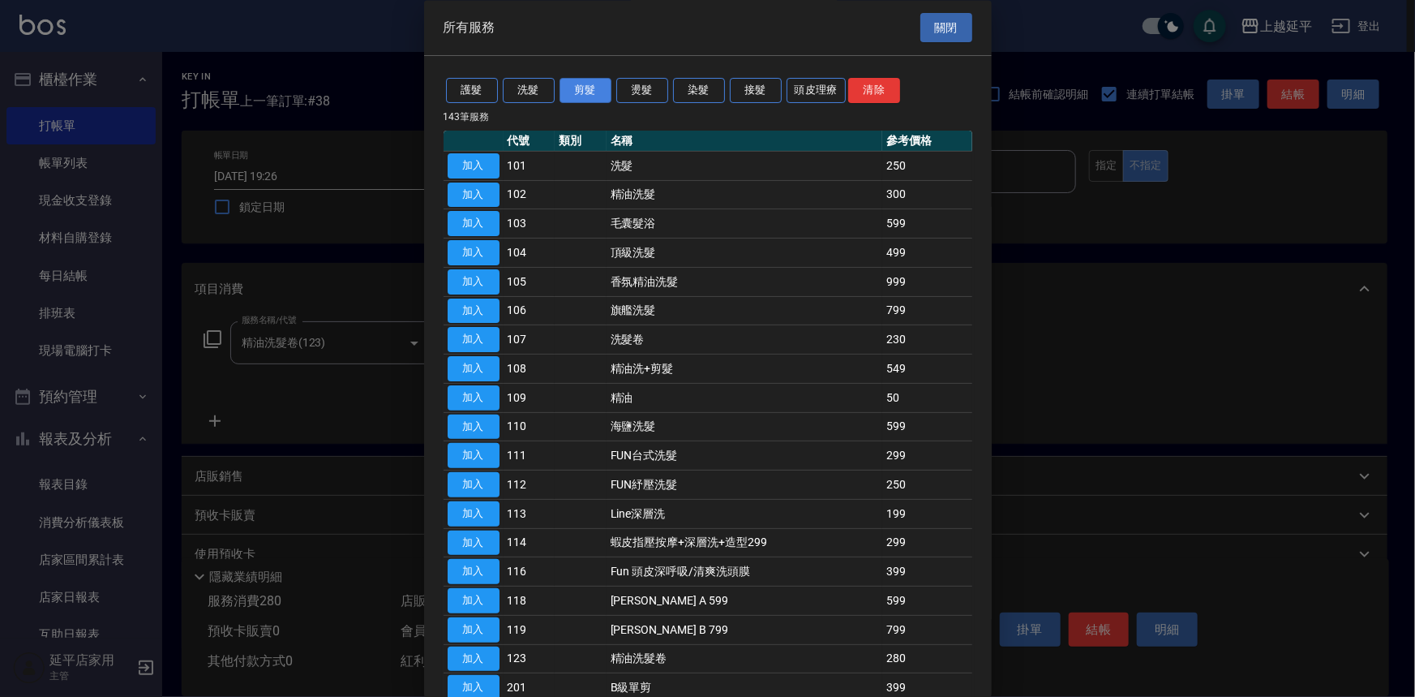
click at [589, 92] on button "剪髮" at bounding box center [585, 91] width 52 height 25
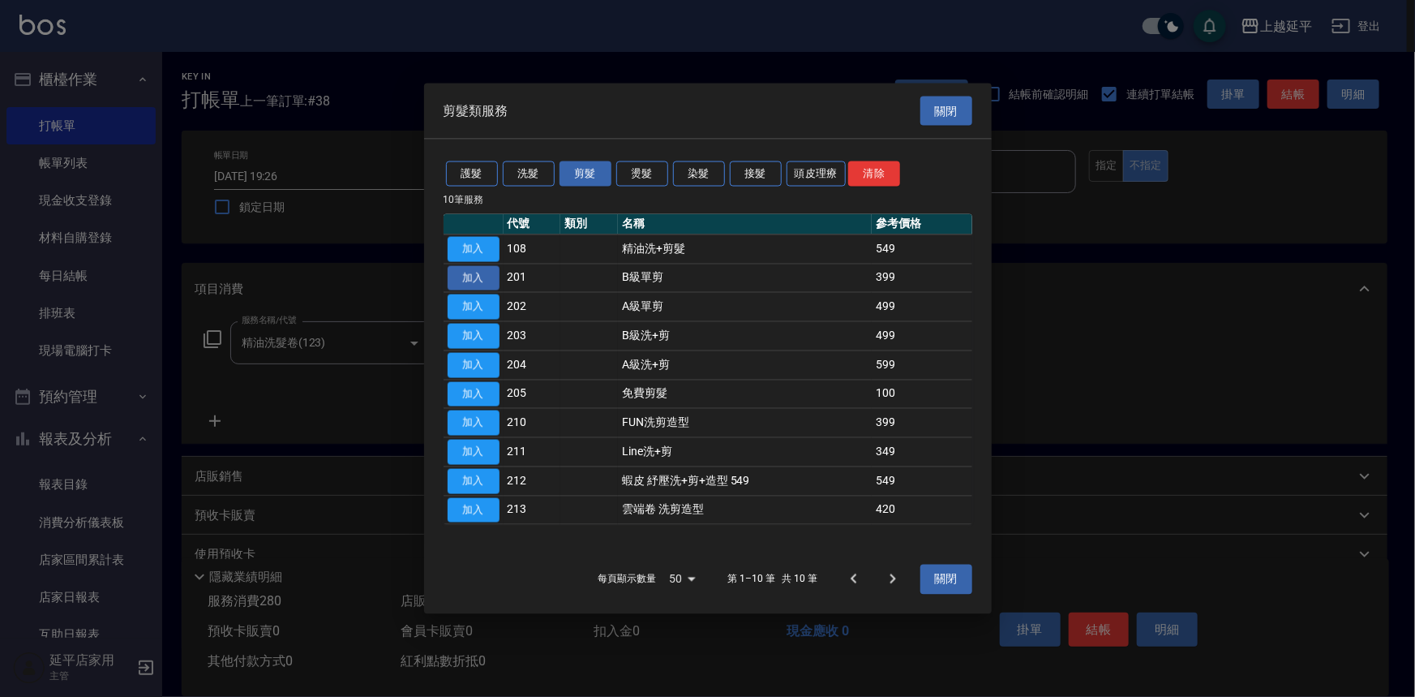
click at [486, 275] on button "加入" at bounding box center [474, 277] width 52 height 25
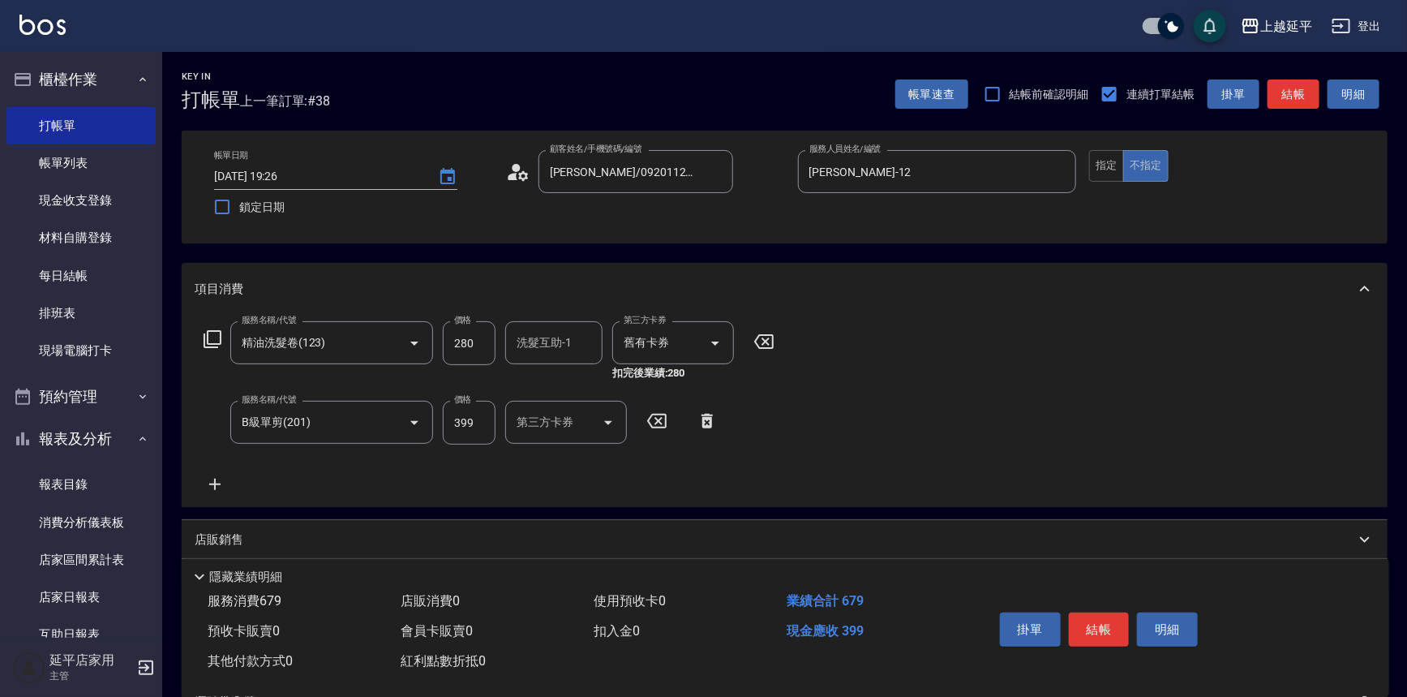
click at [477, 424] on input "399" at bounding box center [469, 423] width 53 height 44
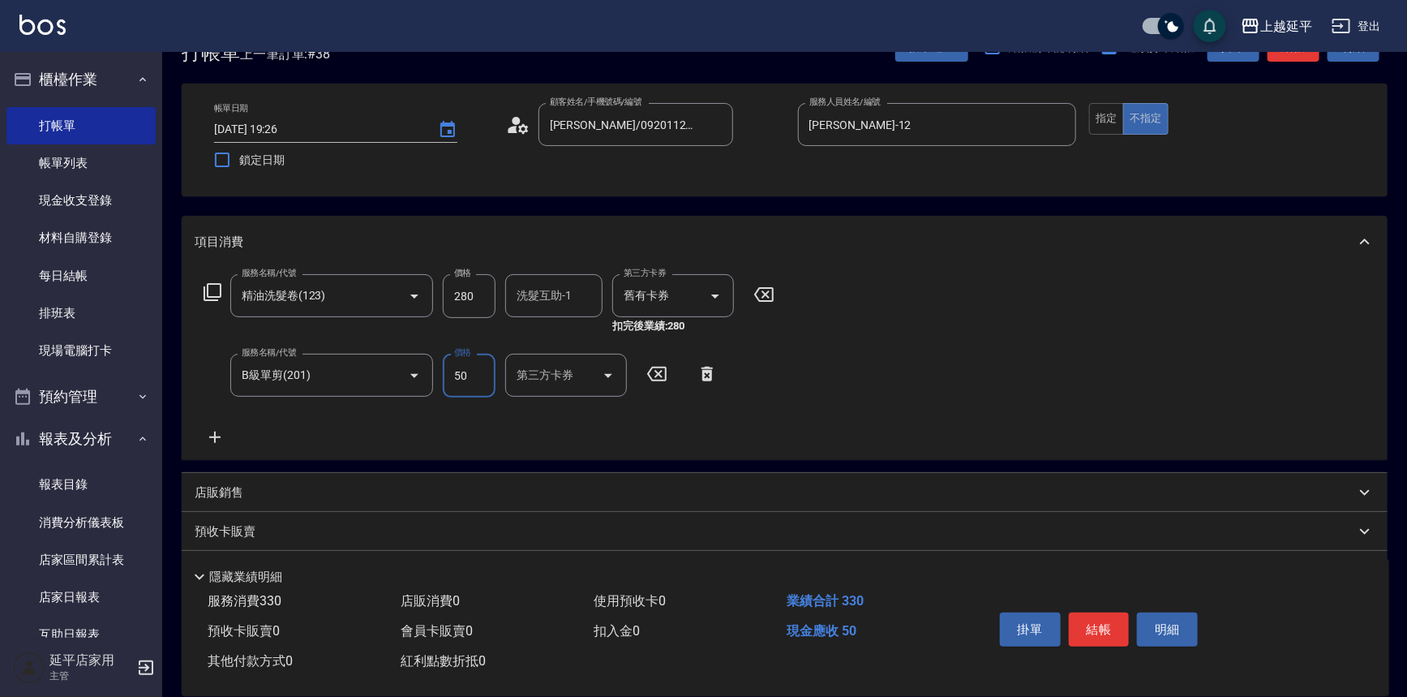
scroll to position [73, 0]
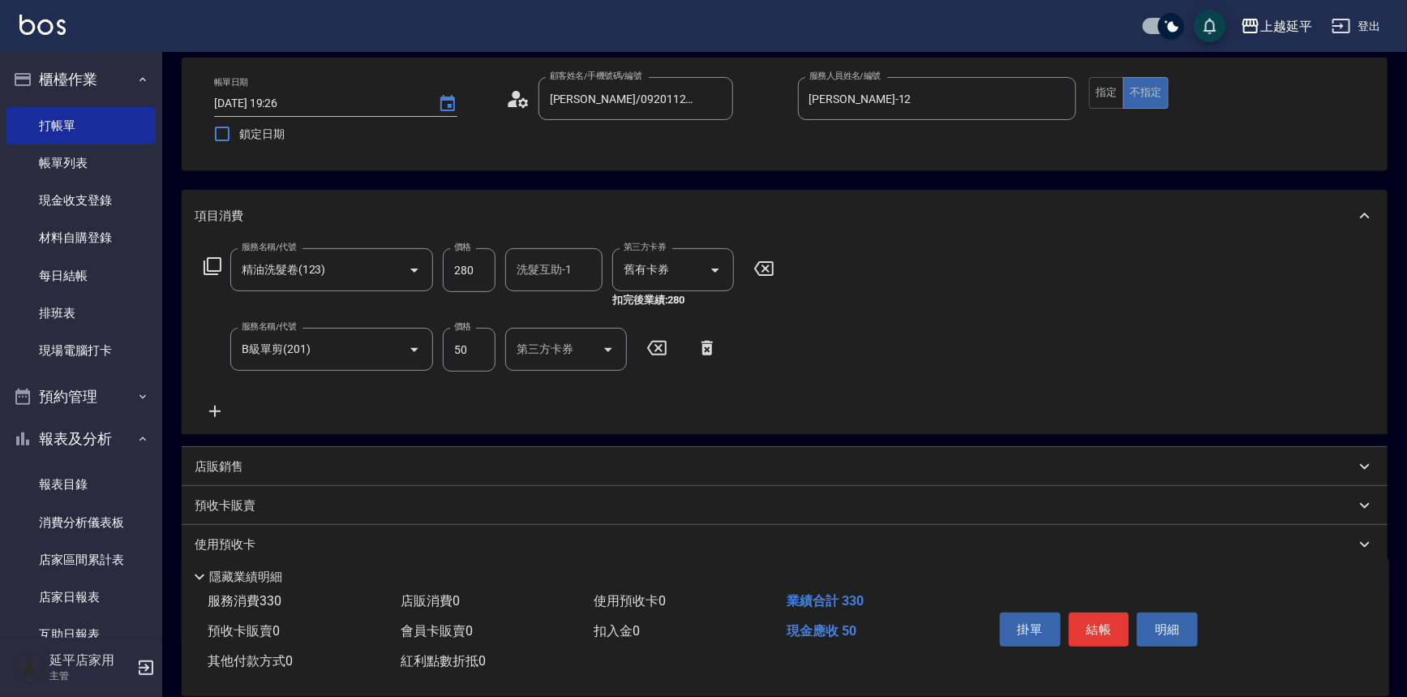
click at [227, 465] on p "店販銷售" at bounding box center [219, 466] width 49 height 17
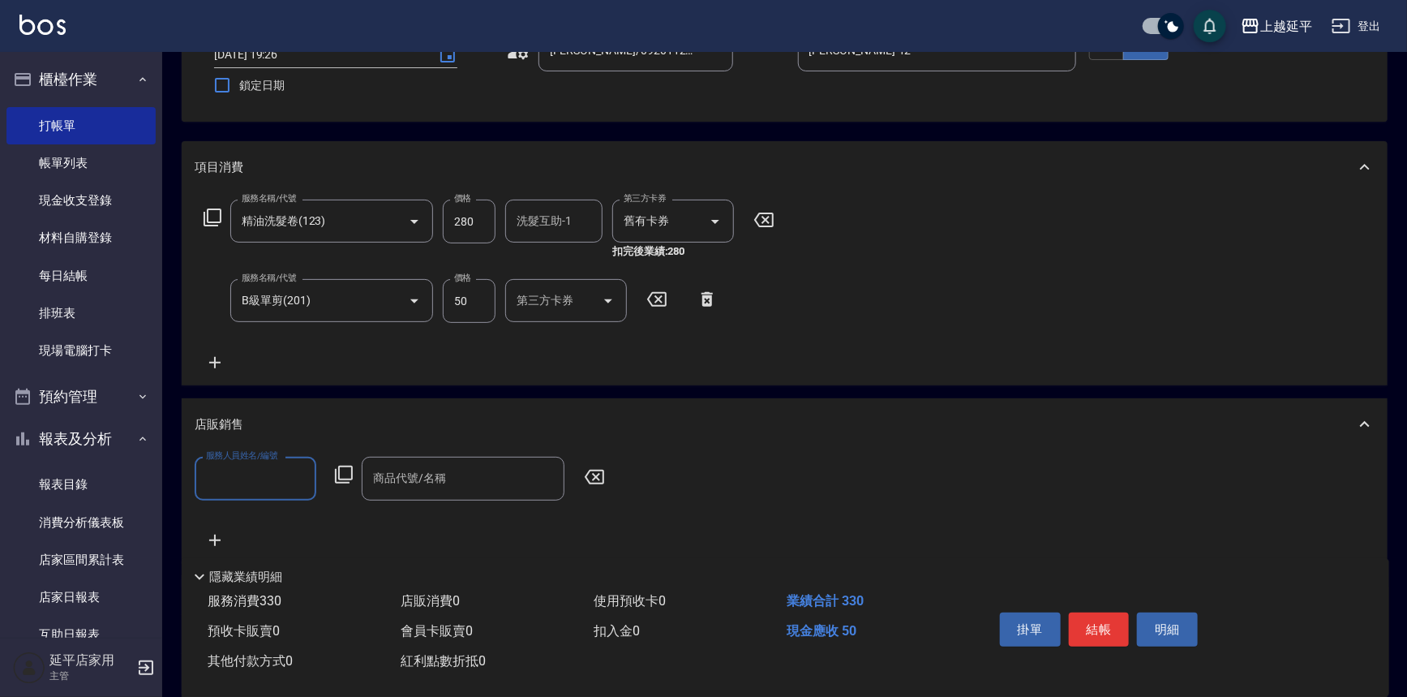
scroll to position [147, 0]
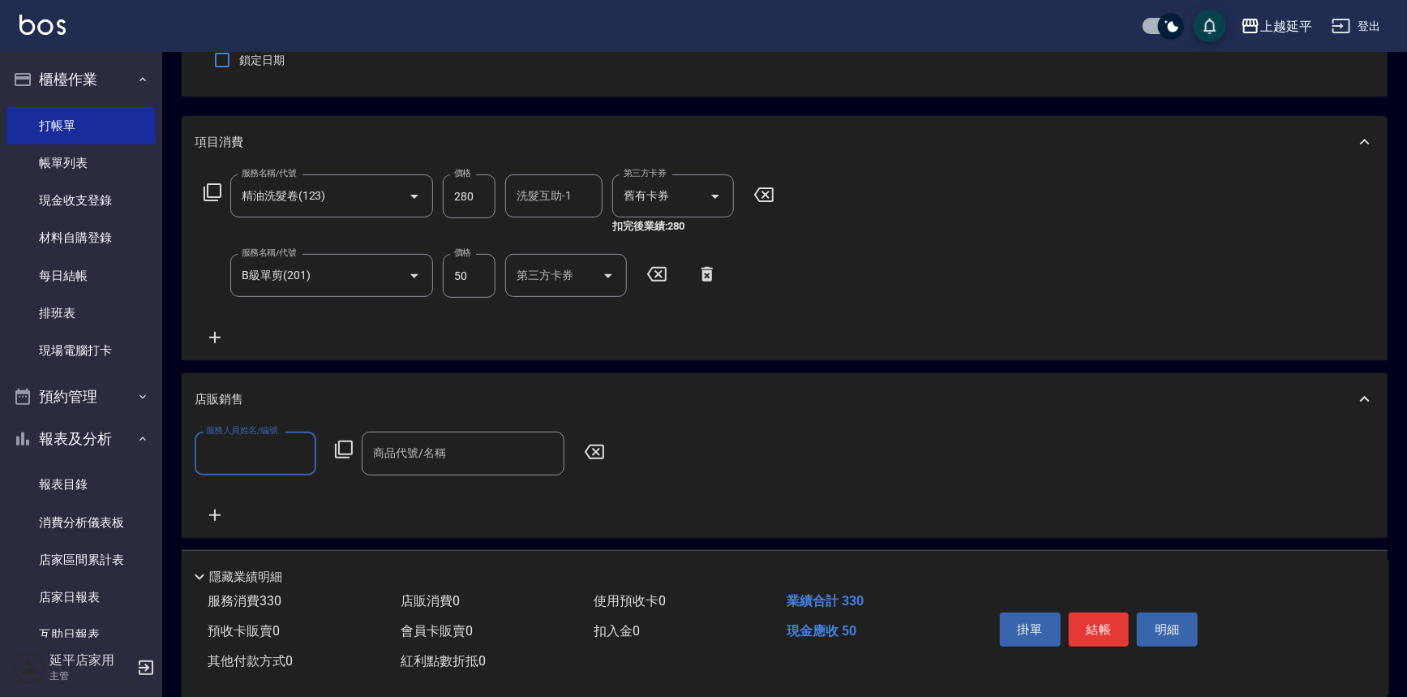
click at [273, 459] on input "服務人員姓名/編號" at bounding box center [255, 453] width 107 height 28
click at [540, 375] on div "店販銷售" at bounding box center [785, 399] width 1206 height 52
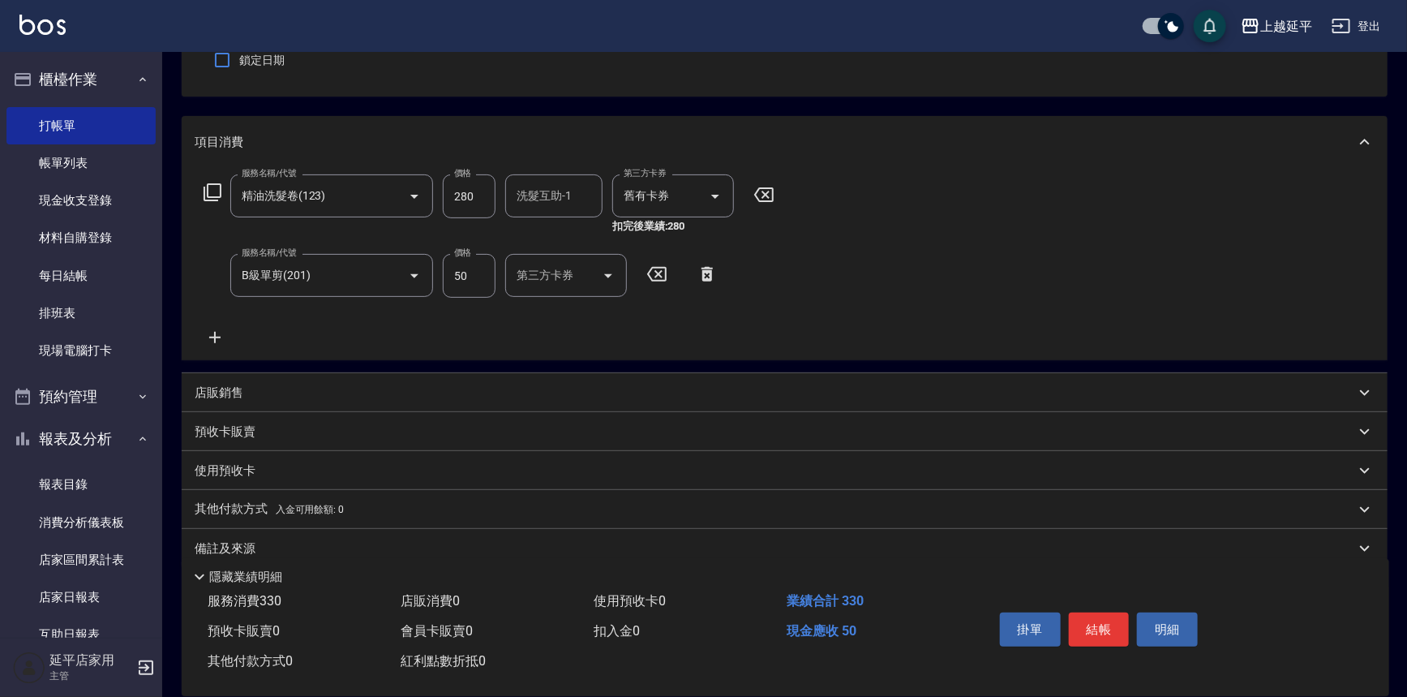
click at [251, 425] on p "預收卡販賣" at bounding box center [225, 431] width 61 height 17
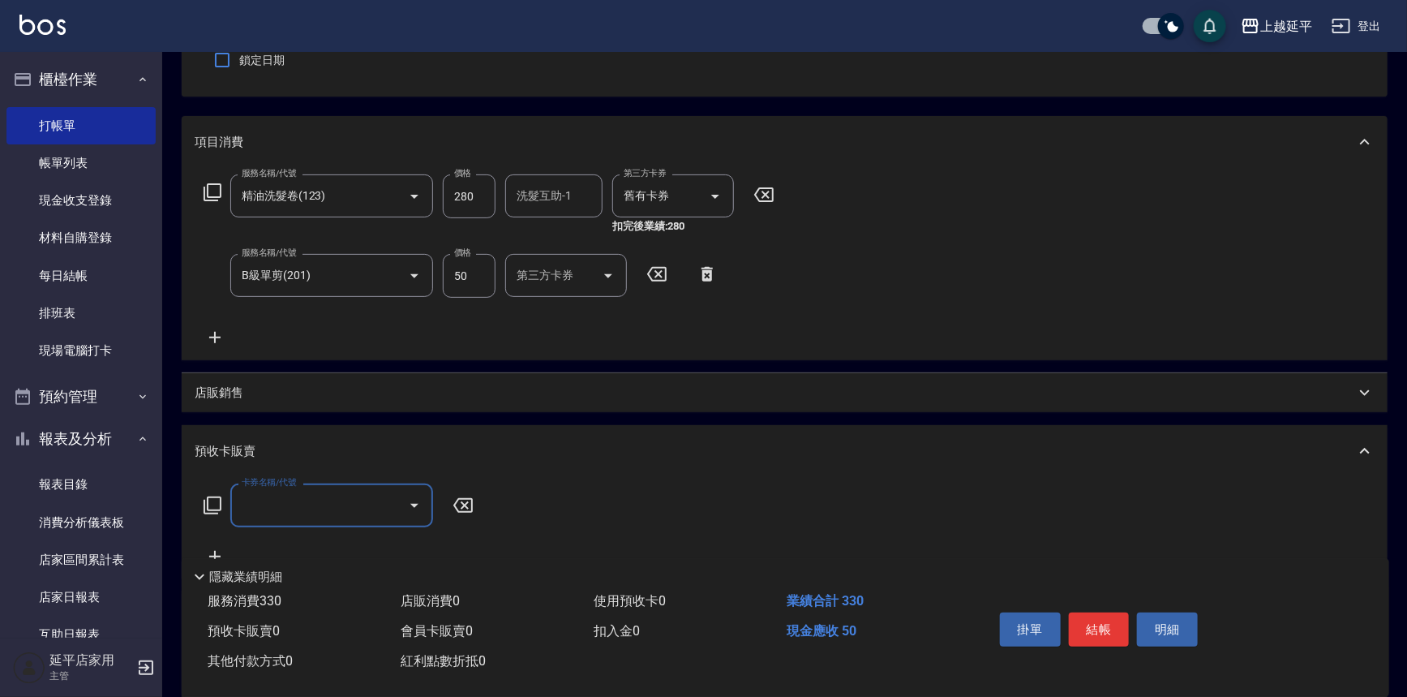
scroll to position [0, 0]
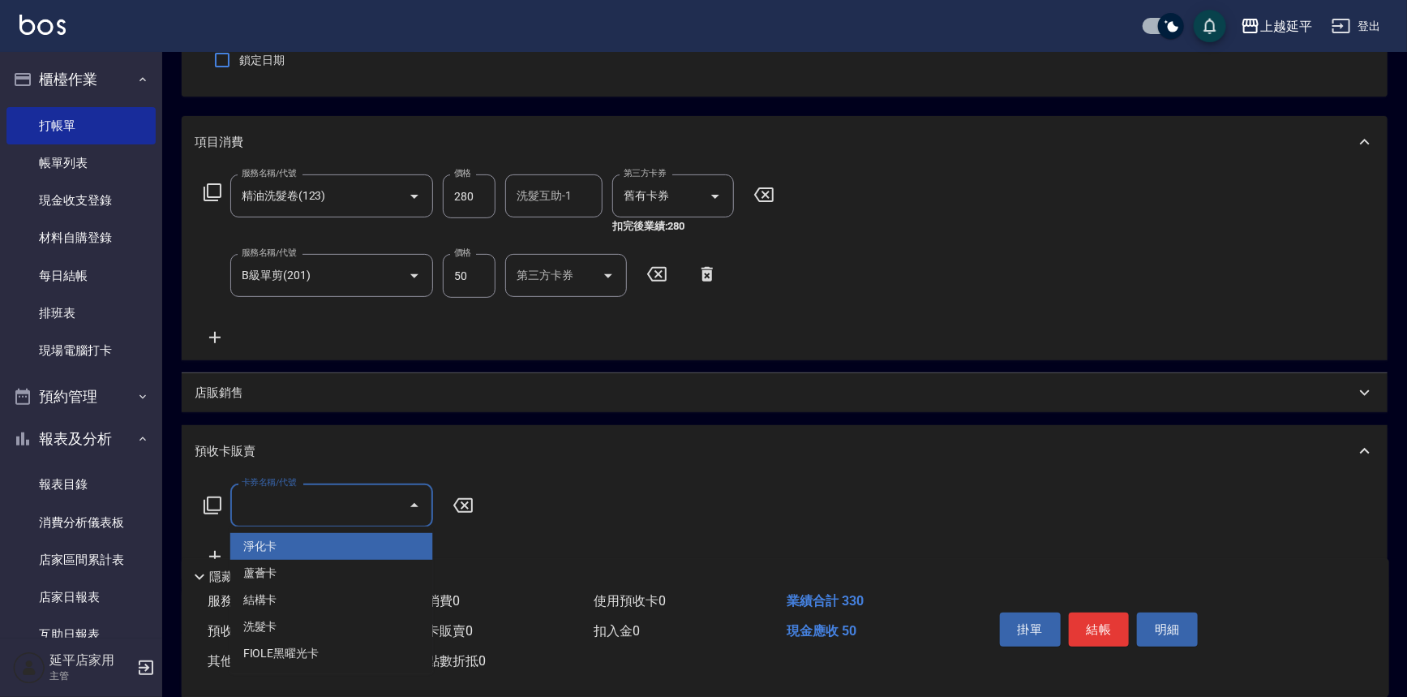
click at [275, 497] on input "卡券名稱/代號" at bounding box center [320, 505] width 164 height 28
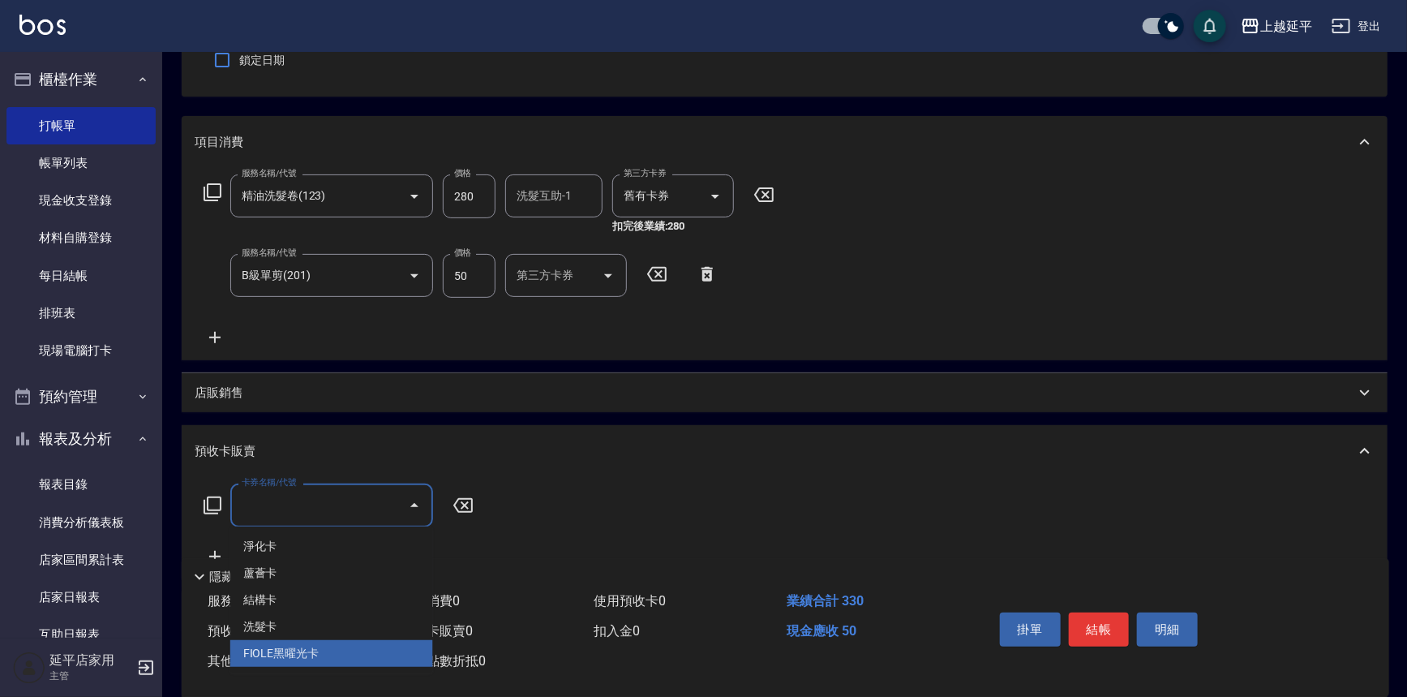
click at [284, 658] on span "FIOLE黑曜光卡" at bounding box center [331, 653] width 203 height 27
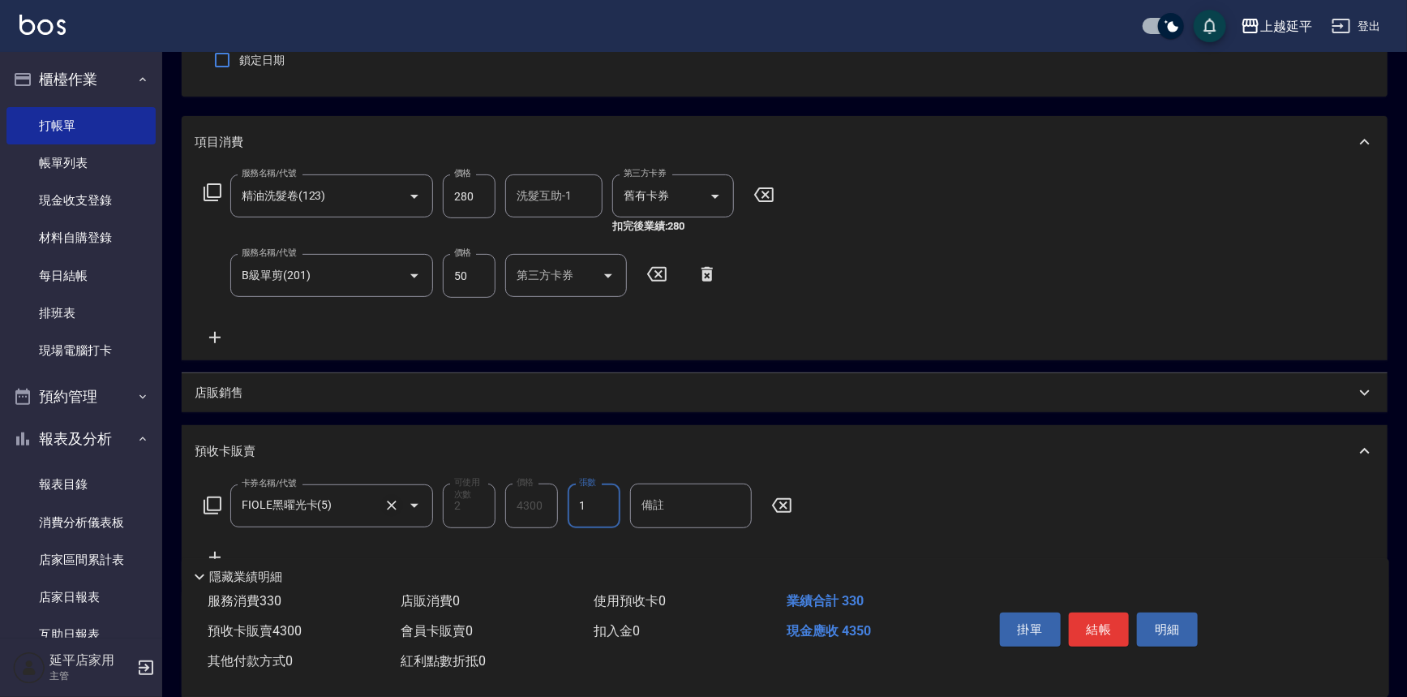
click at [393, 501] on icon "Clear" at bounding box center [392, 505] width 16 height 16
click at [375, 500] on input "卡券名稱/代號" at bounding box center [320, 505] width 164 height 28
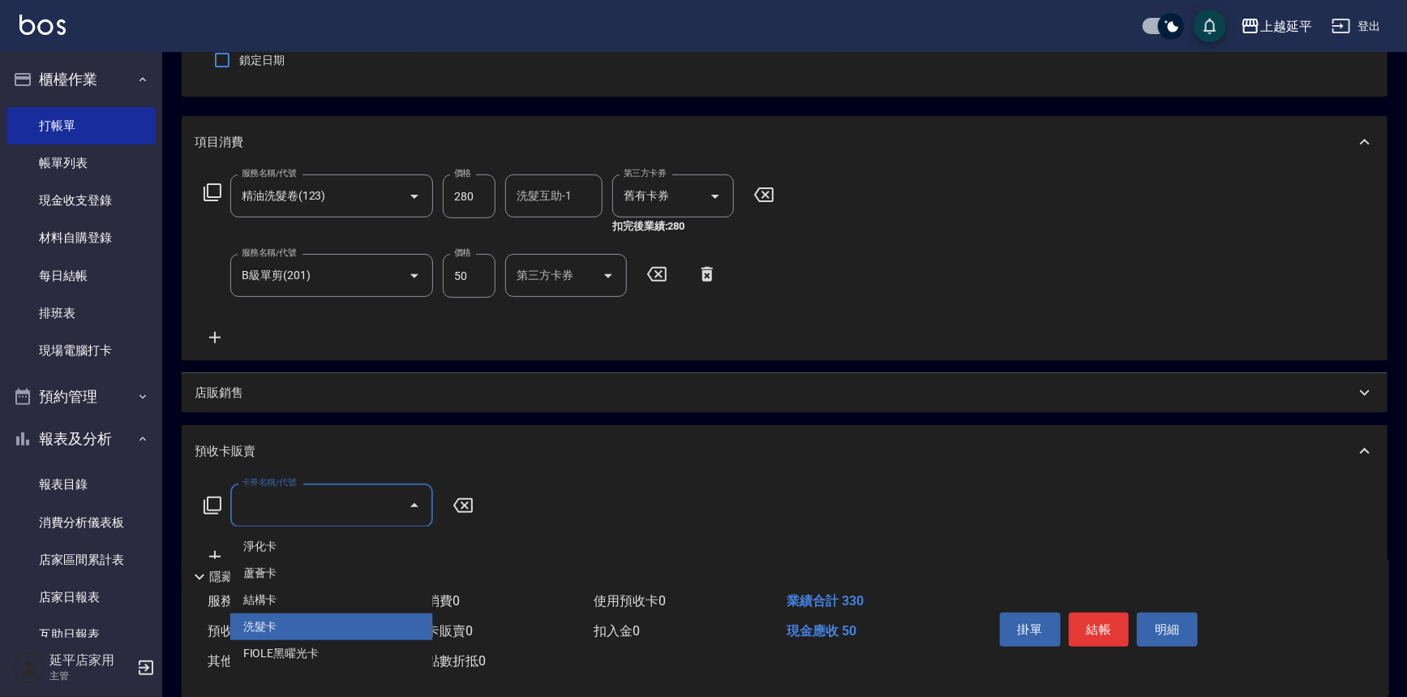
click at [288, 623] on span "洗髮卡" at bounding box center [331, 626] width 203 height 27
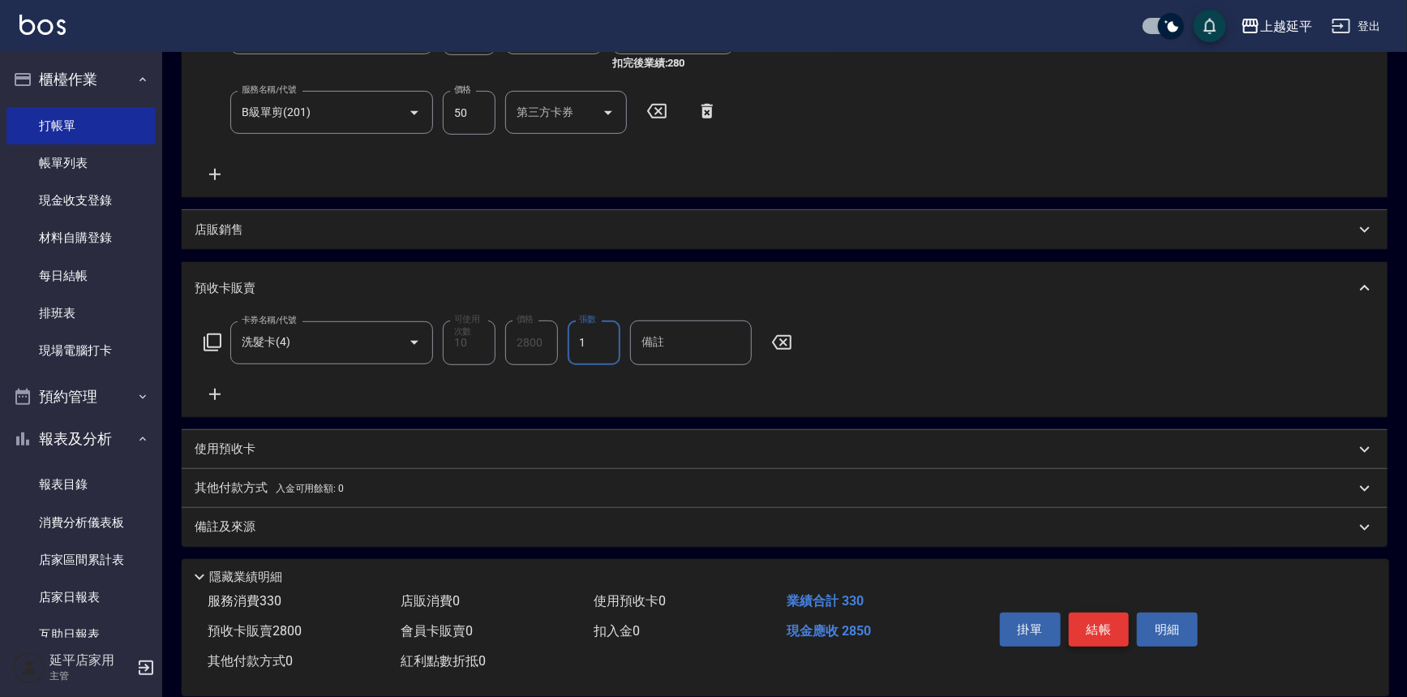
scroll to position [311, 0]
click at [1084, 630] on button "結帳" at bounding box center [1099, 629] width 61 height 34
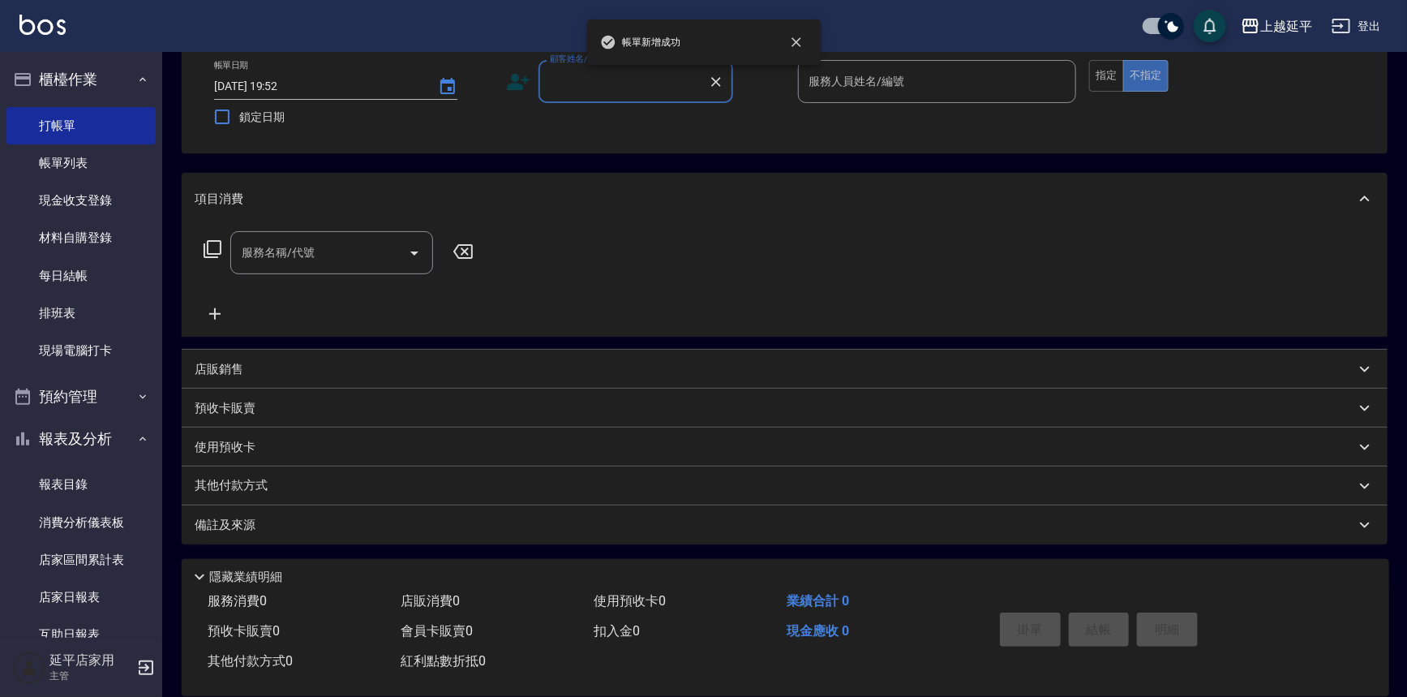
scroll to position [0, 0]
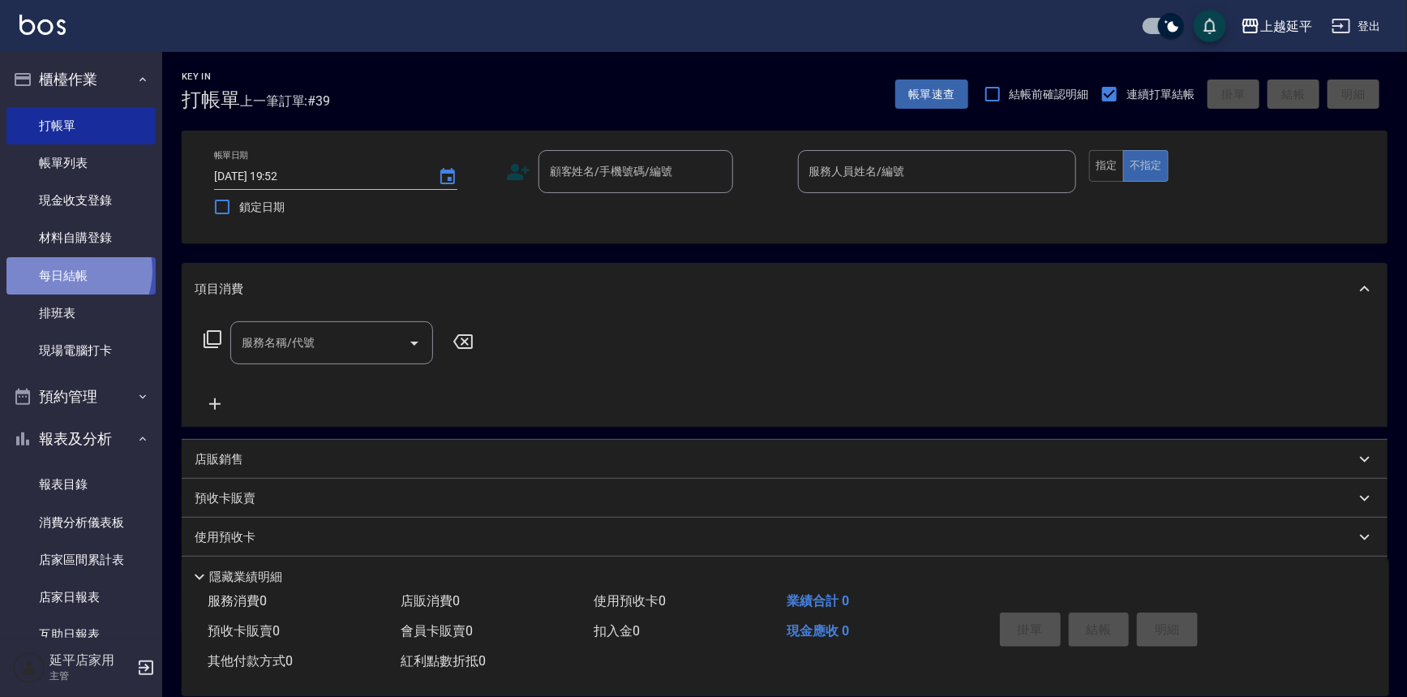
click at [71, 270] on link "每日結帳" at bounding box center [80, 275] width 149 height 37
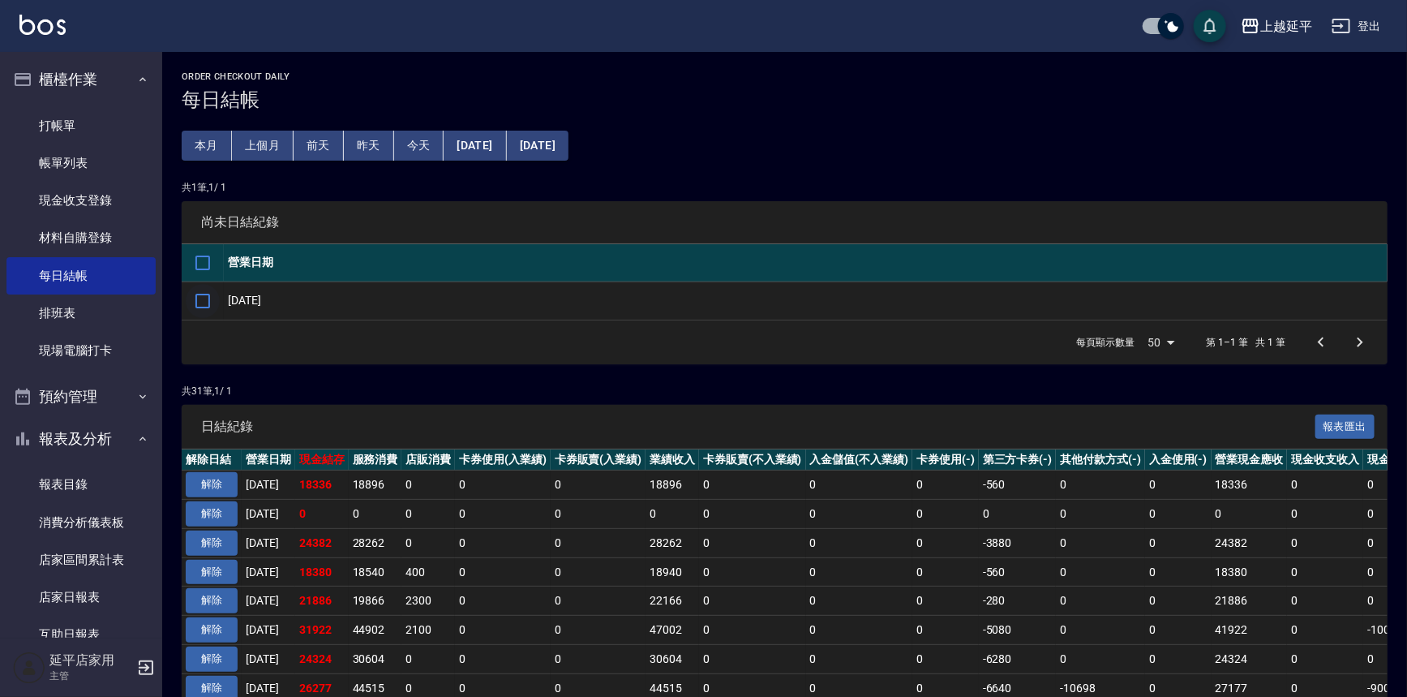
click at [201, 297] on input "checkbox" at bounding box center [203, 301] width 34 height 34
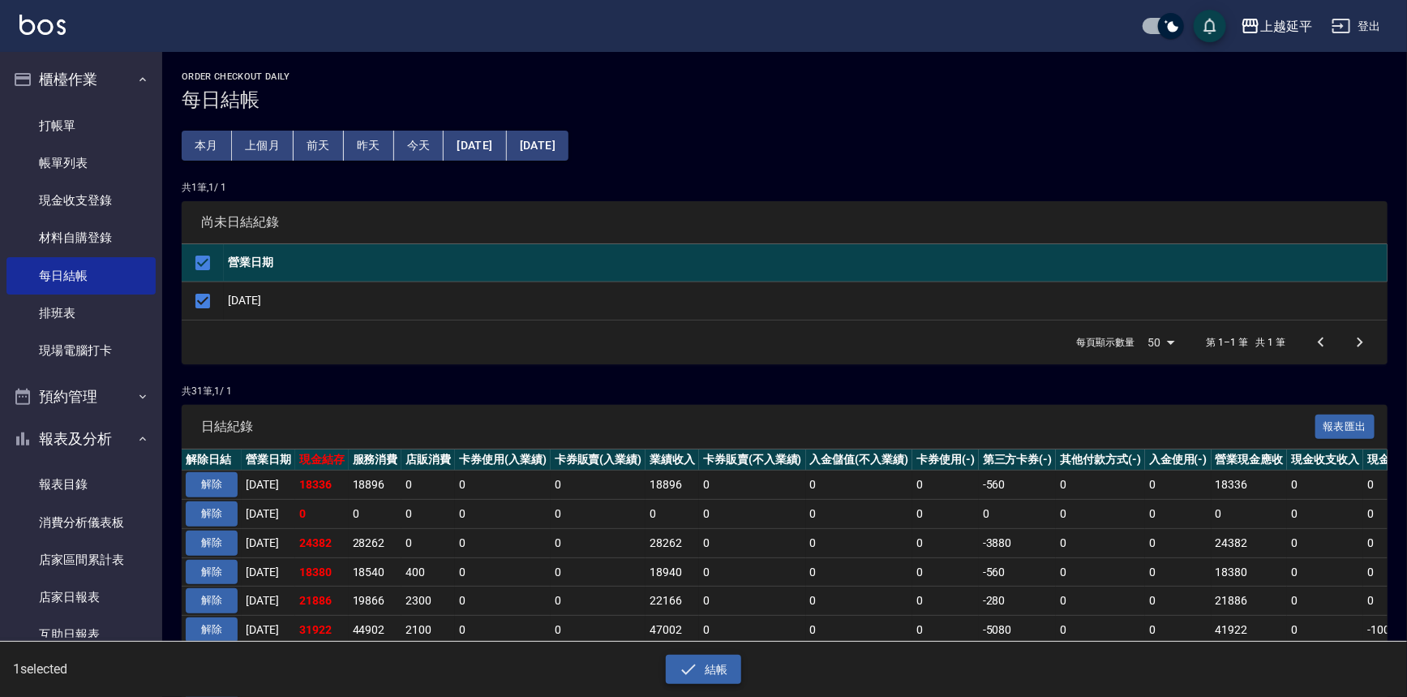
click at [713, 673] on button "結帳" at bounding box center [703, 669] width 75 height 30
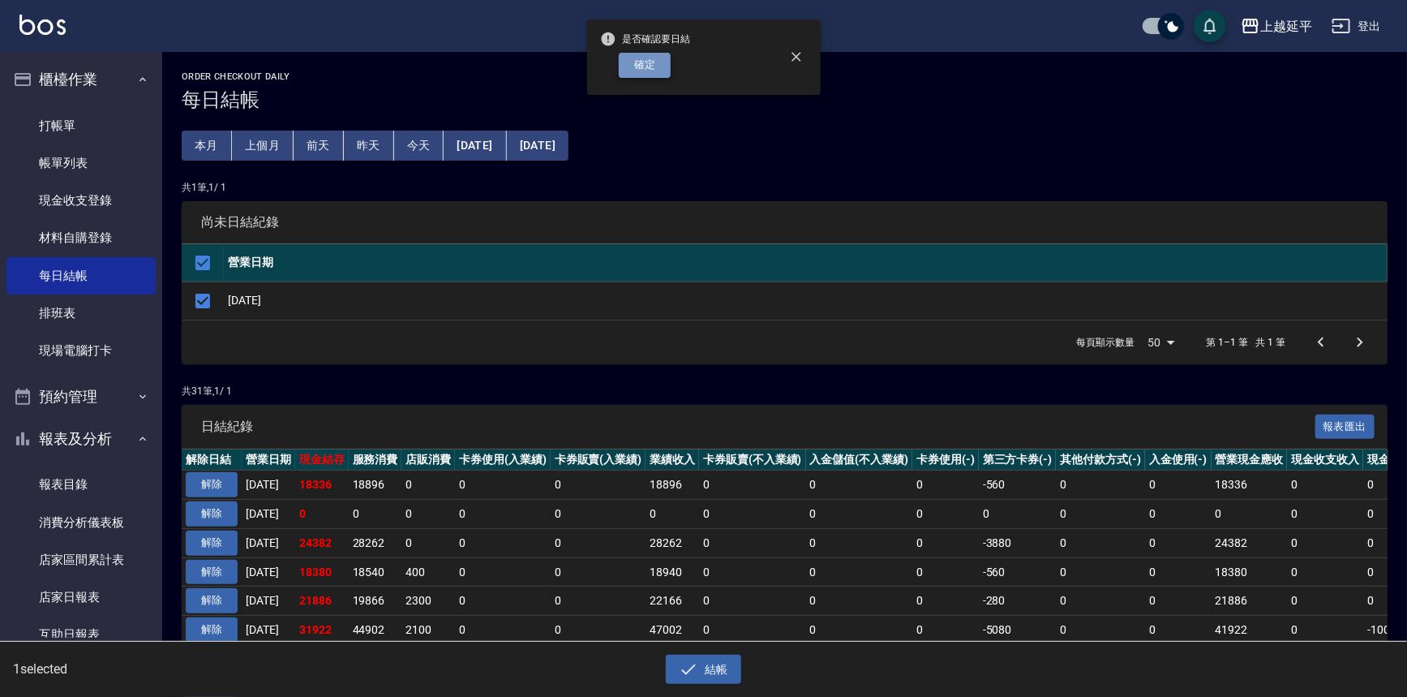
click at [649, 71] on button "確定" at bounding box center [645, 65] width 52 height 25
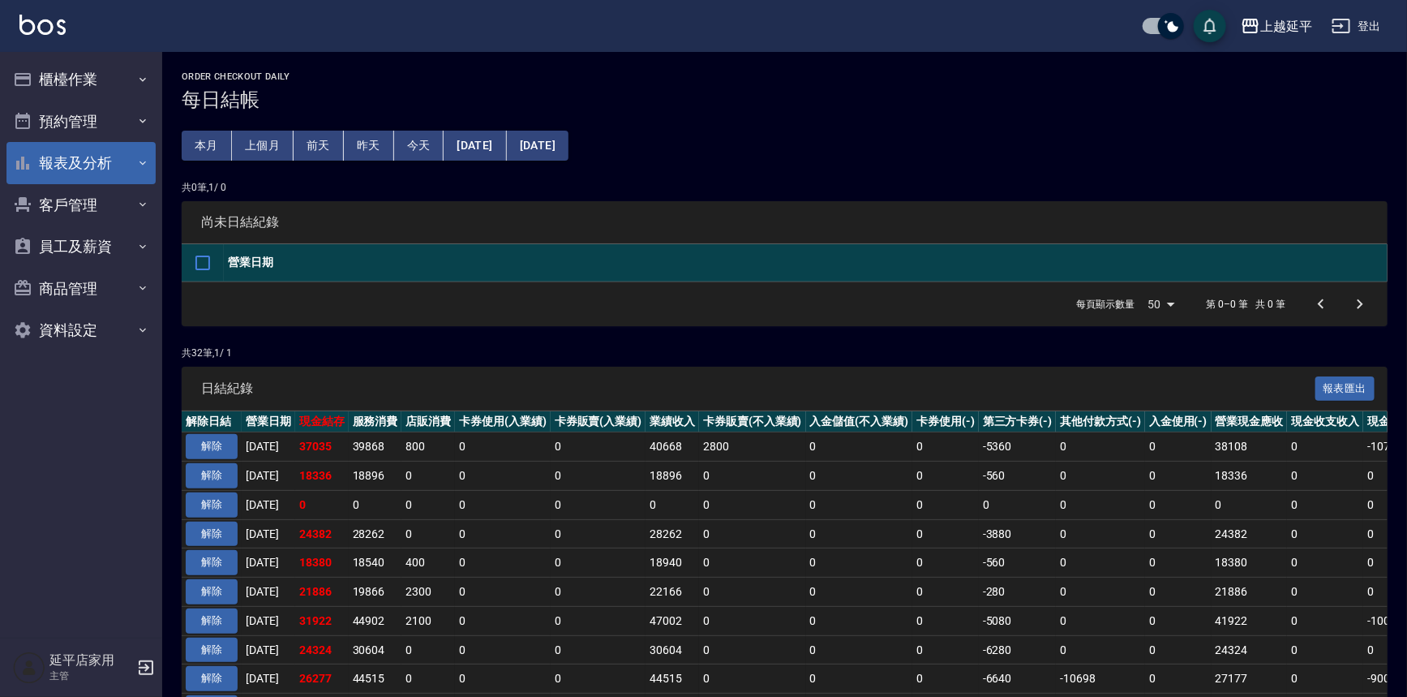
click at [86, 171] on button "報表及分析" at bounding box center [80, 163] width 149 height 42
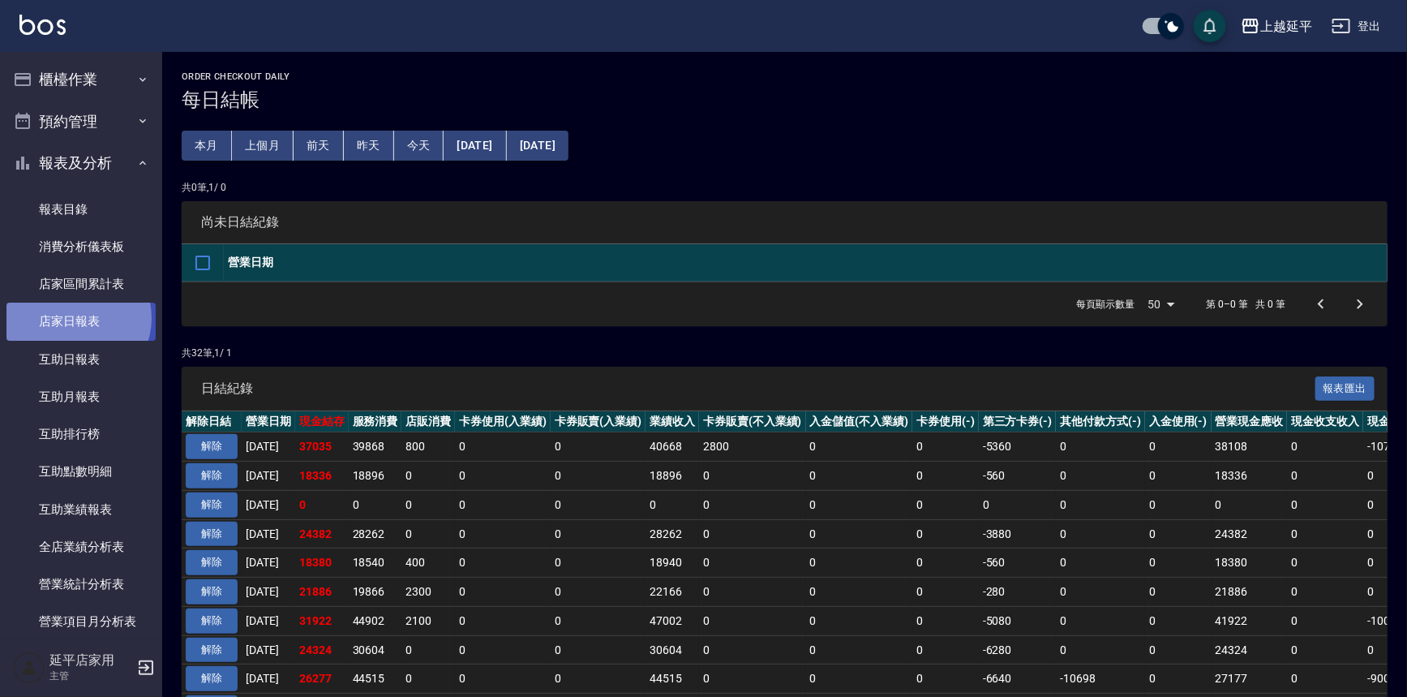
click at [73, 318] on link "店家日報表" at bounding box center [80, 320] width 149 height 37
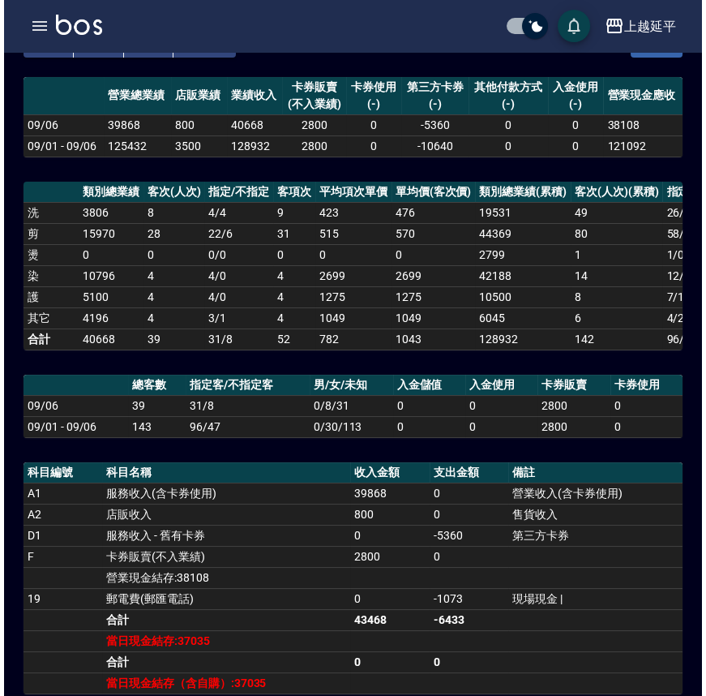
scroll to position [221, 0]
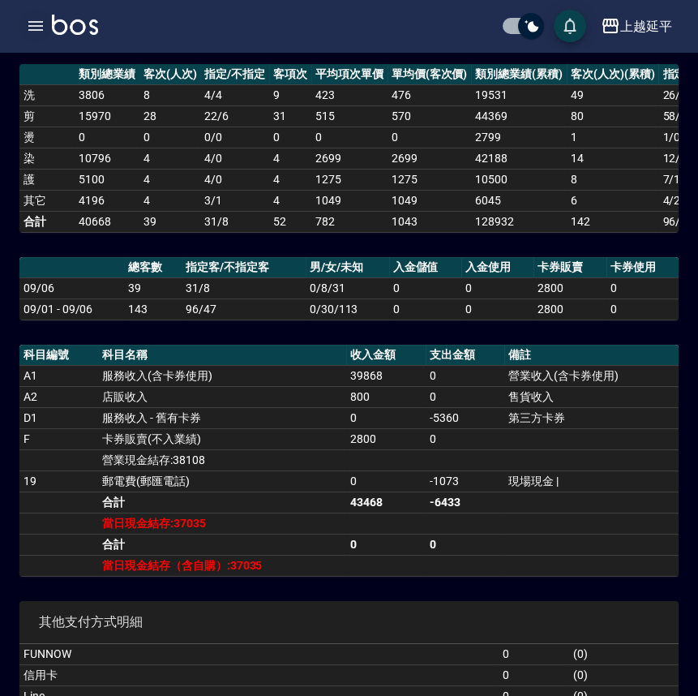
click at [48, 30] on button "button" at bounding box center [35, 26] width 32 height 32
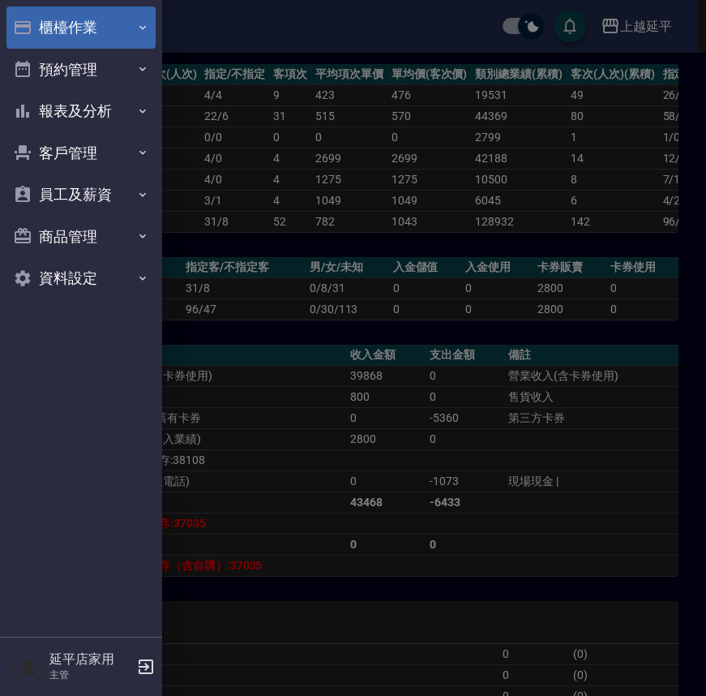
click at [50, 16] on button "櫃檯作業" at bounding box center [80, 27] width 149 height 42
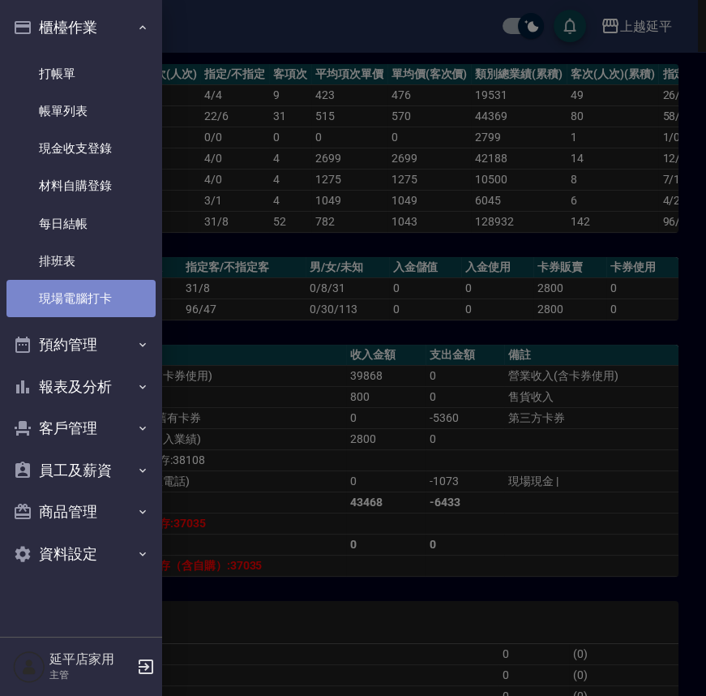
click at [84, 296] on link "現場電腦打卡" at bounding box center [80, 298] width 149 height 37
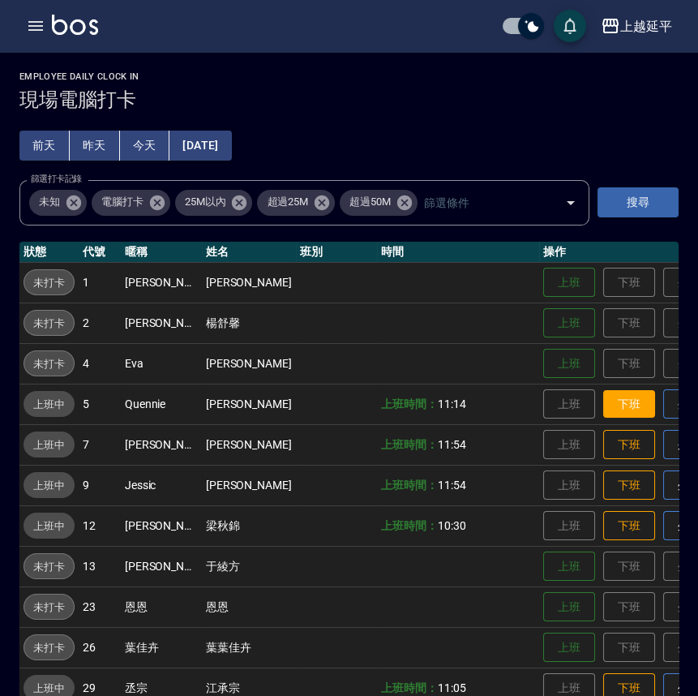
click at [603, 396] on button "下班" at bounding box center [629, 404] width 52 height 28
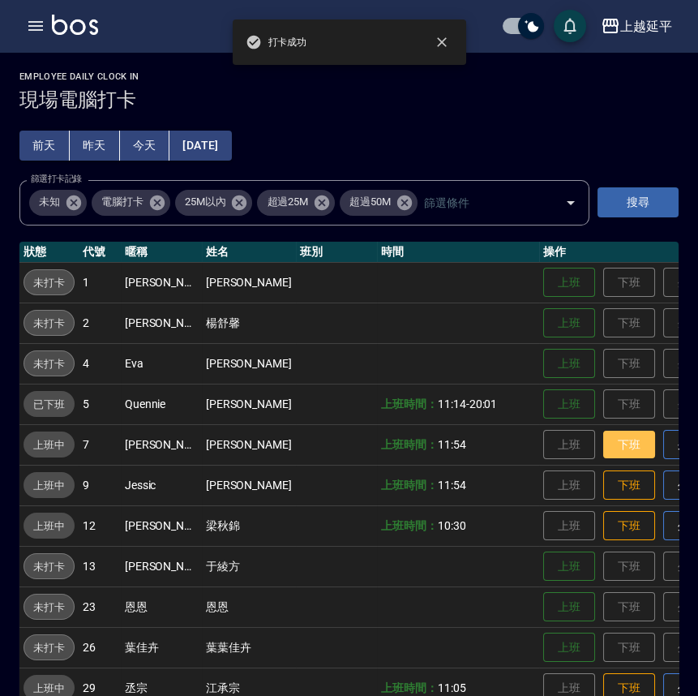
click at [603, 441] on button "下班" at bounding box center [629, 445] width 52 height 28
click at [603, 479] on button "下班" at bounding box center [629, 485] width 52 height 28
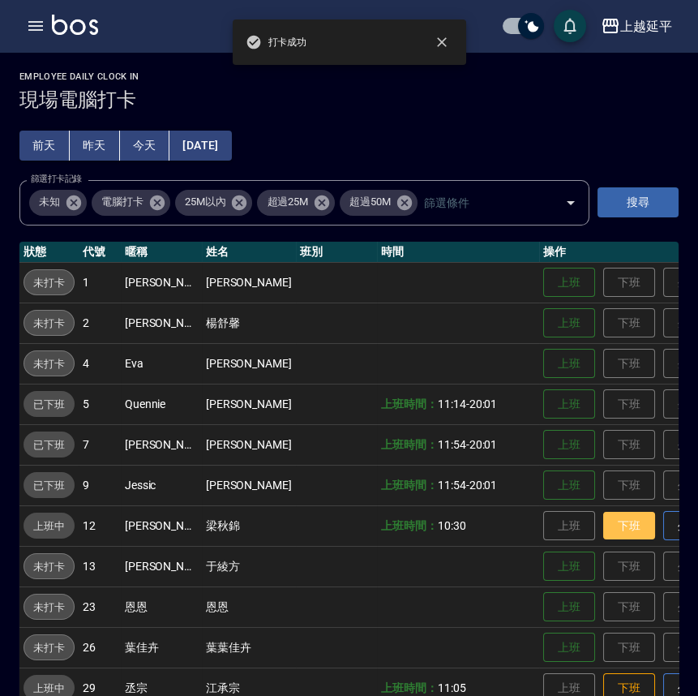
click at [603, 521] on button "下班" at bounding box center [629, 526] width 52 height 28
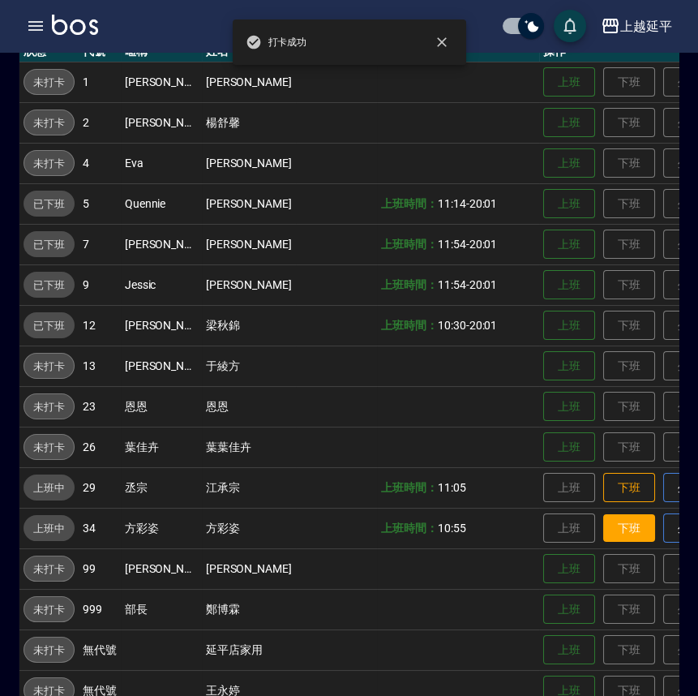
scroll to position [221, 0]
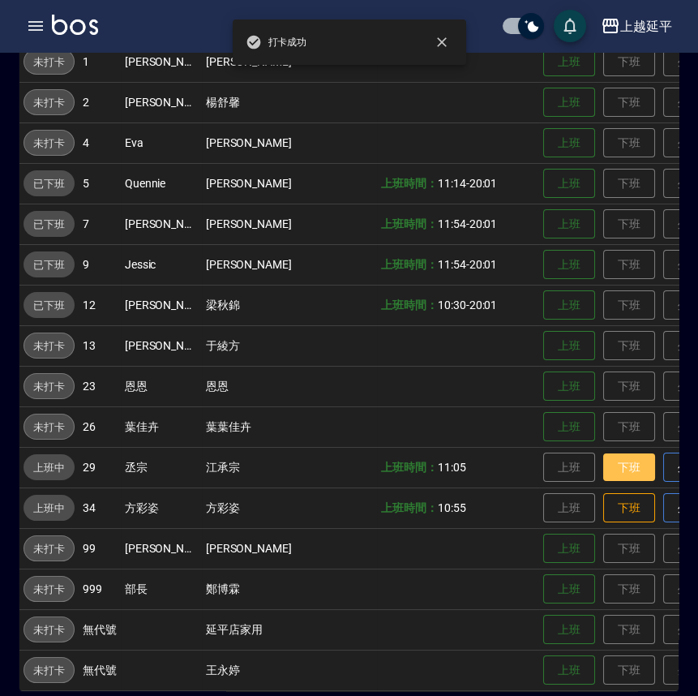
click at [603, 479] on button "下班" at bounding box center [629, 467] width 52 height 28
click at [603, 504] on button "下班" at bounding box center [629, 508] width 52 height 28
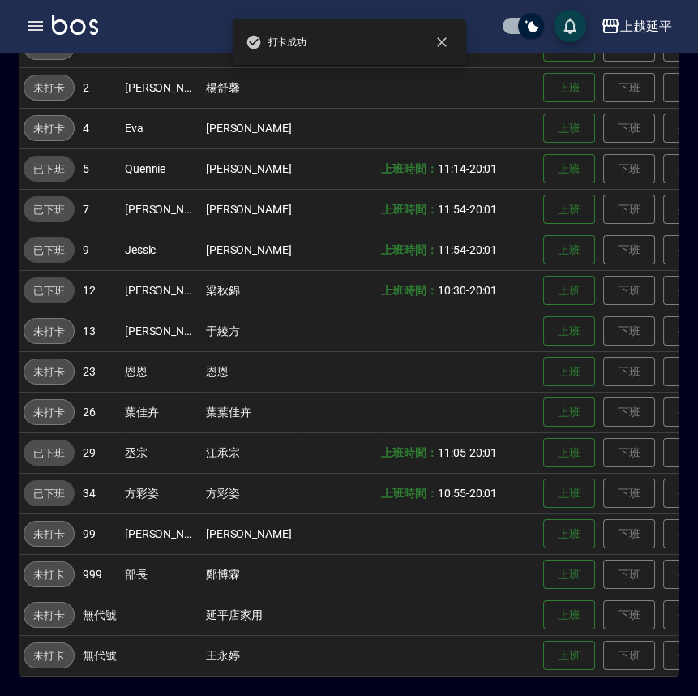
scroll to position [245, 0]
